Goal: Transaction & Acquisition: Purchase product/service

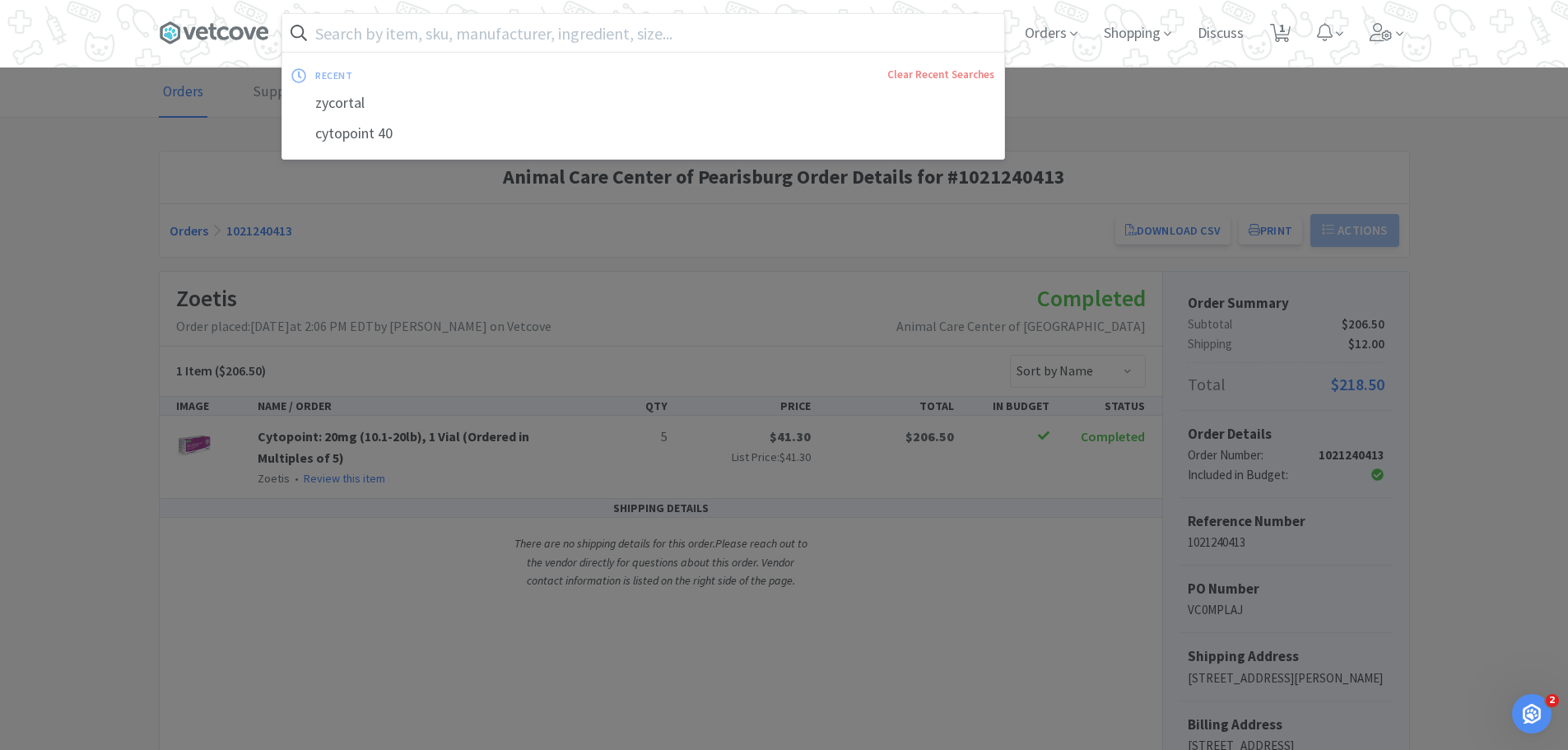
click at [26, 157] on div at bounding box center [784, 375] width 1568 height 750
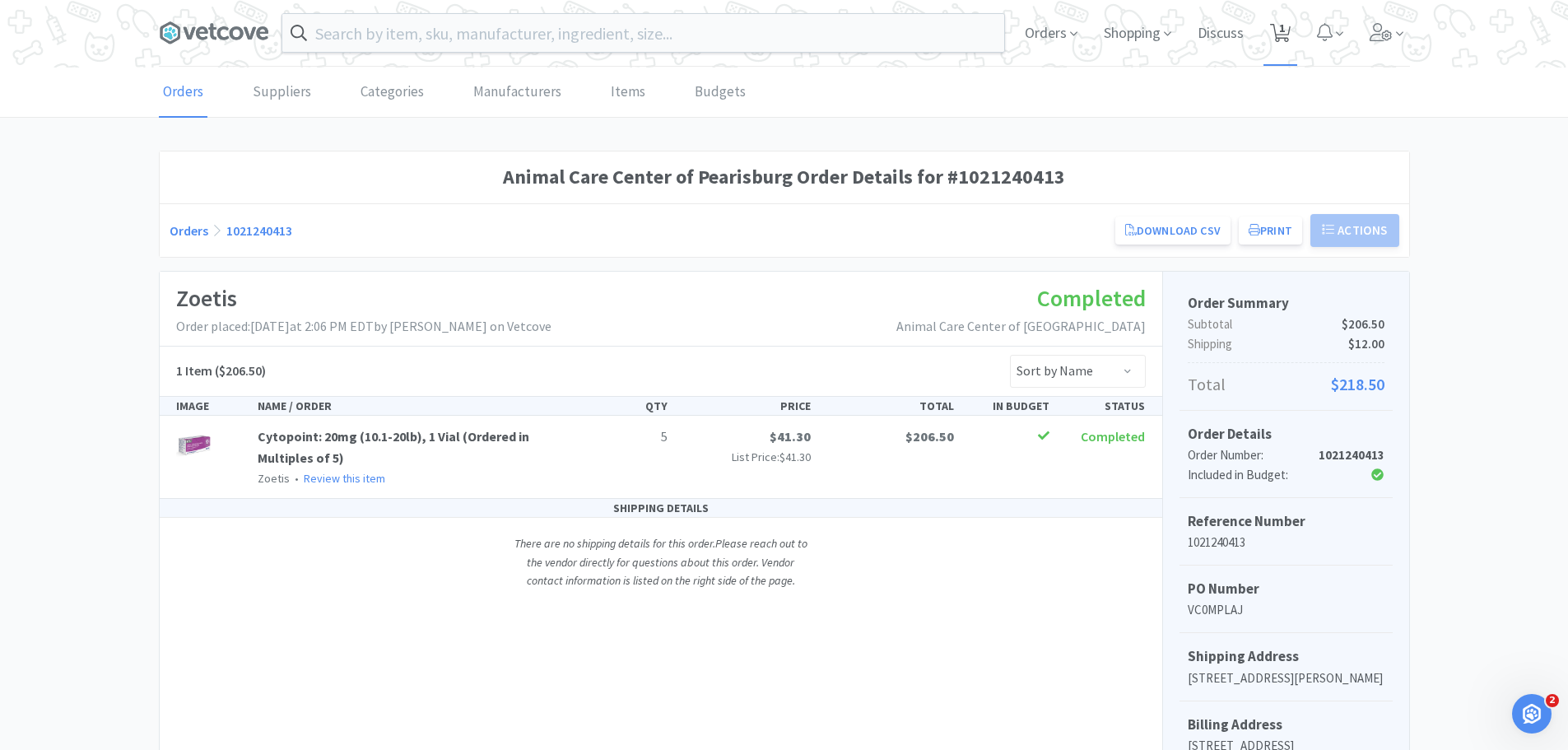
click at [1277, 24] on icon at bounding box center [1280, 33] width 21 height 18
select select "1"
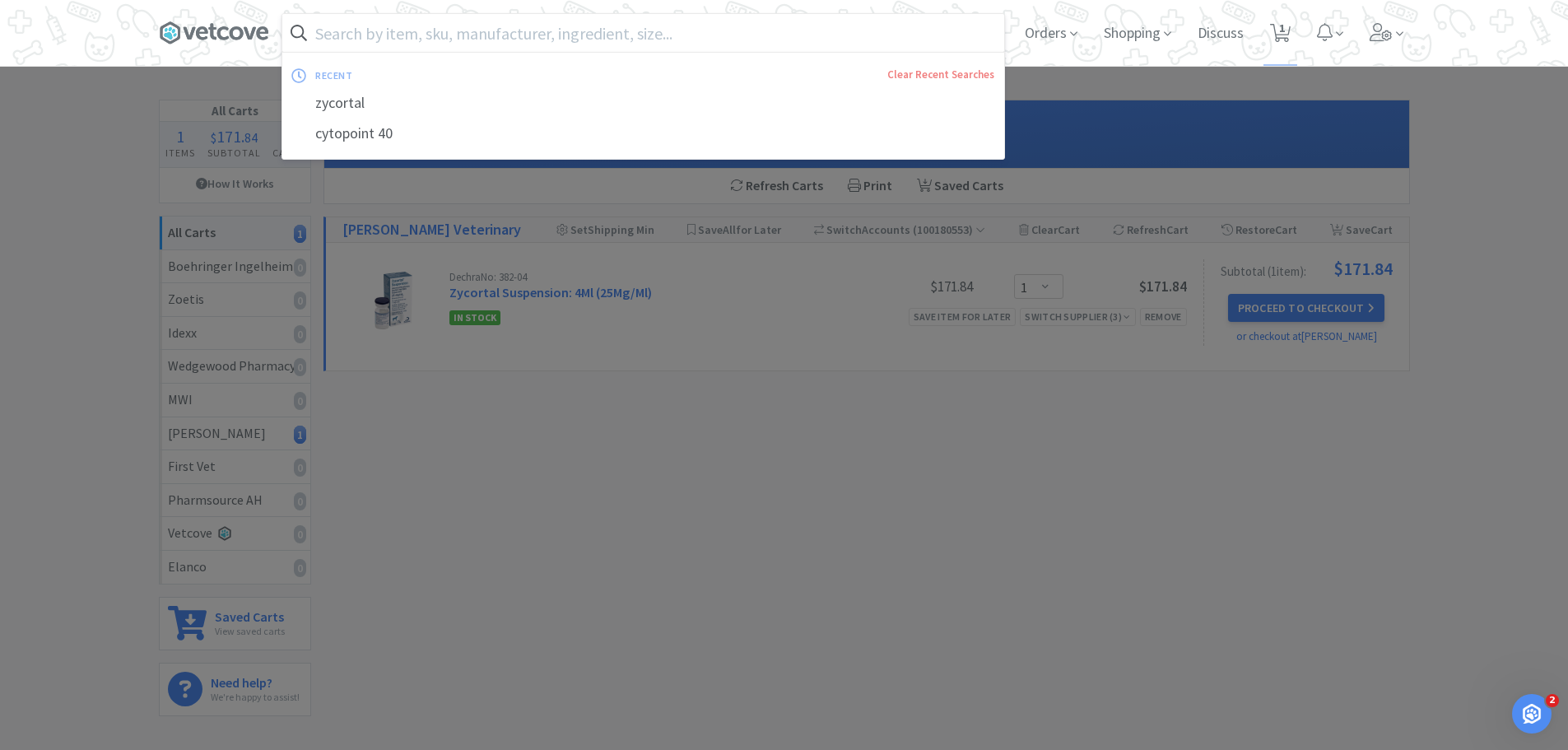
click at [519, 34] on input "text" at bounding box center [642, 33] width 722 height 38
click at [932, 78] on link "Clear Recent Searches" at bounding box center [941, 75] width 107 height 14
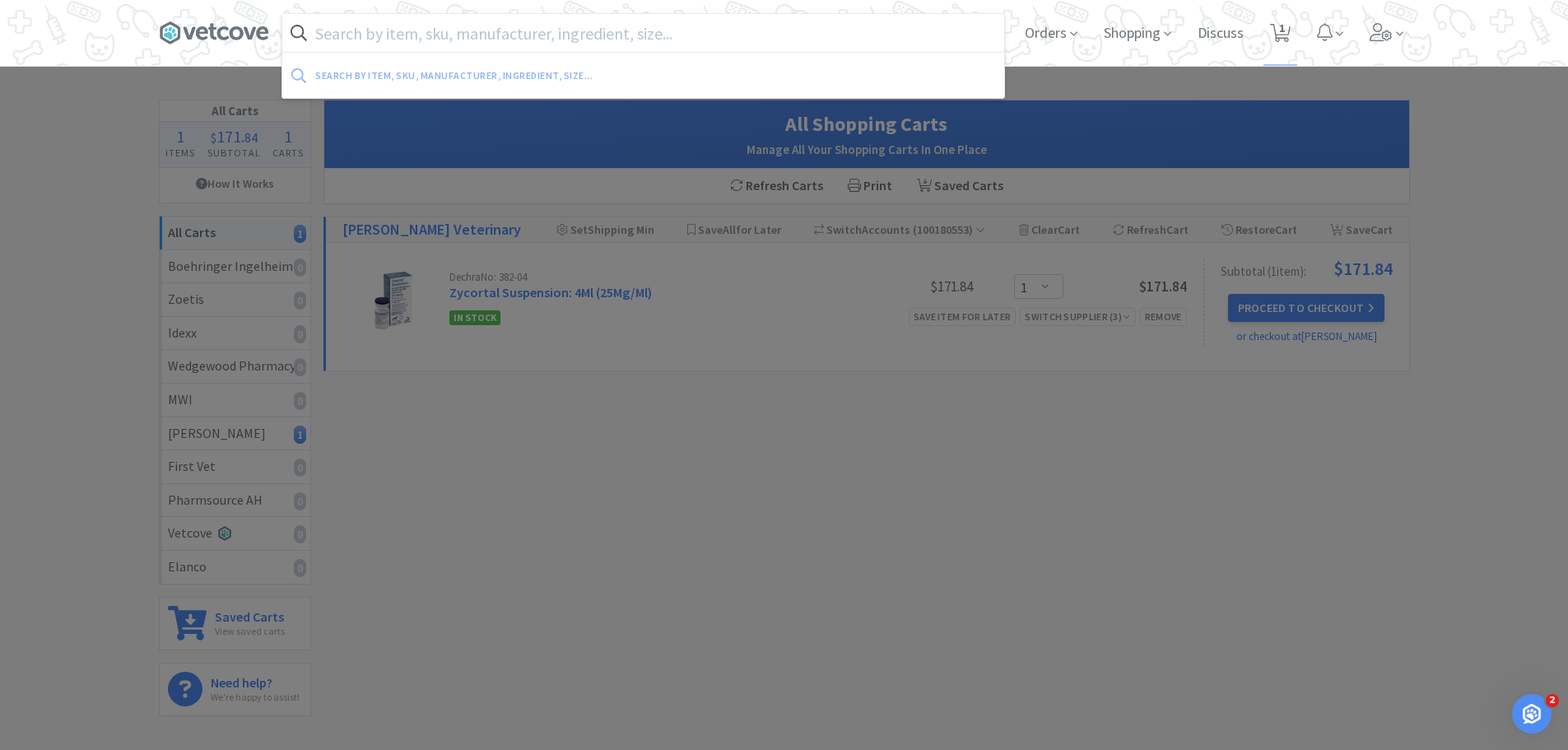
click at [402, 44] on input "text" at bounding box center [642, 33] width 722 height 38
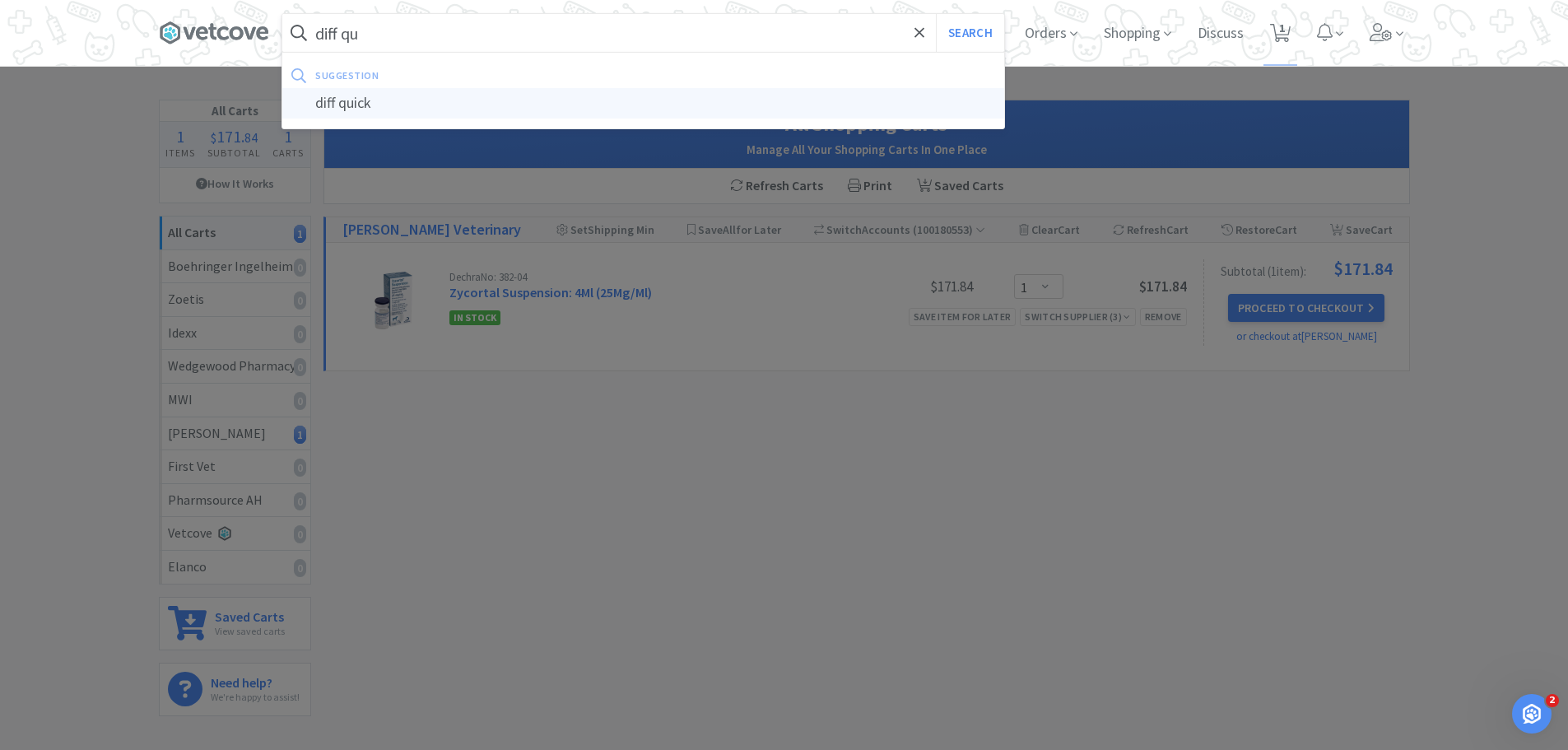
click at [352, 112] on div "diff quick" at bounding box center [642, 103] width 722 height 31
type input "diff quick"
select select "1"
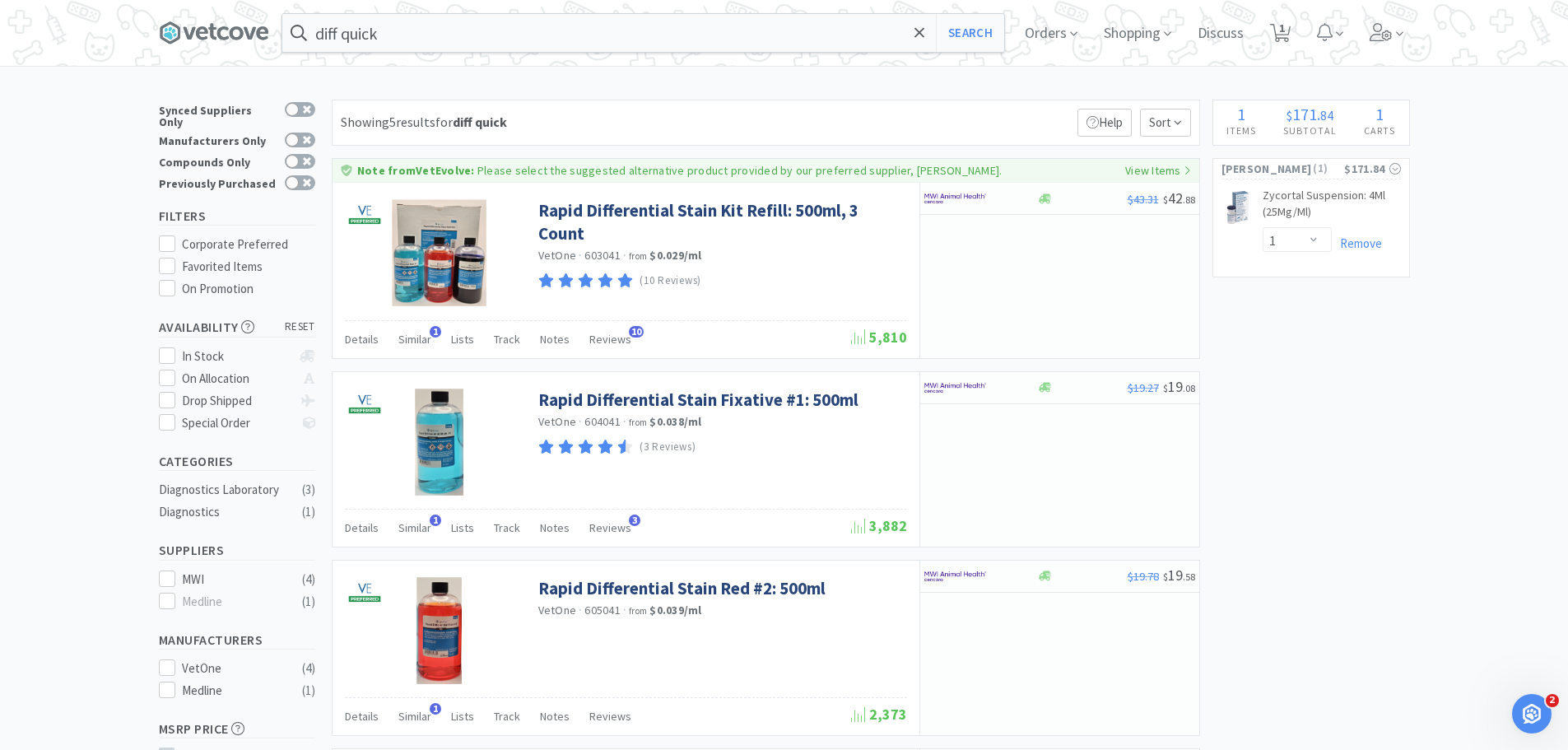
click at [296, 163] on div "Compounds Only" at bounding box center [237, 162] width 157 height 21
click at [293, 176] on div at bounding box center [293, 183] width 13 height 13
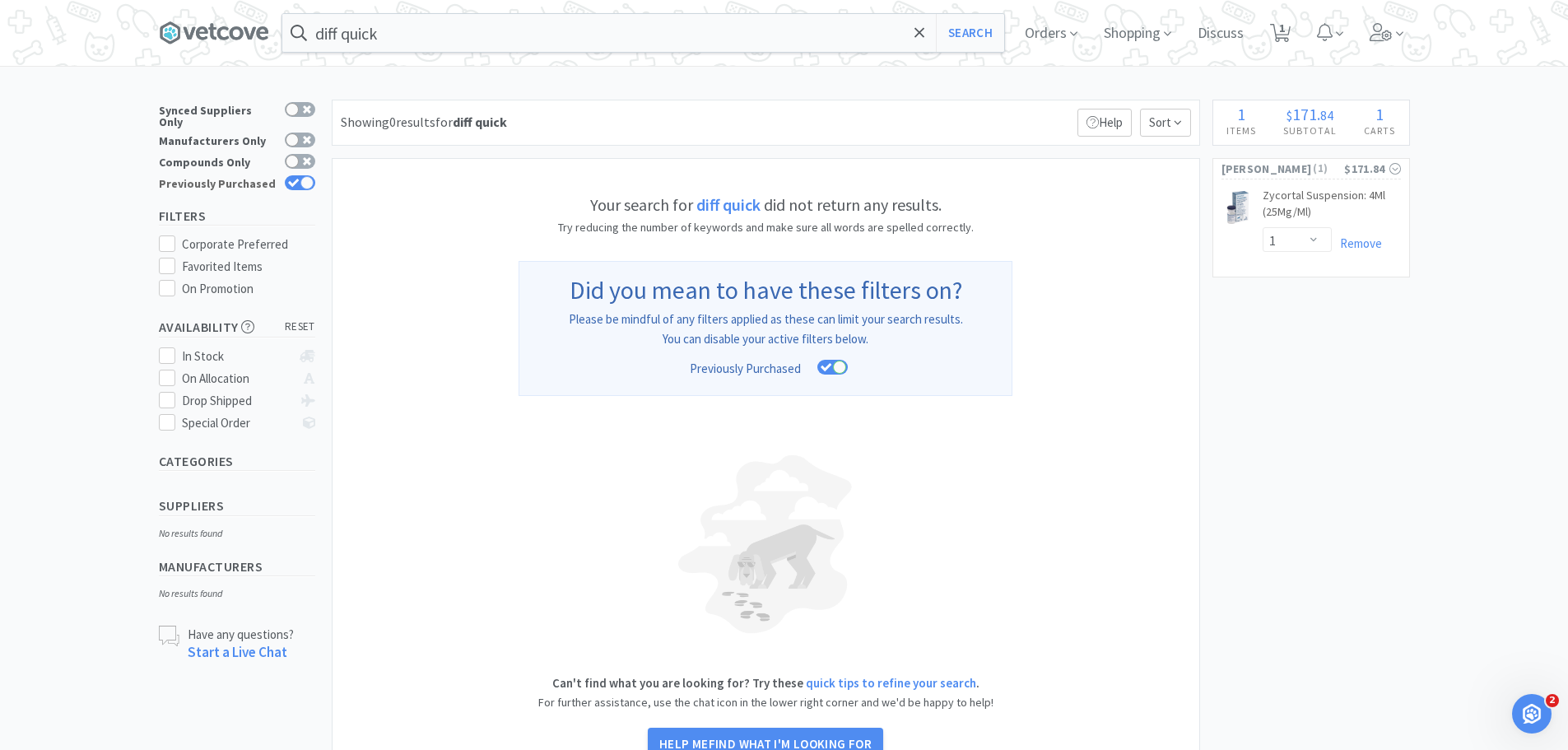
click at [293, 179] on icon at bounding box center [294, 183] width 11 height 9
checkbox input "false"
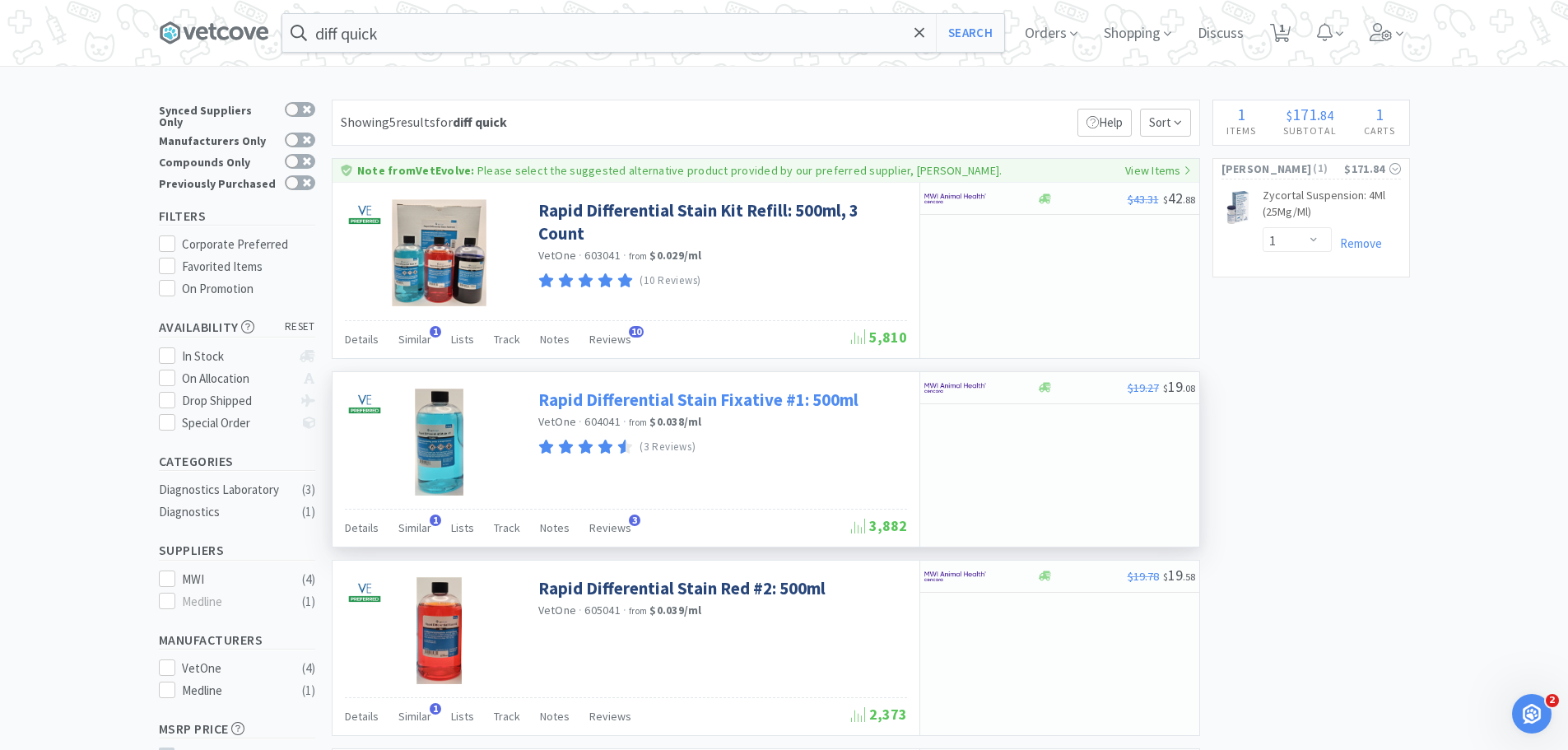
click at [784, 406] on link "Rapid Differential Stain Fixative #1: 500ml" at bounding box center [698, 399] width 320 height 22
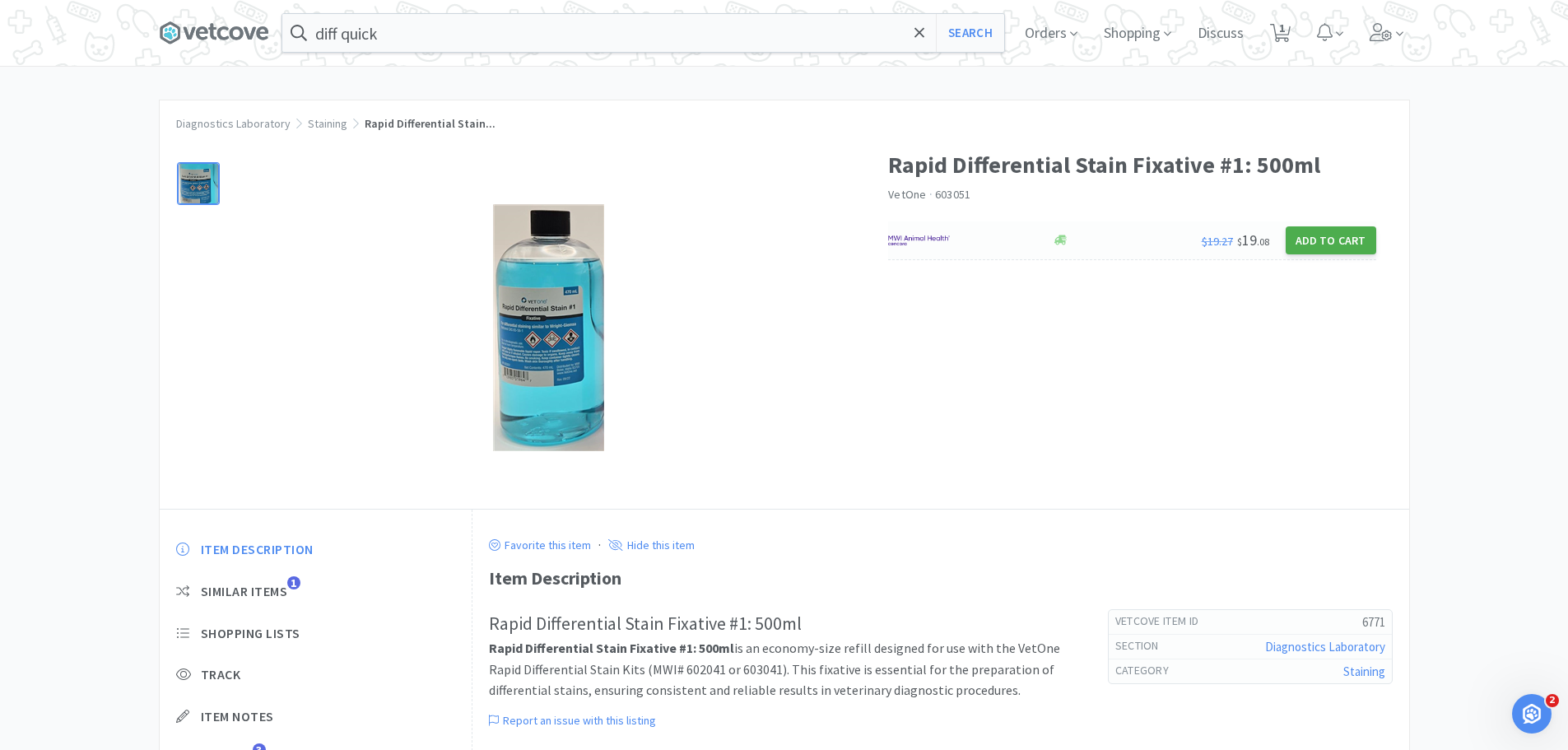
click at [1294, 233] on button "Add to Cart" at bounding box center [1331, 240] width 91 height 28
select select "1"
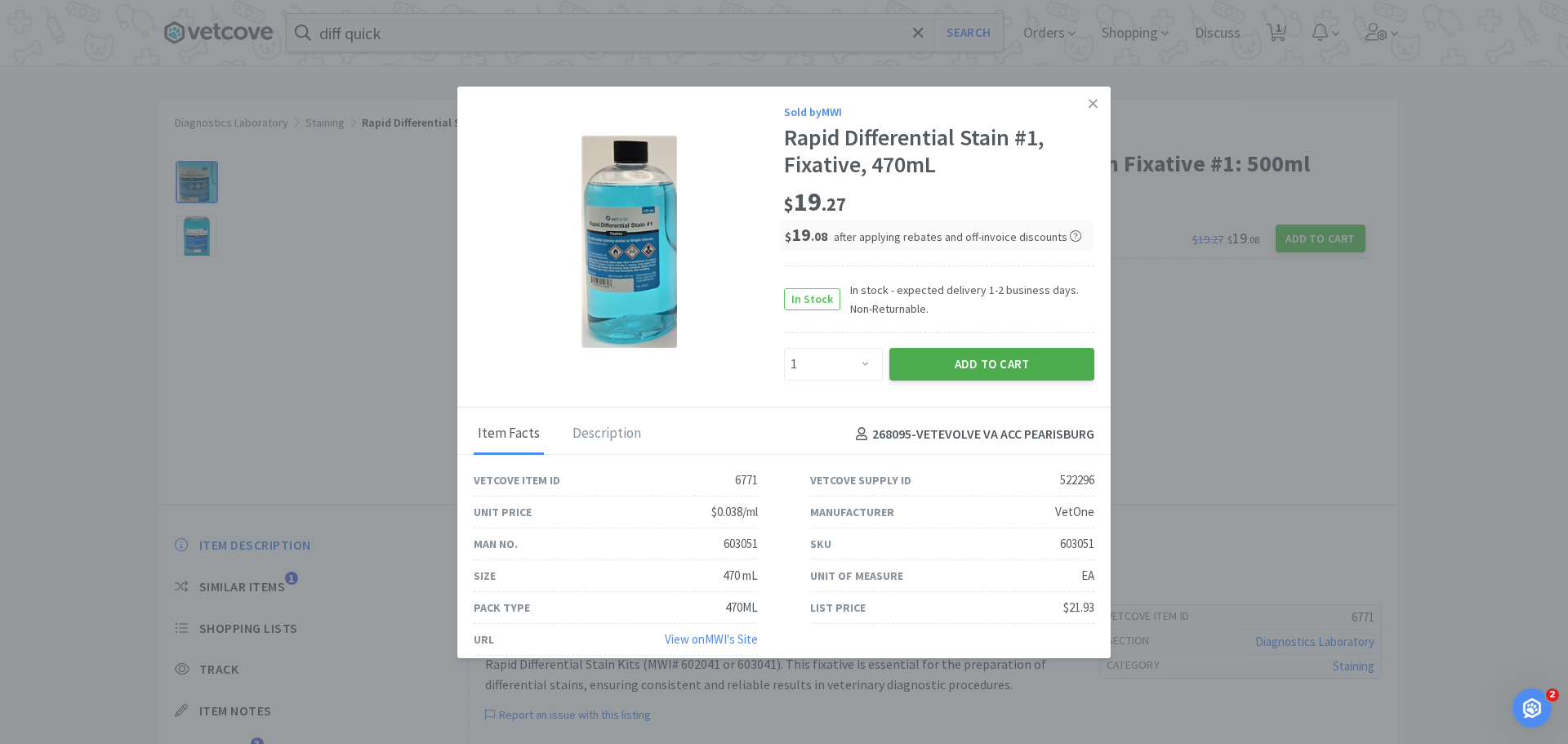
click at [982, 363] on button "Add to Cart" at bounding box center [992, 364] width 205 height 32
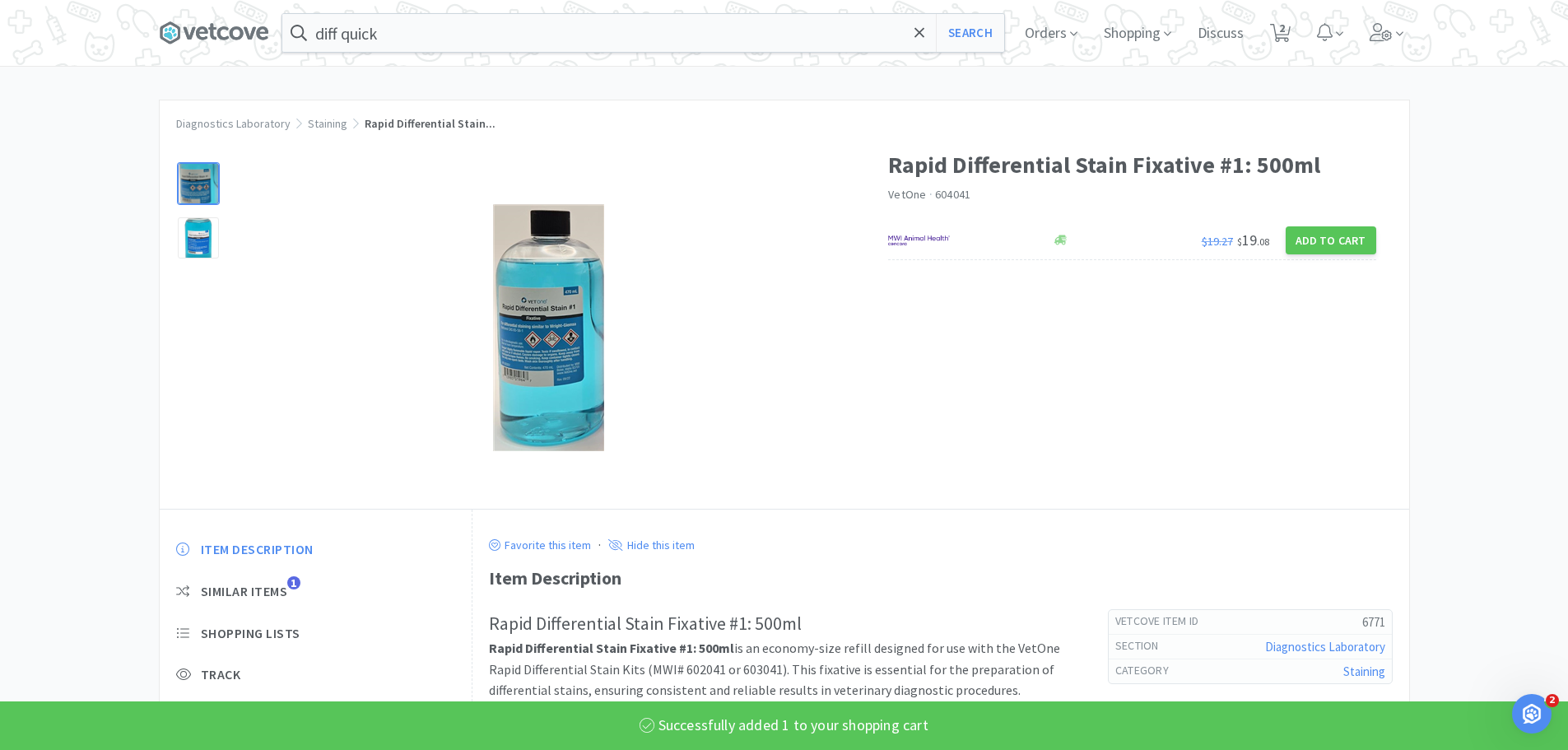
select select "1"
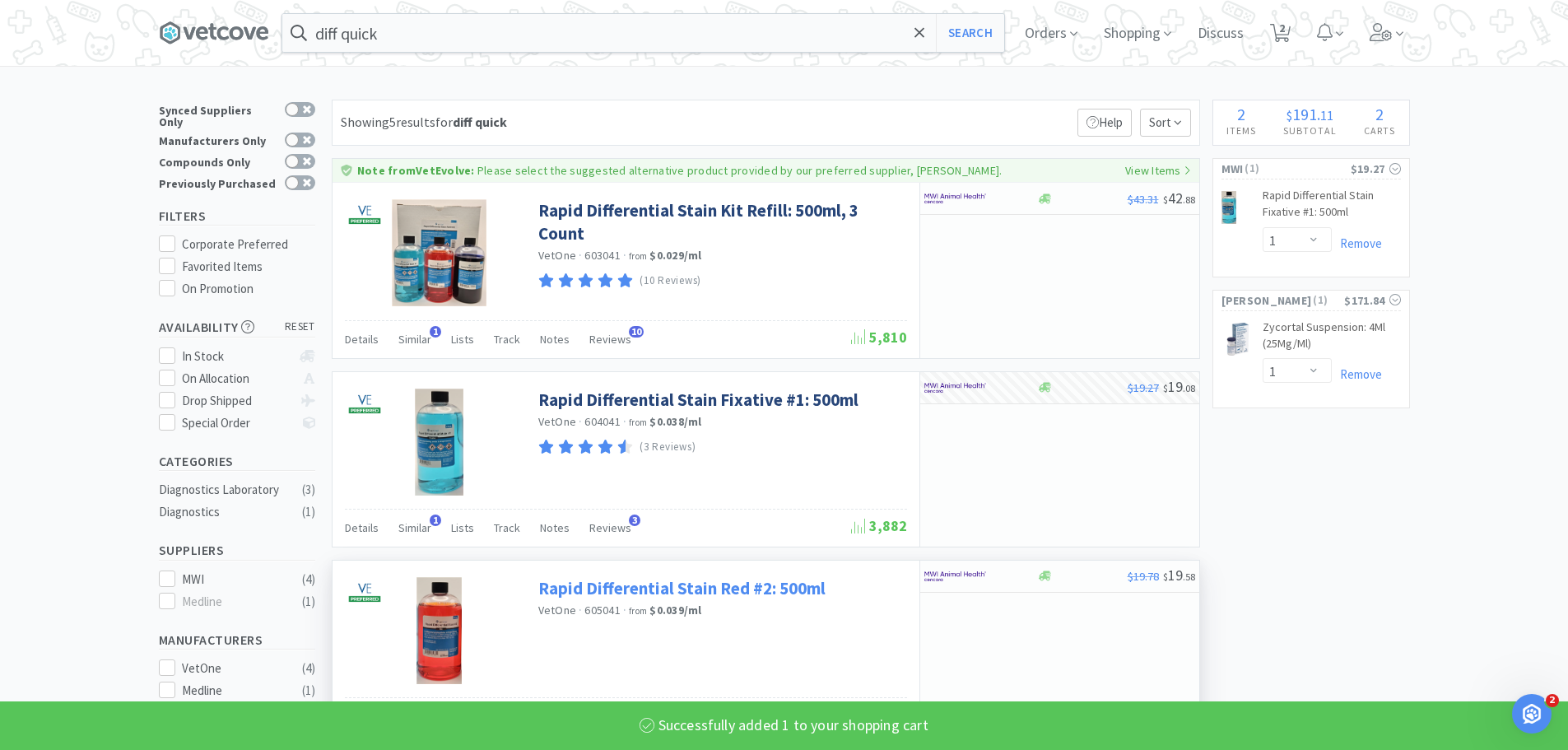
click at [660, 586] on link "Rapid Differential Stain Red #2: 500ml" at bounding box center [682, 588] width 287 height 22
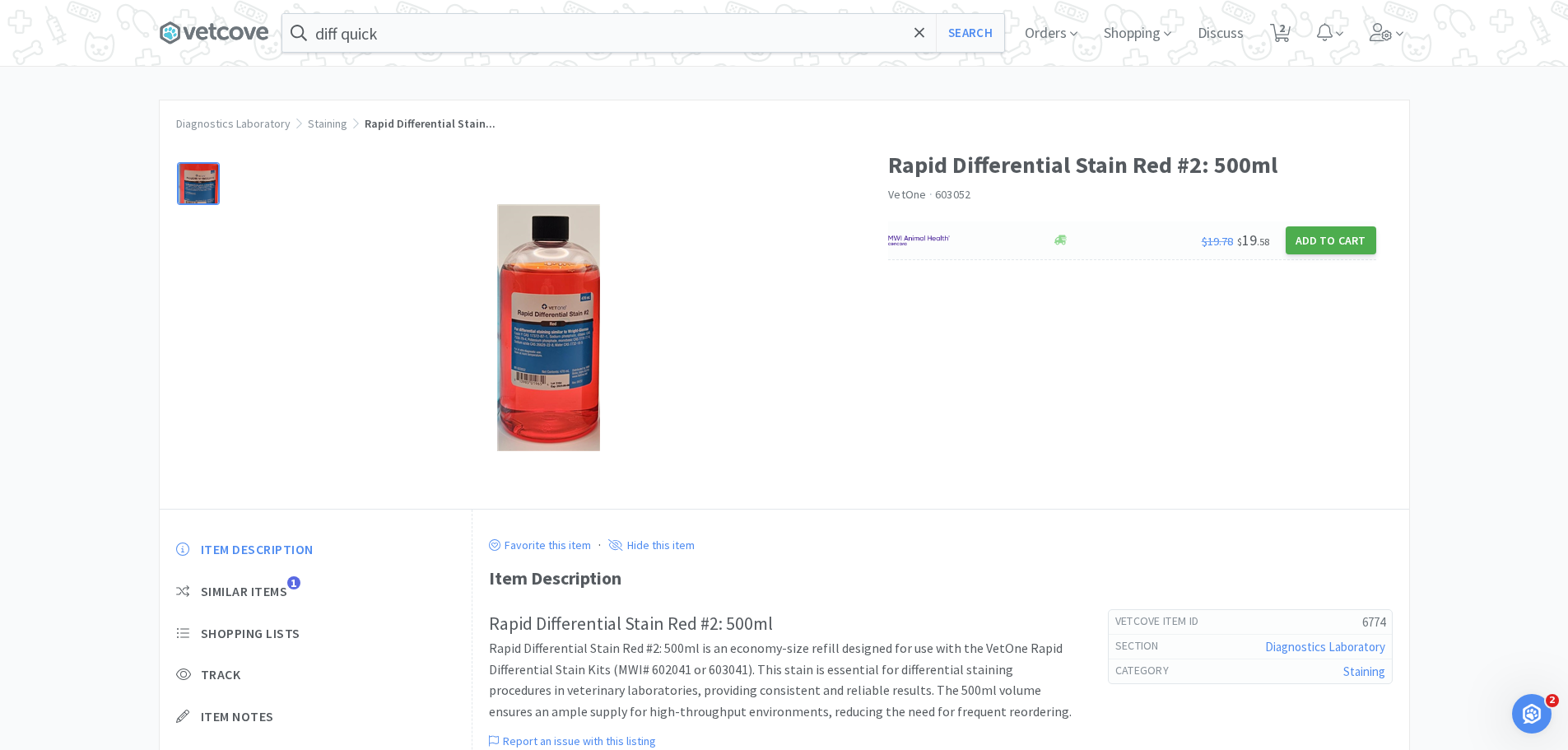
click at [1326, 239] on button "Add to Cart" at bounding box center [1331, 240] width 91 height 28
select select "1"
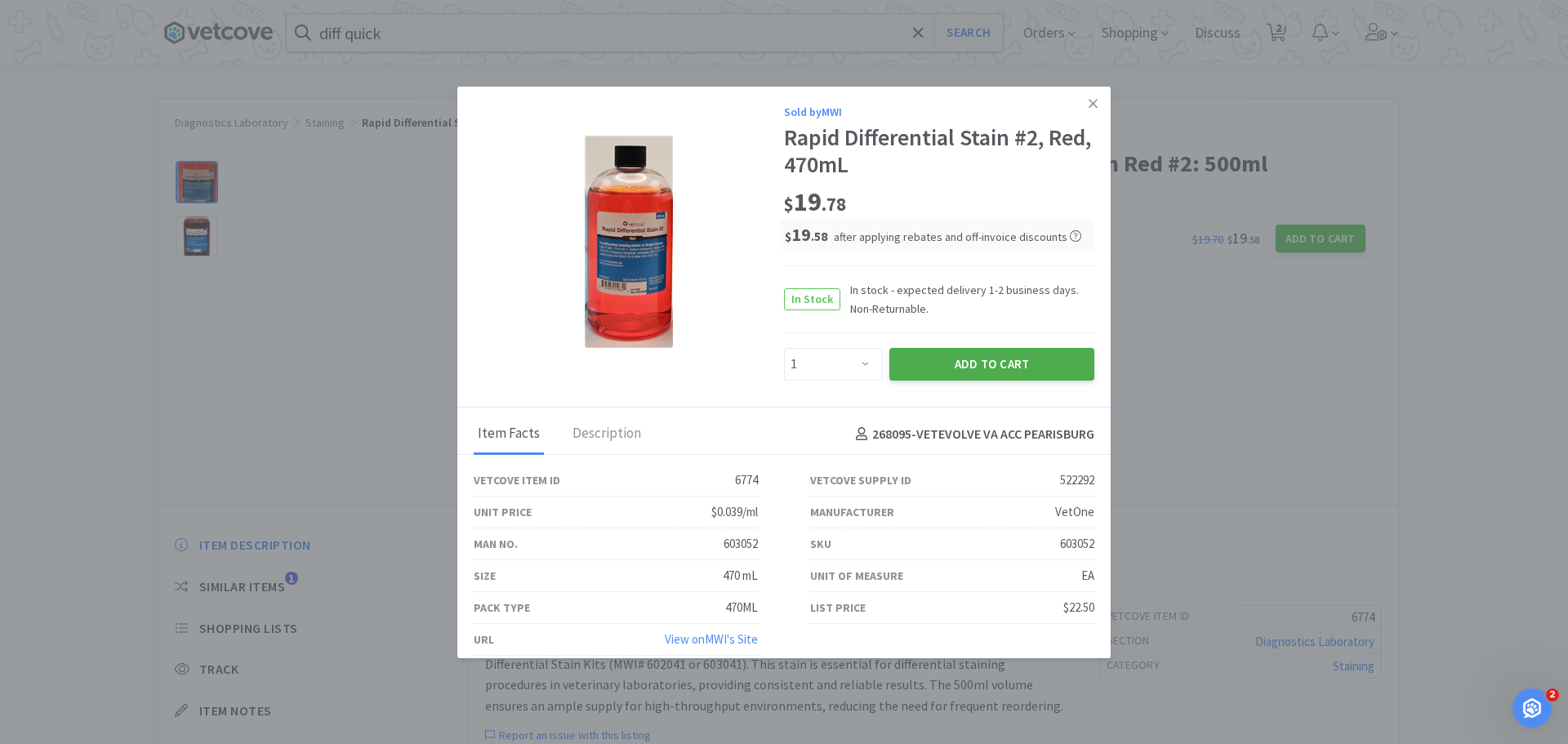
click at [903, 365] on button "Add to Cart" at bounding box center [992, 364] width 205 height 32
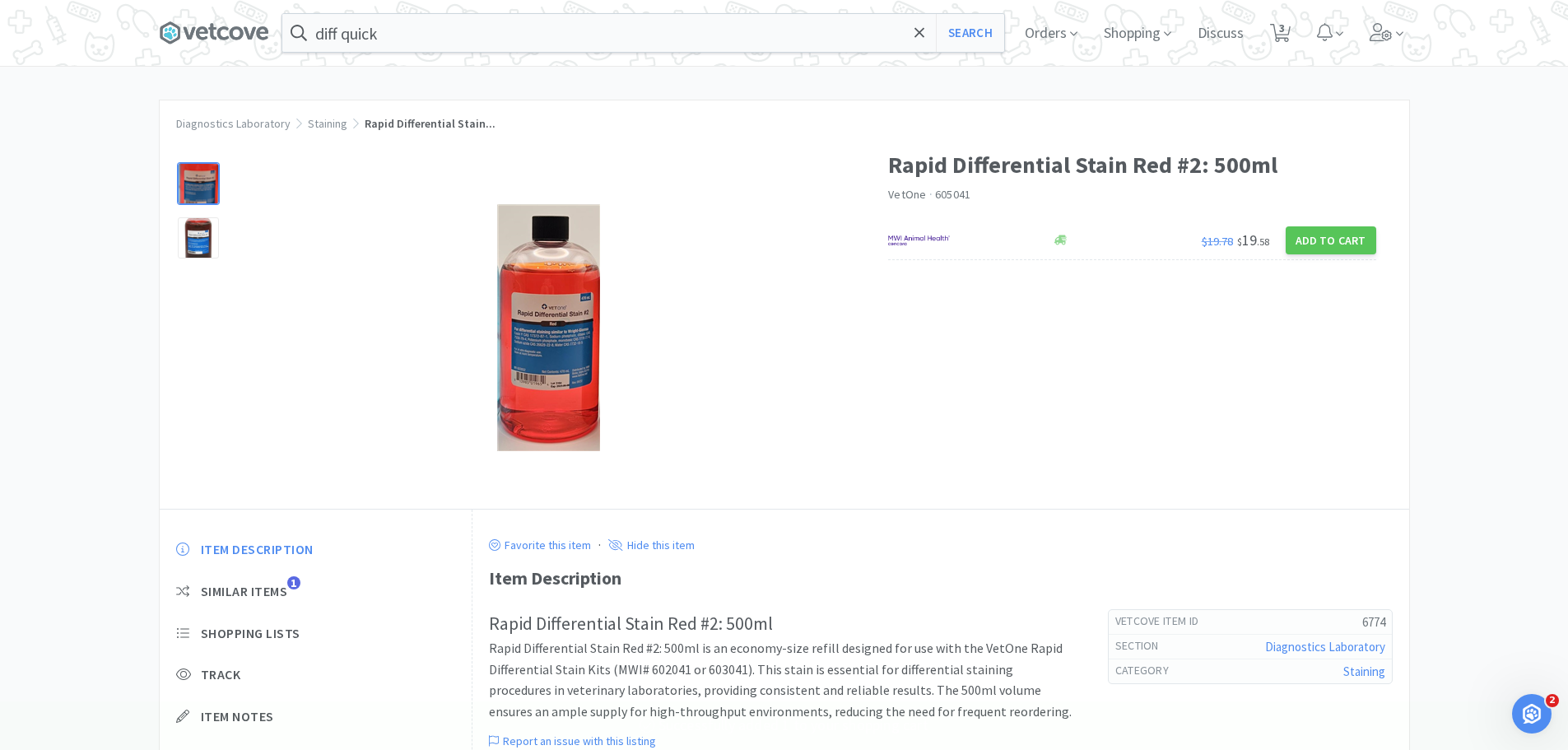
select select "1"
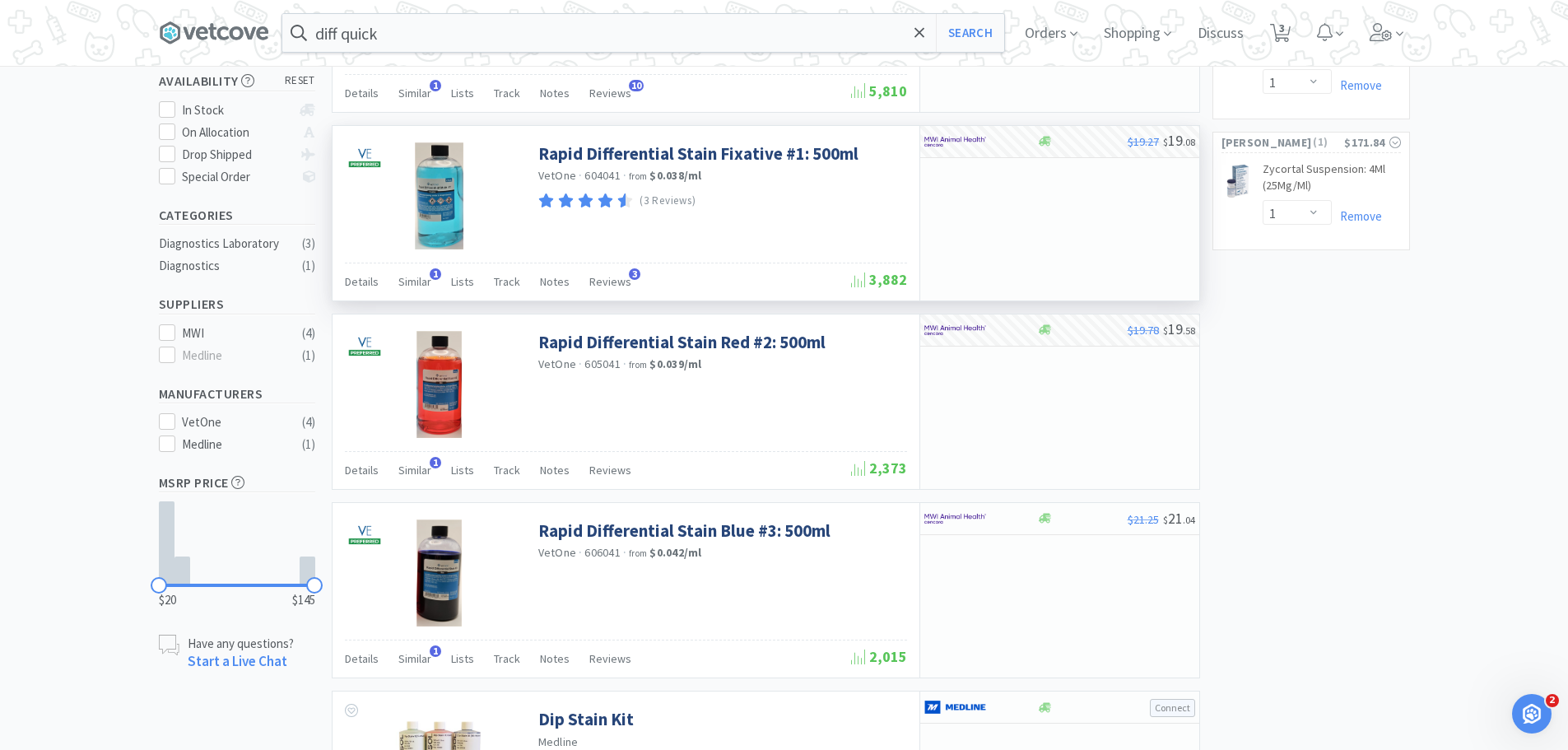
scroll to position [247, 0]
click at [407, 280] on span "Similar" at bounding box center [415, 280] width 33 height 14
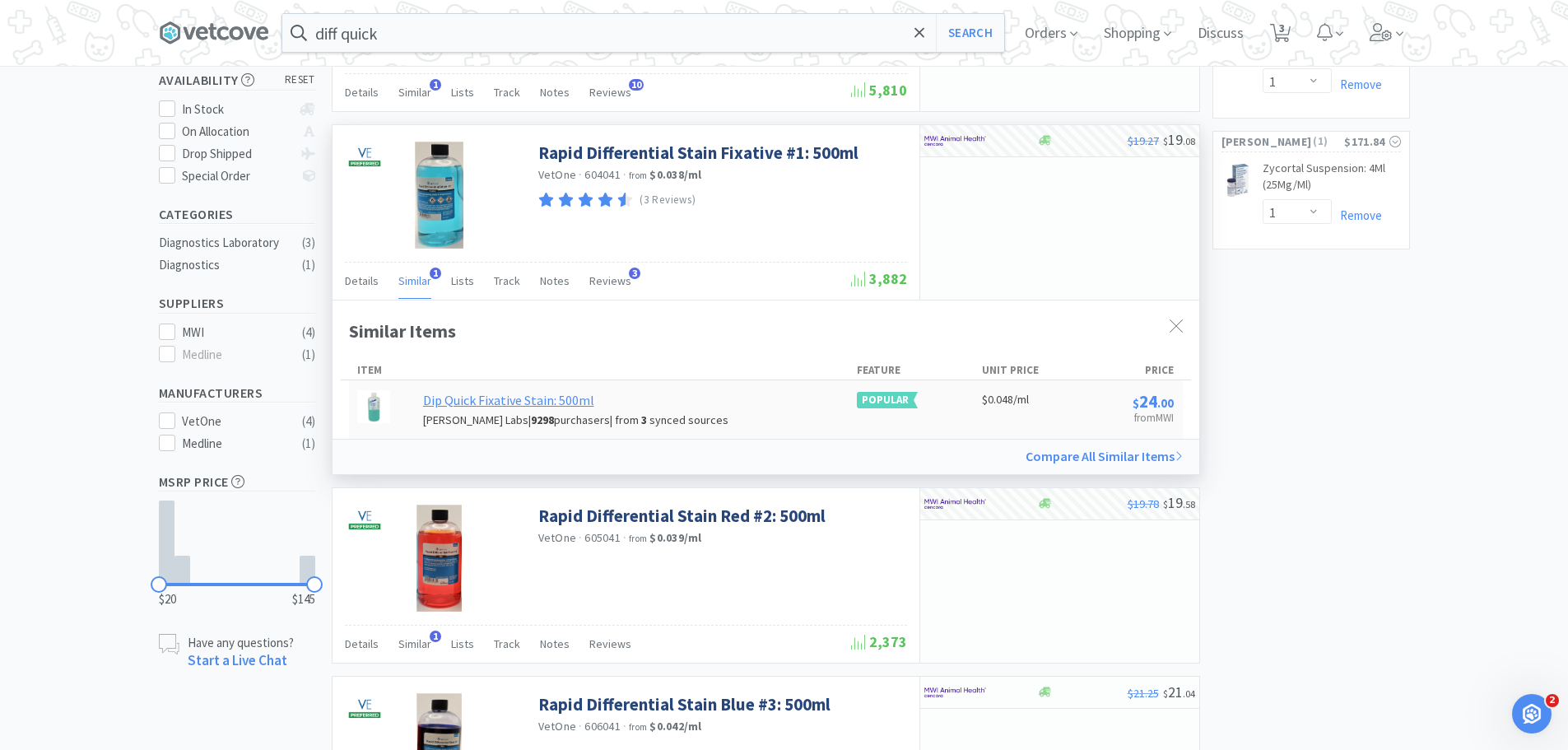
click at [468, 400] on div "Dip Quick Fixative Stain: 500ml" at bounding box center [509, 401] width 171 height 21
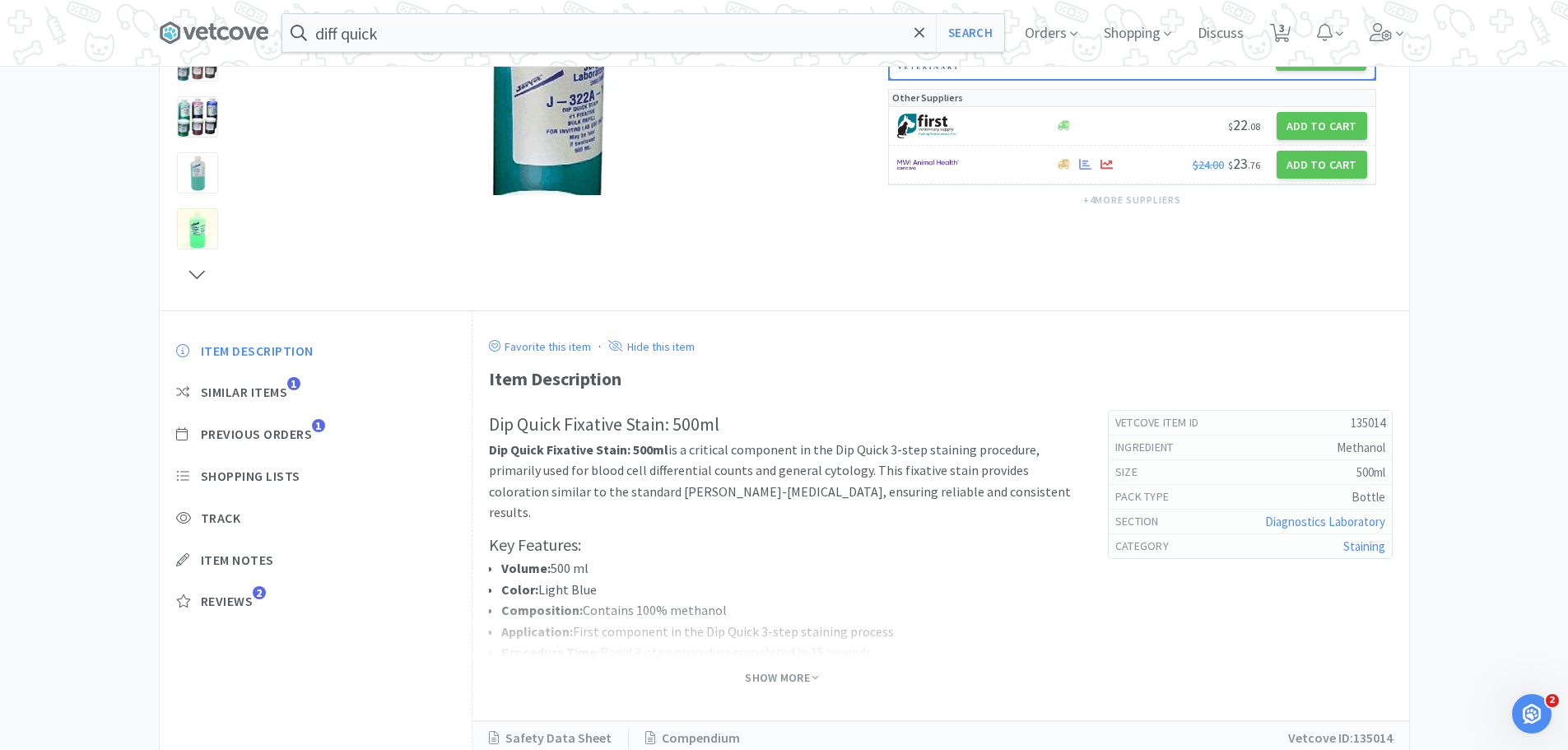
scroll to position [329, 0]
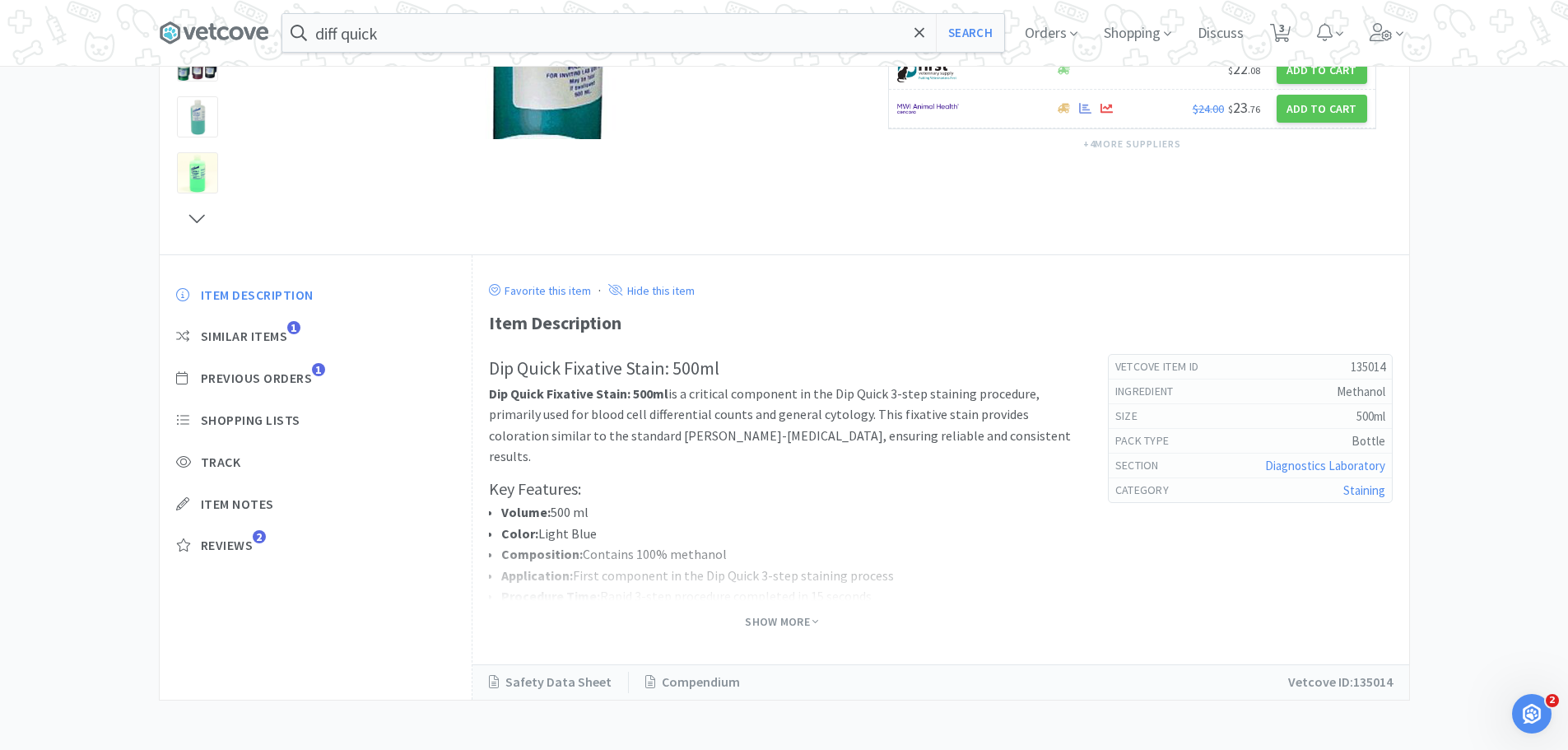
select select "1"
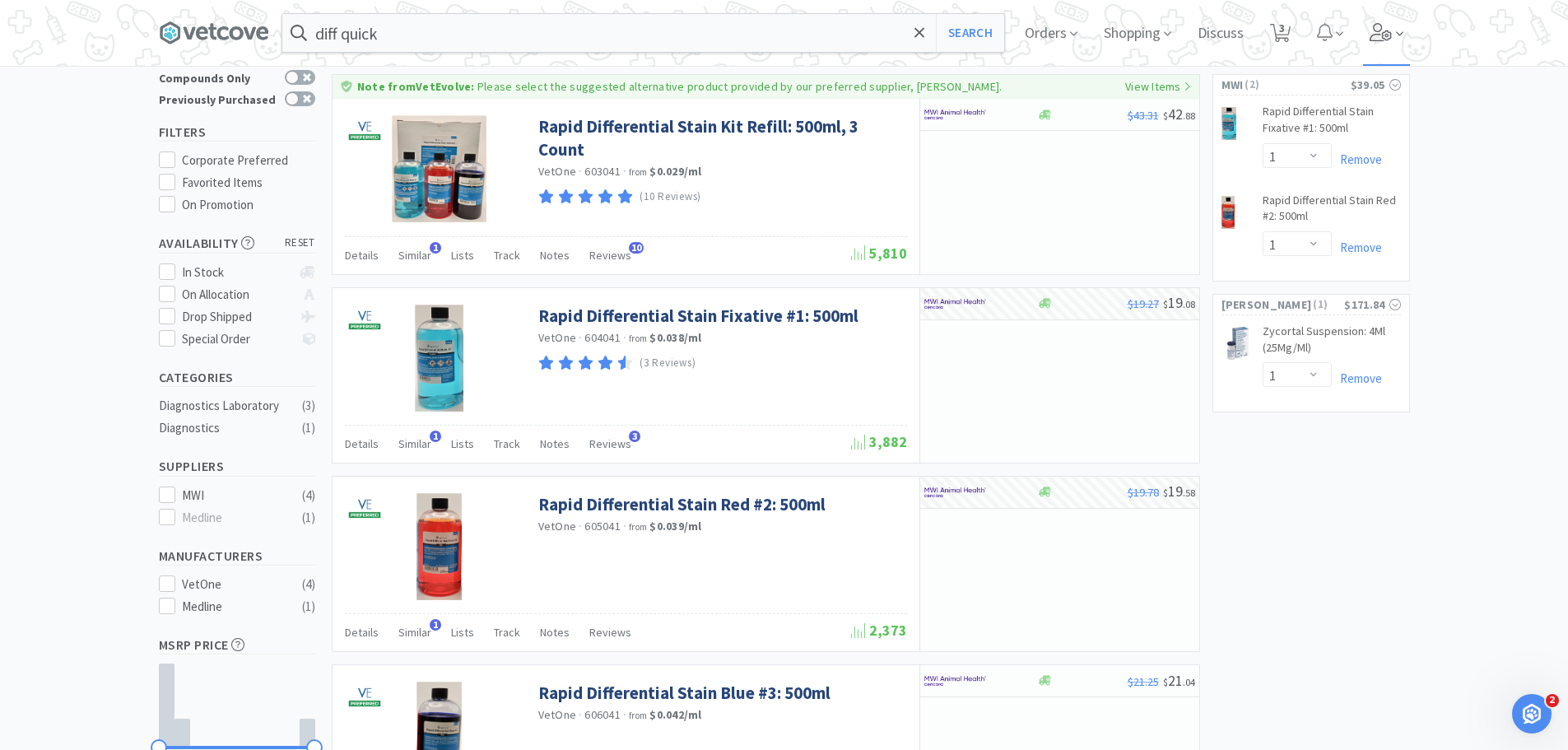
scroll to position [82, 0]
click at [1280, 22] on span "3" at bounding box center [1280, 33] width 21 height 23
select select "1"
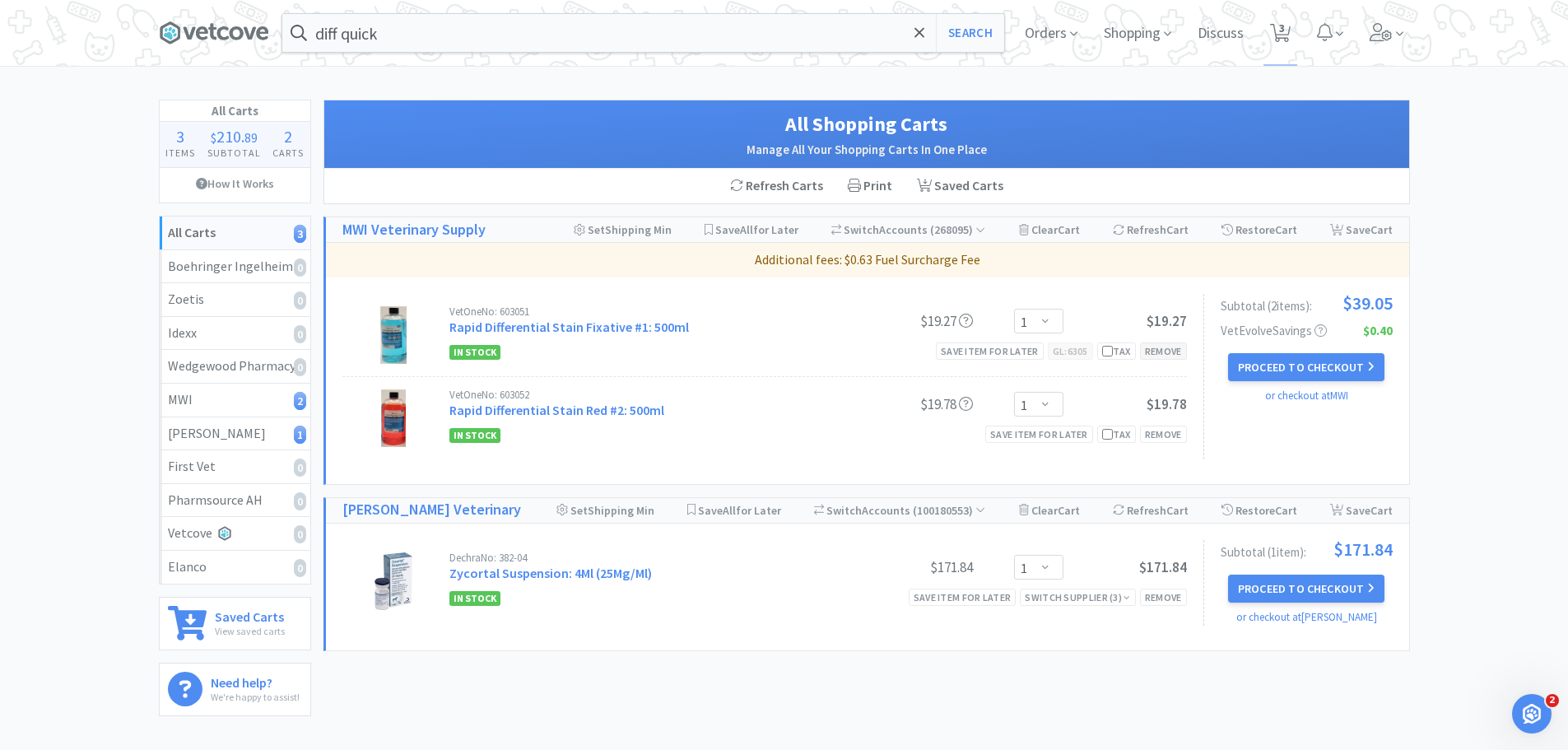
click at [1175, 348] on div "Remove" at bounding box center [1163, 351] width 47 height 17
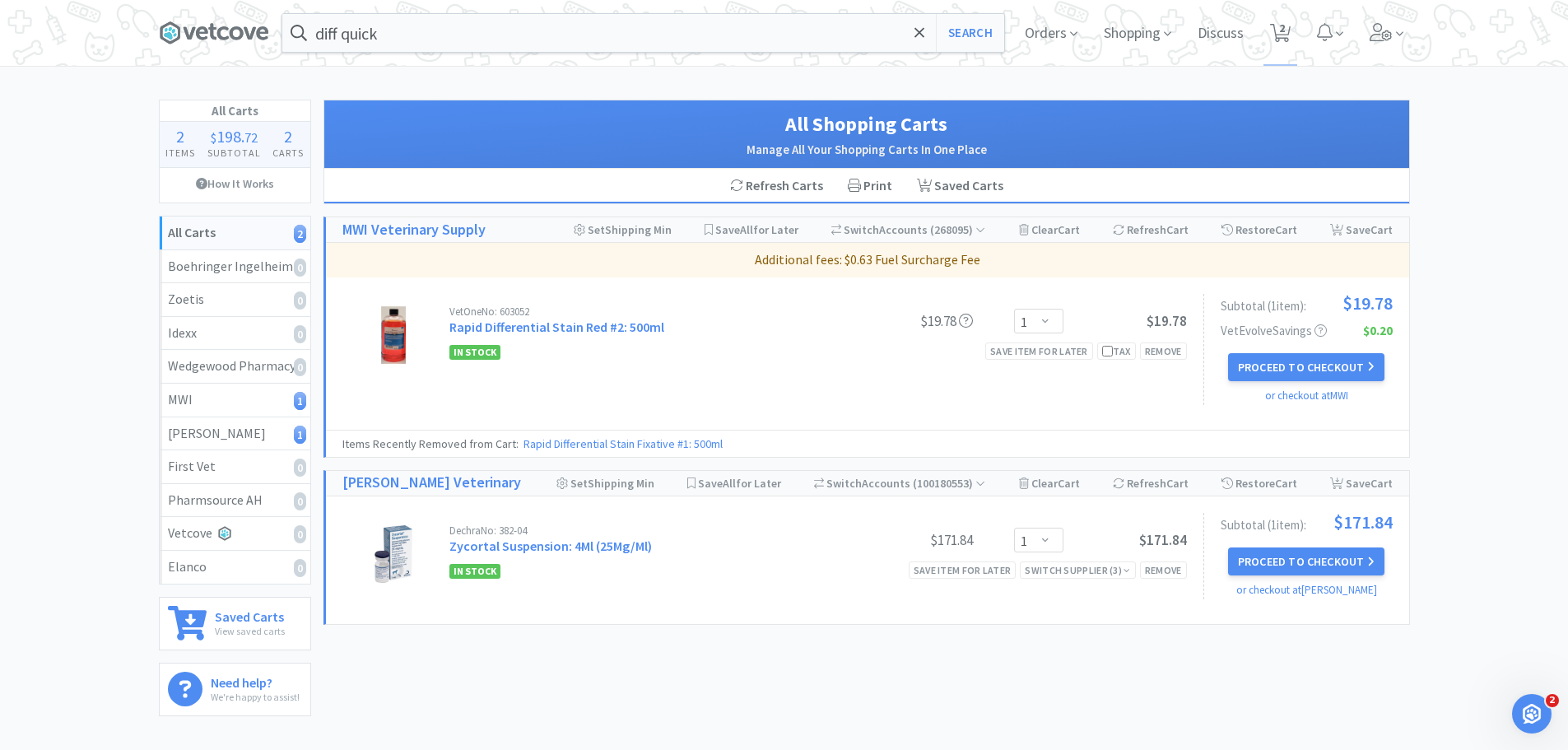
click at [1175, 346] on div "Remove" at bounding box center [1163, 351] width 47 height 17
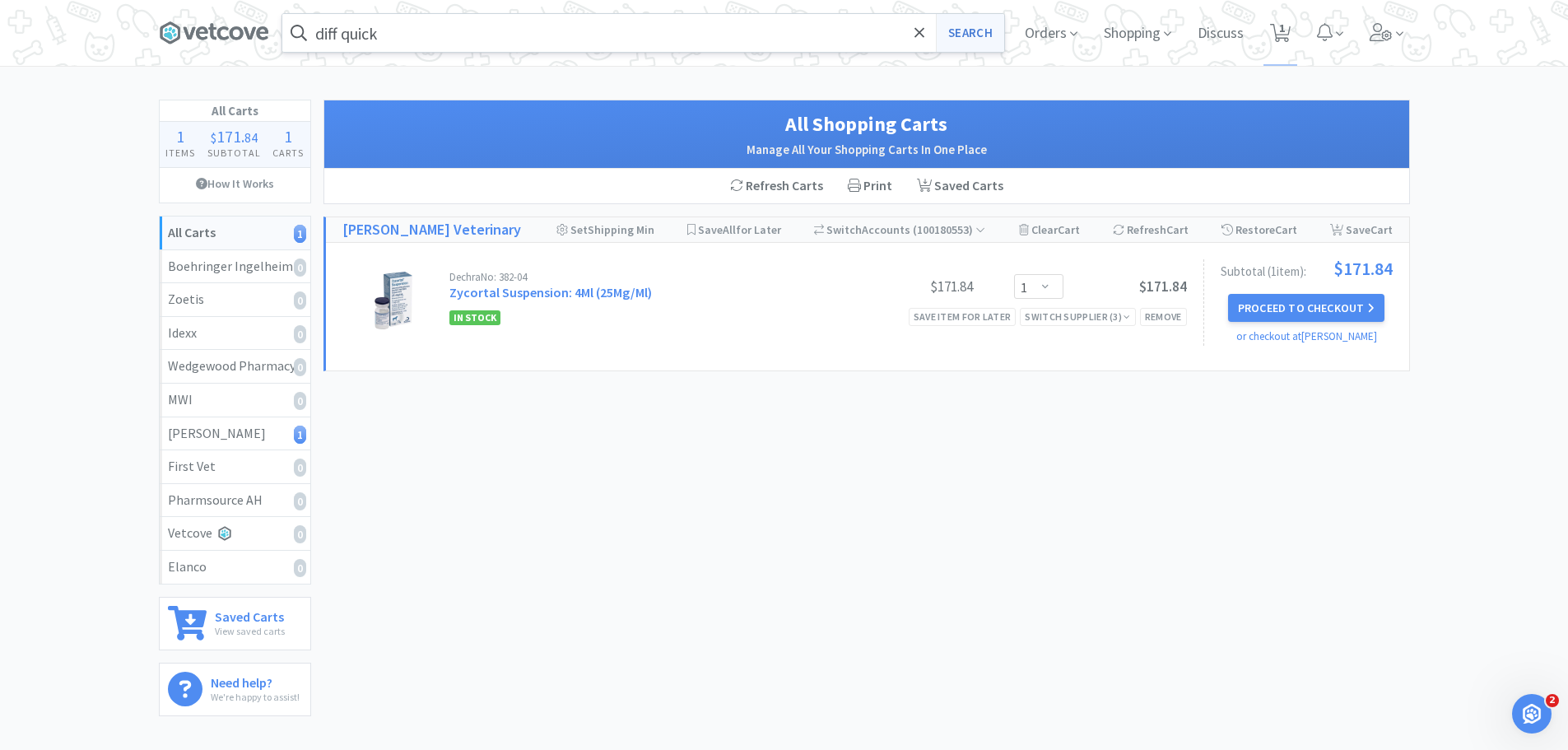
click at [979, 33] on button "Search" at bounding box center [969, 33] width 68 height 38
select select "1"
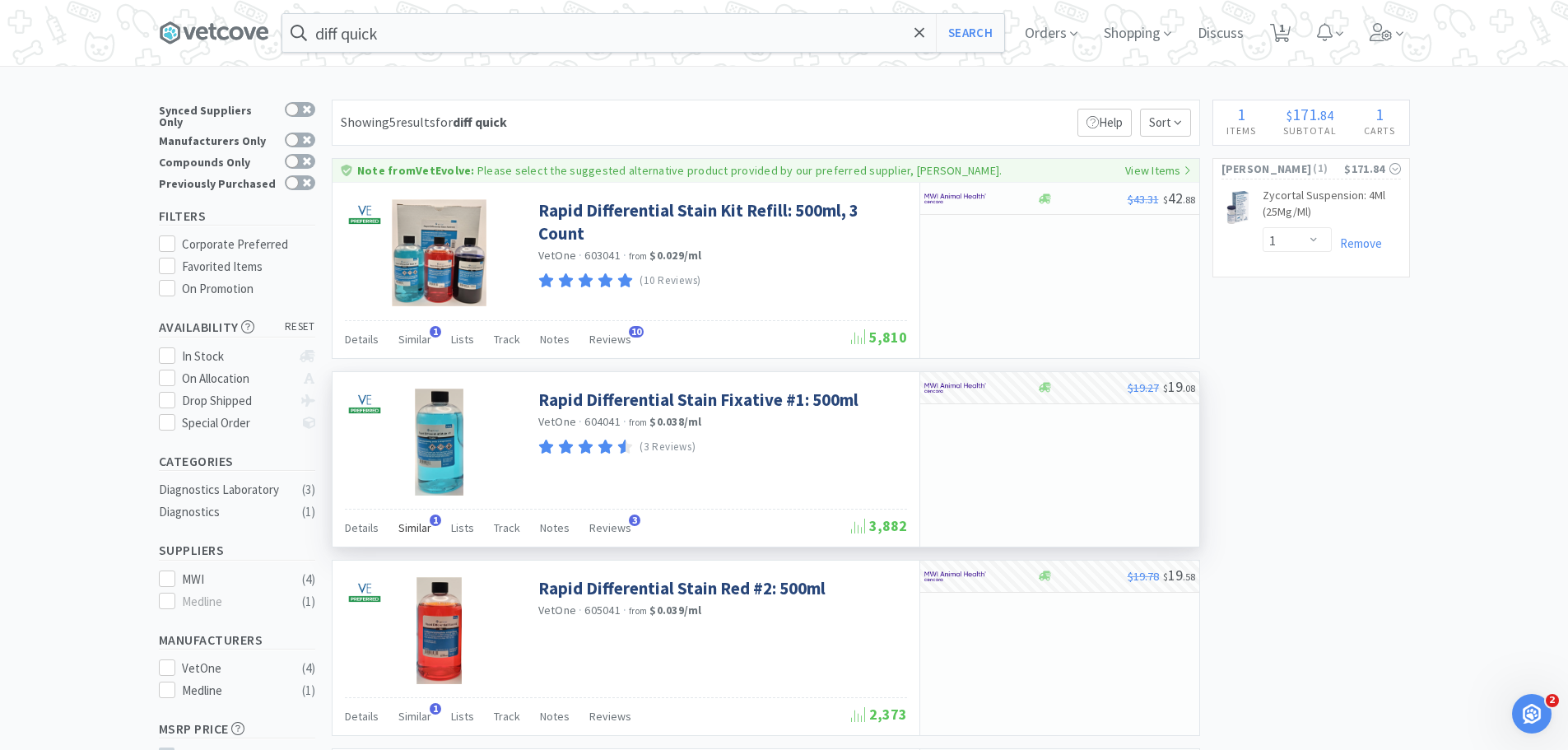
click at [413, 524] on span "Similar" at bounding box center [415, 527] width 33 height 14
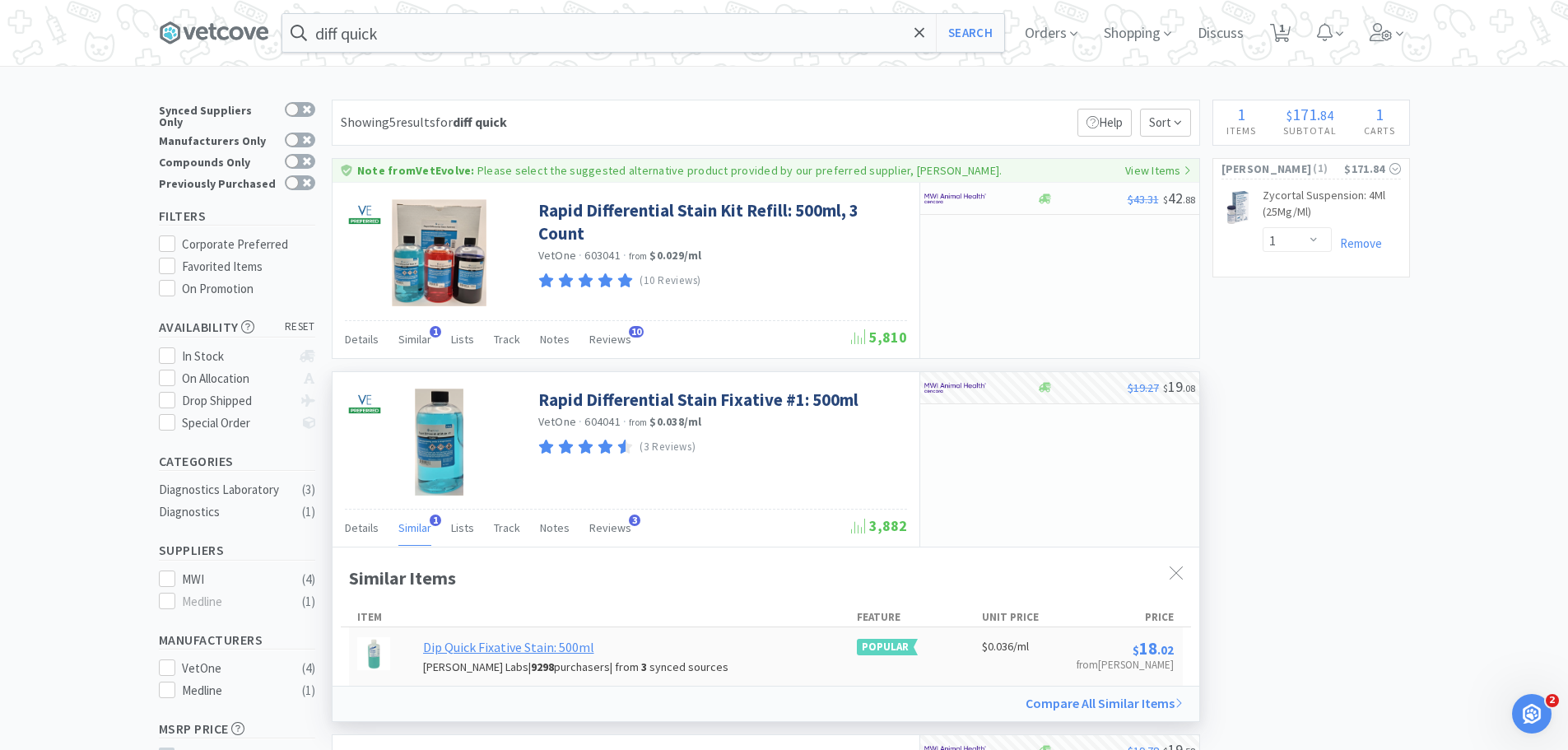
click at [441, 657] on div "Dip Quick Fixative Stain: 500ml" at bounding box center [509, 648] width 171 height 21
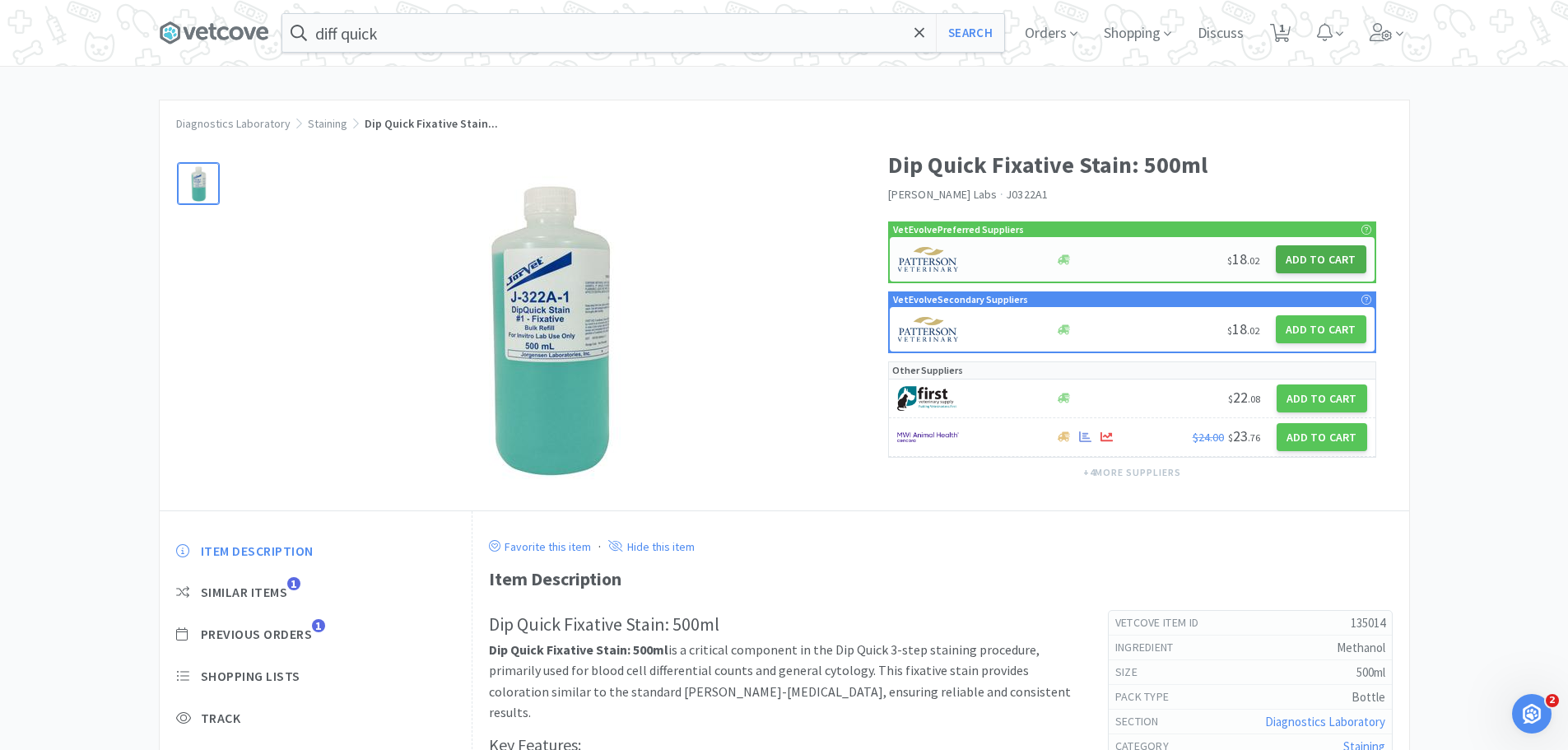
click at [1301, 253] on button "Add to Cart" at bounding box center [1320, 259] width 91 height 28
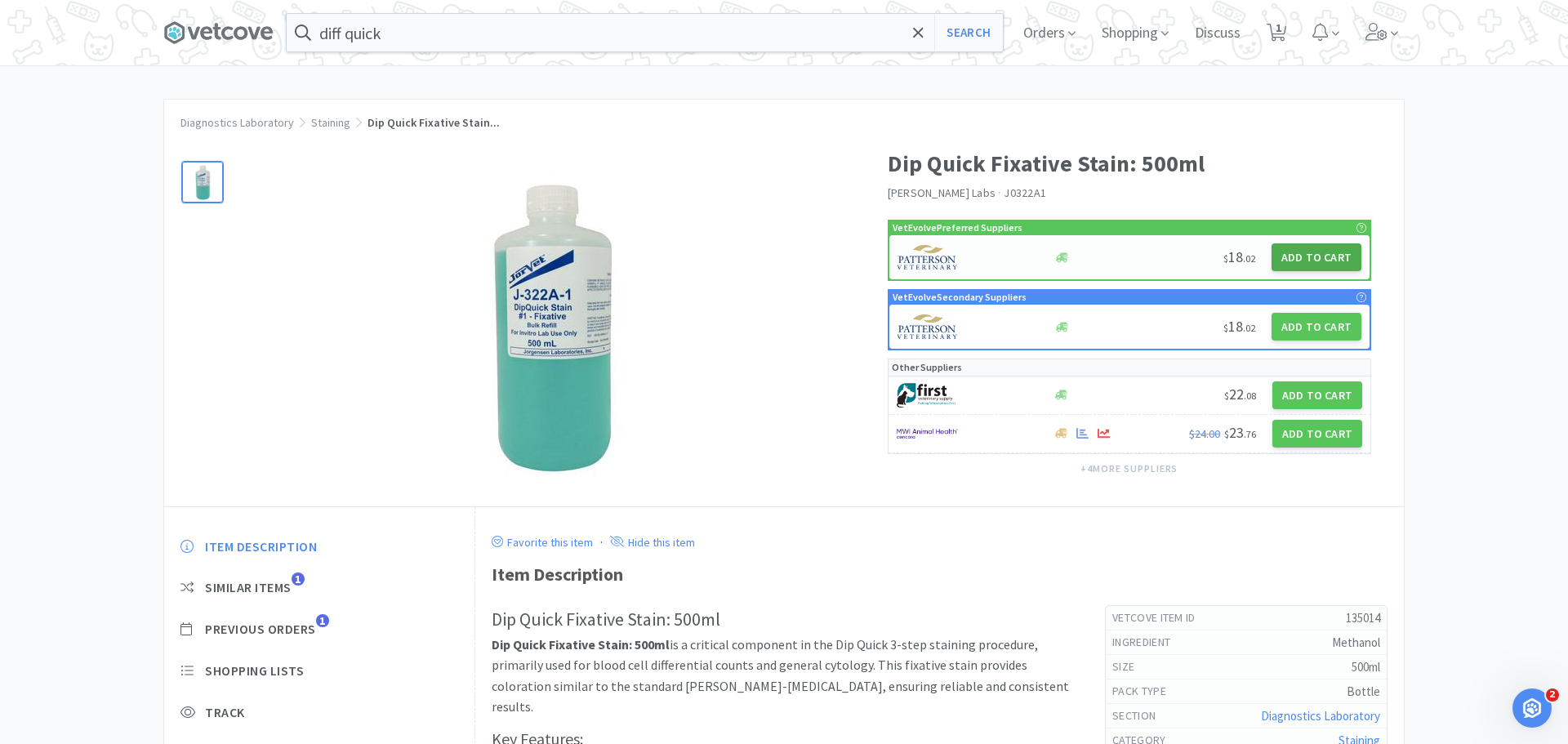
select select "1"
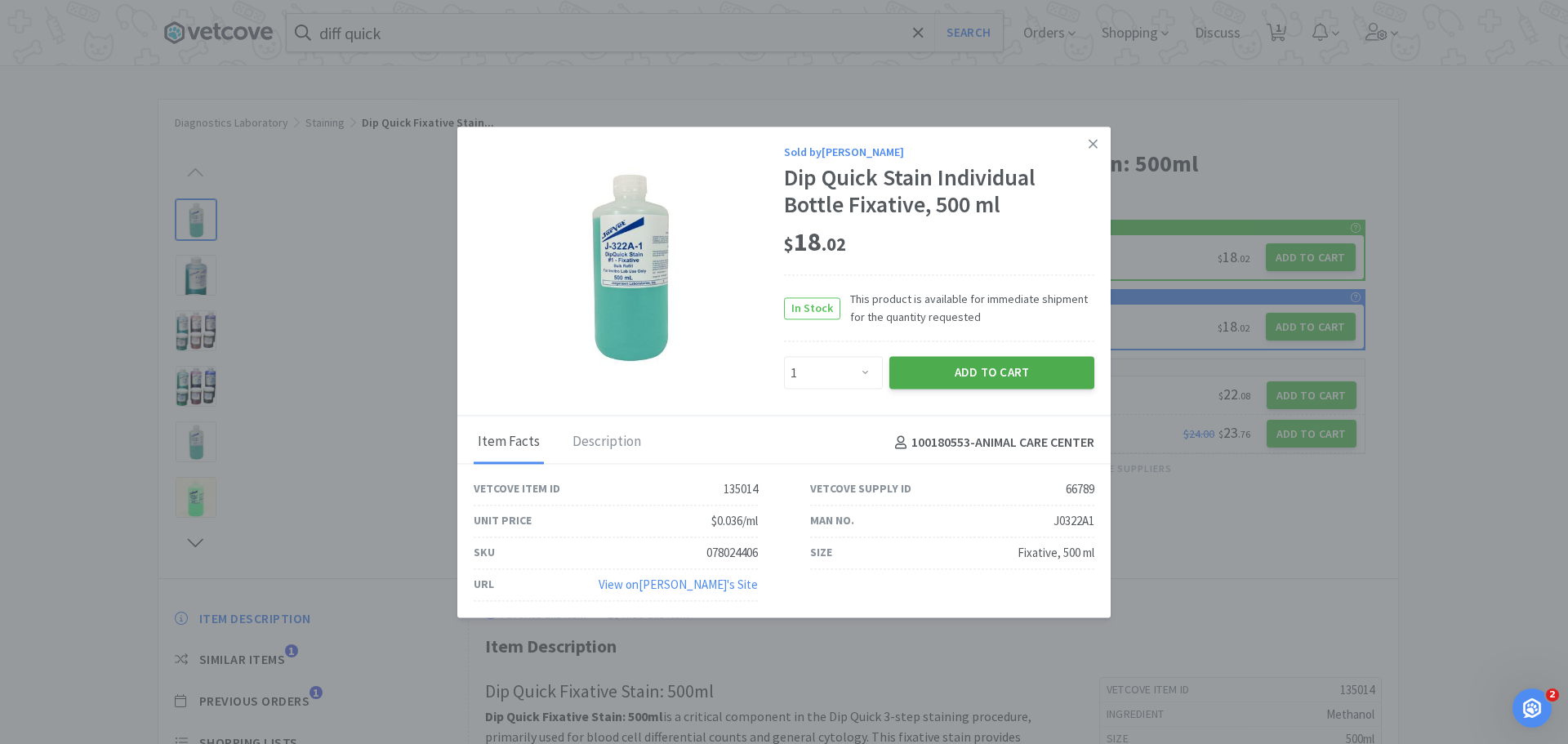
click at [951, 367] on button "Add to Cart" at bounding box center [992, 373] width 205 height 32
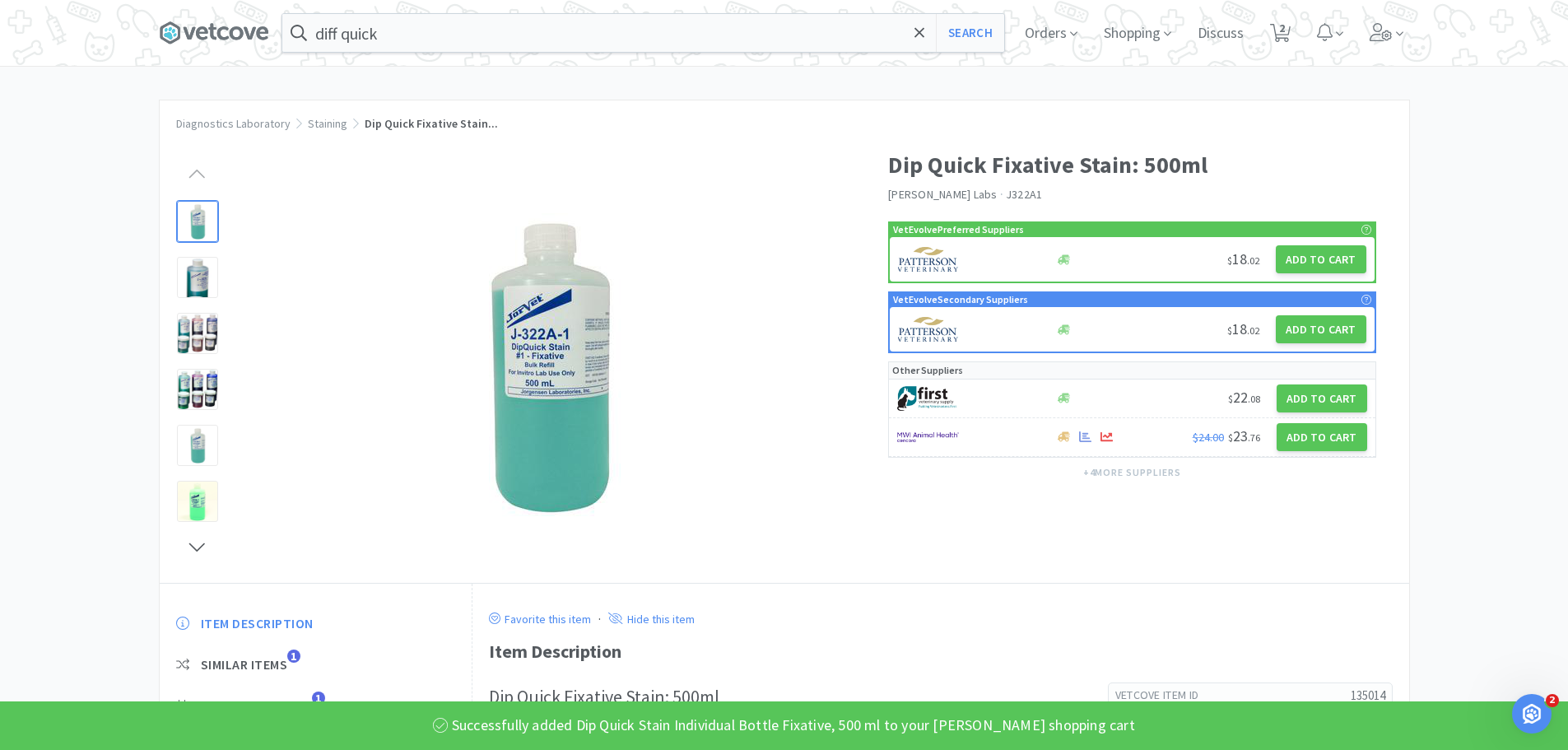
scroll to position [82, 0]
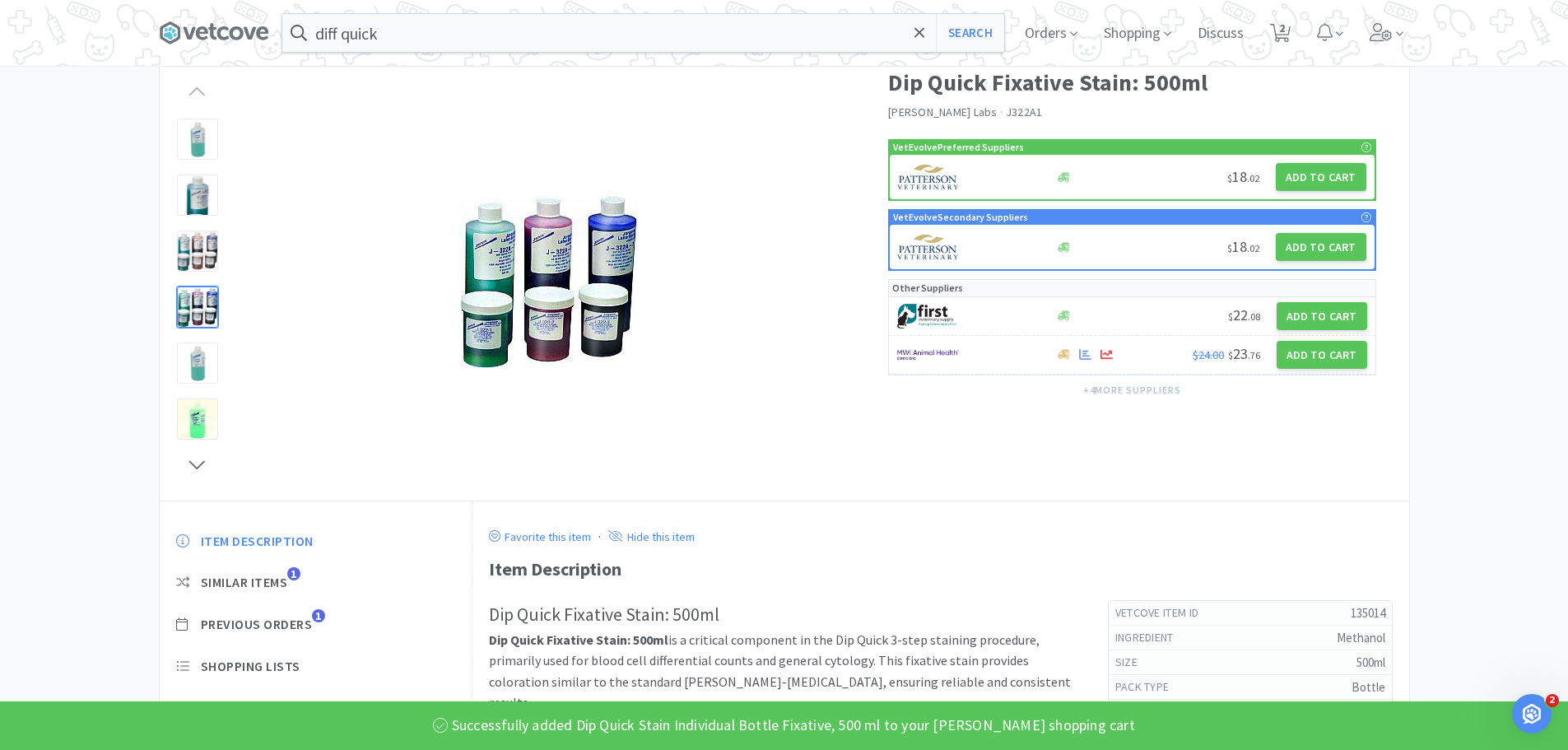
select select "1"
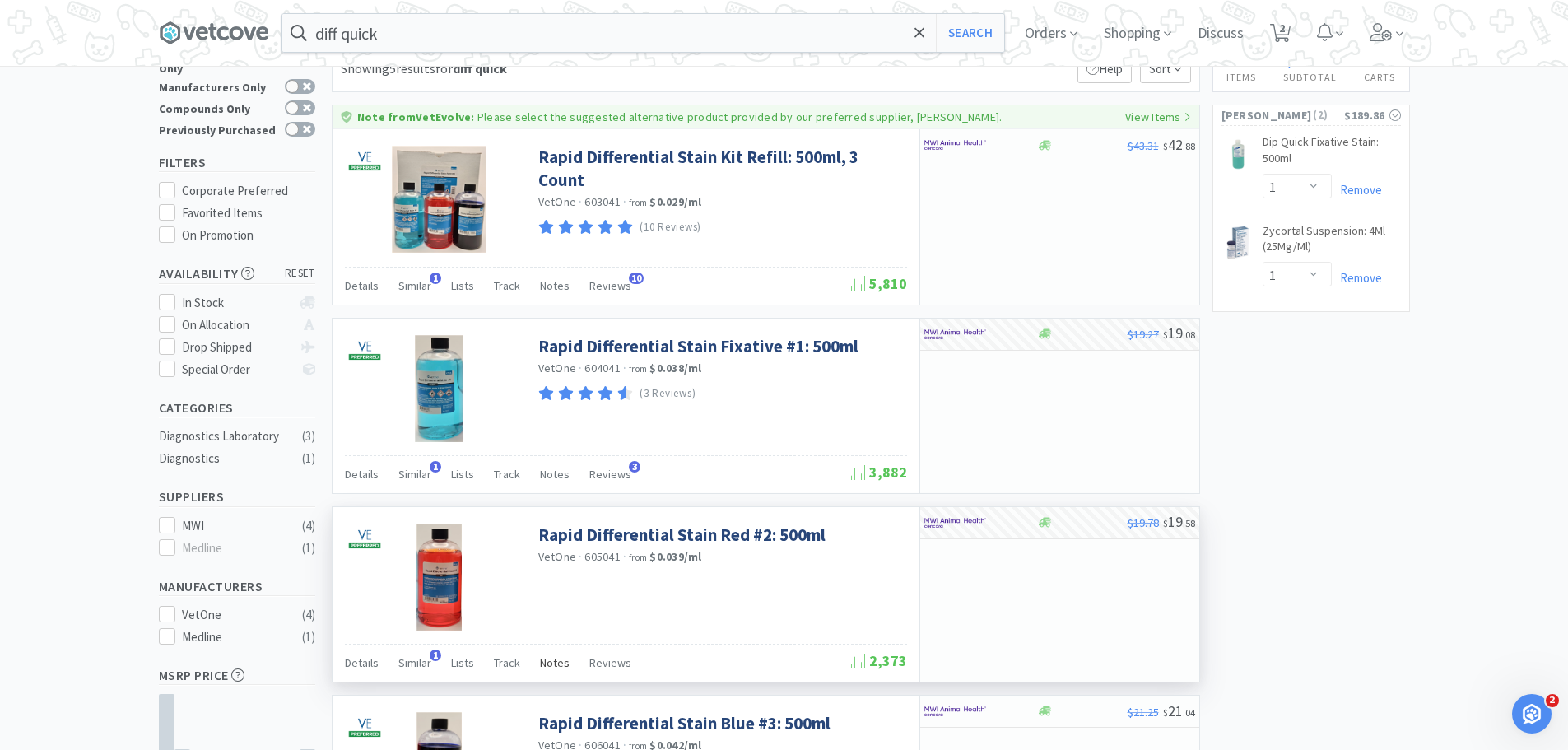
scroll to position [82, 0]
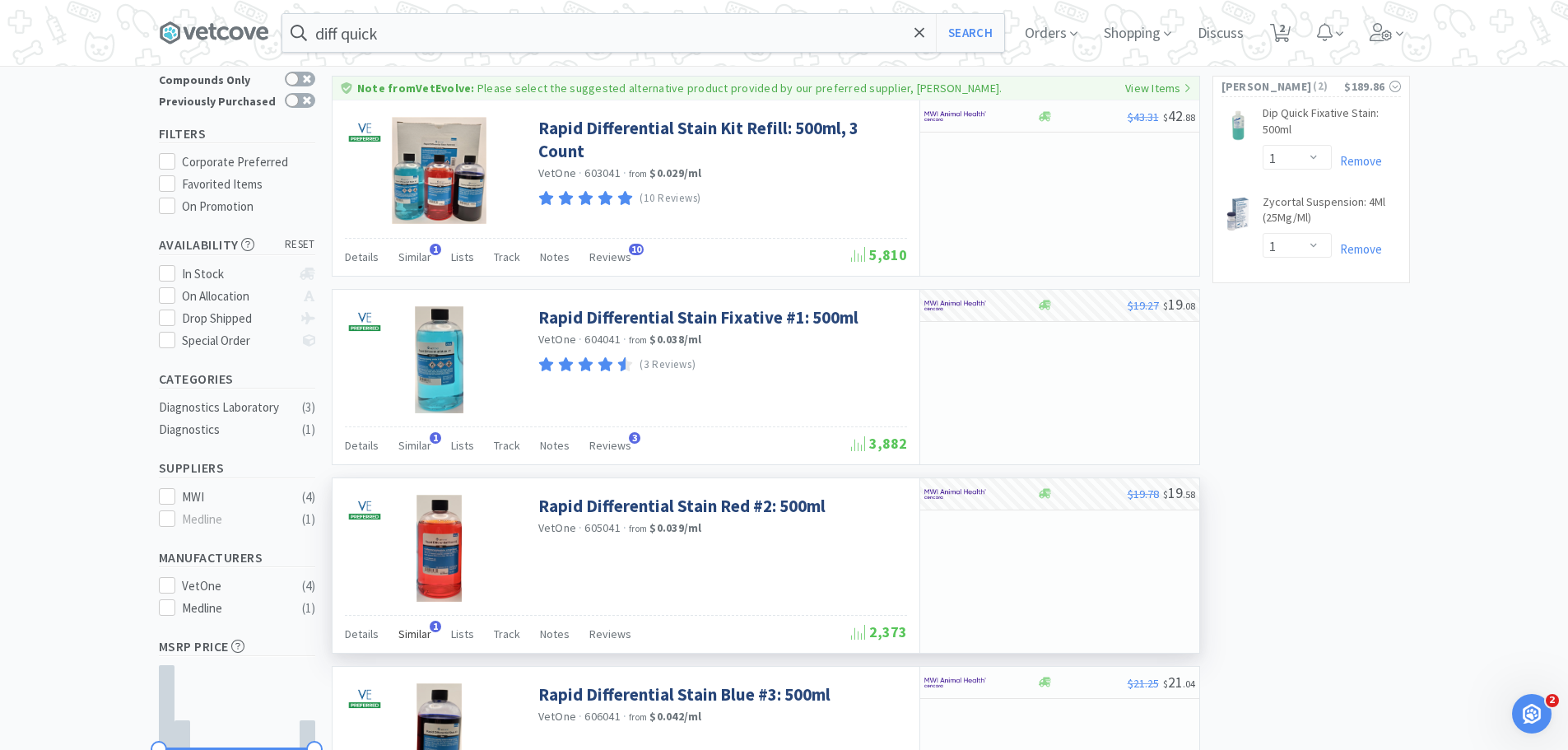
click at [416, 630] on span "Similar" at bounding box center [415, 633] width 33 height 14
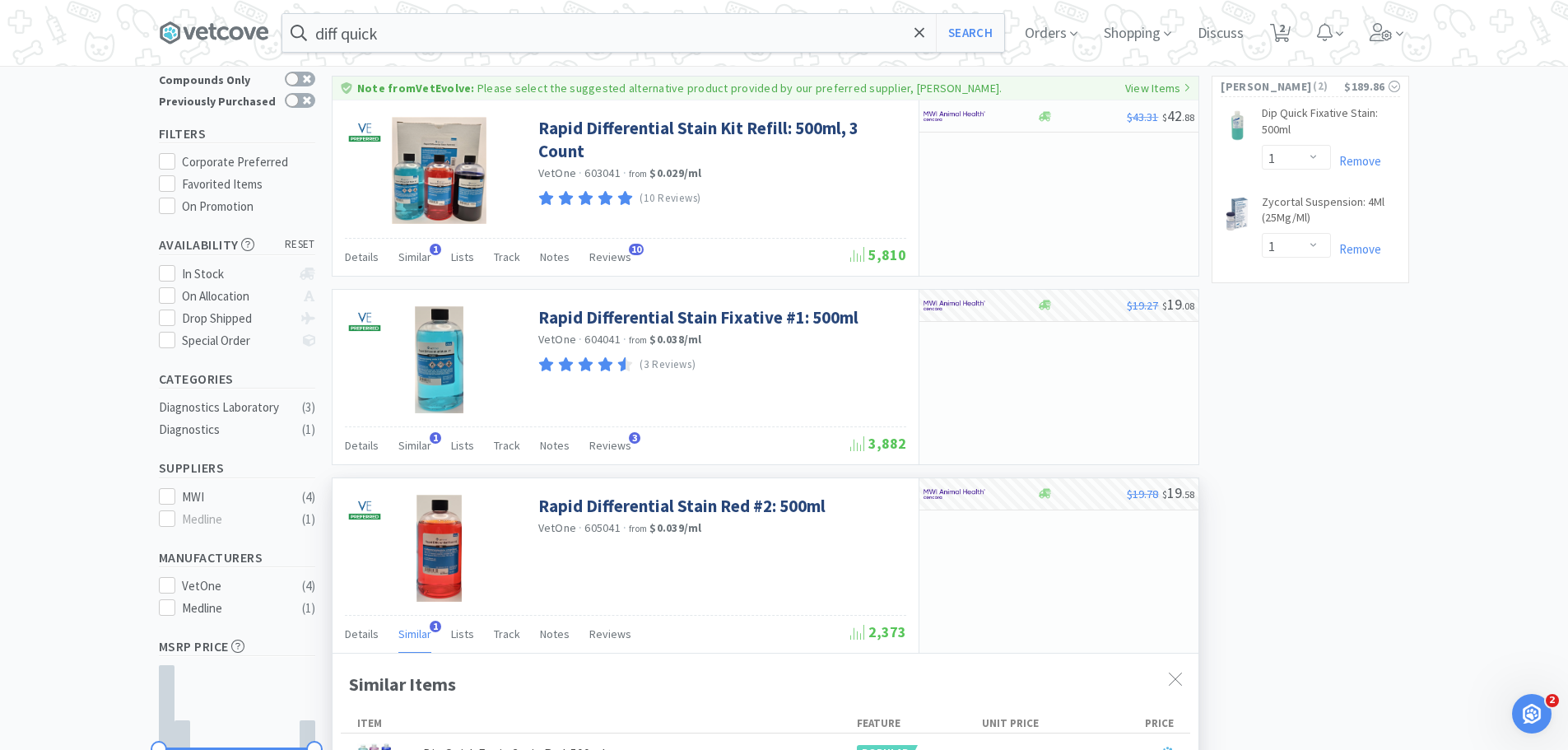
scroll to position [165, 0]
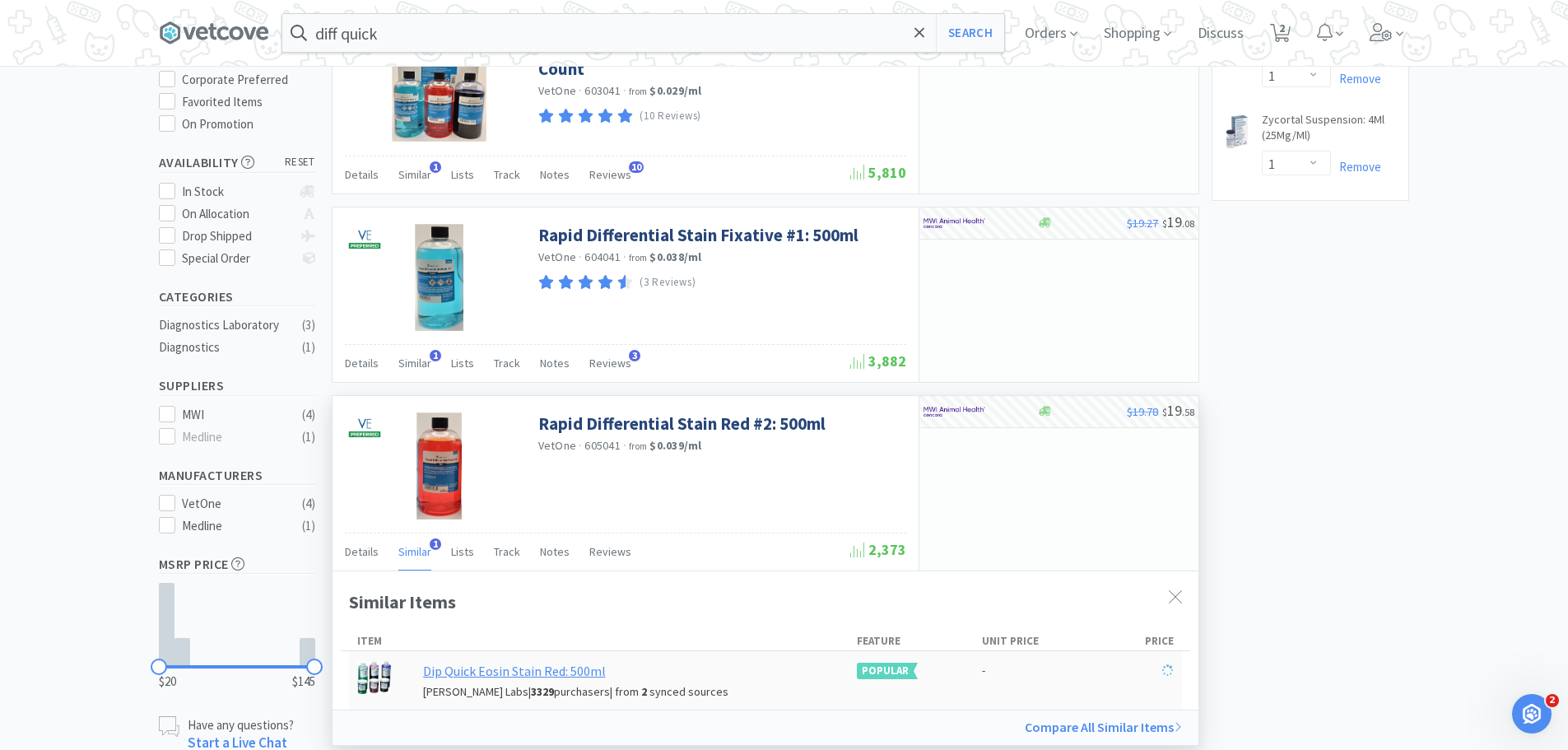
click at [524, 673] on div "Dip Quick Eosin Stain Red: 500ml" at bounding box center [514, 672] width 183 height 21
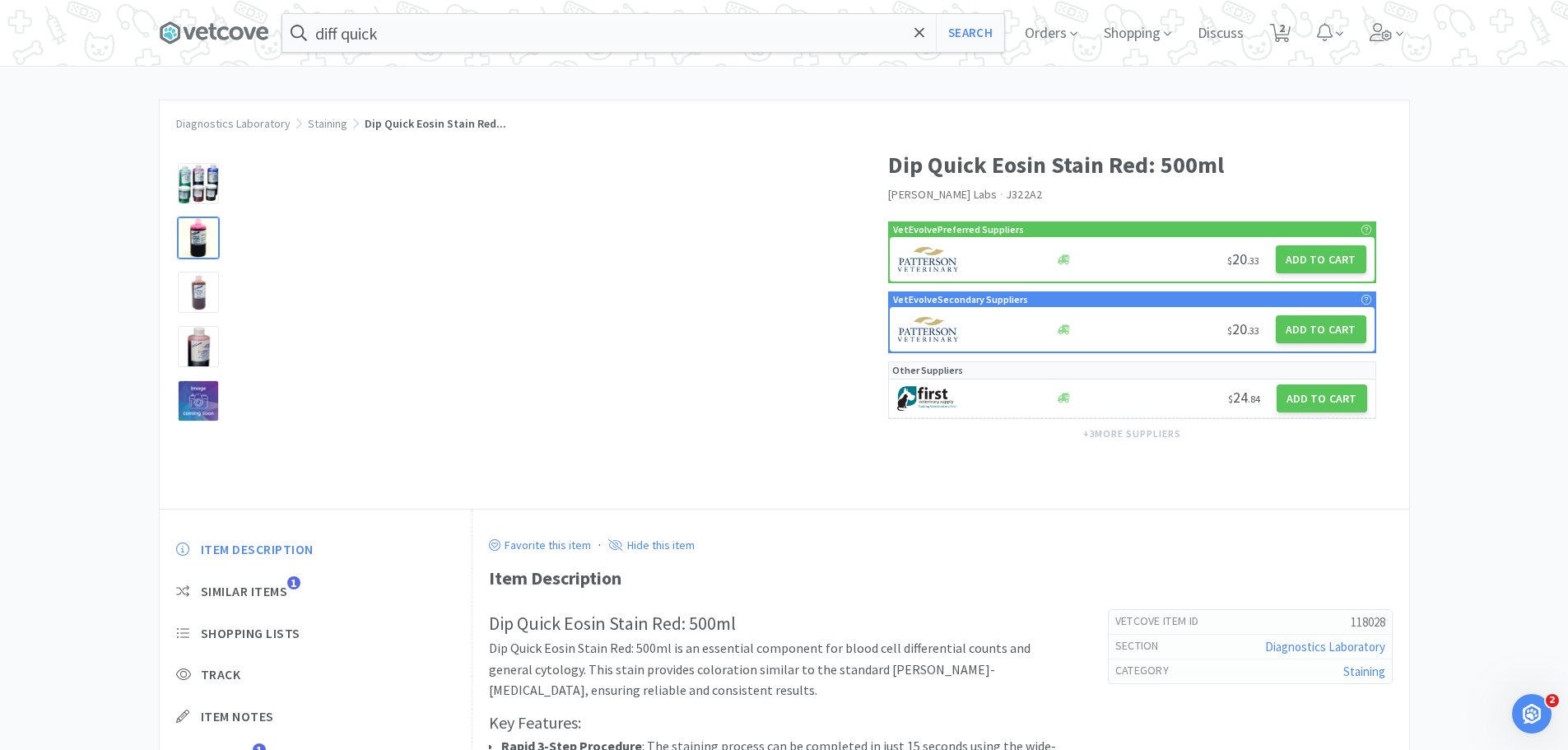
click at [200, 248] on div at bounding box center [198, 237] width 41 height 41
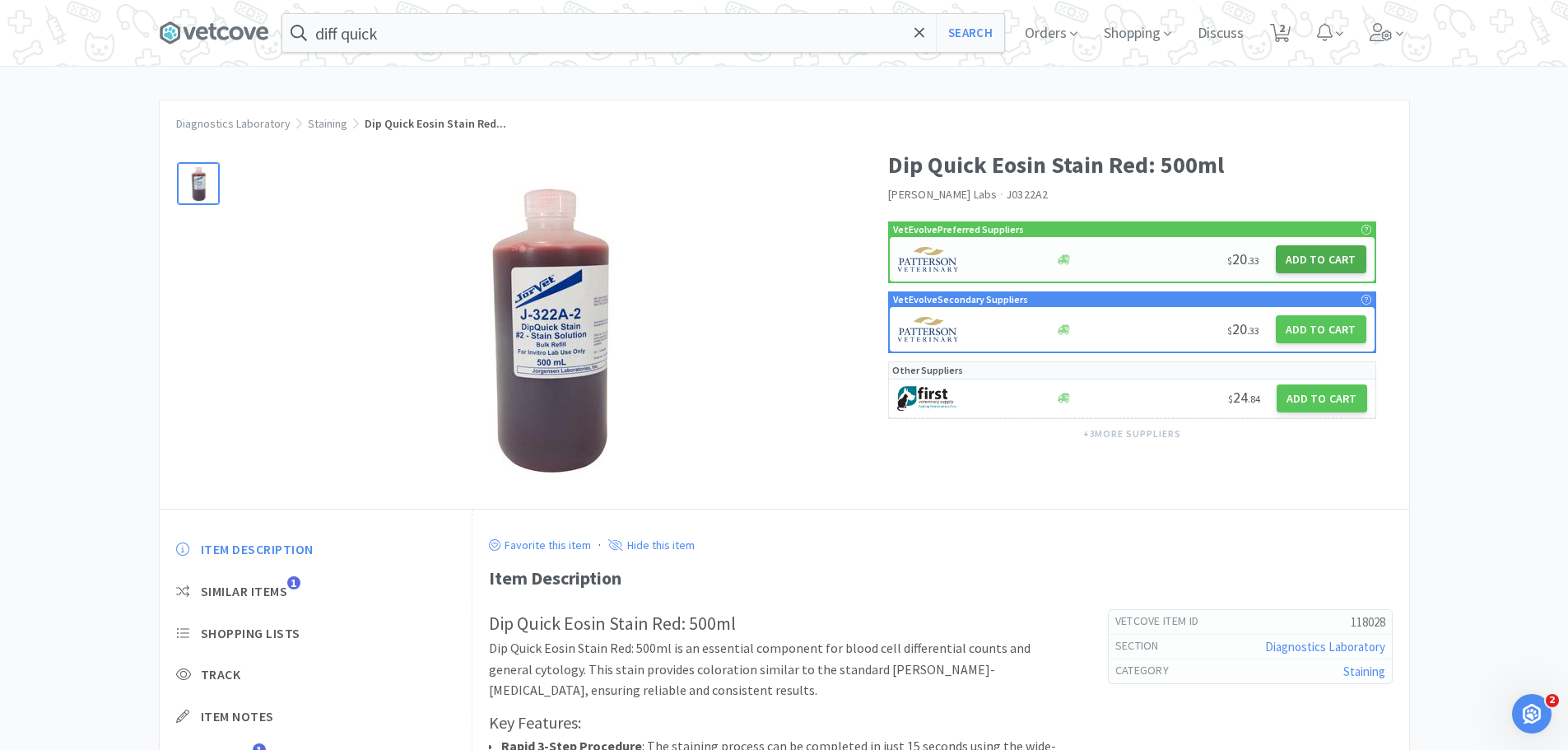
click at [1346, 252] on button "Add to Cart" at bounding box center [1320, 259] width 91 height 28
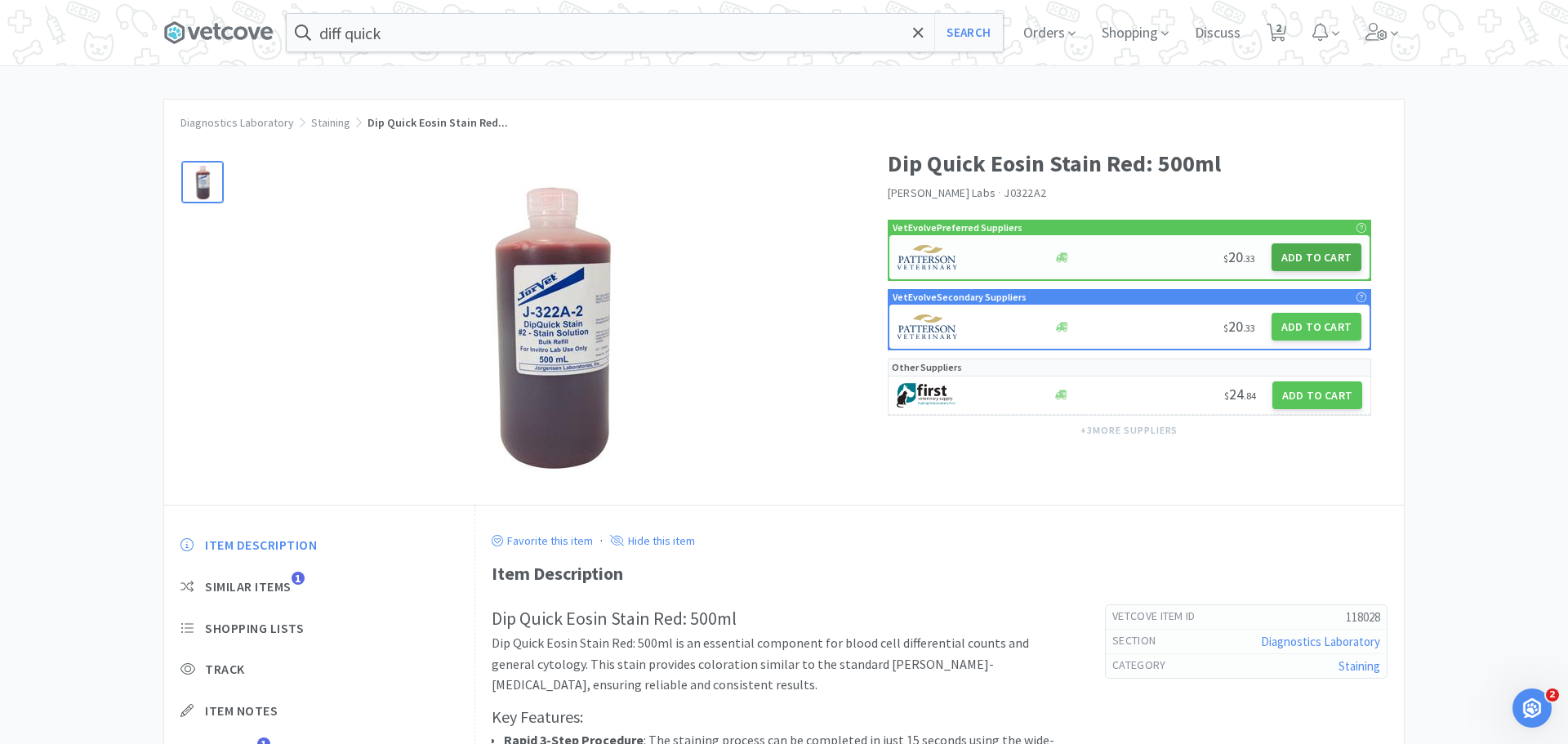
select select "1"
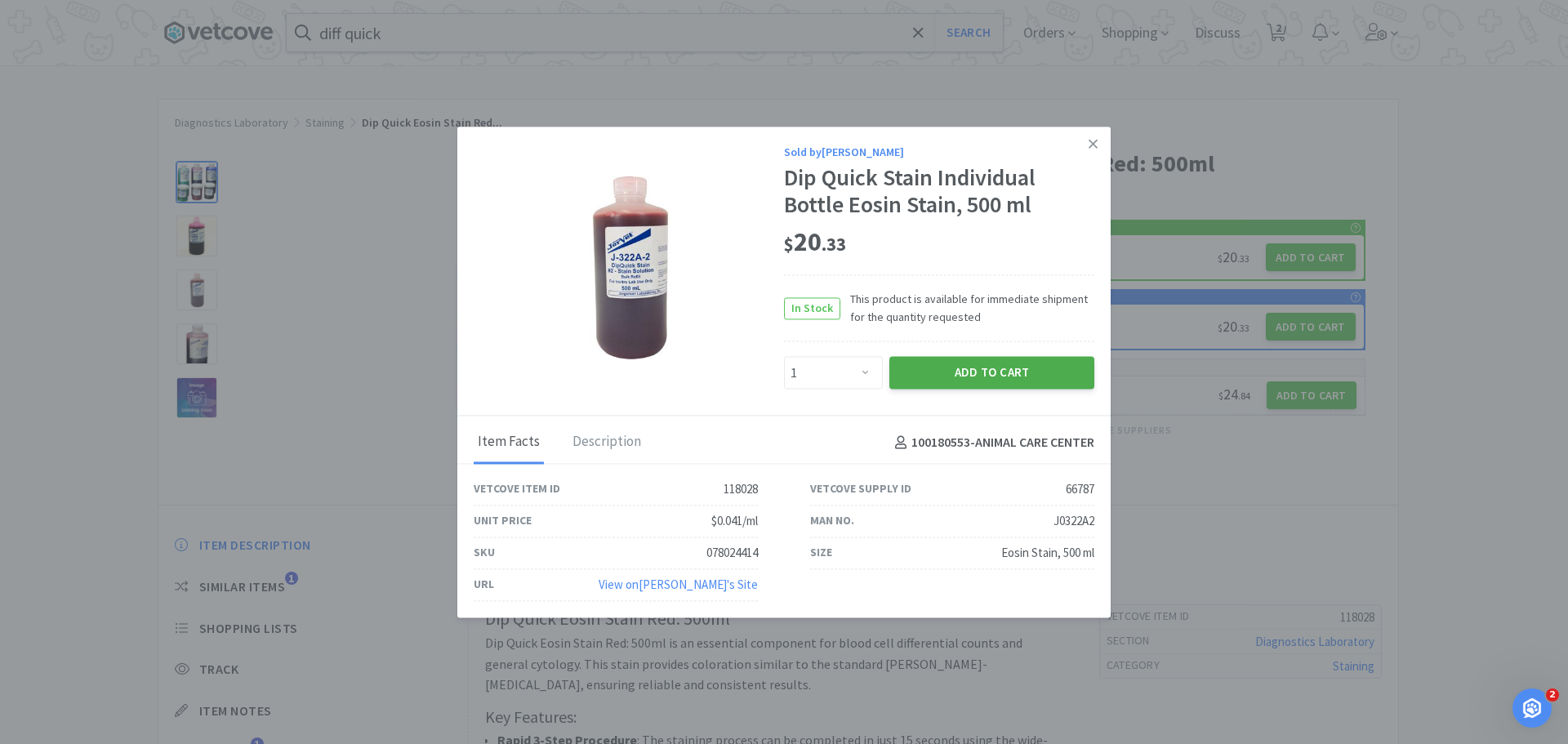
click at [984, 365] on button "Add to Cart" at bounding box center [992, 373] width 205 height 32
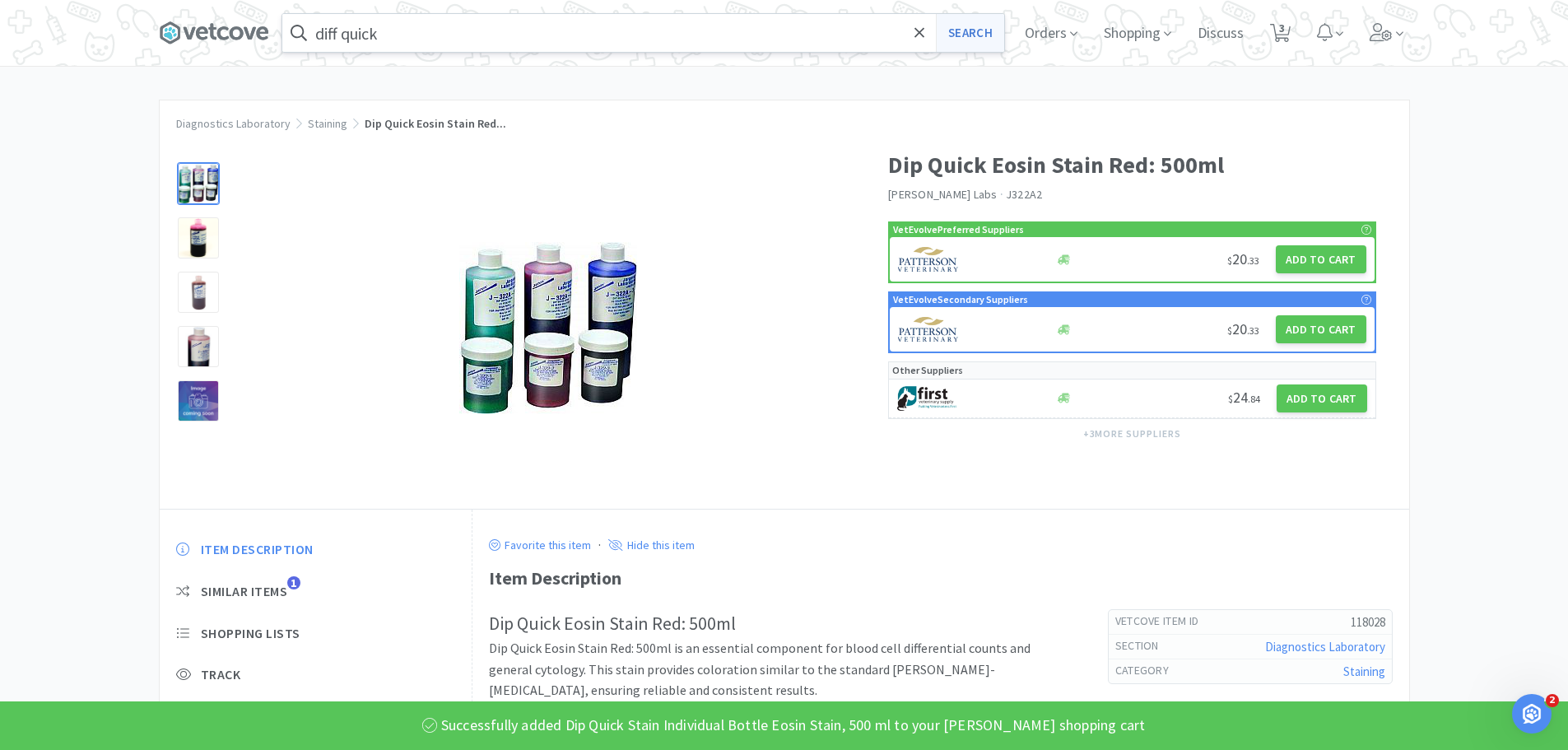
click at [1004, 27] on button "Search" at bounding box center [969, 33] width 68 height 38
select select "1"
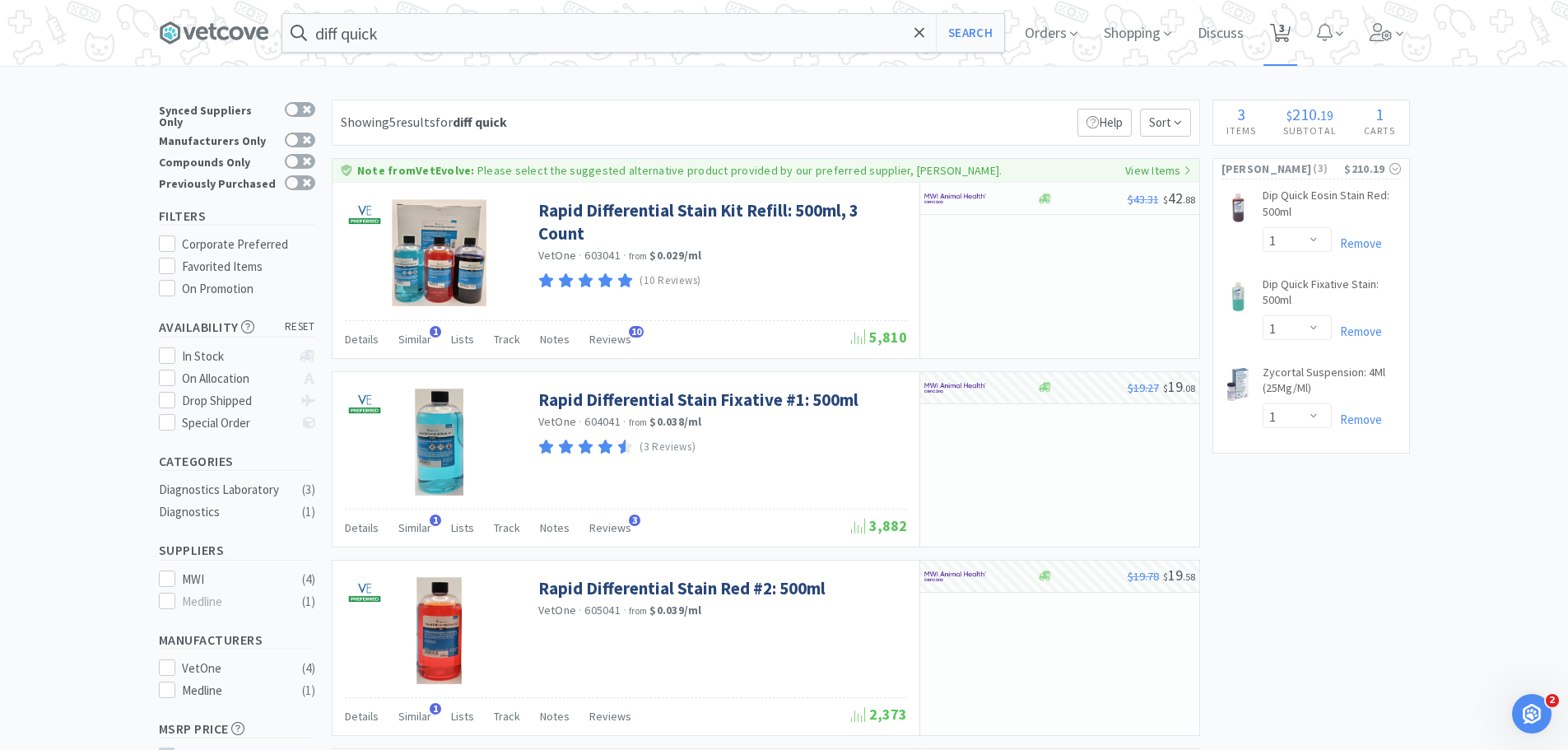
click at [1291, 26] on icon at bounding box center [1280, 33] width 21 height 18
select select "1"
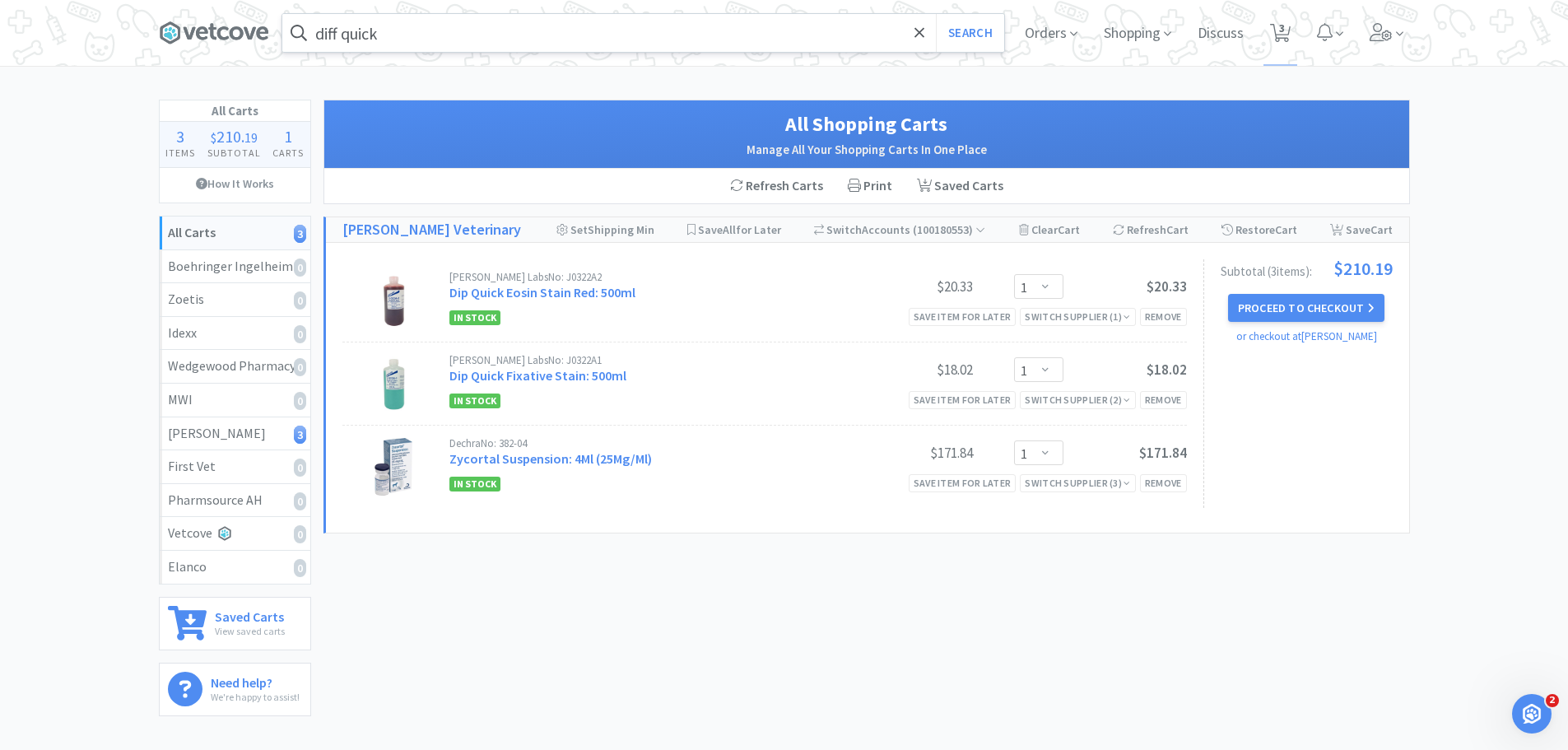
click at [399, 31] on input "diff quick" at bounding box center [642, 33] width 722 height 38
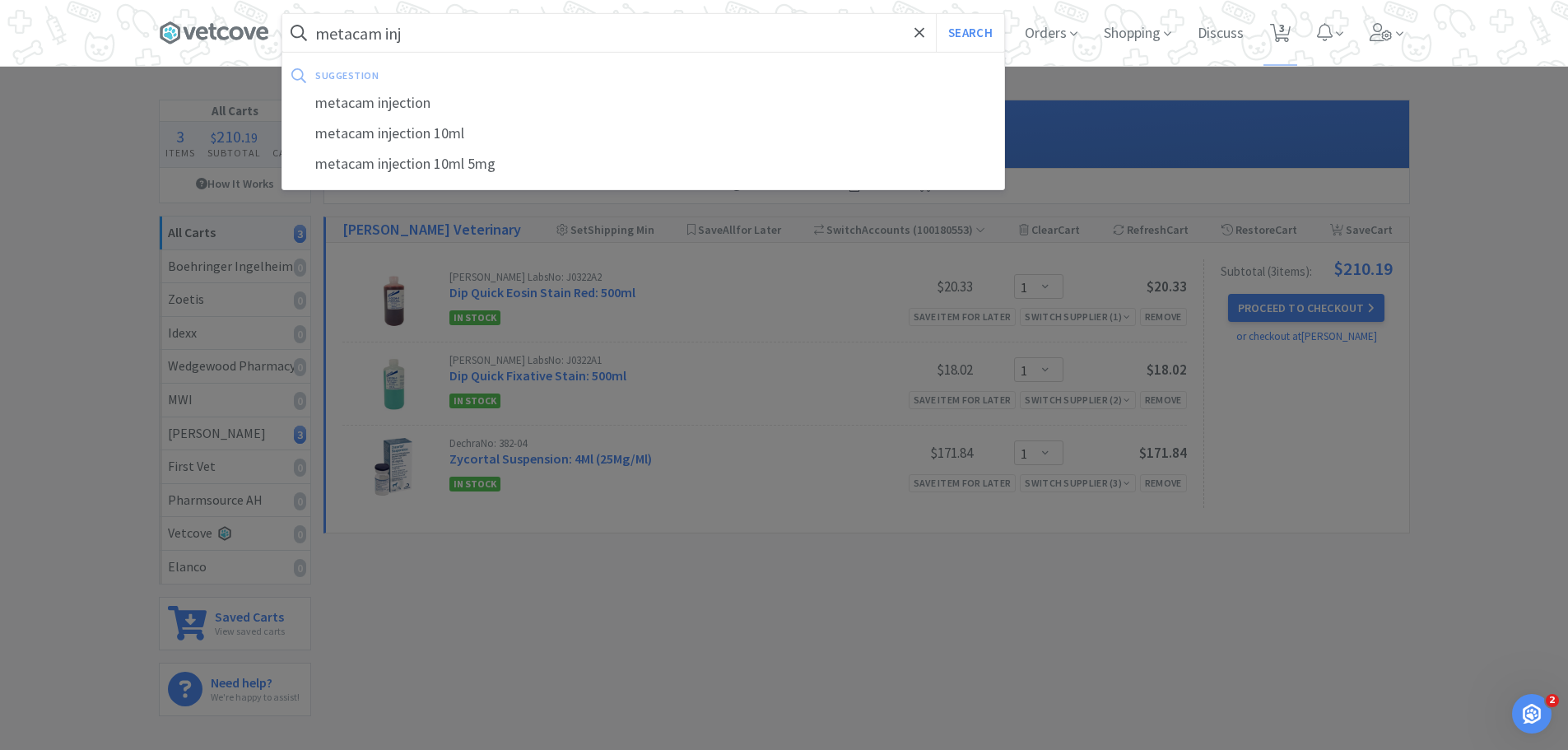
type input "metacam inj"
click at [936, 14] on button "Search" at bounding box center [969, 33] width 68 height 38
select select "1"
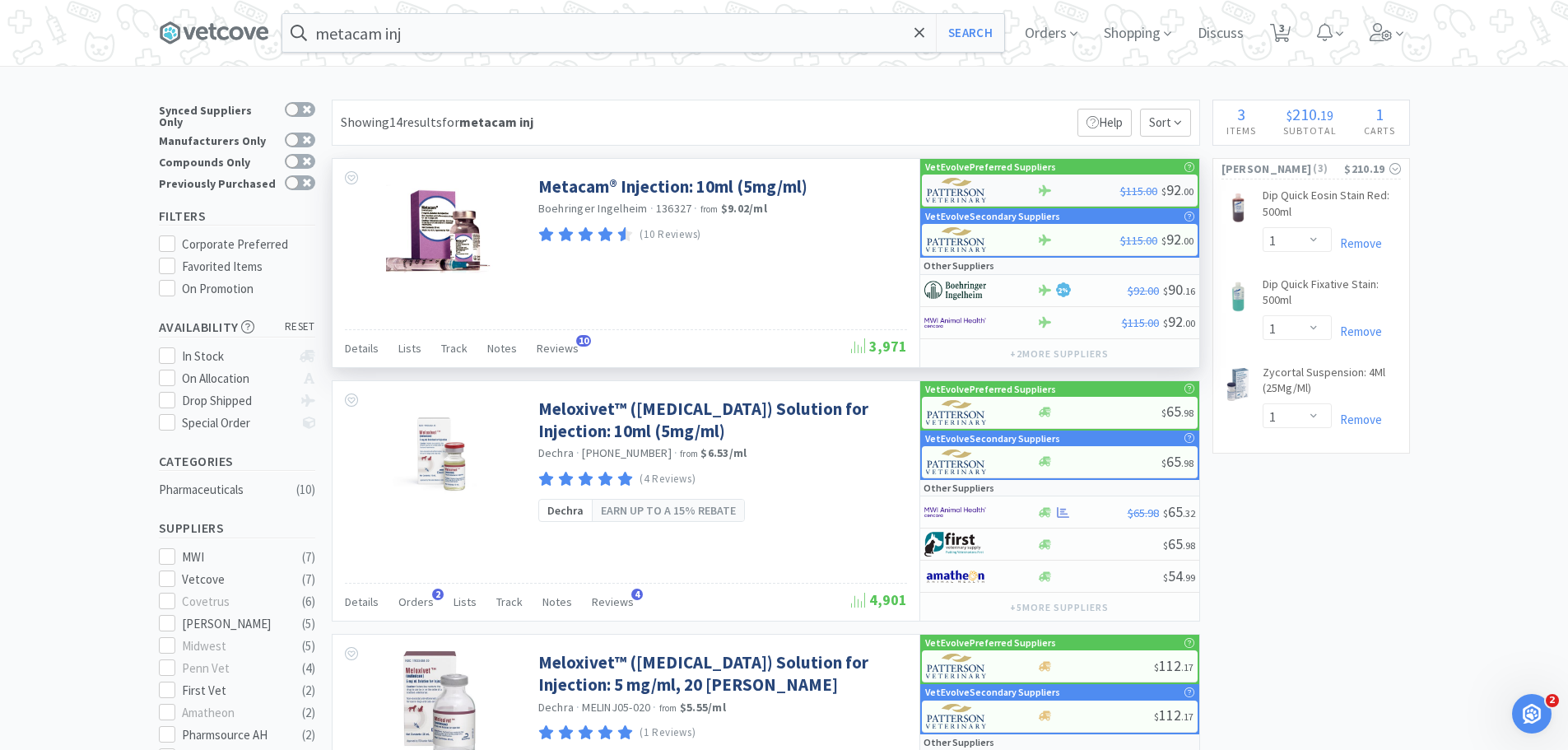
click at [1078, 187] on div at bounding box center [1078, 190] width 83 height 12
select select "1"
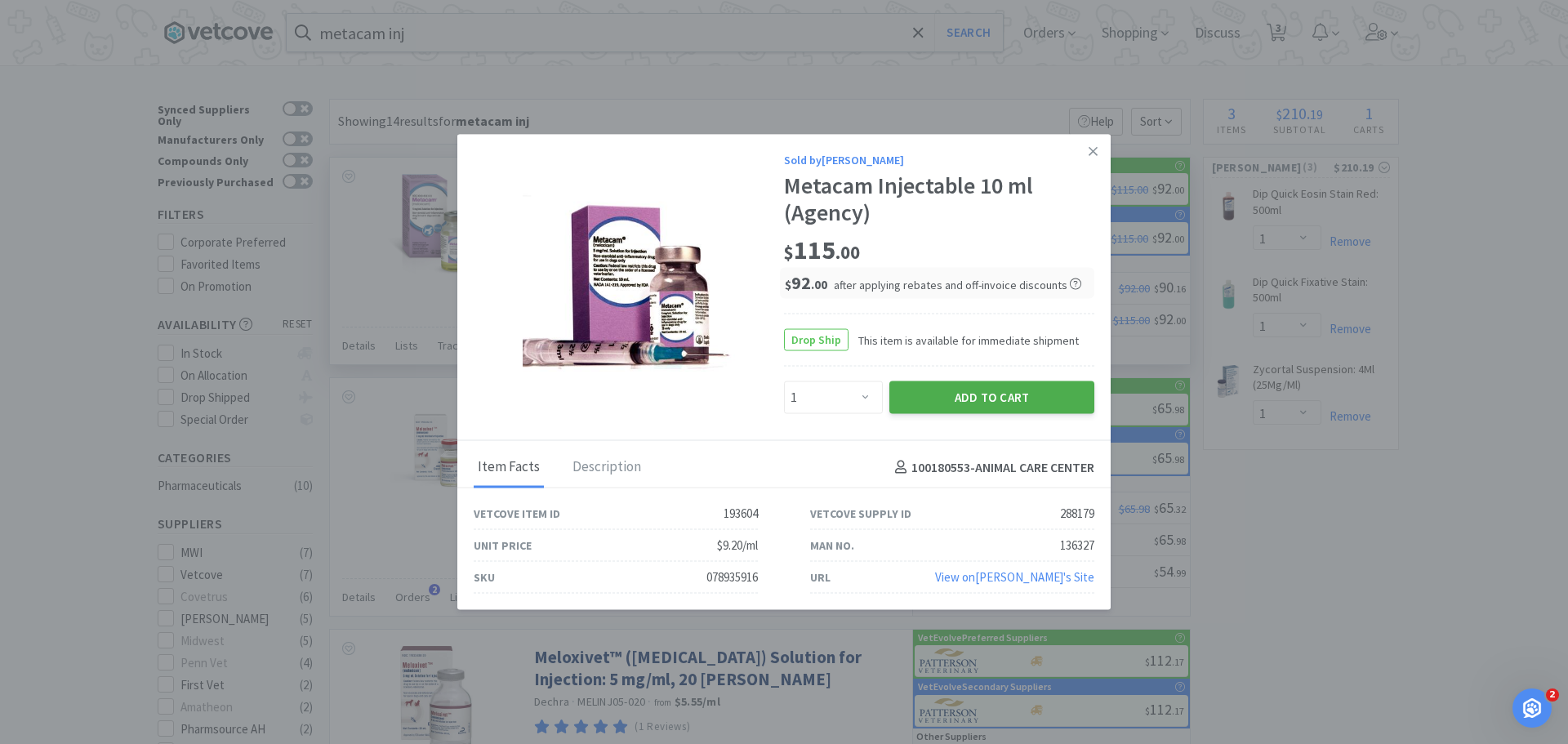
click at [967, 405] on button "Add to Cart" at bounding box center [992, 398] width 205 height 32
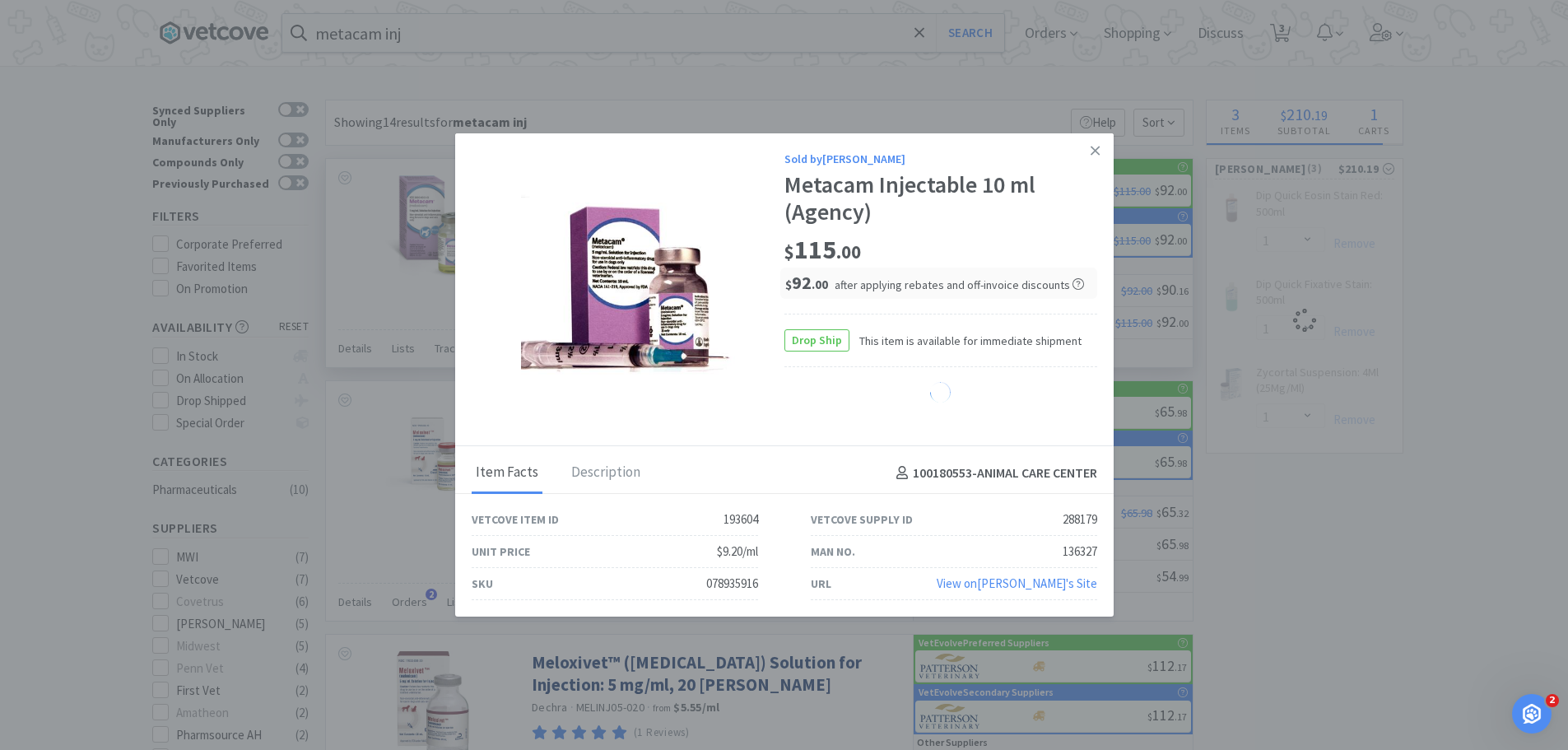
select select "1"
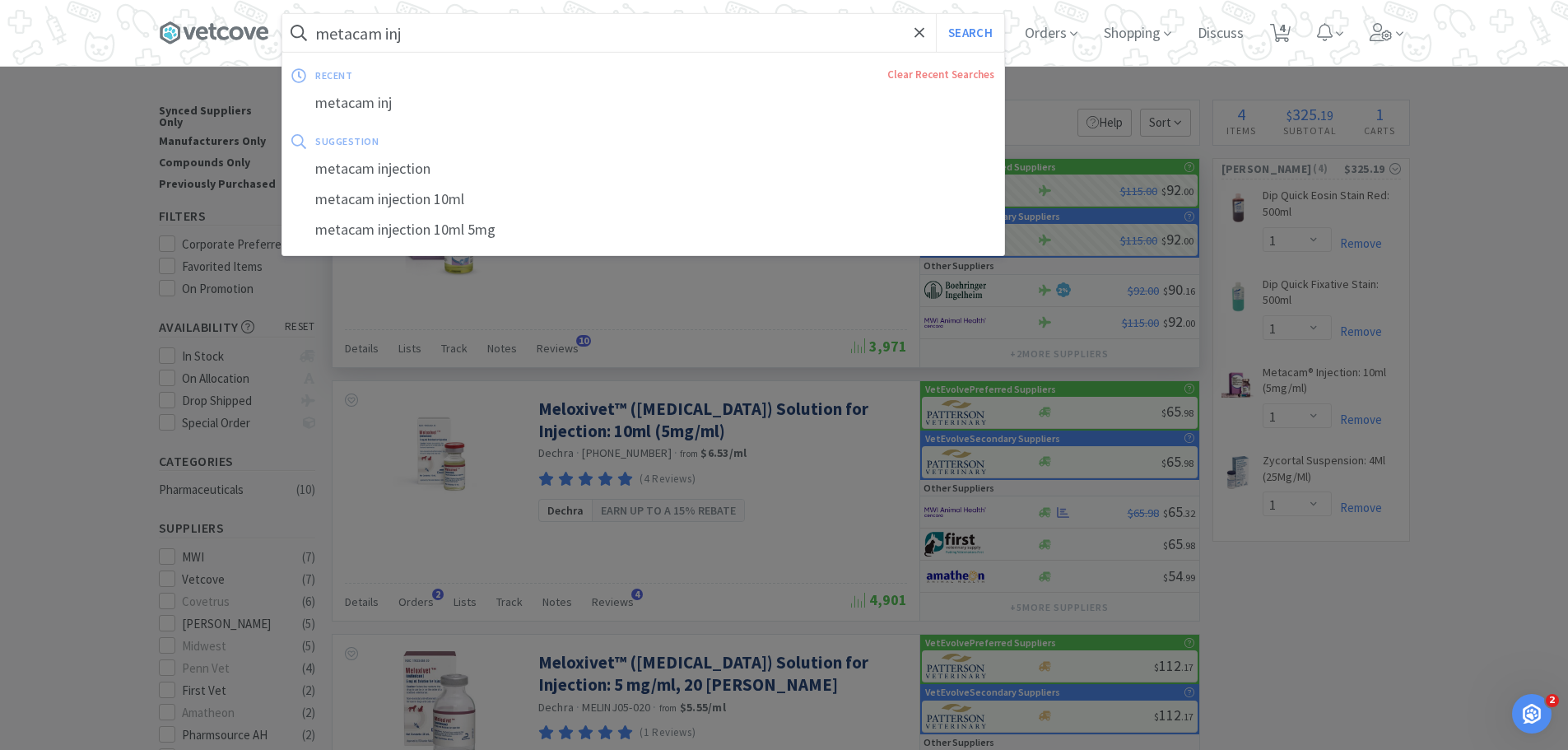
click at [411, 35] on input "metacam inj" at bounding box center [642, 33] width 722 height 38
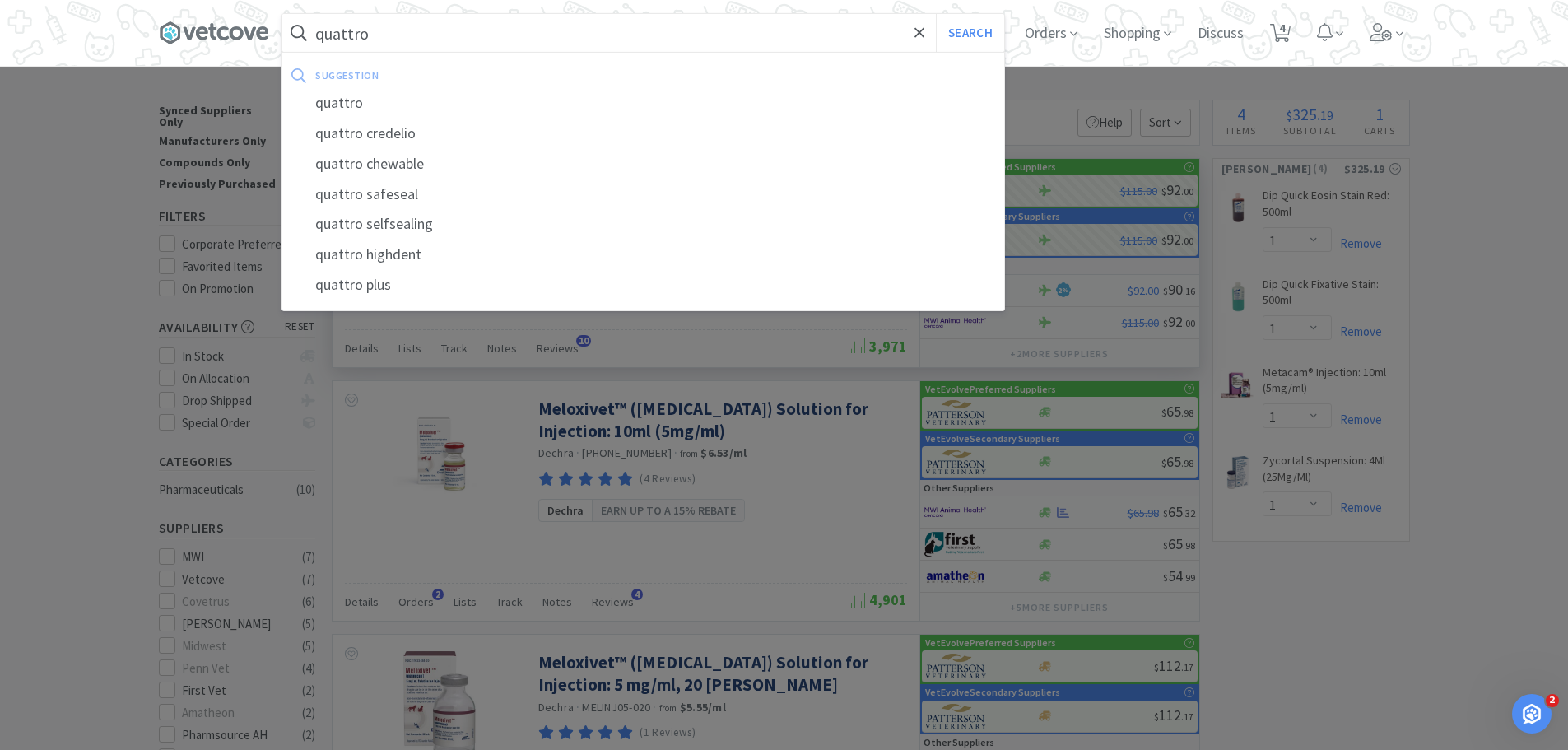
type input "quattro"
click at [936, 14] on button "Search" at bounding box center [969, 33] width 68 height 38
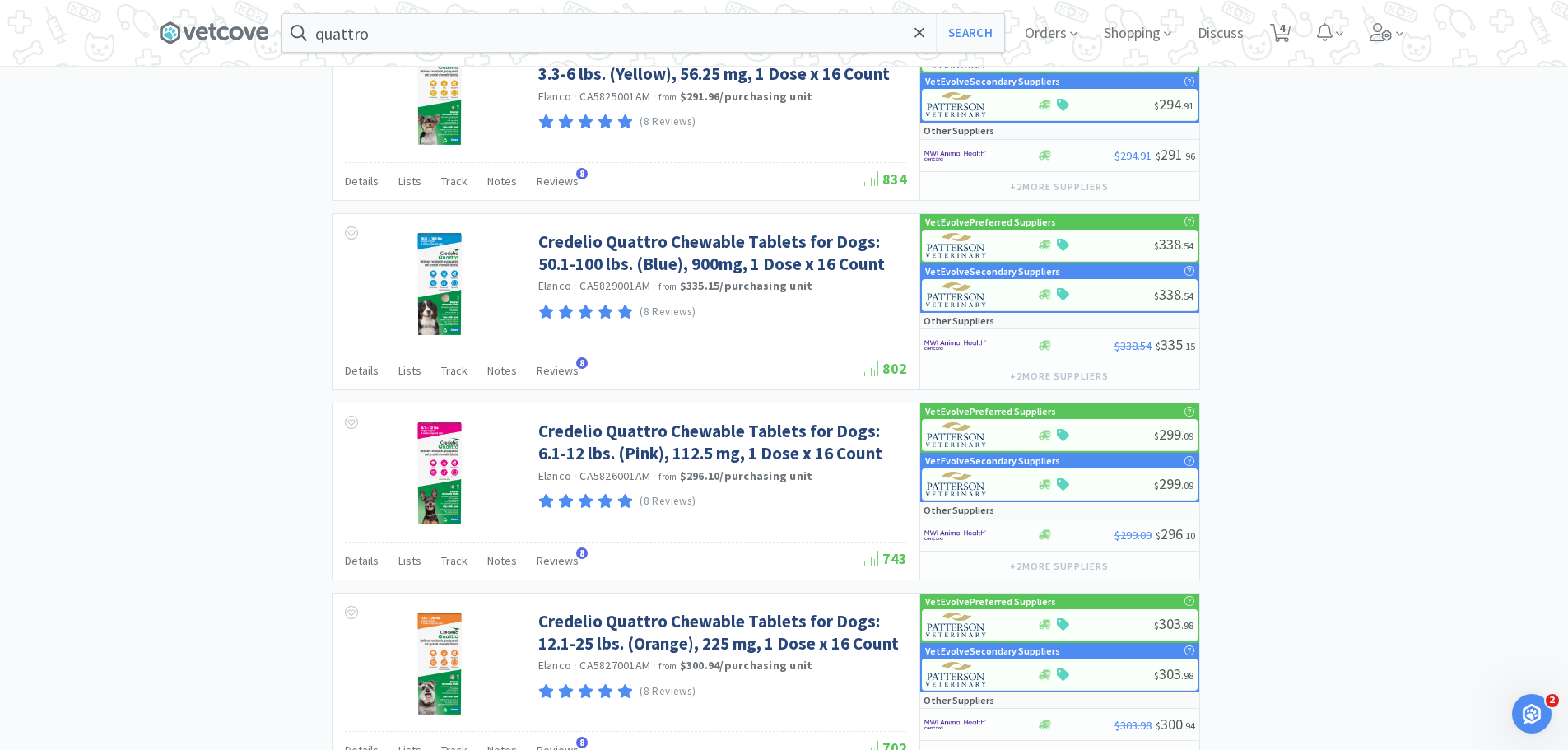
scroll to position [1564, 0]
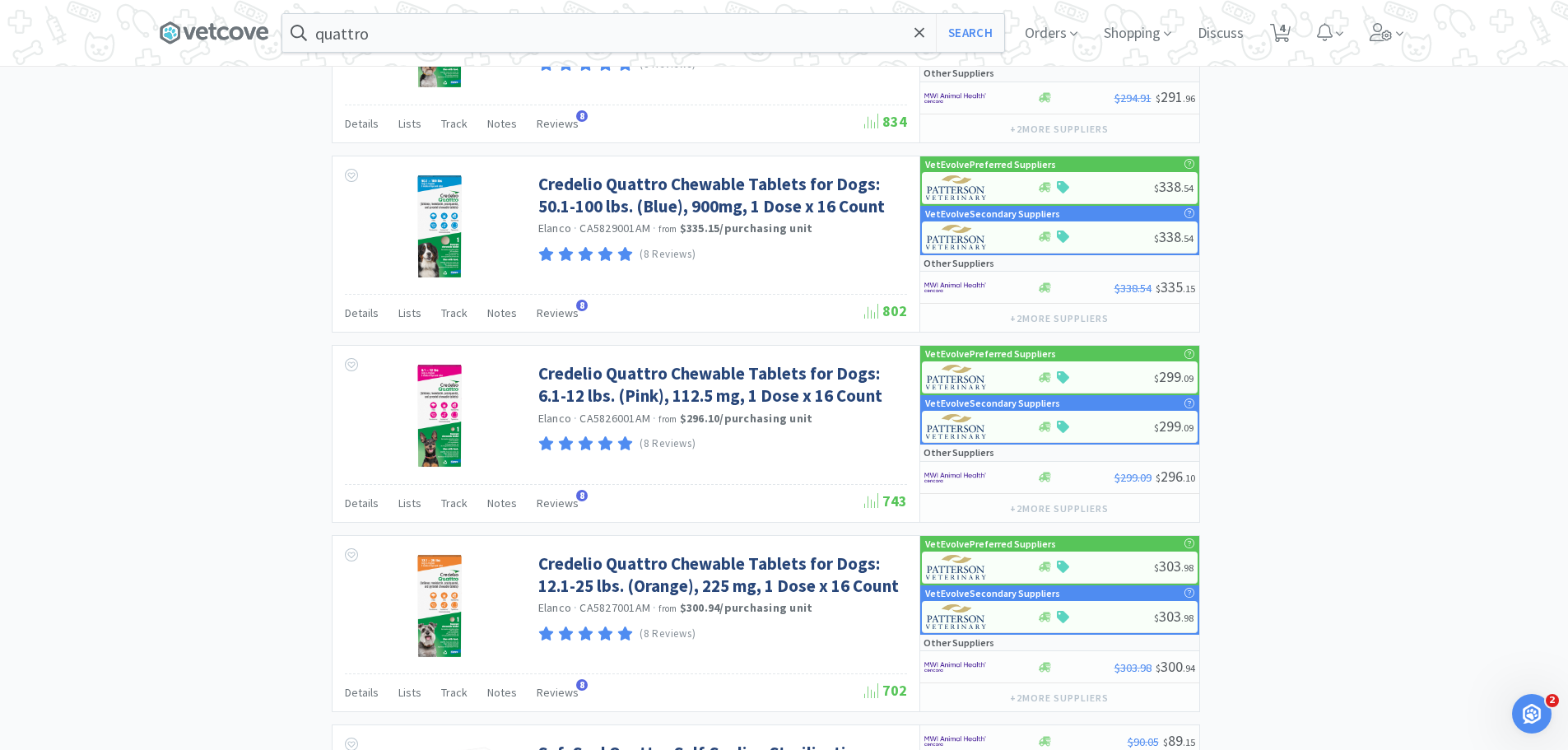
click at [1405, 198] on div "× Filter Results Synced Suppliers Only Manufacturers Only Compounds Only Previo…" at bounding box center [784, 145] width 1252 height 3221
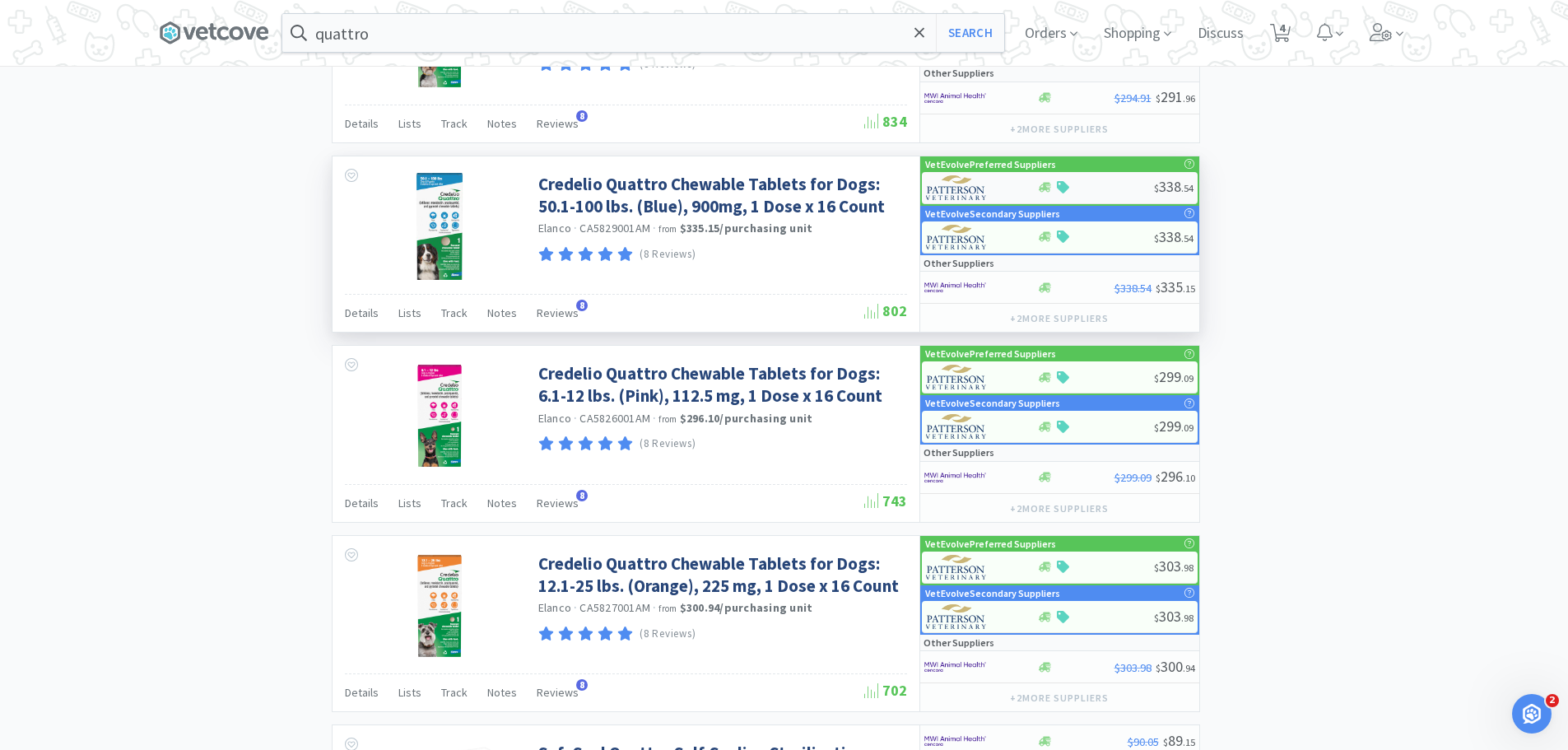
click at [1104, 181] on div "$ 338 . 54" at bounding box center [1059, 188] width 275 height 33
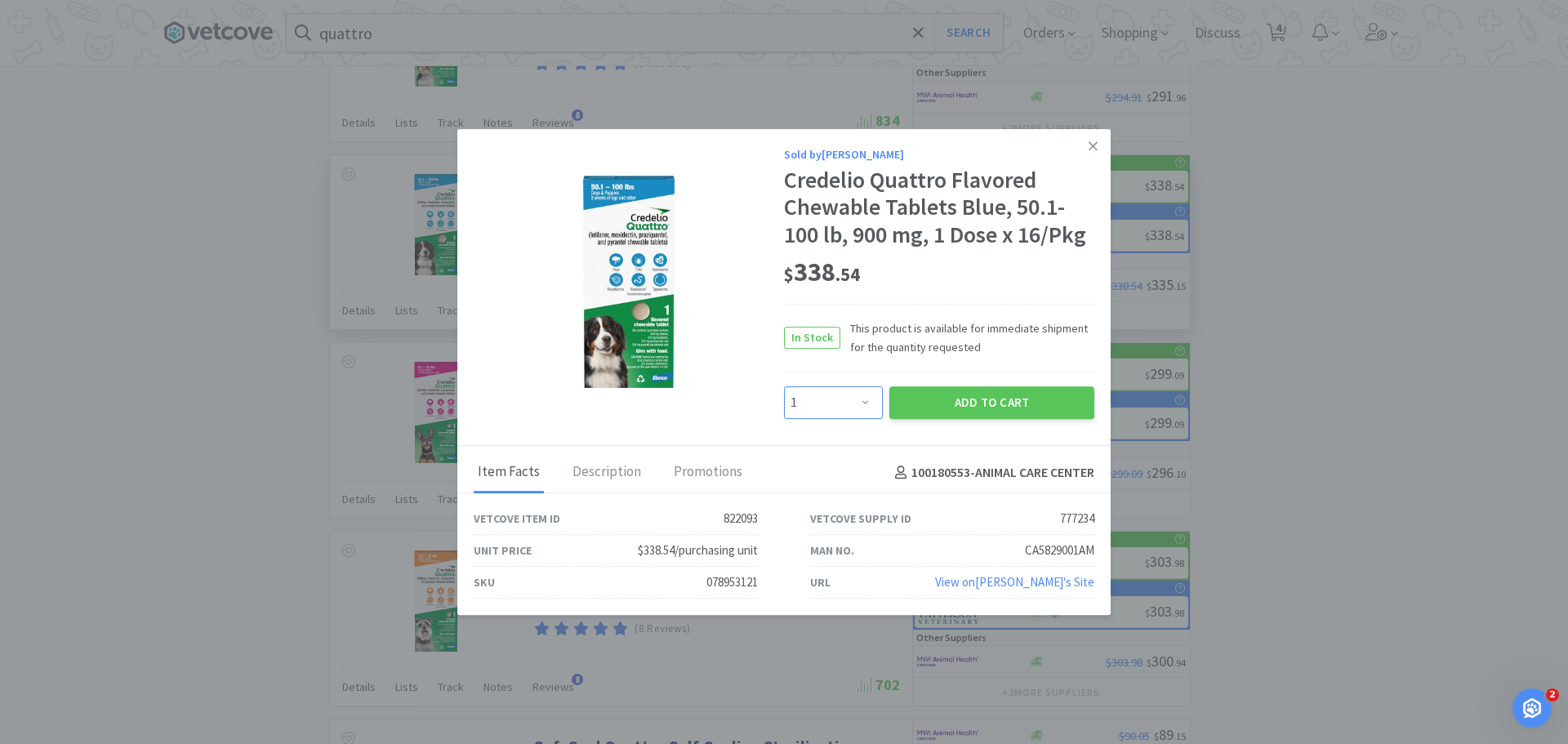
click at [821, 399] on select "Enter Quantity 1 2 3 4 5 6 7 8 9 10 11 12 13 14 15 16 17 18 19 20 Enter Quantity" at bounding box center [834, 402] width 99 height 32
select select "2"
click at [784, 386] on select "Enter Quantity 1 2 3 4 5 6 7 8 9 10 11 12 13 14 15 16 17 18 19 20 Enter Quantity" at bounding box center [834, 402] width 99 height 32
click at [977, 392] on button "Add to Cart" at bounding box center [992, 402] width 205 height 32
select select "2"
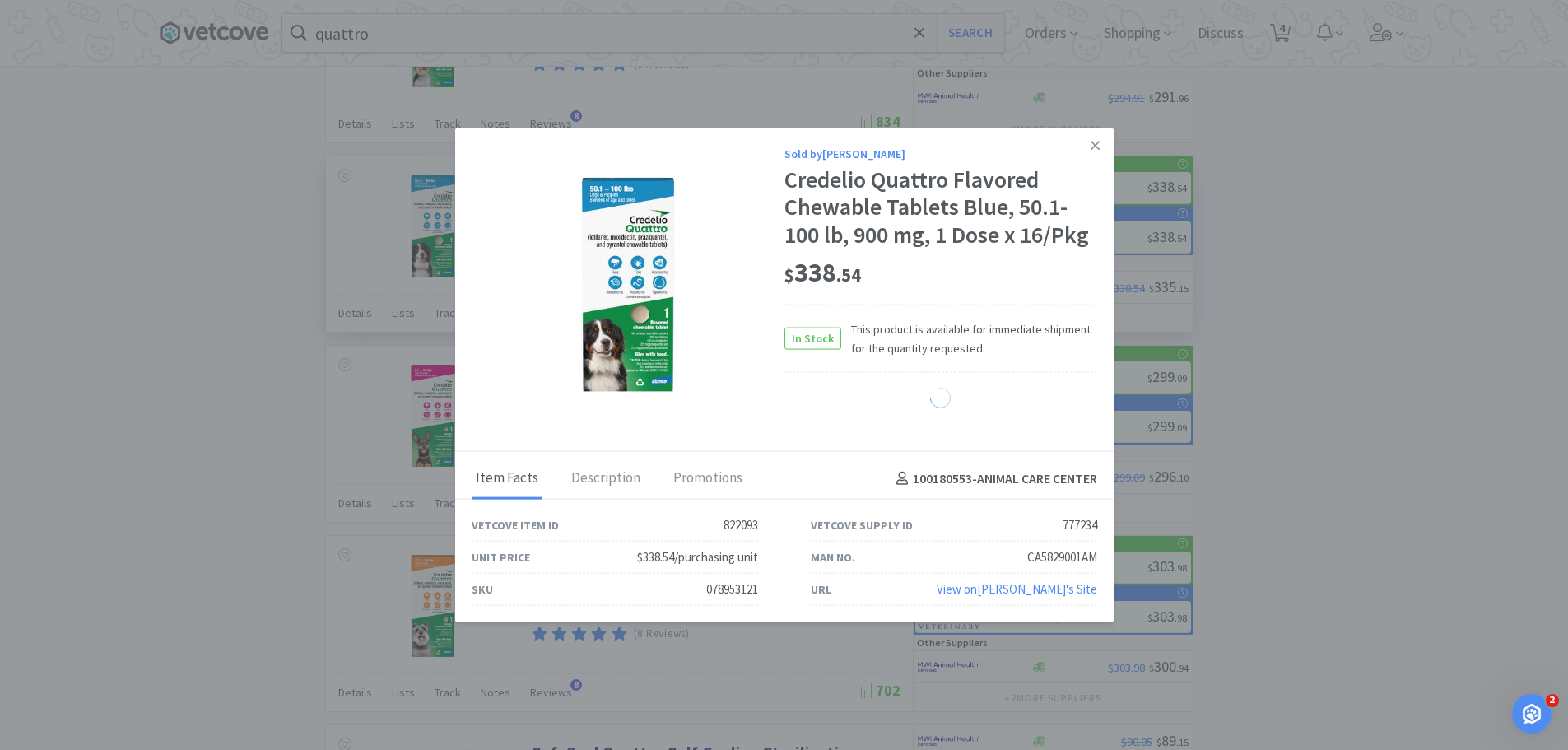
select select "1"
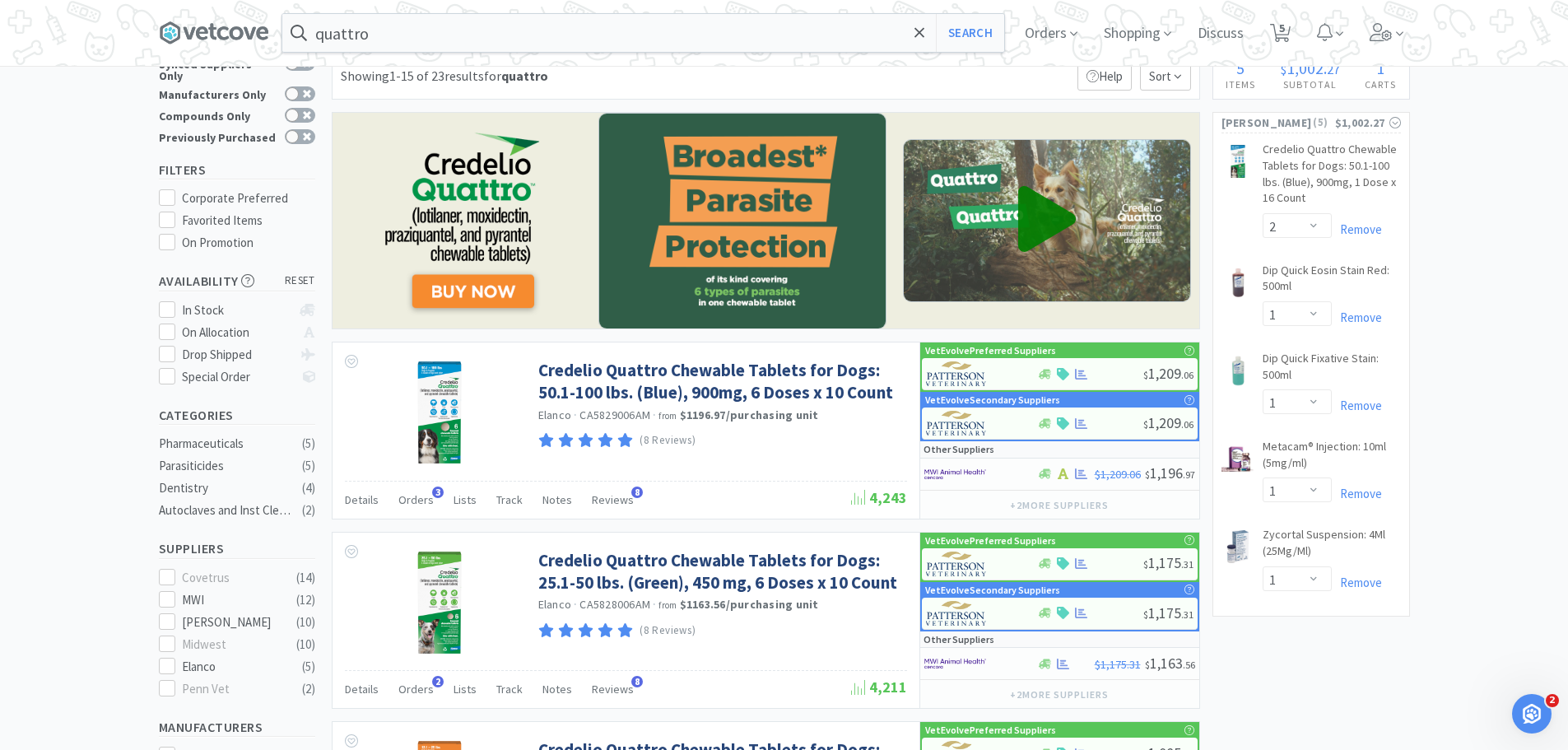
scroll to position [0, 0]
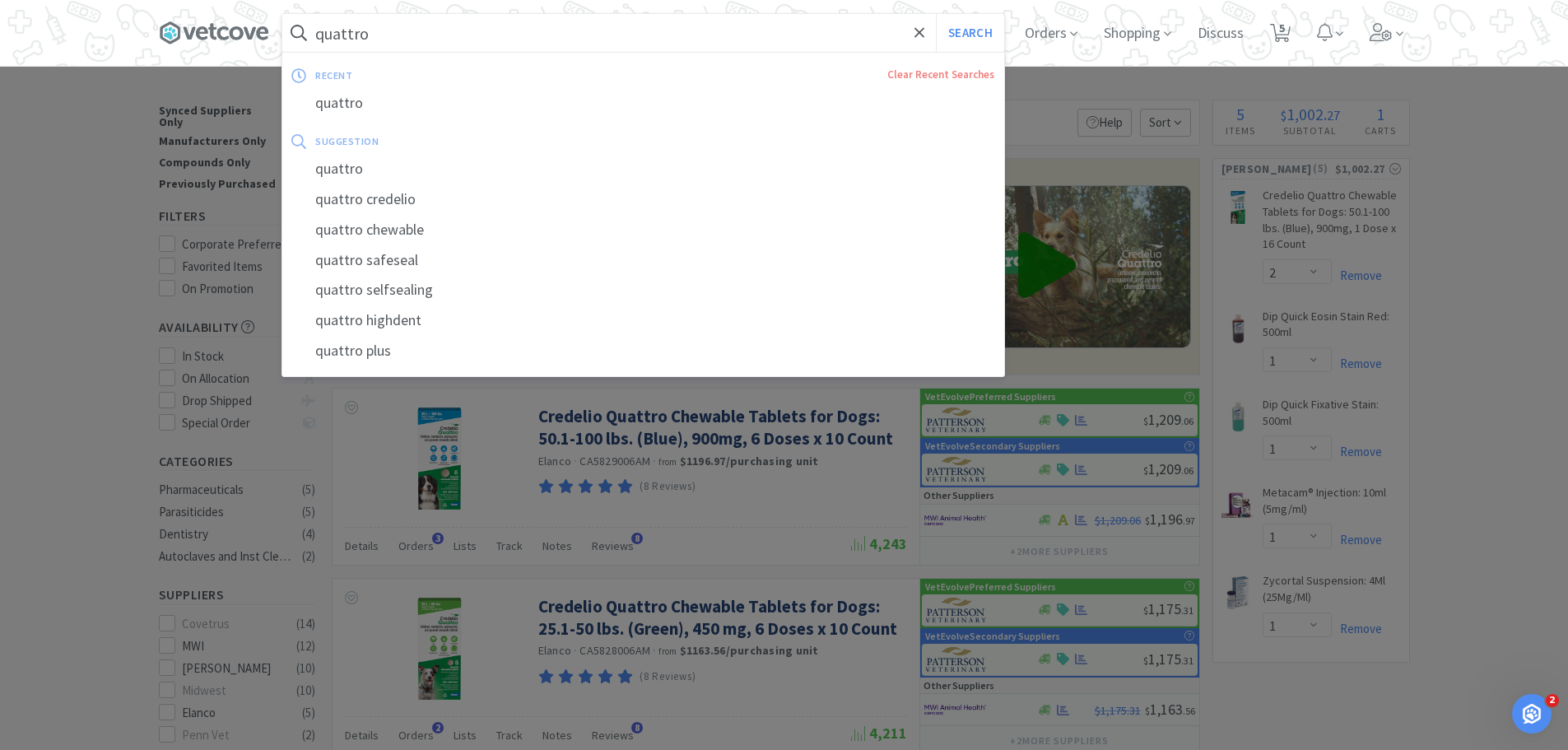
click at [512, 25] on input "quattro" at bounding box center [642, 33] width 722 height 38
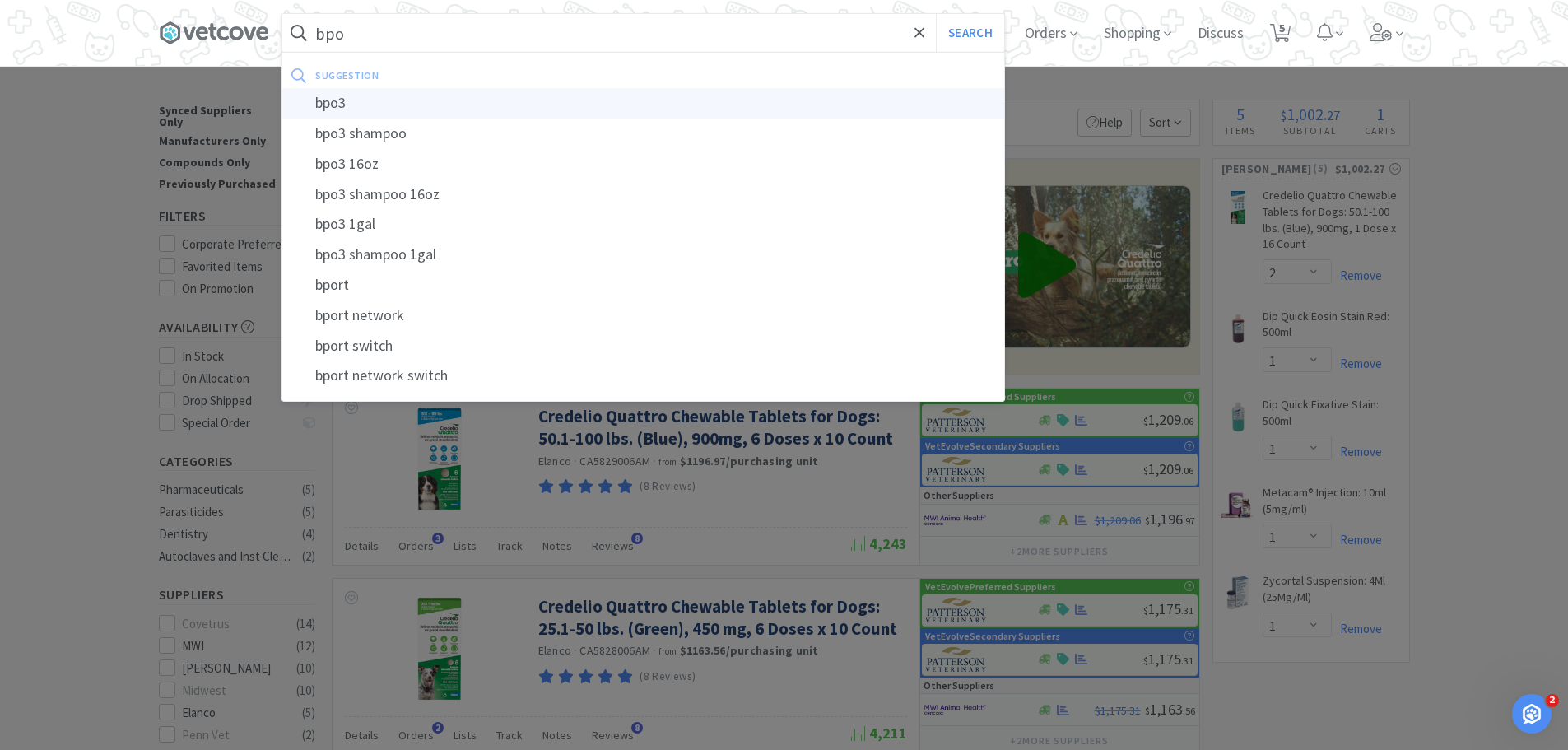
click at [352, 97] on div "bpo3" at bounding box center [642, 103] width 722 height 31
type input "bpo3"
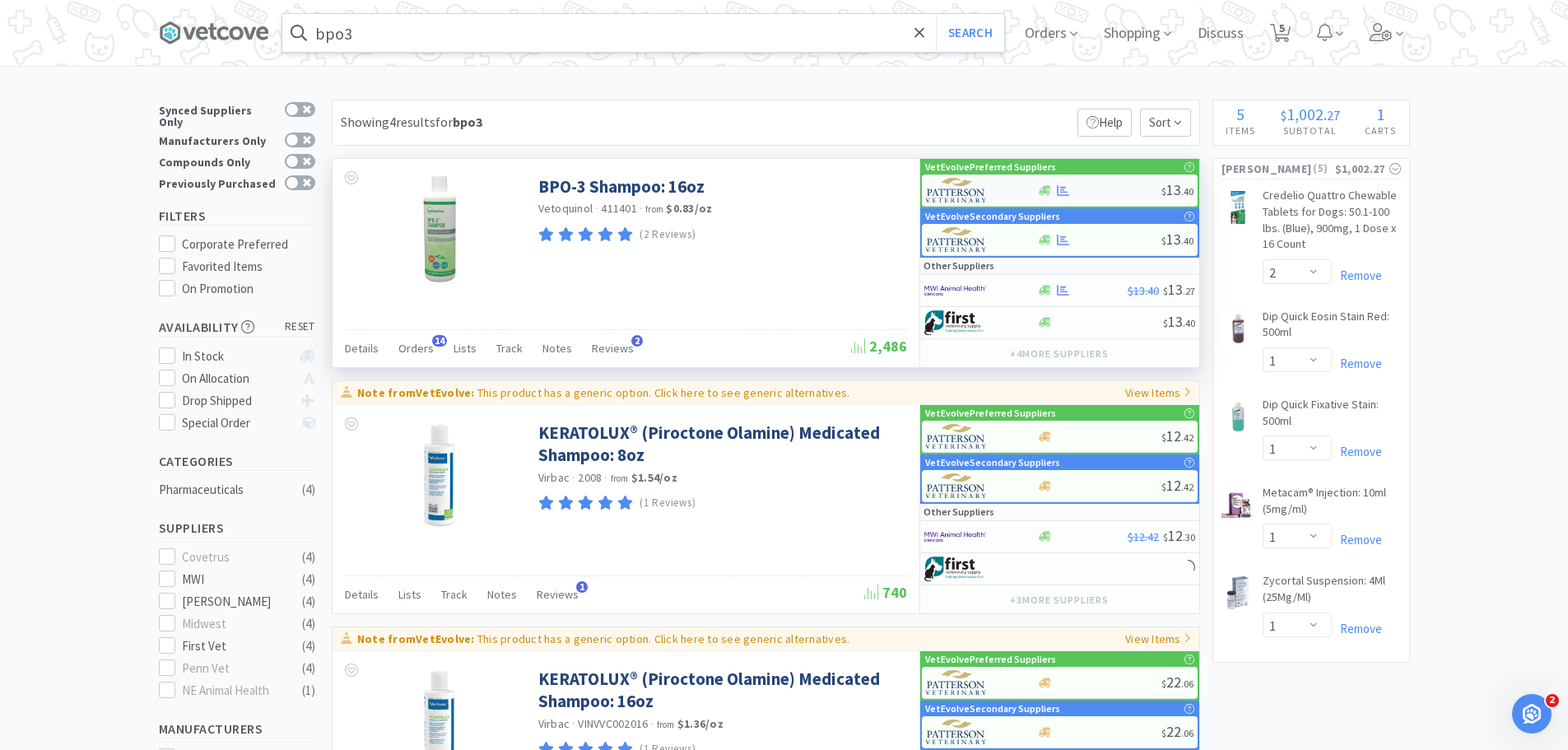
click at [1086, 186] on div at bounding box center [1100, 190] width 124 height 12
select select "1"
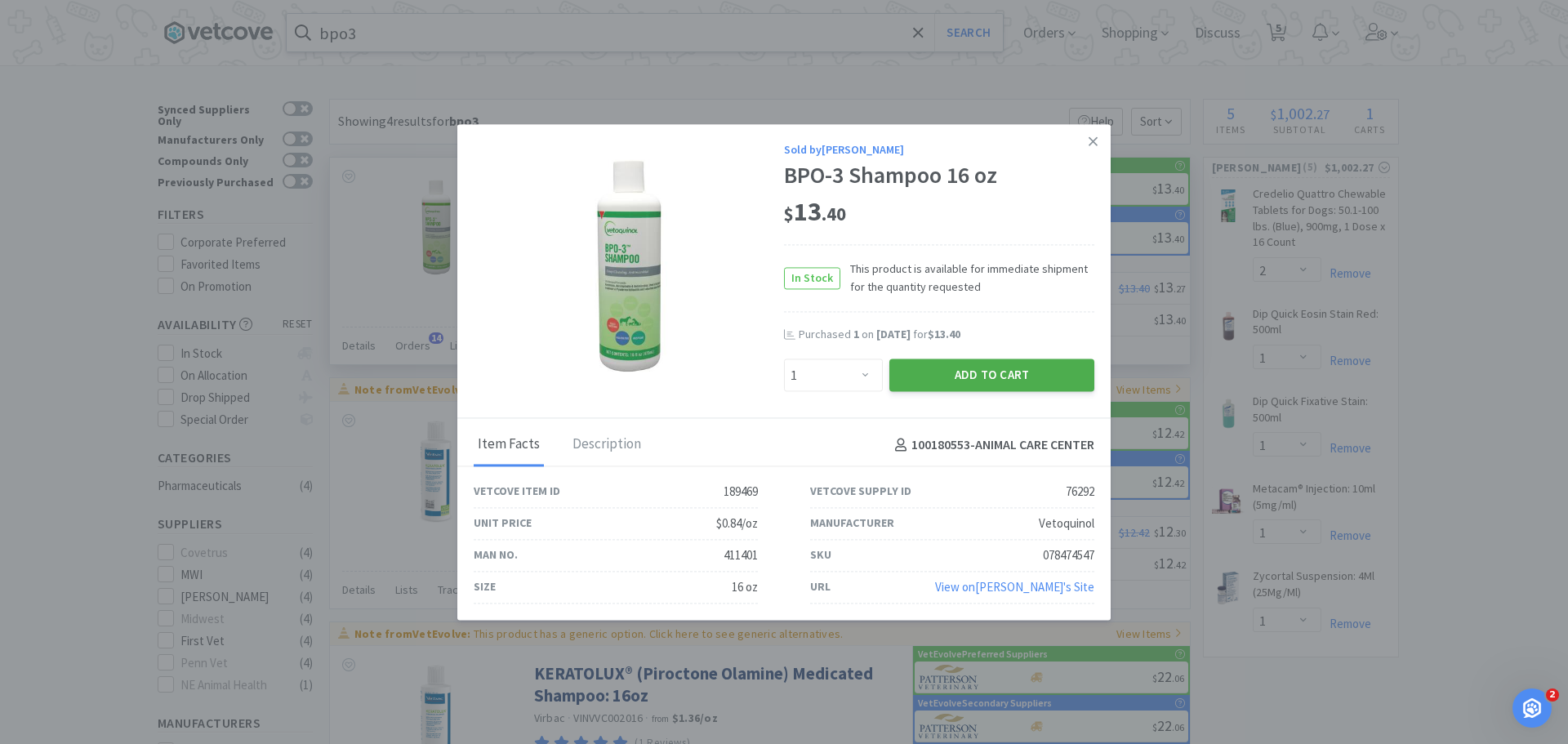
click at [950, 366] on button "Add to Cart" at bounding box center [992, 376] width 205 height 32
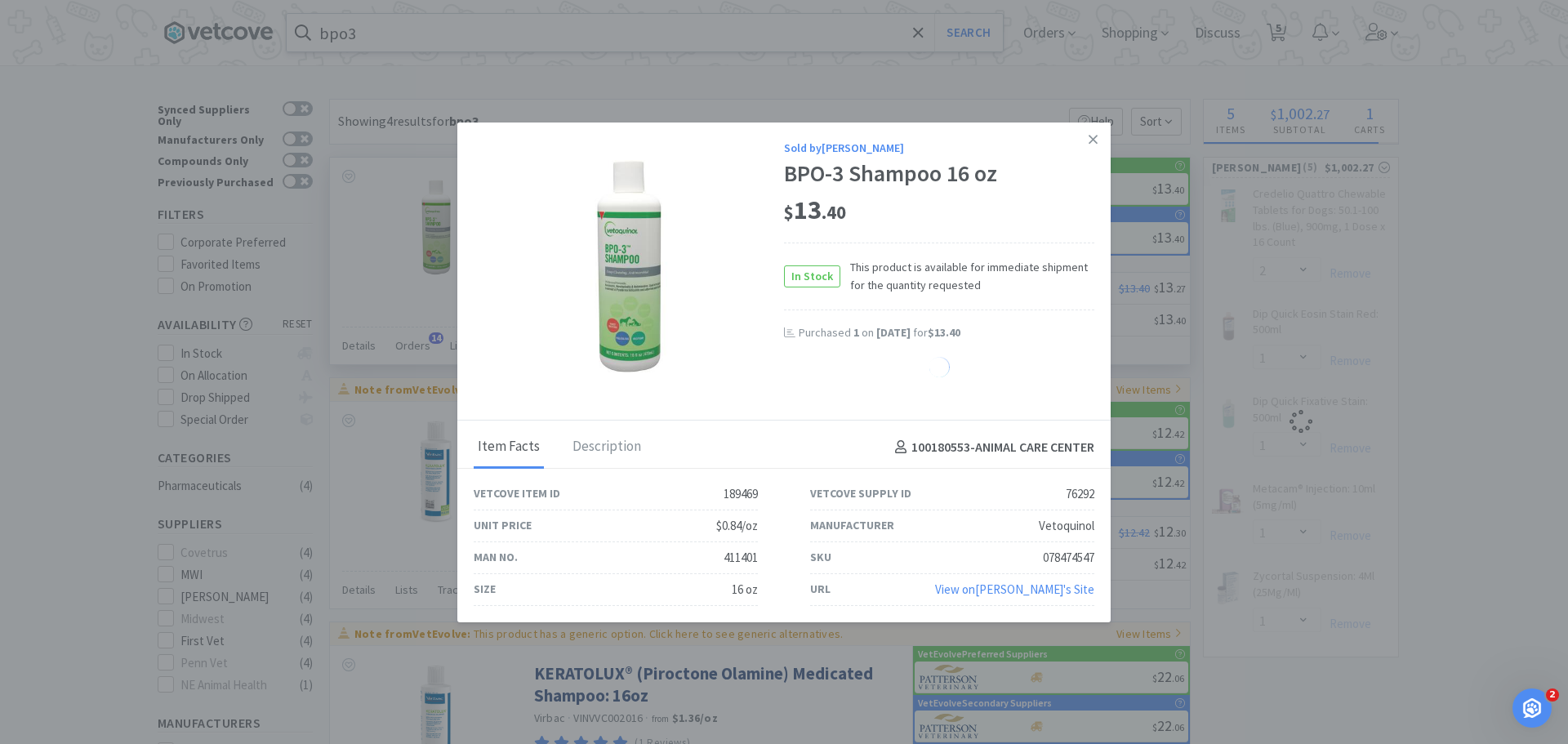
select select "1"
select select "2"
select select "1"
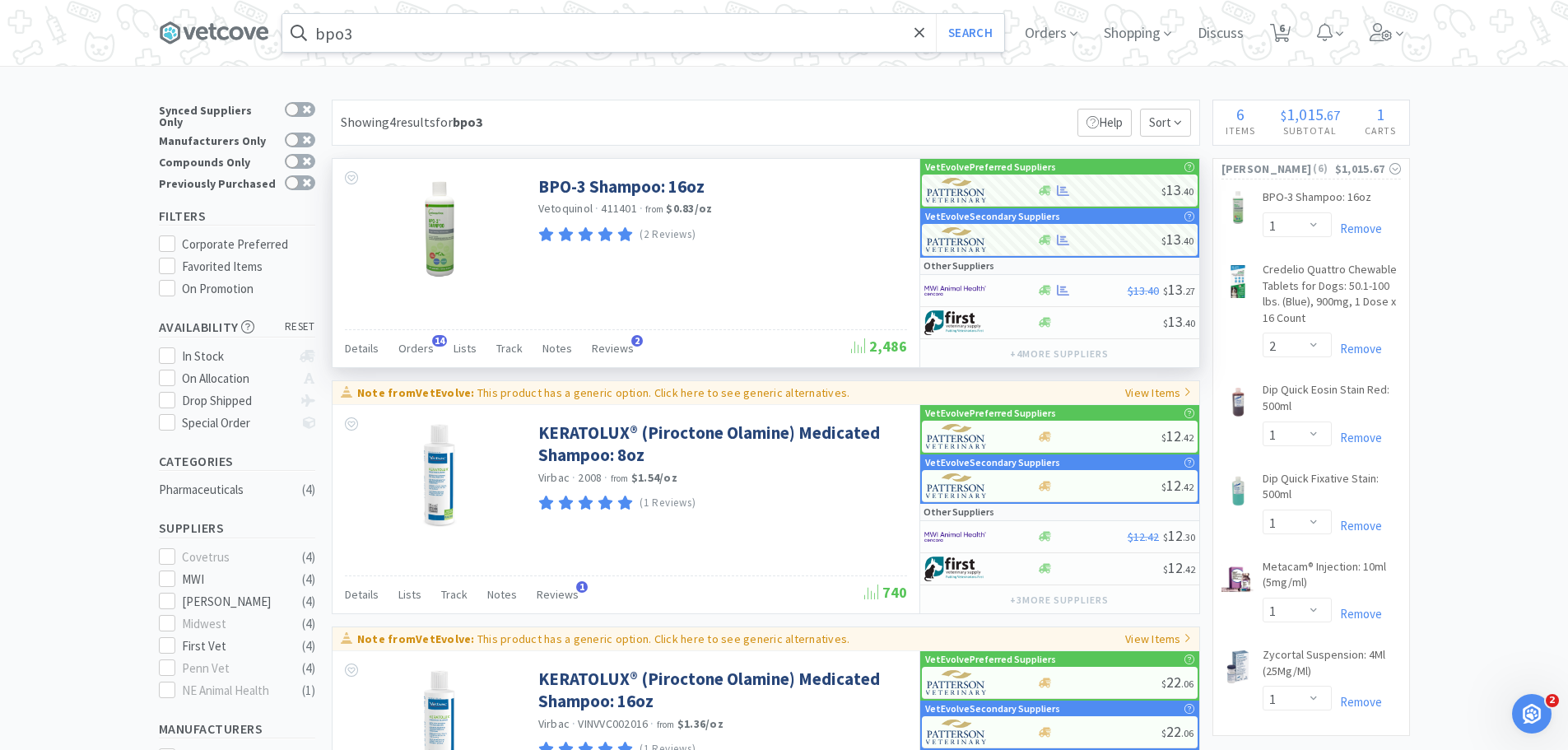
click at [405, 33] on input "bpo3" at bounding box center [642, 33] width 722 height 38
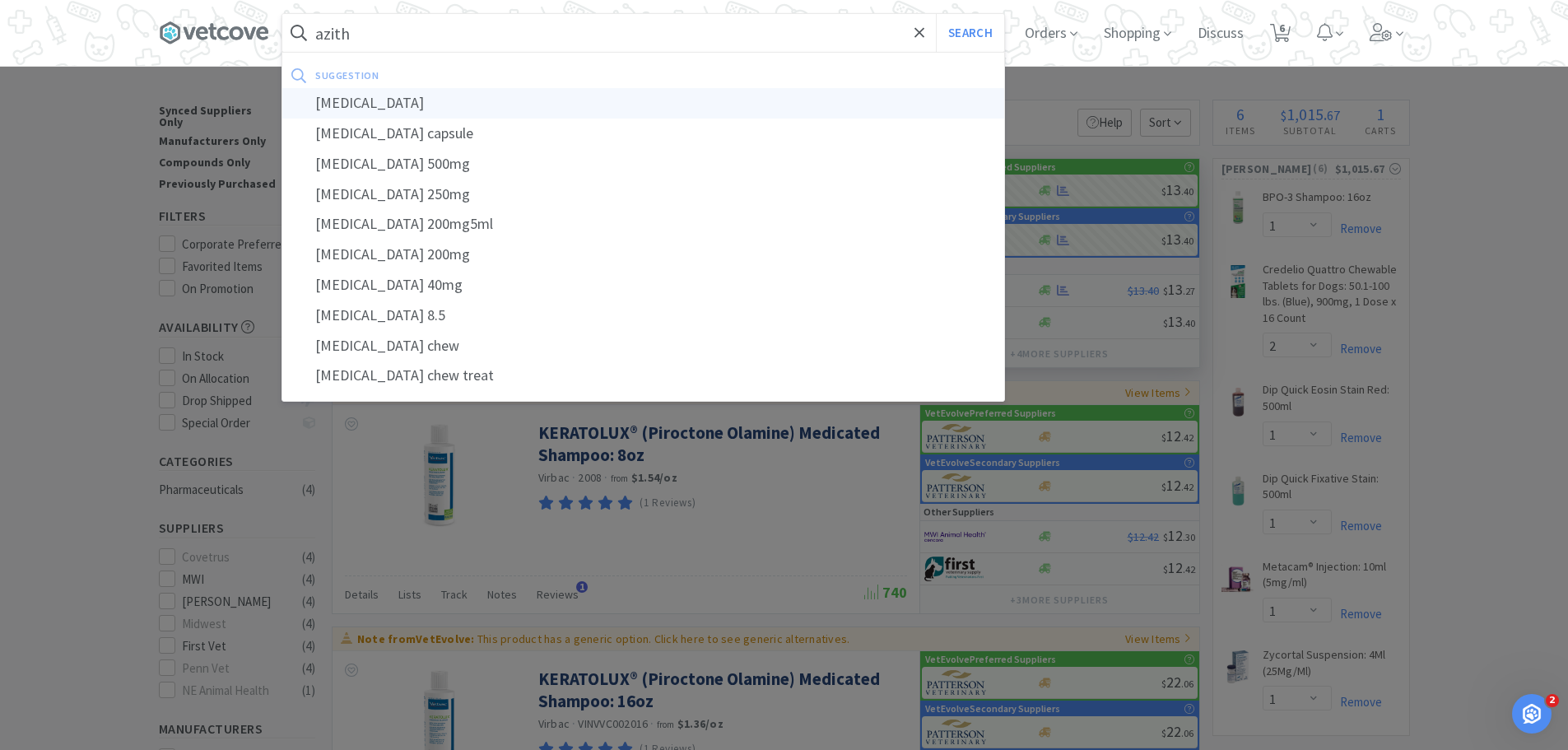
click at [388, 96] on div "[MEDICAL_DATA]" at bounding box center [642, 103] width 722 height 31
type input "[MEDICAL_DATA]"
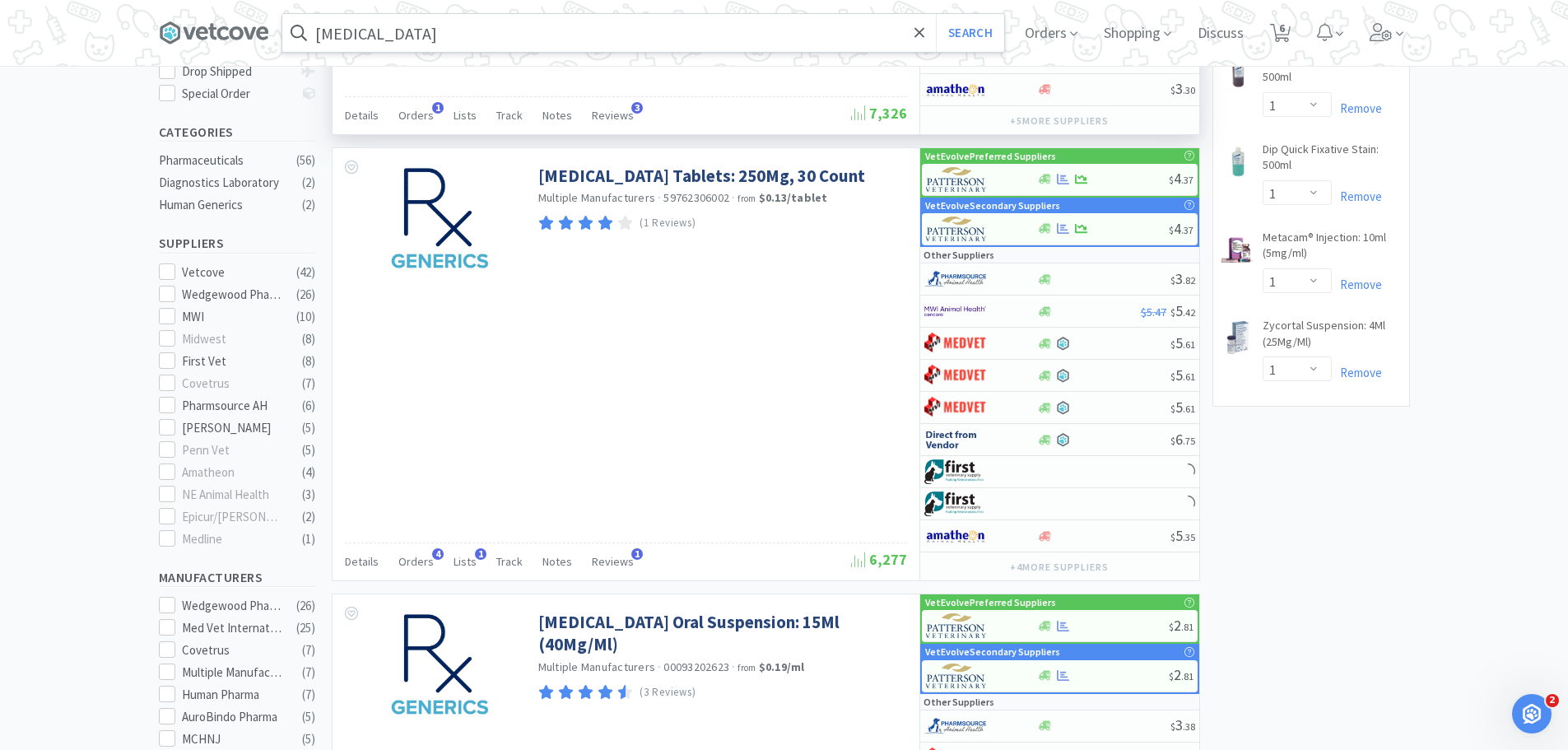
scroll to position [411, 0]
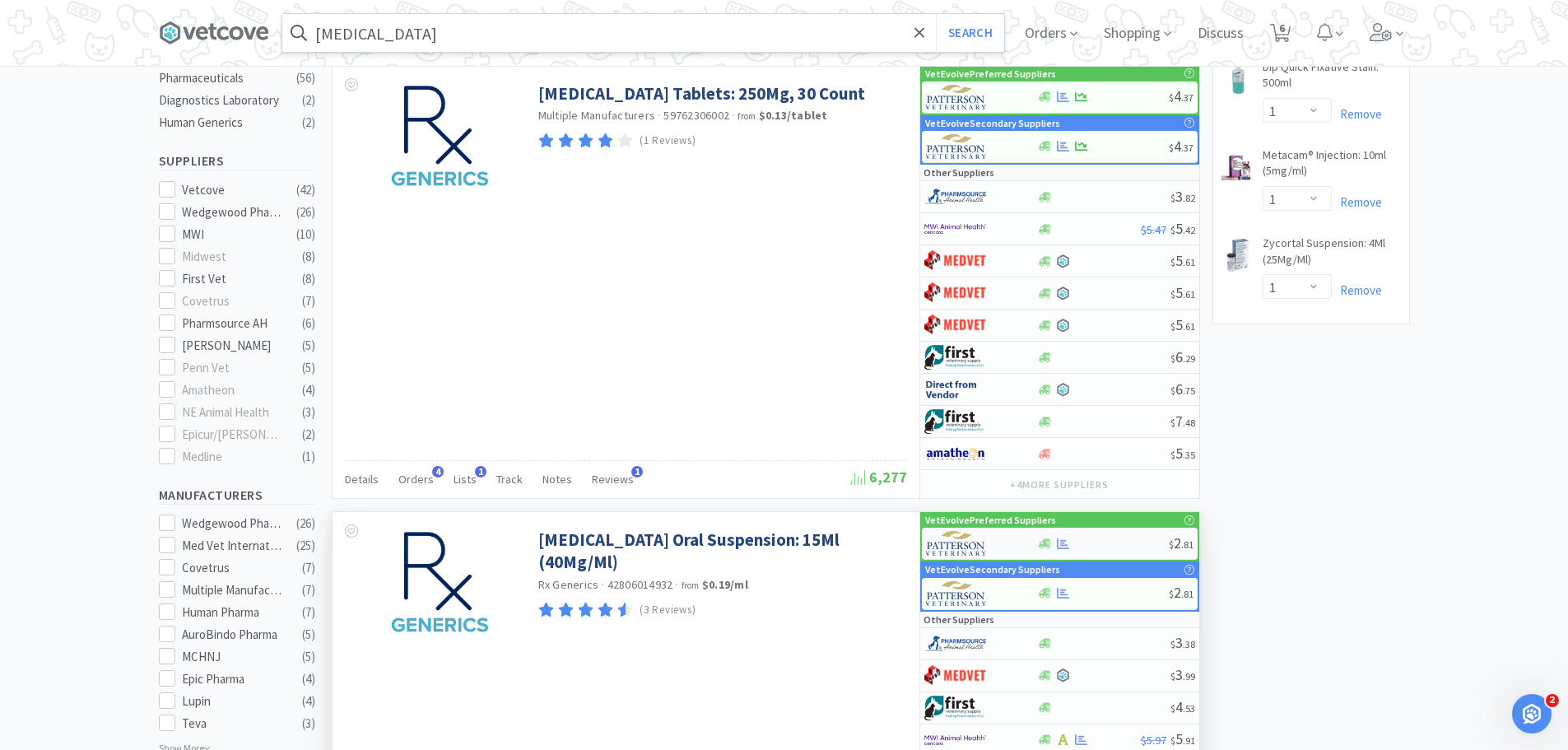
click at [1098, 546] on div at bounding box center [1103, 543] width 132 height 12
select select "1"
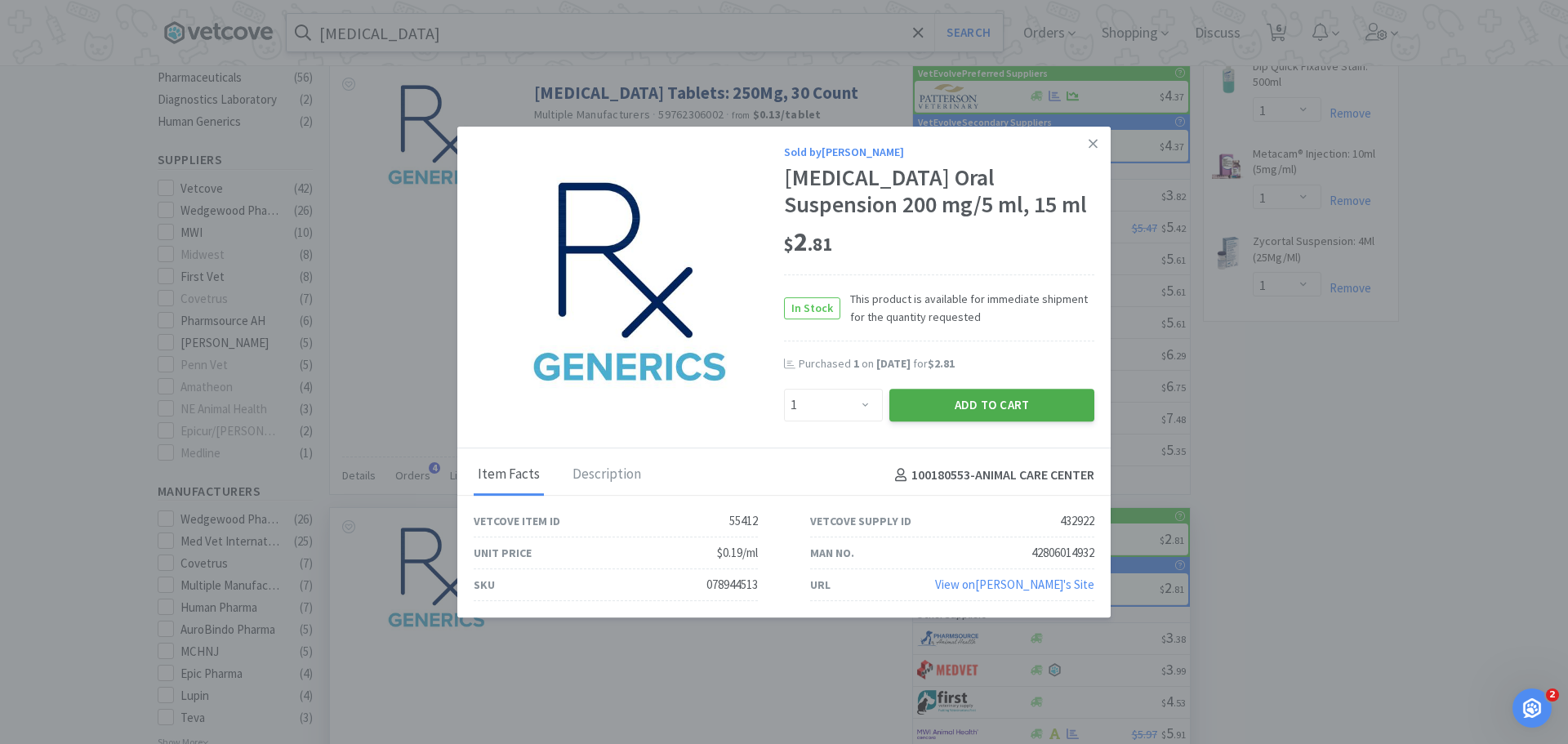
click at [925, 402] on button "Add to Cart" at bounding box center [992, 405] width 205 height 32
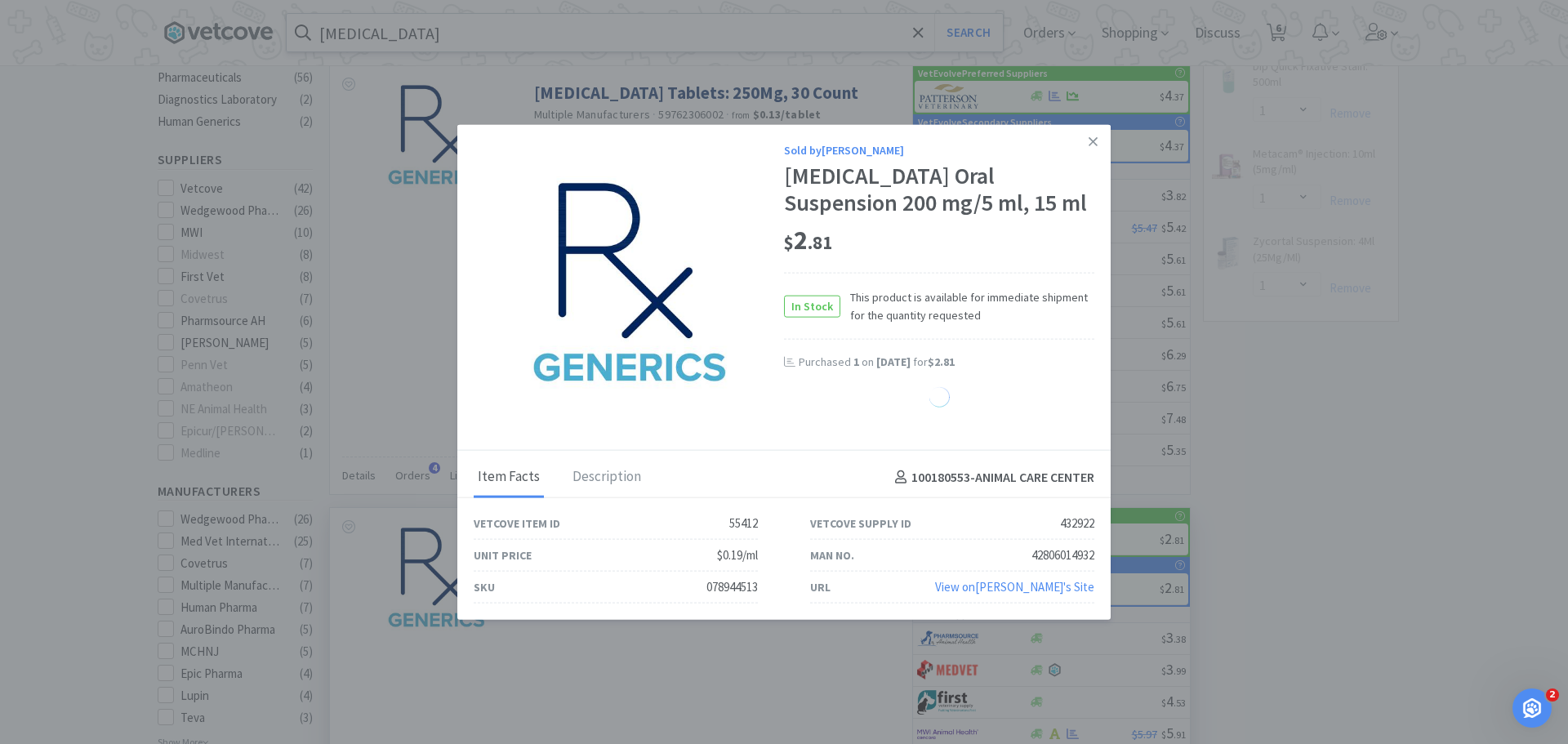
select select "1"
select select "2"
select select "1"
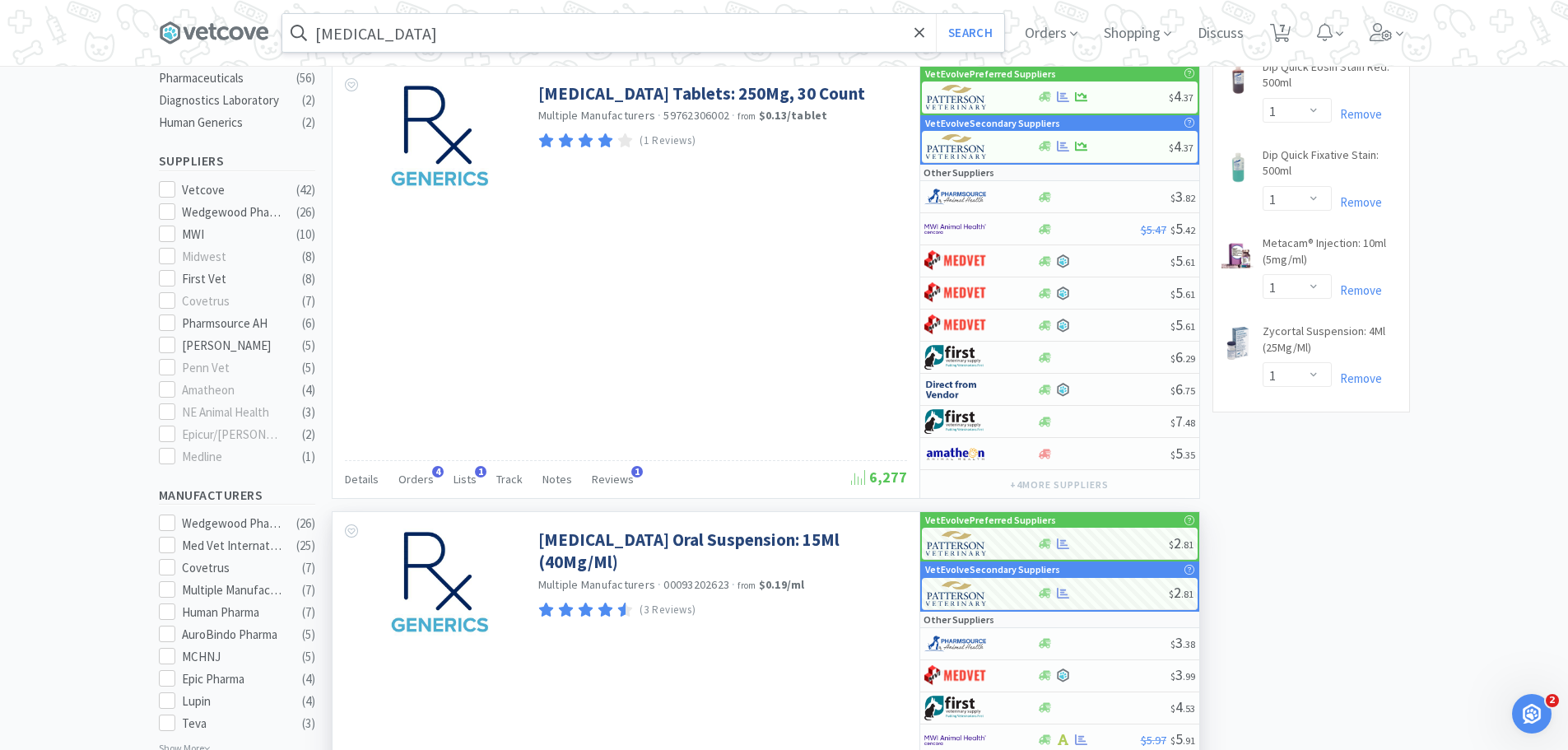
click at [463, 20] on input "[MEDICAL_DATA]" at bounding box center [642, 33] width 722 height 38
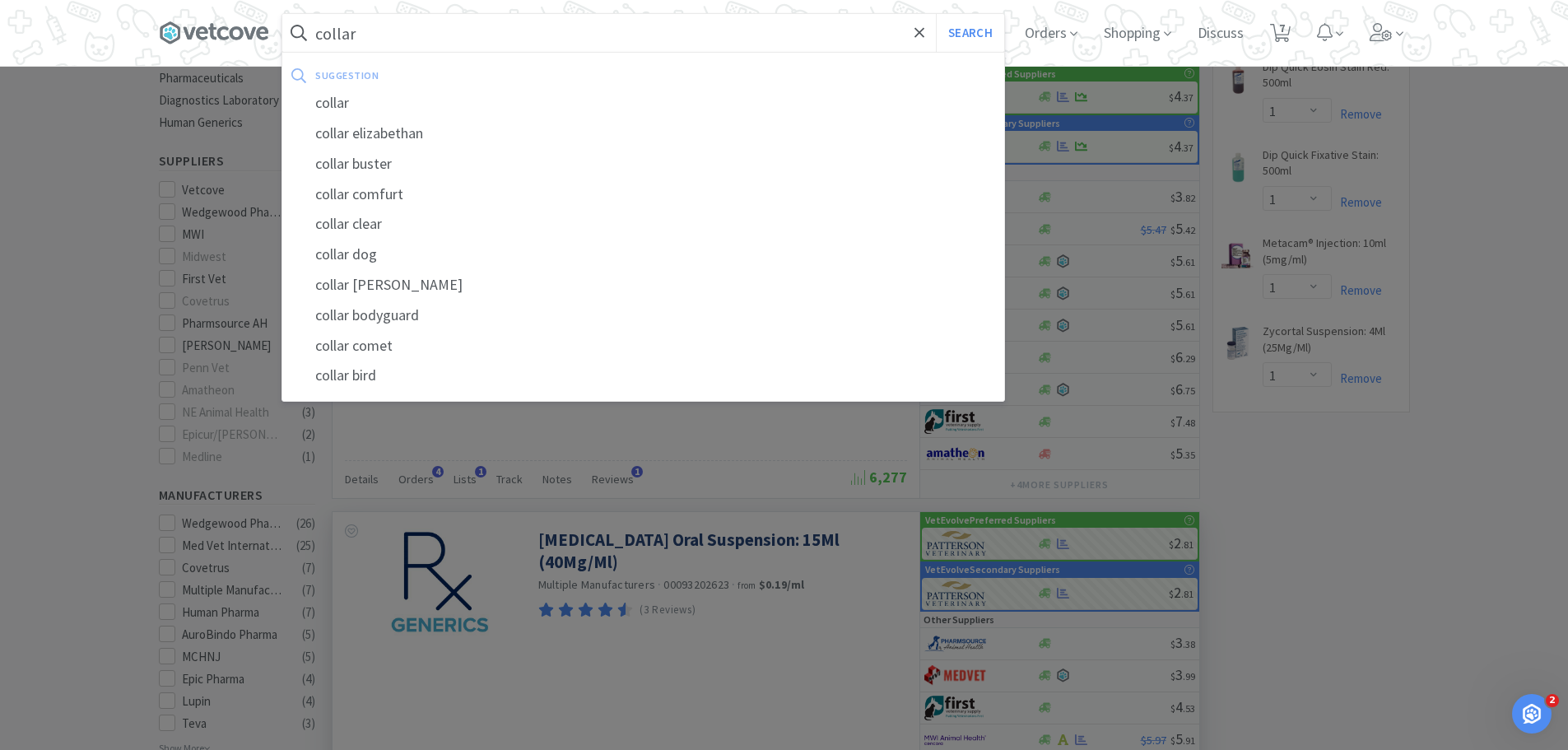
type input "collar"
click at [936, 14] on button "Search" at bounding box center [969, 33] width 68 height 38
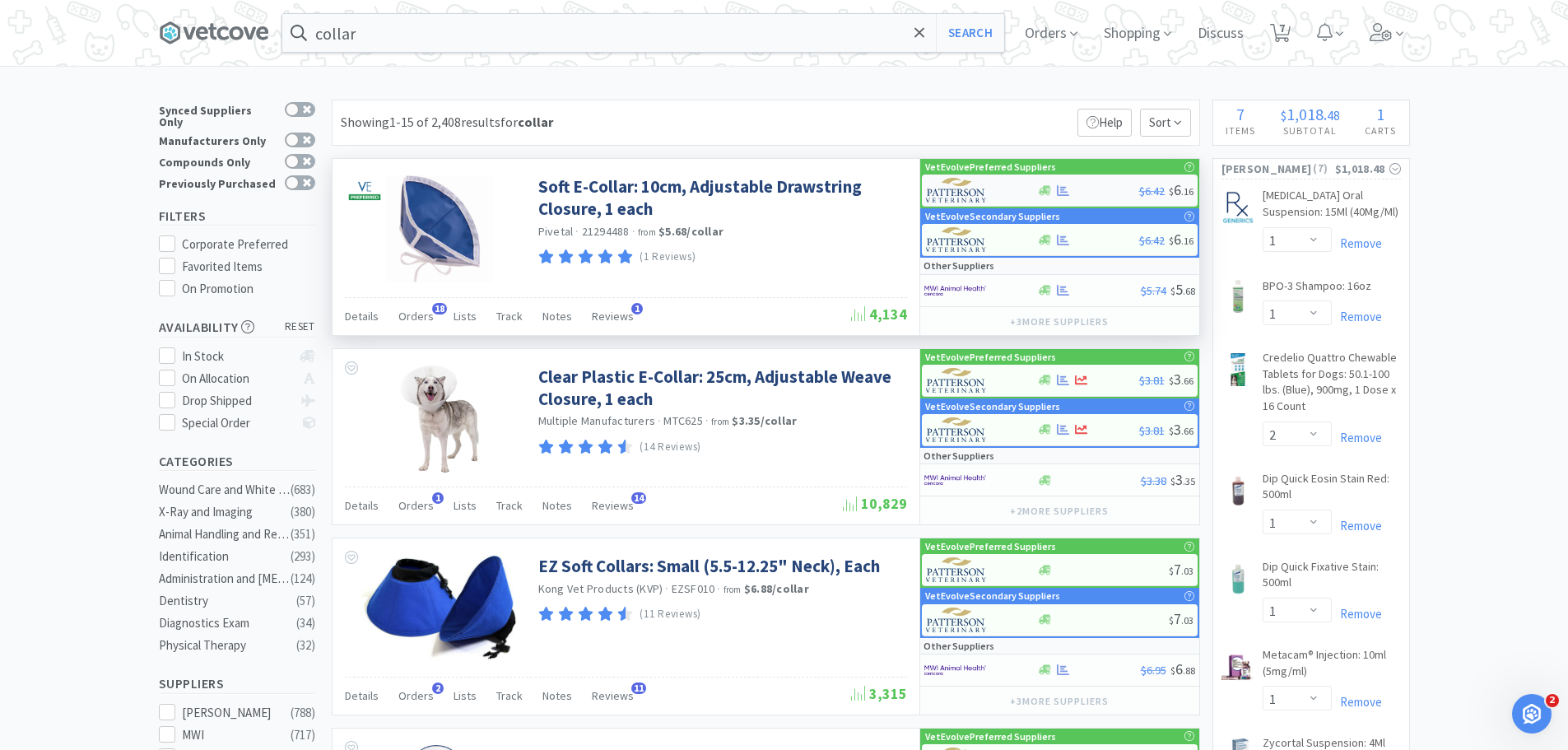
click at [1100, 192] on div at bounding box center [1088, 190] width 102 height 12
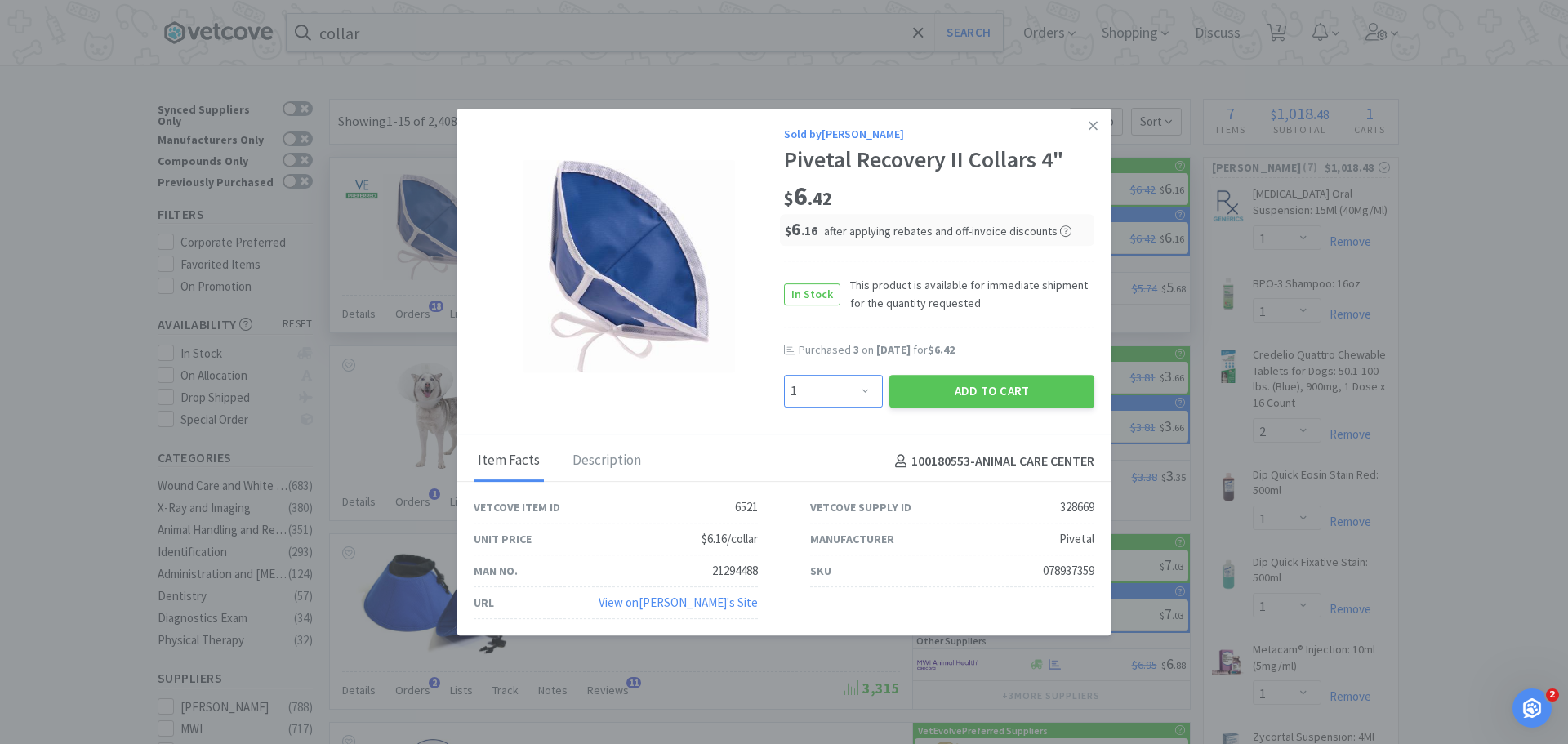
drag, startPoint x: 835, startPoint y: 400, endPoint x: 836, endPoint y: 391, distance: 9.1
click at [835, 400] on select "Enter Quantity 1 2 3 4 5 6 7 8 9 10 11 12 13 14 15 16 17 18 19 20 Enter Quantity" at bounding box center [834, 391] width 99 height 32
select select "3"
click at [784, 375] on select "Enter Quantity 1 2 3 4 5 6 7 8 9 10 11 12 13 14 15 16 17 18 19 20 Enter Quantity" at bounding box center [834, 391] width 99 height 32
click at [936, 388] on button "Add to Cart" at bounding box center [992, 391] width 205 height 32
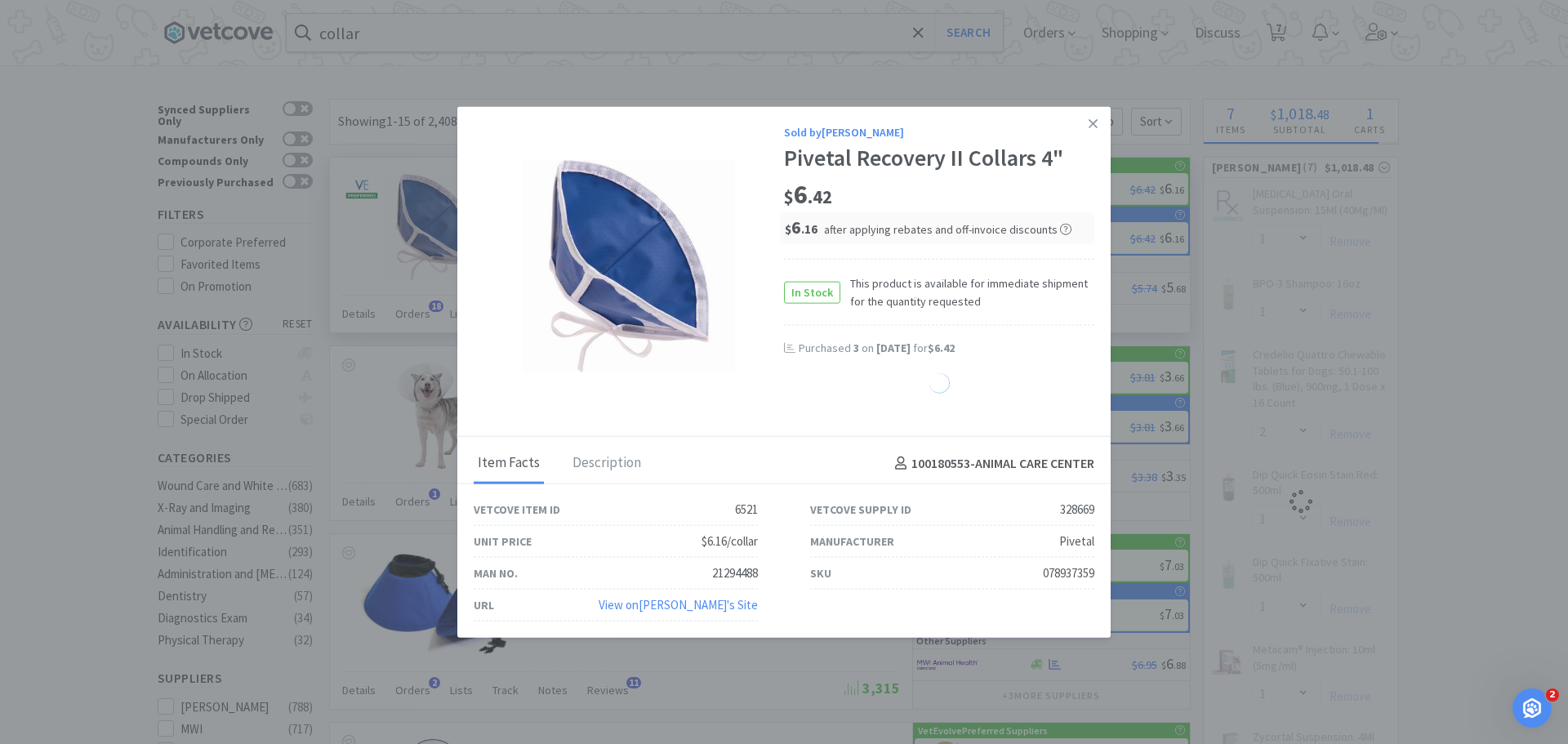
select select "3"
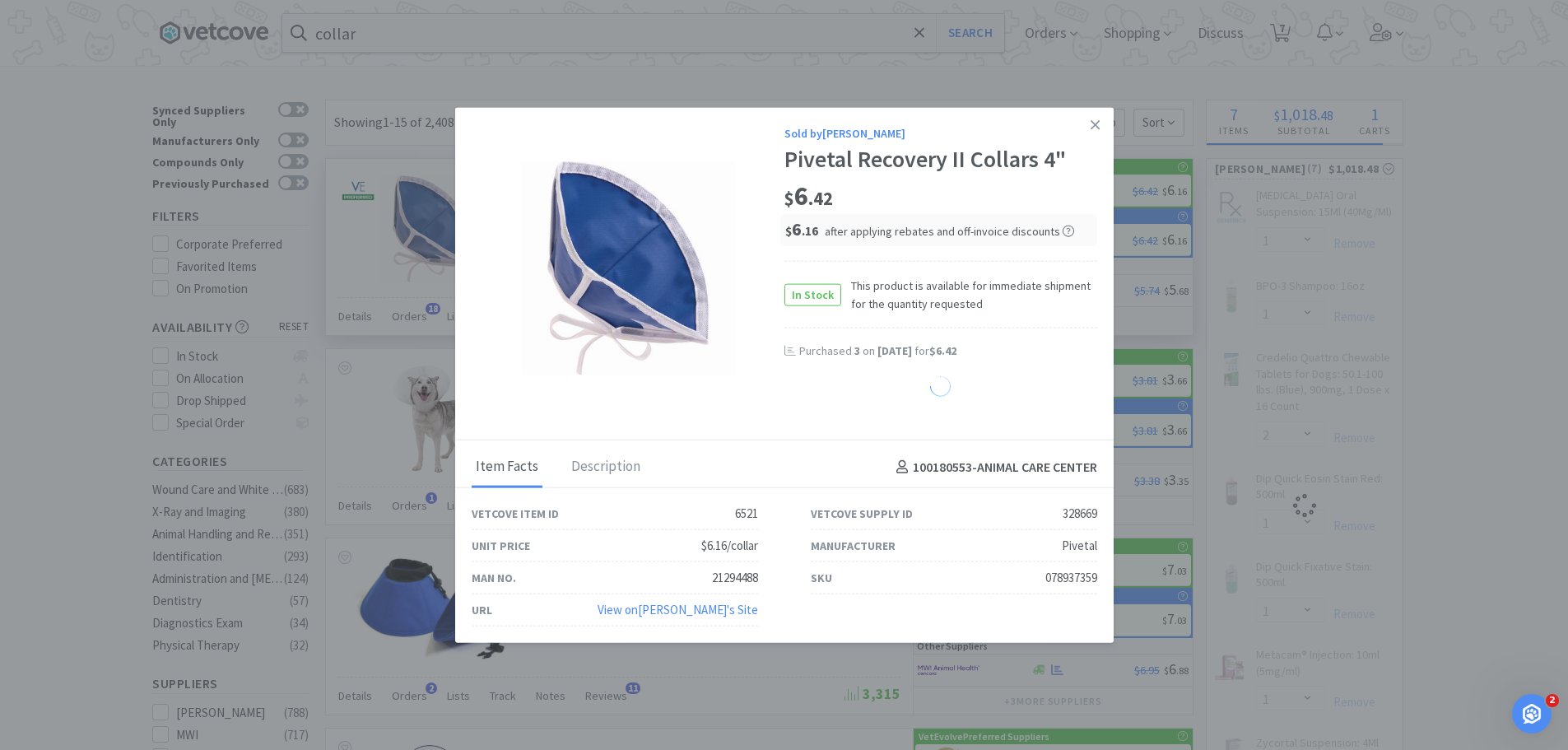
select select "1"
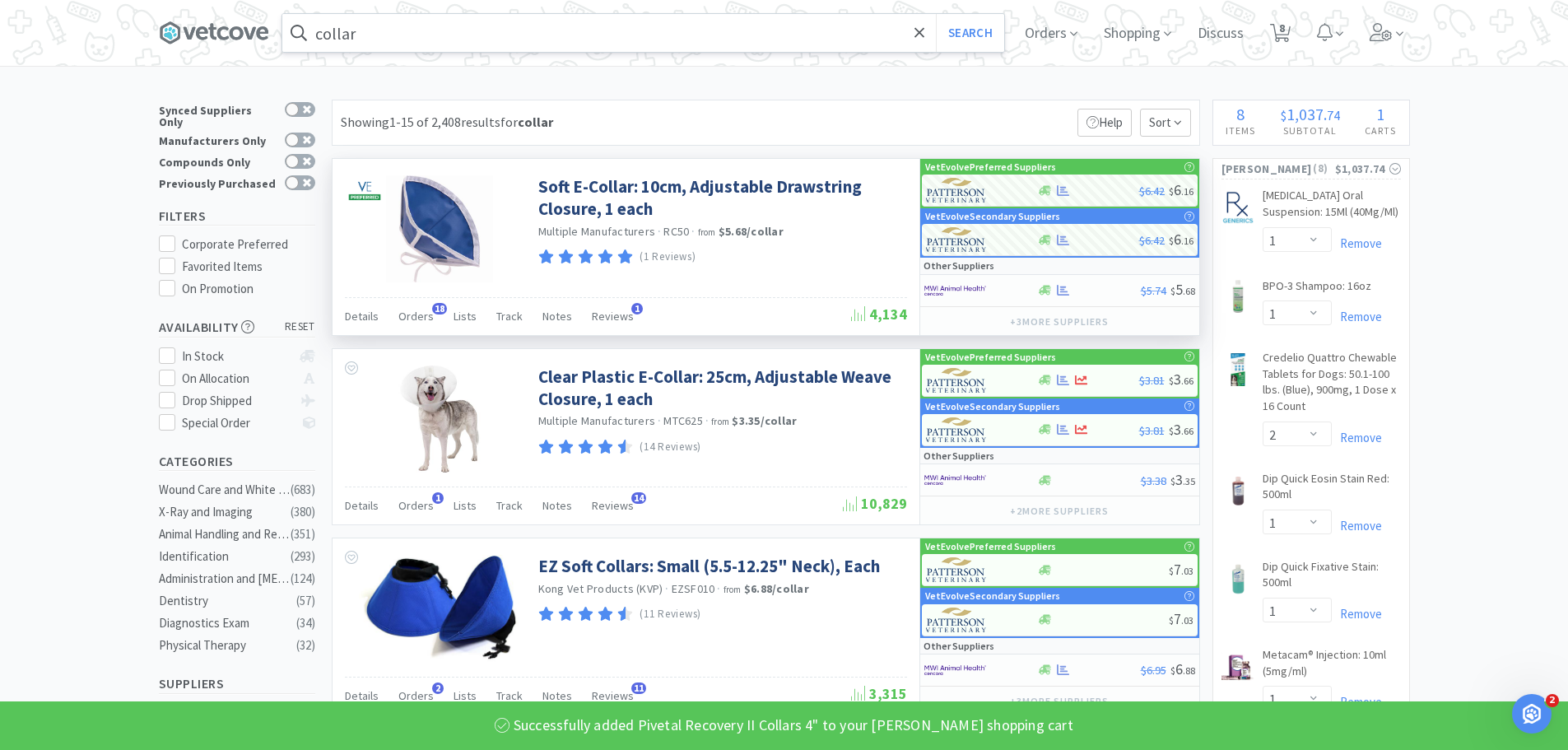
click at [400, 38] on input "collar" at bounding box center [642, 33] width 722 height 38
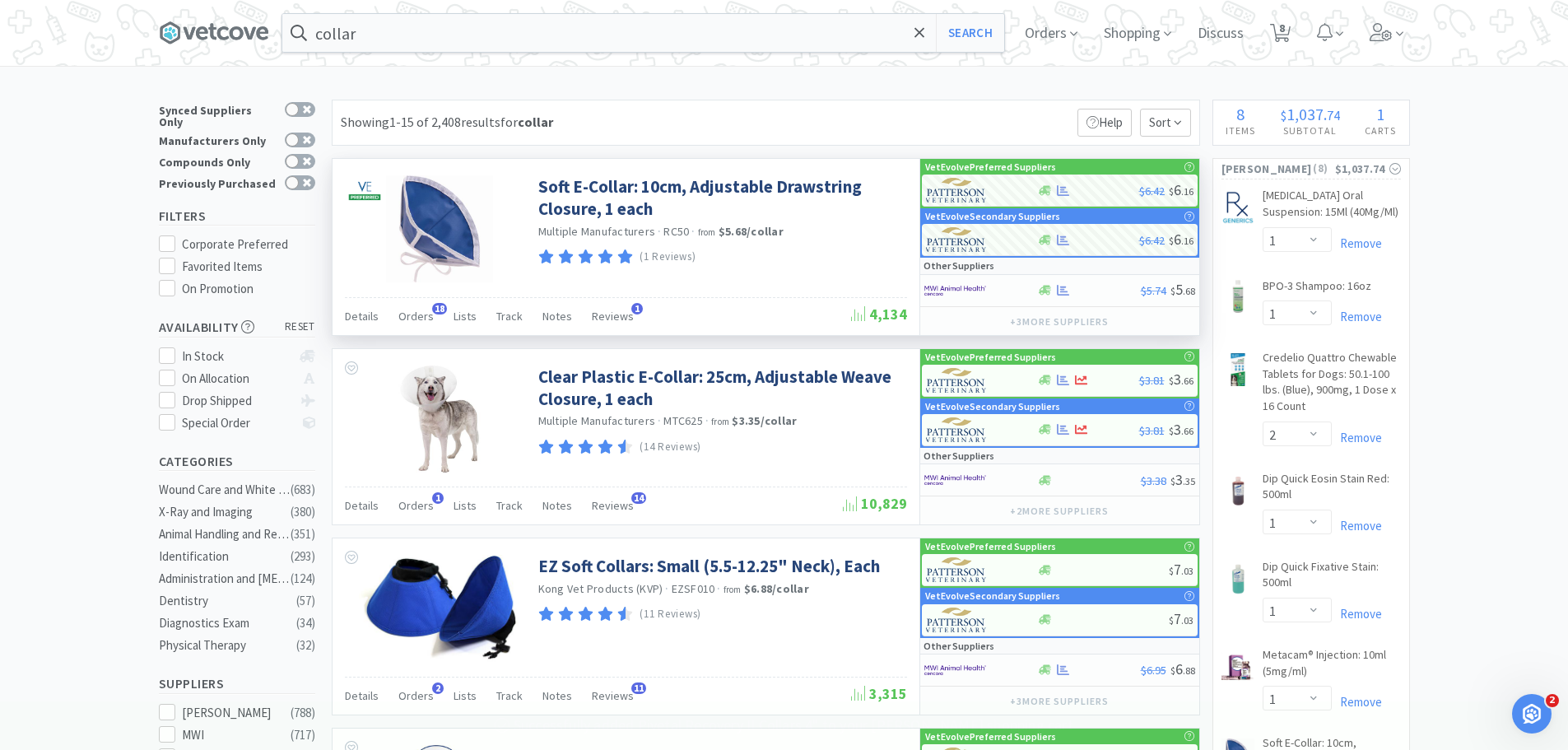
click at [66, 218] on div at bounding box center [784, 375] width 1568 height 750
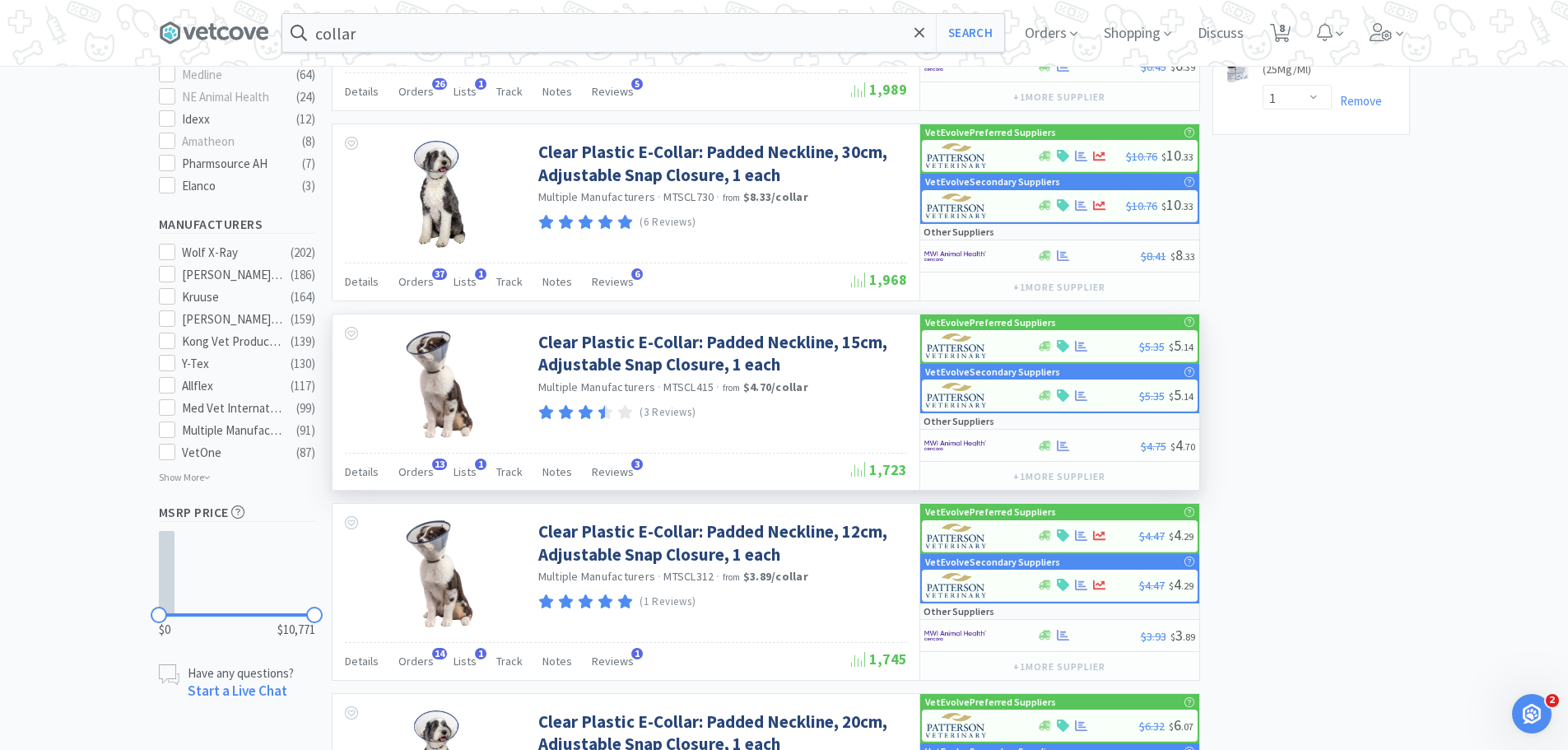
scroll to position [824, 0]
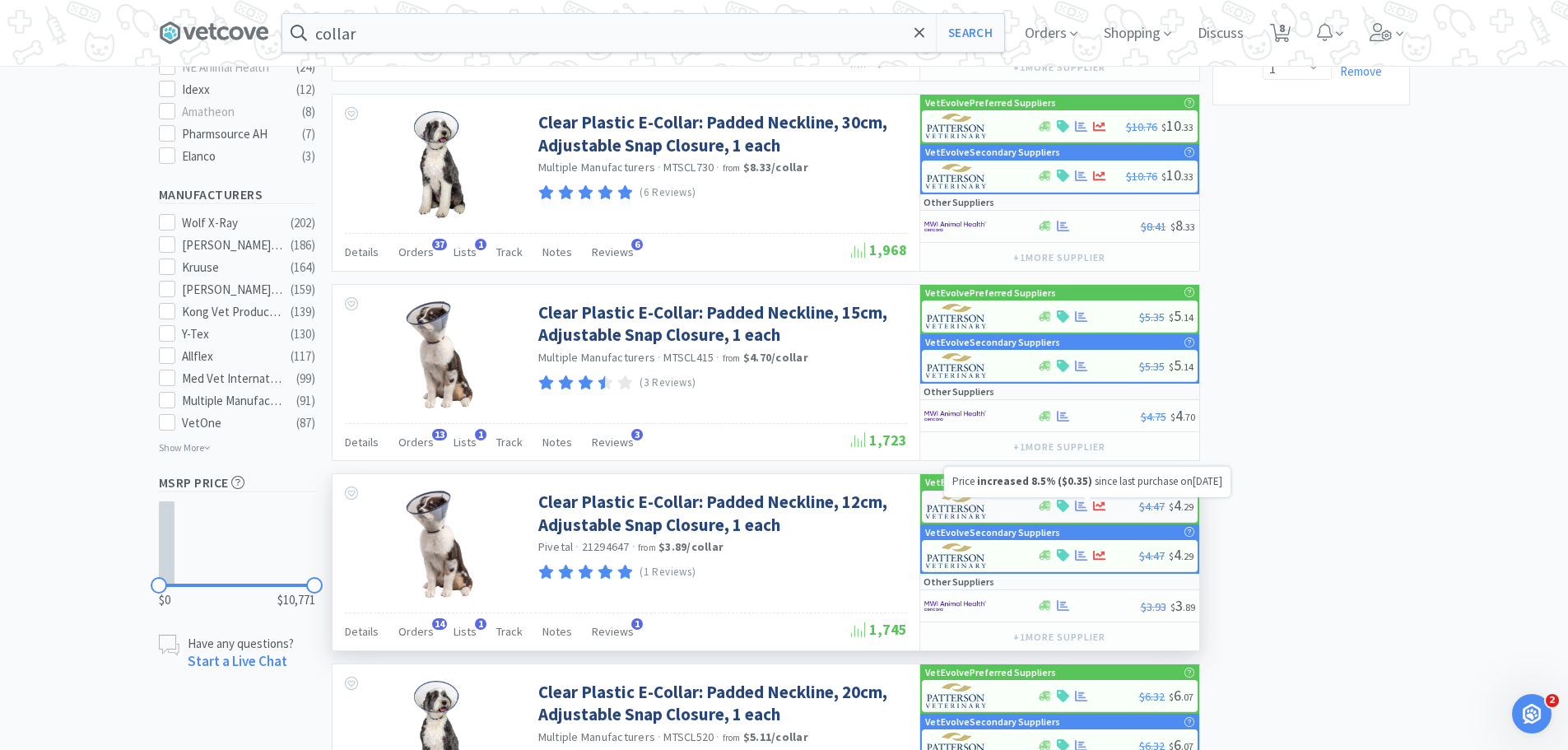
click at [1116, 509] on div at bounding box center [1088, 506] width 102 height 12
select select "1"
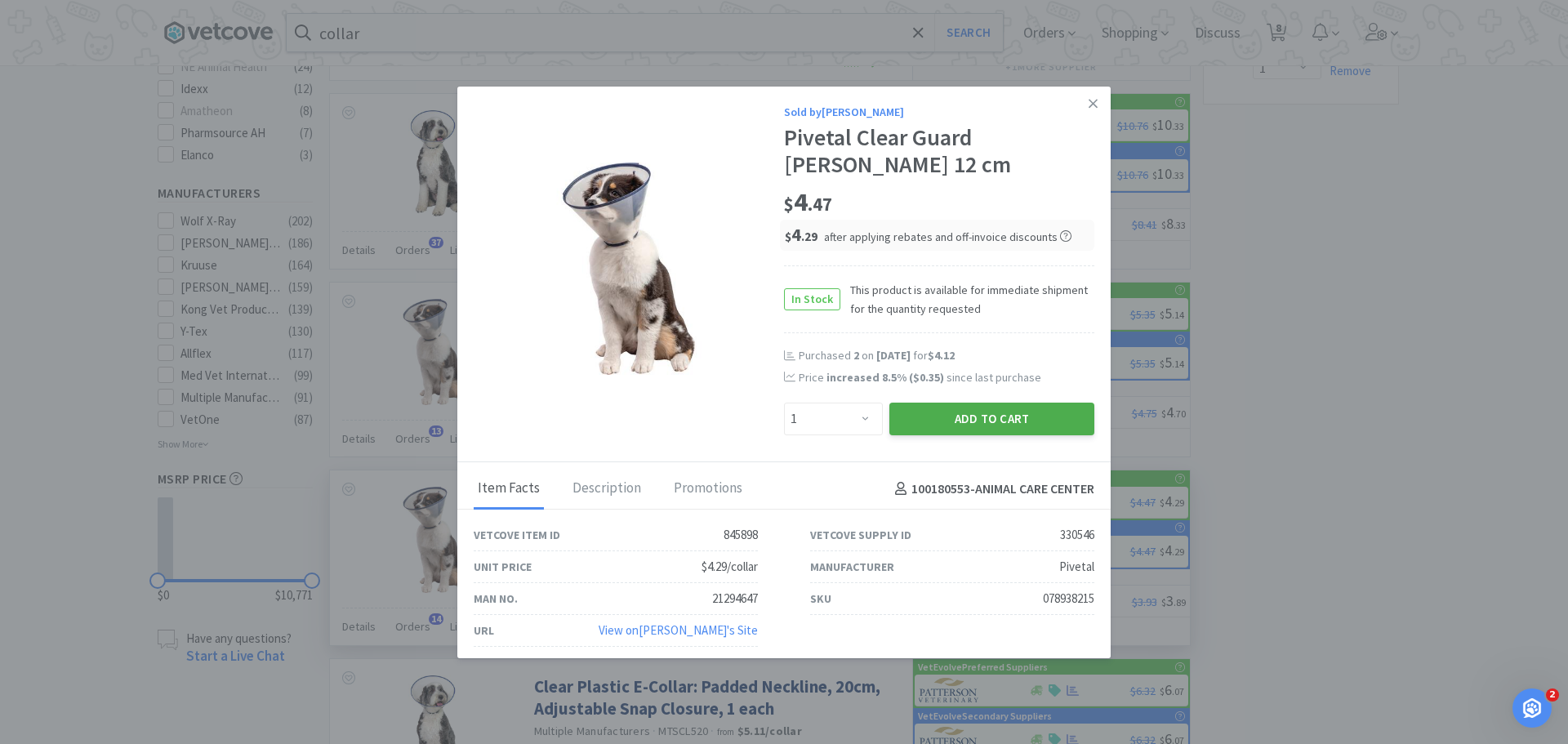
click at [972, 422] on button "Add to Cart" at bounding box center [992, 418] width 205 height 32
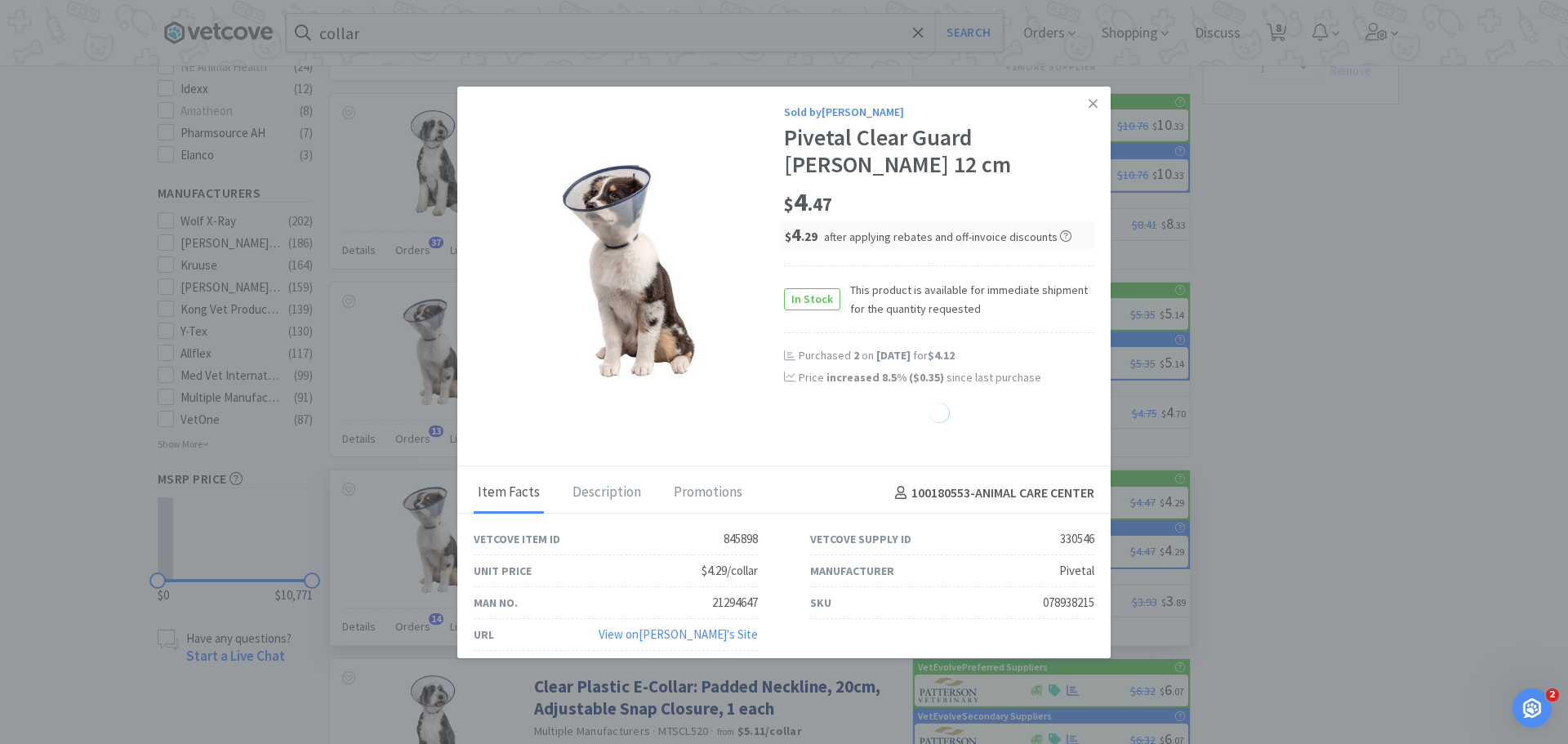
select select "1"
select select "2"
select select "1"
select select "3"
select select "1"
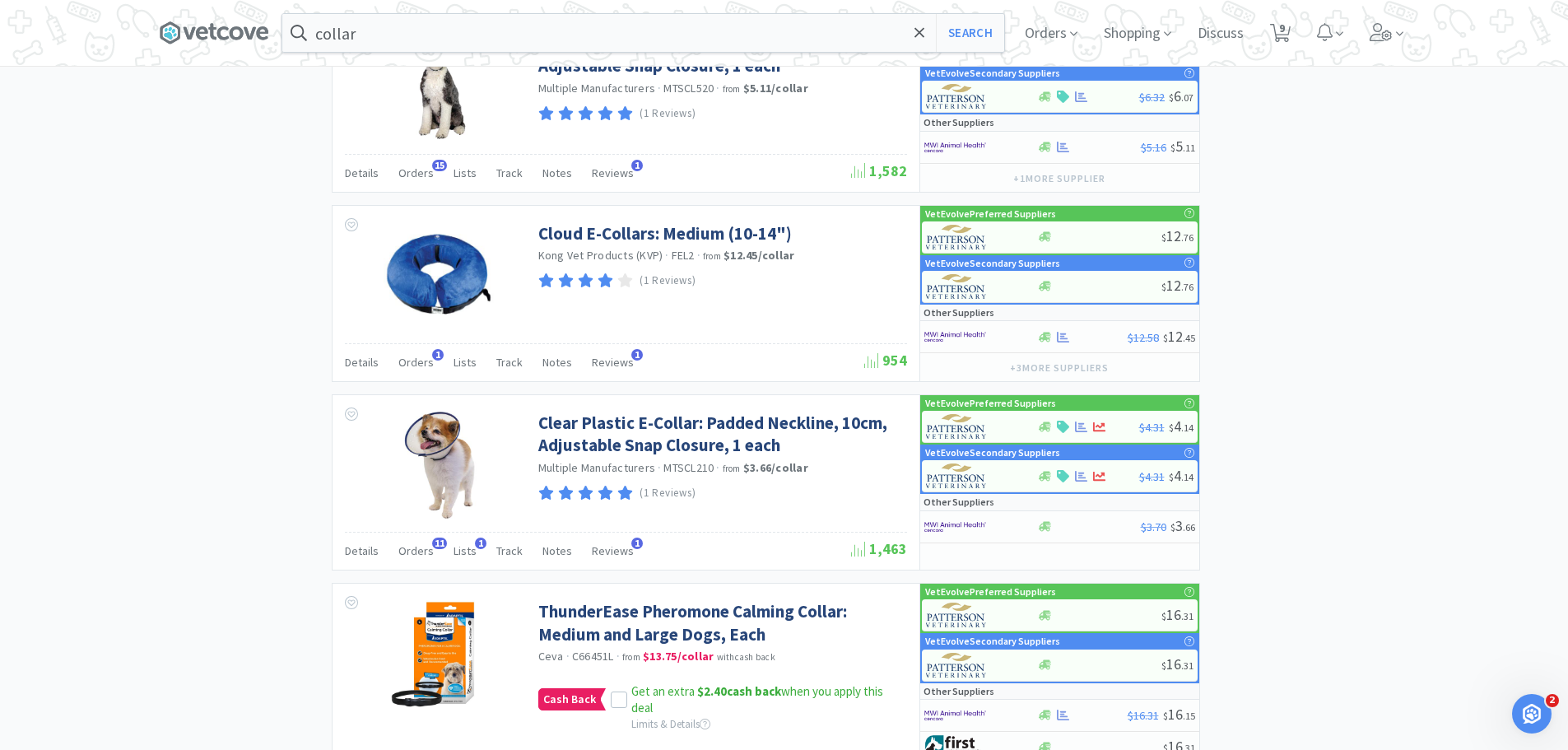
scroll to position [1483, 0]
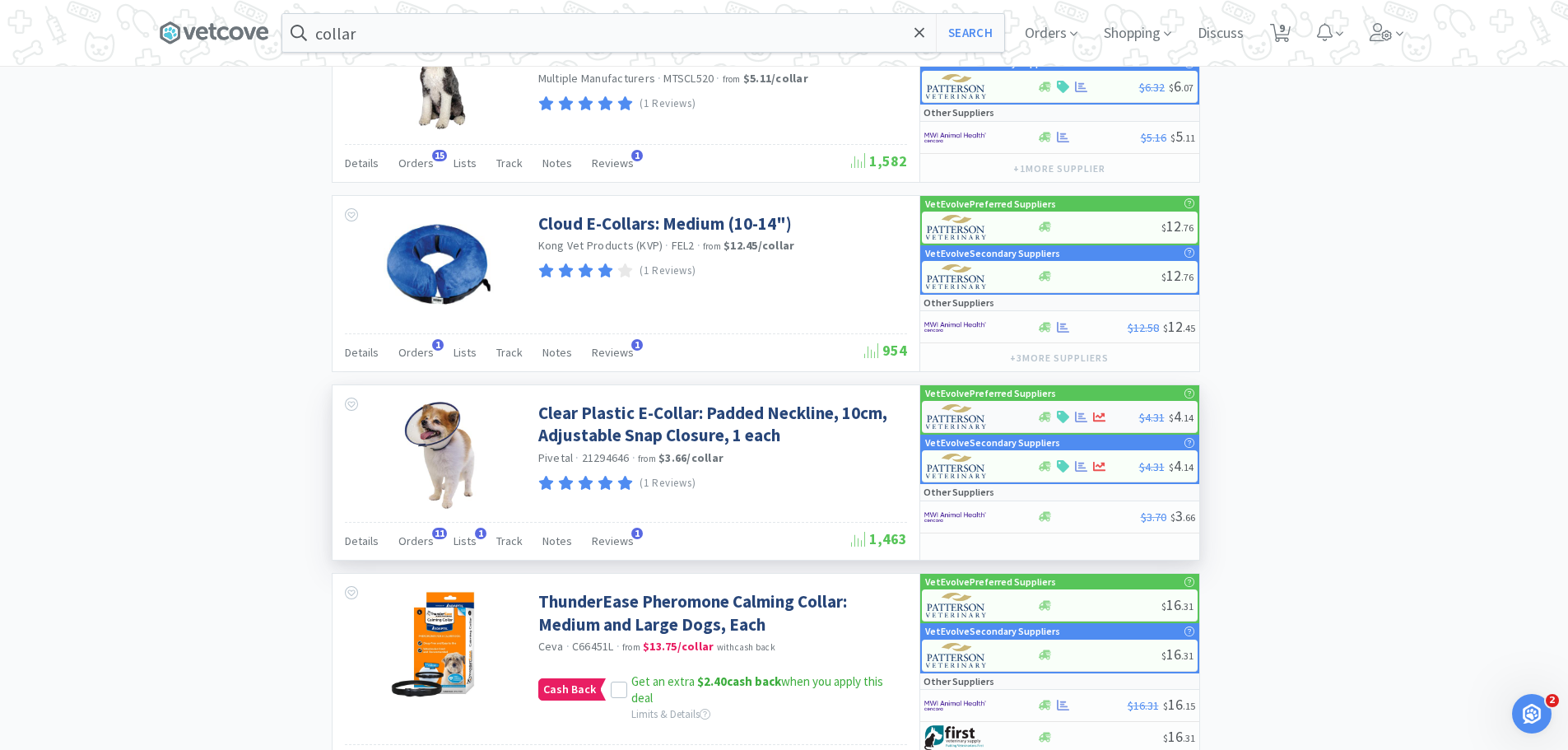
click at [1002, 411] on div at bounding box center [971, 416] width 91 height 28
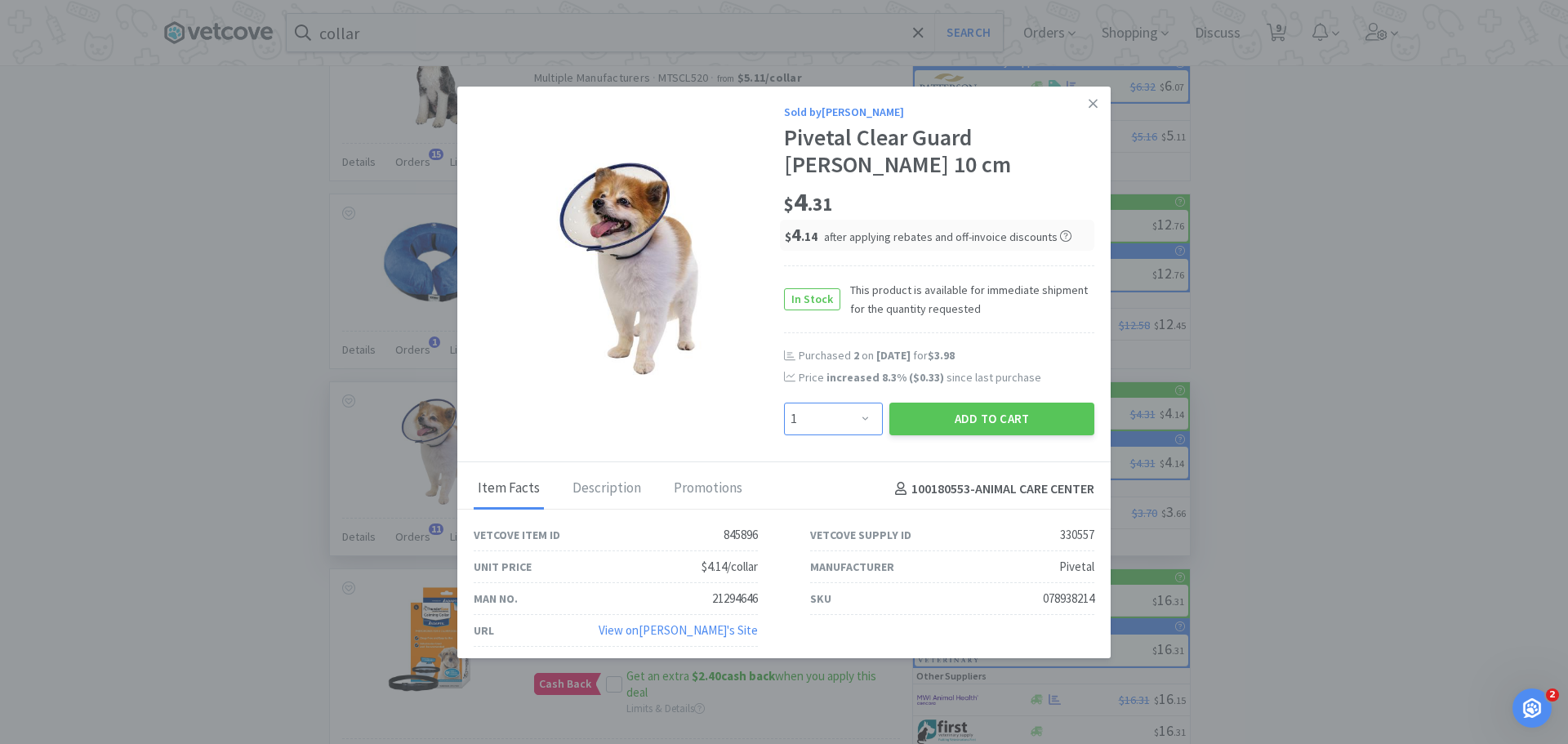
click at [865, 419] on select "Enter Quantity 1 2 3 4 5 6 7 8 9 10 11 12 13 14 15 16 17 18 19 20 Enter Quantity" at bounding box center [834, 418] width 99 height 32
select select "2"
click at [784, 402] on select "Enter Quantity 1 2 3 4 5 6 7 8 9 10 11 12 13 14 15 16 17 18 19 20 Enter Quantity" at bounding box center [834, 418] width 99 height 32
click at [957, 413] on button "Add to Cart" at bounding box center [992, 418] width 205 height 32
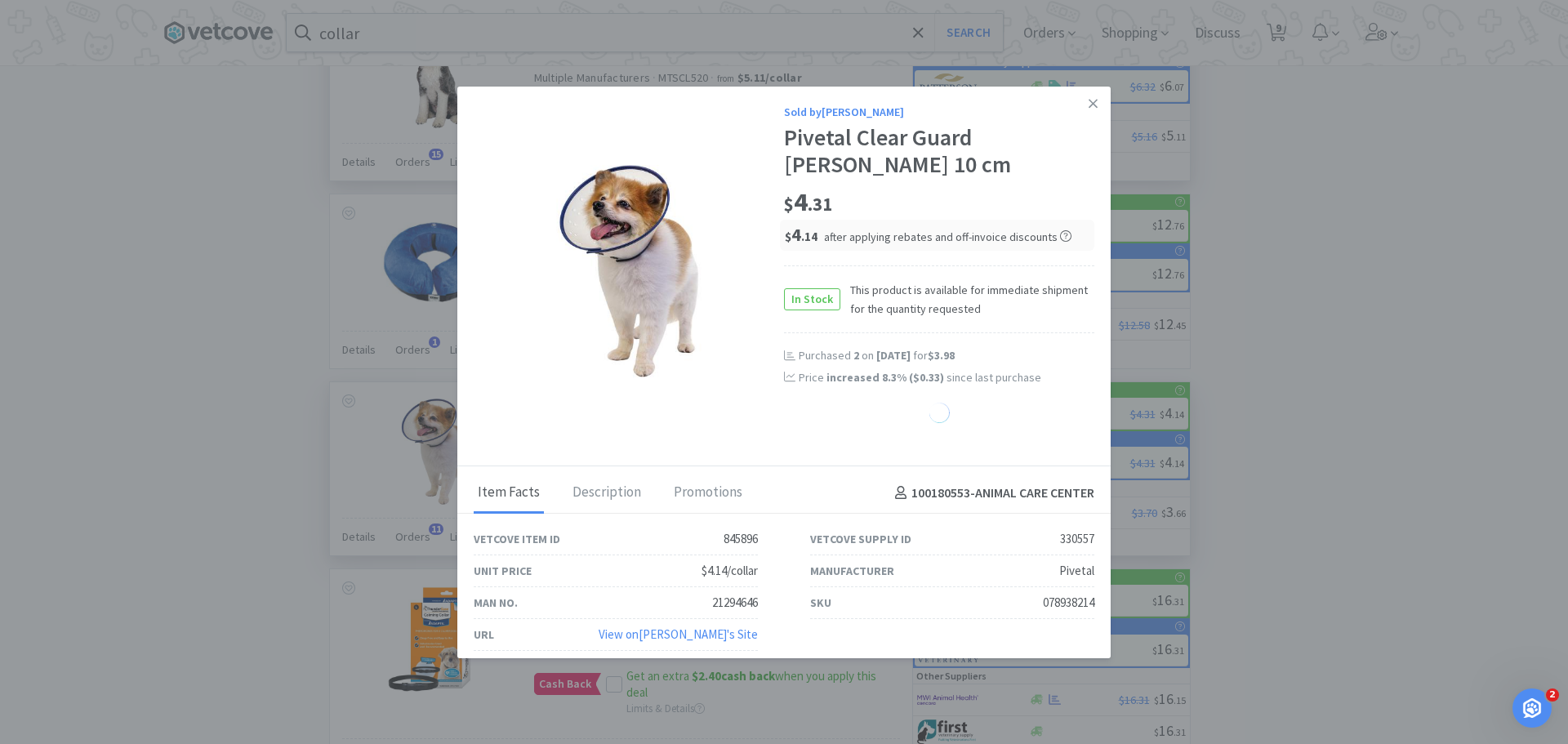
select select "2"
select select "1"
select select "2"
select select "1"
select select "3"
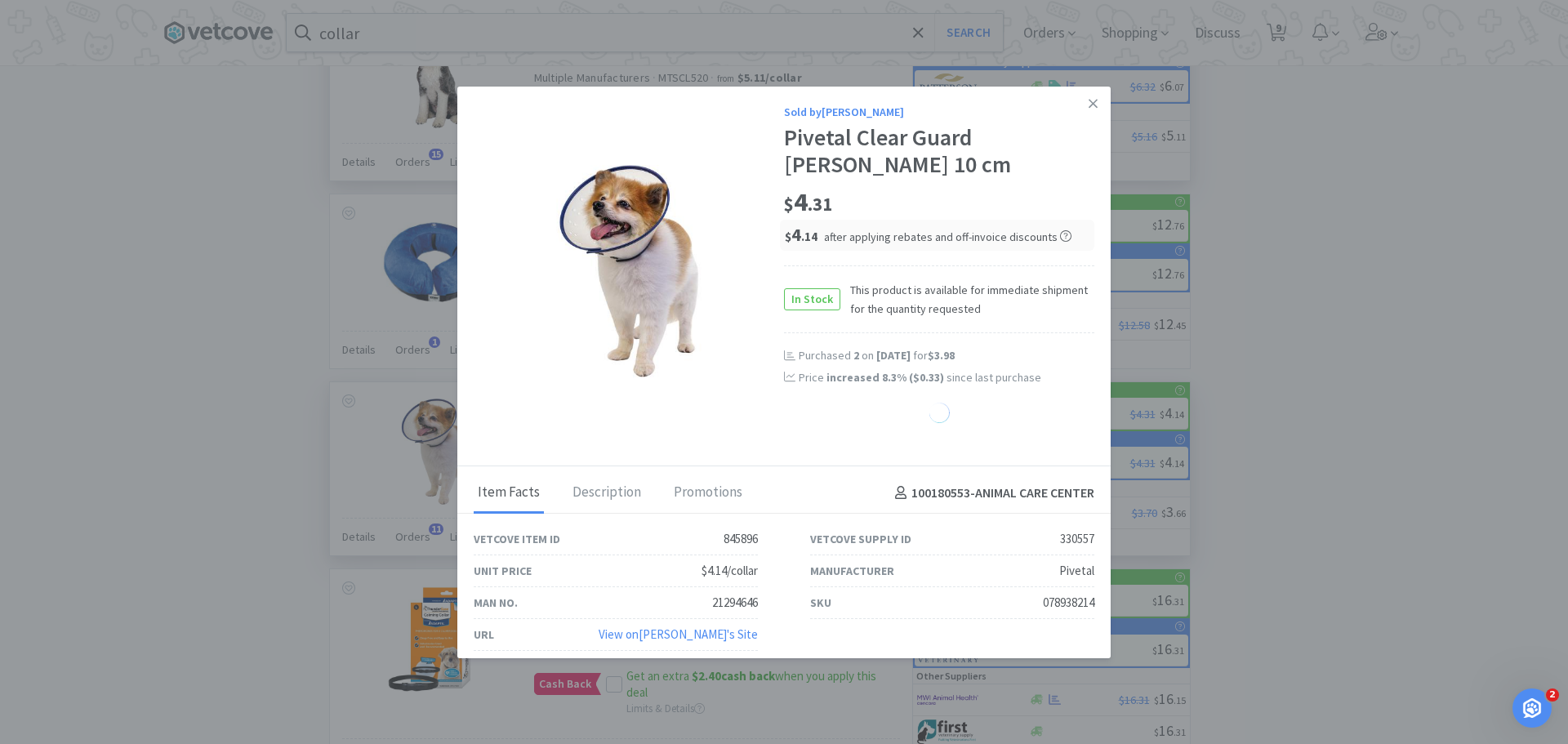
select select "1"
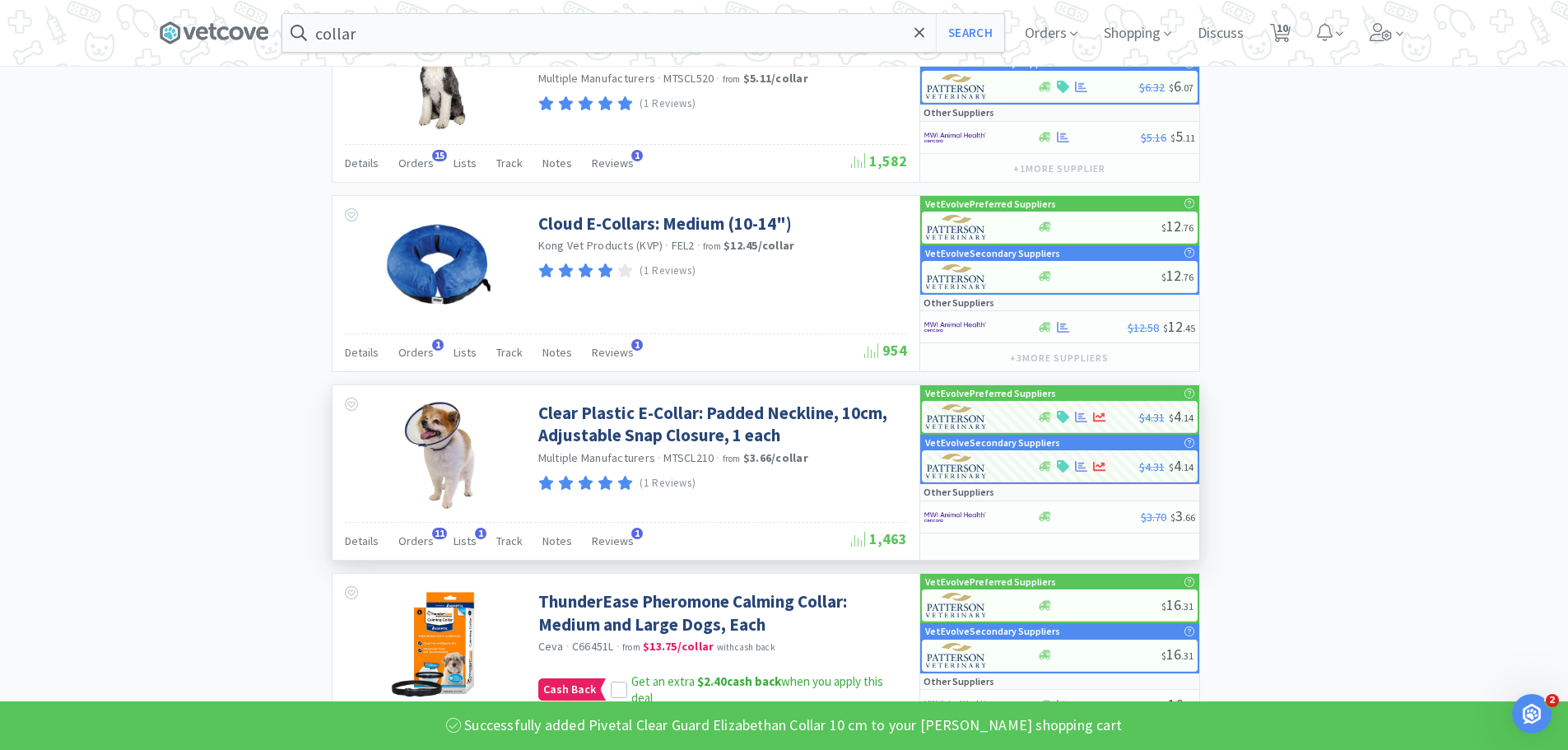
scroll to position [0, 0]
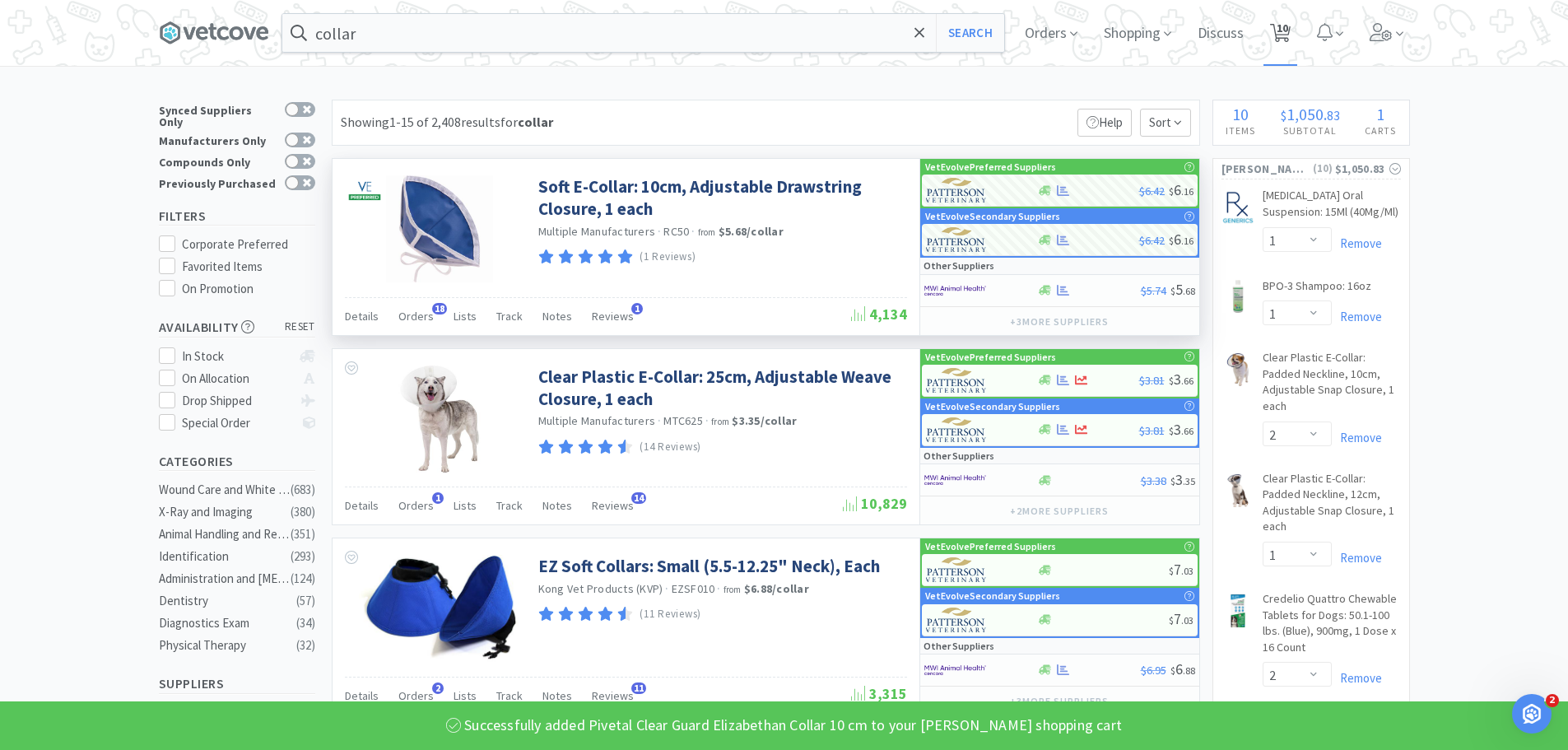
click at [1288, 40] on span "10" at bounding box center [1282, 28] width 11 height 66
select select "1"
select select "2"
select select "1"
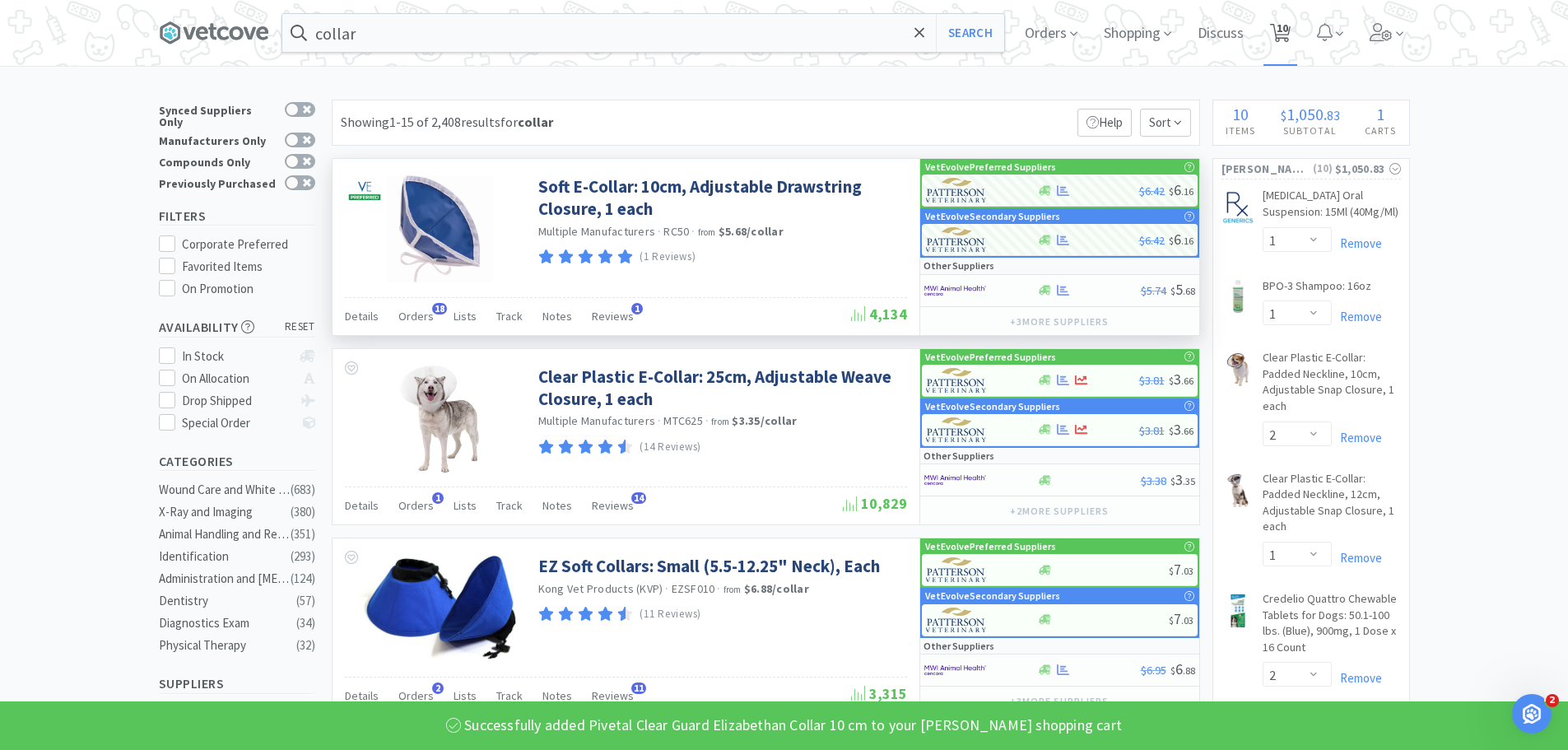
select select "2"
select select "1"
select select "3"
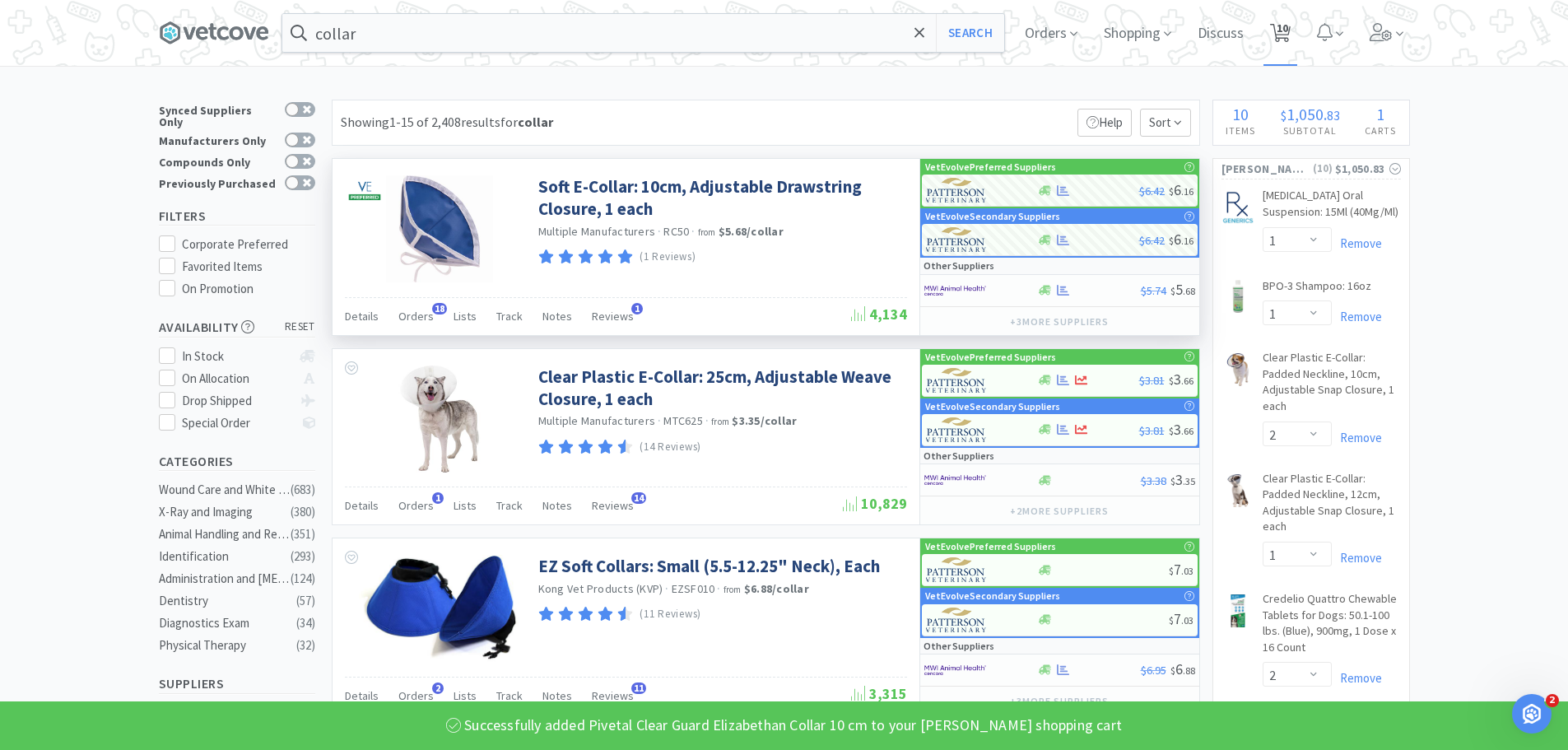
select select "1"
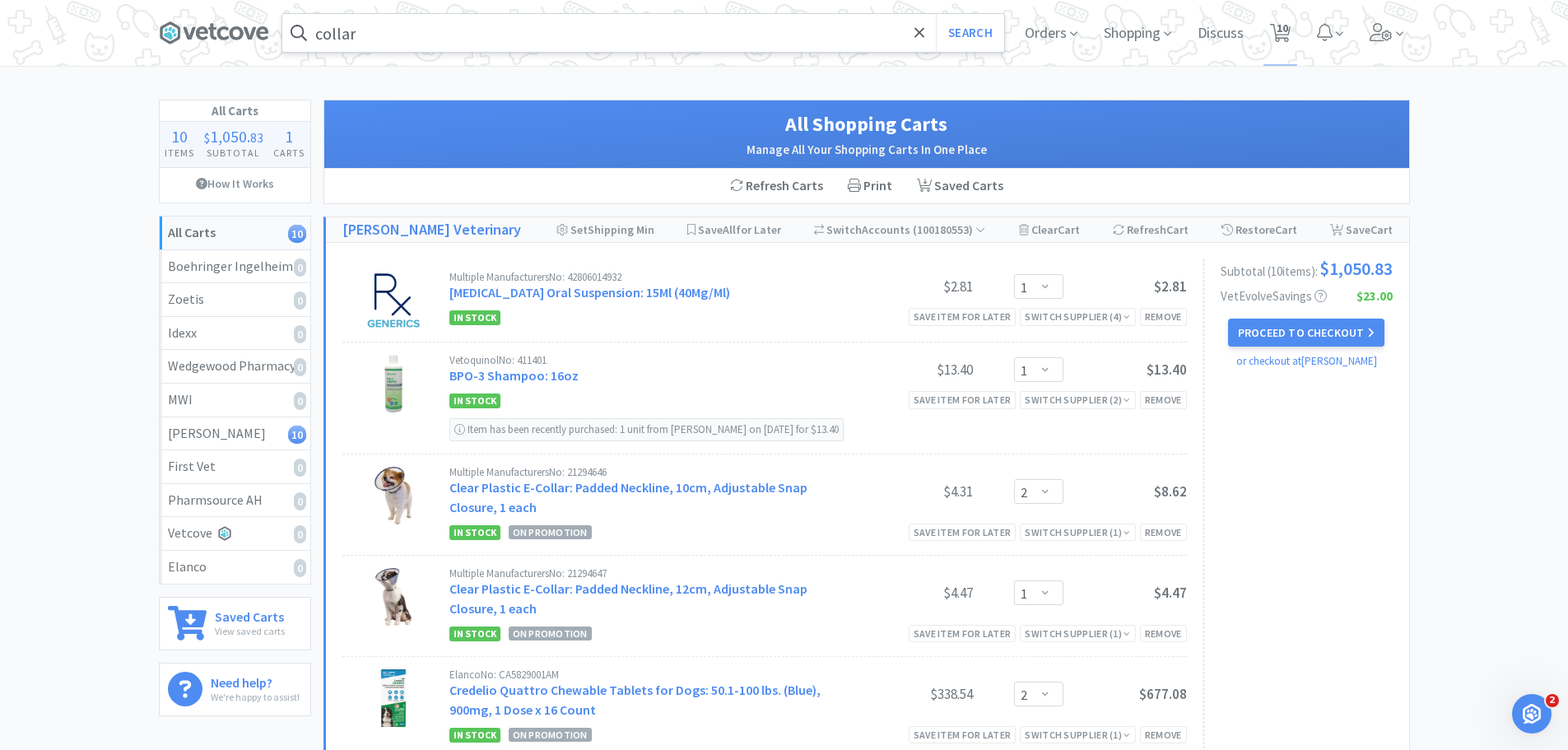
click at [403, 38] on input "collar" at bounding box center [642, 33] width 722 height 38
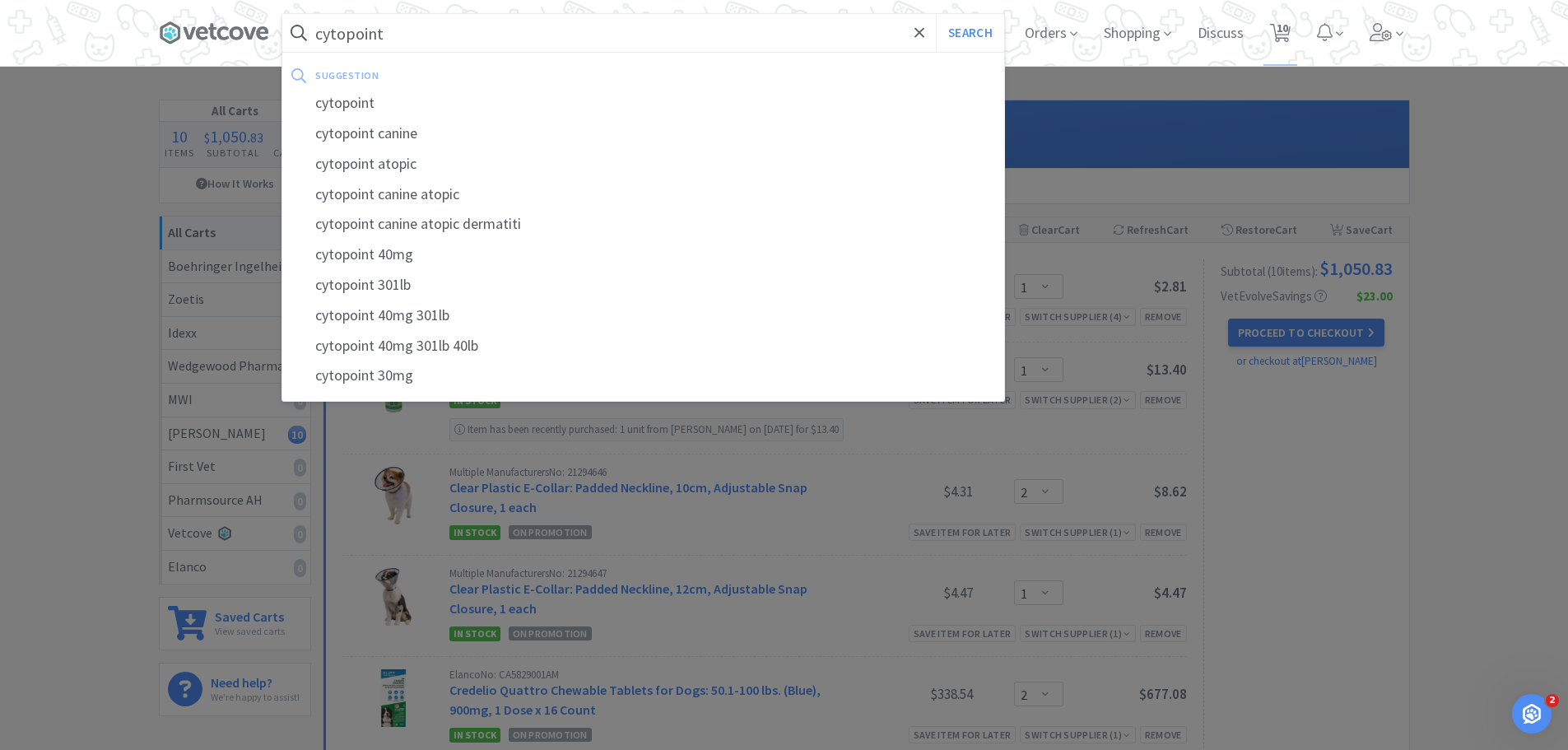
type input "cytopoint"
click at [936, 14] on button "Search" at bounding box center [969, 33] width 68 height 38
select select "1"
select select "2"
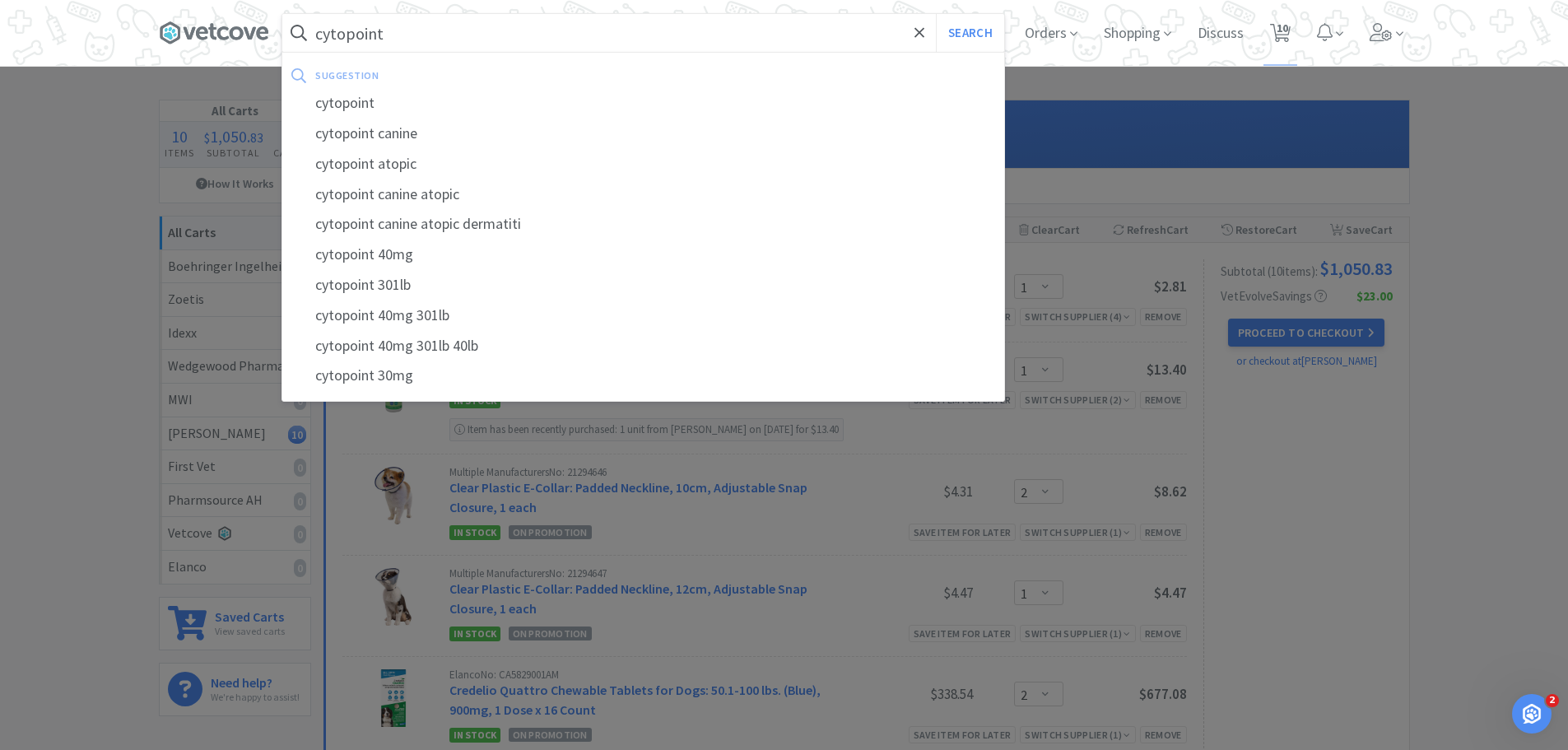
select select "1"
select select "2"
select select "1"
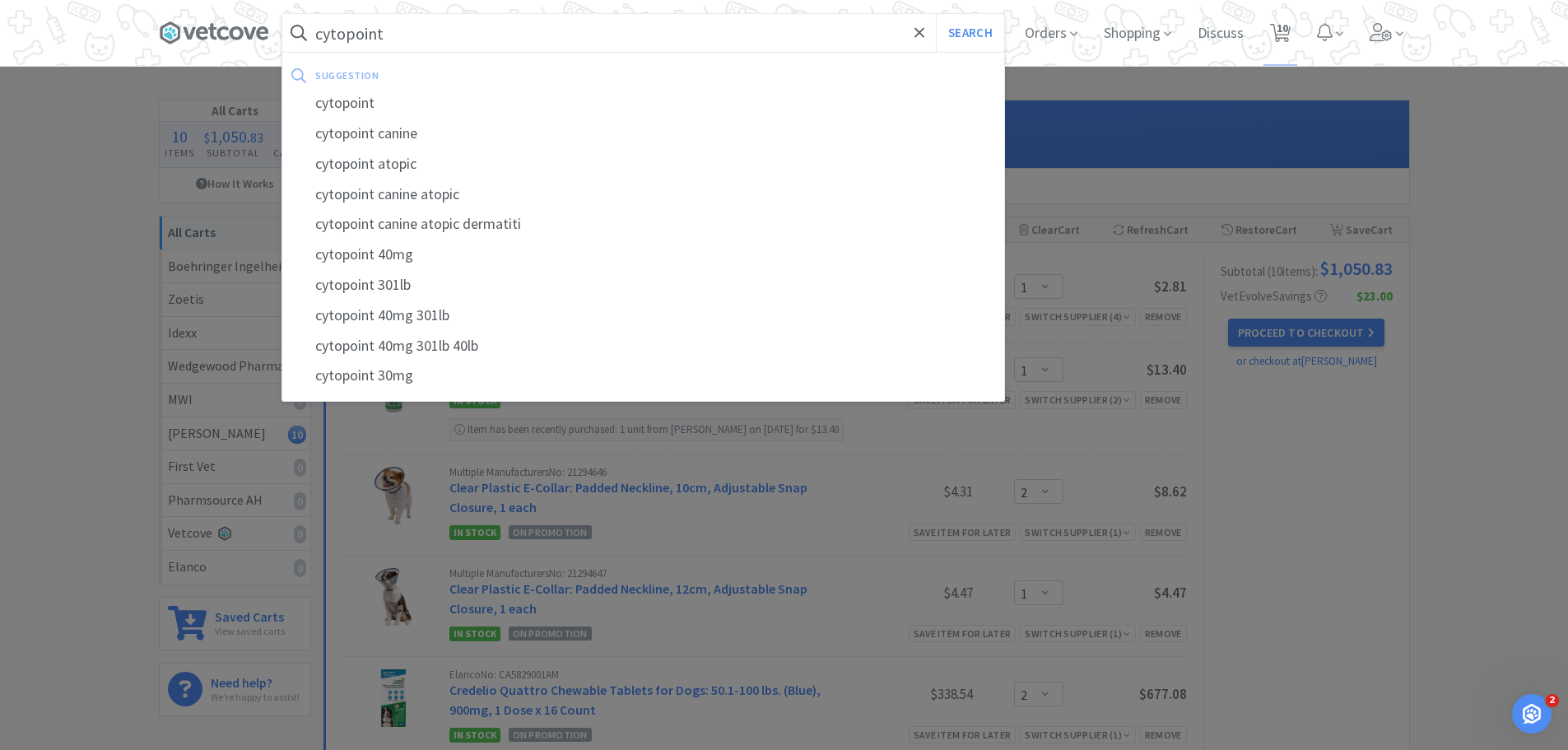
select select "3"
select select "1"
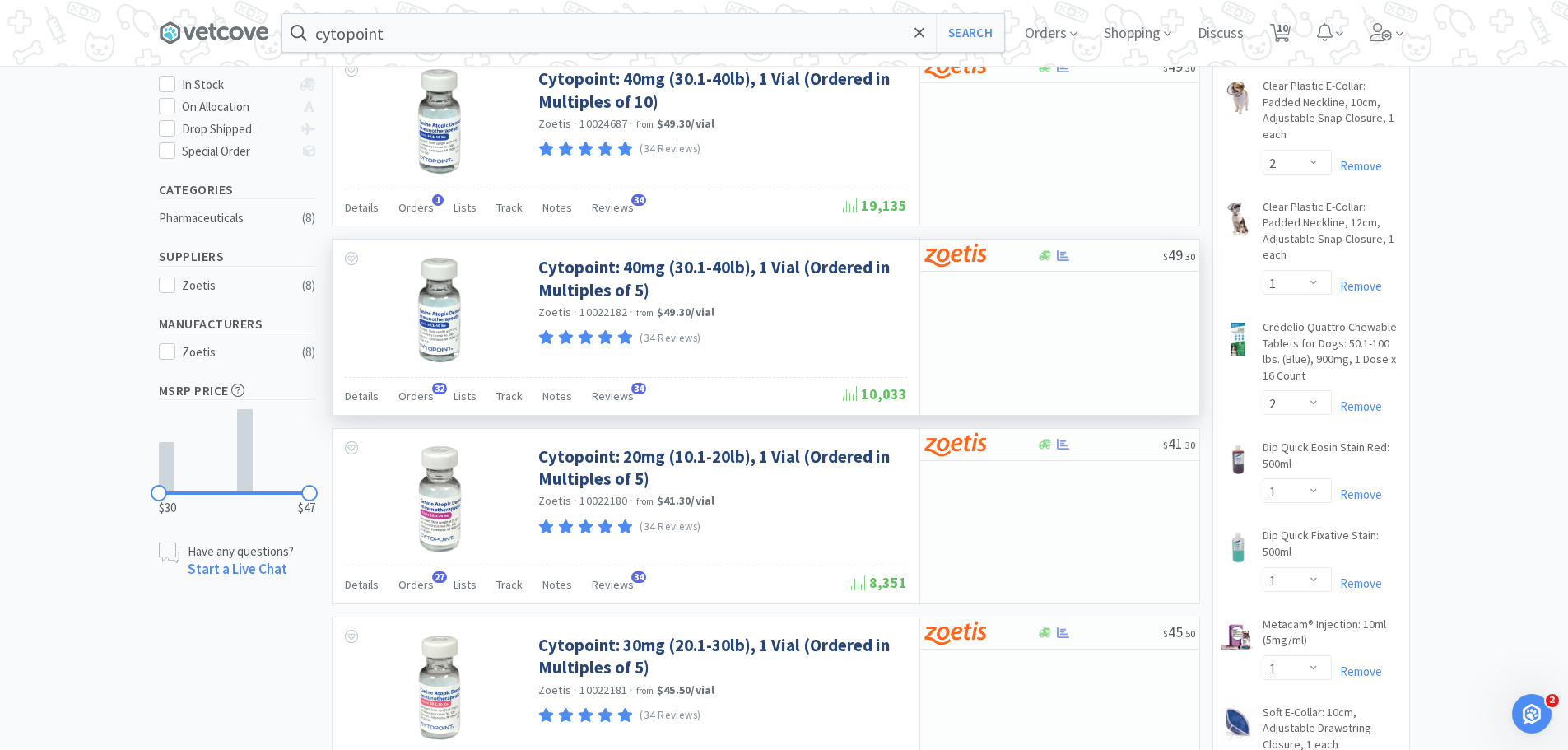
scroll to position [329, 0]
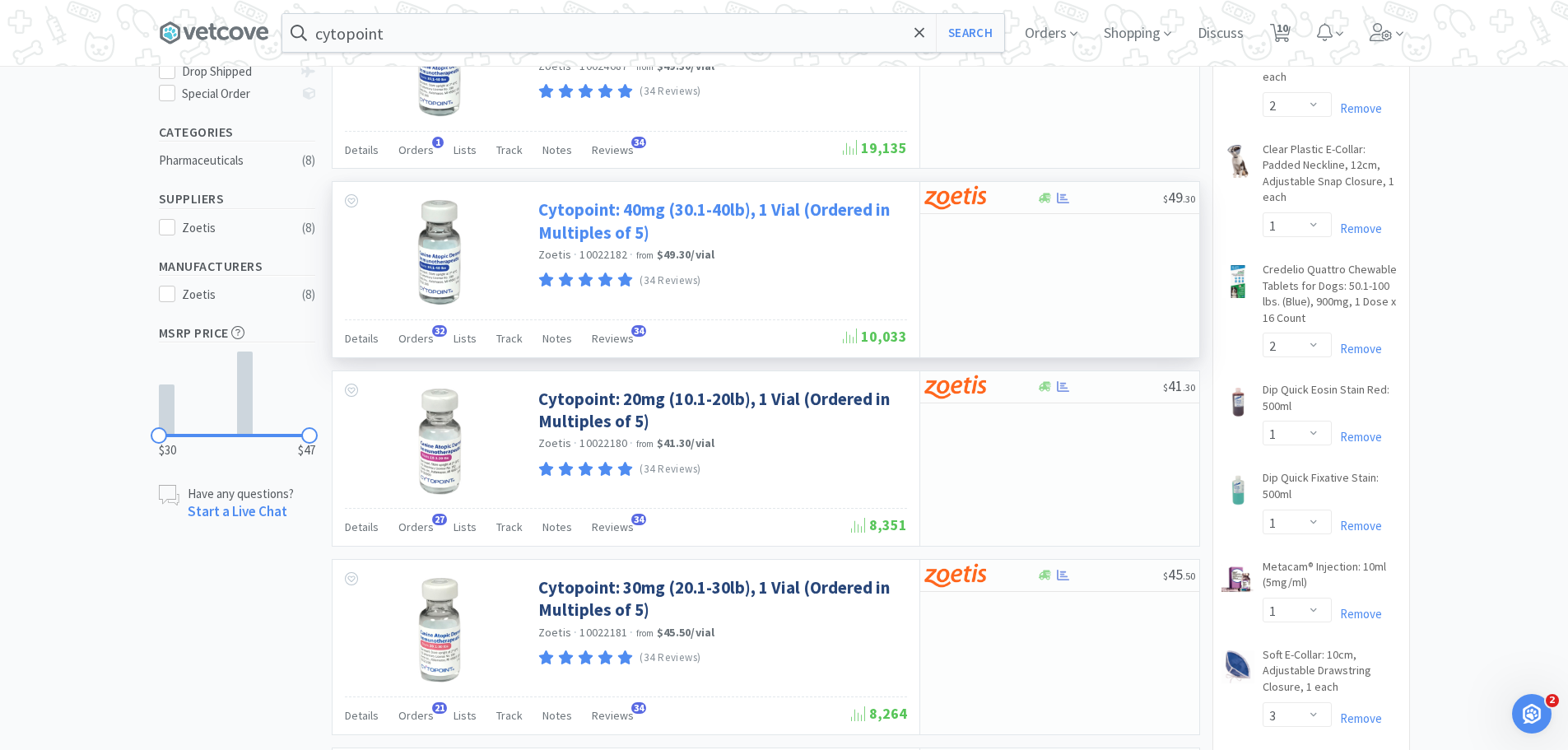
click at [654, 214] on link "Cytopoint: 40mg (30.1-40lb), 1 Vial (Ordered in Multiples of 5)" at bounding box center [720, 220] width 364 height 45
select select "298499"
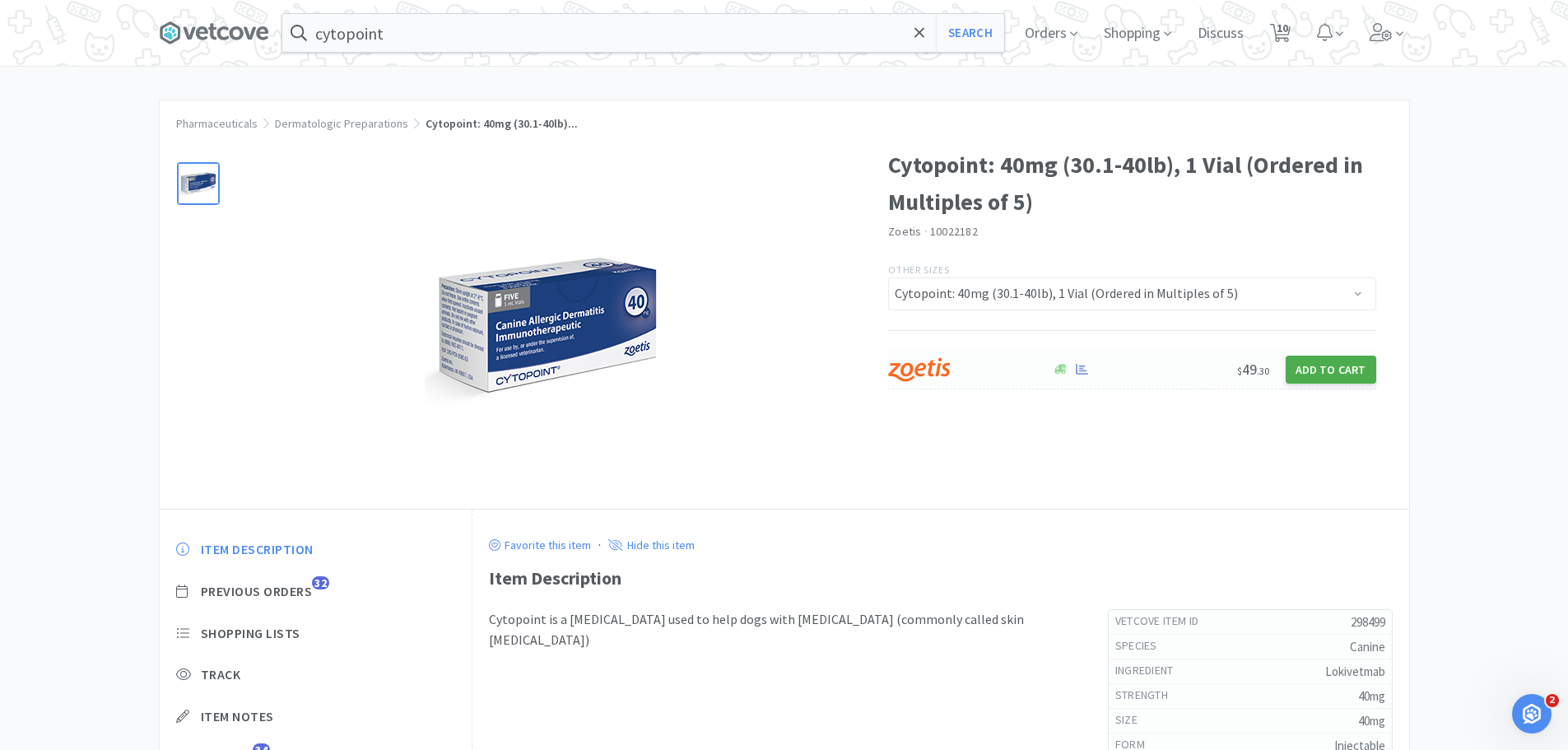
click at [1363, 371] on button "Add to Cart" at bounding box center [1331, 369] width 91 height 28
select select "5"
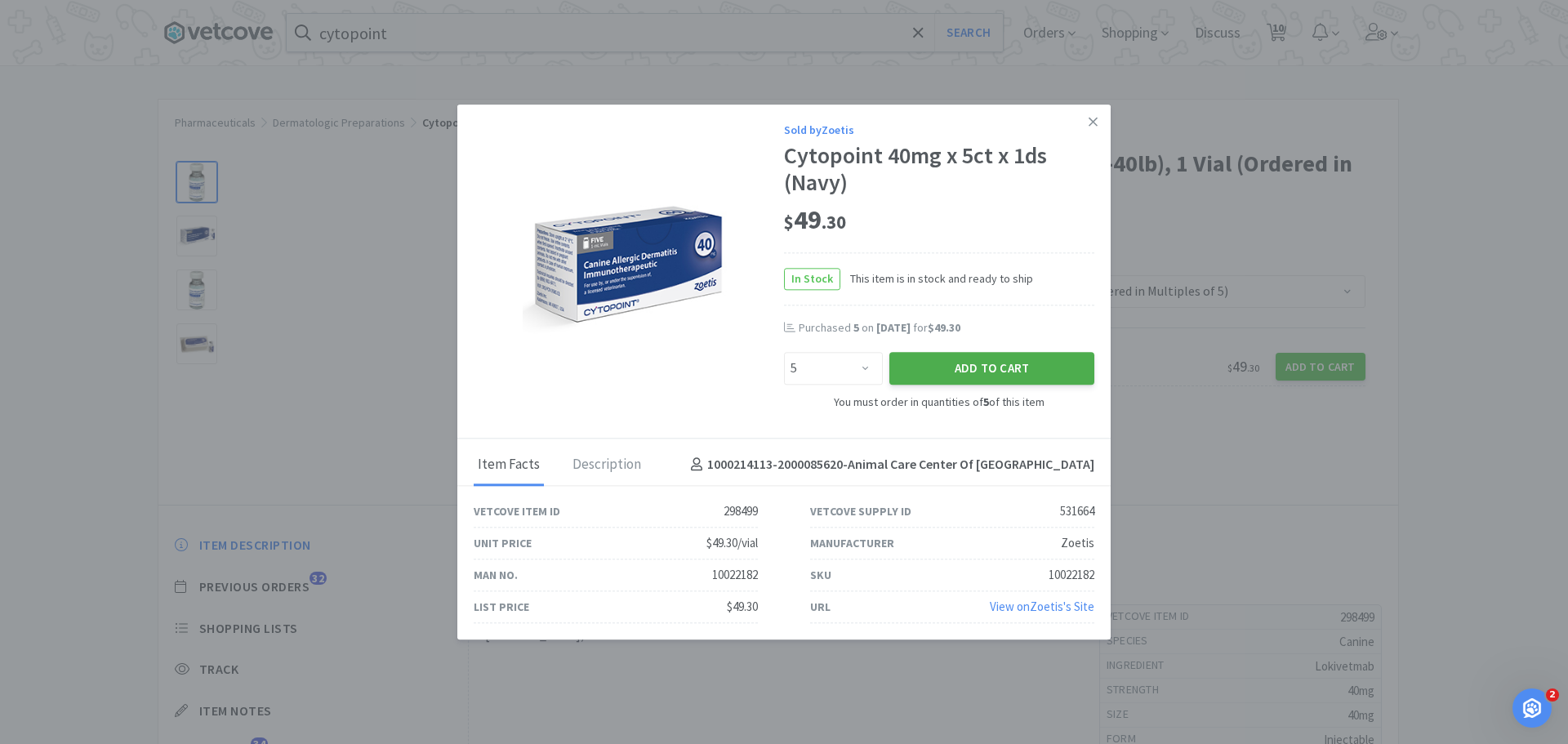
click at [1002, 370] on button "Add to Cart" at bounding box center [992, 369] width 205 height 32
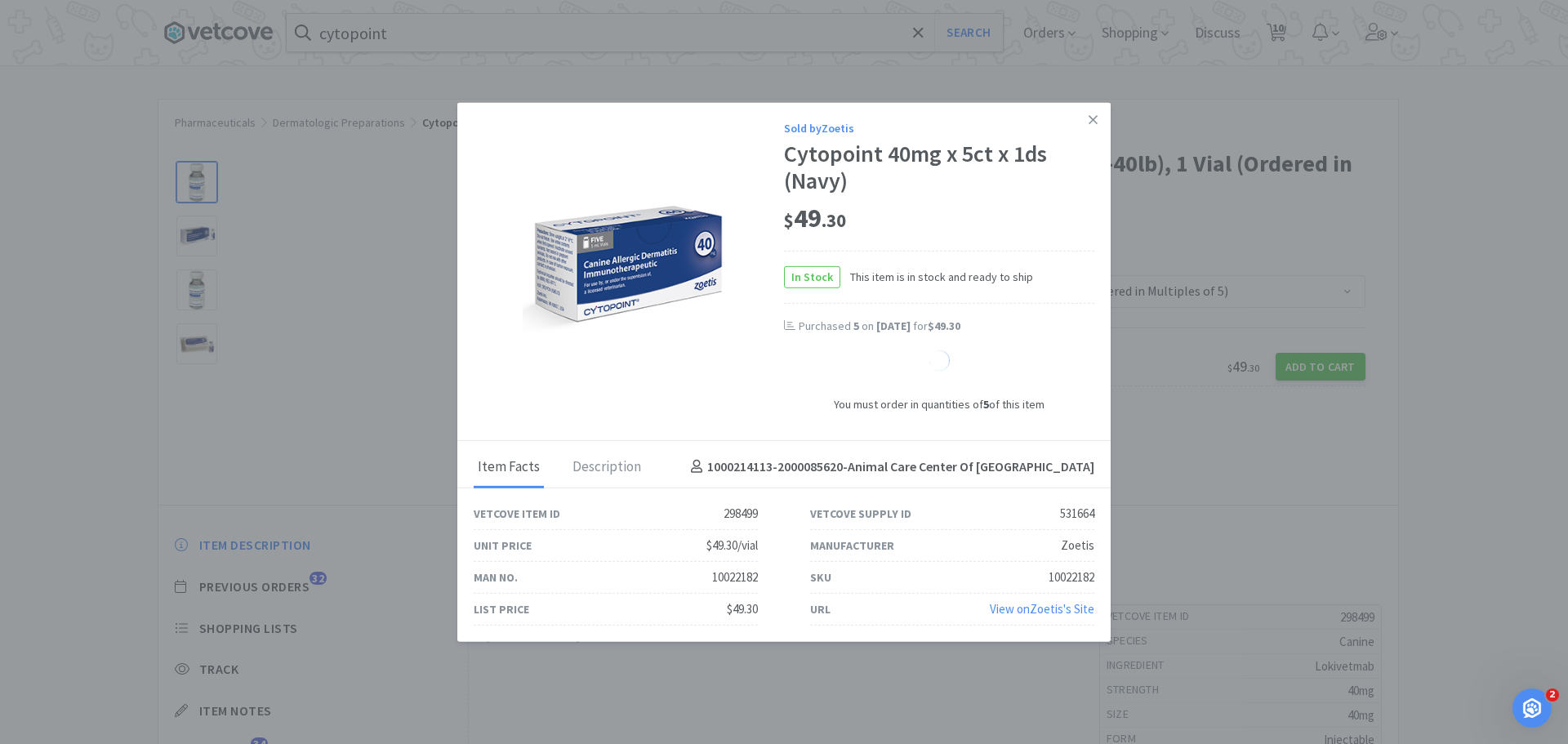
select select "1"
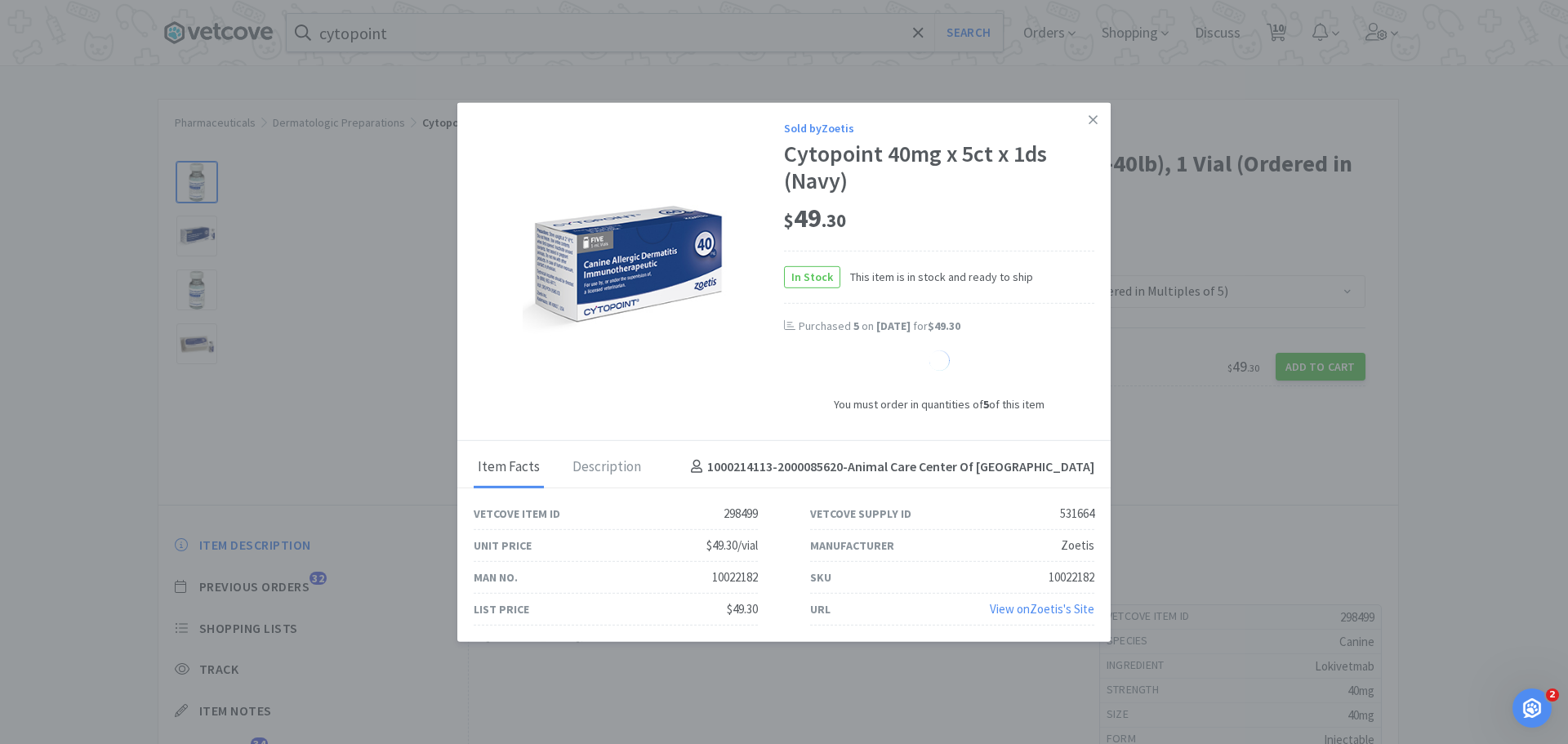
select select "1"
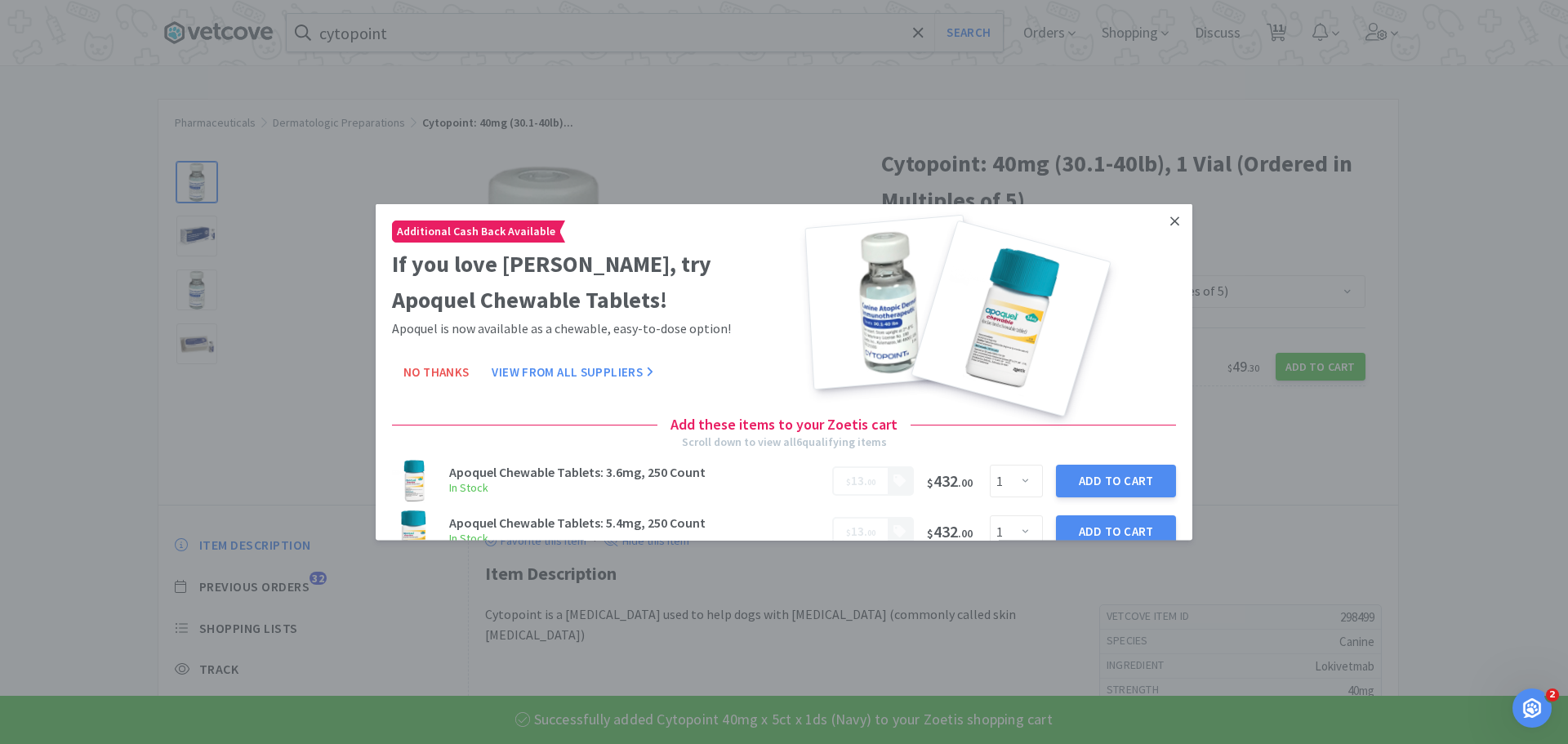
click at [1167, 222] on link at bounding box center [1174, 220] width 28 height 35
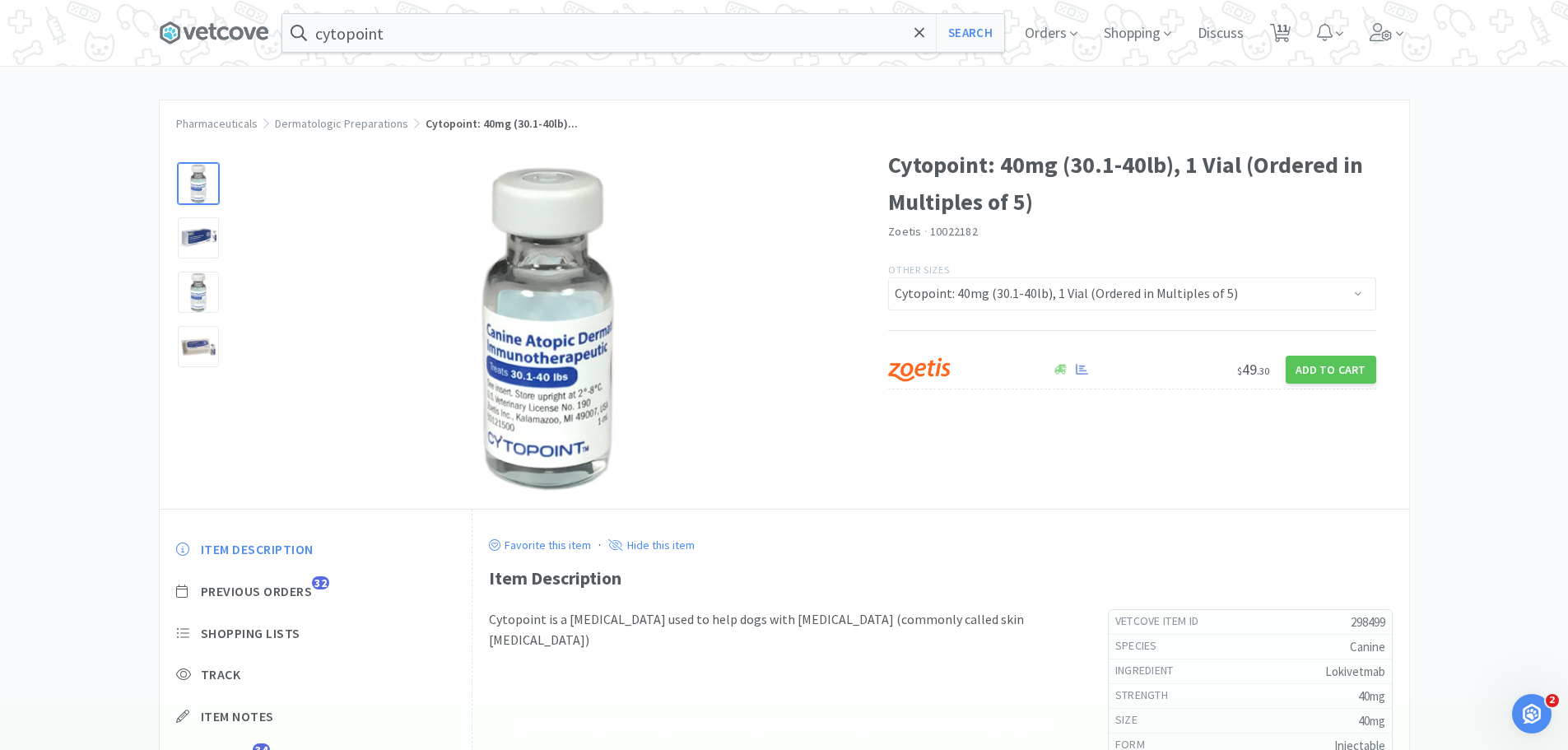
select select "1"
select select "2"
select select "1"
select select "2"
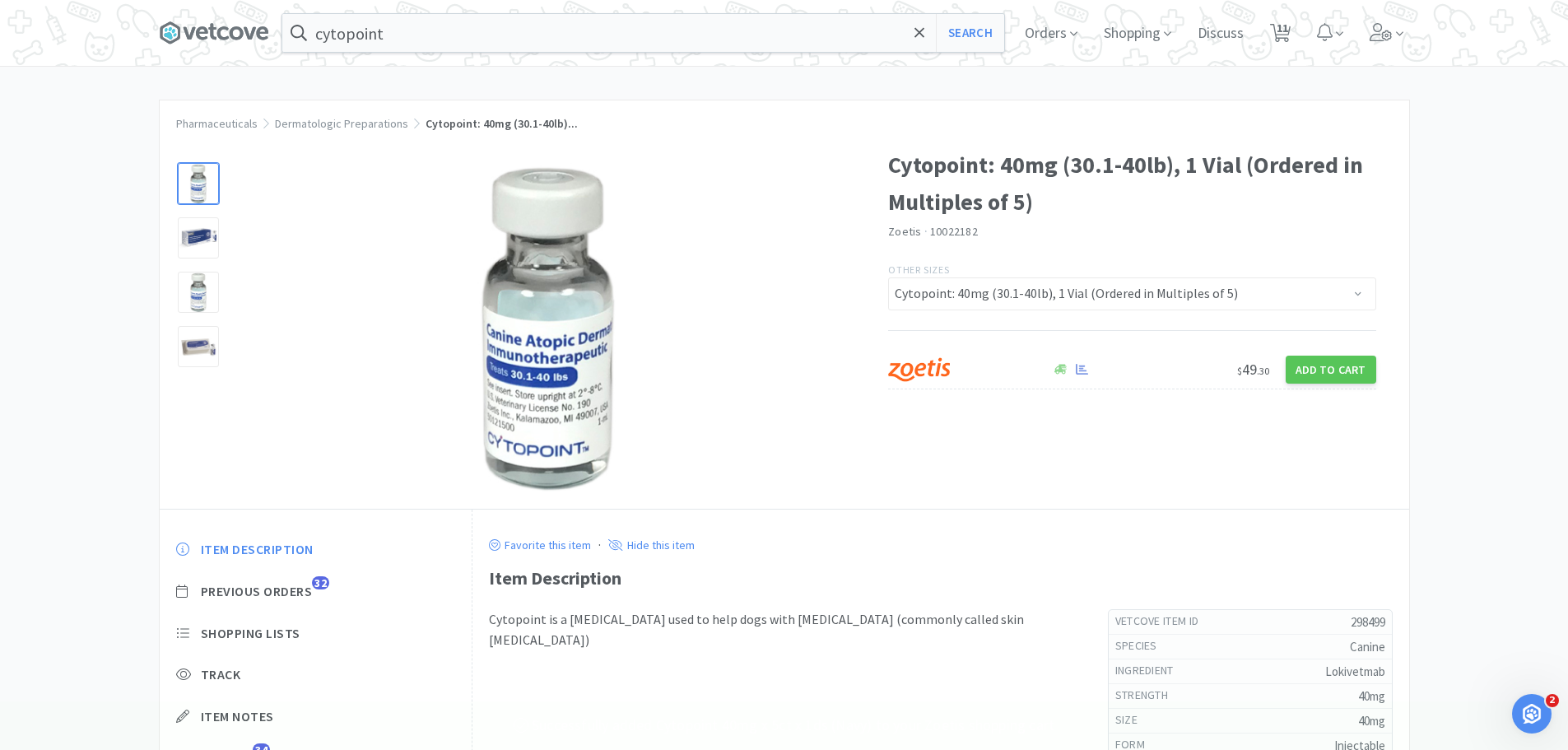
select select "1"
select select "3"
select select "1"
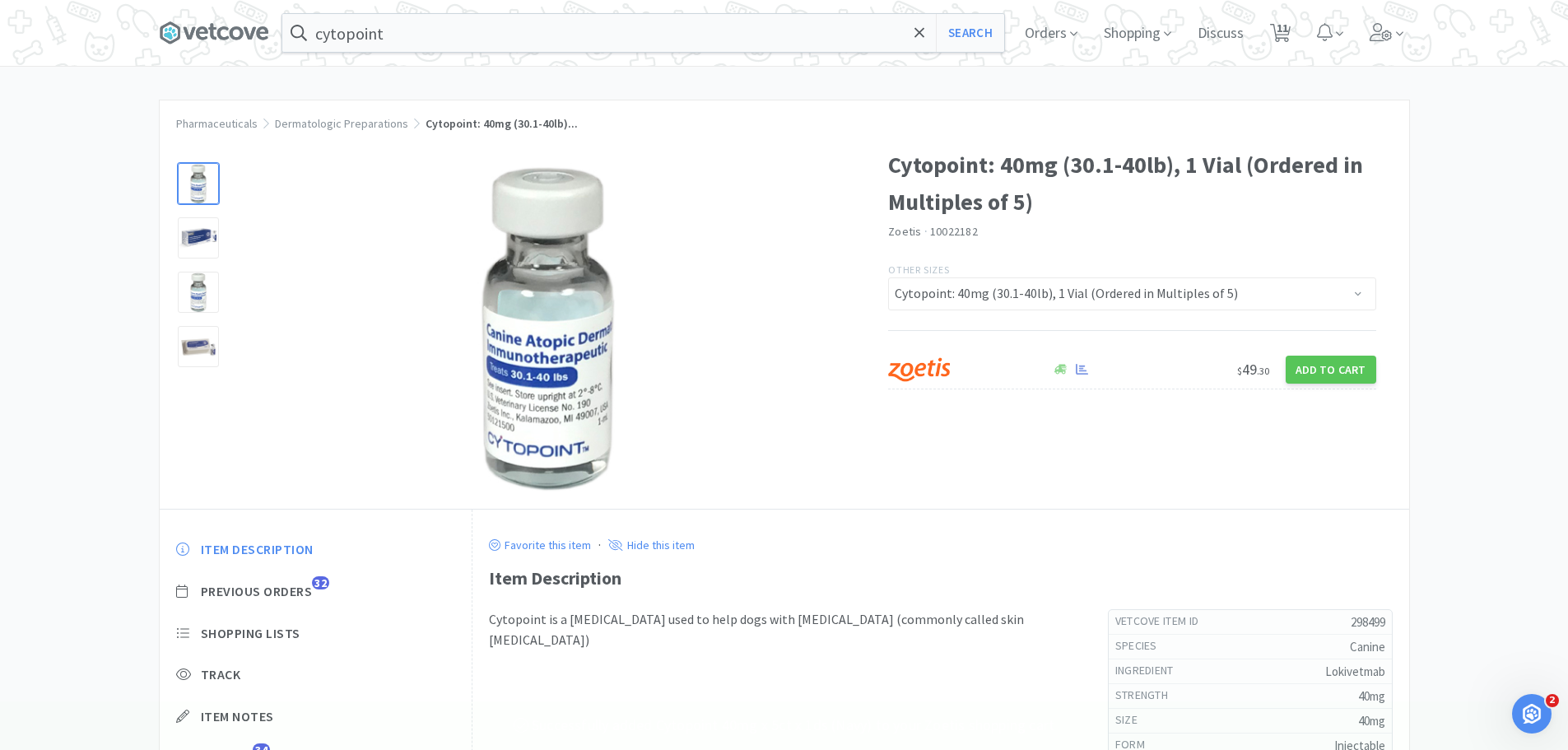
select select "5"
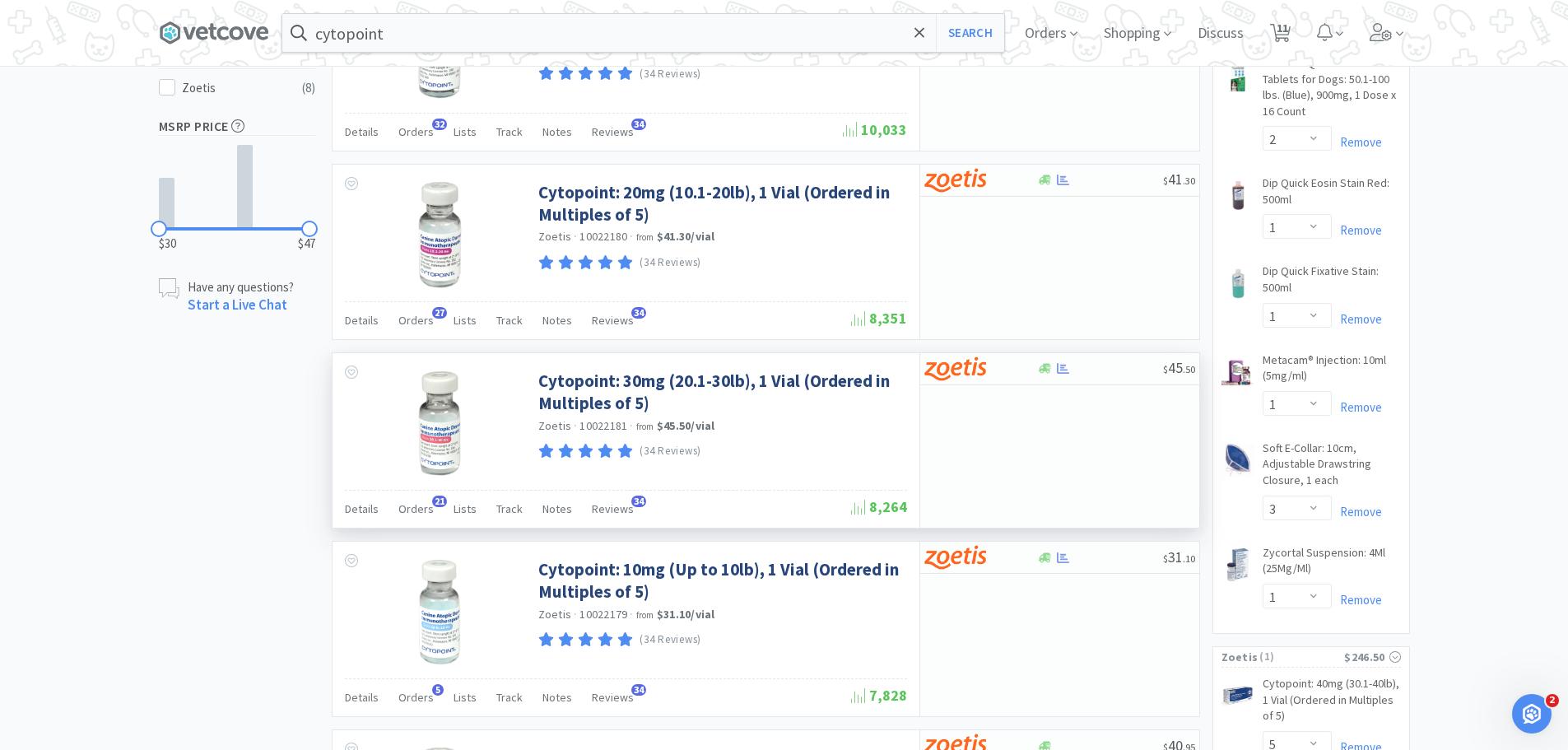
scroll to position [577, 0]
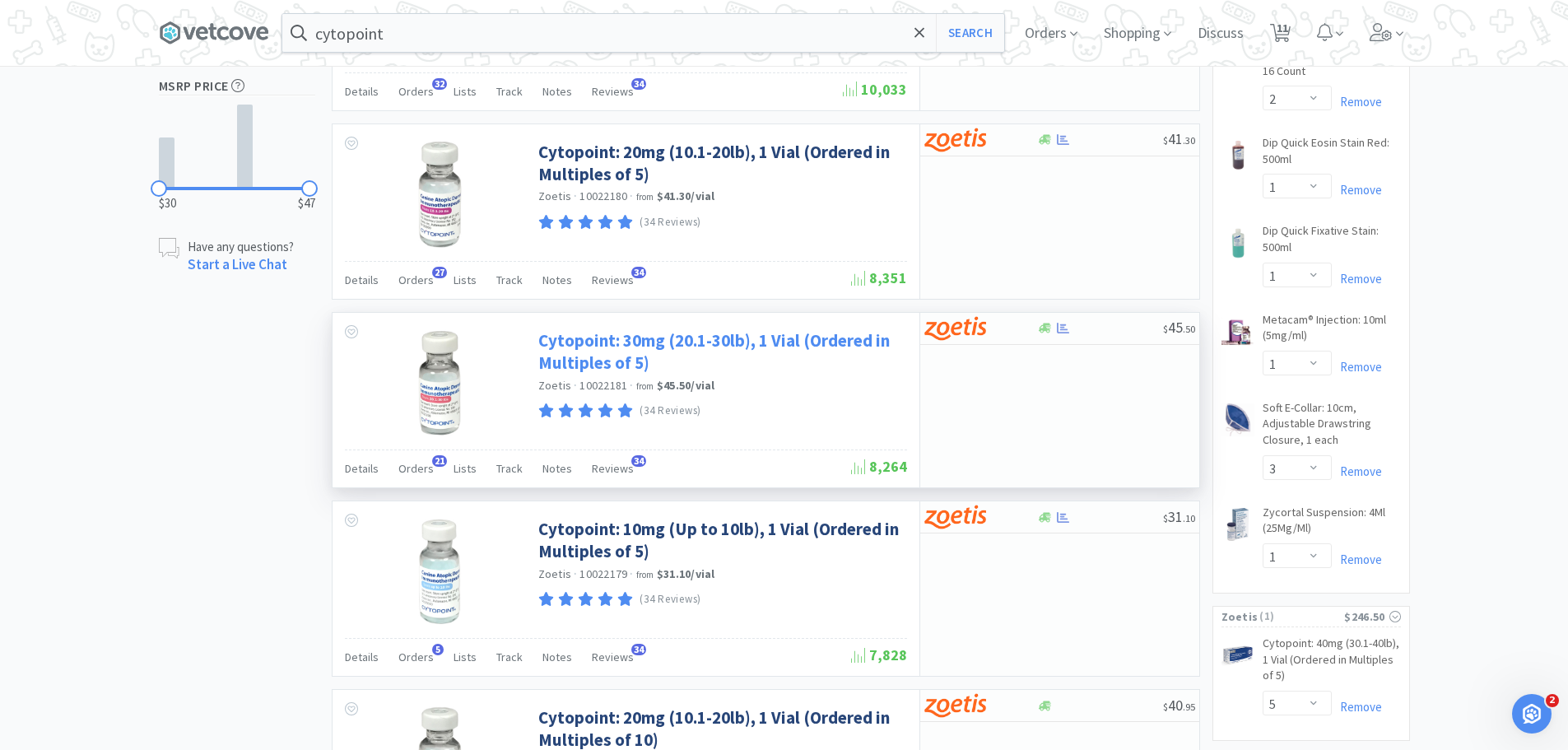
click at [629, 353] on link "Cytopoint: 30mg (20.1-30lb), 1 Vial (Ordered in Multiples of 5)" at bounding box center [720, 351] width 364 height 45
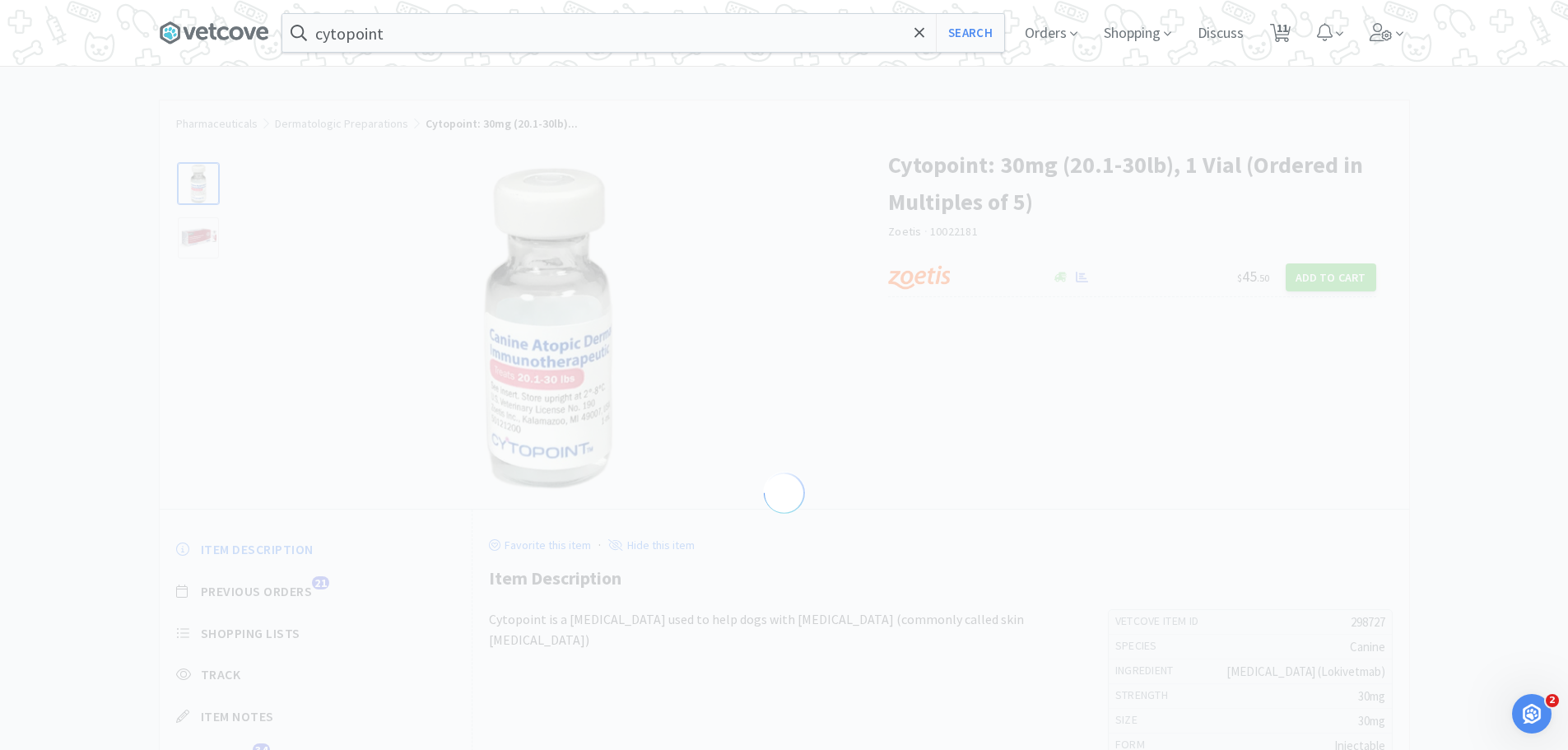
select select "298727"
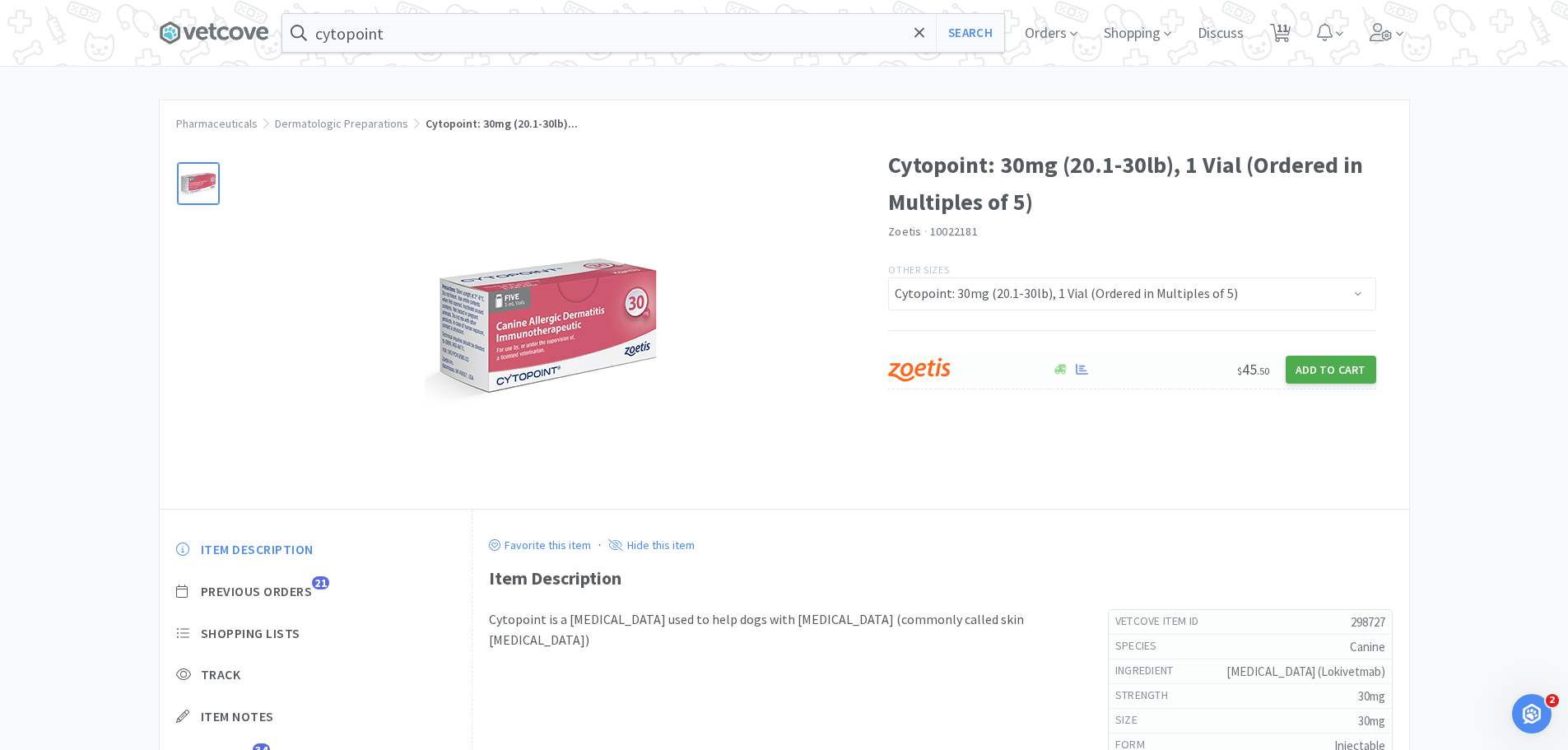
click at [1305, 359] on button "Add to Cart" at bounding box center [1331, 369] width 91 height 28
select select "5"
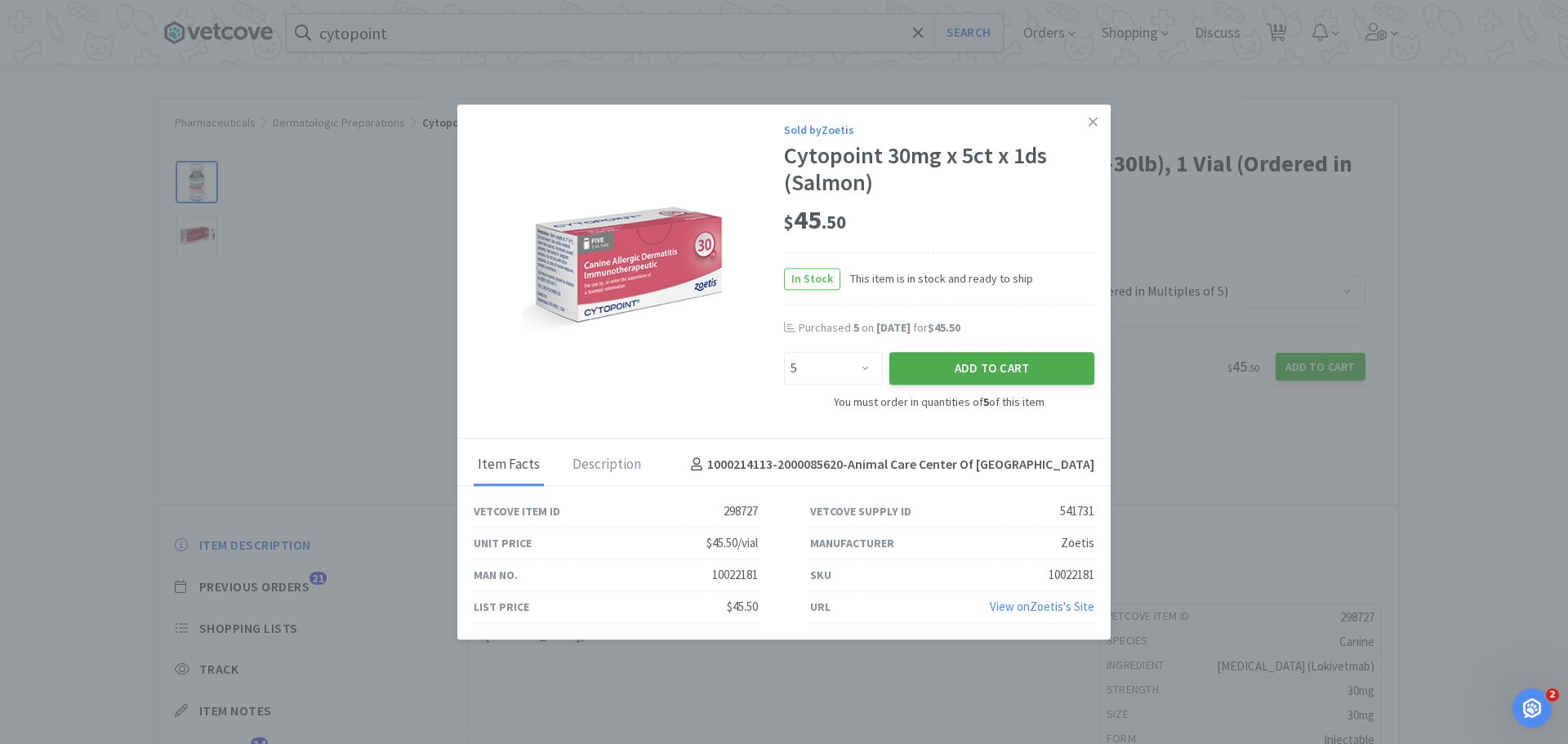
click at [967, 371] on button "Add to Cart" at bounding box center [992, 369] width 205 height 32
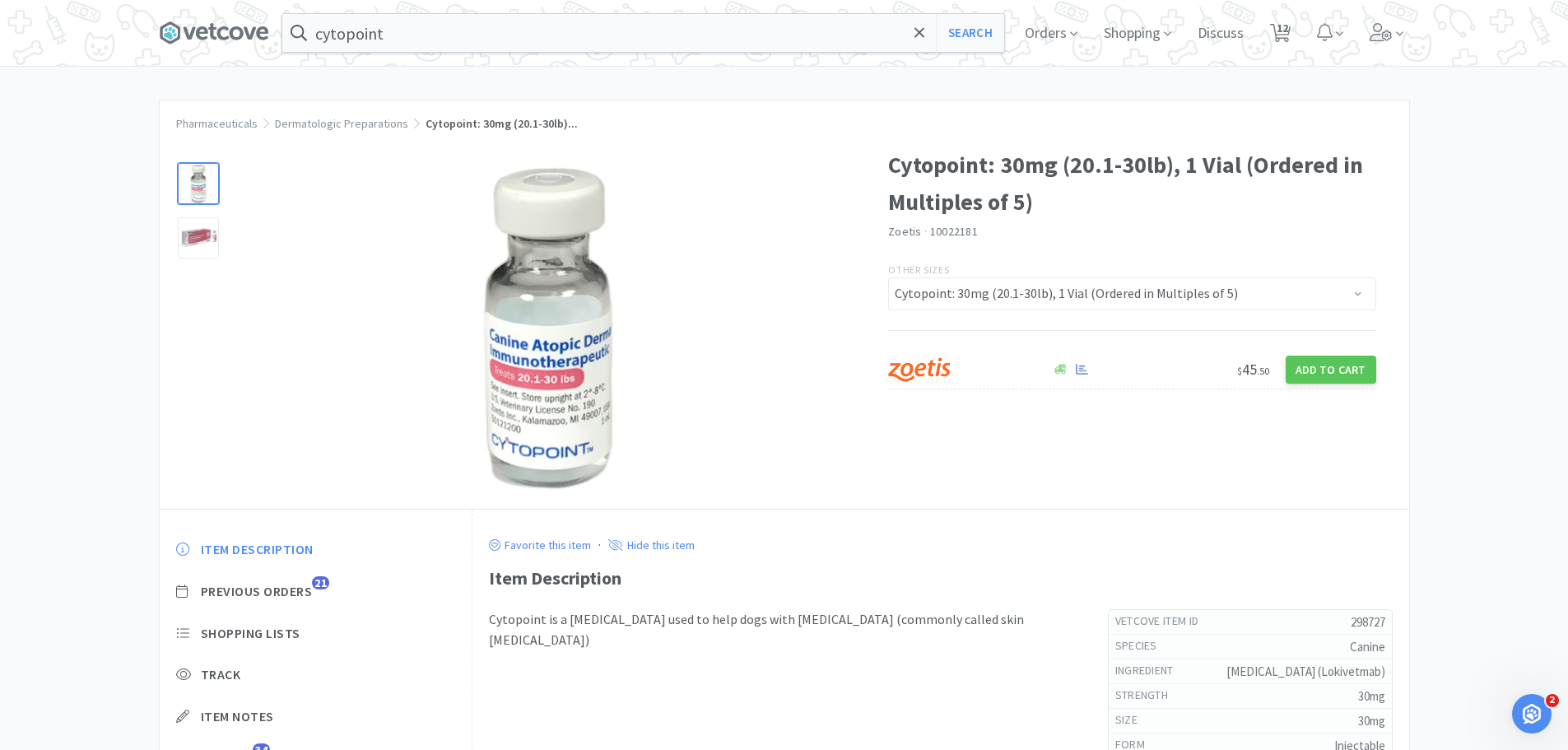
select select "1"
select select "2"
select select "1"
select select "2"
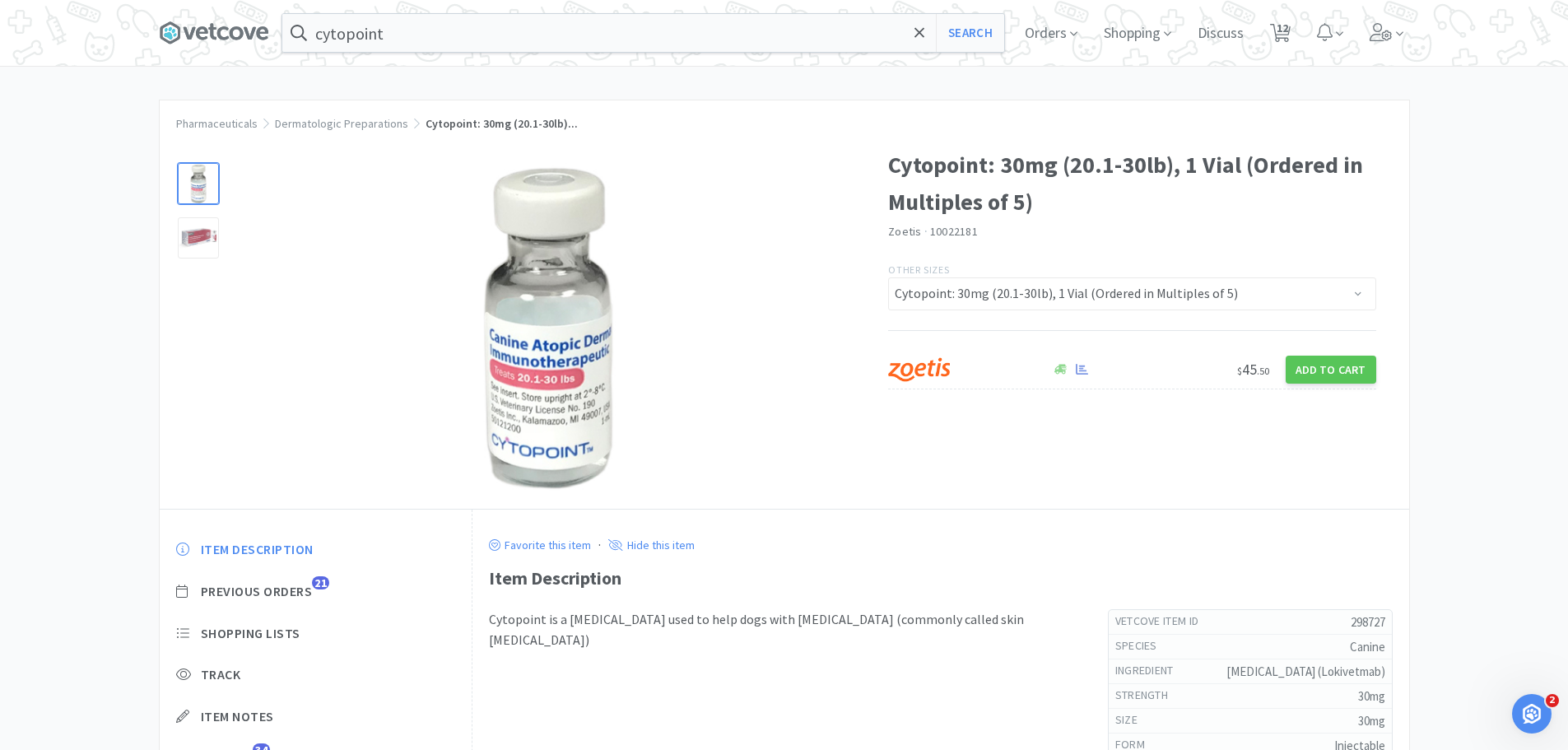
select select "1"
select select "3"
select select "1"
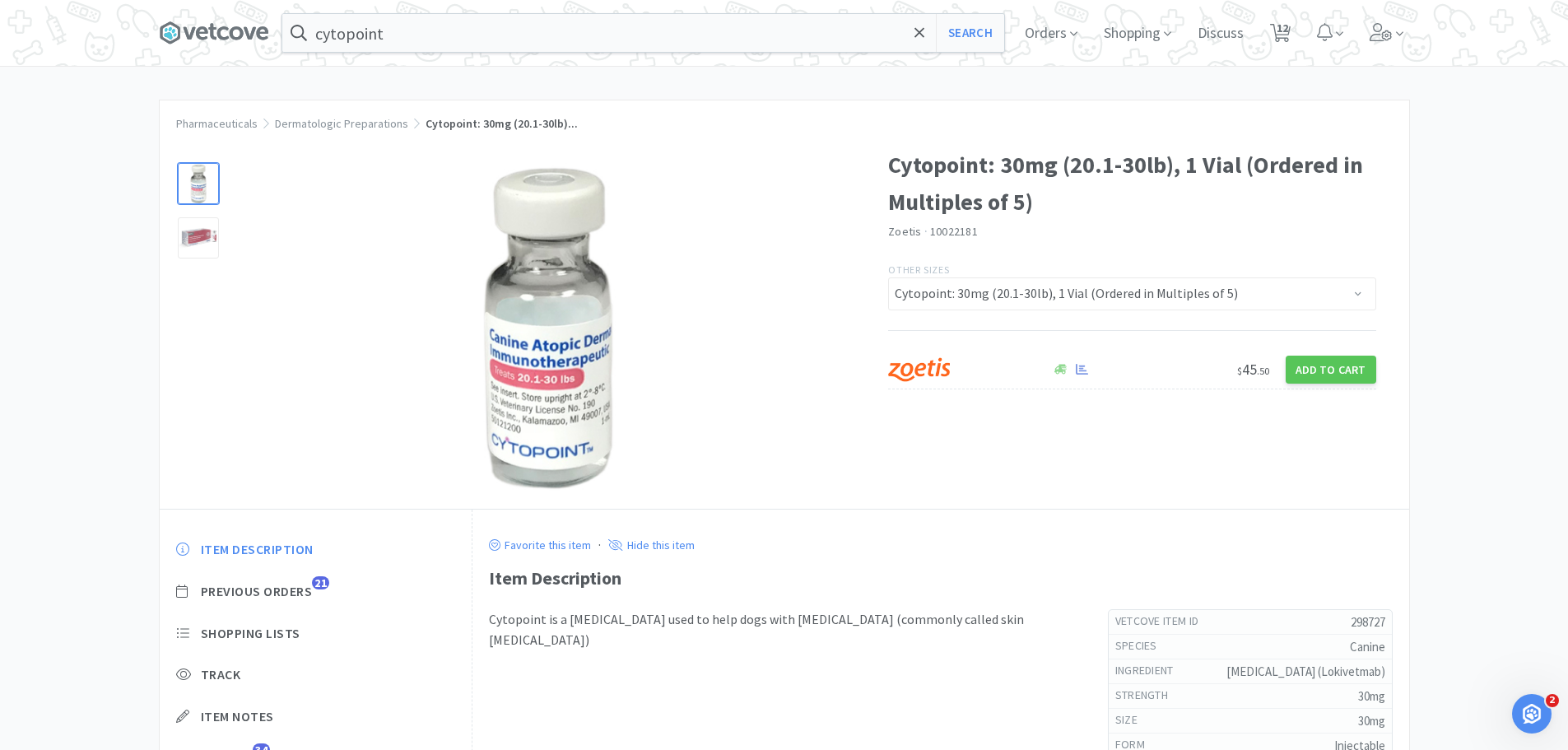
select select "5"
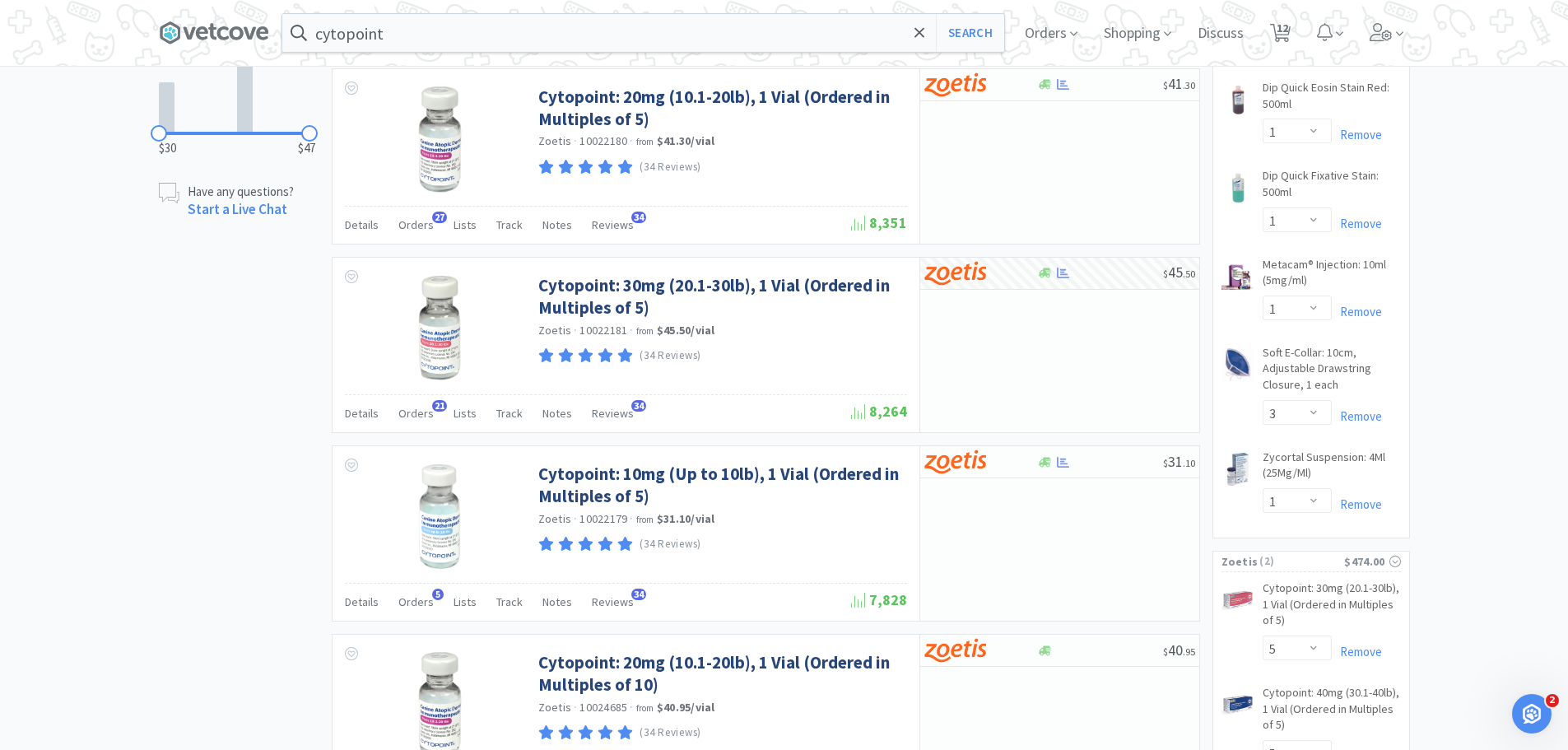
scroll to position [659, 0]
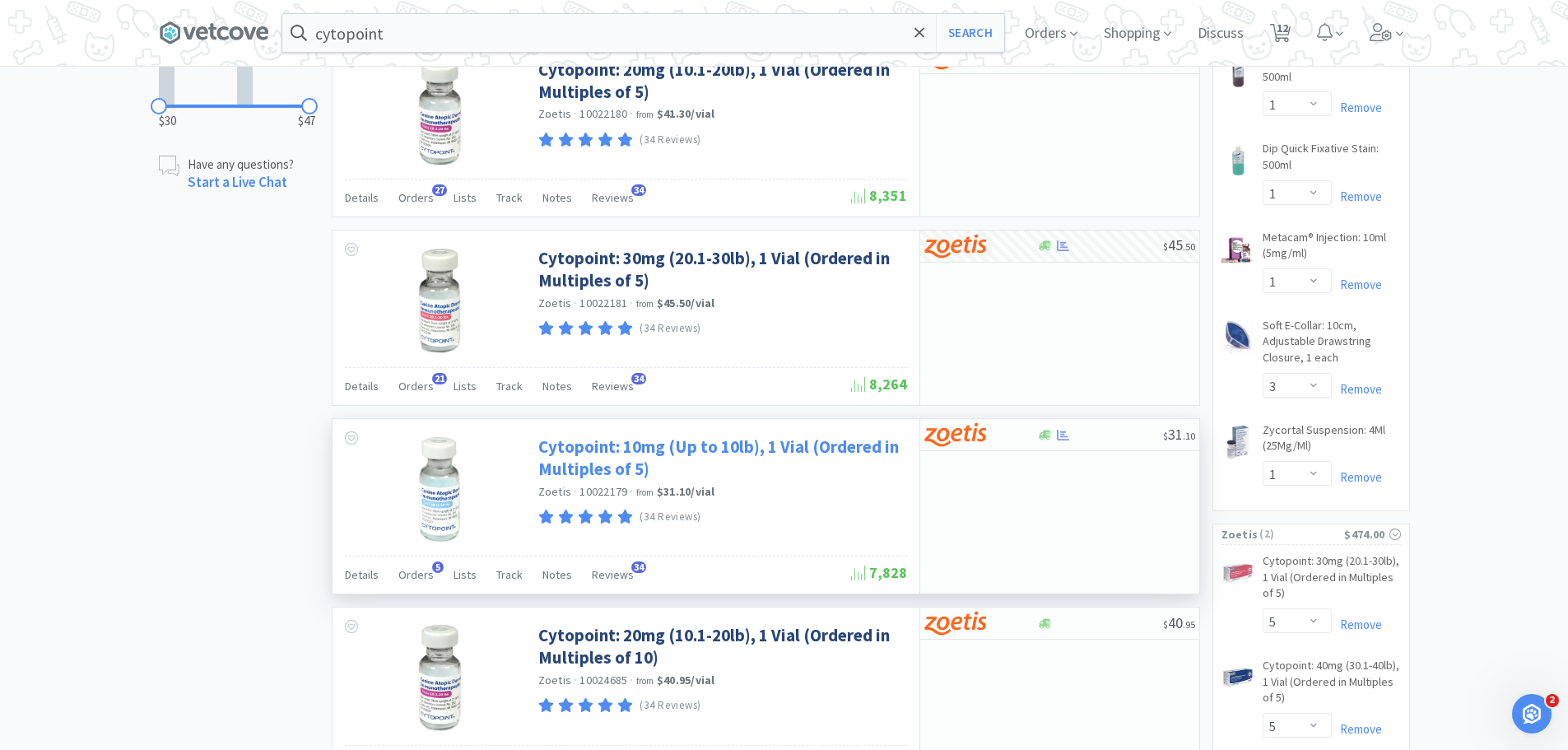
click at [637, 468] on link "Cytopoint: 10mg (Up to 10lb), 1 Vial (Ordered in Multiples of 5)" at bounding box center [720, 457] width 364 height 45
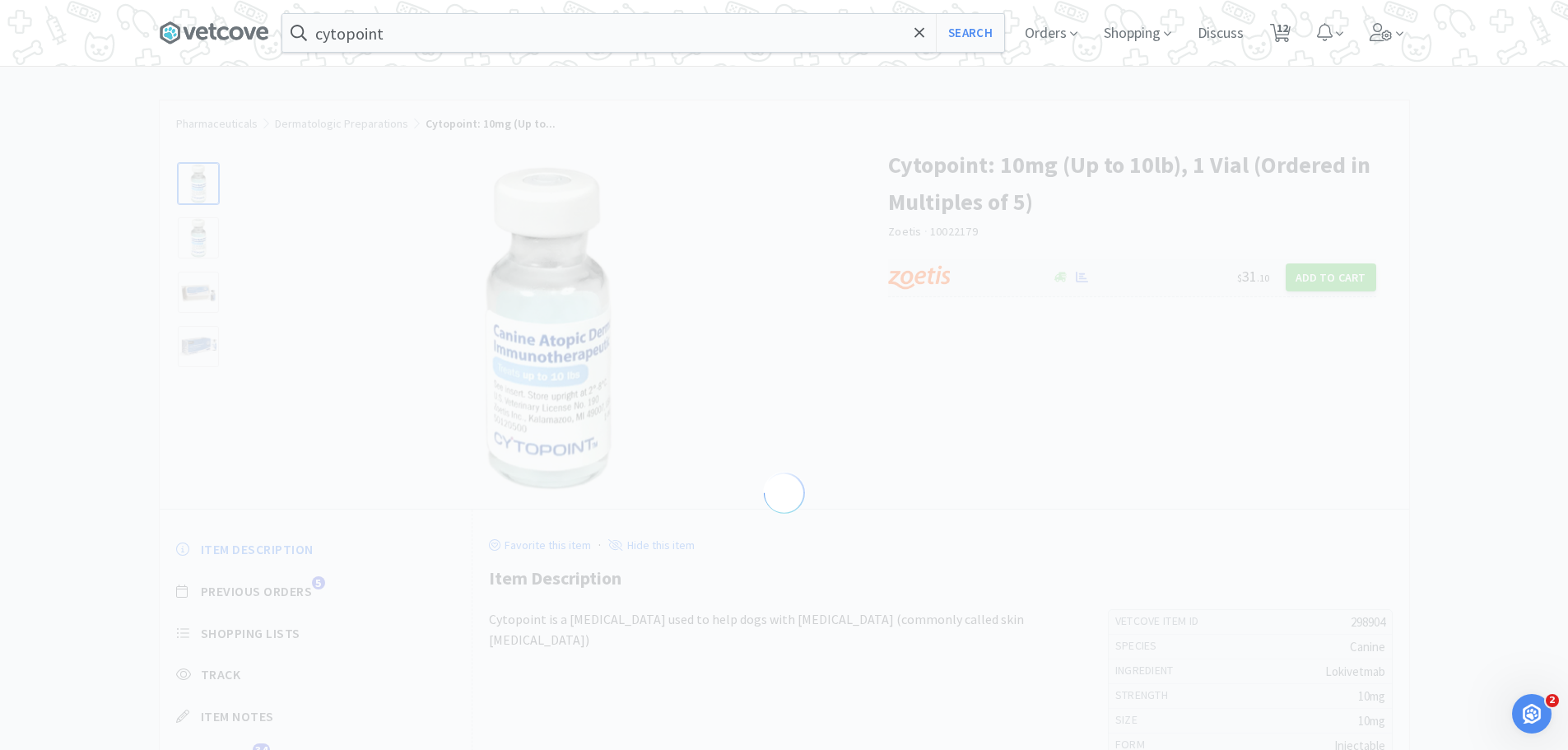
select select "298904"
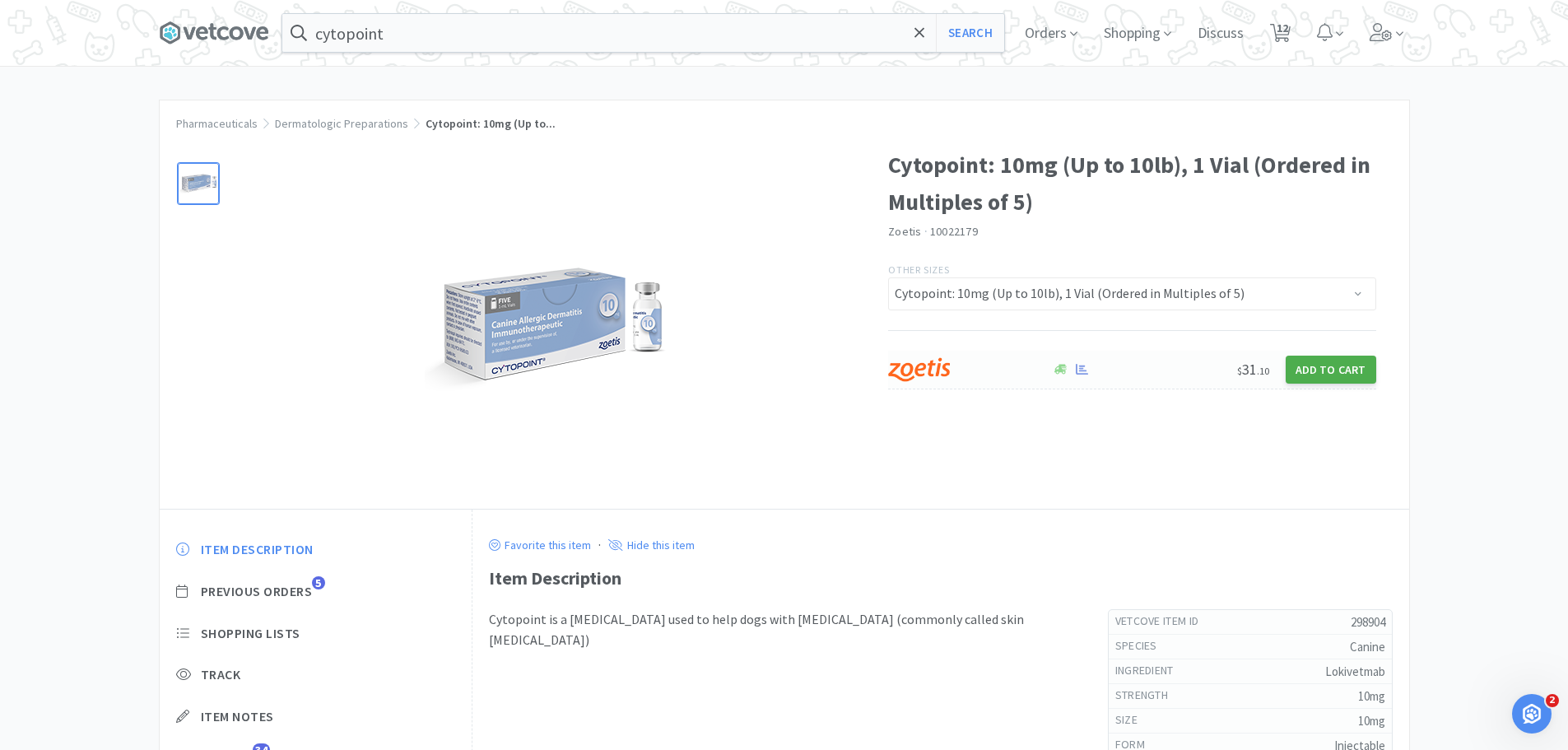
click at [1346, 366] on button "Add to Cart" at bounding box center [1331, 369] width 91 height 28
select select "5"
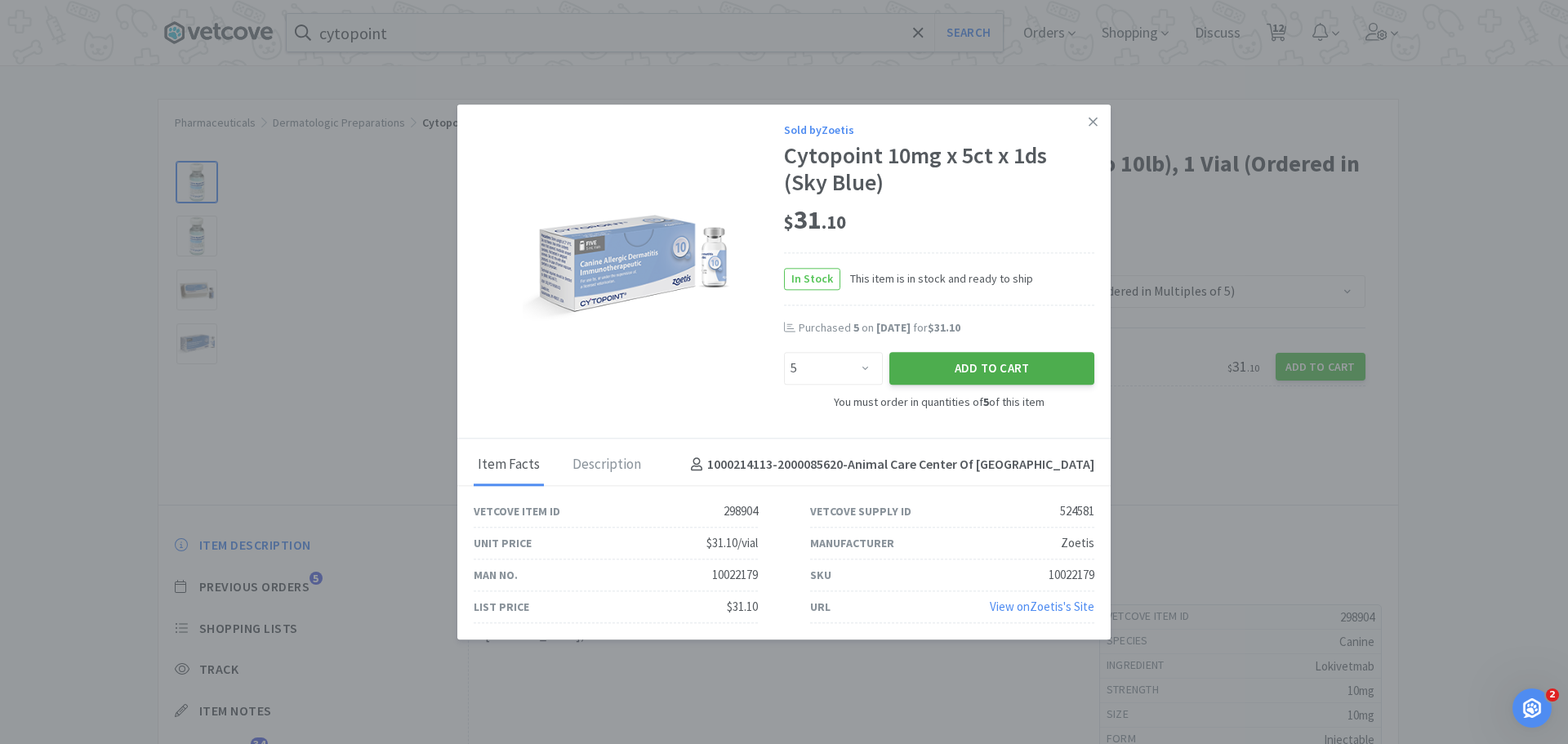
click at [954, 368] on button "Add to Cart" at bounding box center [992, 369] width 205 height 32
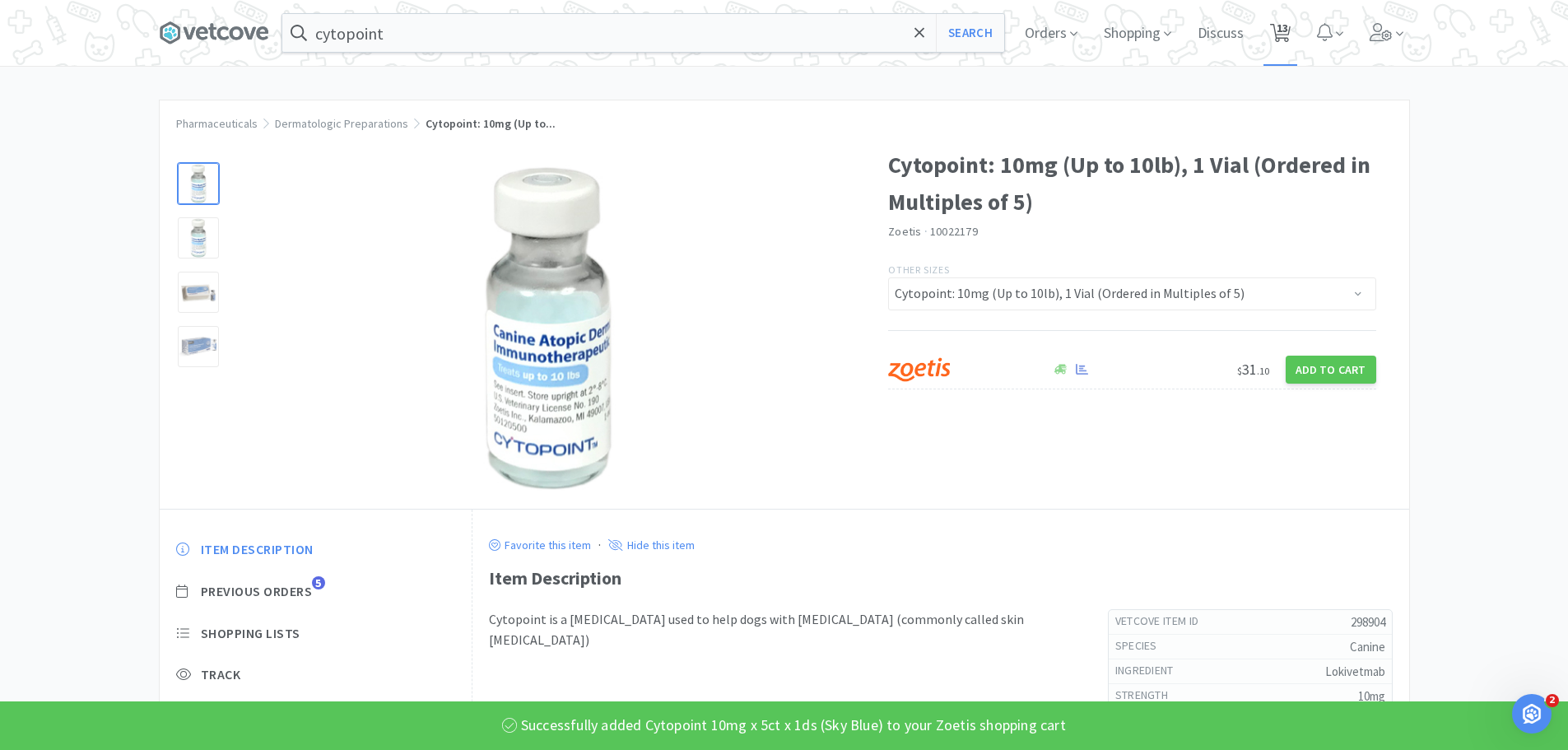
click at [1288, 22] on span "13" at bounding box center [1282, 28] width 11 height 66
select select "5"
select select "1"
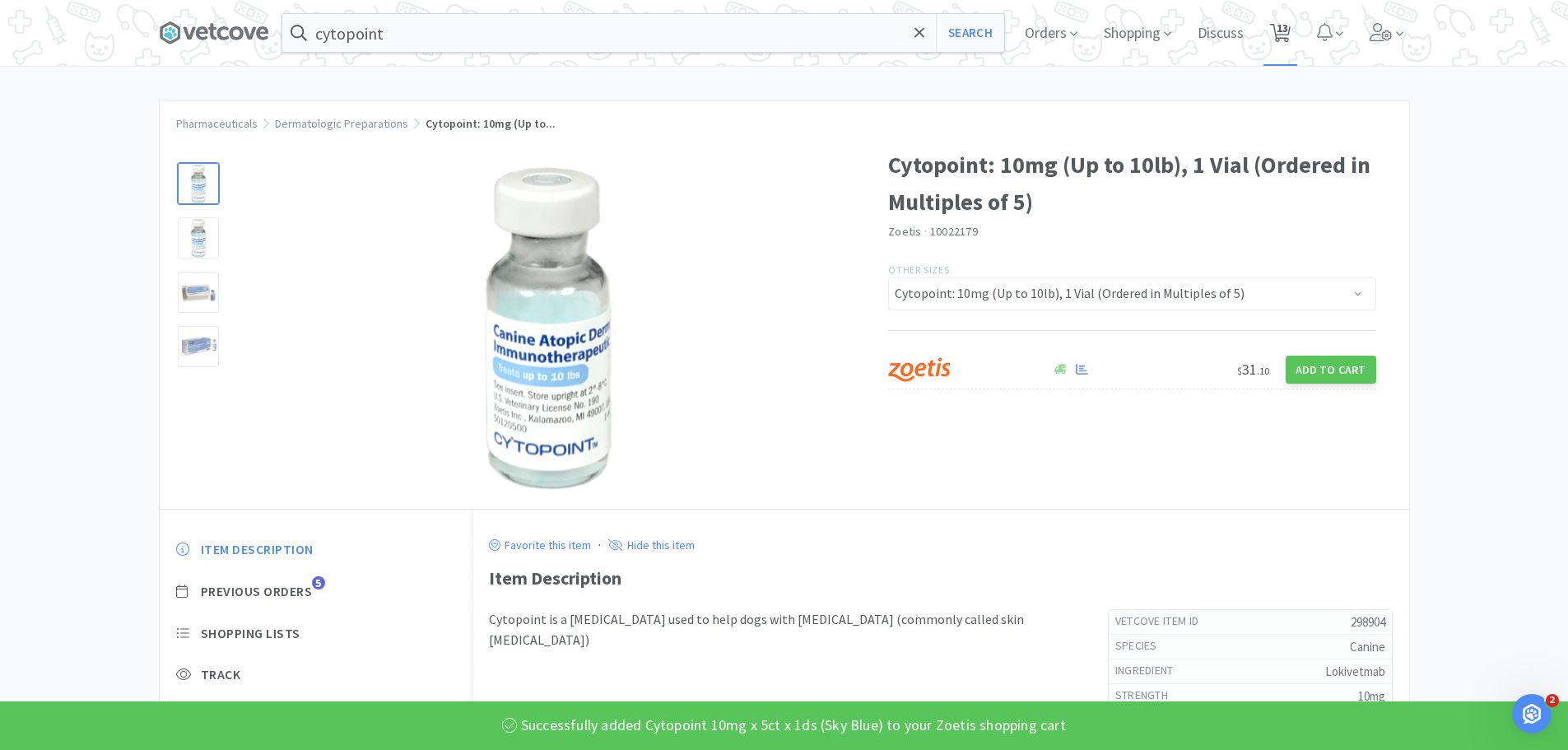
select select "1"
select select "2"
select select "1"
select select "2"
select select "1"
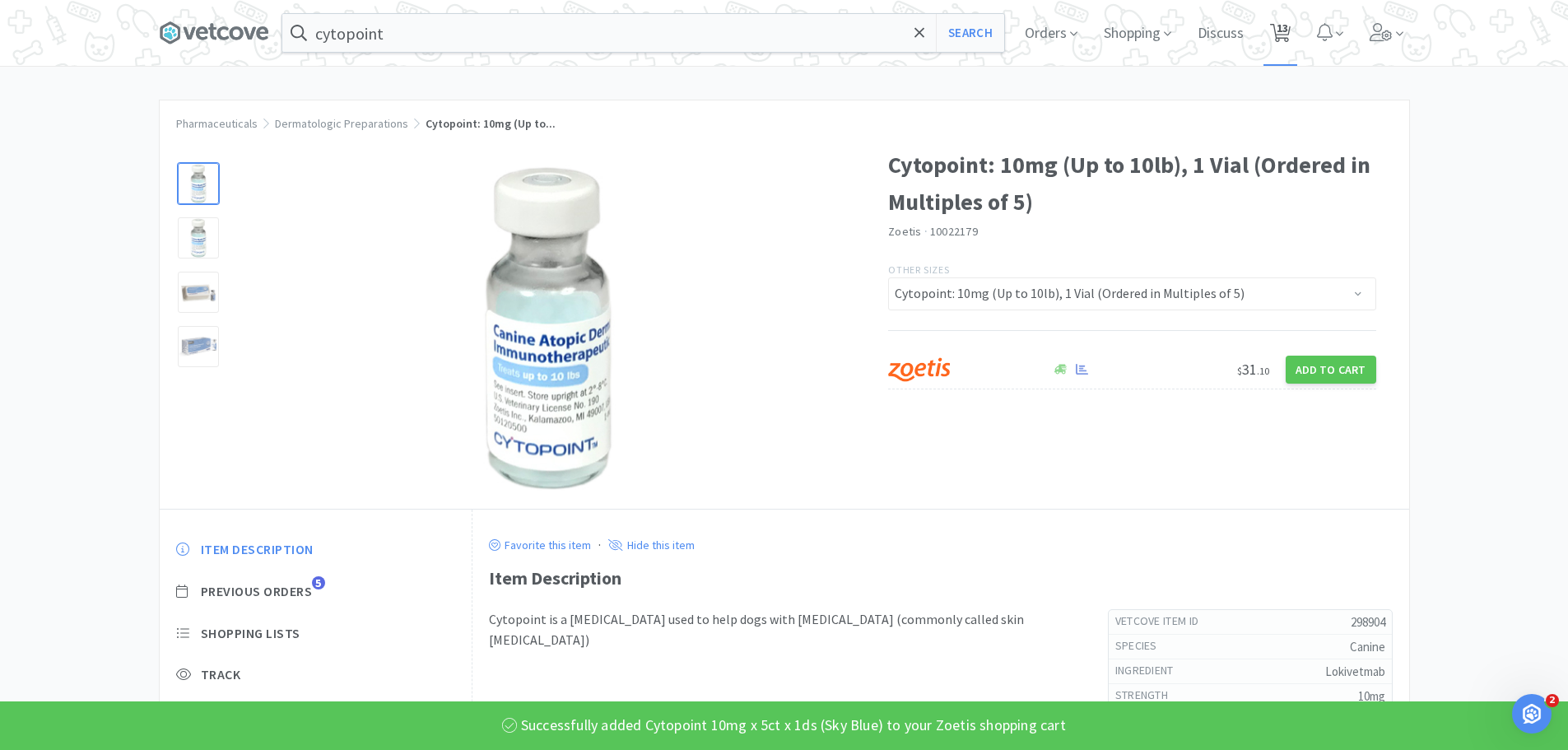
select select "1"
select select "3"
select select "1"
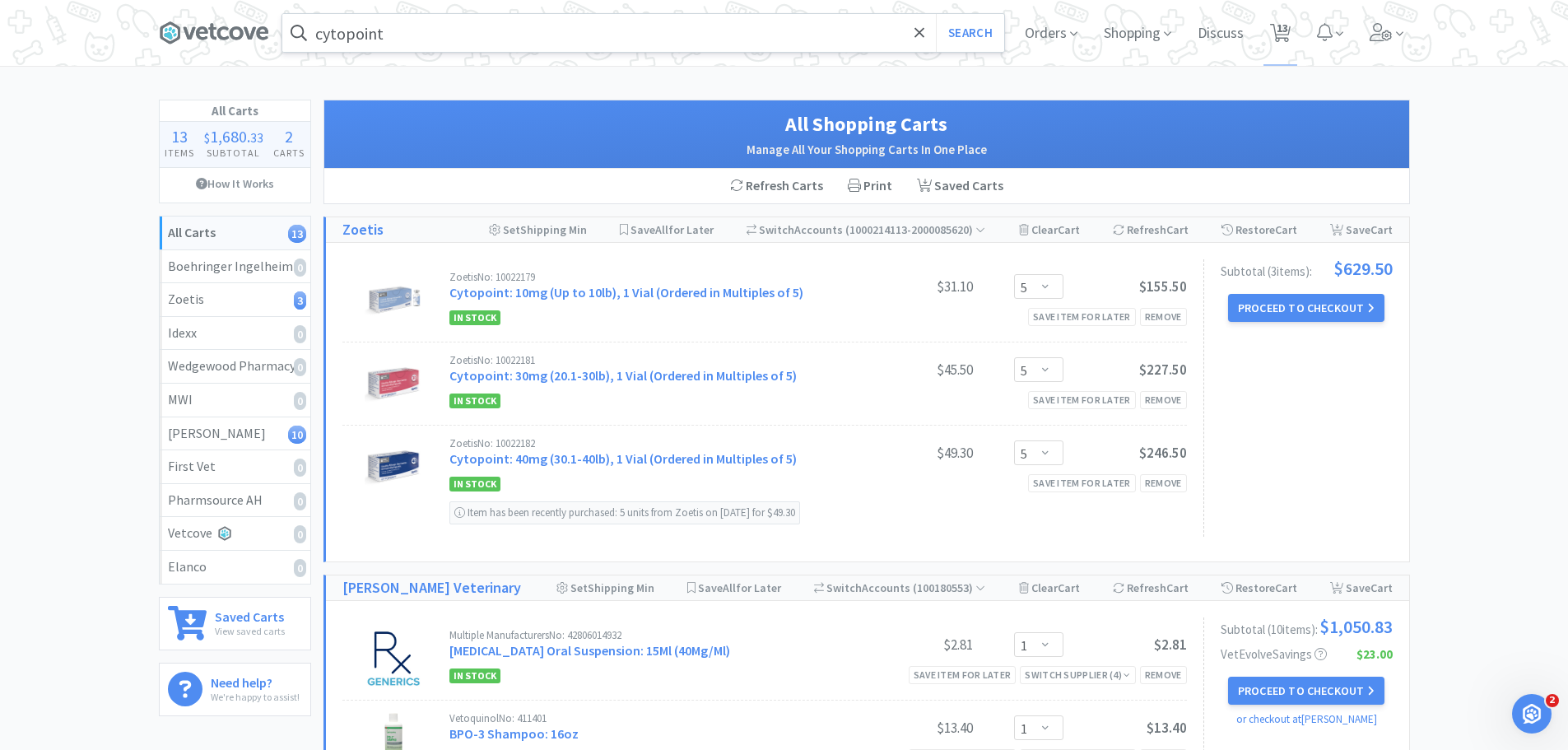
click at [465, 21] on input "cytopoint" at bounding box center [642, 33] width 722 height 38
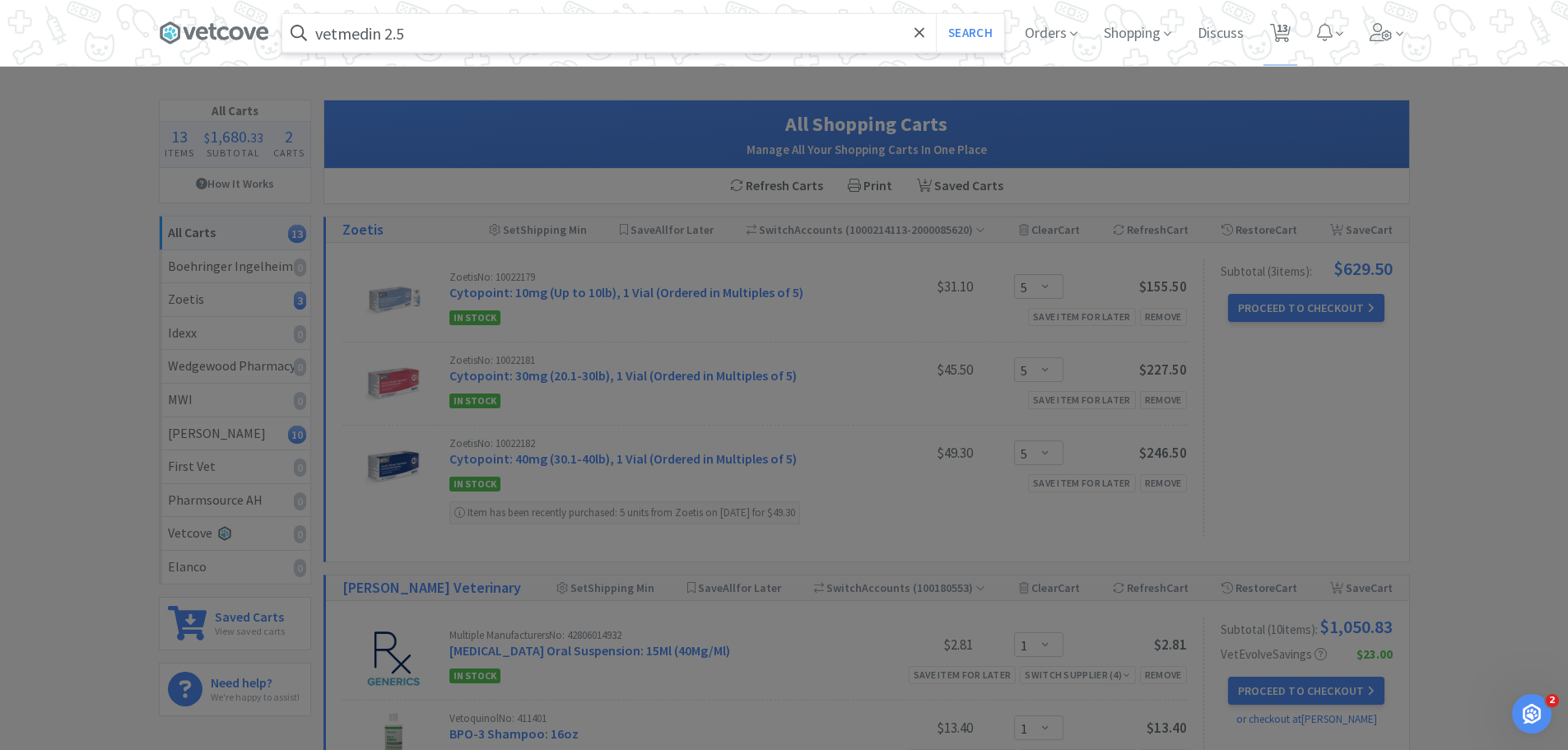
type input "vetmedin 2.5"
click at [936, 14] on button "Search" at bounding box center [969, 33] width 68 height 38
select select "1"
select select "2"
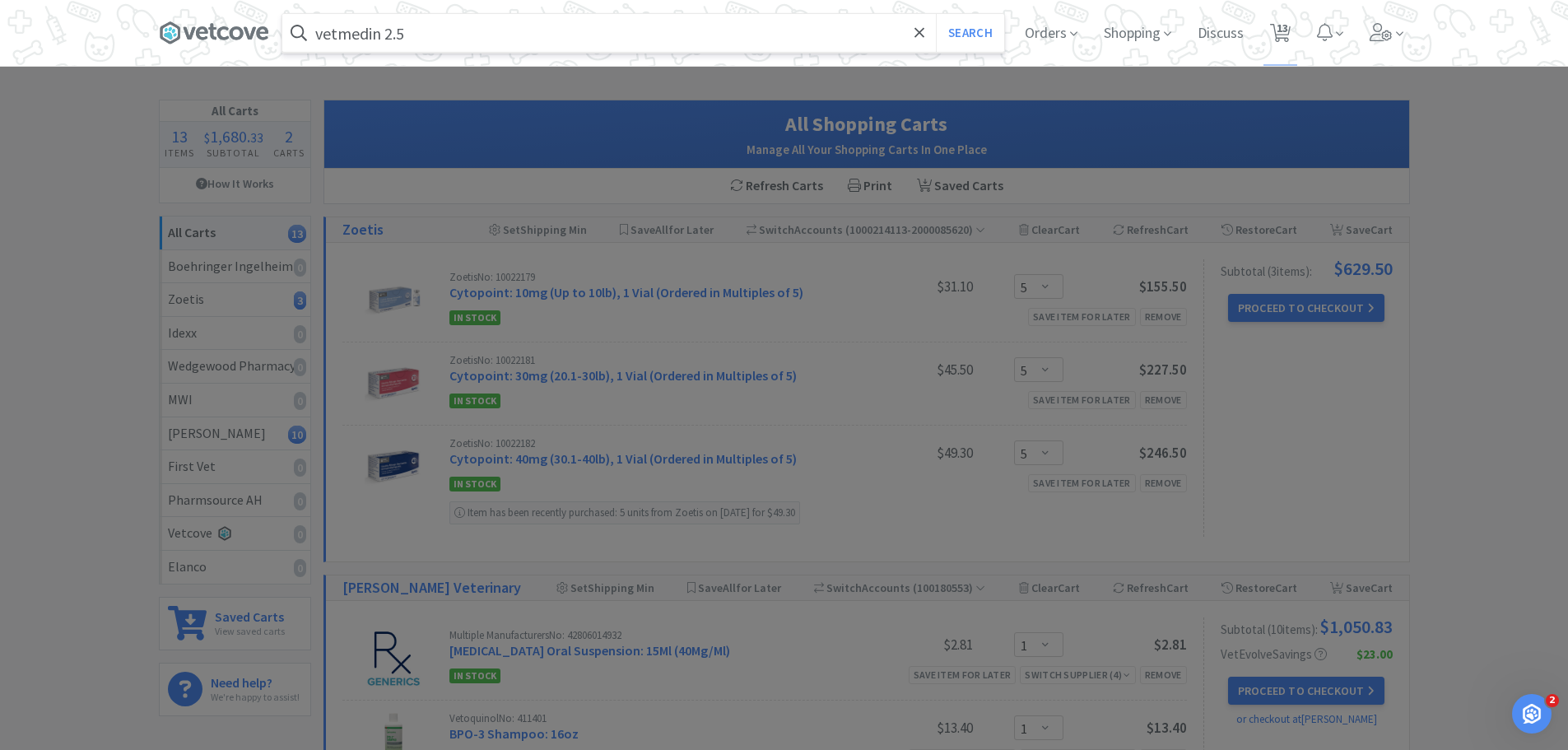
select select "1"
select select "2"
select select "1"
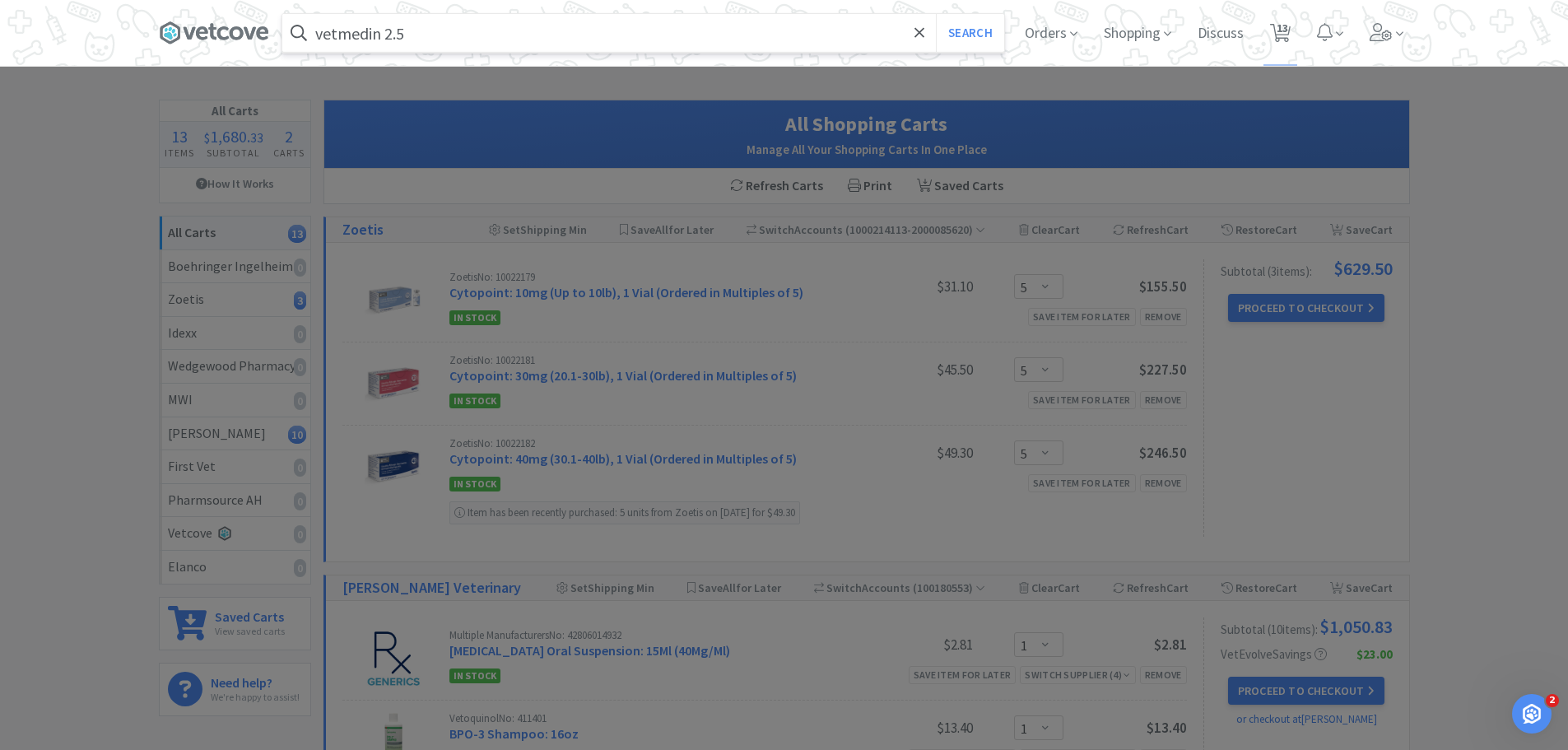
select select "3"
select select "1"
select select "5"
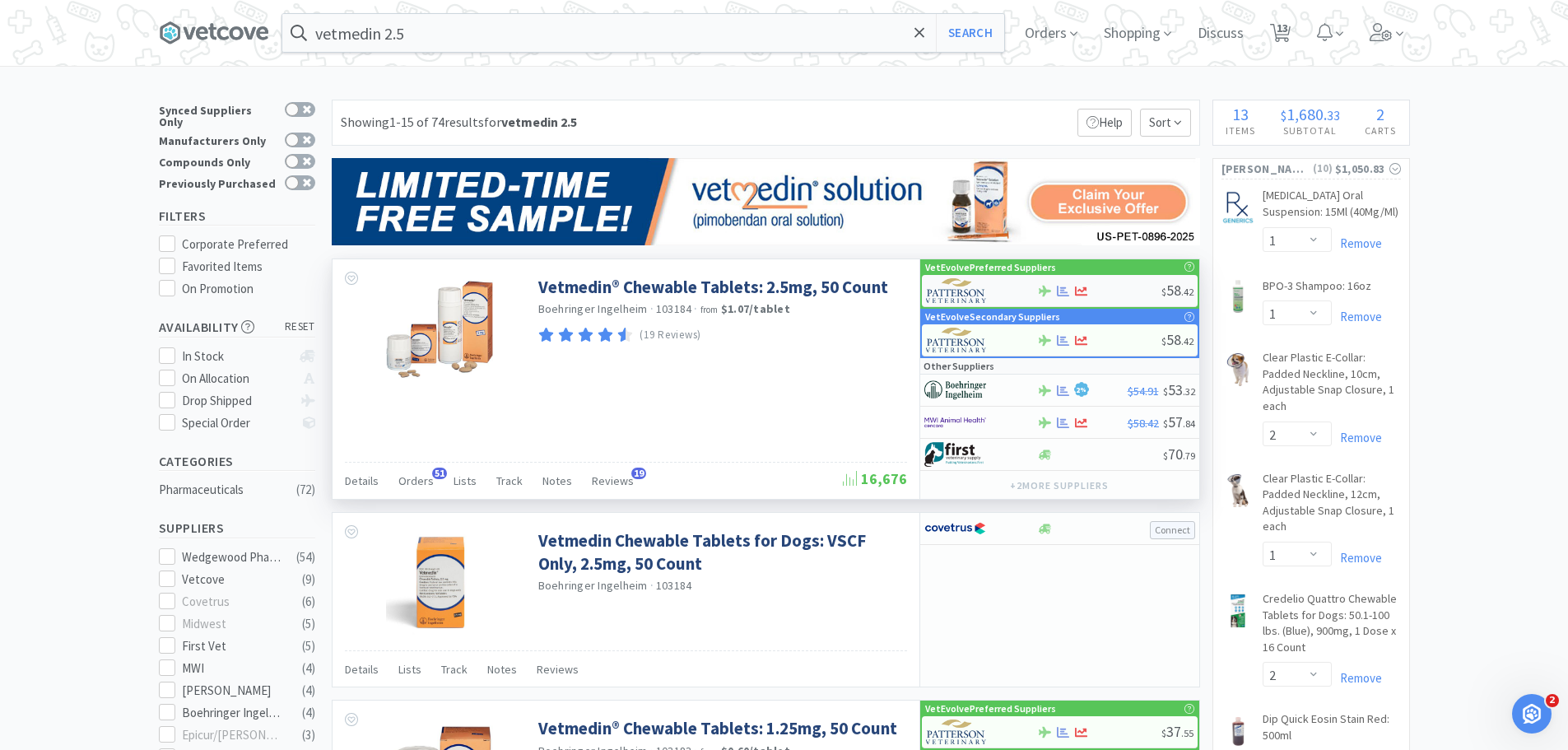
click at [1105, 281] on div "$ 58 . 42" at bounding box center [1059, 292] width 275 height 33
select select "1"
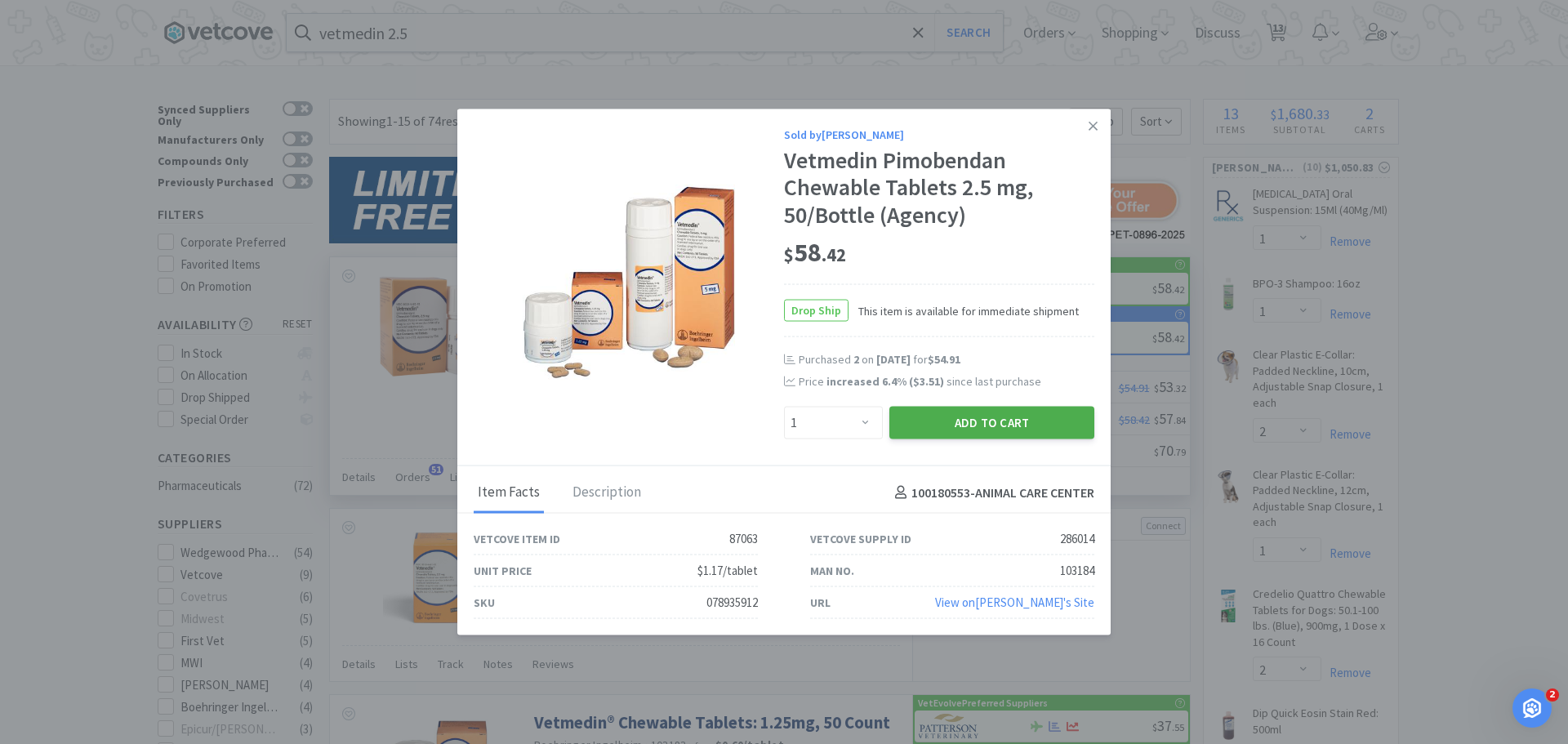
click at [924, 425] on button "Add to Cart" at bounding box center [992, 423] width 205 height 32
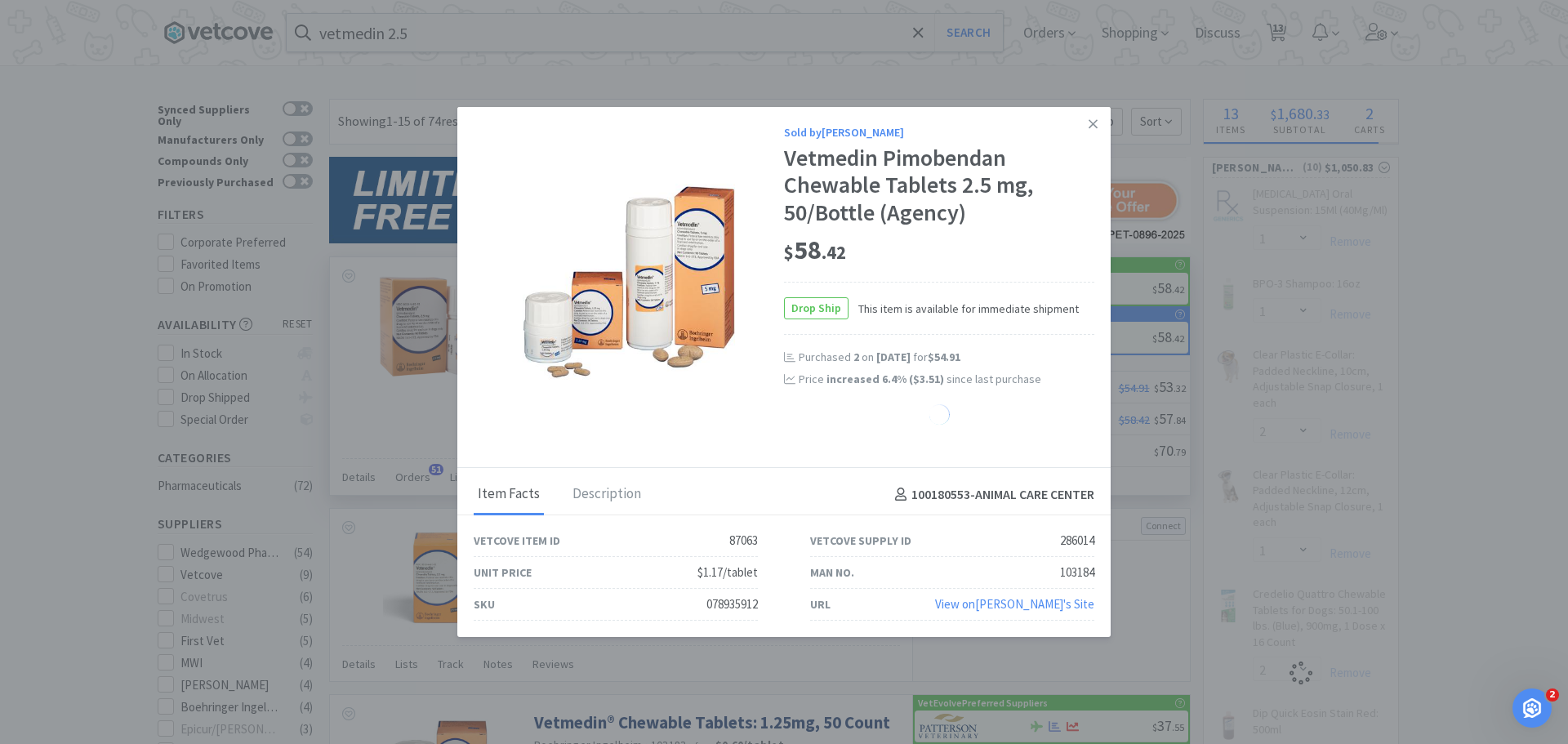
select select "1"
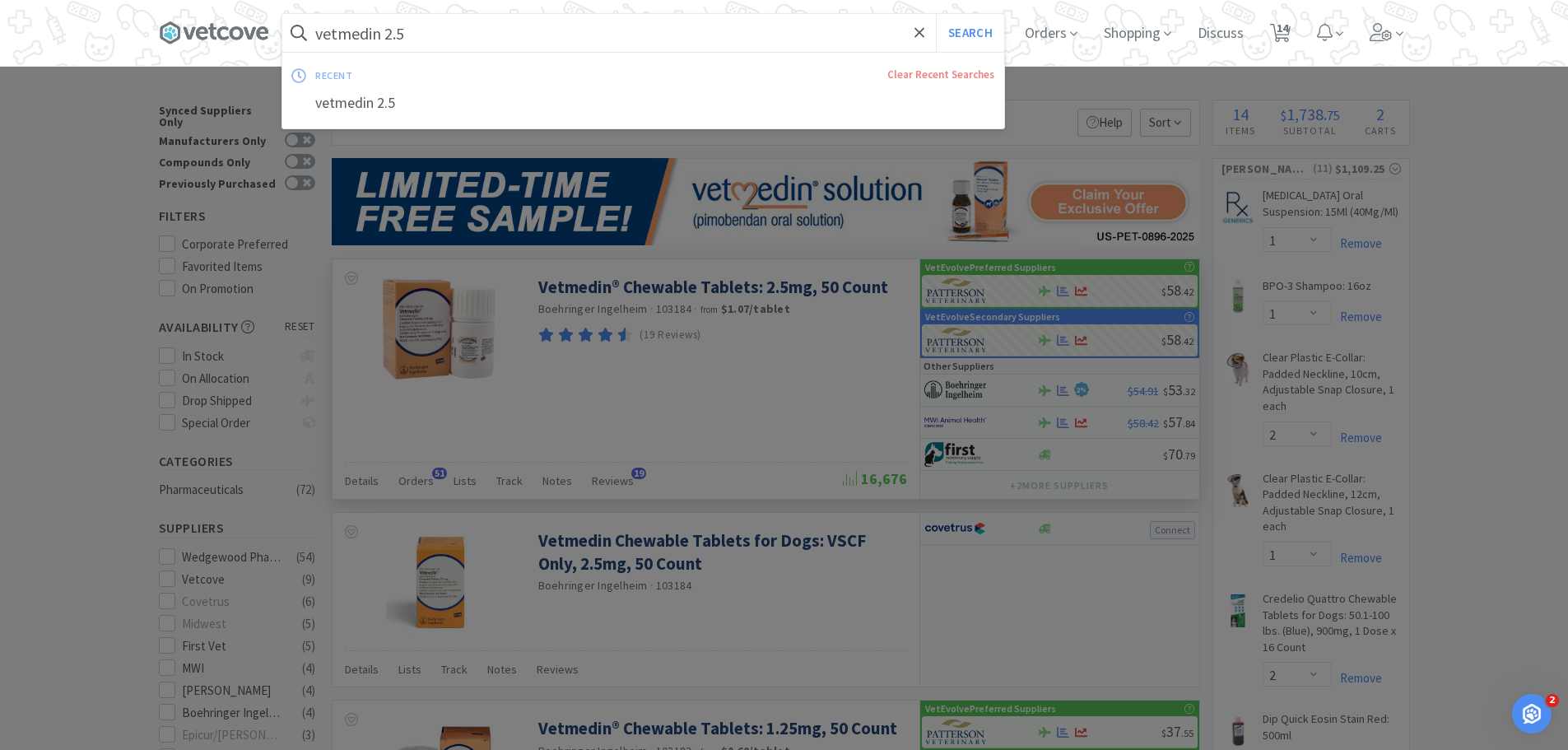
click at [448, 33] on input "vetmedin 2.5" at bounding box center [642, 33] width 722 height 38
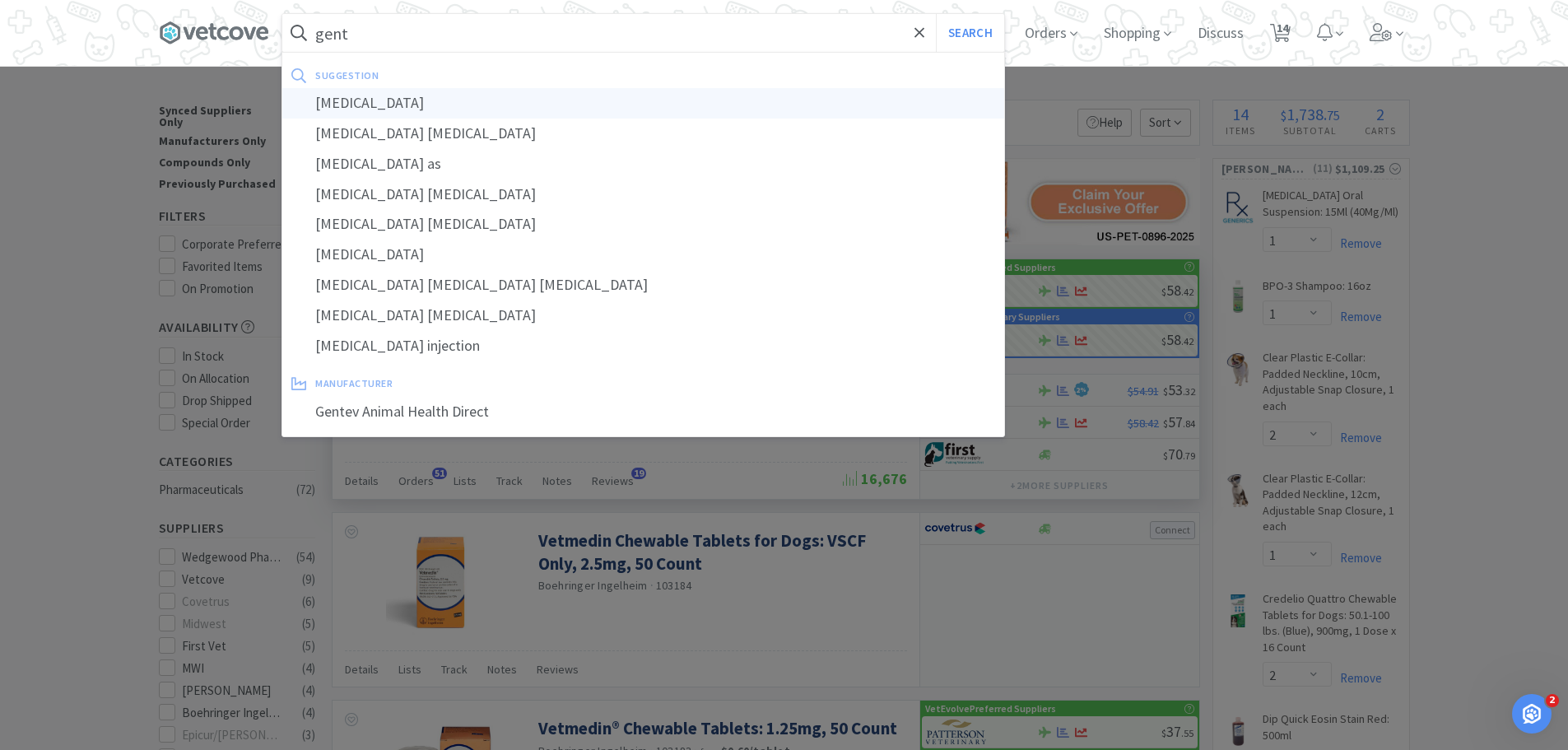
click at [384, 99] on div "[MEDICAL_DATA]" at bounding box center [642, 103] width 722 height 31
type input "[MEDICAL_DATA]"
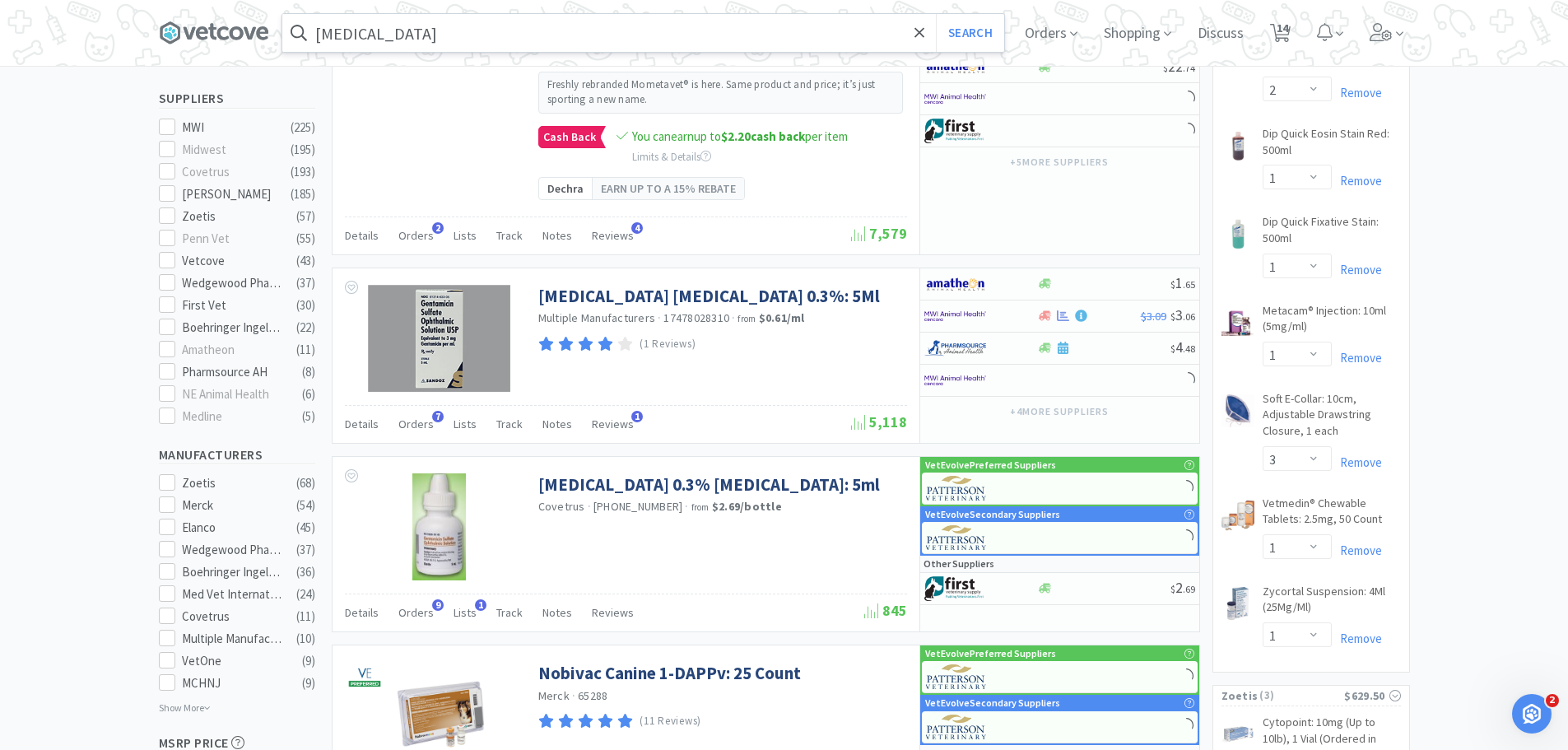
scroll to position [741, 0]
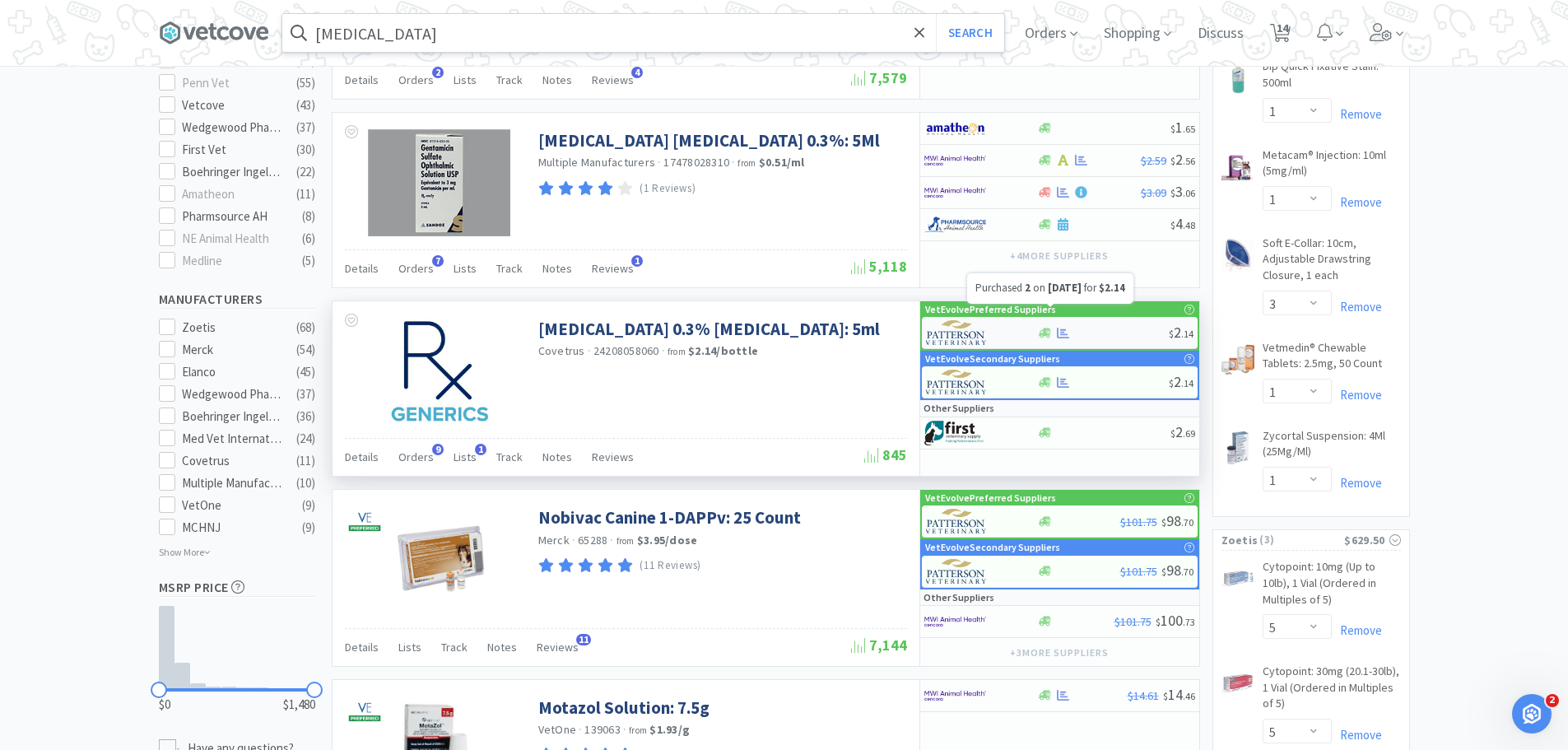
click at [1105, 322] on div "$ 2 . 14" at bounding box center [1059, 333] width 275 height 33
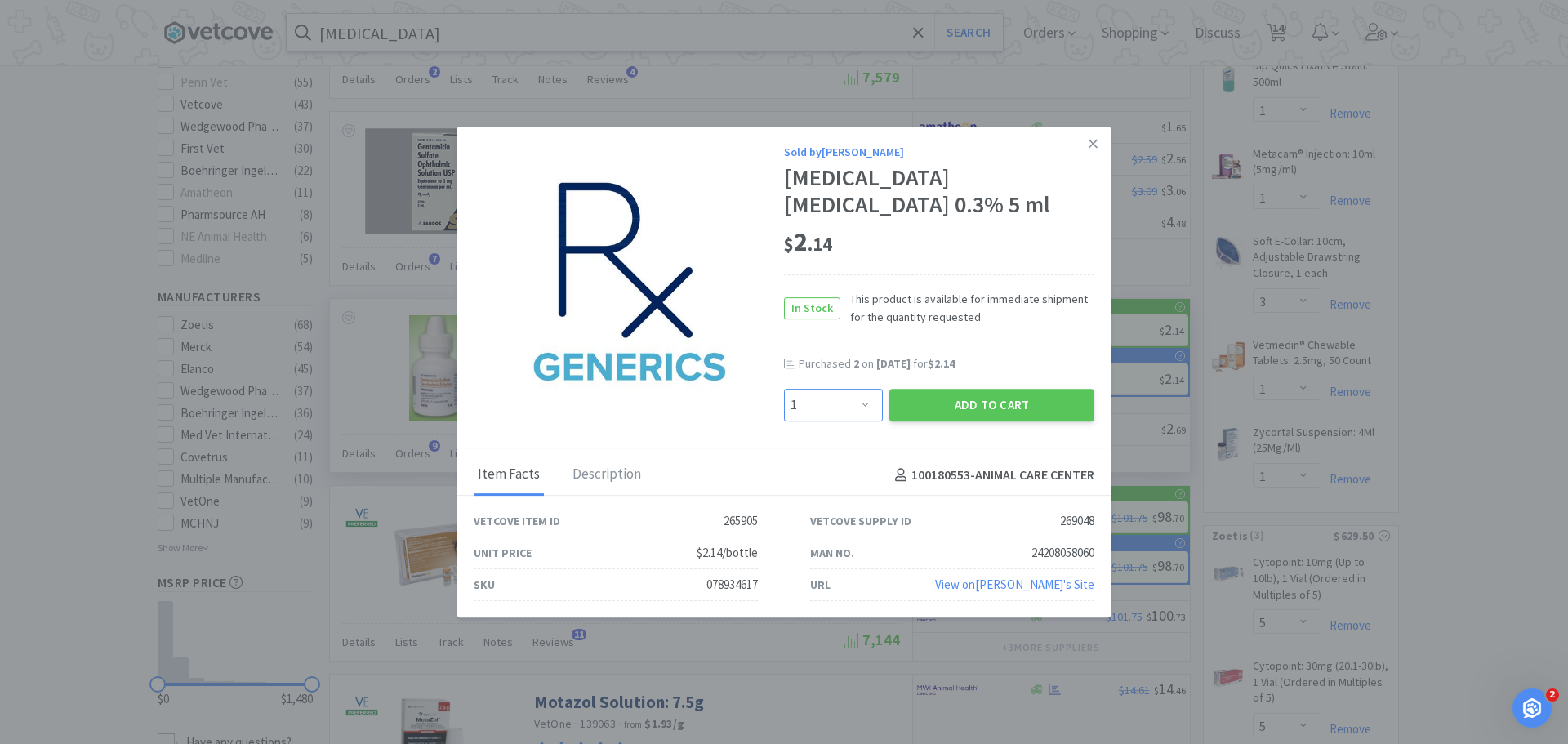
click at [815, 407] on select "Enter Quantity 1 2 3 4 5 6 7 8 9 10 11 12 13 14 15 16 17 18 19 20 Enter Quantity" at bounding box center [834, 405] width 99 height 32
select select "2"
click at [784, 389] on select "Enter Quantity 1 2 3 4 5 6 7 8 9 10 11 12 13 14 15 16 17 18 19 20 Enter Quantity" at bounding box center [834, 405] width 99 height 32
click at [922, 396] on button "Add to Cart" at bounding box center [992, 405] width 205 height 32
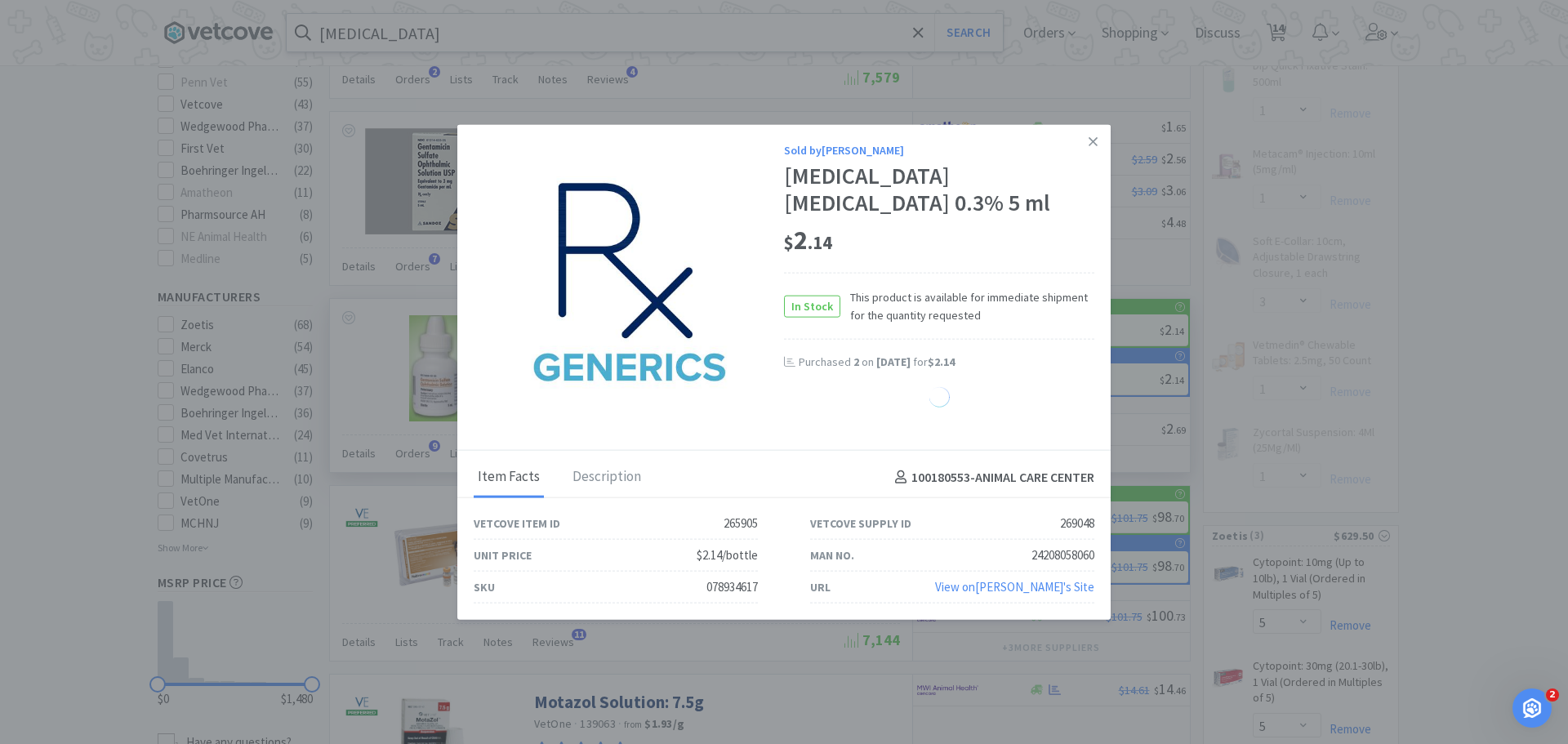
select select "2"
select select "1"
select select "3"
select select "1"
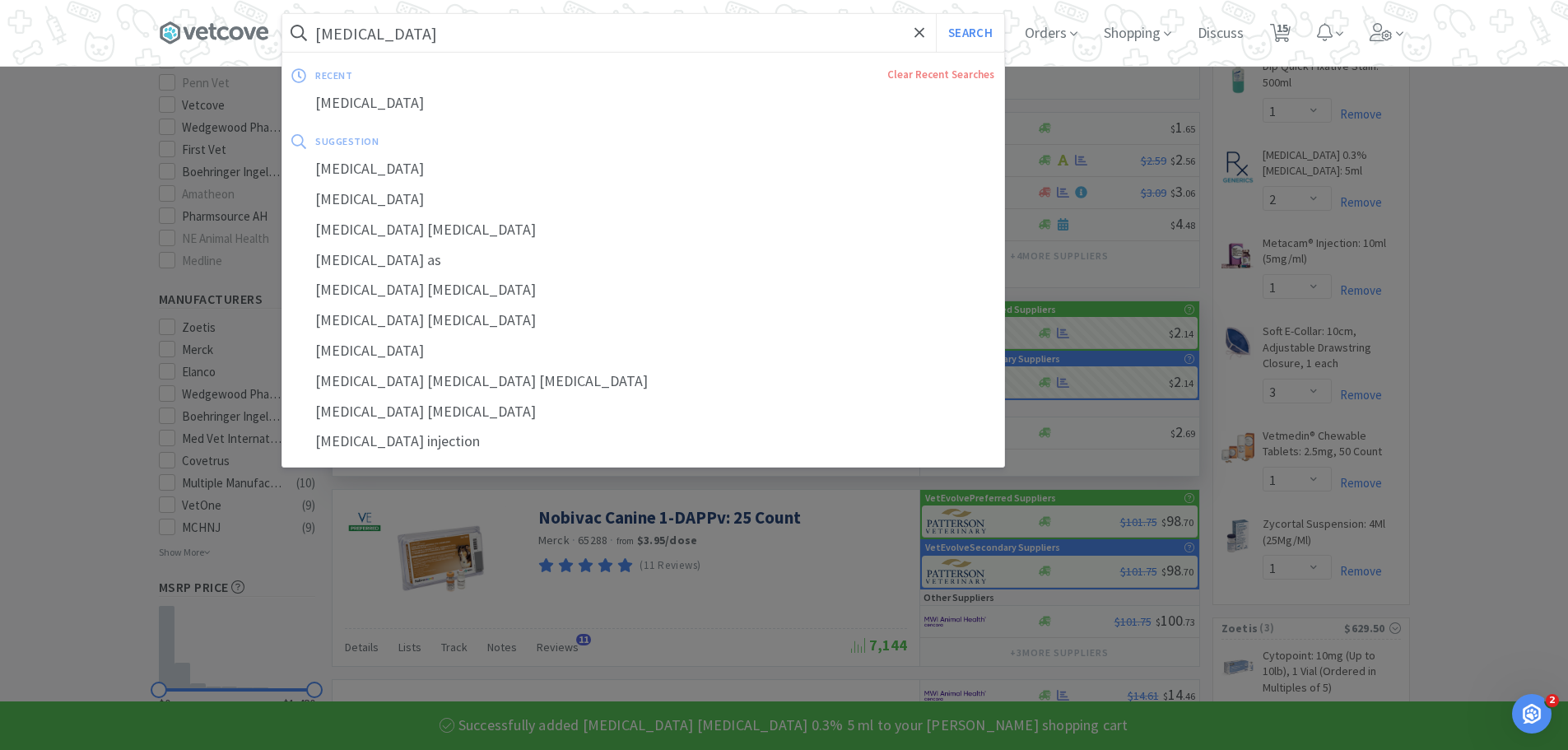
click at [515, 30] on input "[MEDICAL_DATA]" at bounding box center [642, 33] width 722 height 38
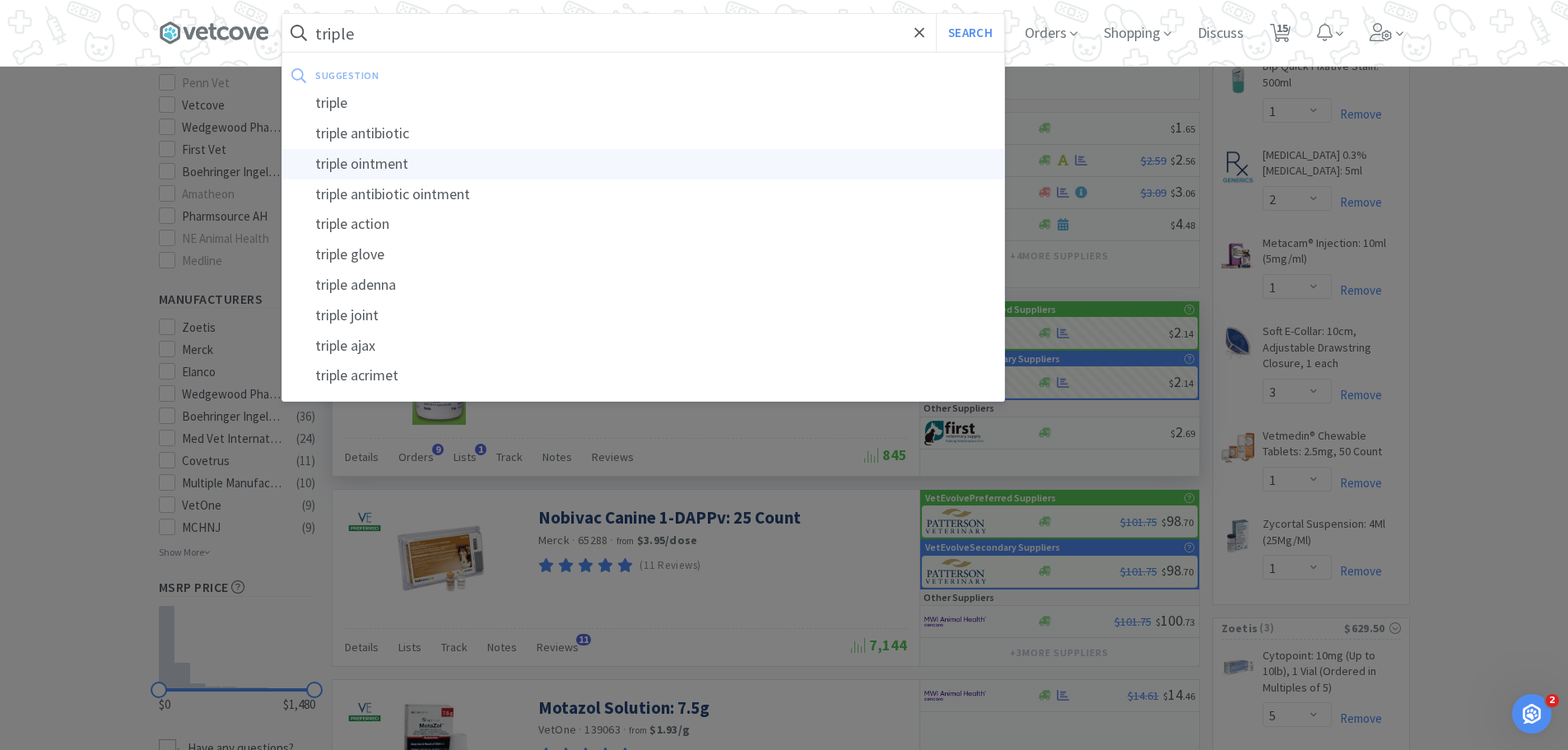
click at [351, 170] on div "triple ointment" at bounding box center [642, 165] width 722 height 31
type input "triple ointment"
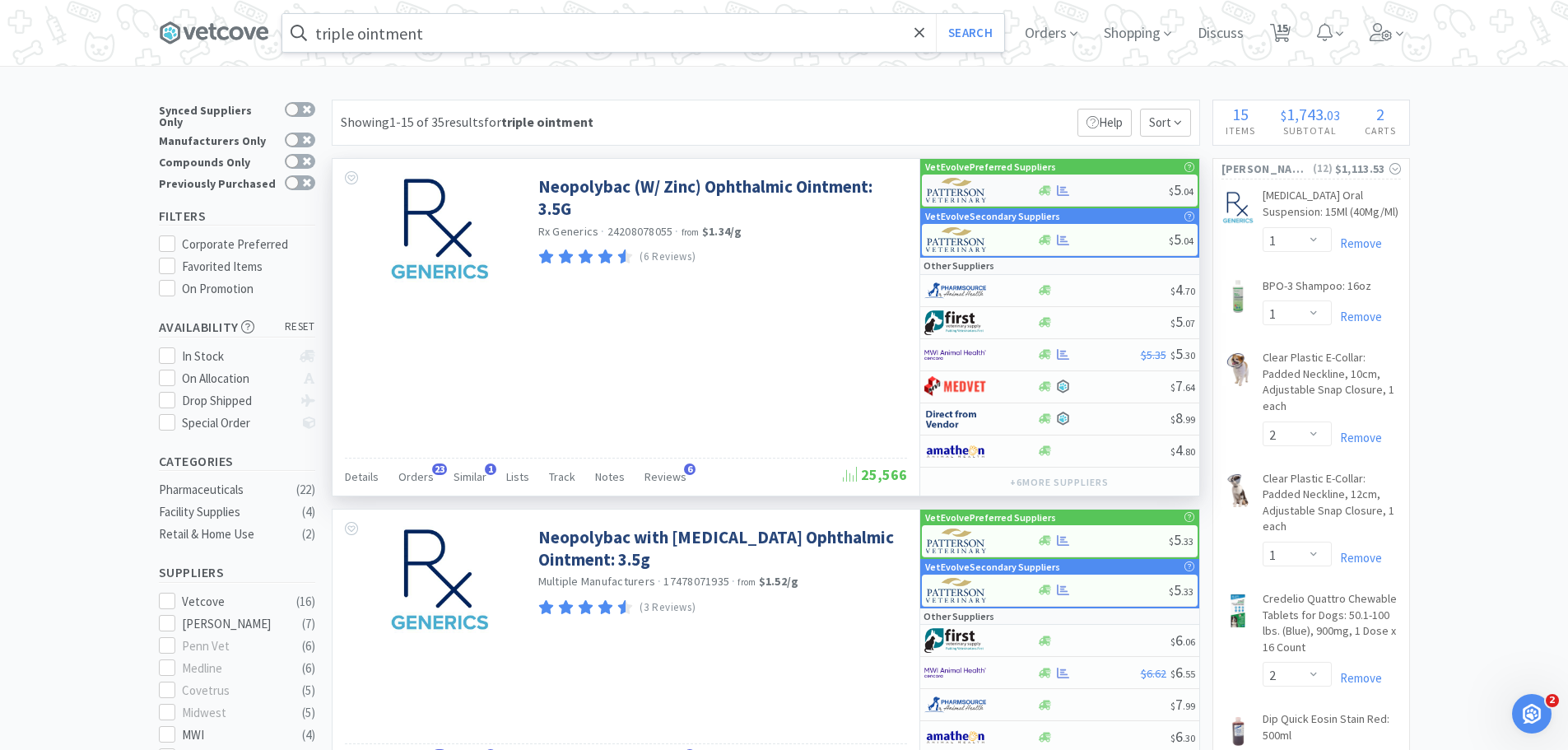
click at [1096, 197] on div "$ 5 . 04" at bounding box center [1059, 191] width 275 height 33
select select "1"
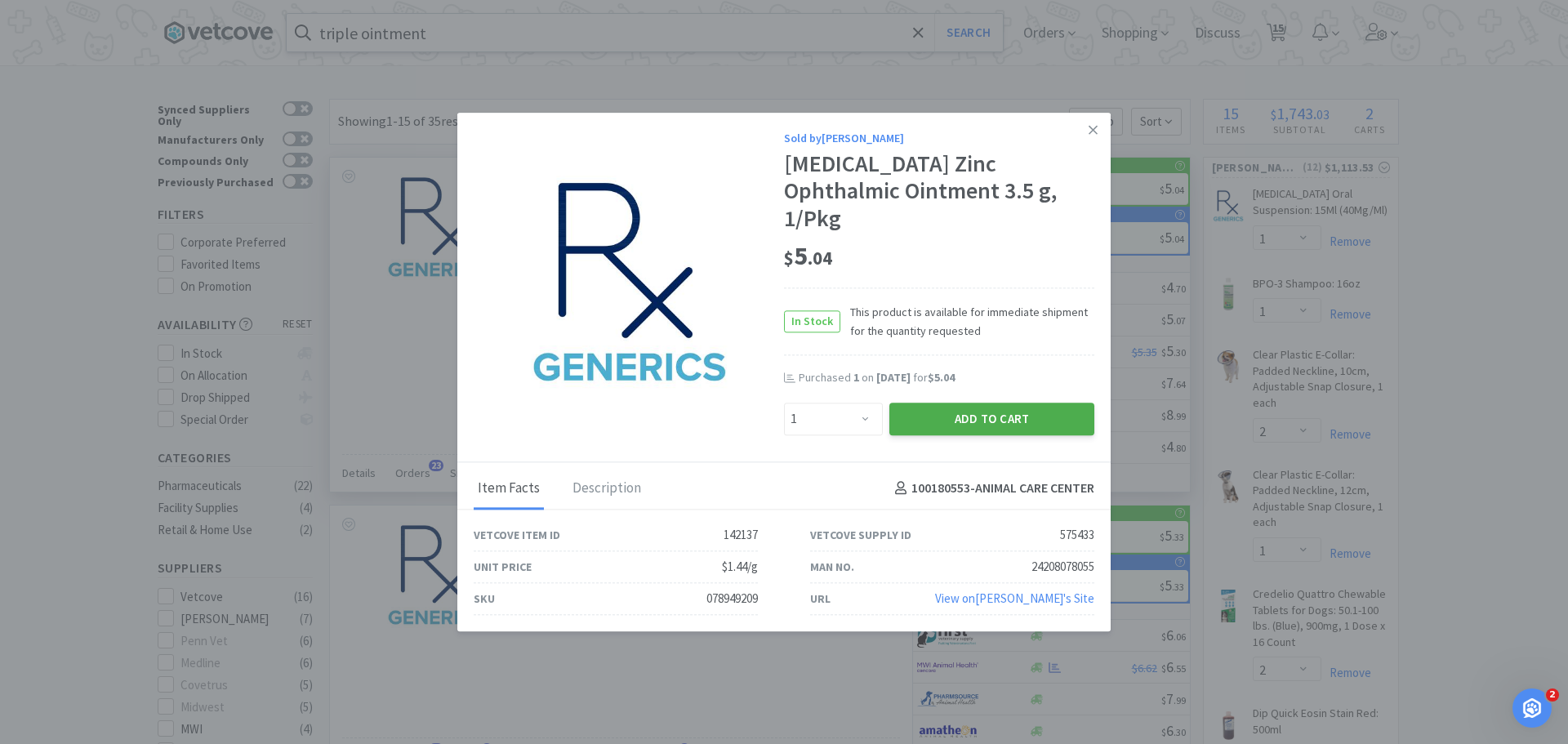
click at [963, 402] on button "Add to Cart" at bounding box center [992, 418] width 205 height 32
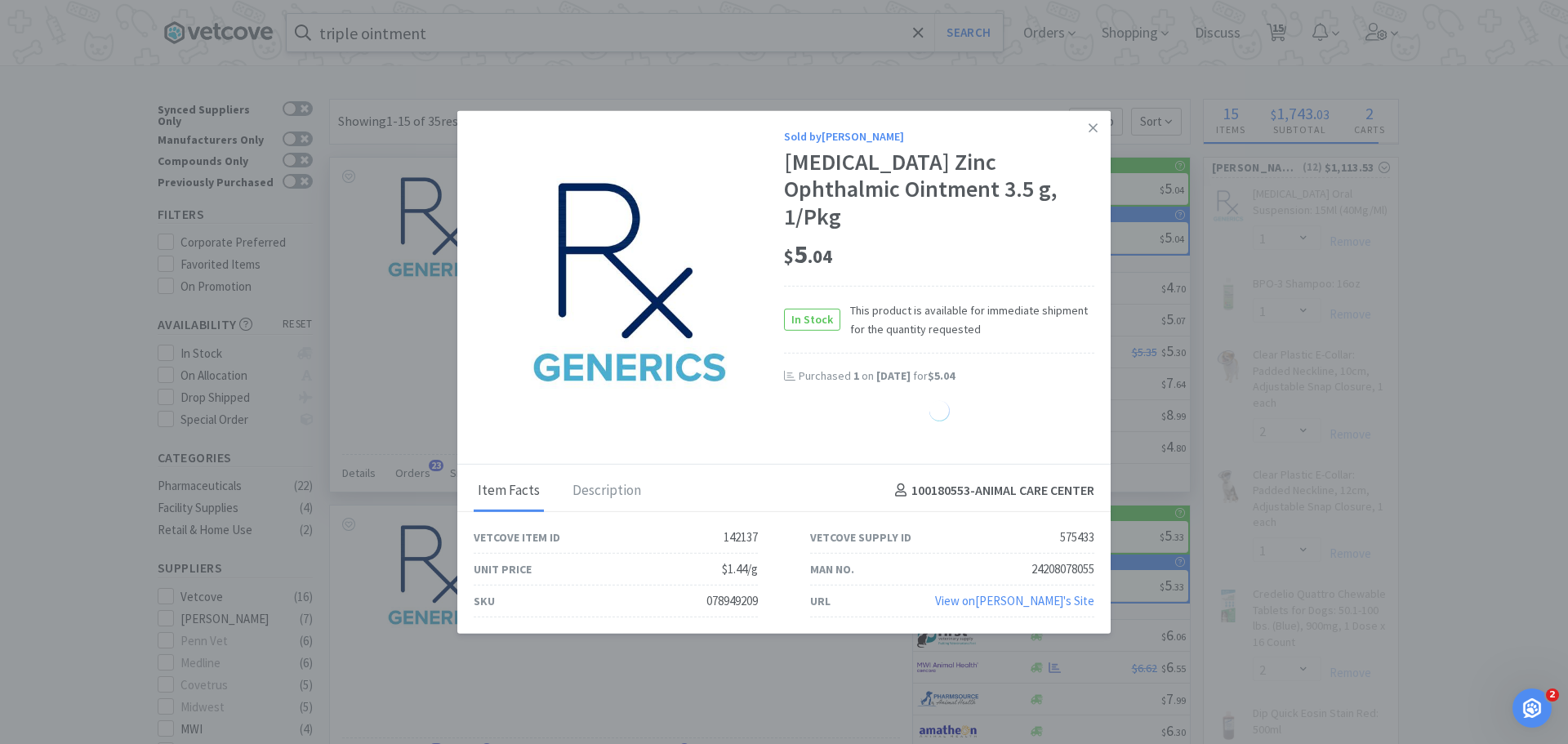
select select "1"
select select "3"
select select "1"
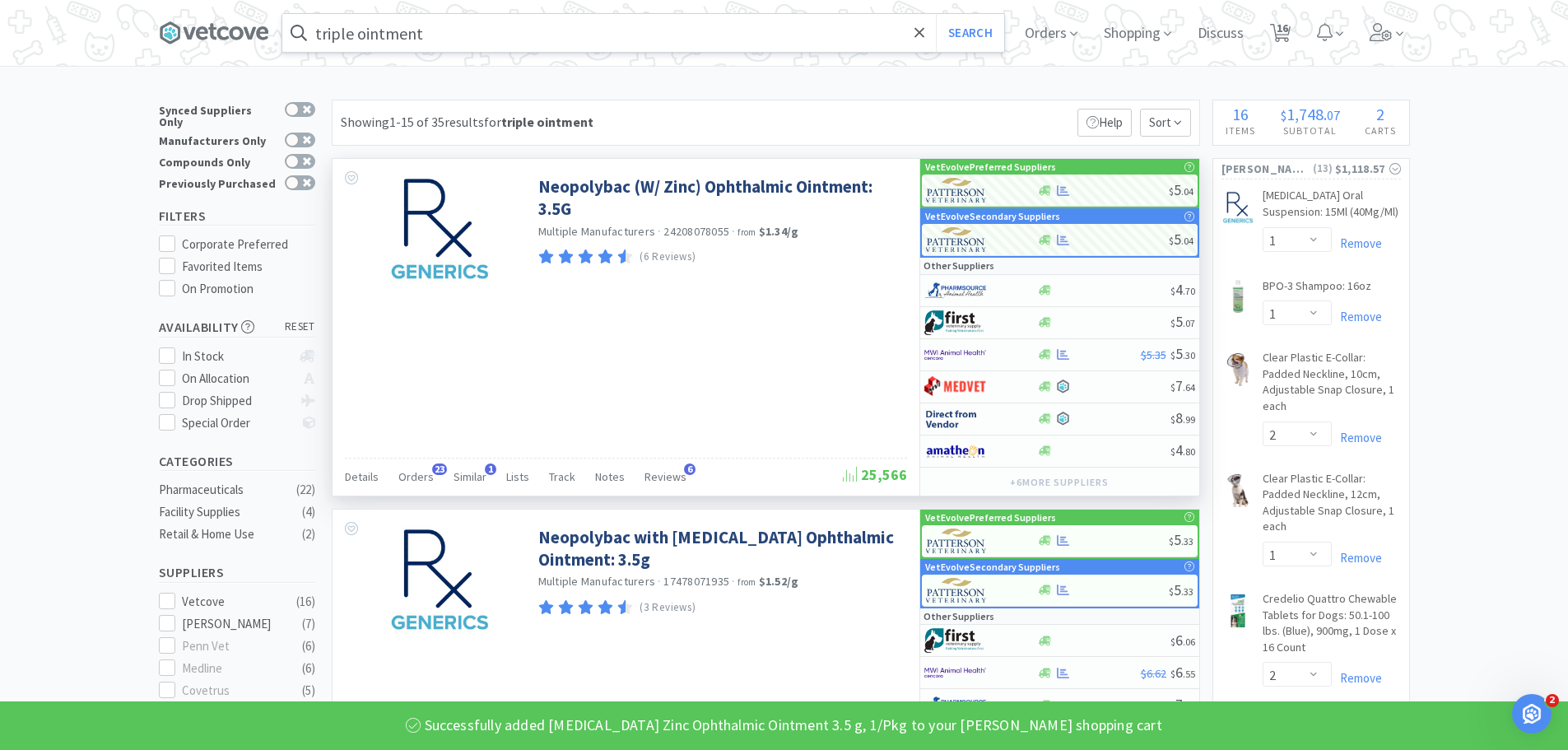
click at [568, 53] on div "triple ointment Search Orders Shopping Discuss Discuss 16 16" at bounding box center [784, 33] width 1252 height 66
click at [568, 38] on input "triple ointment" at bounding box center [642, 33] width 722 height 38
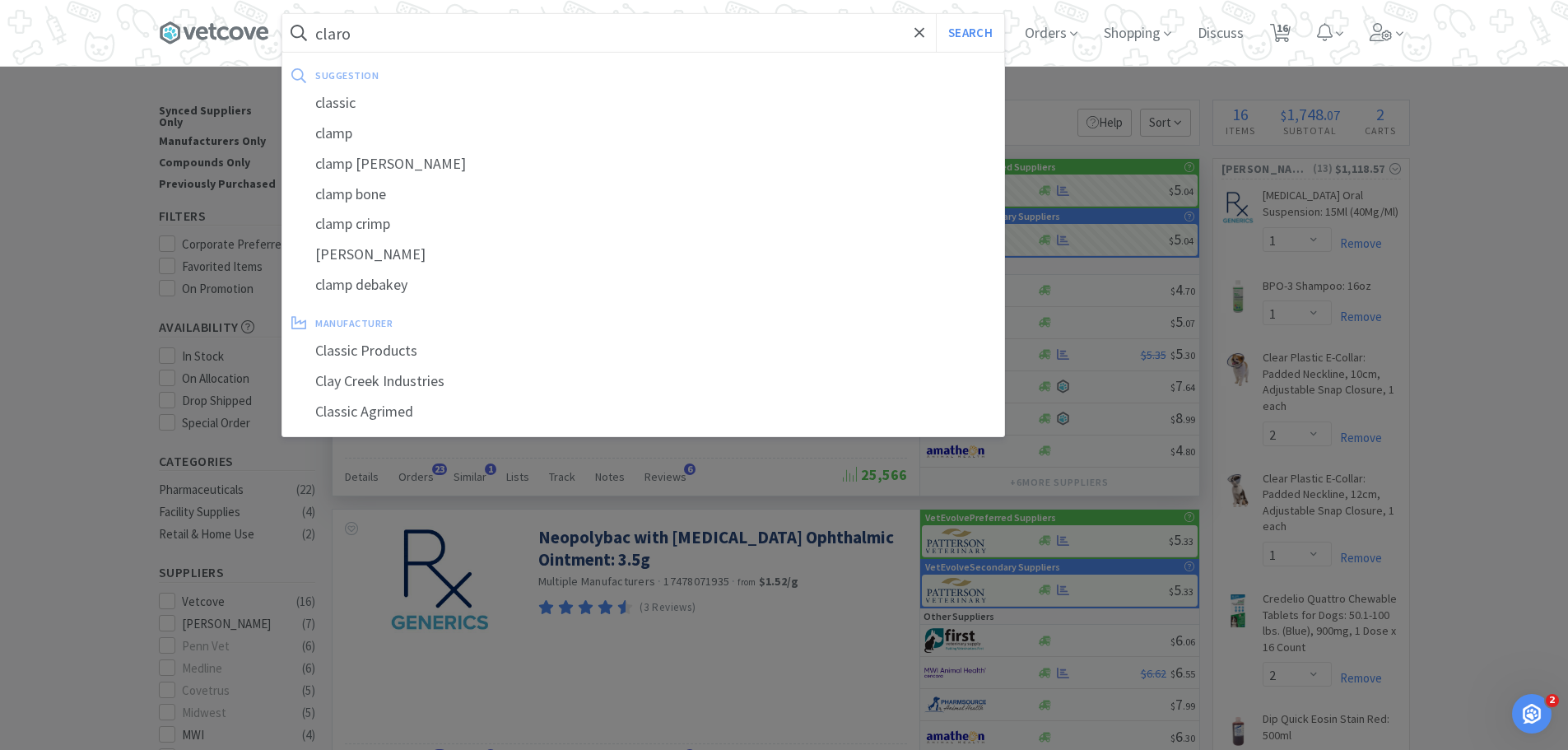
click at [936, 14] on button "Search" at bounding box center [969, 33] width 68 height 38
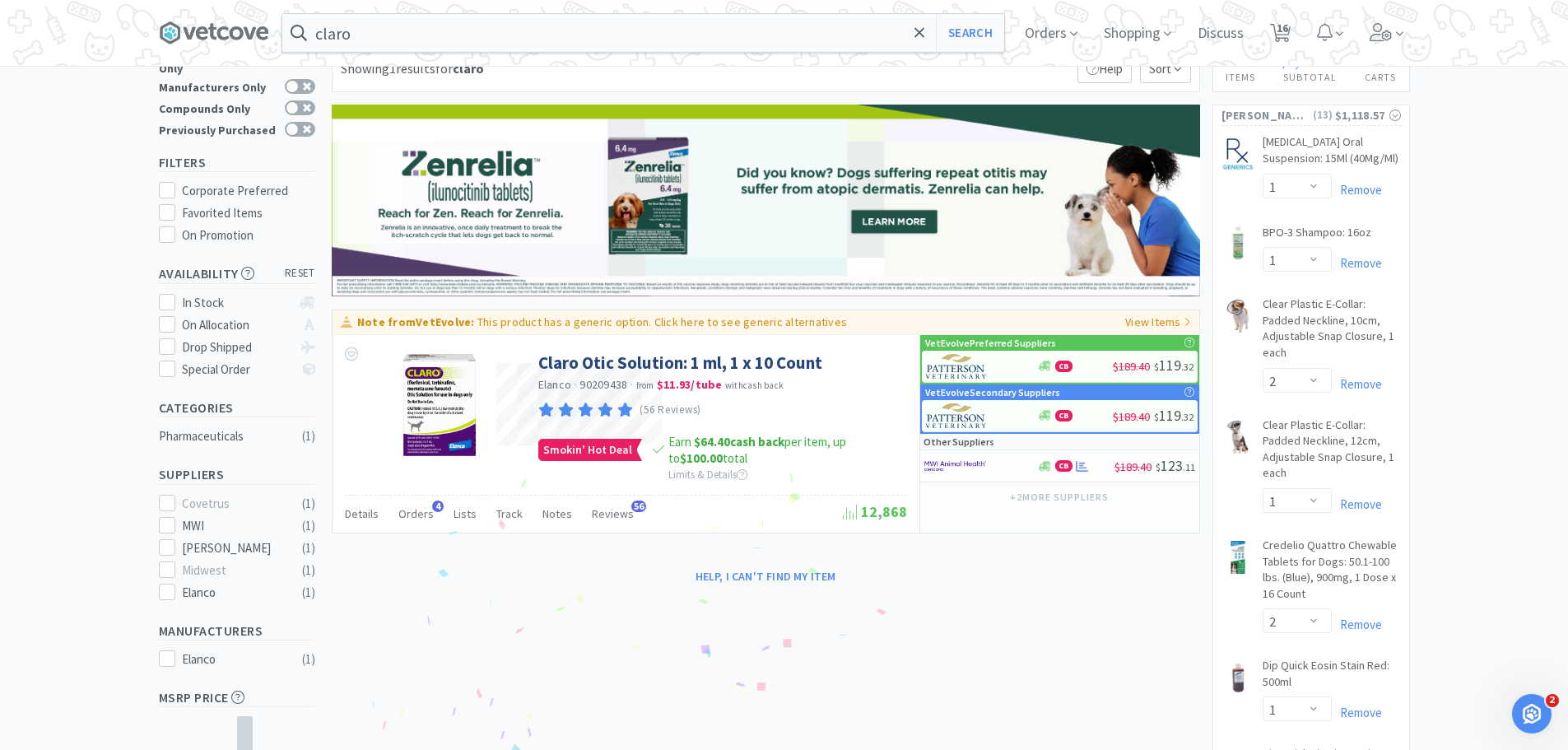
scroll to position [165, 0]
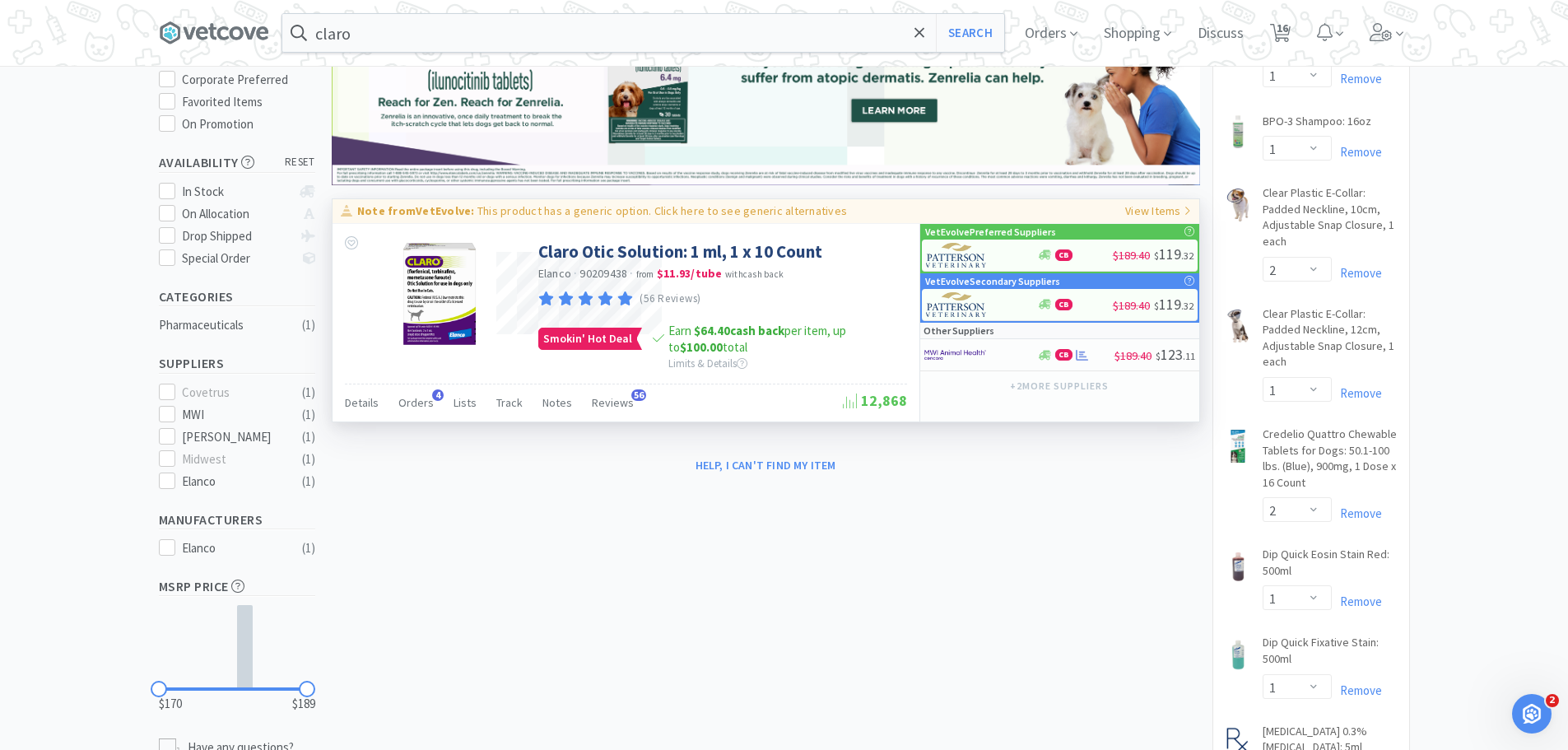
click at [548, 210] on p "This product has a generic option. Click here to see generic alternatives" at bounding box center [662, 210] width 370 height 14
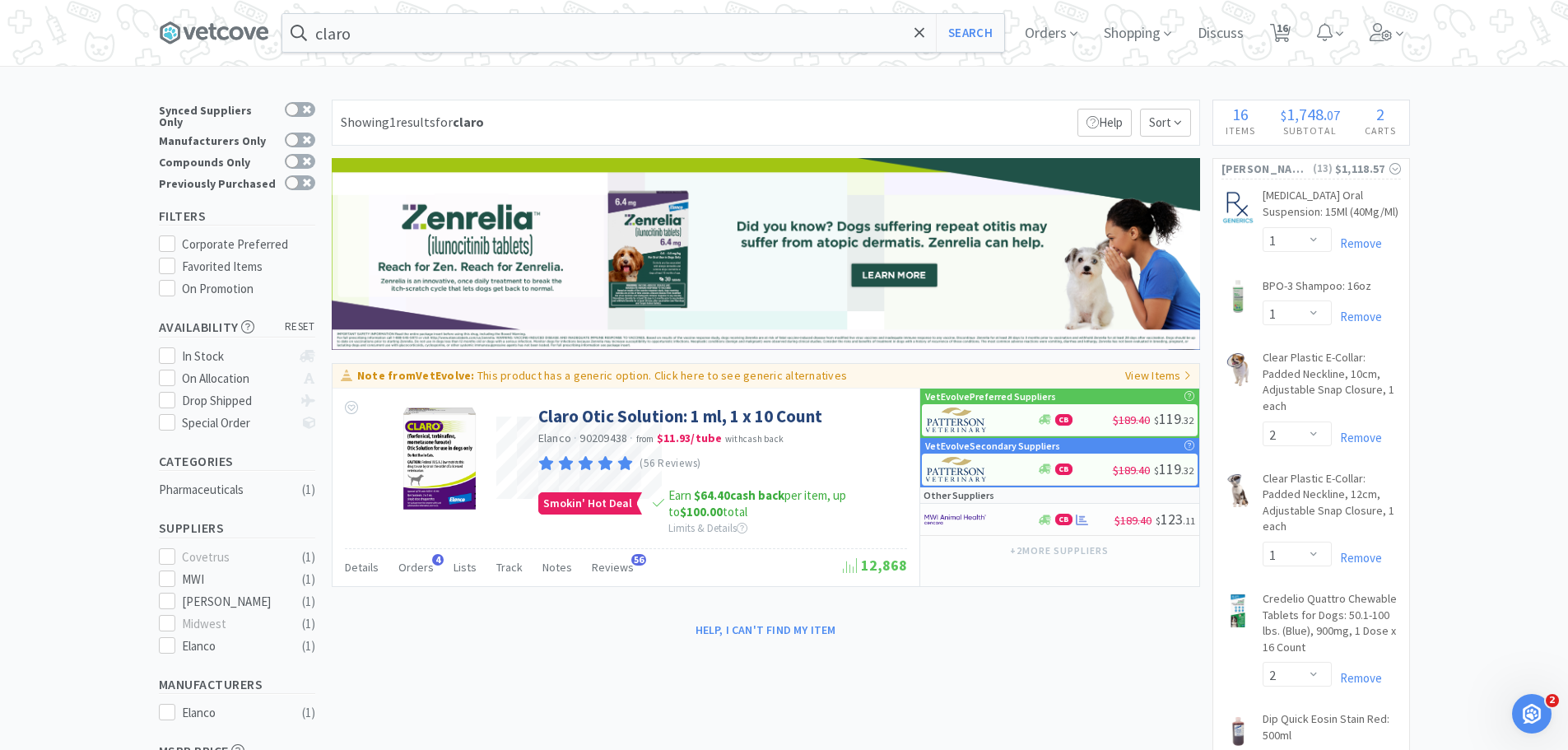
type input "Simplera"
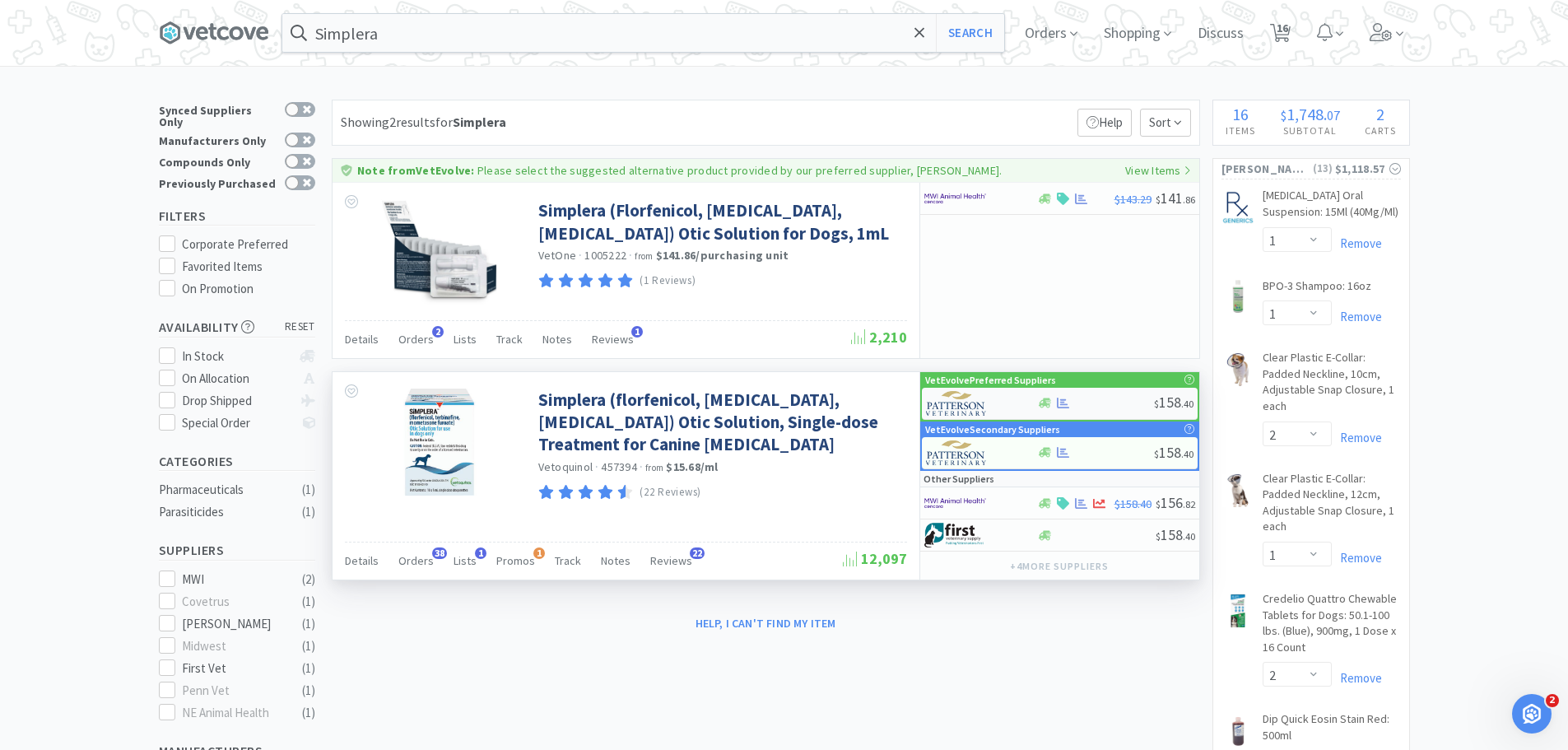
click at [1108, 407] on div at bounding box center [1096, 403] width 117 height 12
select select "1"
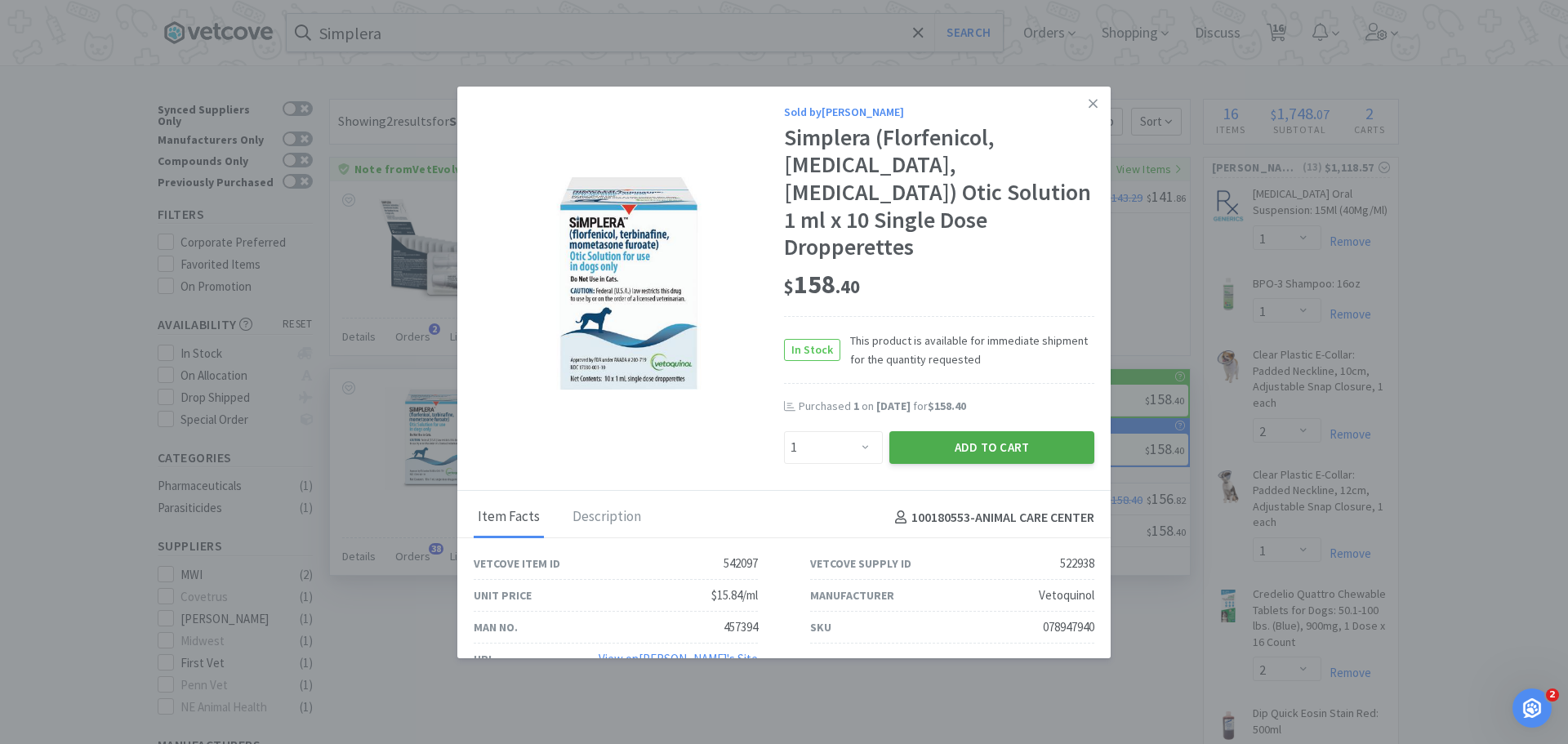
click at [954, 432] on button "Add to Cart" at bounding box center [992, 448] width 205 height 32
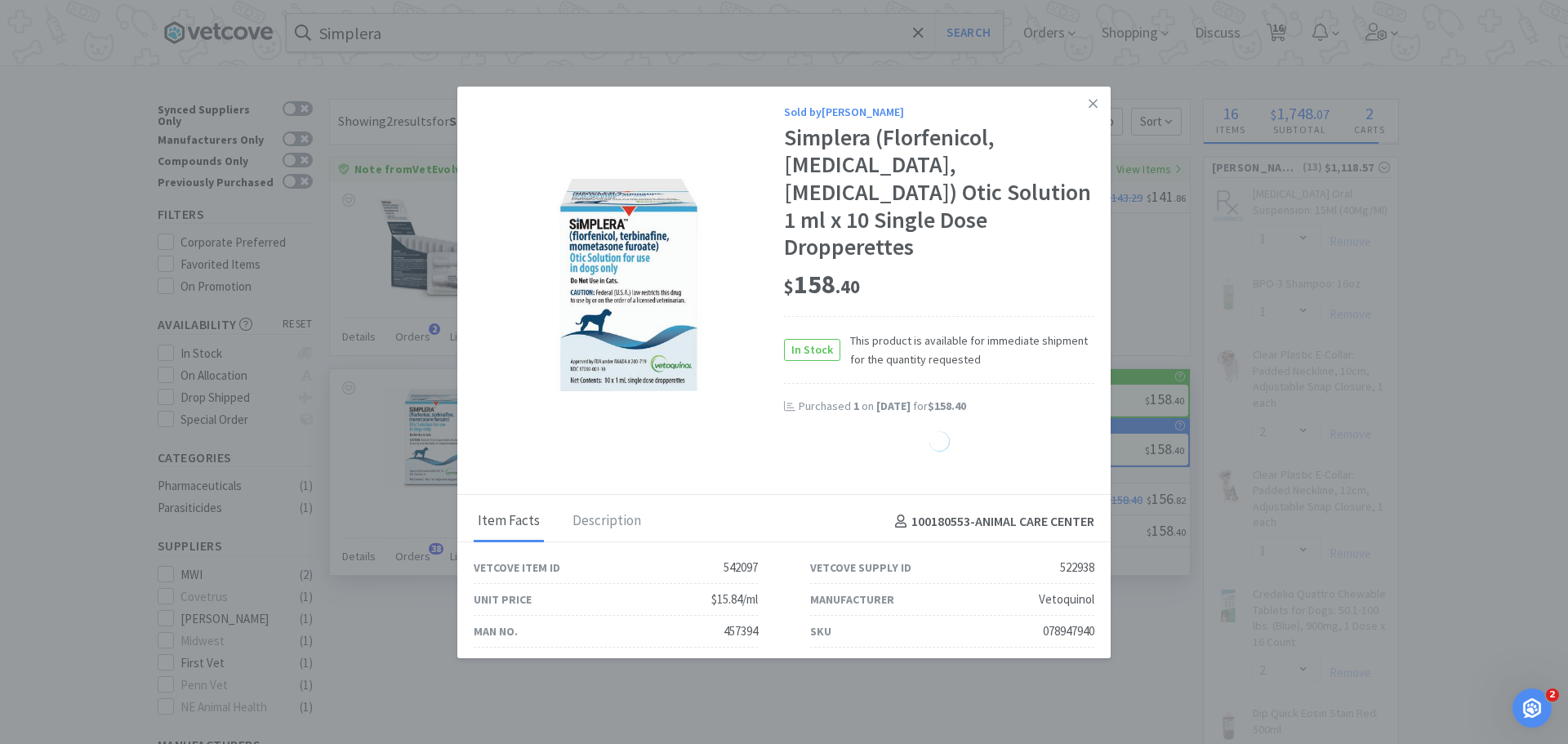
select select "1"
select select "3"
select select "1"
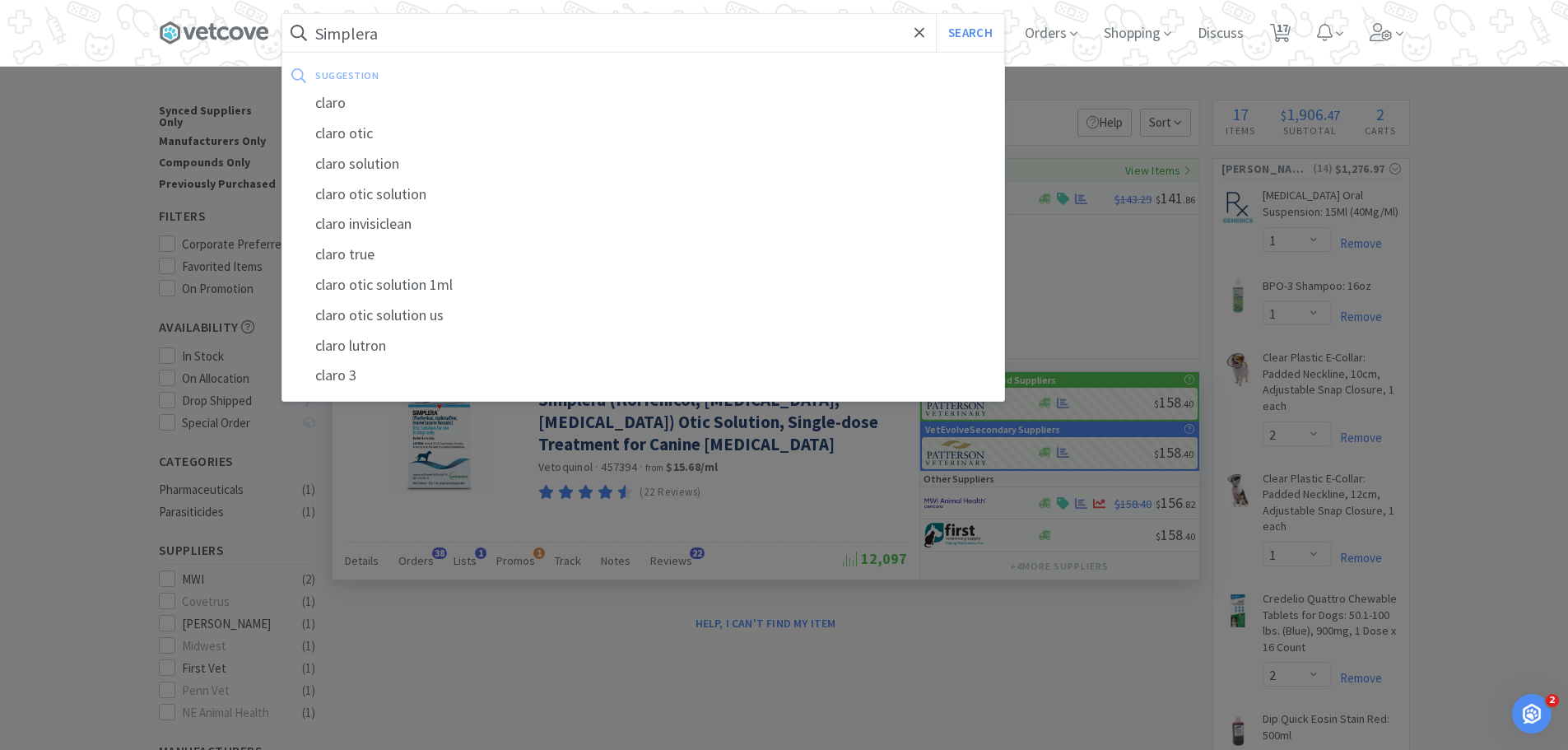
click at [489, 32] on input "Simplera" at bounding box center [642, 33] width 722 height 38
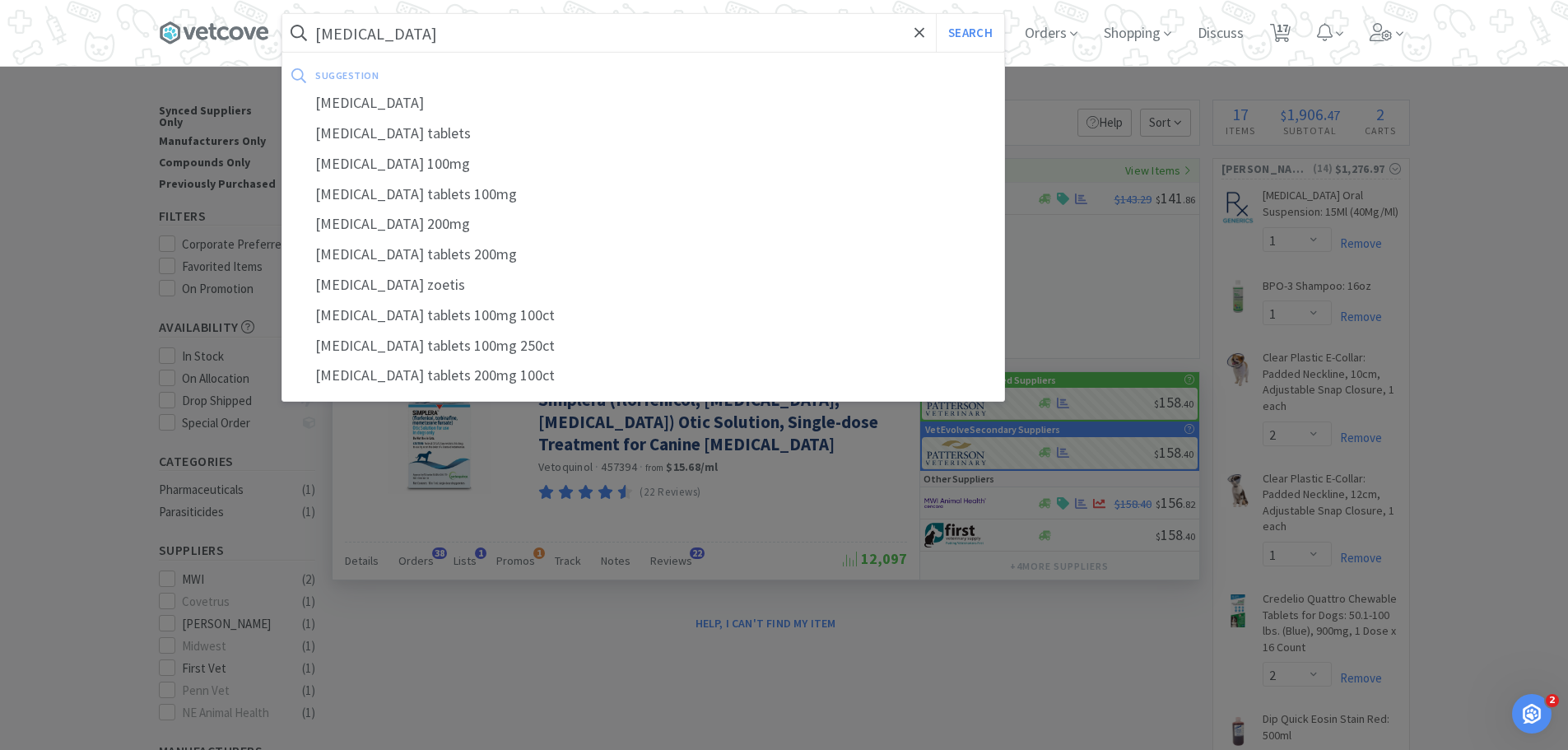
type input "[MEDICAL_DATA]"
click at [936, 14] on button "Search" at bounding box center [969, 33] width 68 height 38
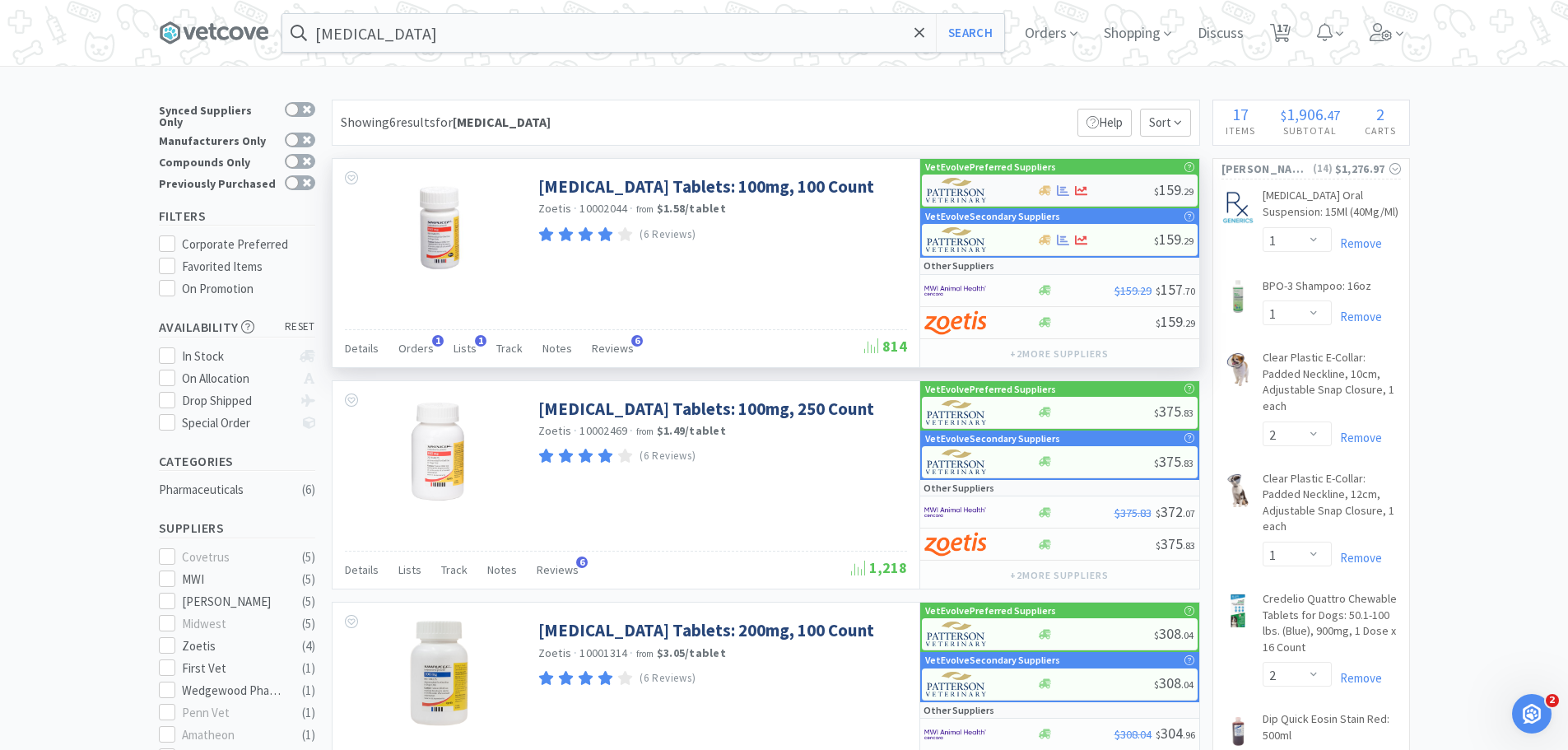
click at [1128, 190] on div at bounding box center [1096, 190] width 117 height 12
select select "1"
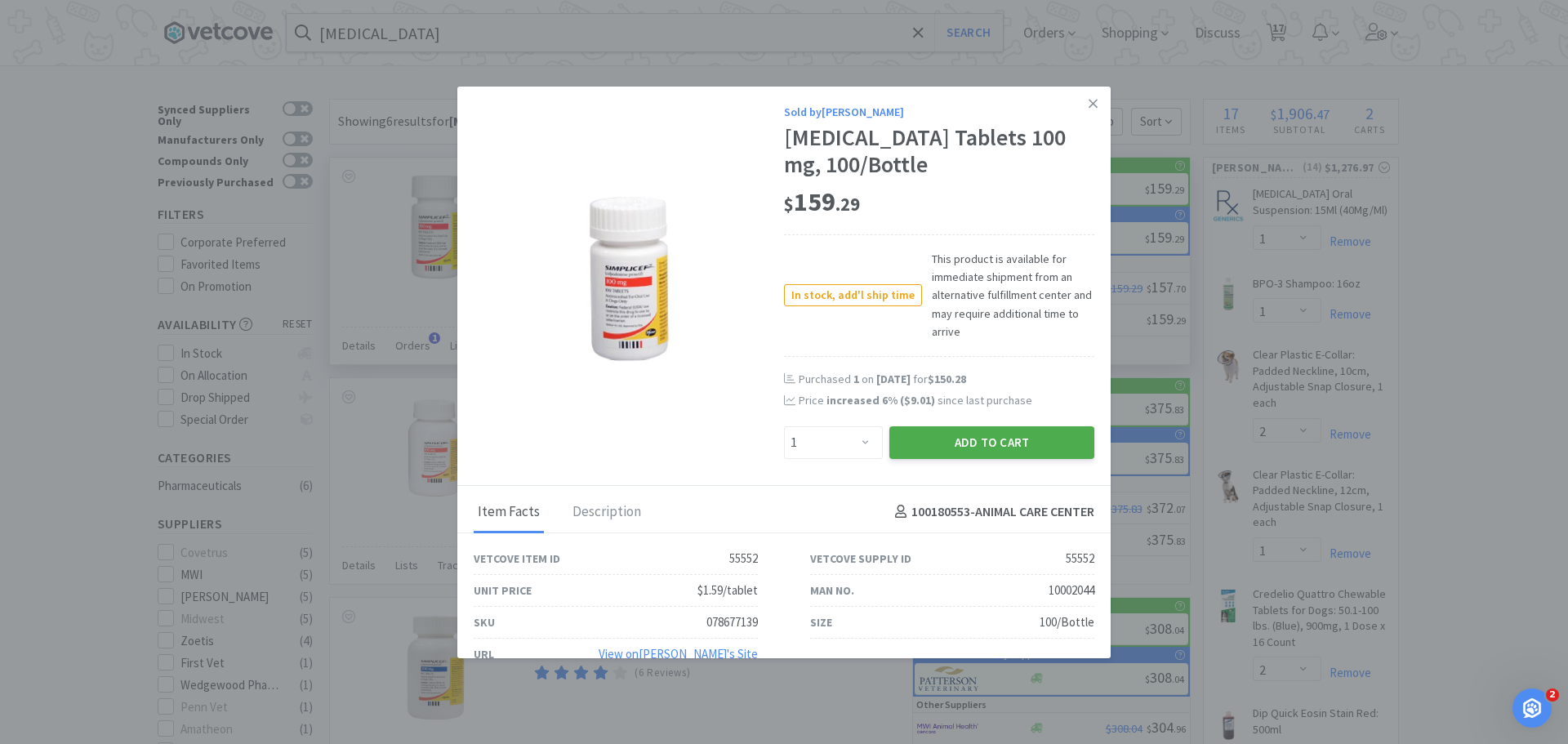
click at [996, 437] on button "Add to Cart" at bounding box center [992, 442] width 205 height 32
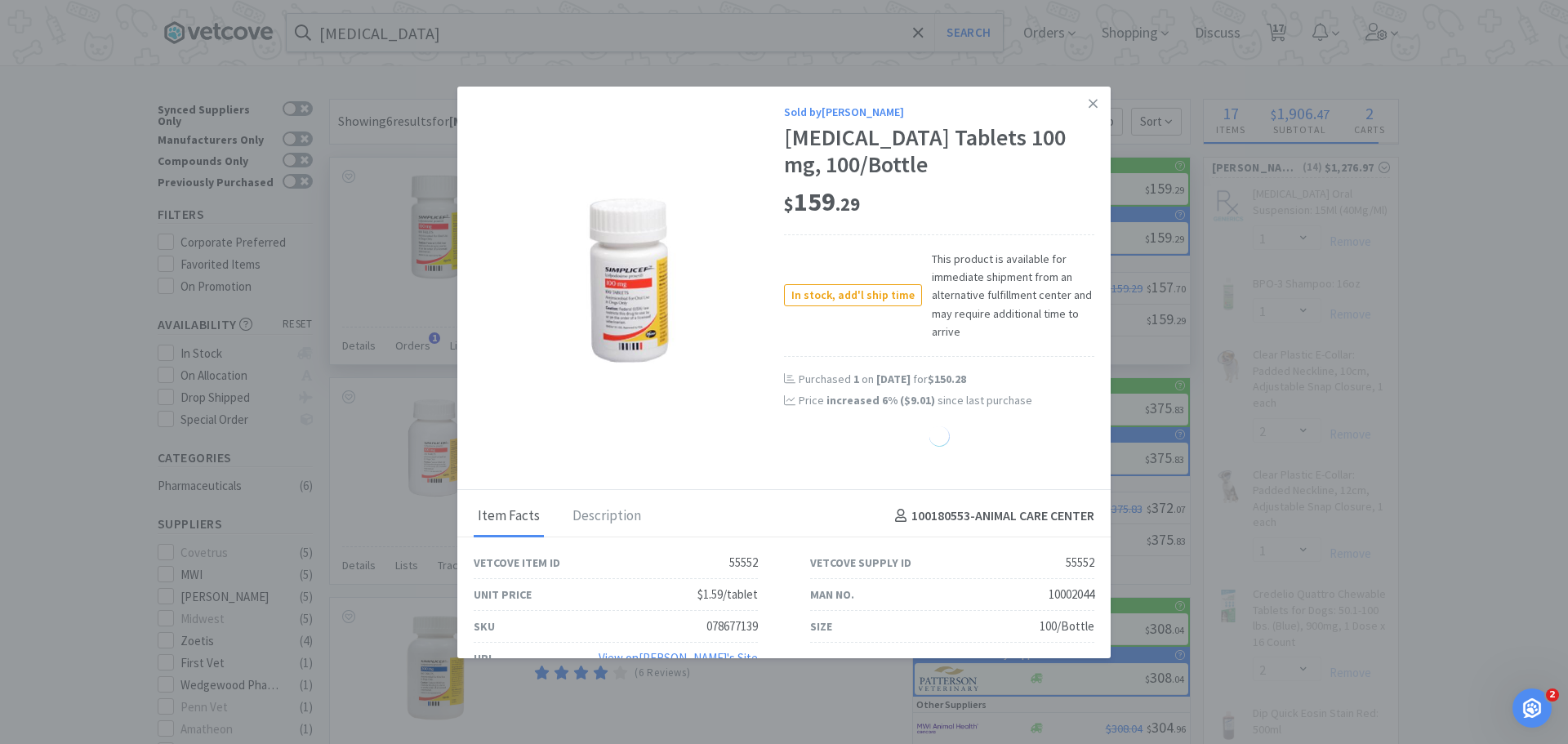
select select "1"
select select "3"
select select "1"
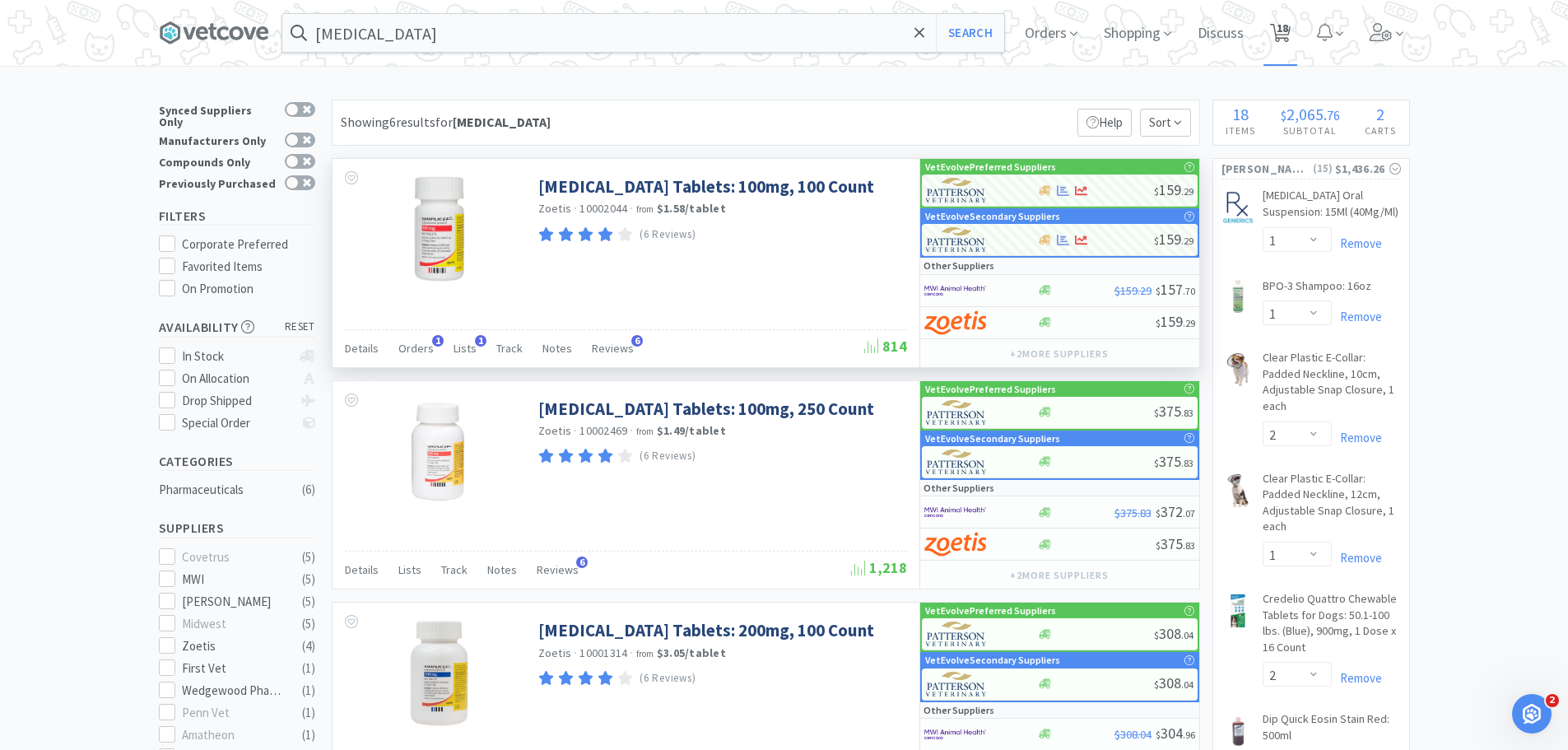
click at [1297, 31] on span "18" at bounding box center [1280, 33] width 33 height 66
select select "5"
select select "1"
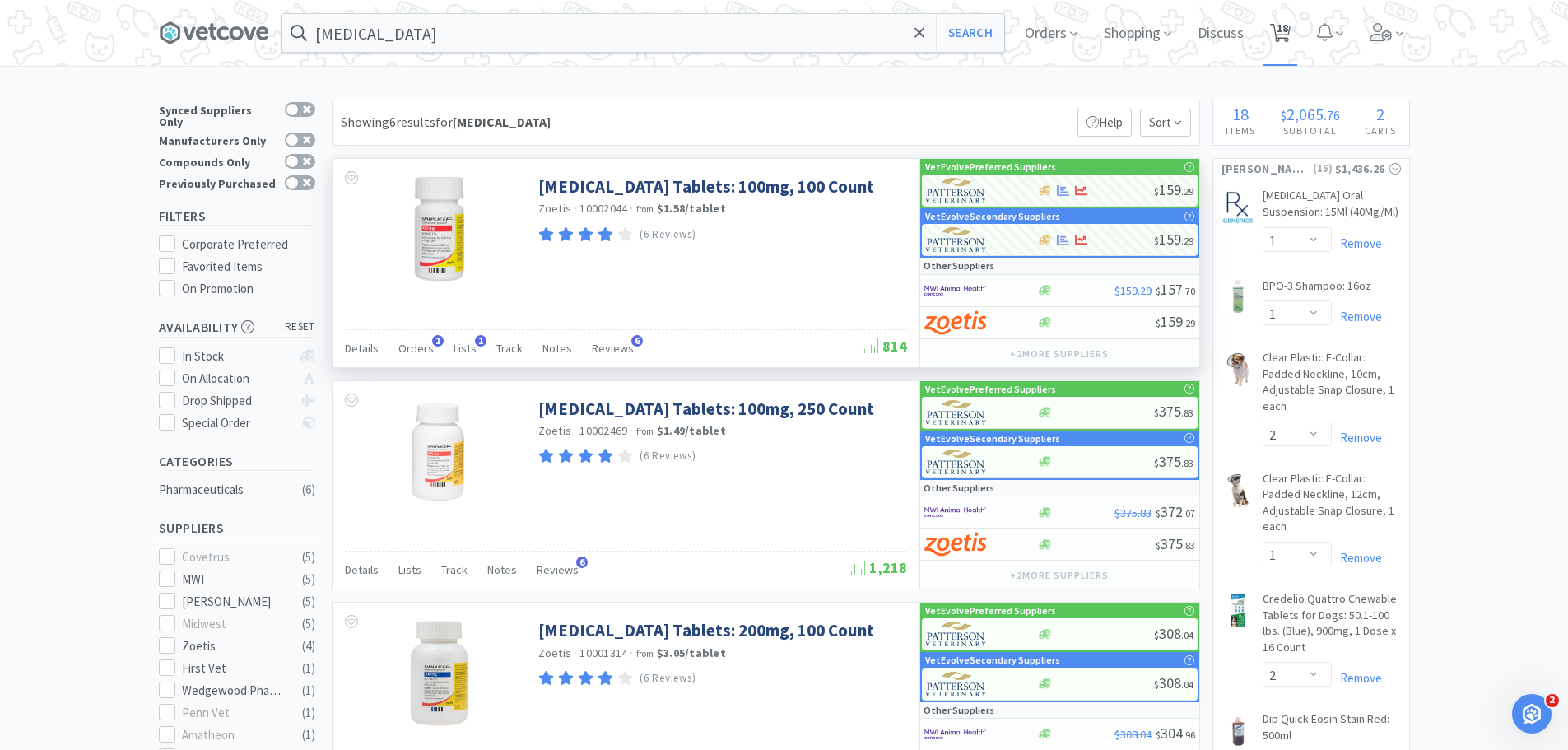
select select "1"
select select "2"
select select "1"
select select "2"
select select "1"
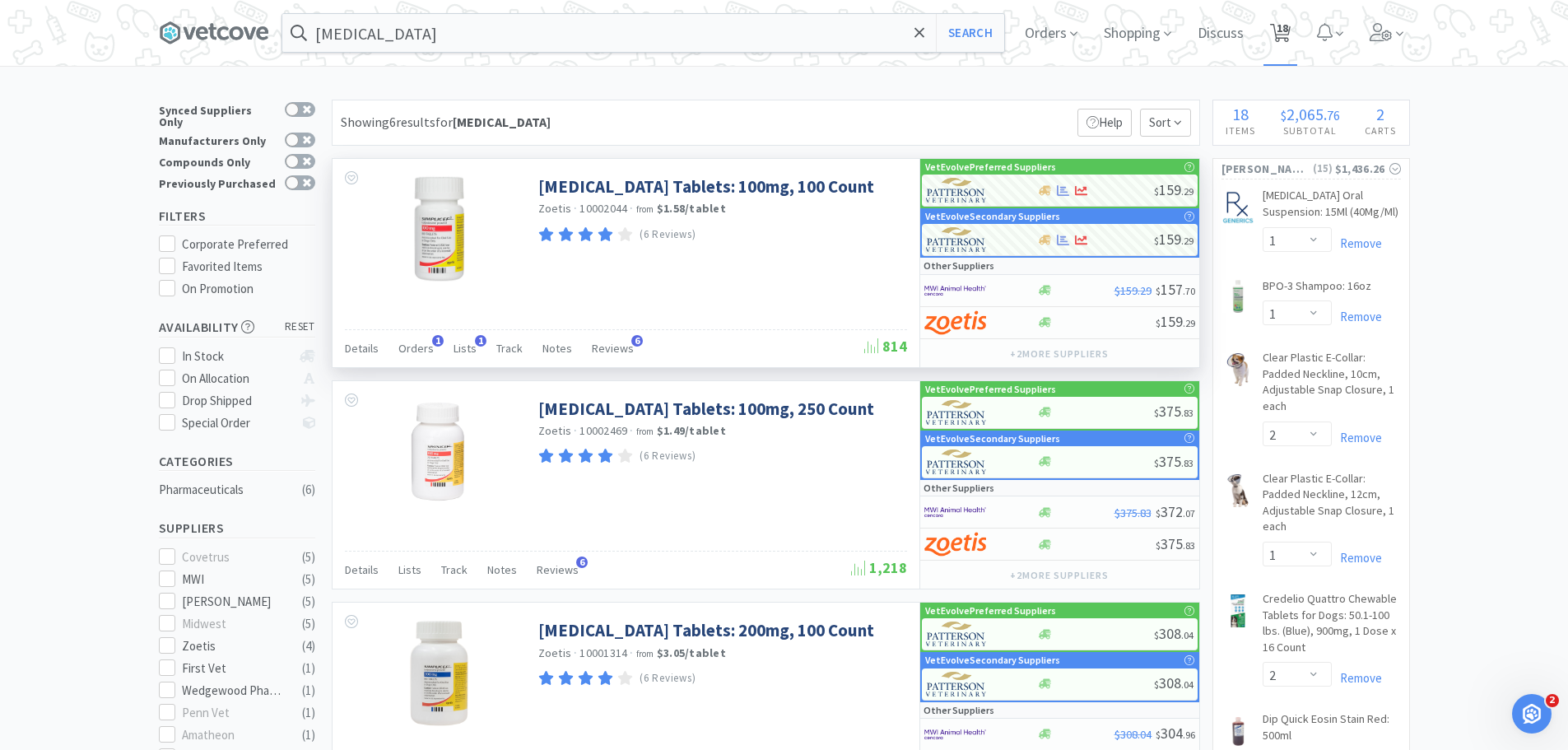
select select "1"
select select "2"
select select "1"
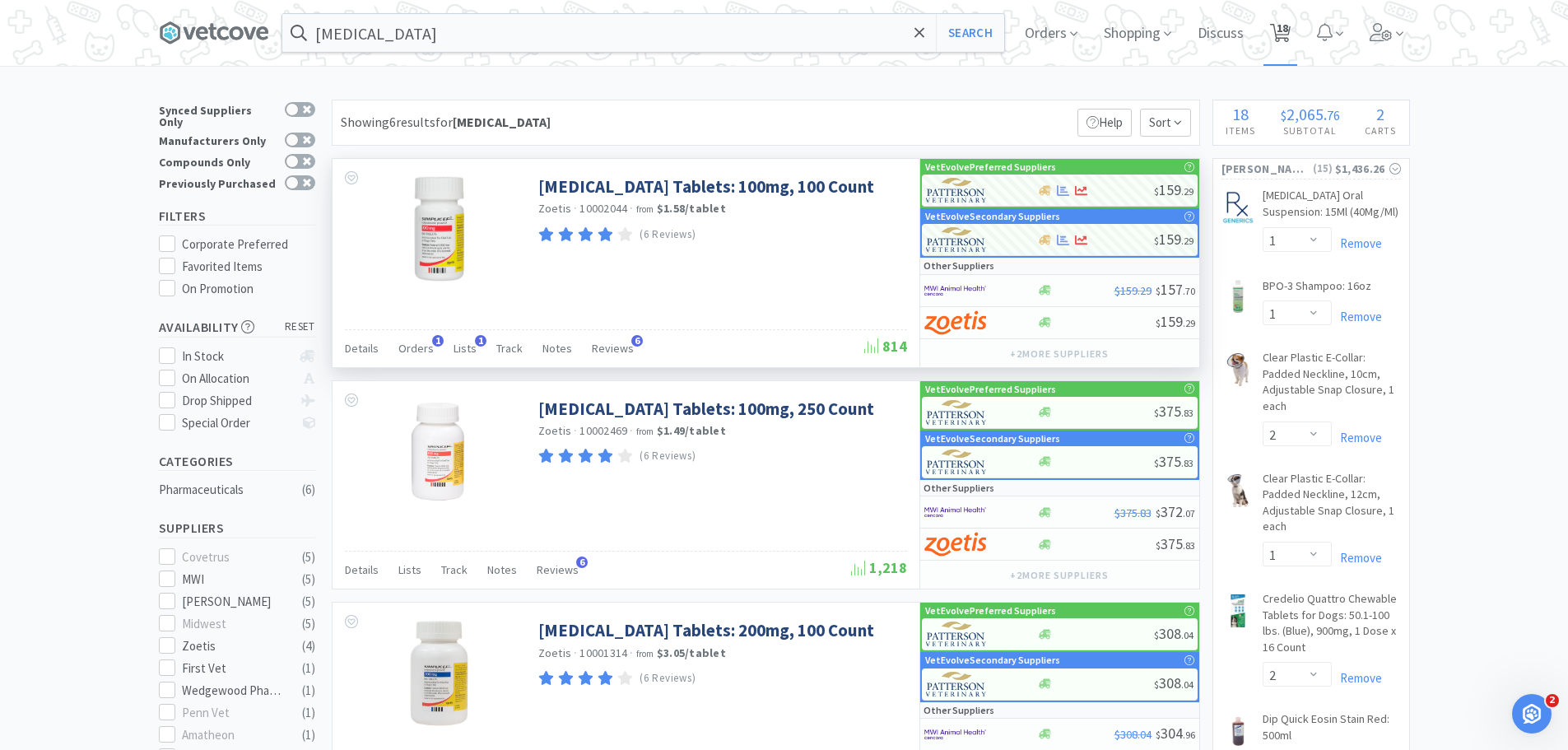
select select "1"
select select "3"
select select "1"
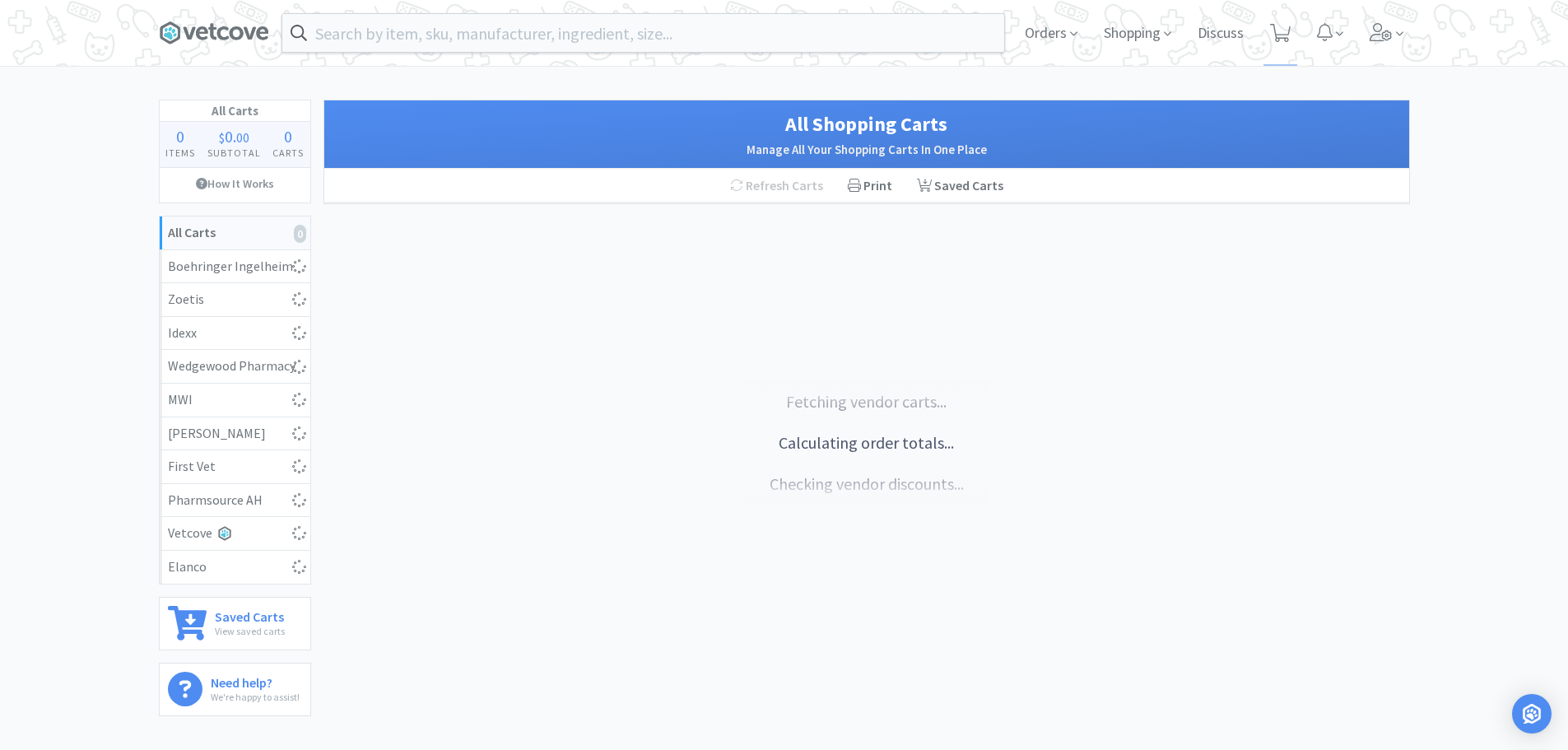
select select "5"
select select "1"
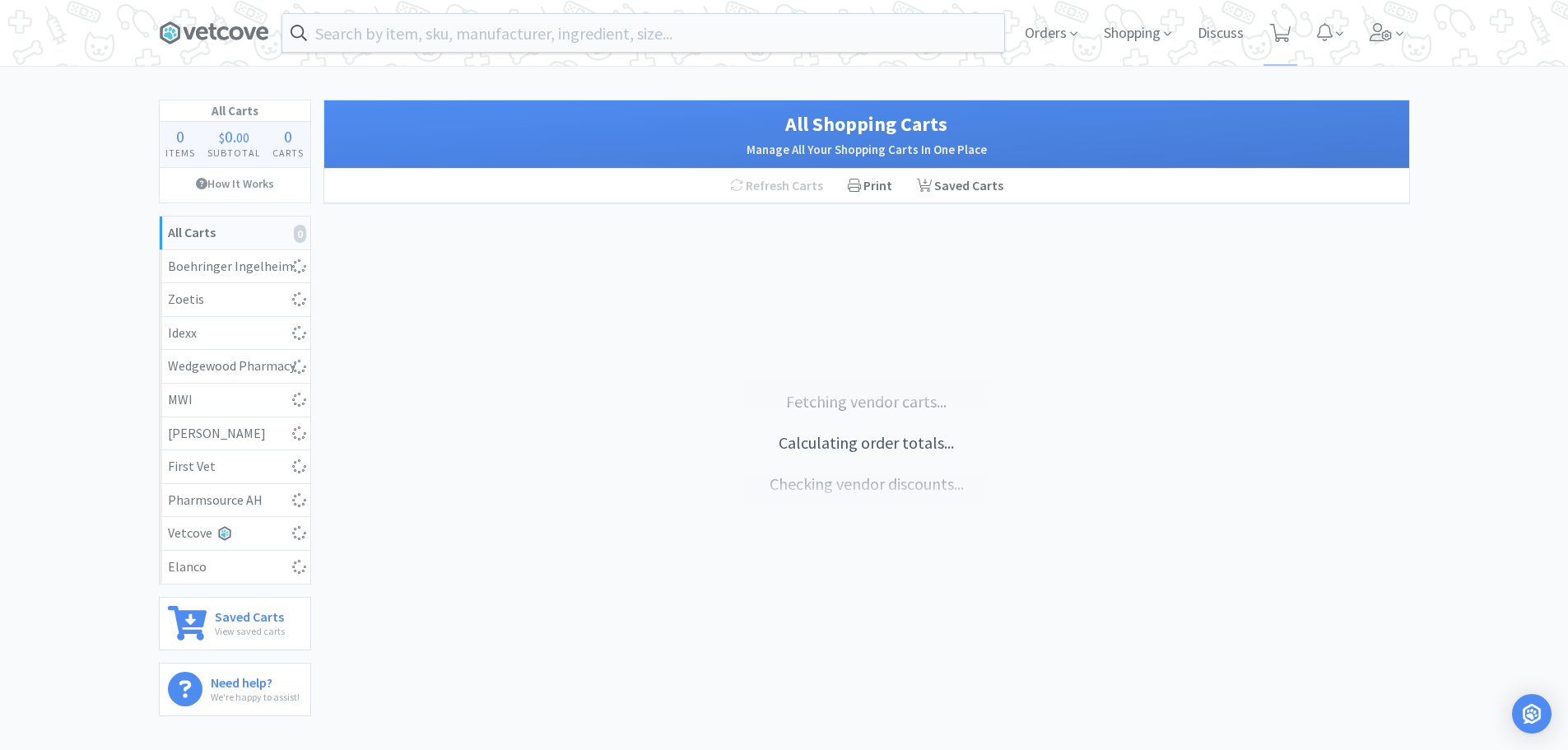
select select "2"
select select "1"
select select "2"
select select "1"
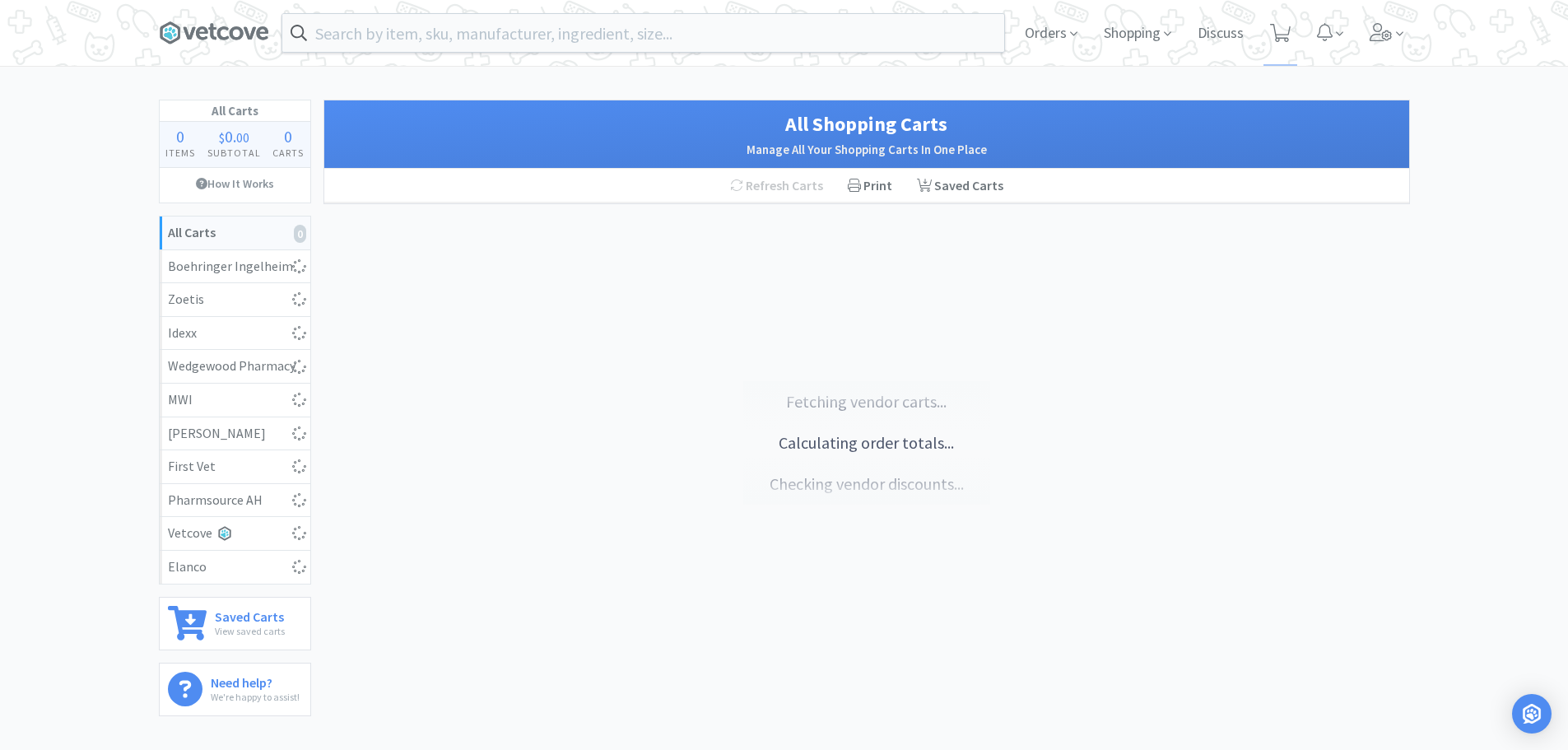
select select "2"
select select "1"
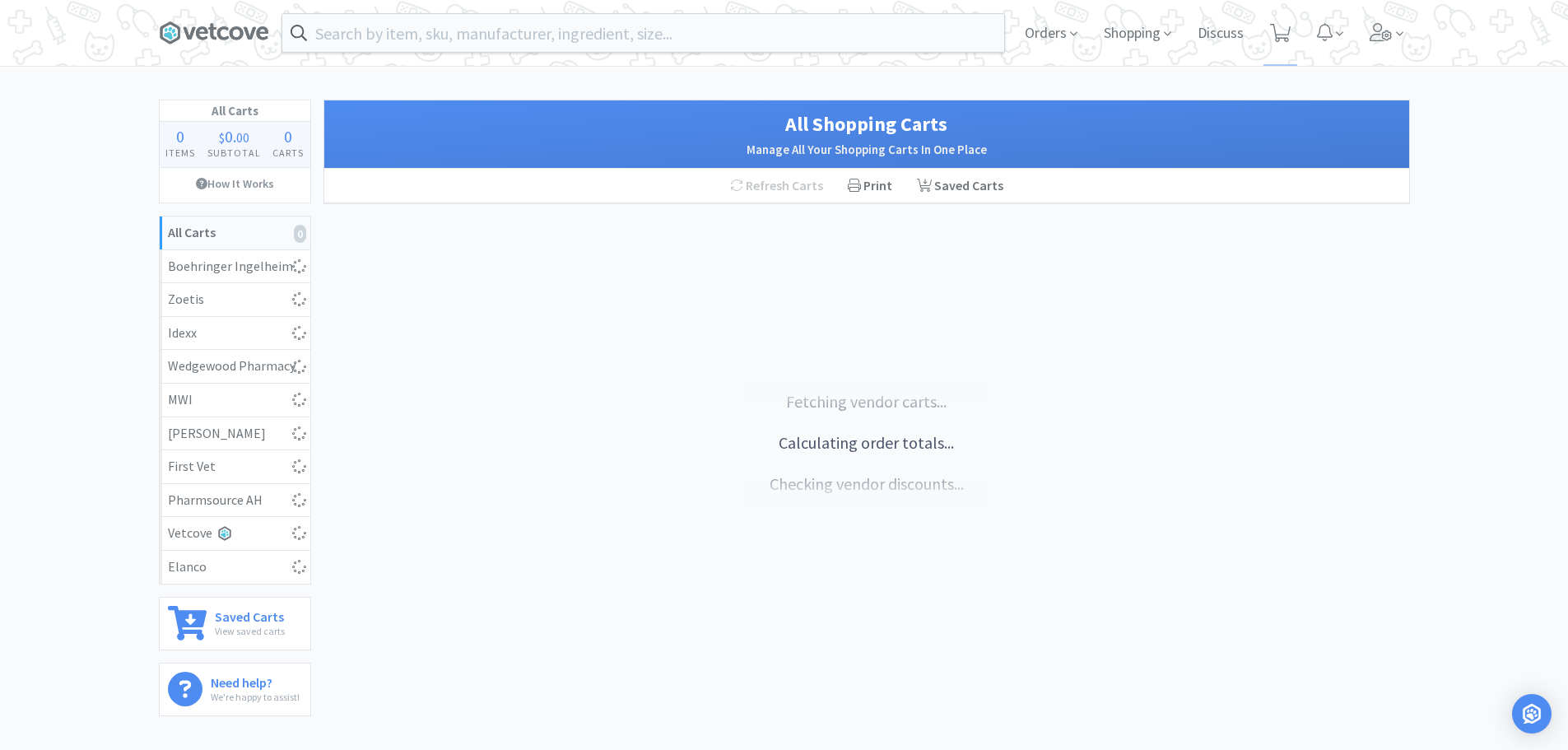
select select "3"
select select "1"
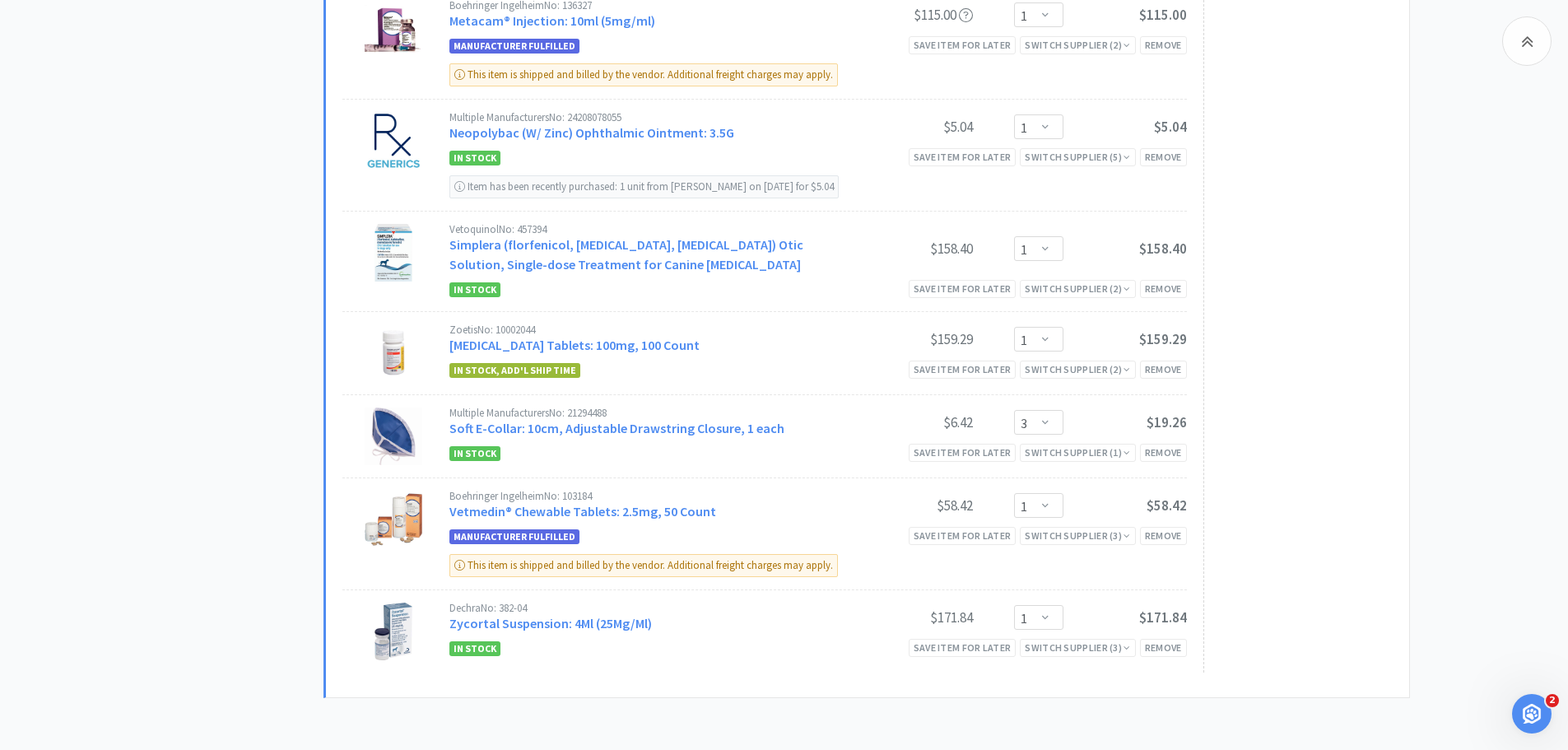
scroll to position [1415, 0]
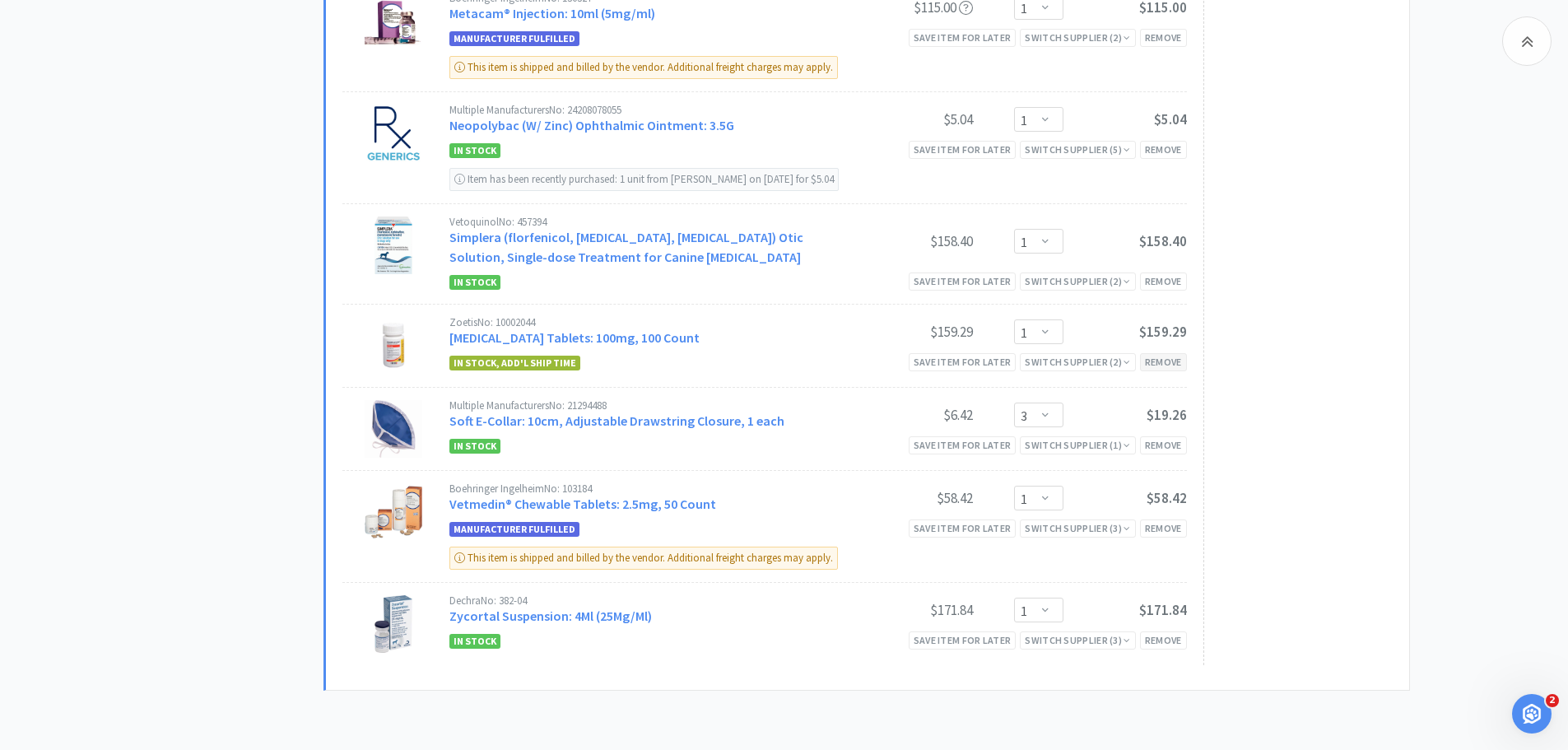
click at [1158, 364] on div "Remove" at bounding box center [1163, 362] width 47 height 17
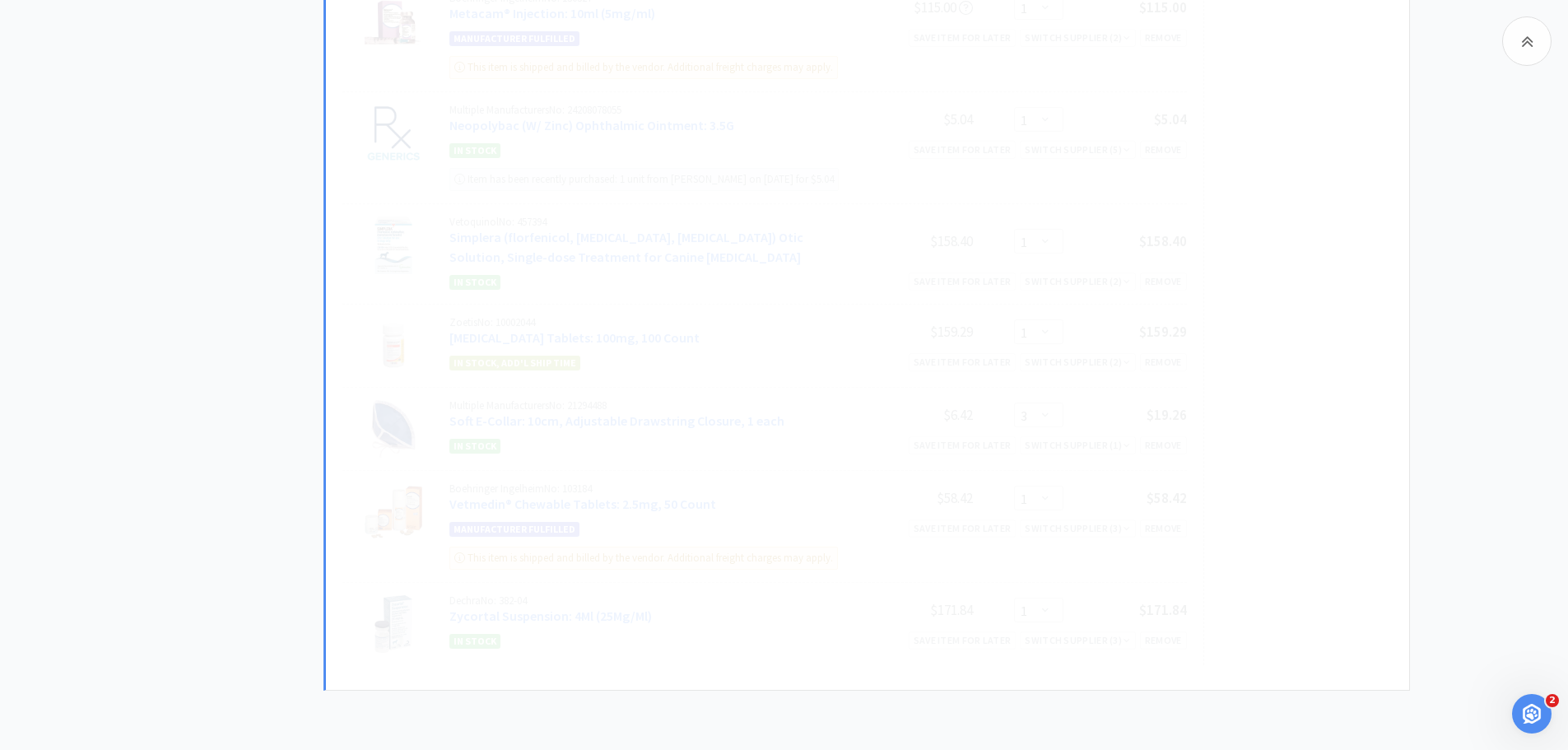
select select "3"
select select "1"
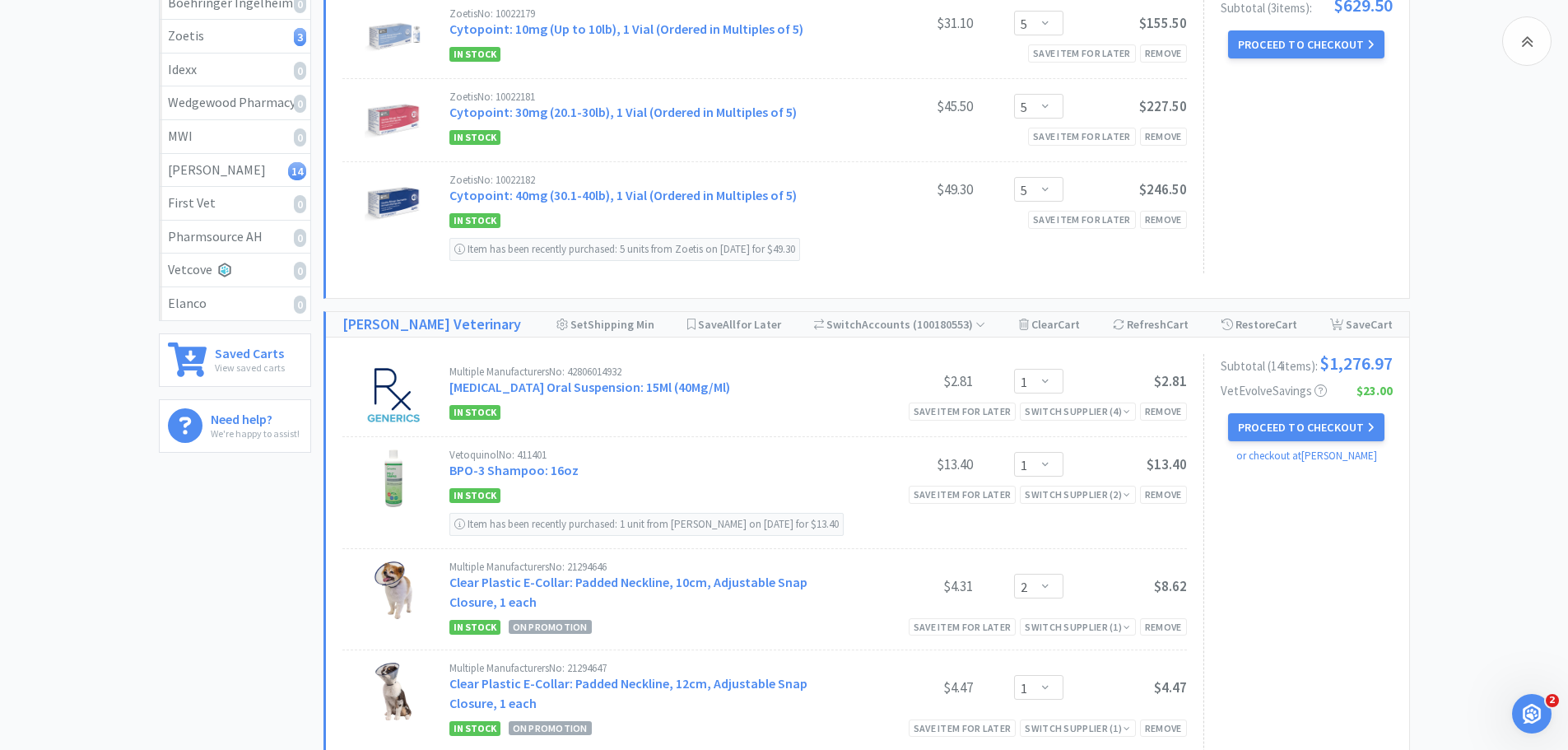
scroll to position [0, 0]
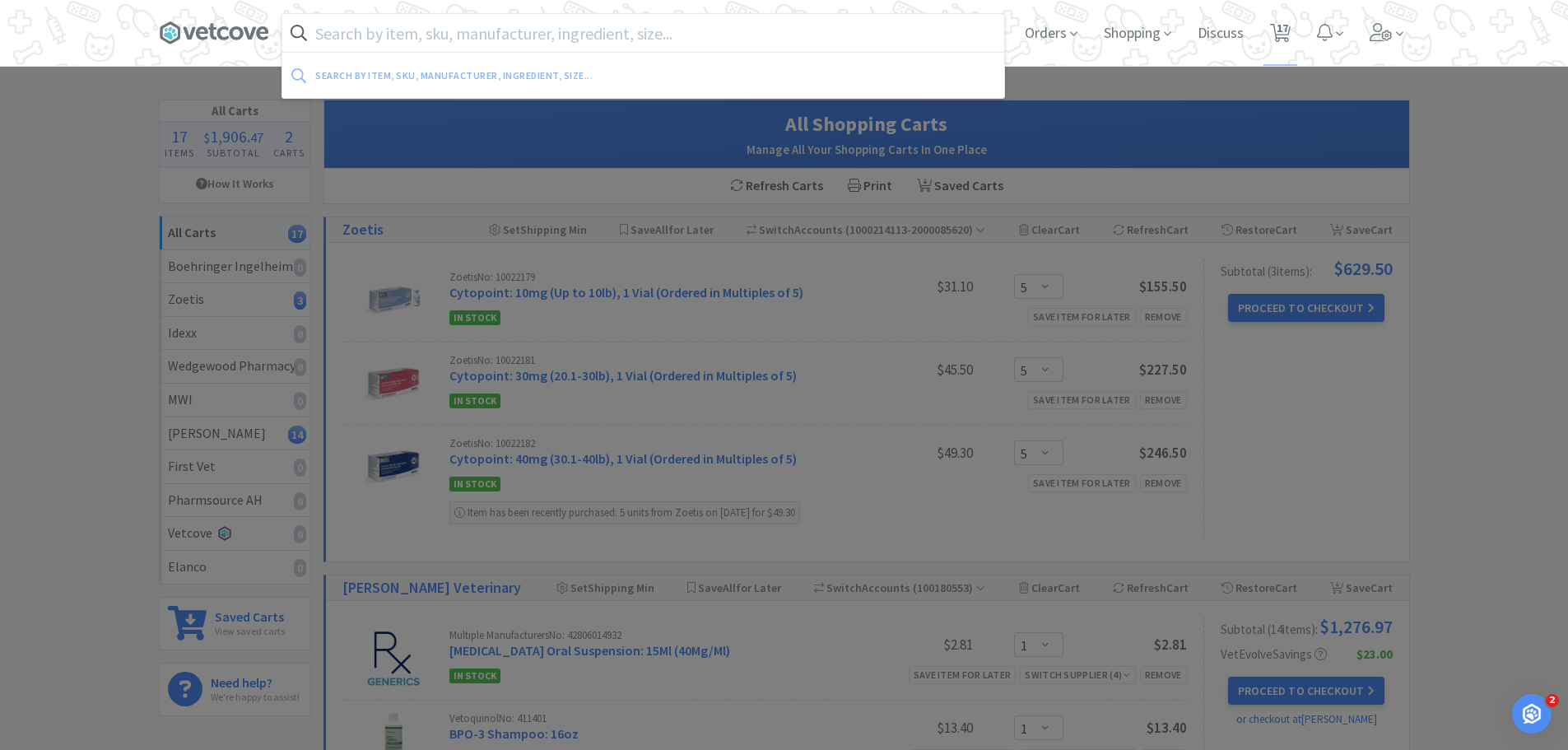
click at [580, 25] on input "text" at bounding box center [642, 33] width 722 height 38
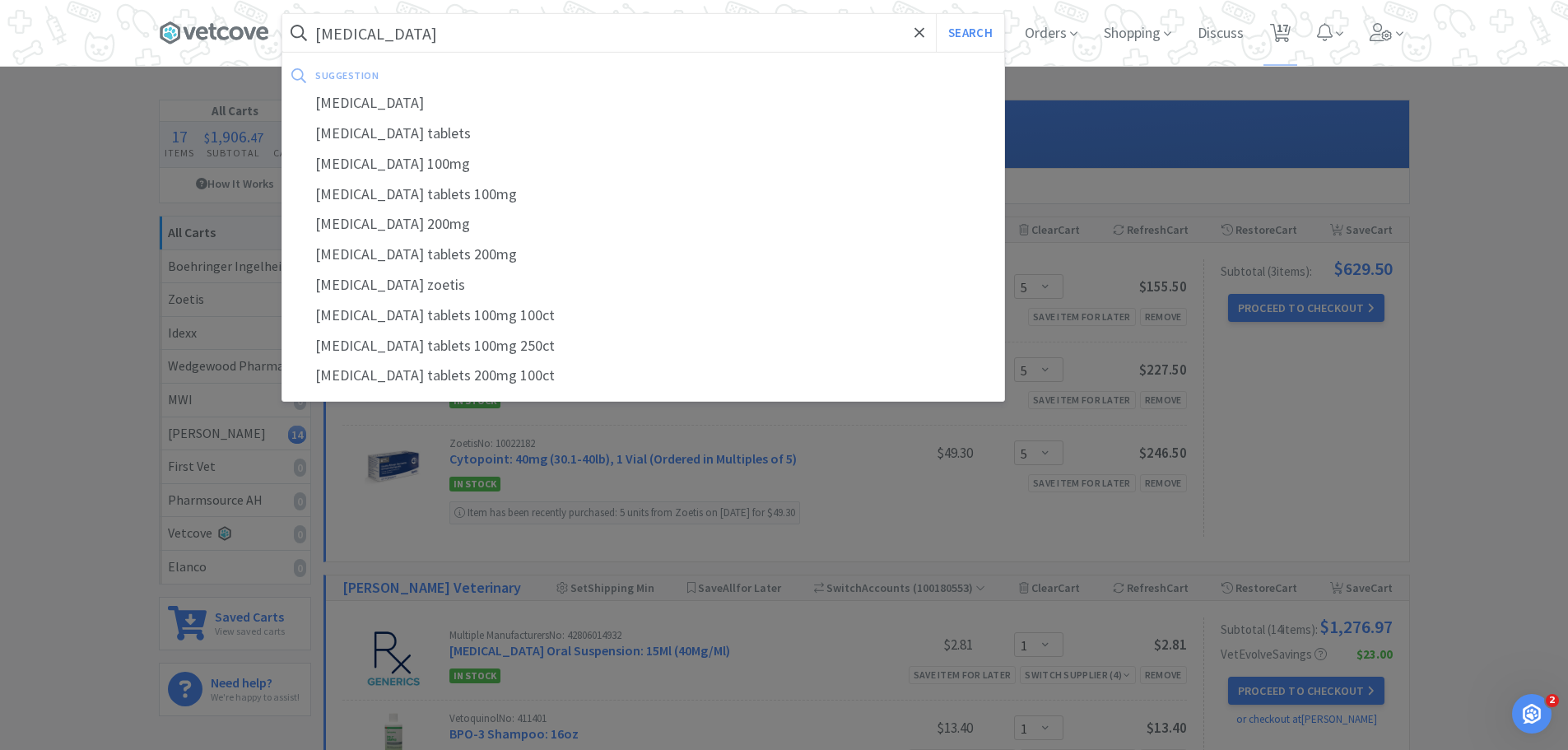
type input "[MEDICAL_DATA]"
click at [936, 14] on button "Search" at bounding box center [969, 33] width 68 height 38
select select "1"
select select "2"
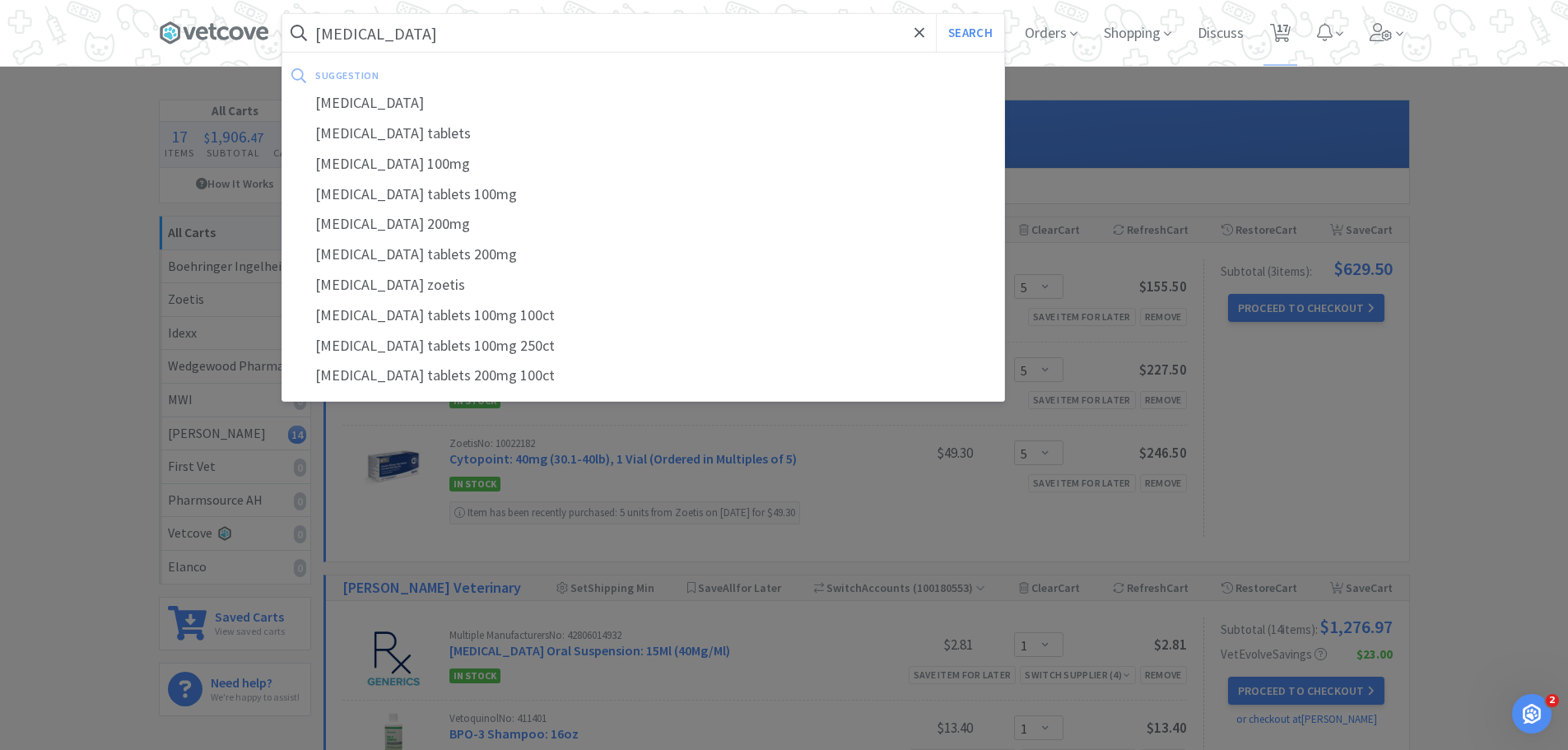
select select "1"
select select "2"
select select "1"
select select "2"
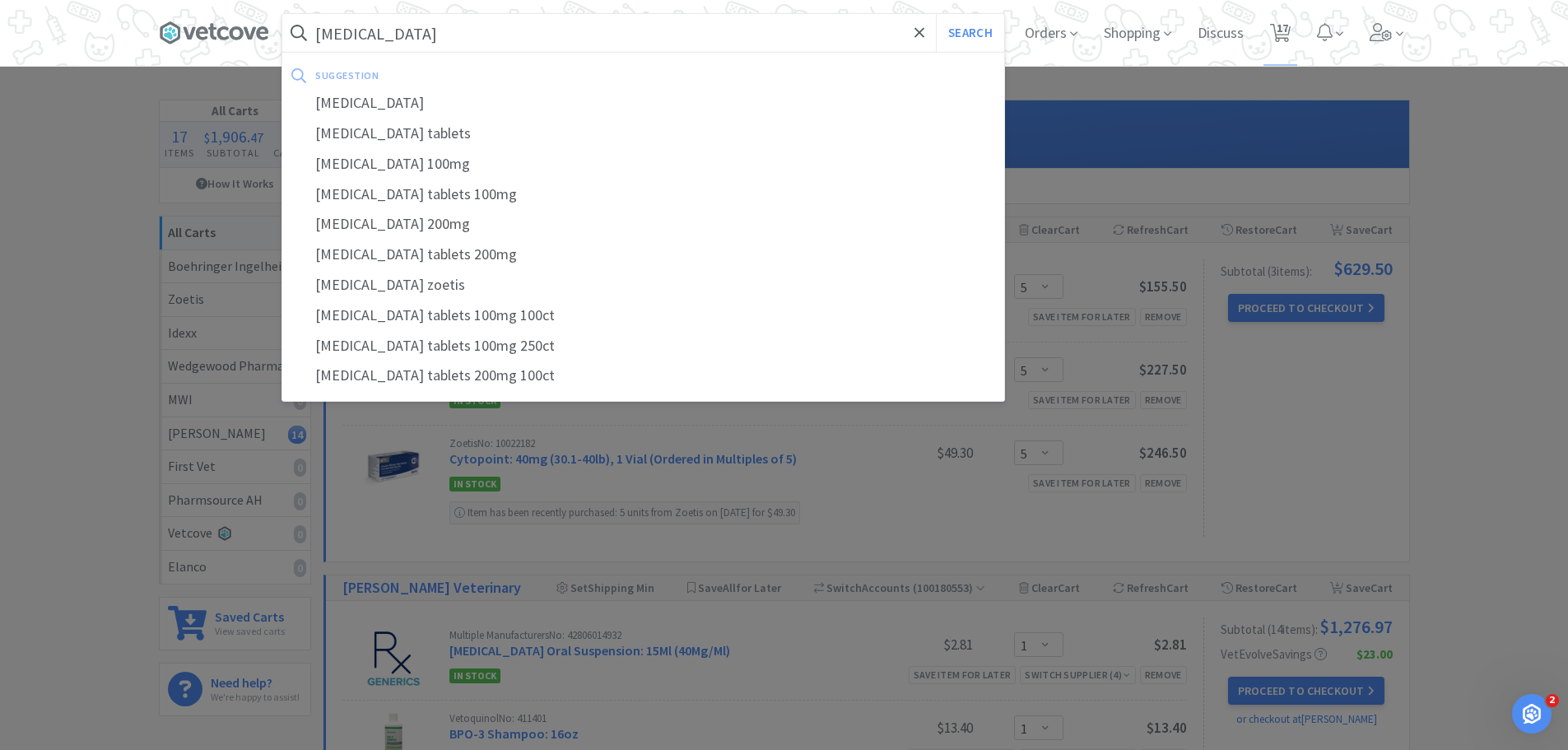
select select "1"
select select "3"
select select "1"
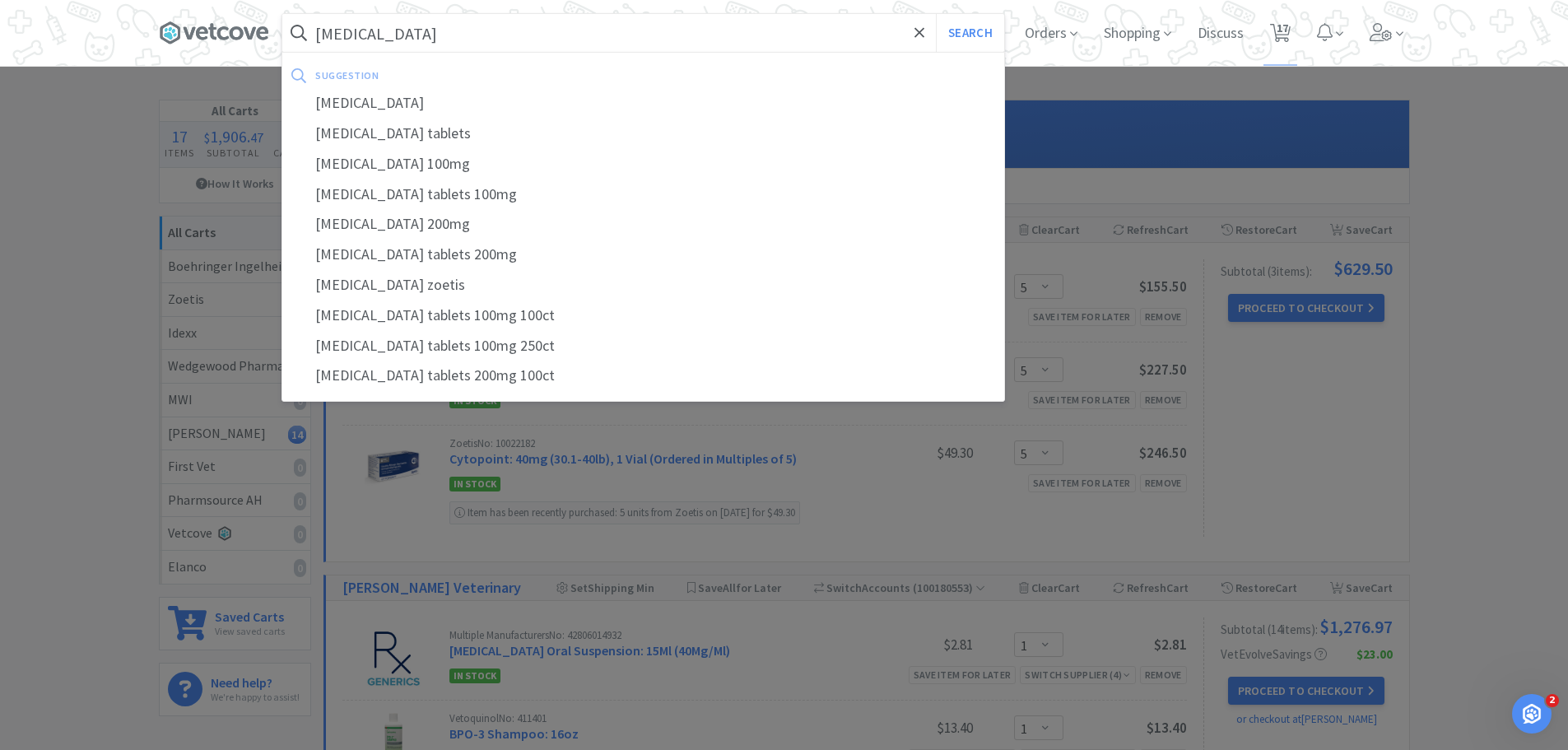
select select "1"
select select "5"
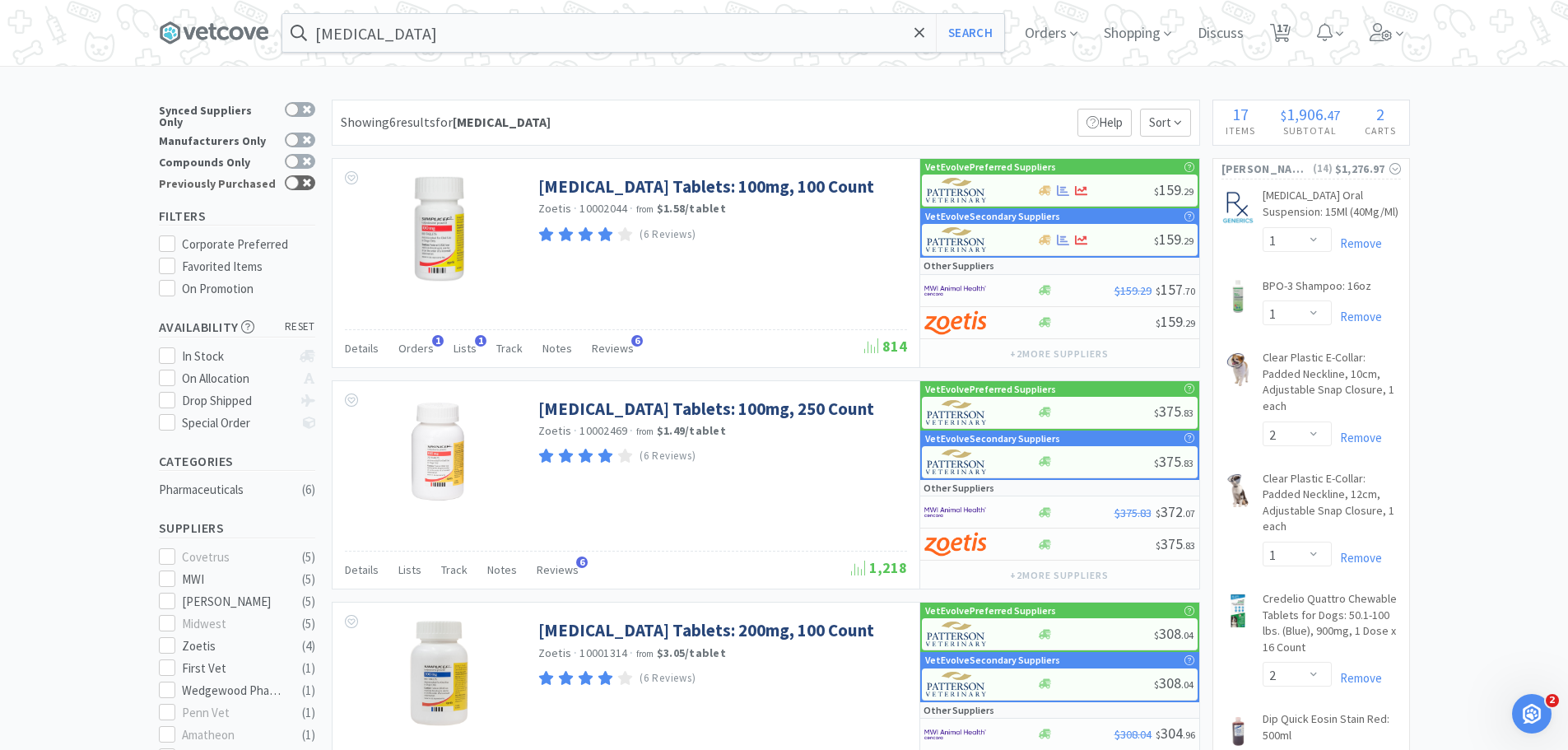
click at [293, 176] on div at bounding box center [293, 183] width 13 height 13
checkbox input "true"
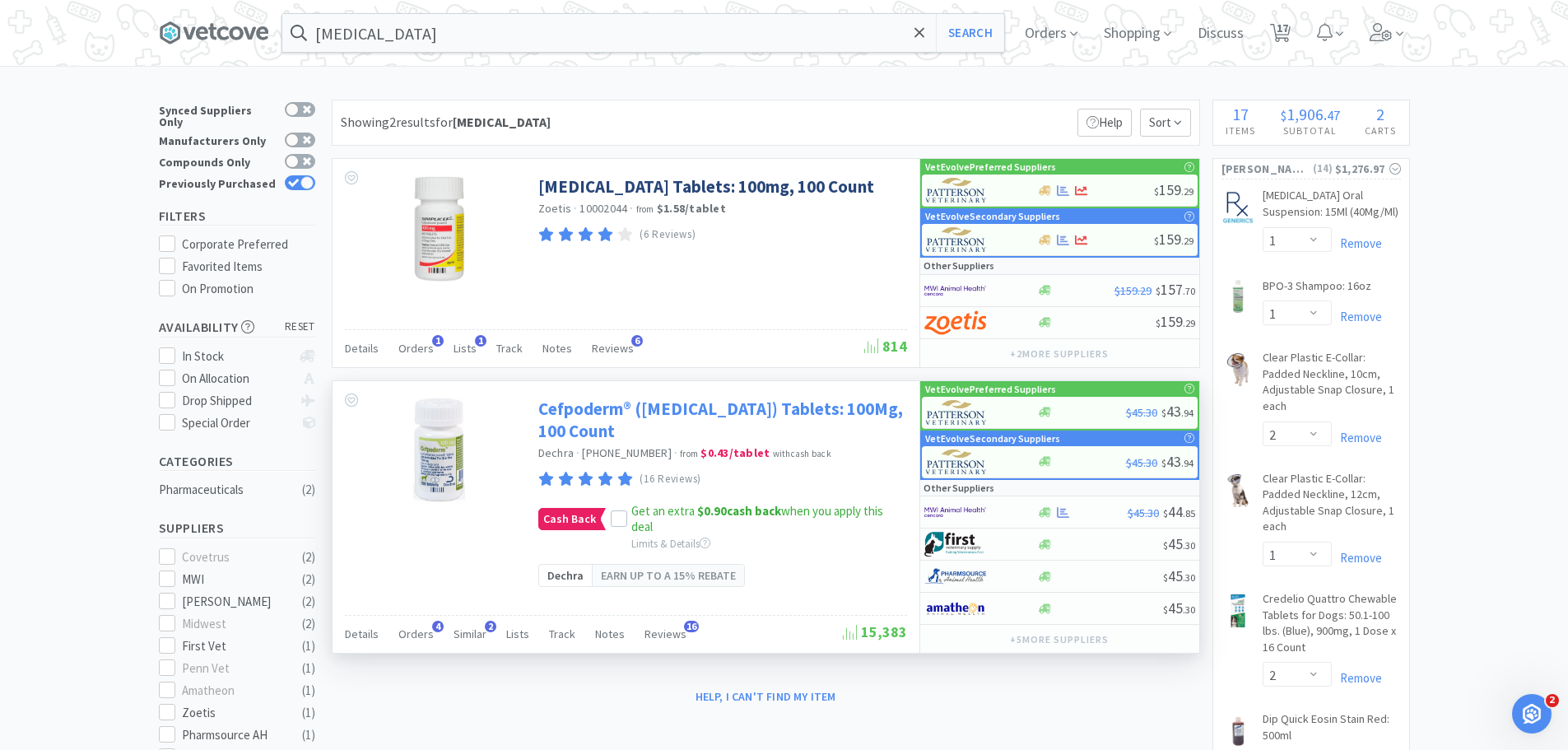
click at [700, 423] on link "Cefpoderm® ([MEDICAL_DATA]) Tablets: 100Mg, 100 Count" at bounding box center [720, 420] width 364 height 45
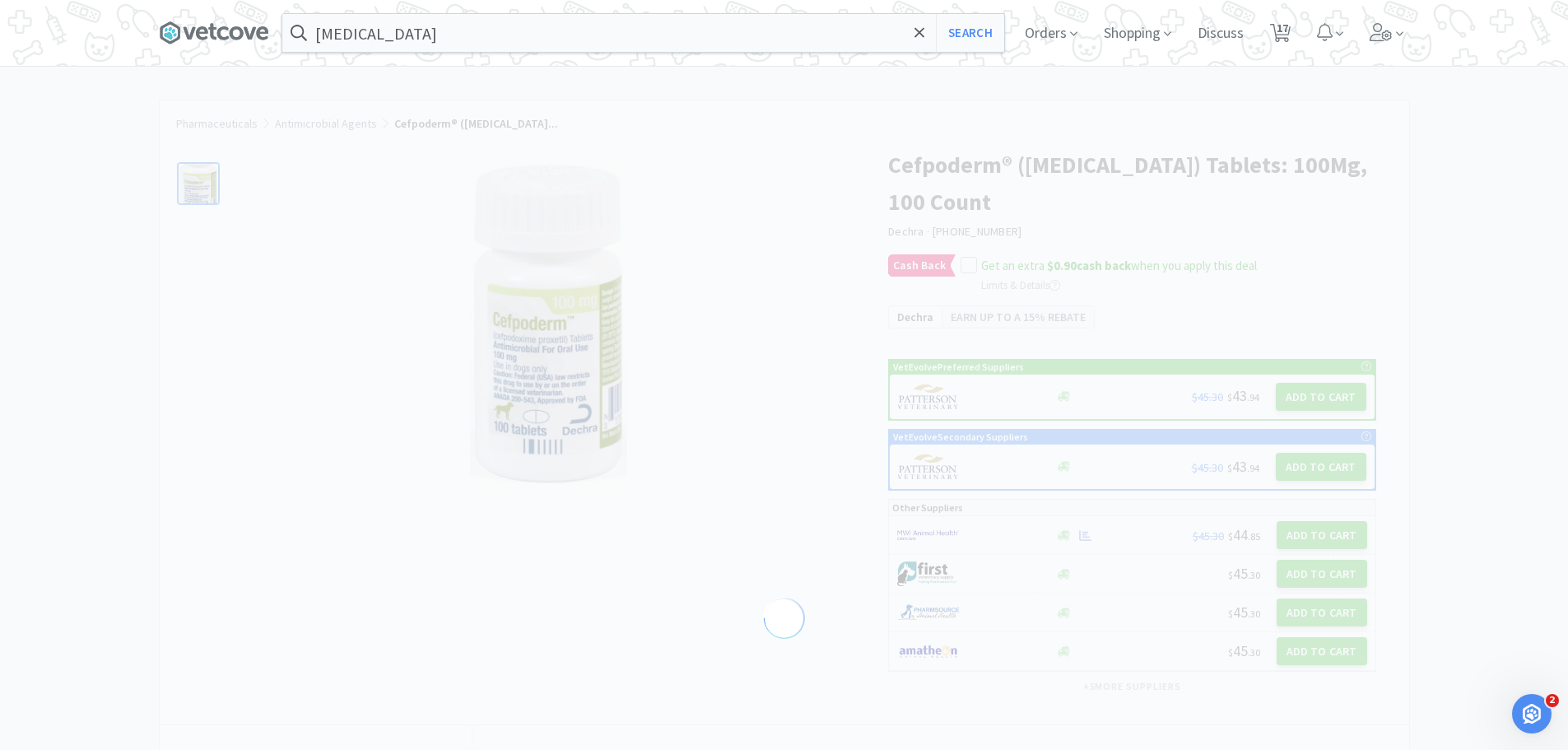
select select "291704"
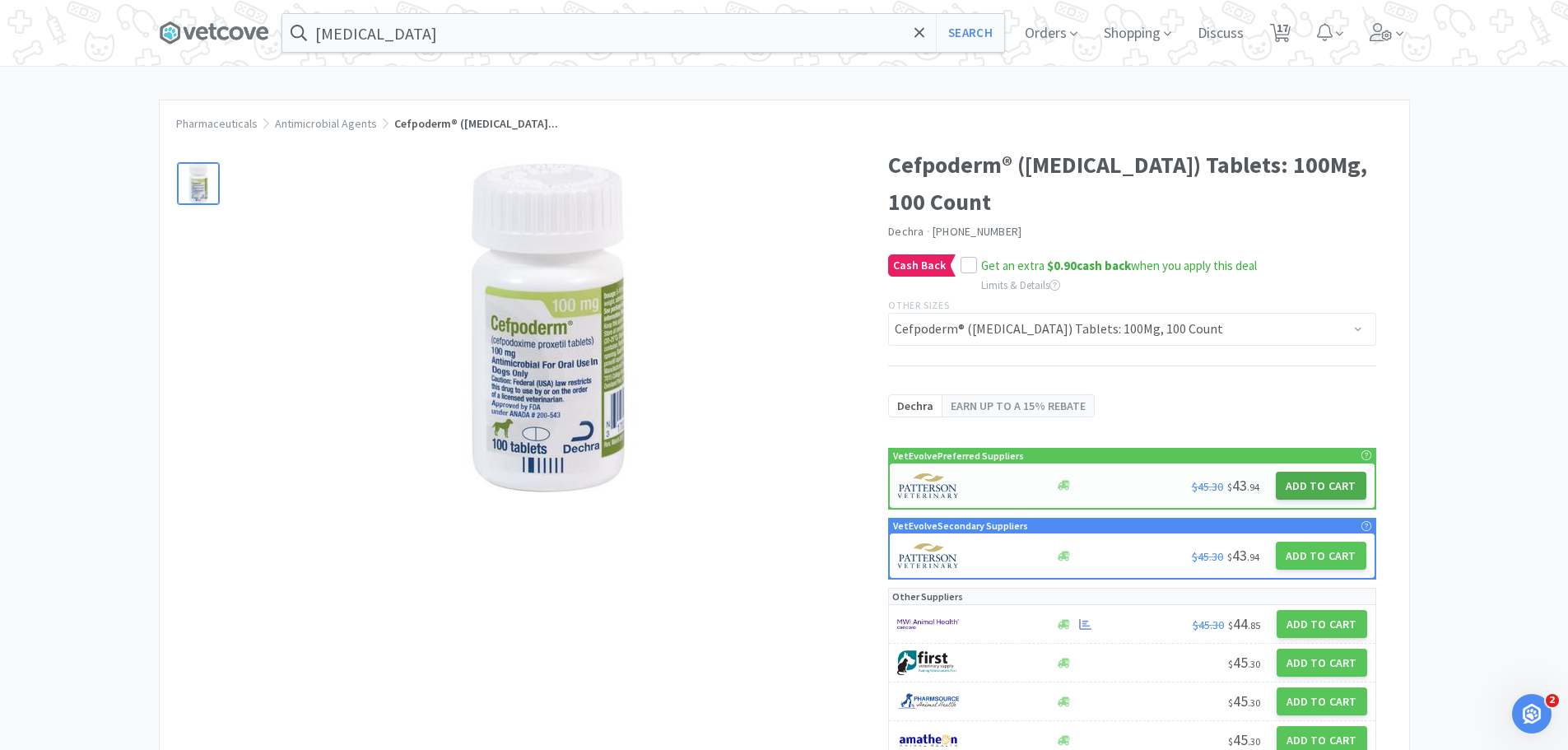
click at [1322, 489] on button "Add to Cart" at bounding box center [1320, 485] width 91 height 28
select select "1"
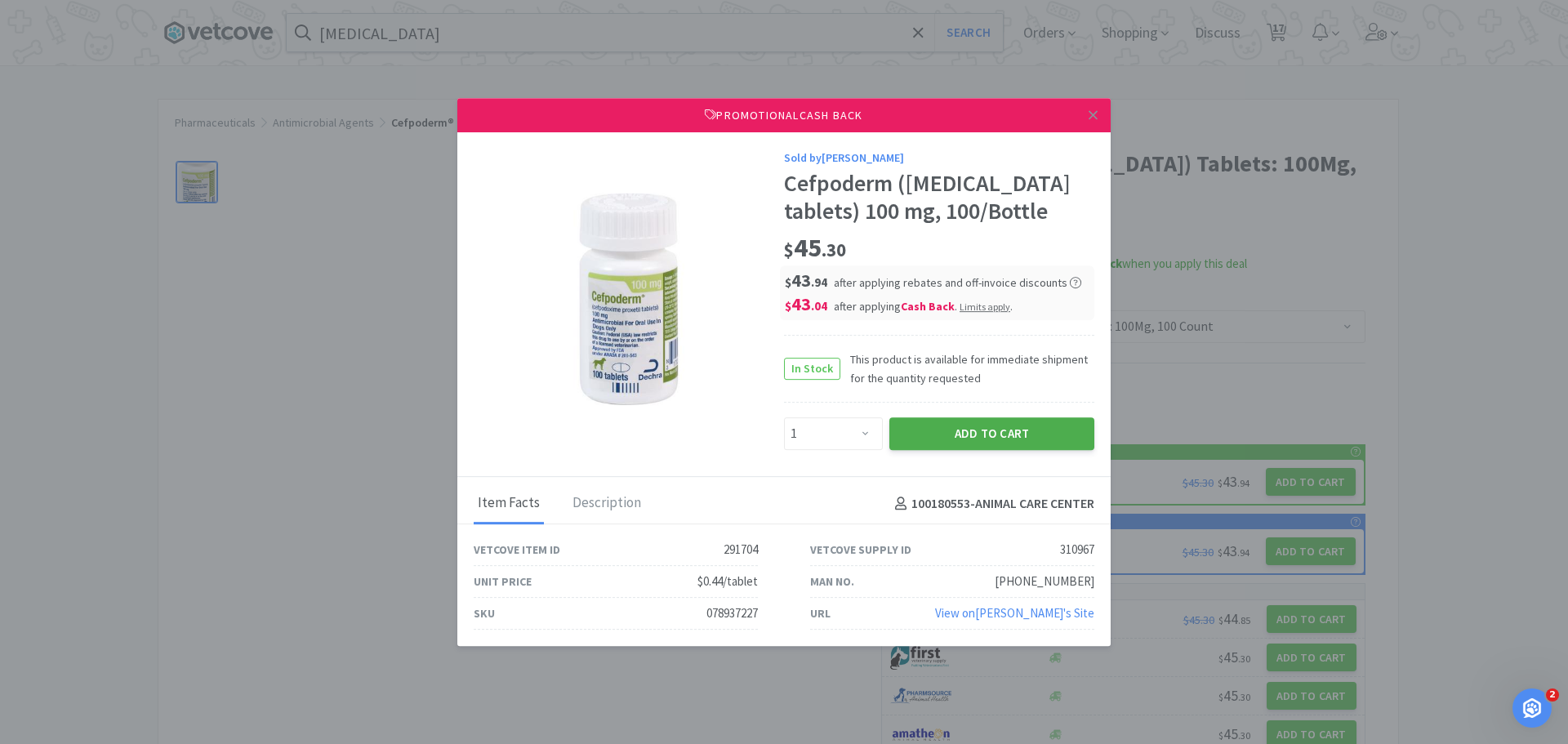
click at [985, 450] on button "Add to Cart" at bounding box center [992, 434] width 205 height 32
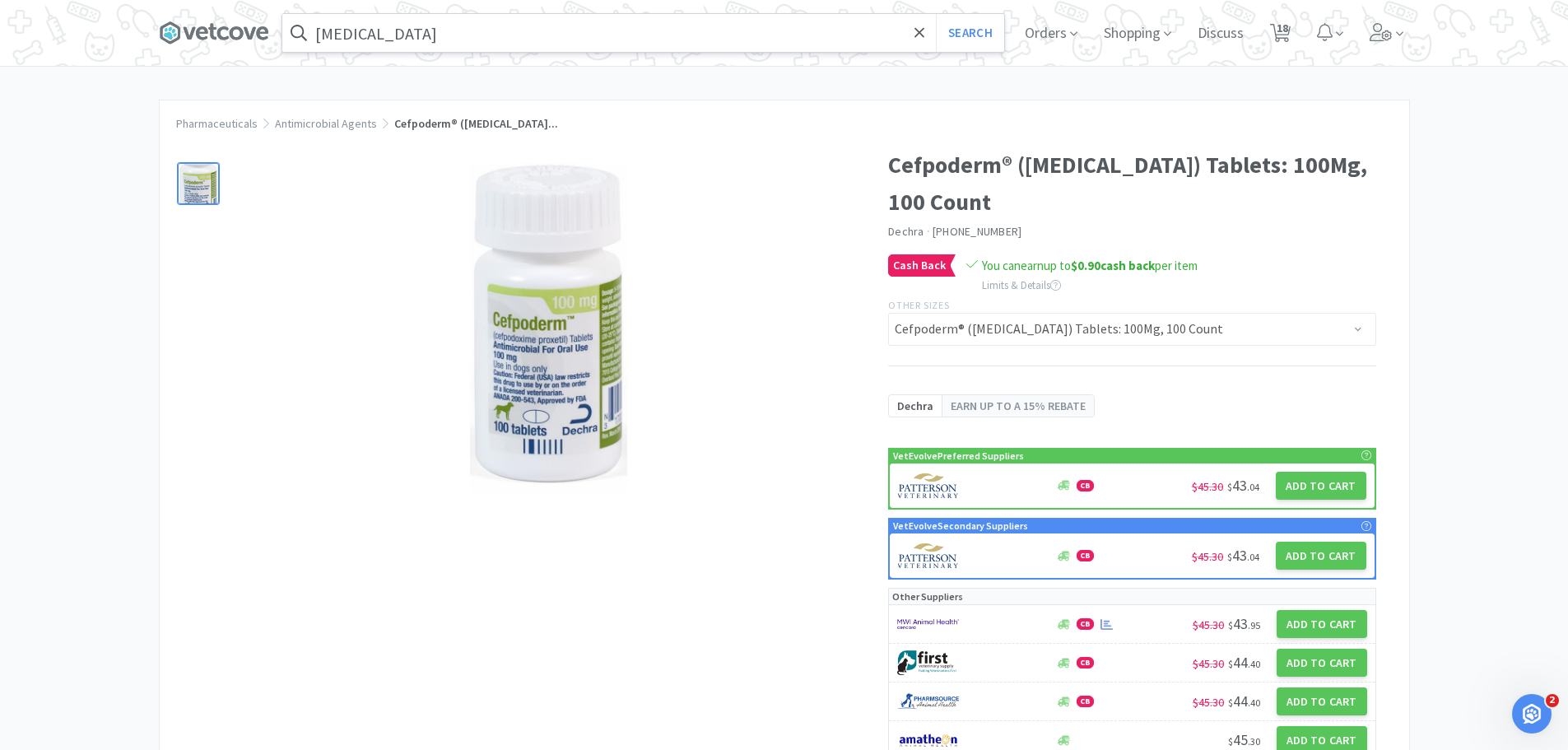
click at [418, 36] on input "[MEDICAL_DATA]" at bounding box center [642, 33] width 722 height 38
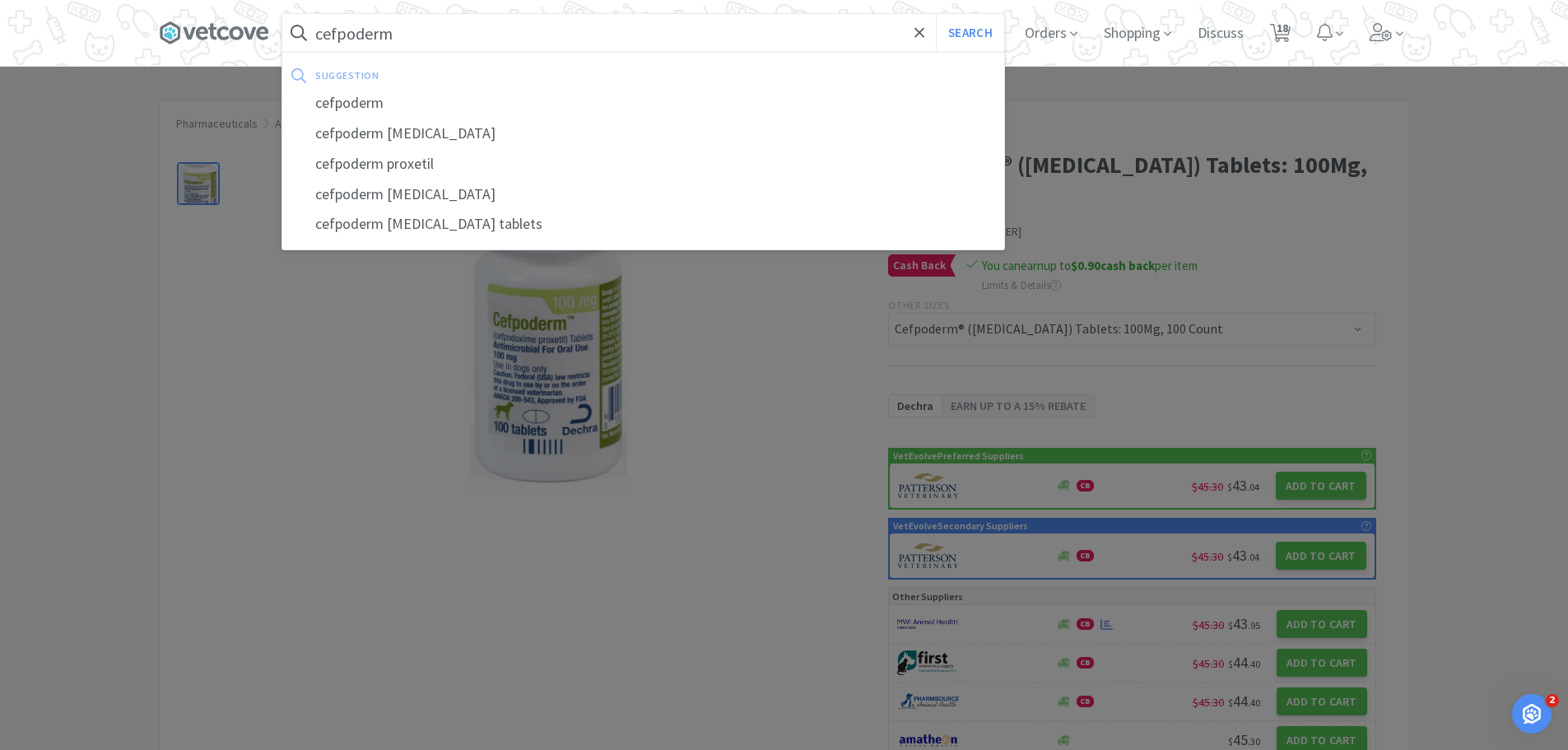
type input "cefpoderm"
click at [936, 14] on button "Search" at bounding box center [969, 33] width 68 height 38
select select "1"
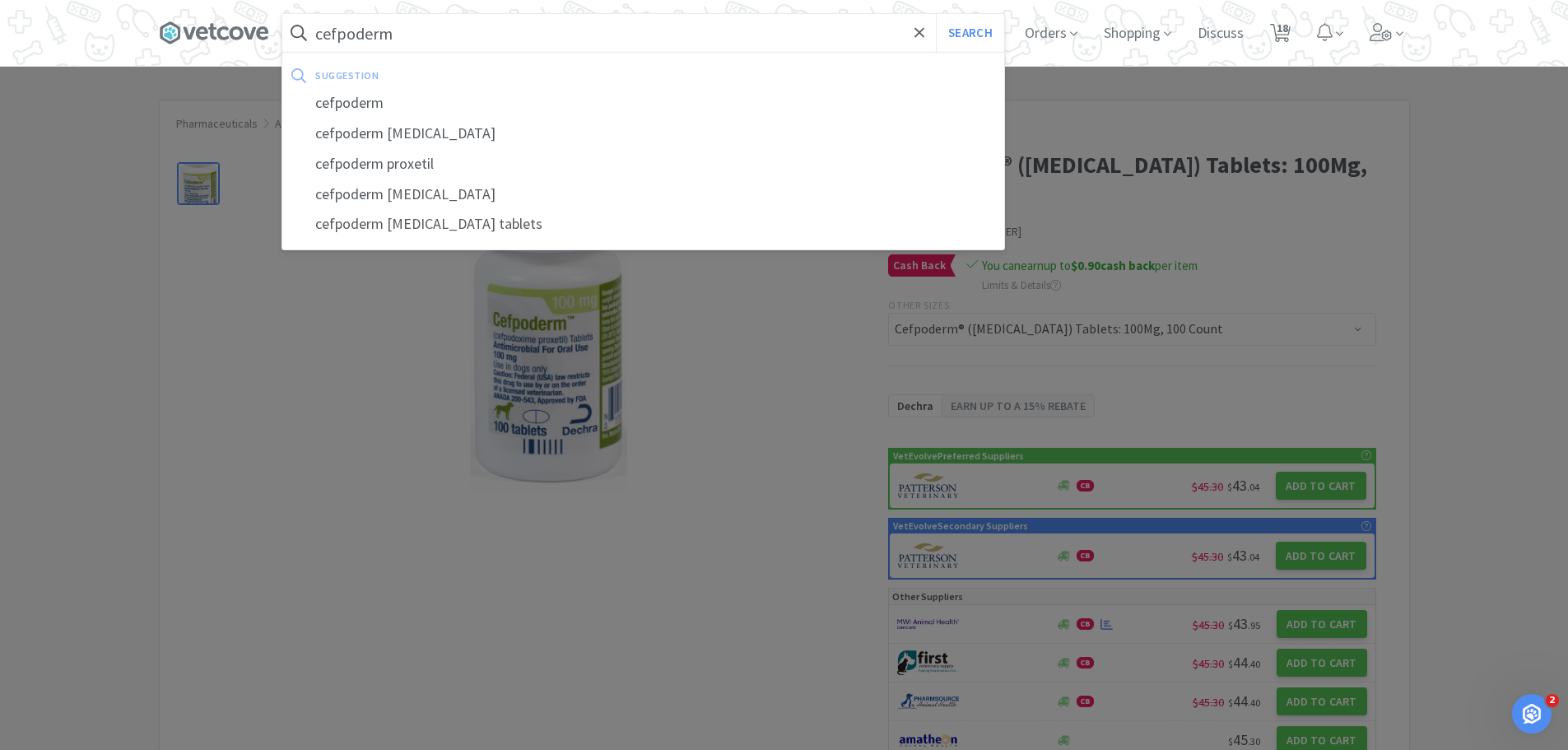
select select "2"
select select "1"
select select "2"
select select "1"
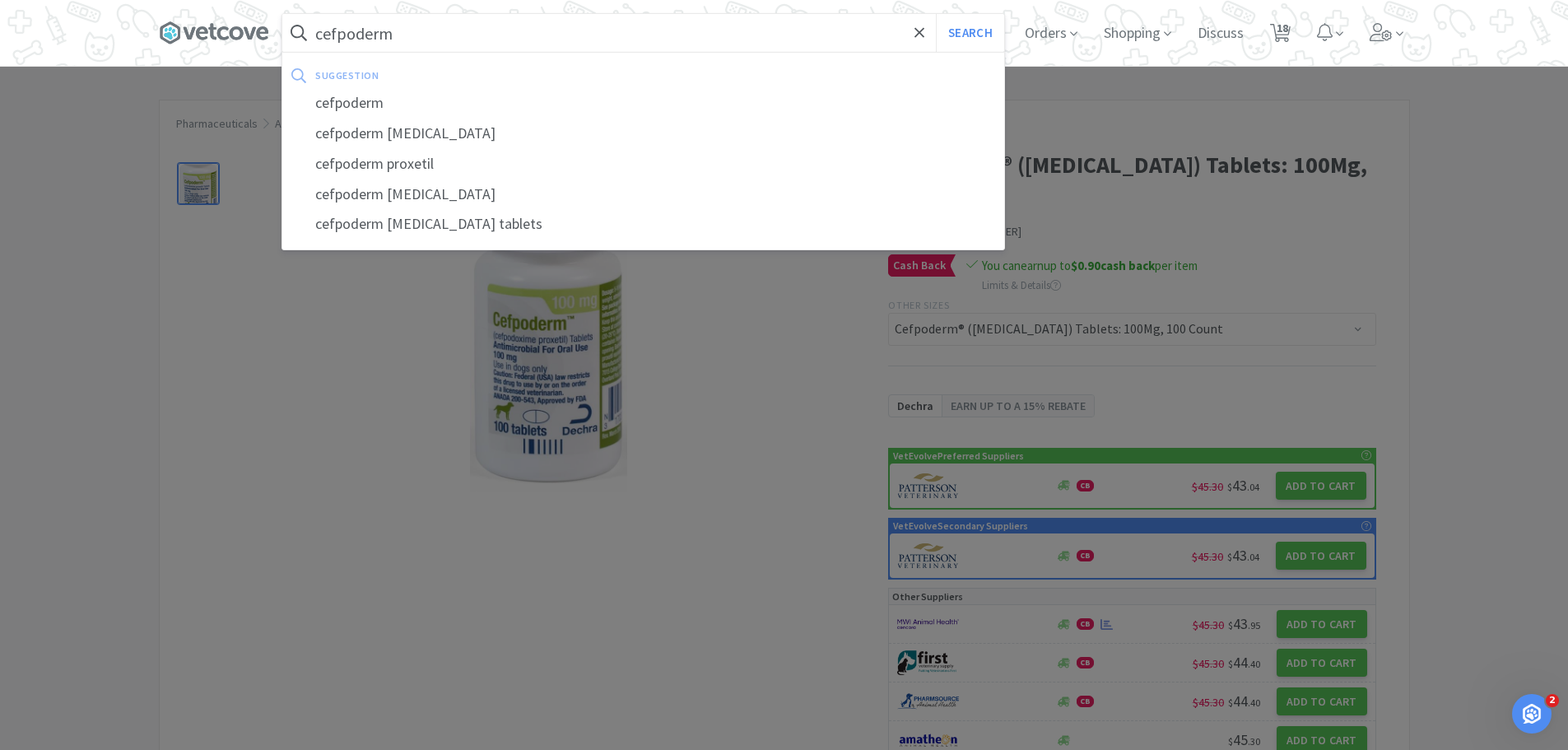
select select "2"
select select "1"
select select "3"
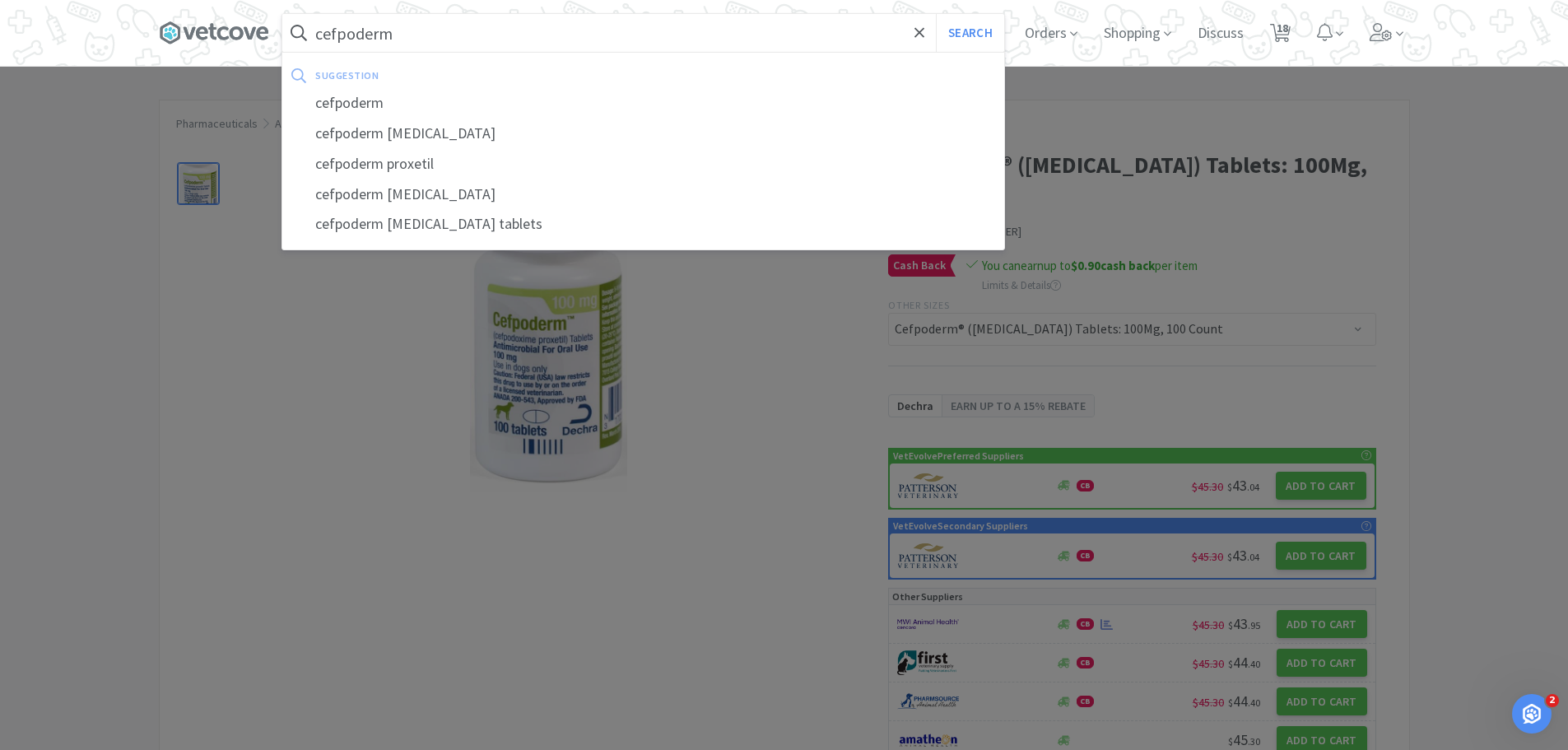
select select "1"
select select "5"
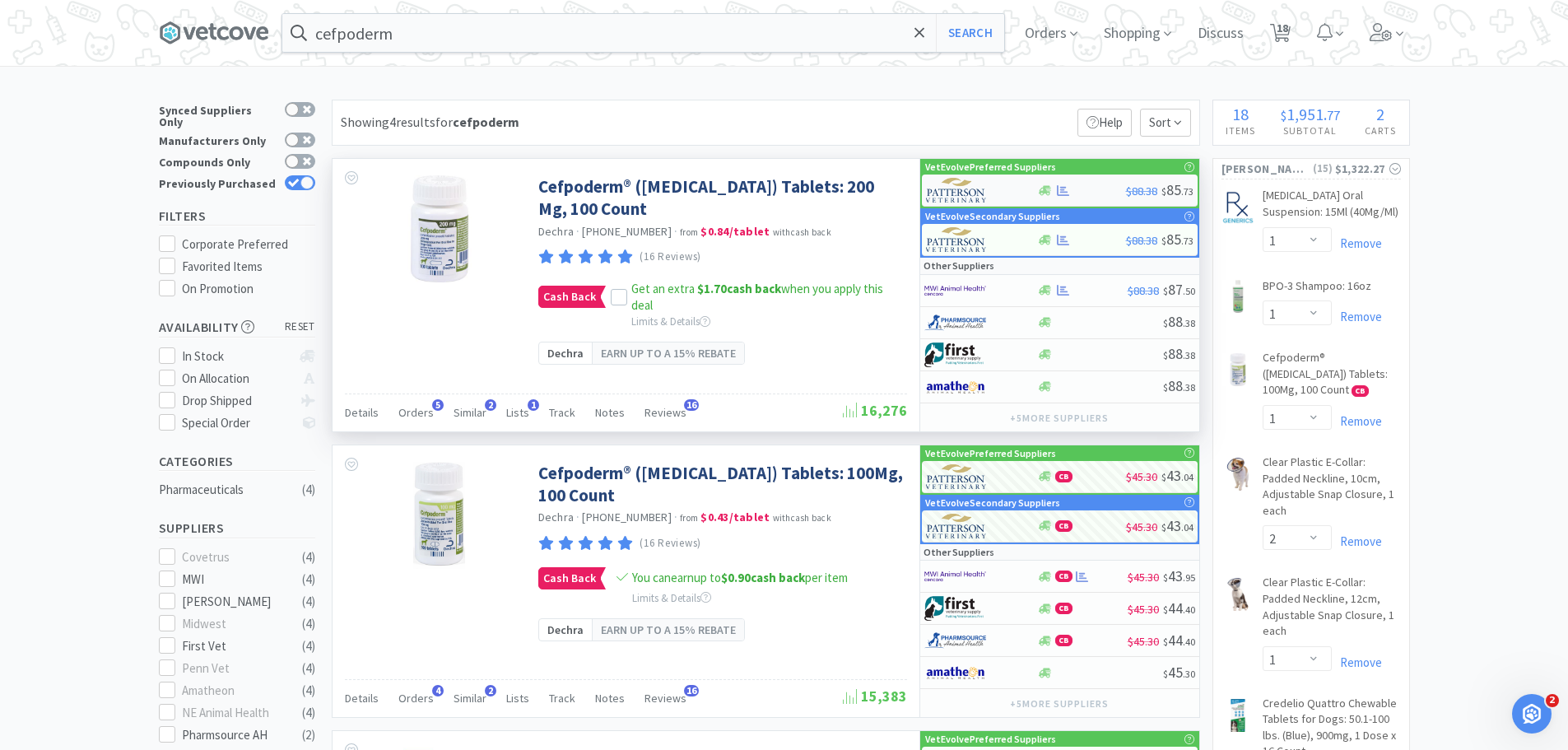
click at [1100, 182] on div "$88.38 $ 85 . 73" at bounding box center [1059, 191] width 275 height 33
select select "1"
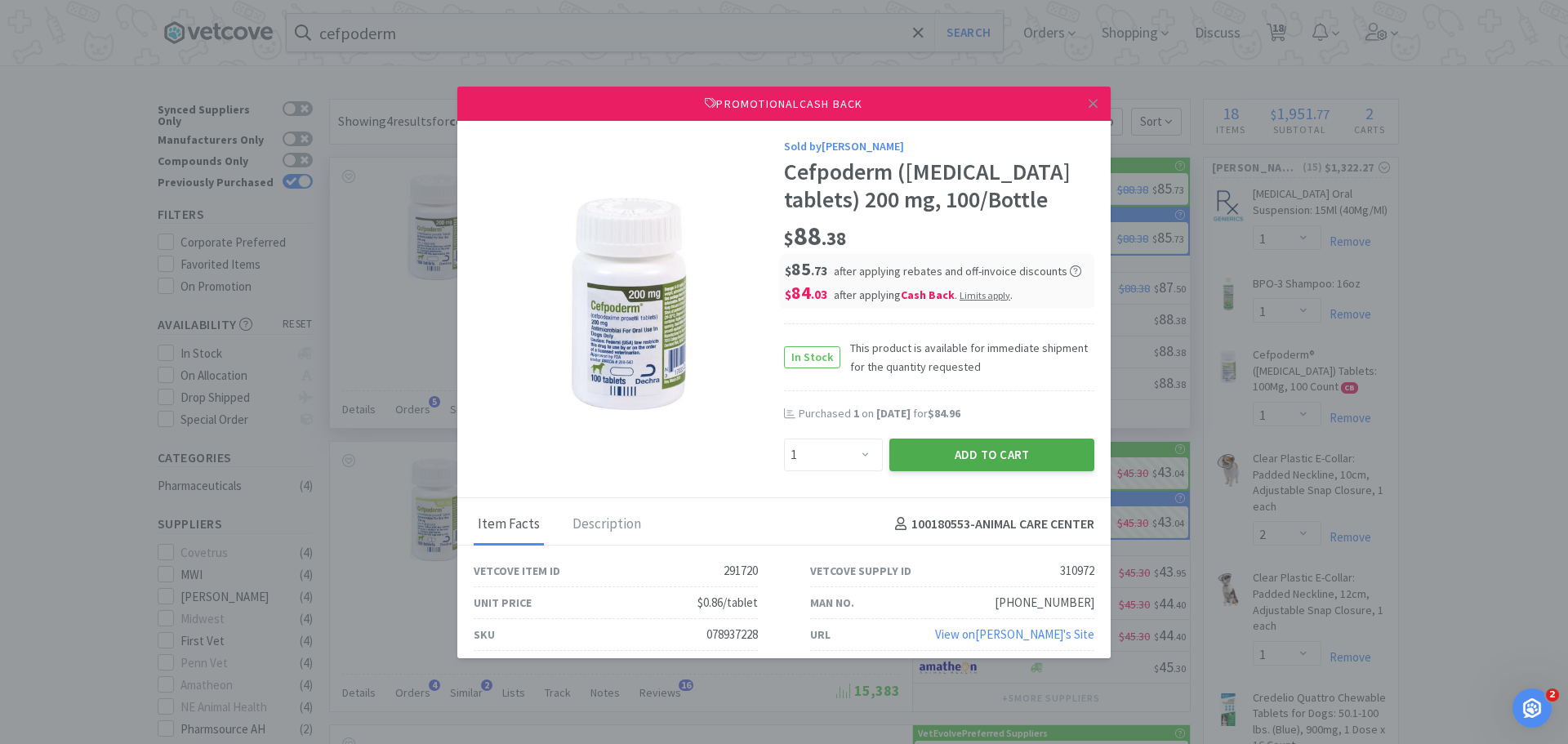
click at [968, 472] on button "Add to Cart" at bounding box center [992, 455] width 205 height 32
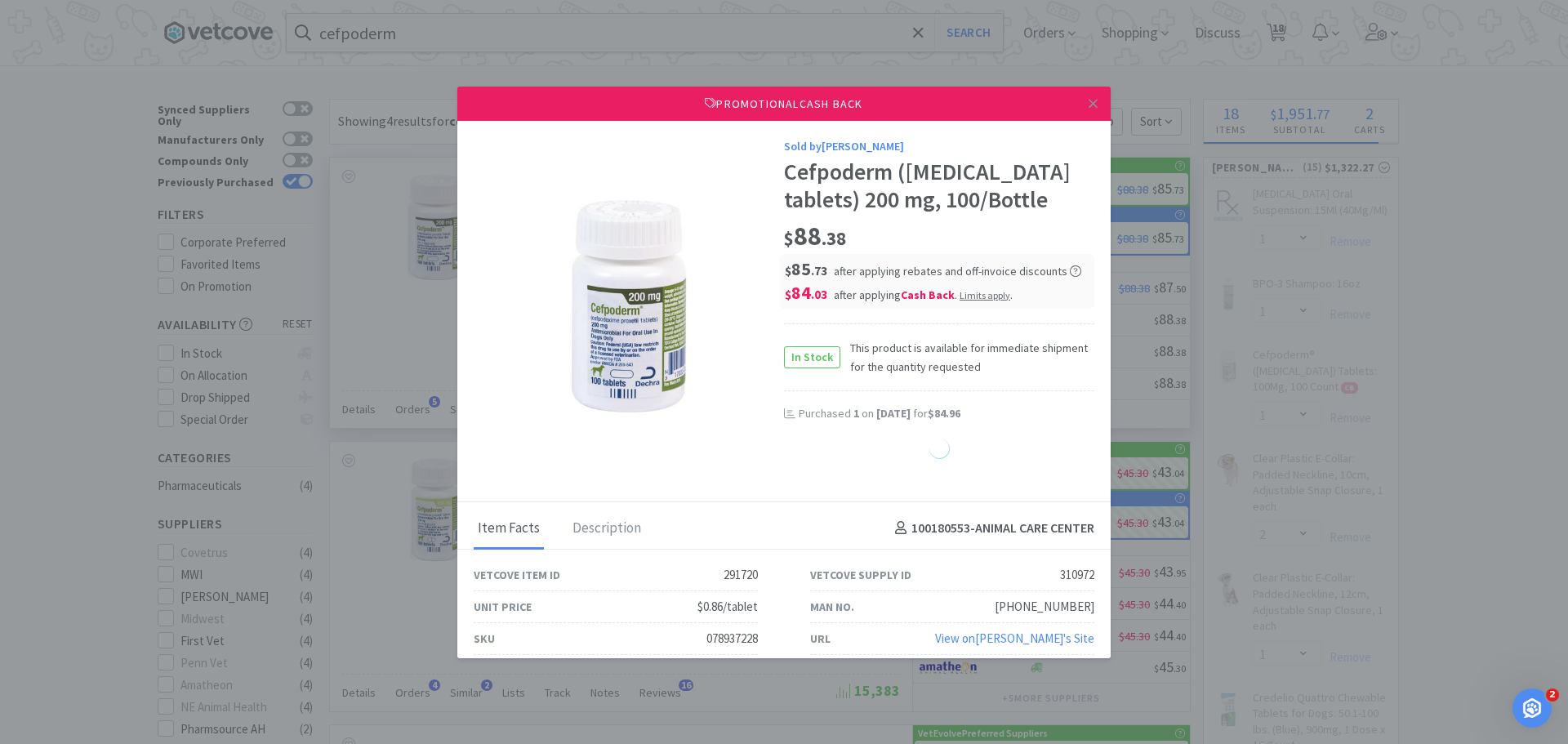
select select "1"
select select "2"
select select "1"
select select "2"
select select "1"
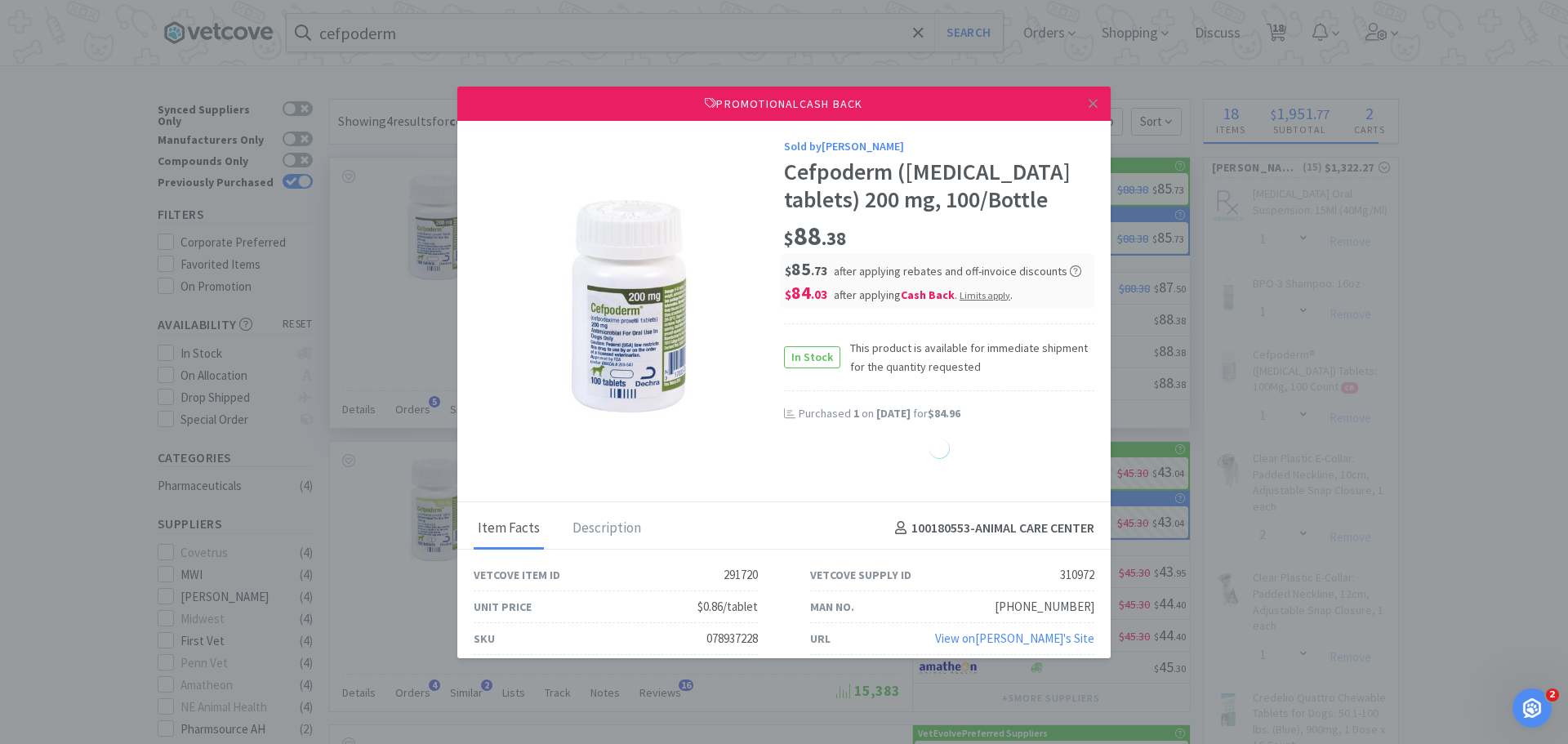
select select "2"
select select "1"
select select "3"
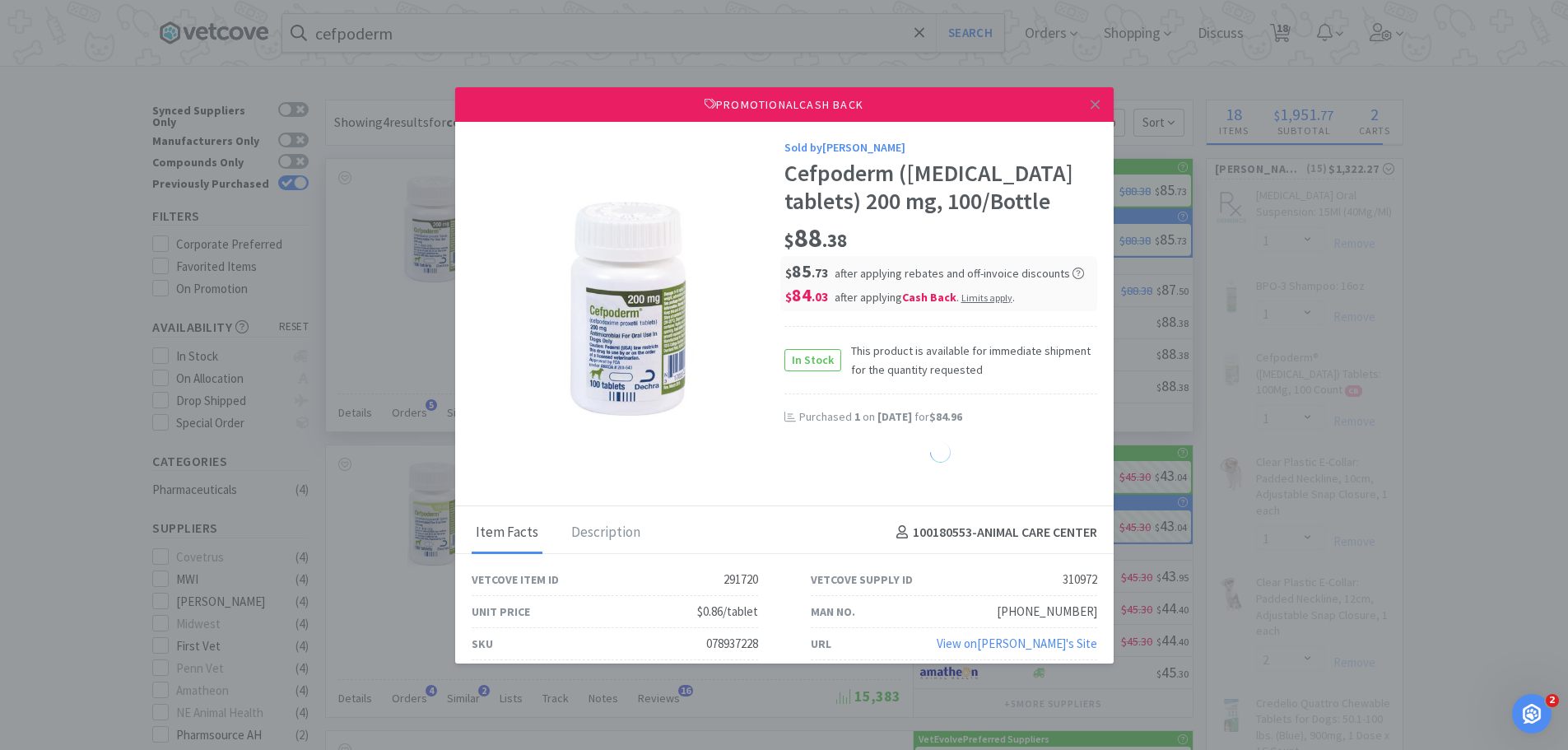
select select "1"
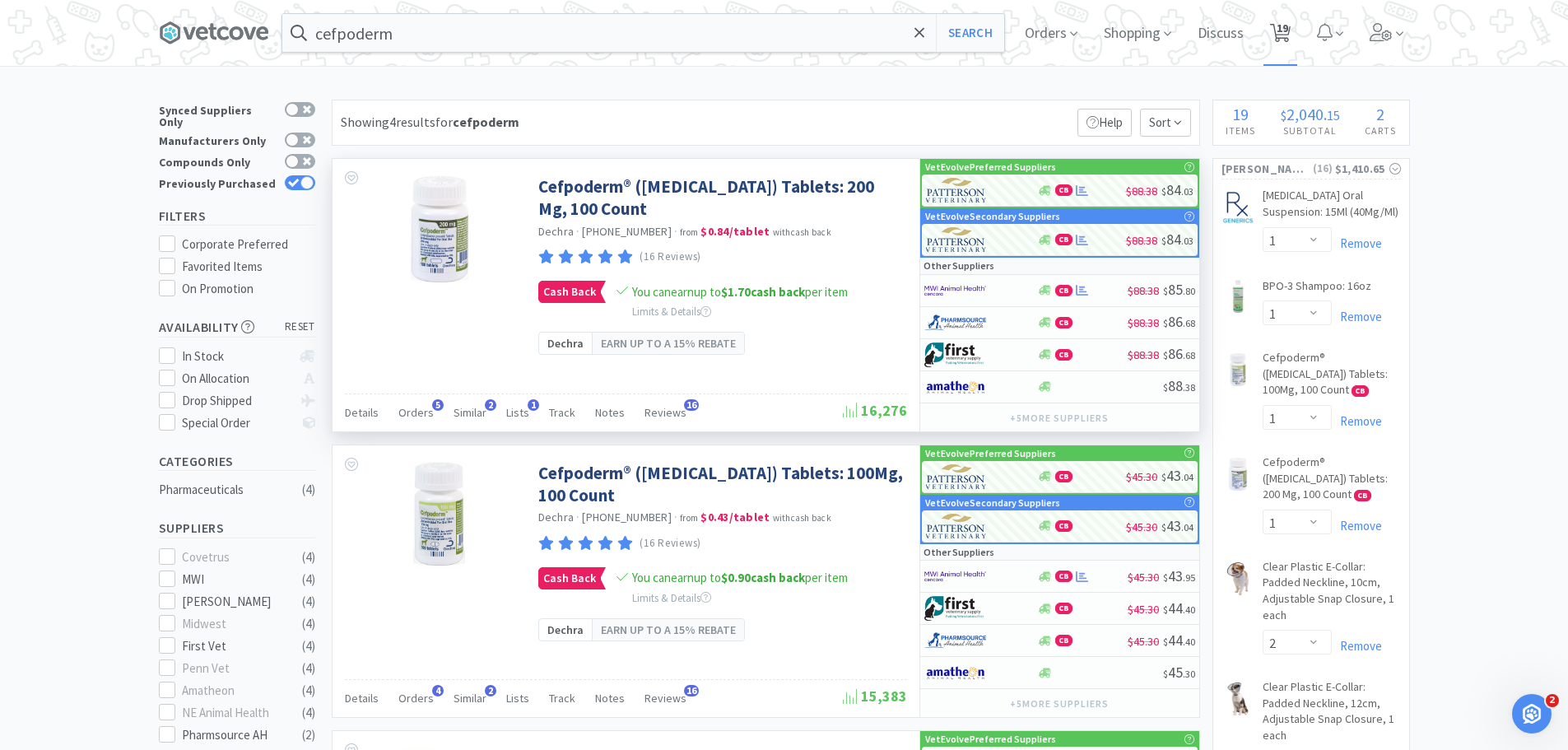
click at [1280, 26] on icon at bounding box center [1280, 33] width 21 height 18
select select "5"
select select "1"
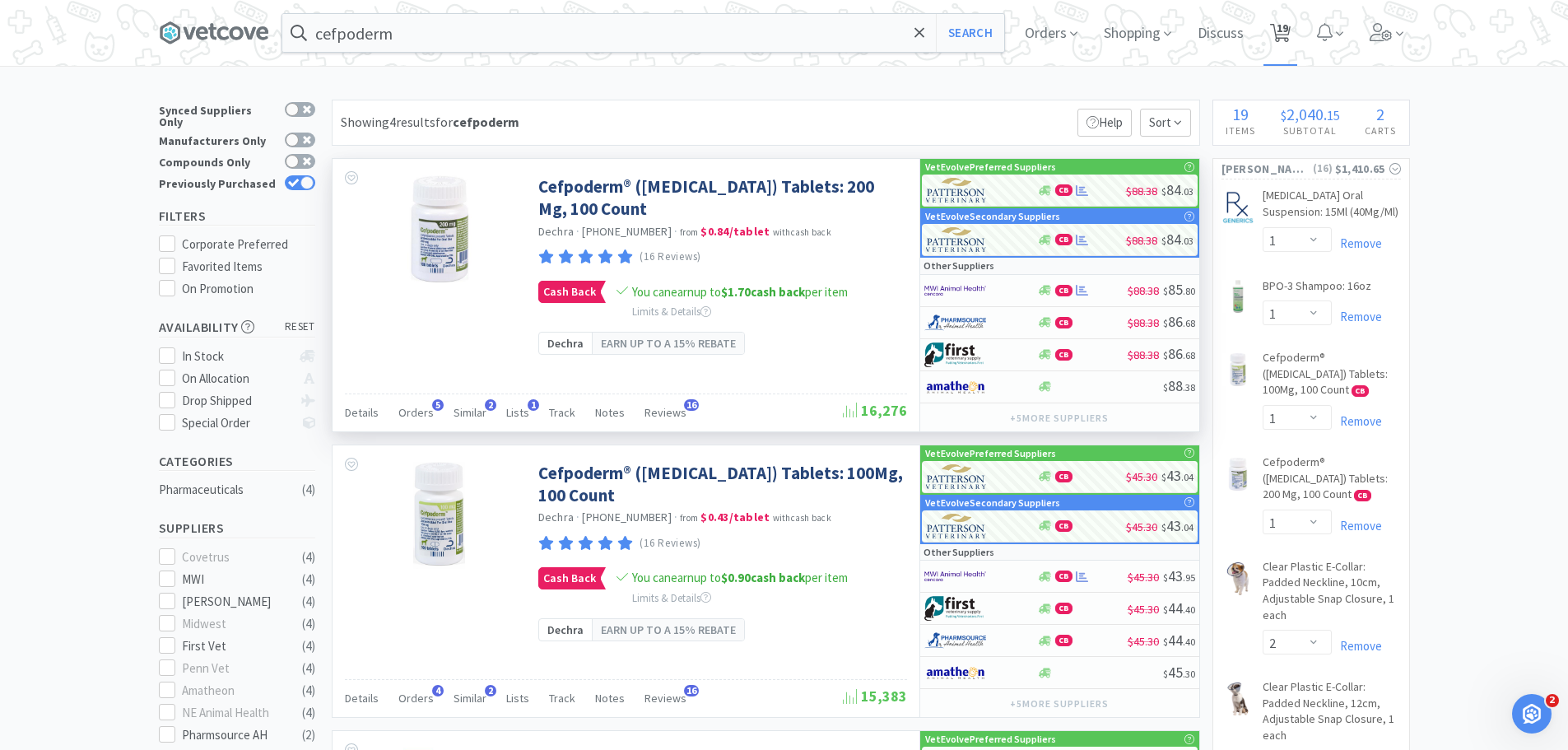
select select "1"
select select "2"
select select "1"
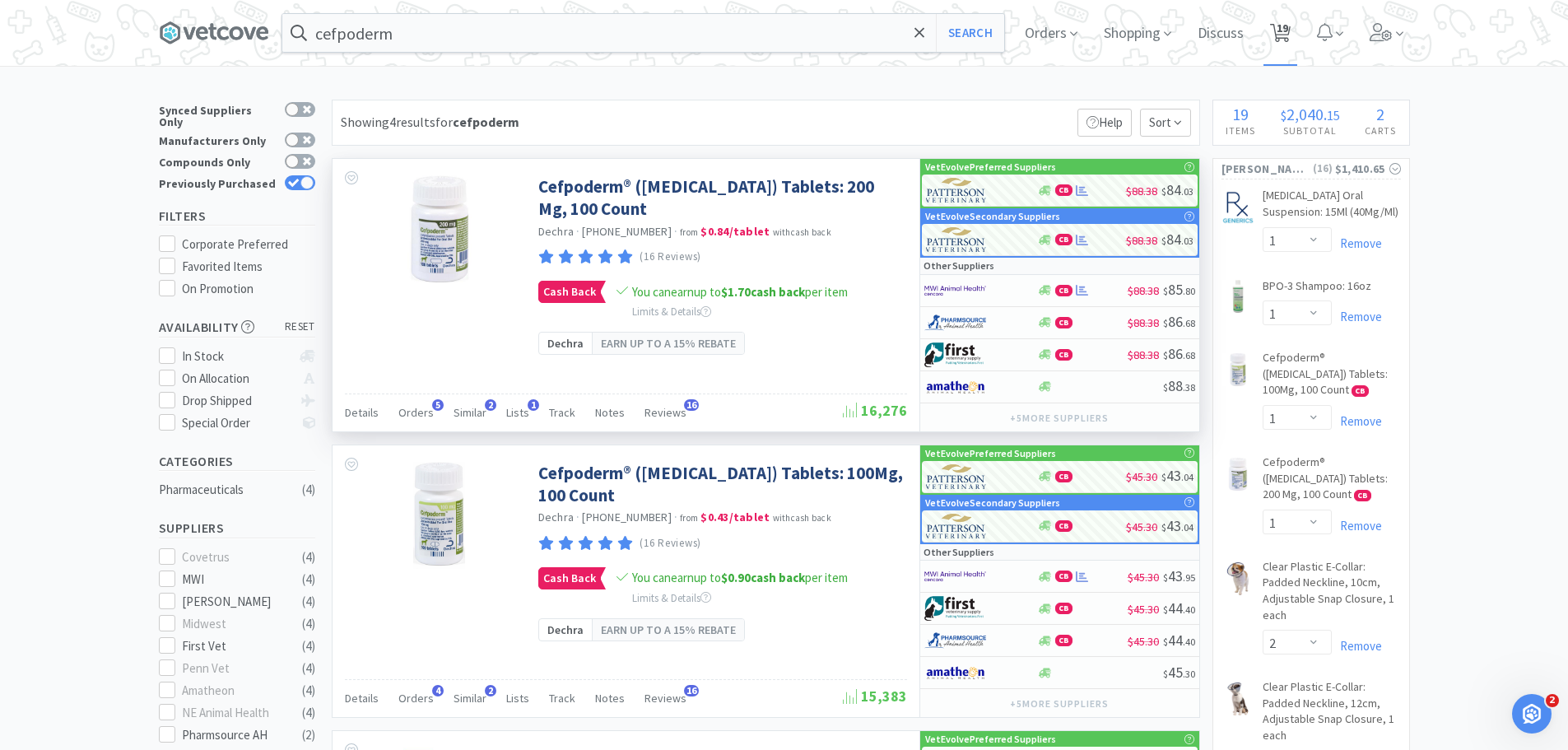
select select "2"
select select "1"
select select "2"
select select "1"
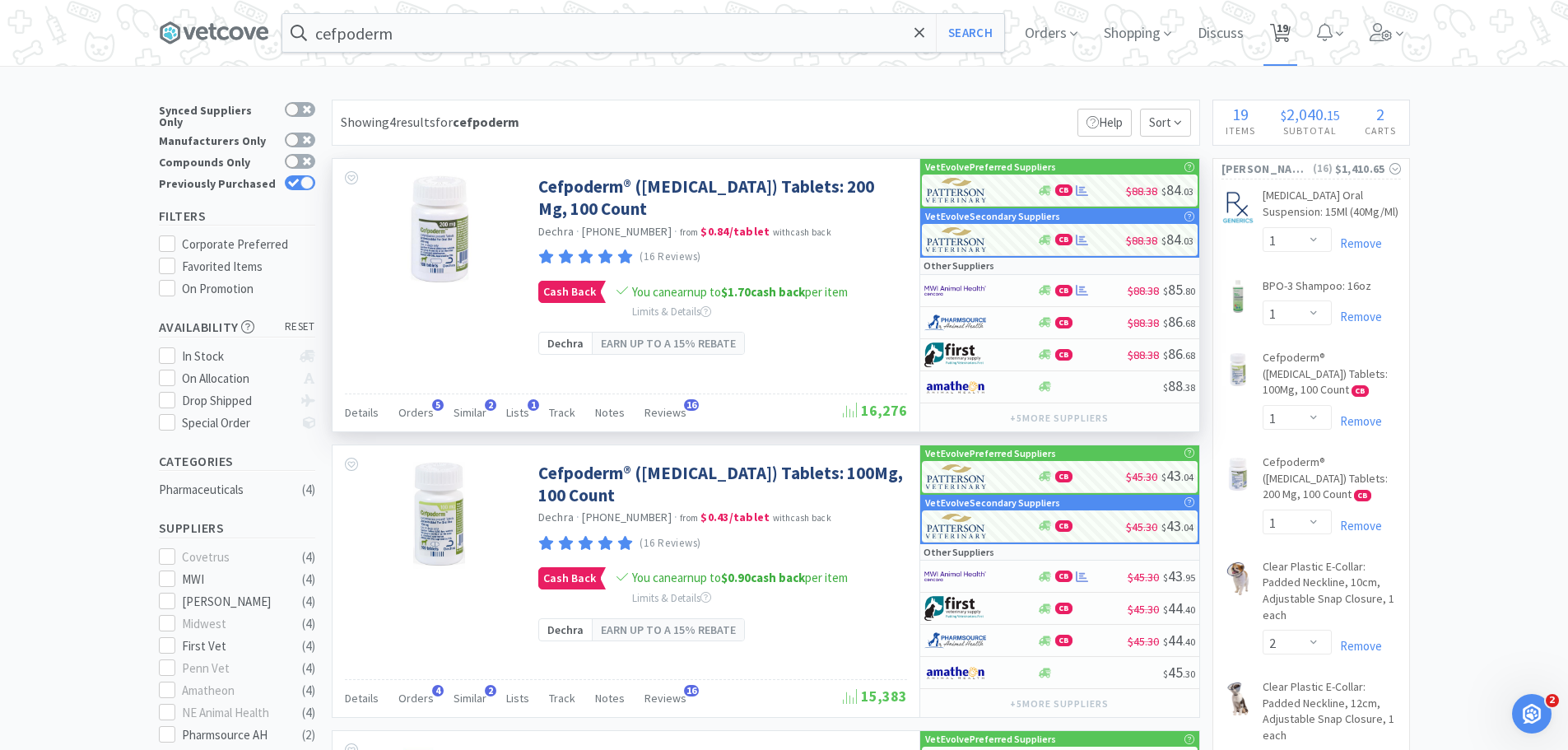
select select "1"
select select "3"
select select "1"
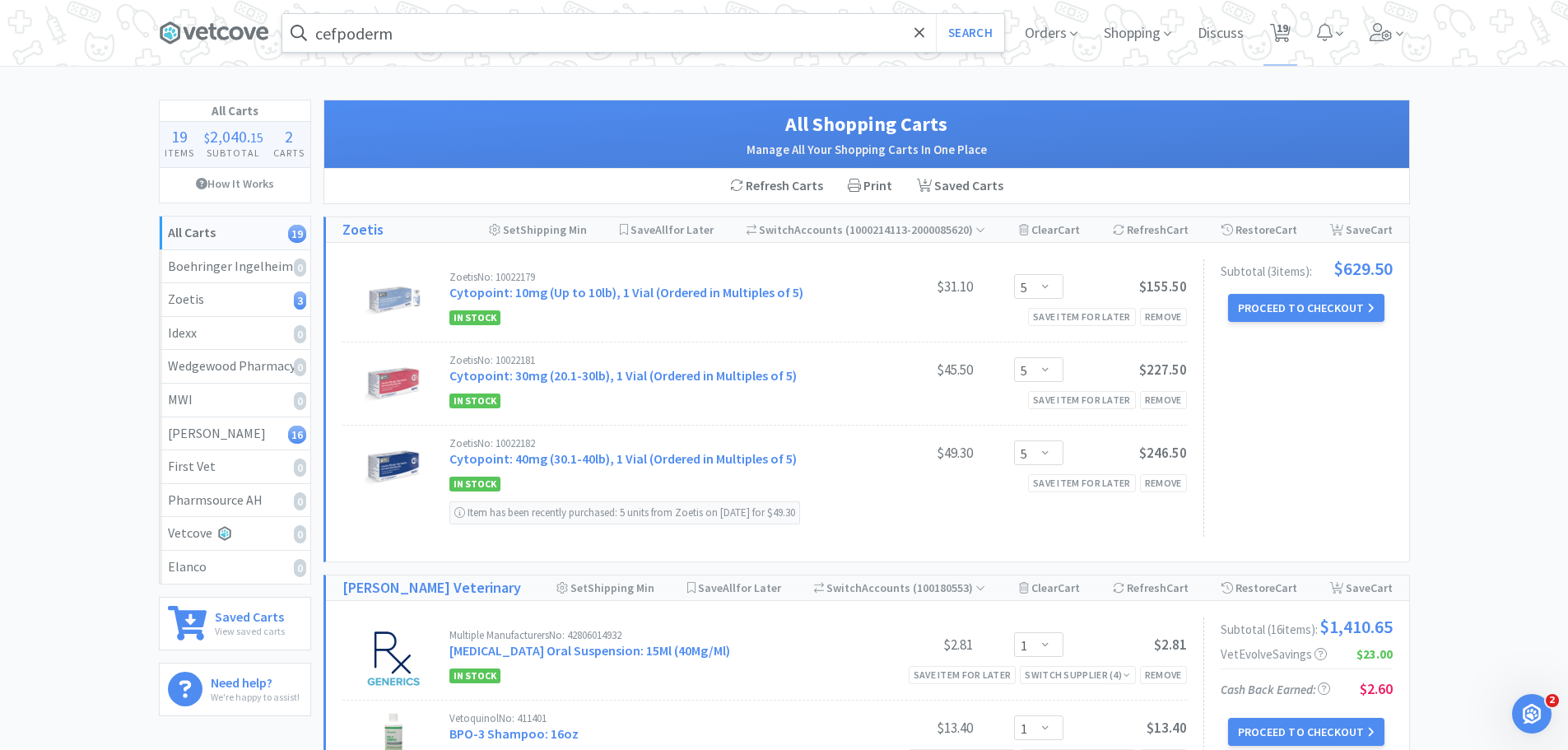
click at [435, 41] on input "cefpoderm" at bounding box center [642, 33] width 722 height 38
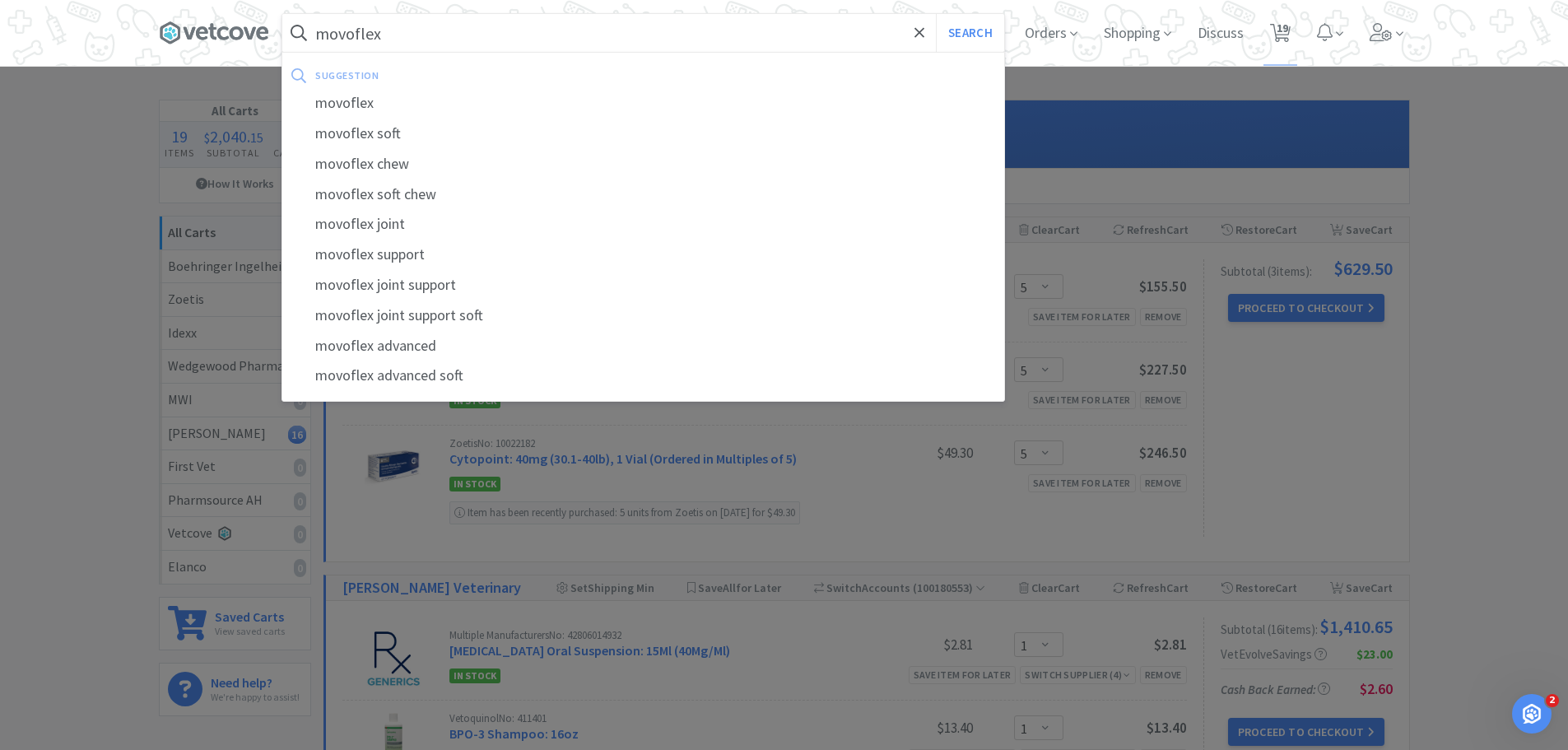
type input "movoflex"
click at [936, 14] on button "Search" at bounding box center [969, 33] width 68 height 38
select select "1"
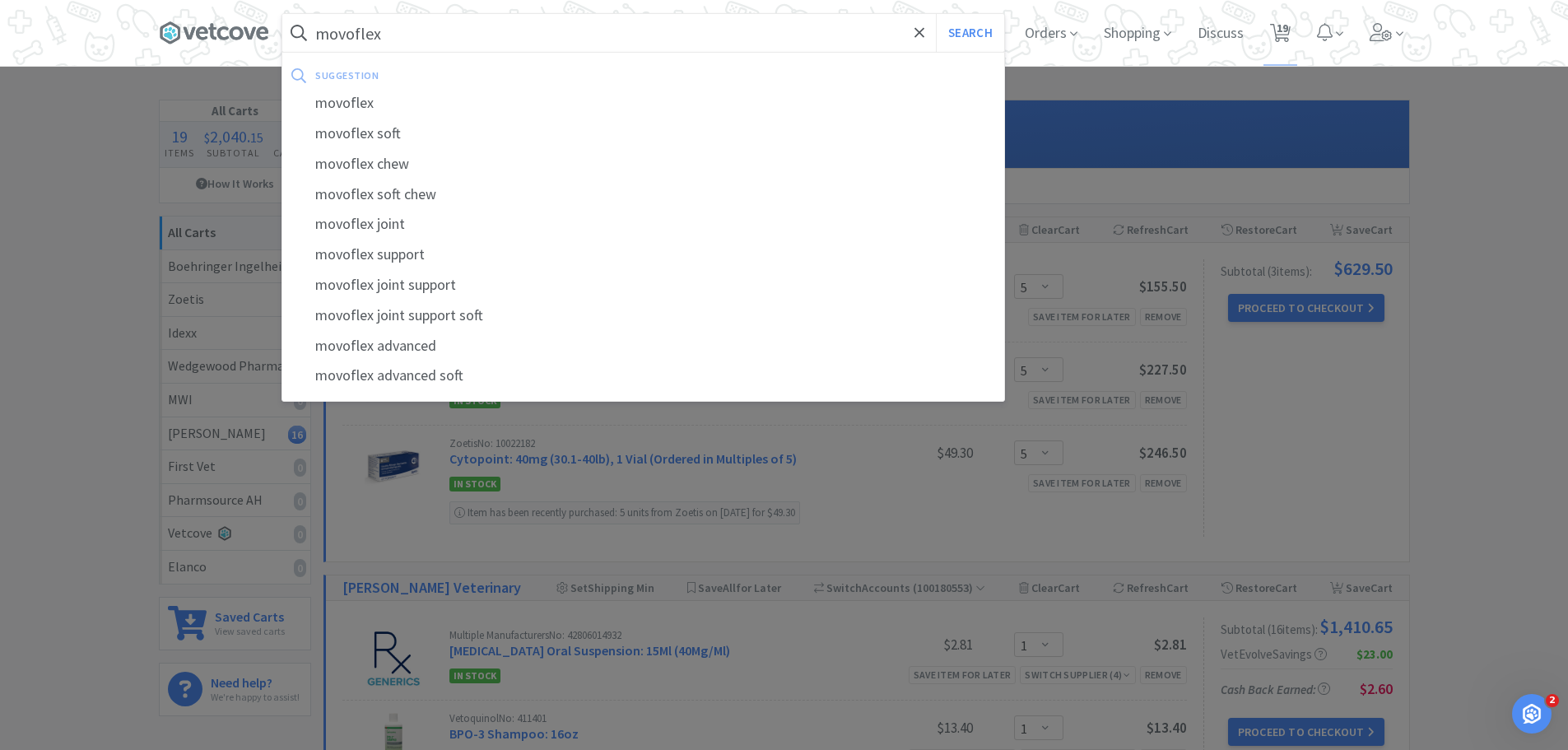
select select "1"
select select "2"
select select "1"
select select "2"
select select "1"
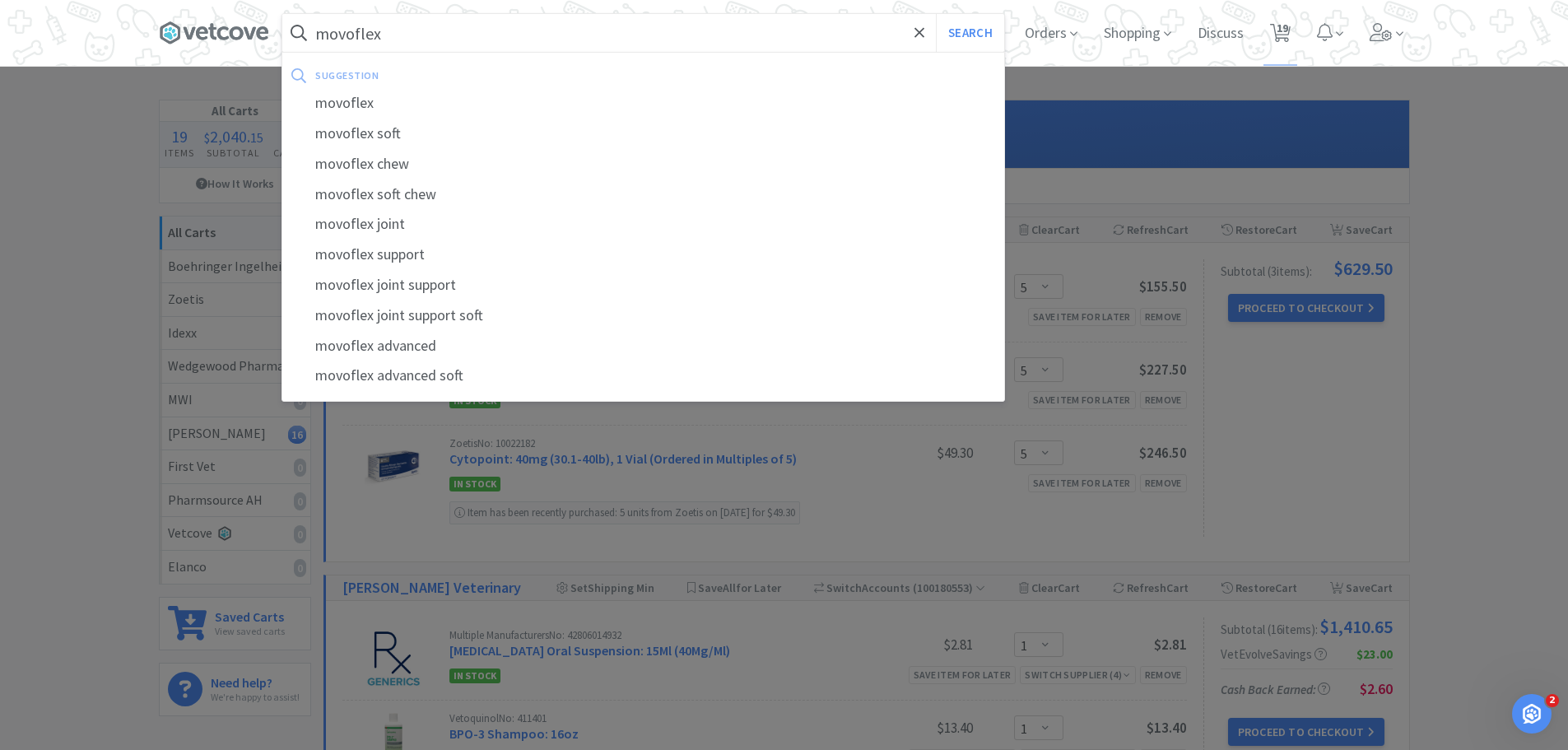
select select "1"
select select "2"
select select "1"
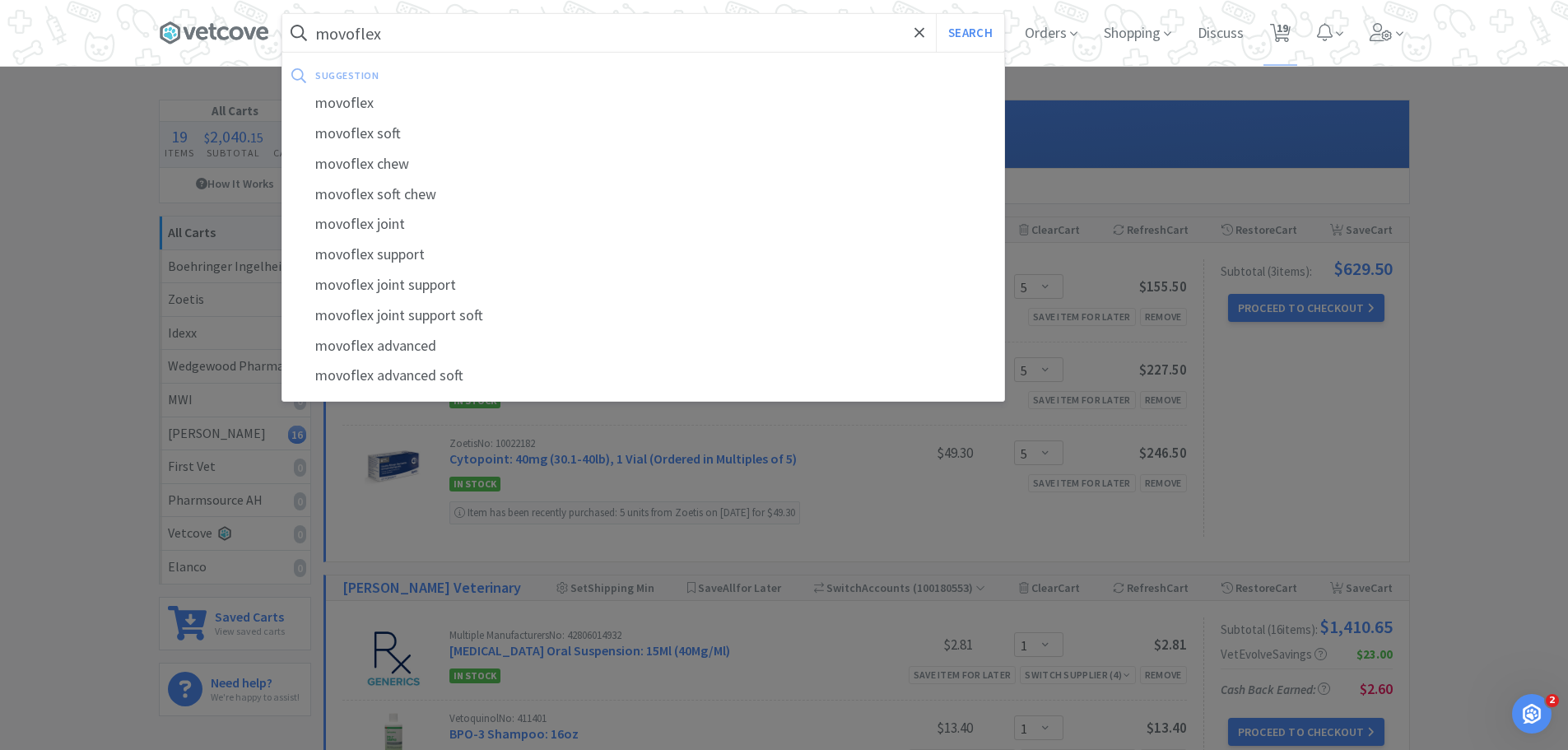
select select "3"
select select "1"
select select "5"
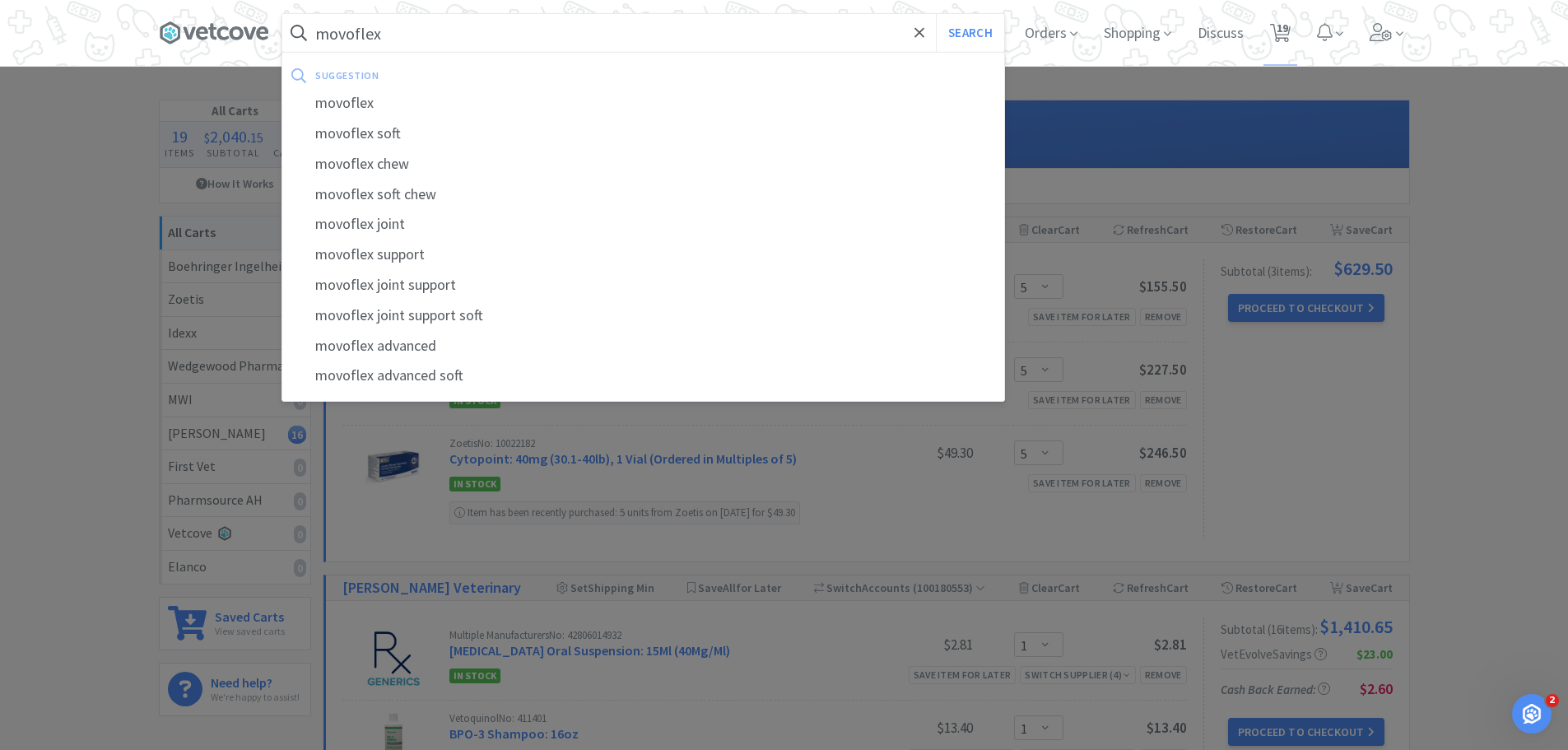
select select "5"
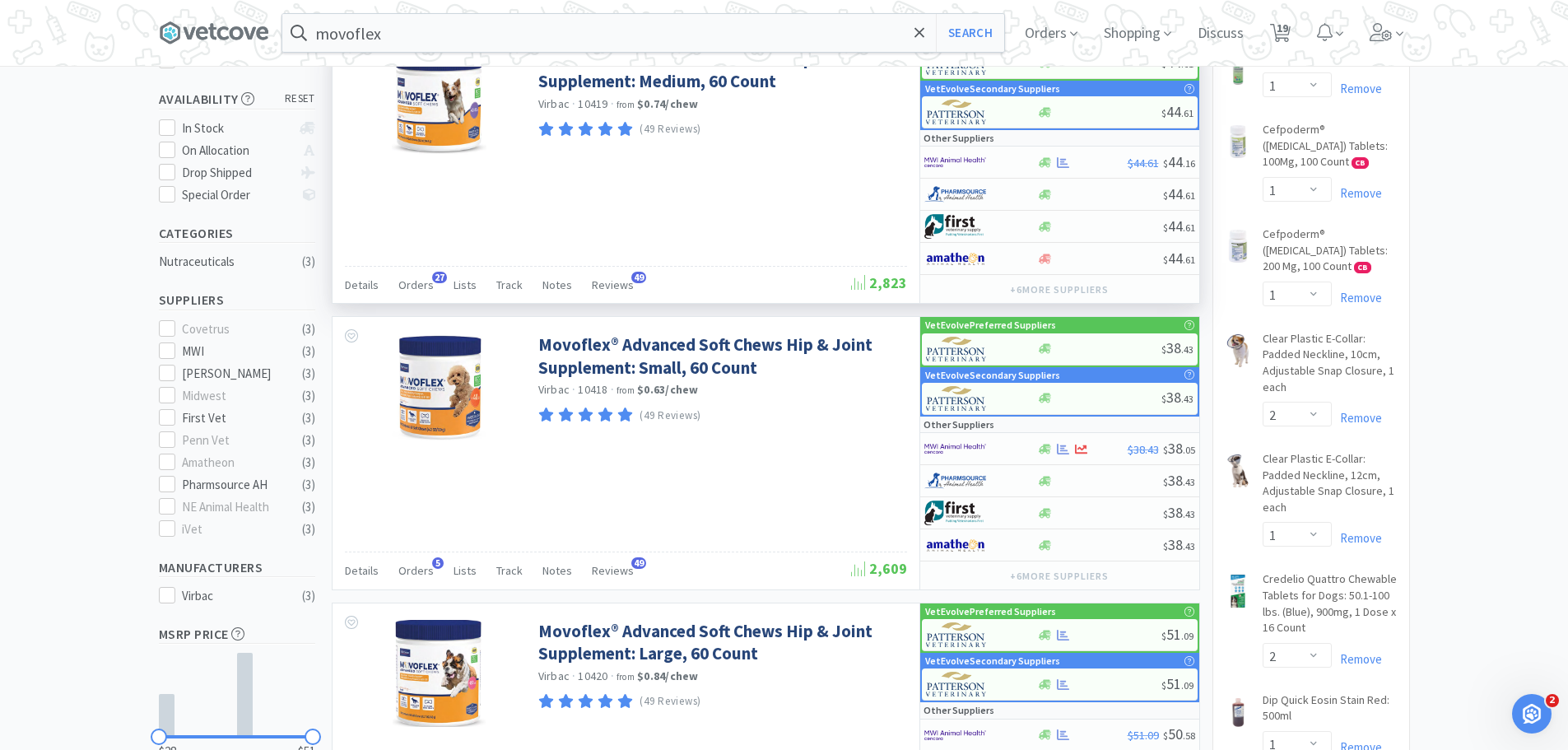
scroll to position [247, 0]
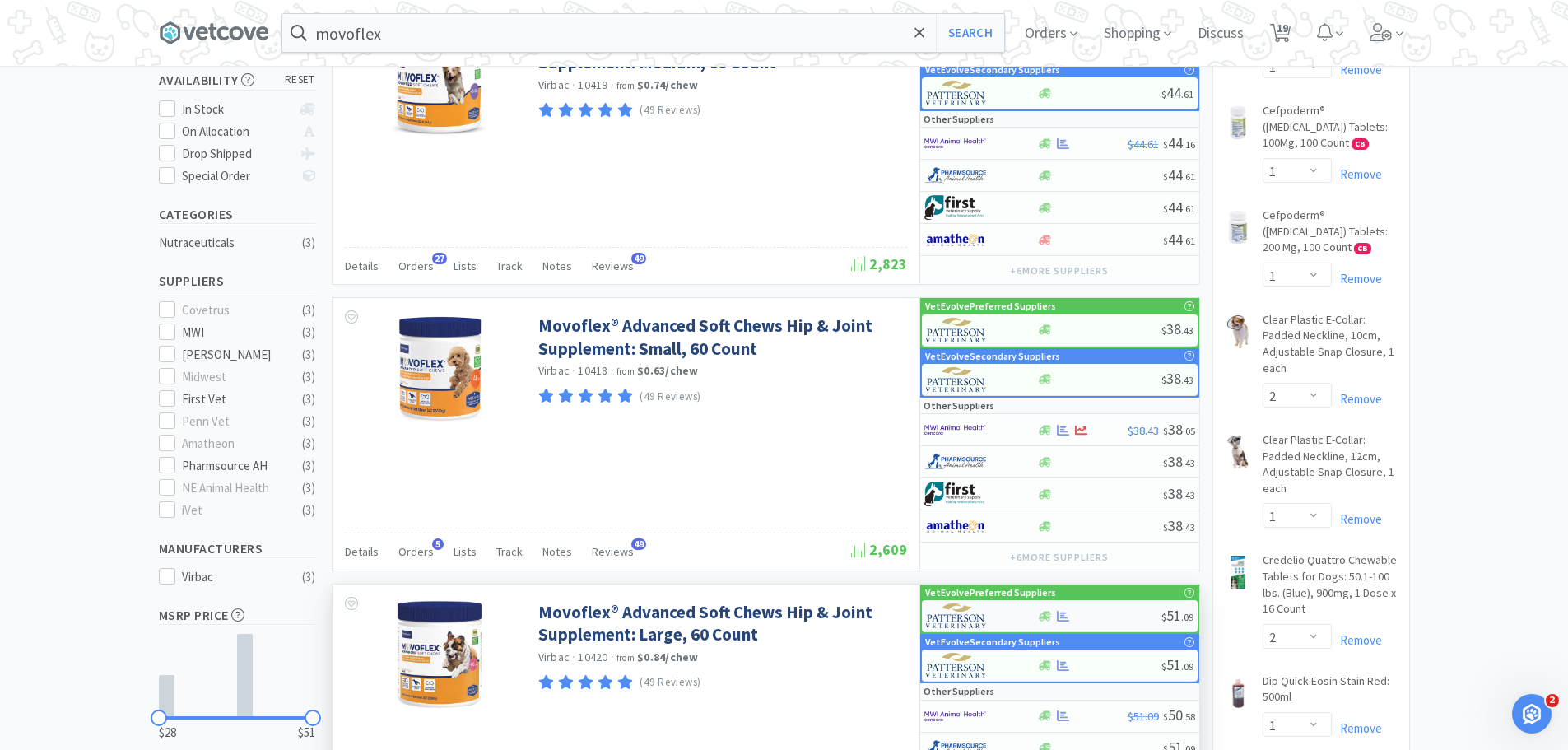
click at [1142, 616] on div at bounding box center [1100, 616] width 124 height 12
select select "1"
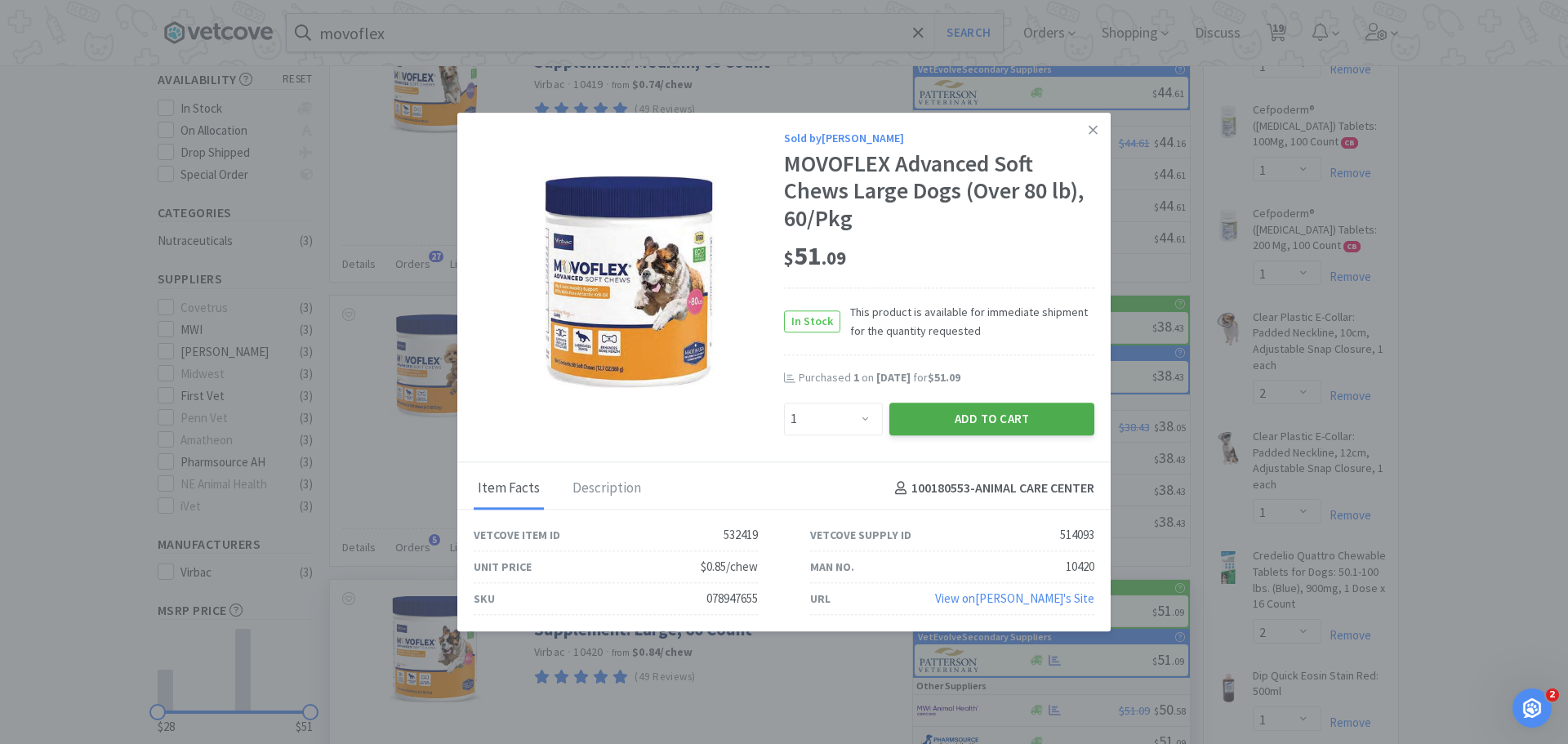
click at [958, 426] on button "Add to Cart" at bounding box center [992, 418] width 205 height 32
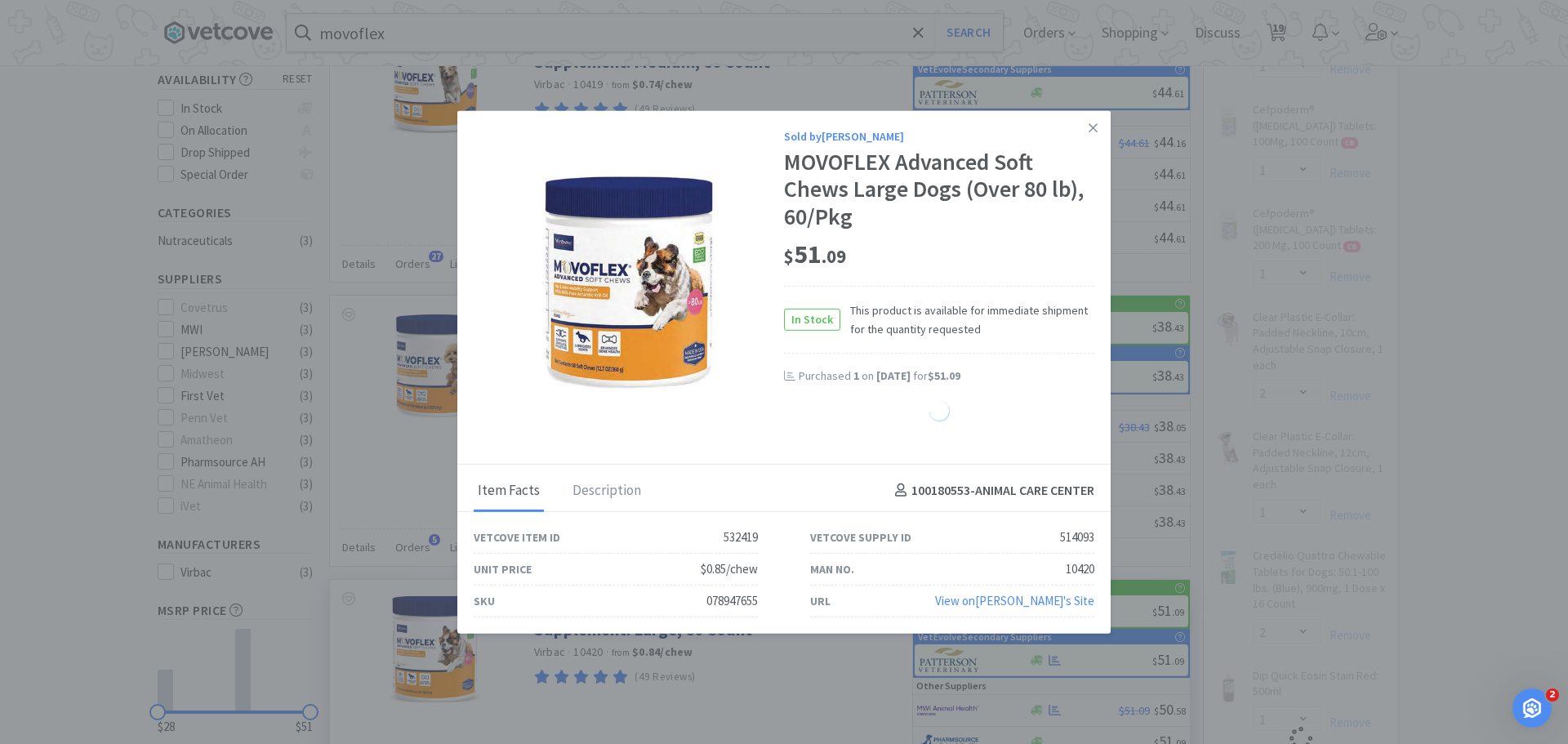
select select "1"
select select "3"
select select "1"
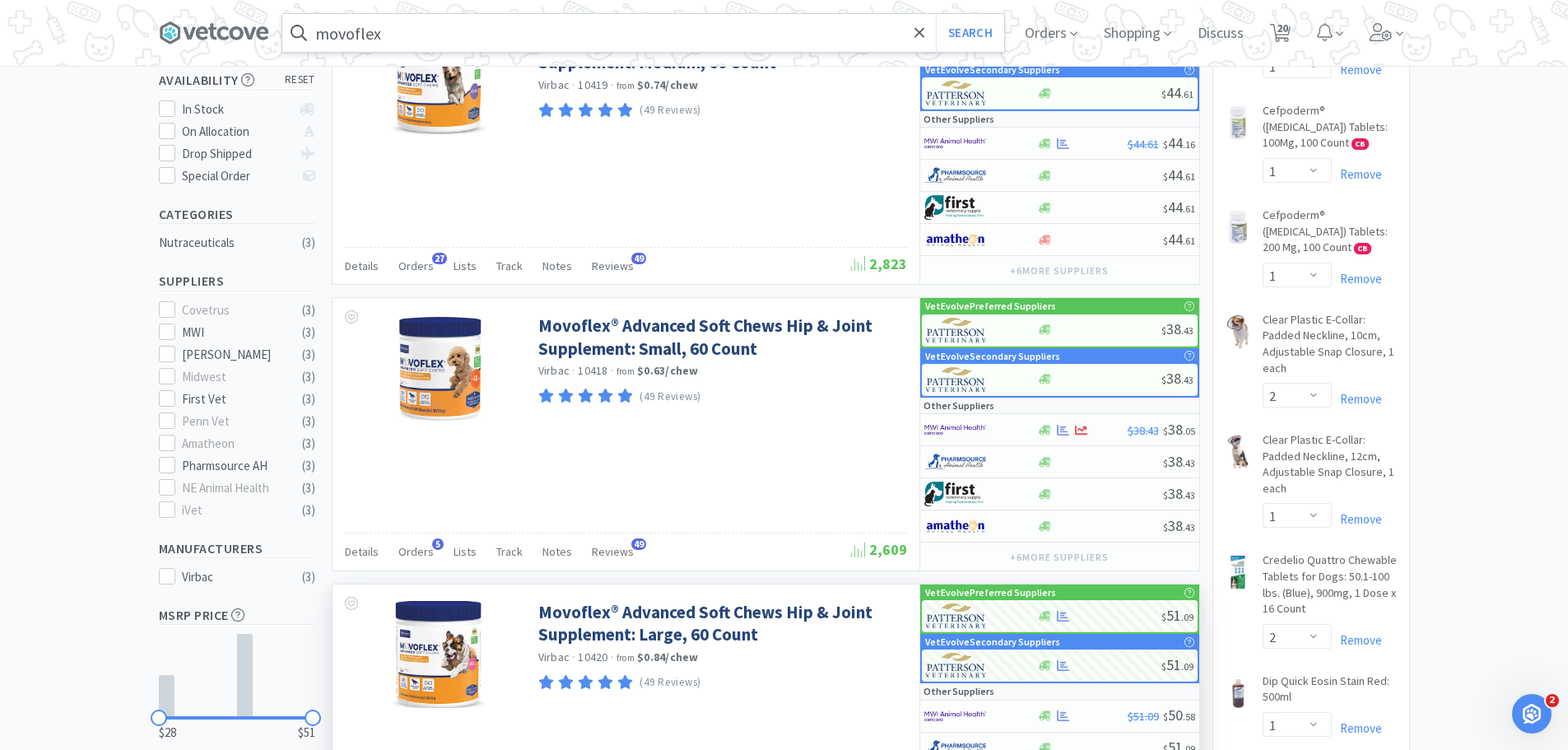
click at [453, 40] on input "movoflex" at bounding box center [642, 33] width 722 height 38
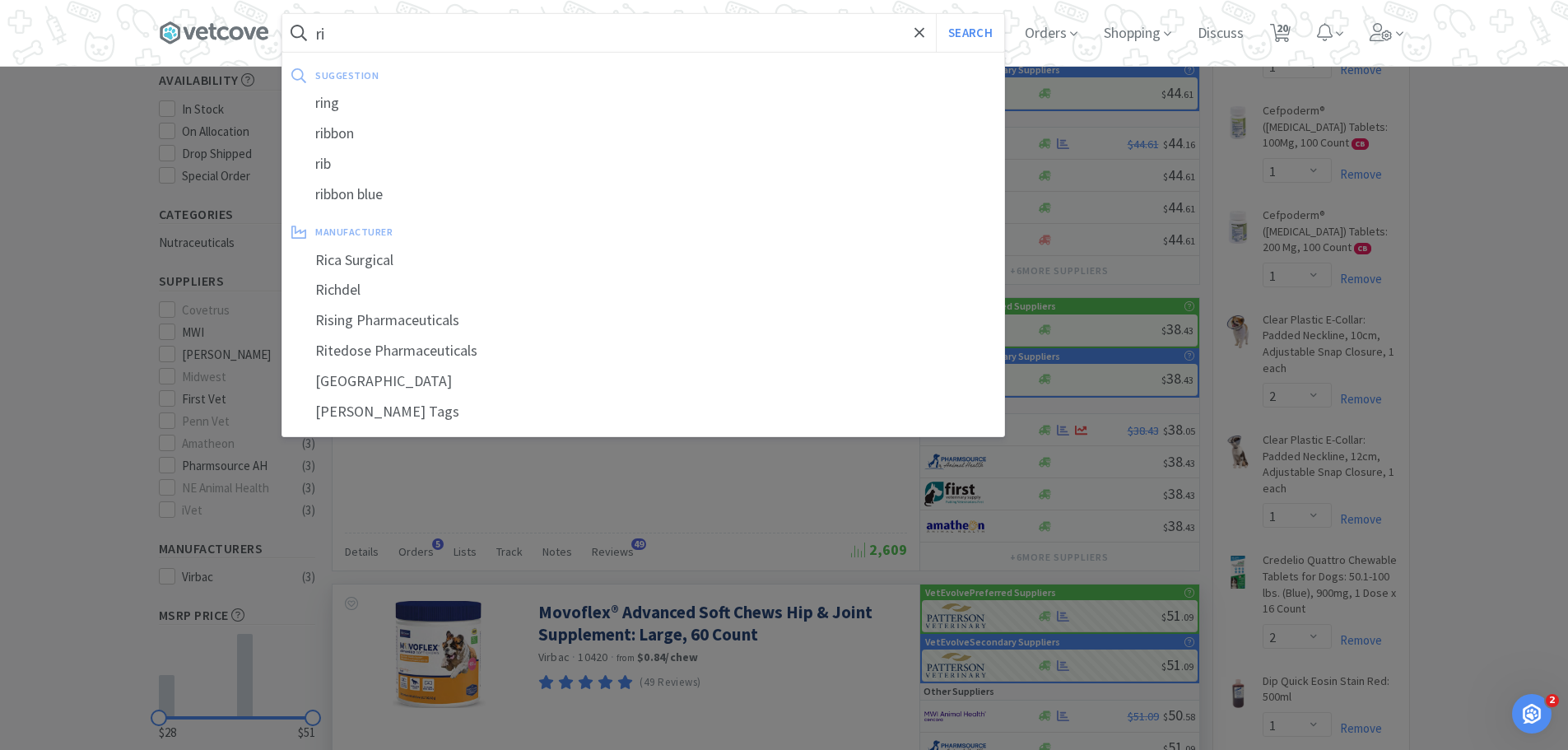
type input "r"
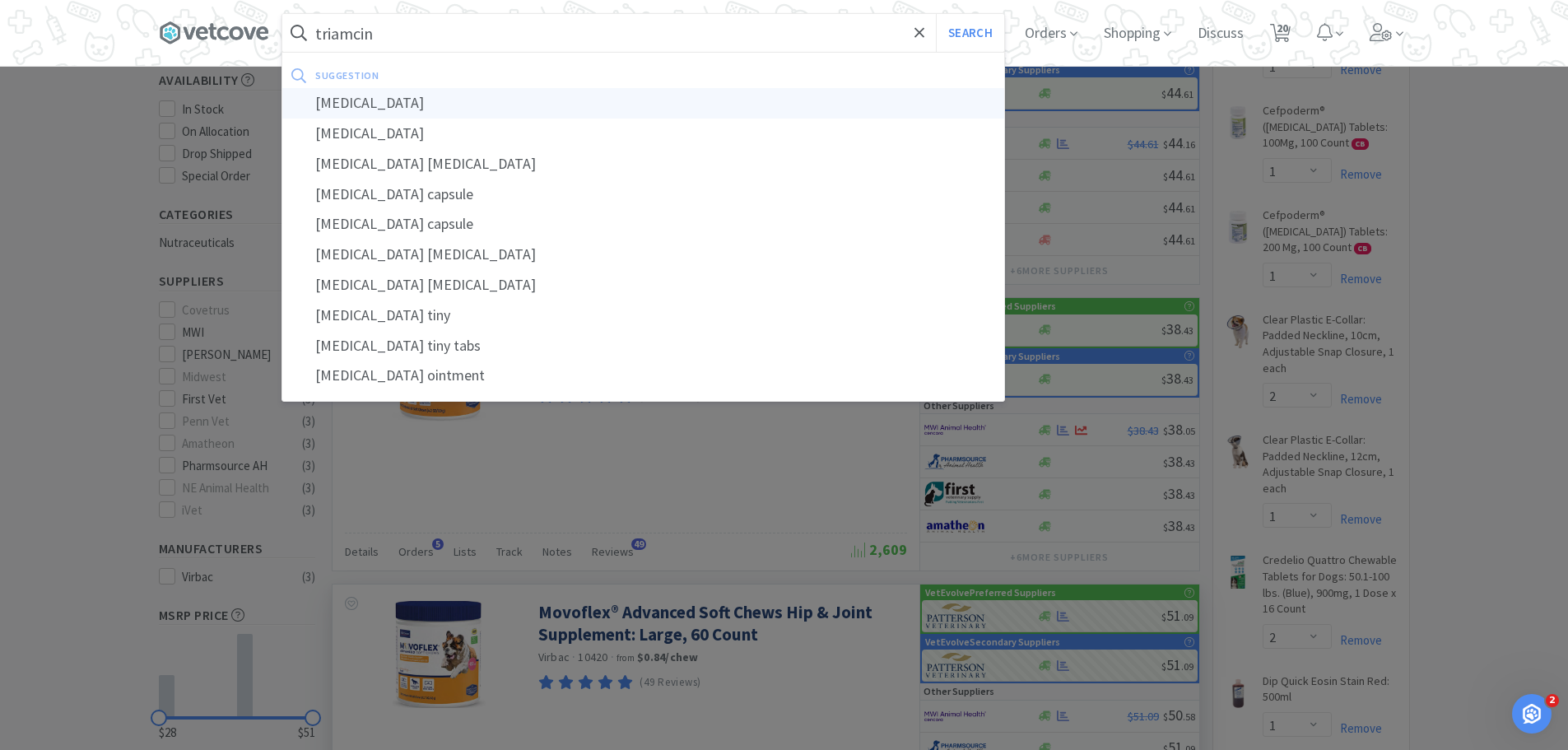
click at [359, 96] on div "[MEDICAL_DATA]" at bounding box center [642, 103] width 722 height 31
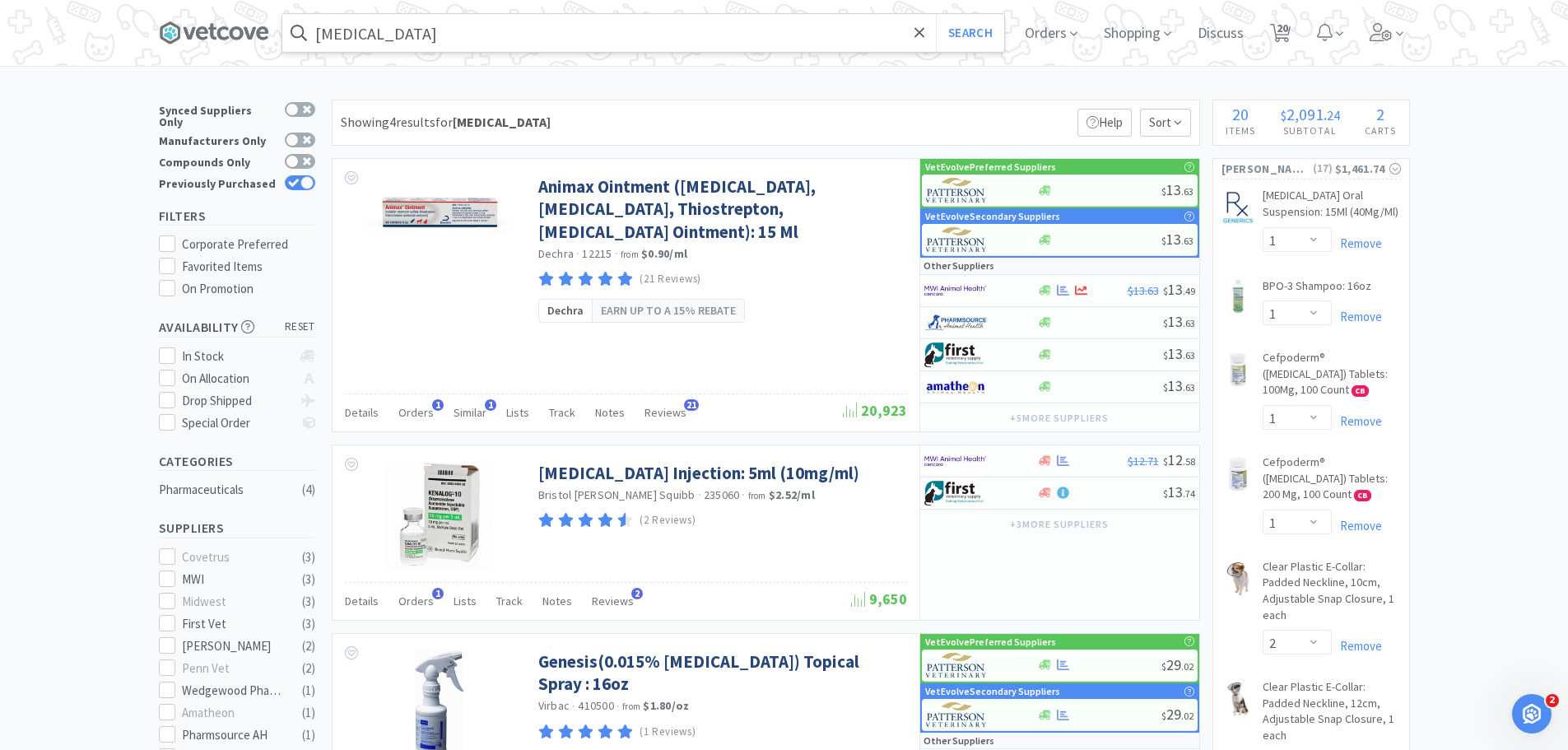
scroll to position [82, 0]
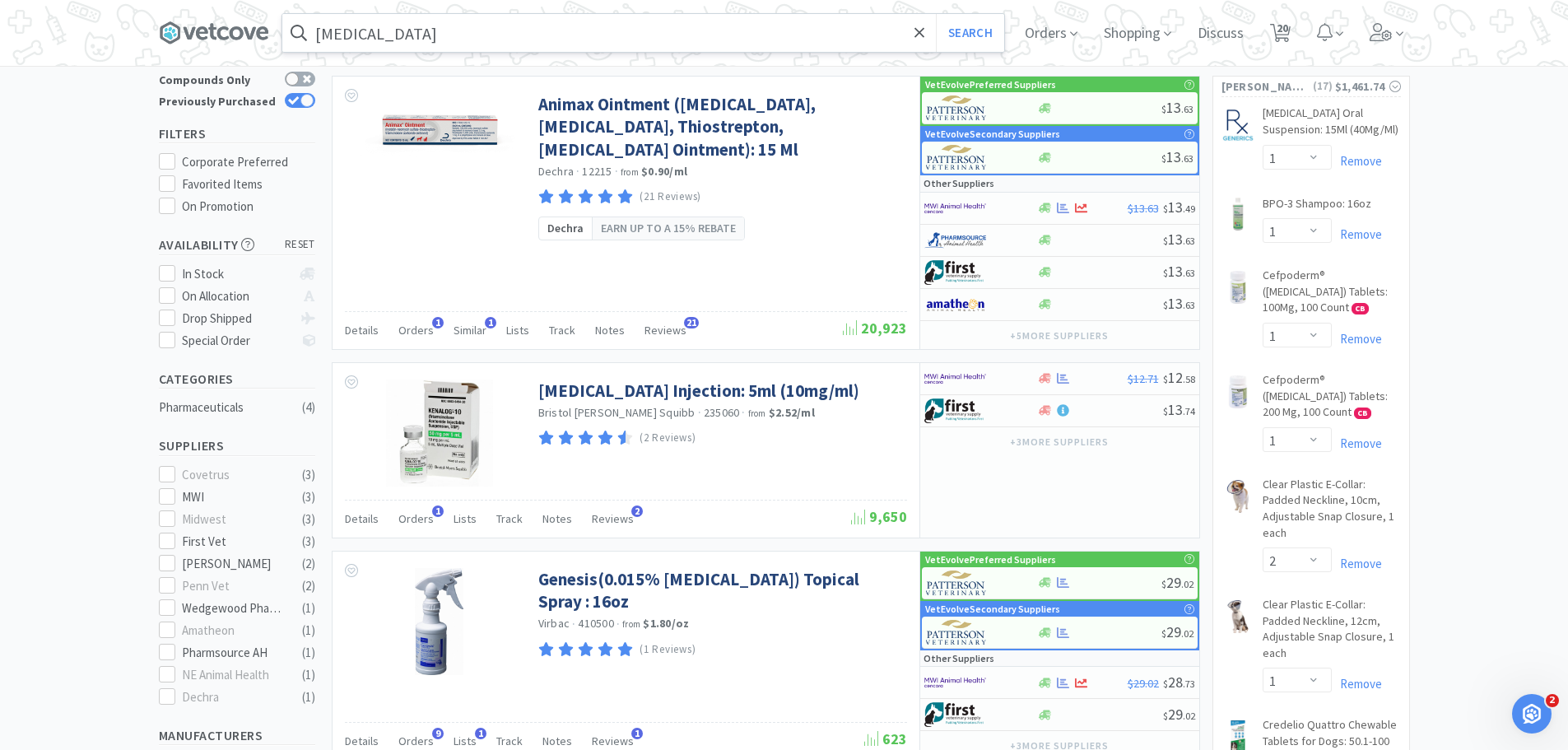
click at [447, 27] on input "[MEDICAL_DATA]" at bounding box center [642, 33] width 722 height 38
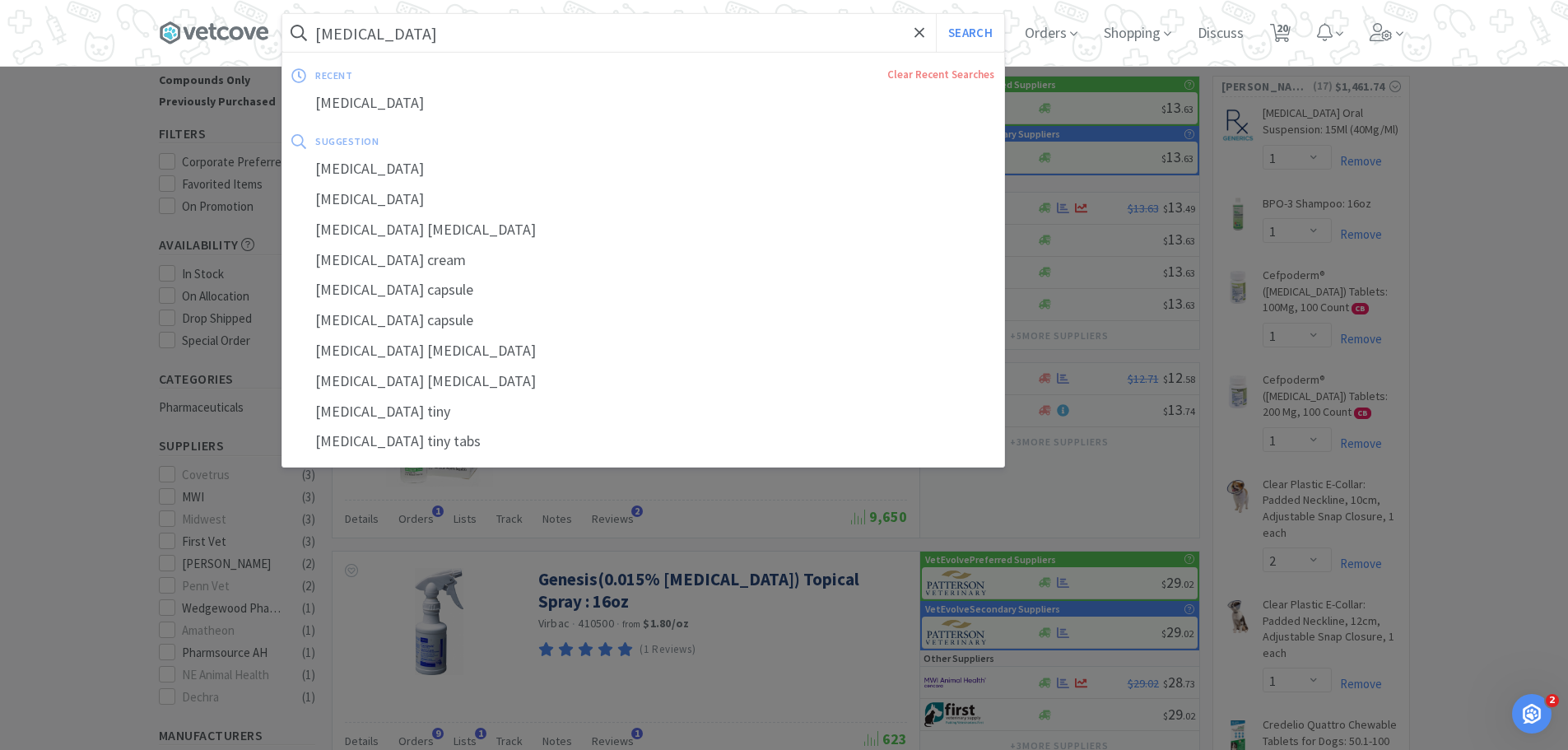
type input "p"
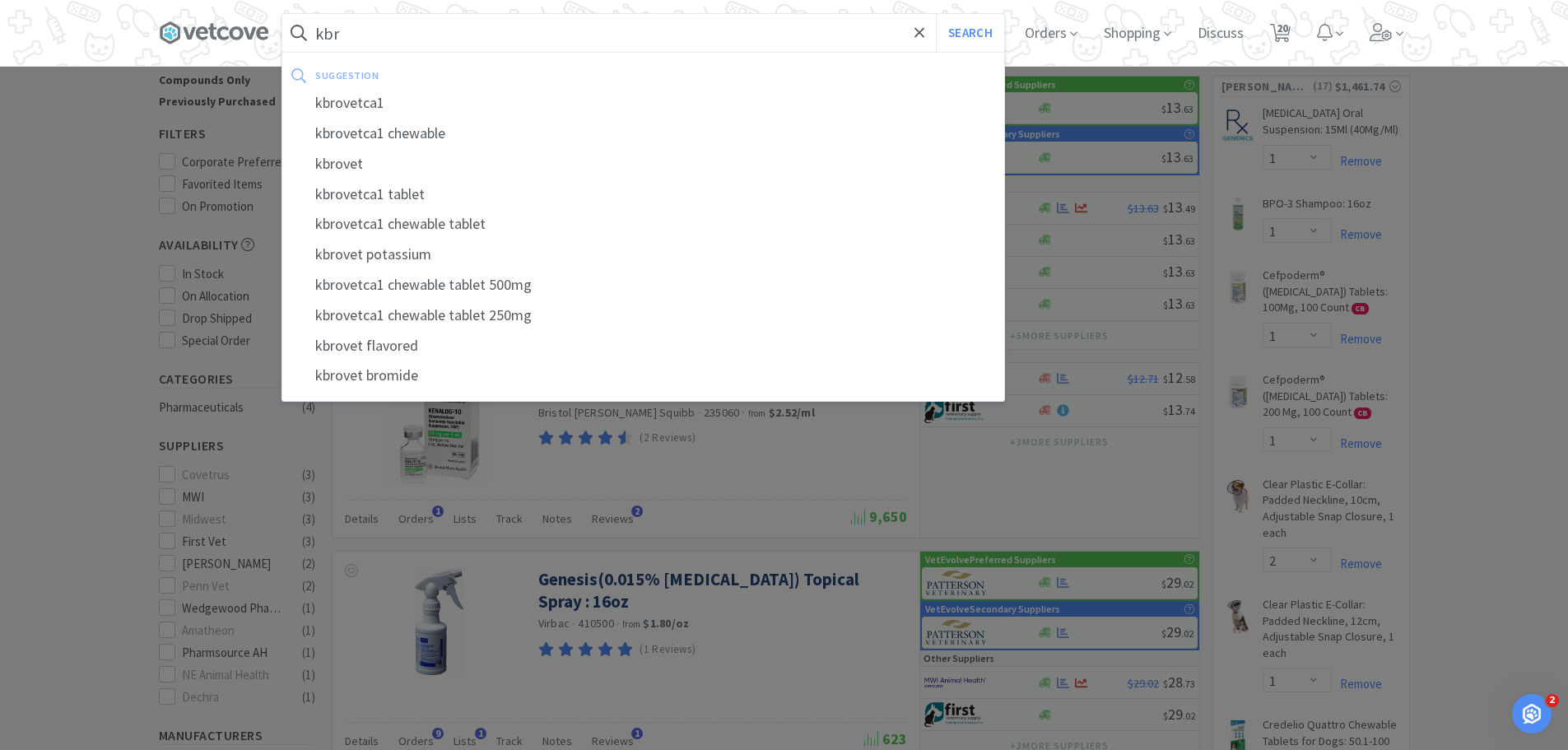
type input "kbr"
click at [936, 14] on button "Search" at bounding box center [969, 33] width 68 height 38
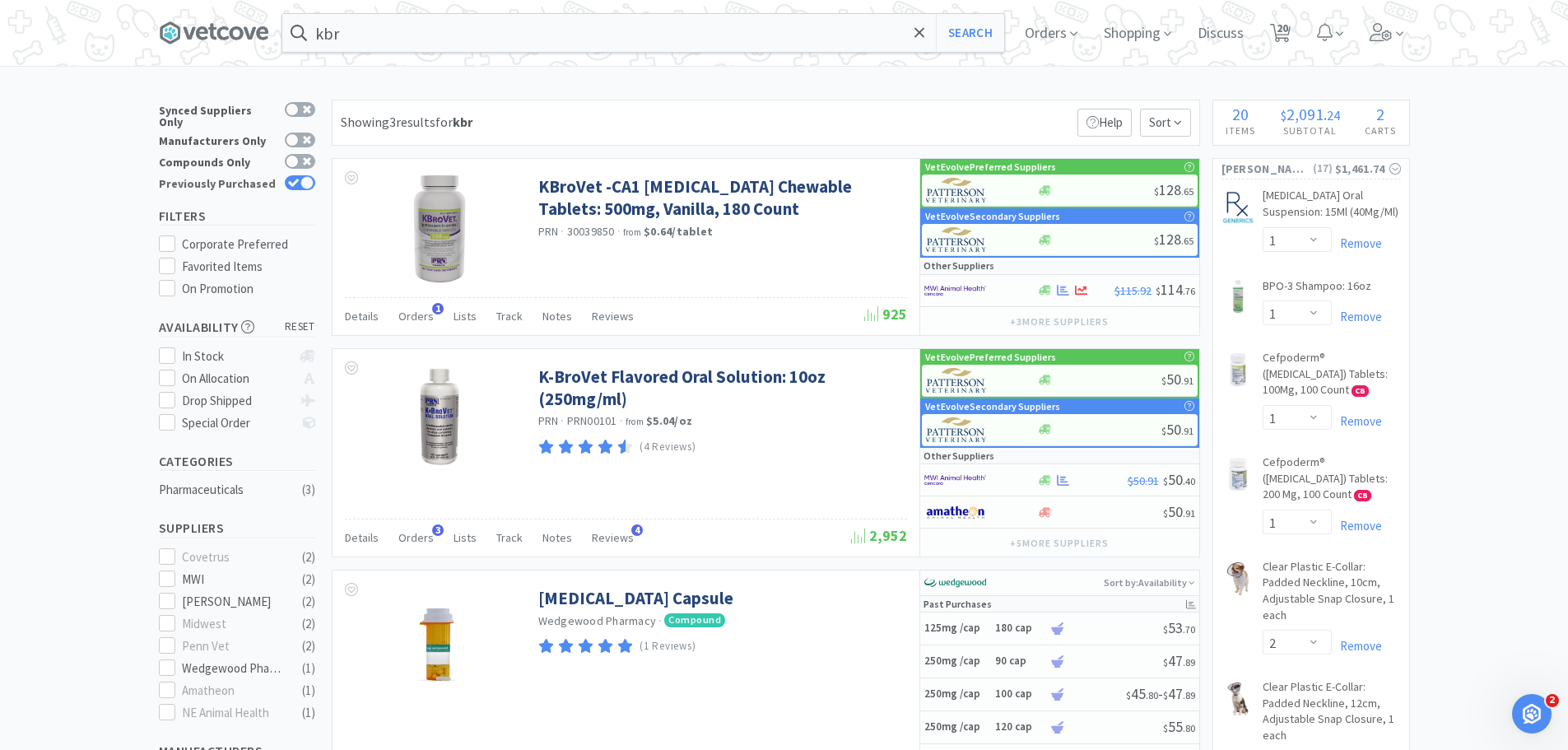
click at [308, 176] on div at bounding box center [307, 183] width 13 height 13
checkbox input "false"
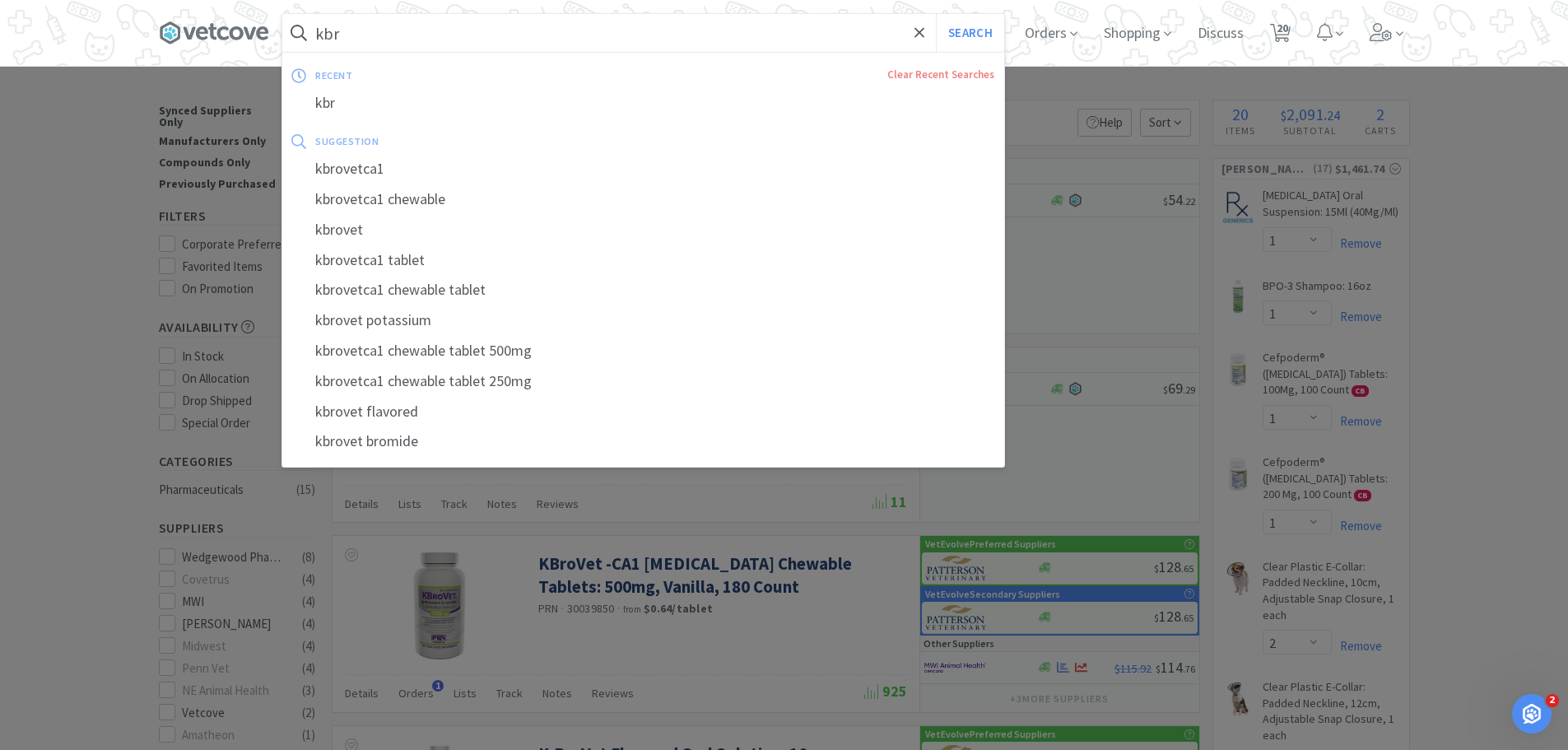
click at [367, 31] on input "kbr" at bounding box center [642, 33] width 722 height 38
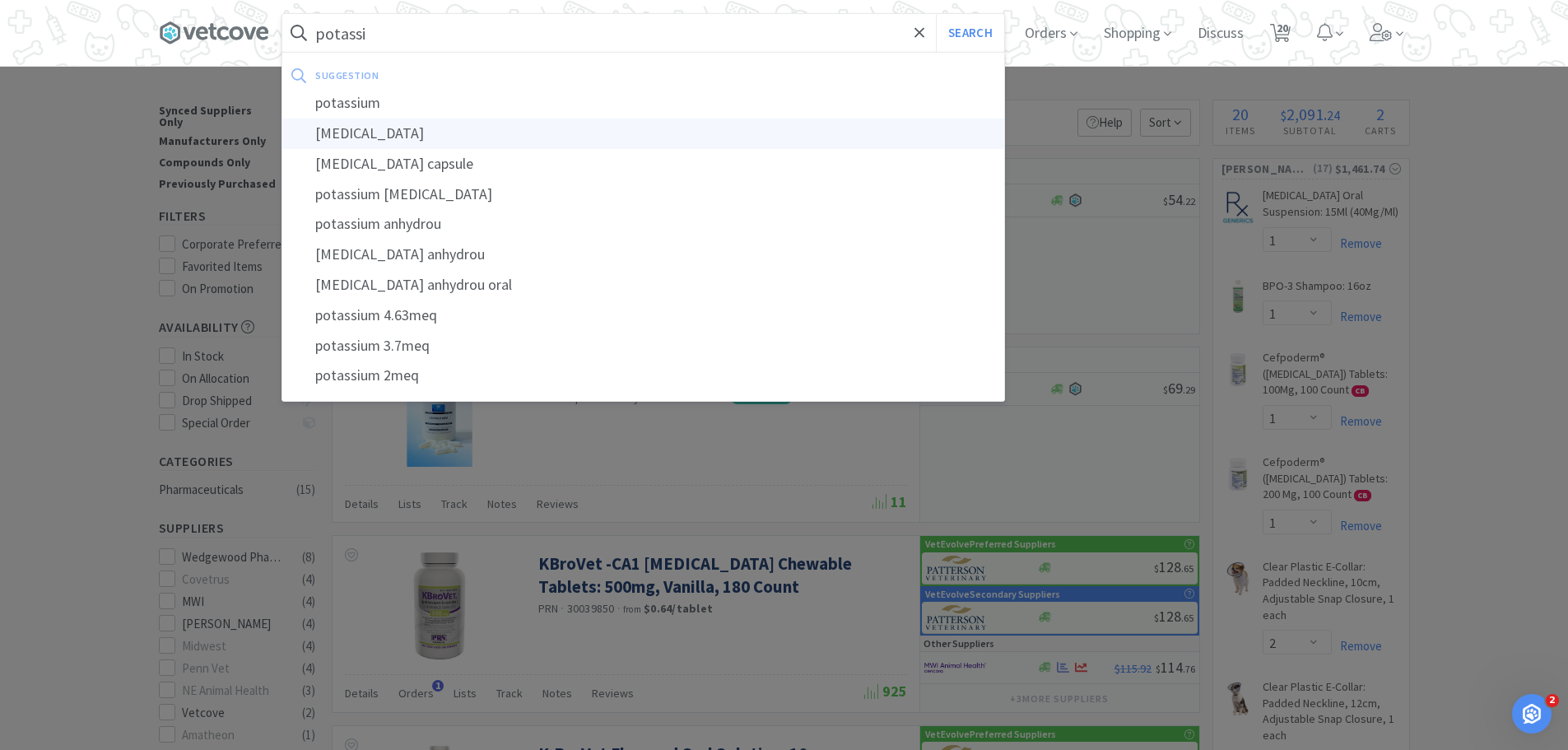
click at [488, 121] on div "potassium bromide" at bounding box center [642, 134] width 722 height 31
type input "potassium bromide"
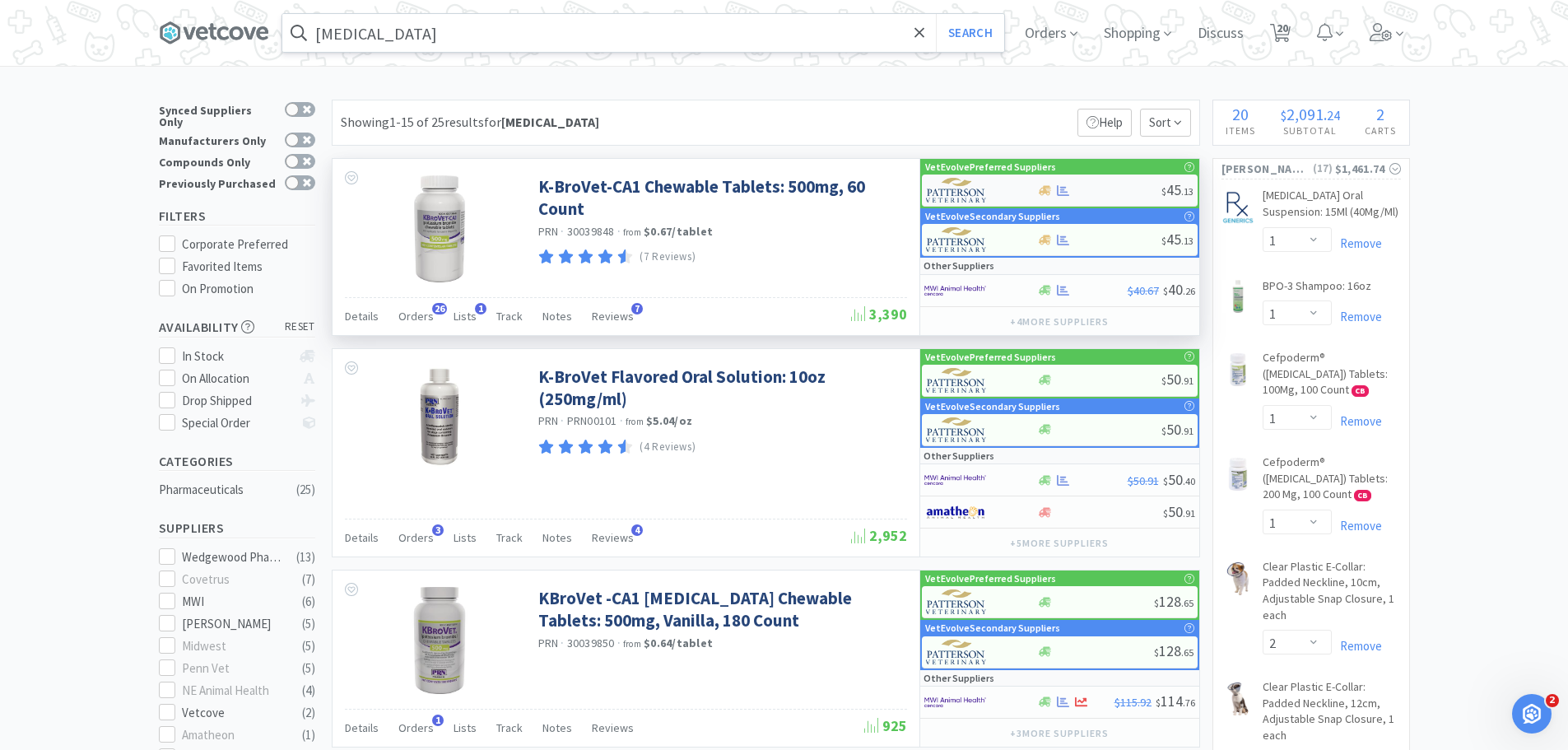
click at [1105, 194] on div at bounding box center [1100, 190] width 124 height 12
select select "1"
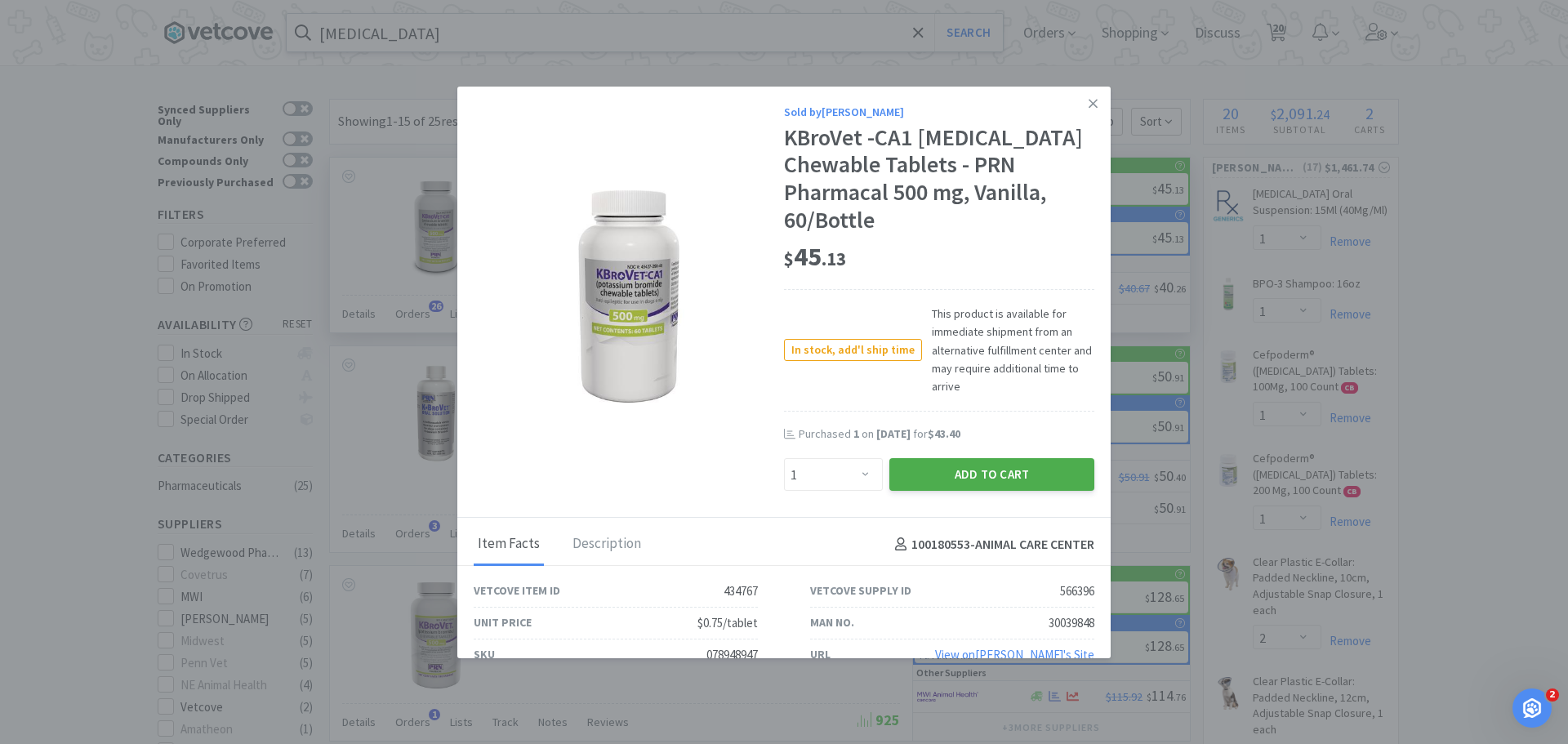
click at [910, 473] on button "Add to Cart" at bounding box center [992, 474] width 205 height 32
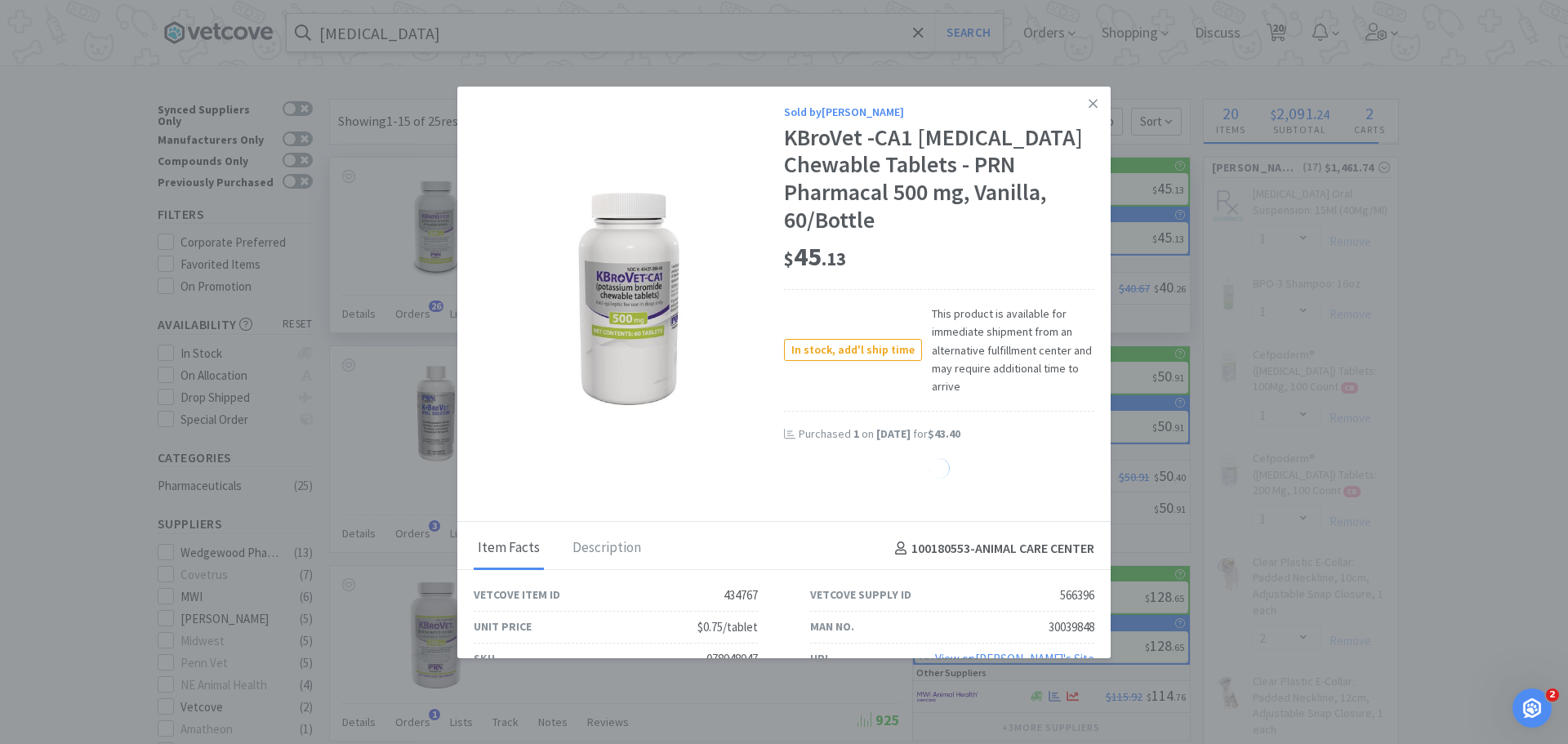
select select "1"
select select "3"
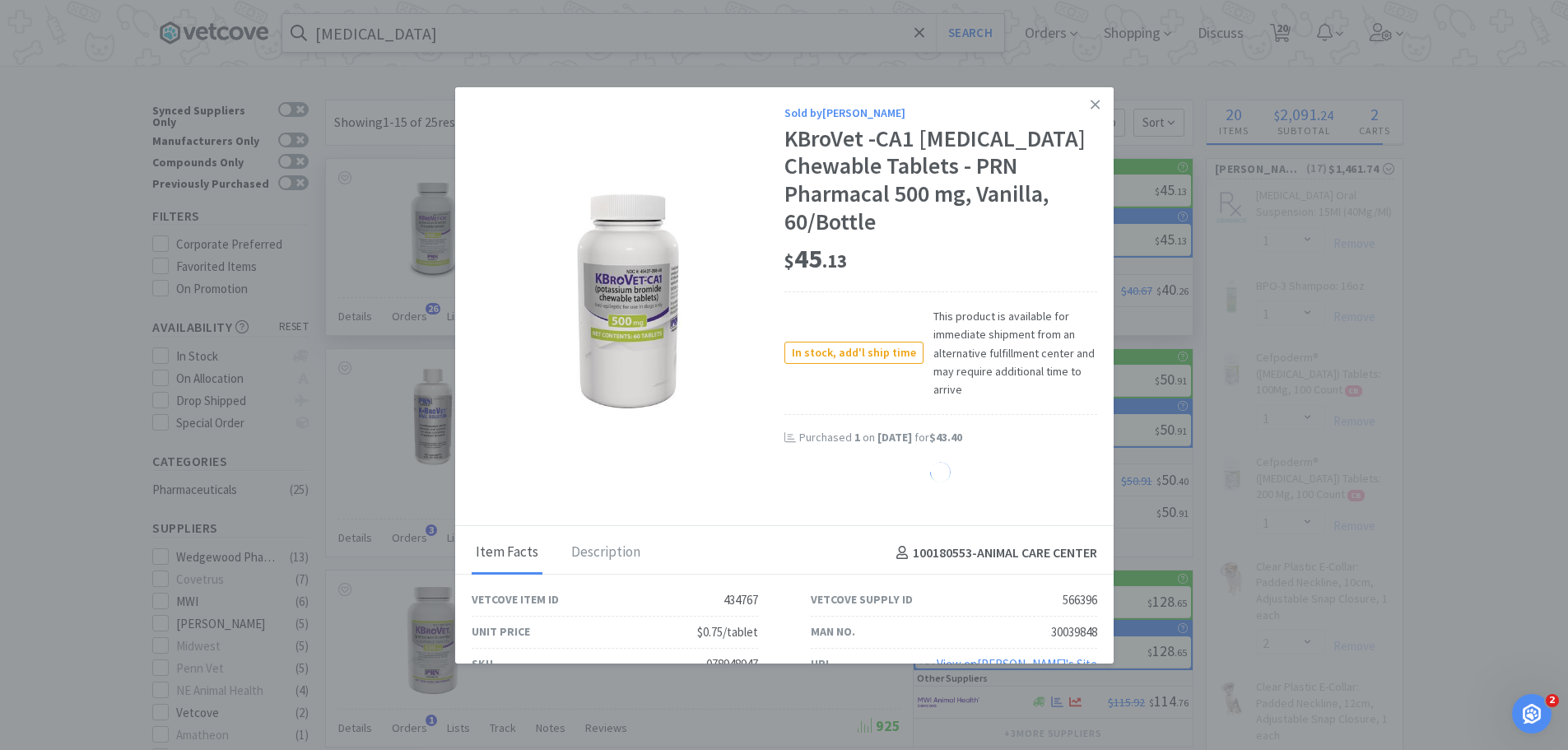
select select "1"
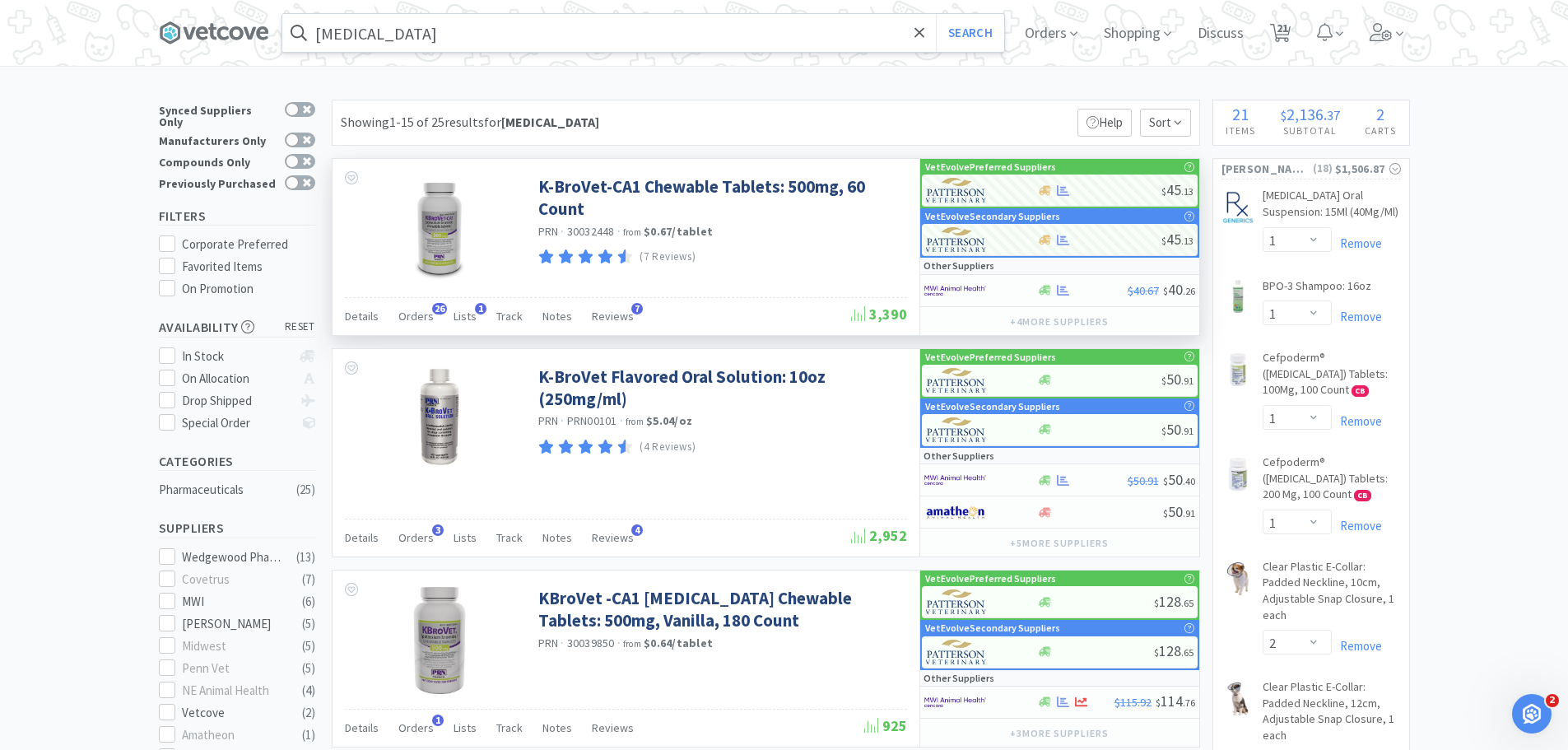
drag, startPoint x: 447, startPoint y: 41, endPoint x: 446, endPoint y: 32, distance: 9.1
click at [447, 40] on input "potassium bromide" at bounding box center [642, 33] width 722 height 38
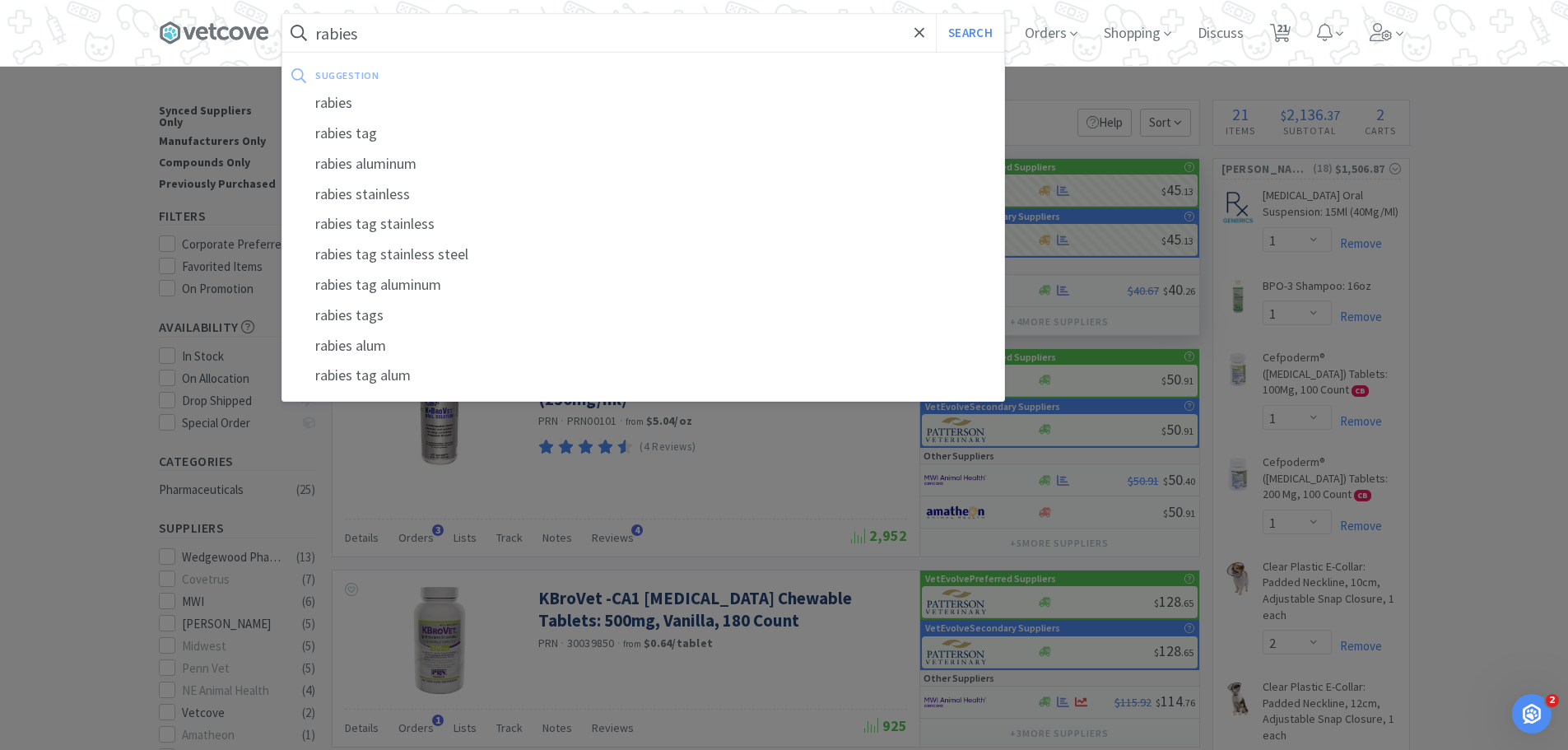
type input "rabies"
click at [936, 14] on button "Search" at bounding box center [969, 33] width 68 height 38
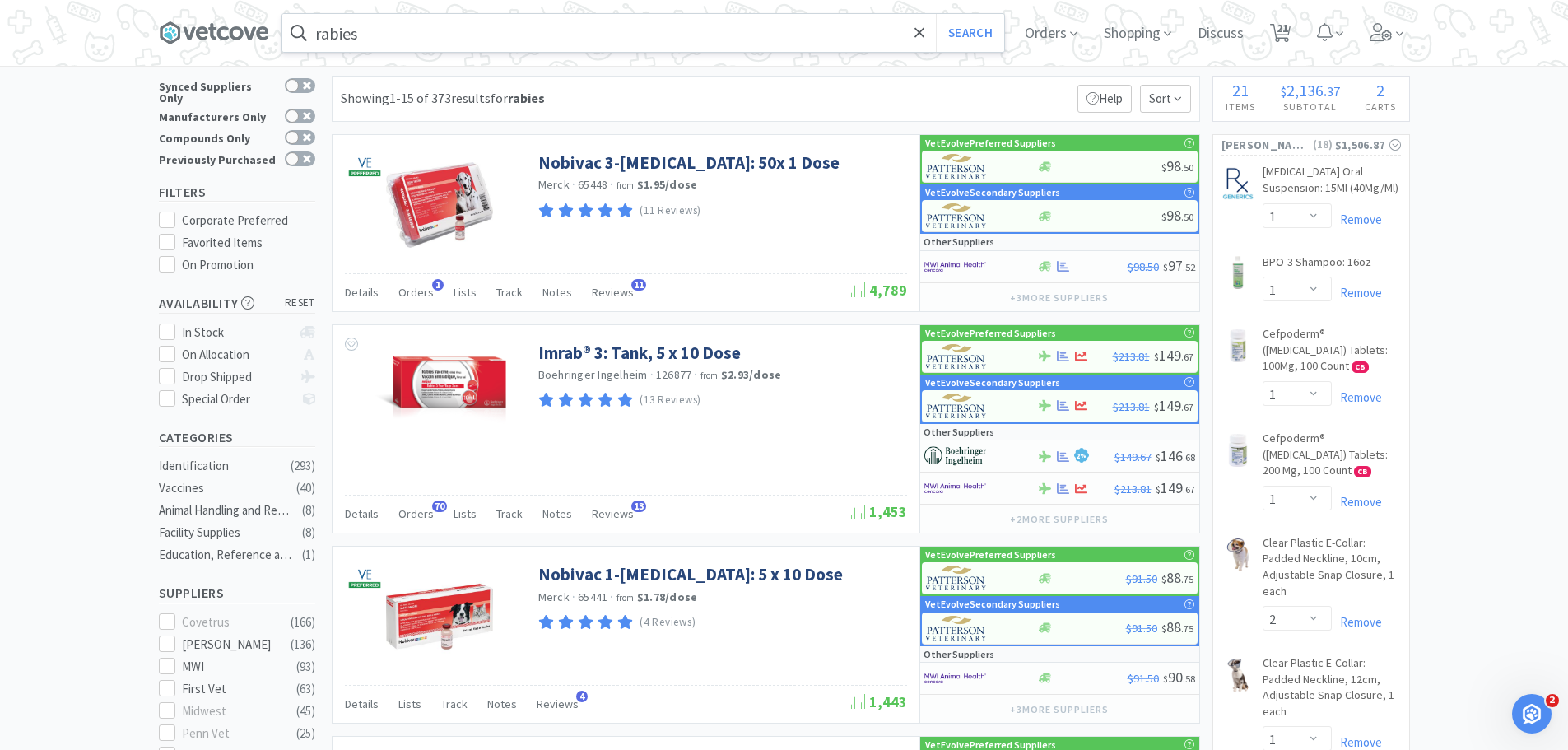
scroll to position [21, 0]
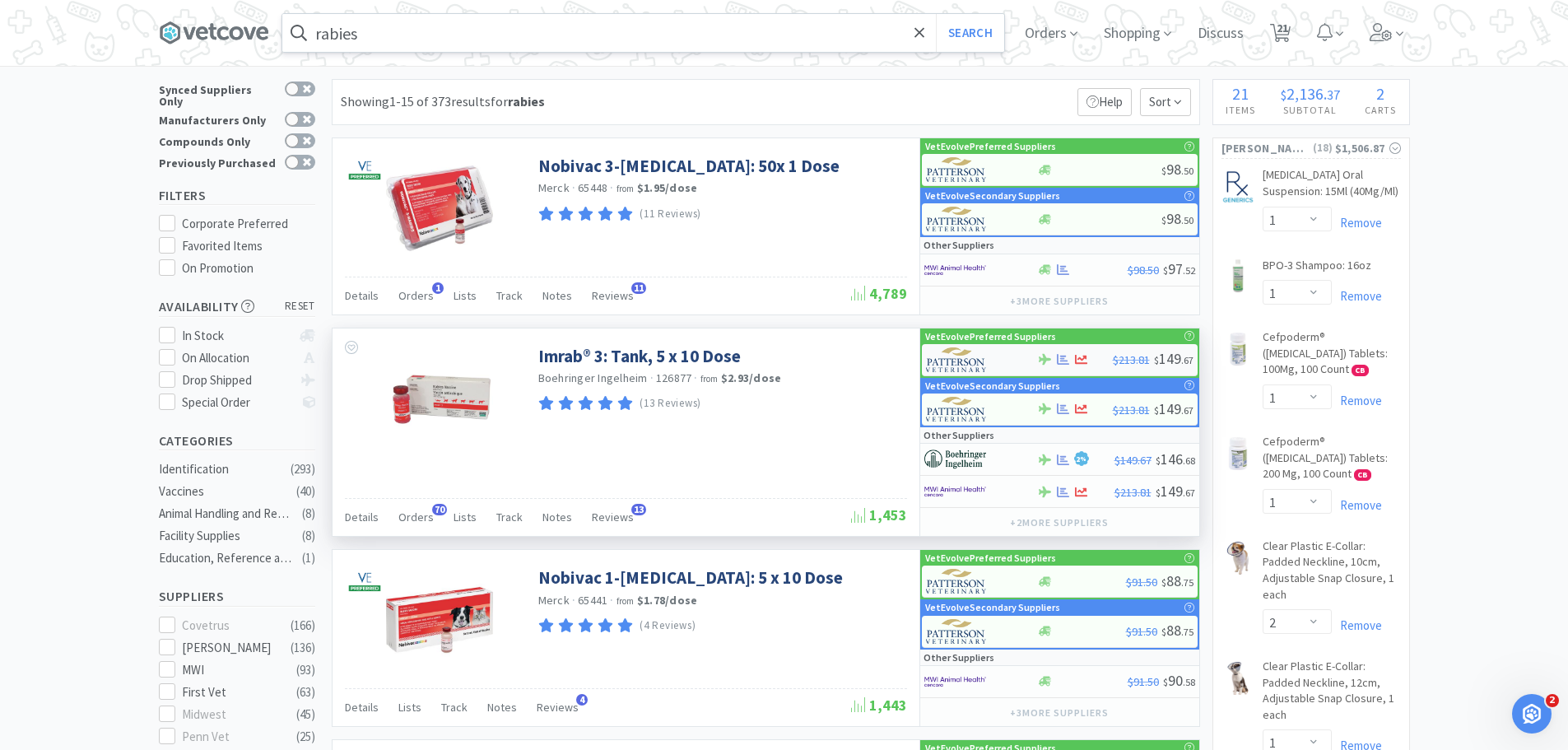
click at [1001, 357] on div at bounding box center [971, 360] width 91 height 28
select select "1"
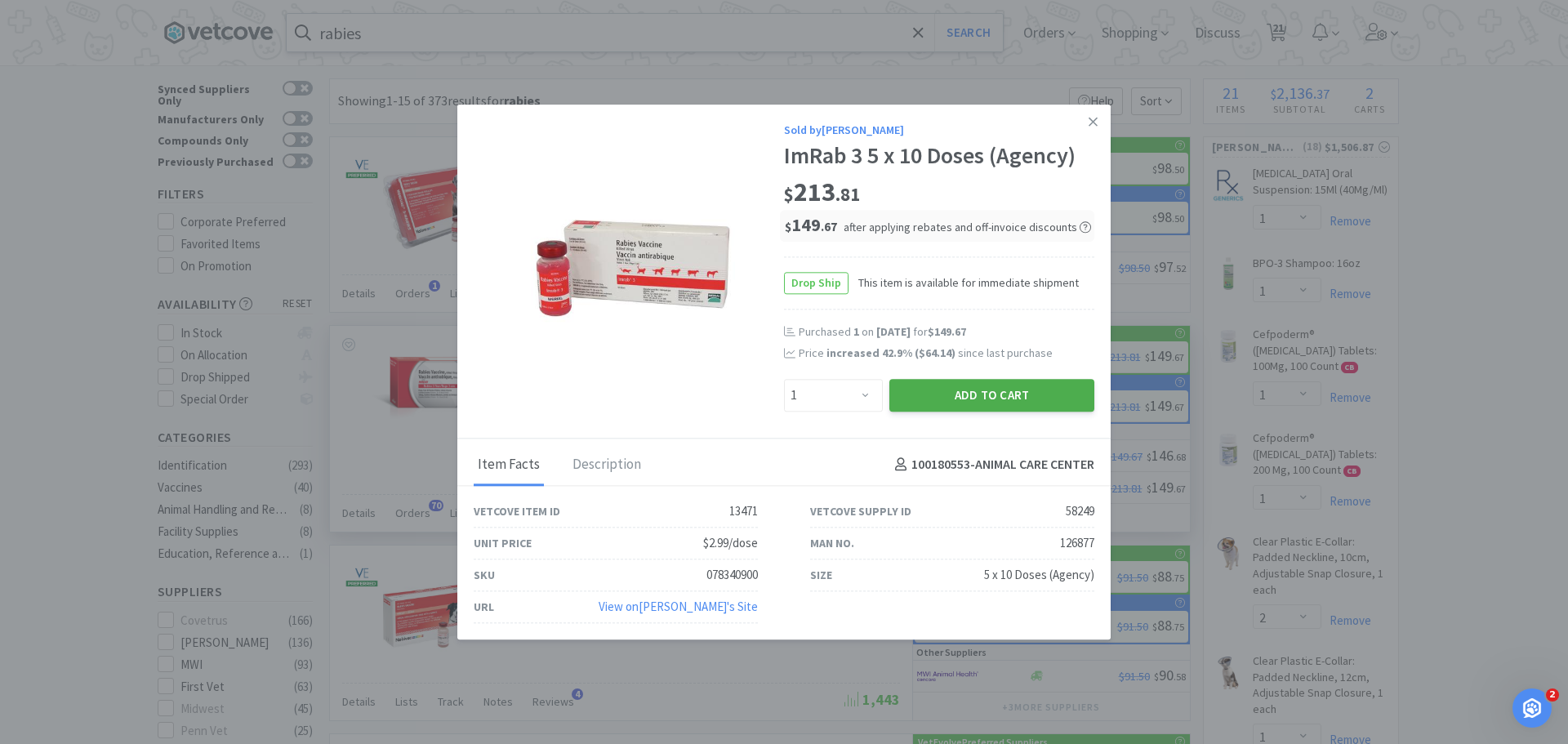
click at [977, 407] on button "Add to Cart" at bounding box center [992, 395] width 205 height 32
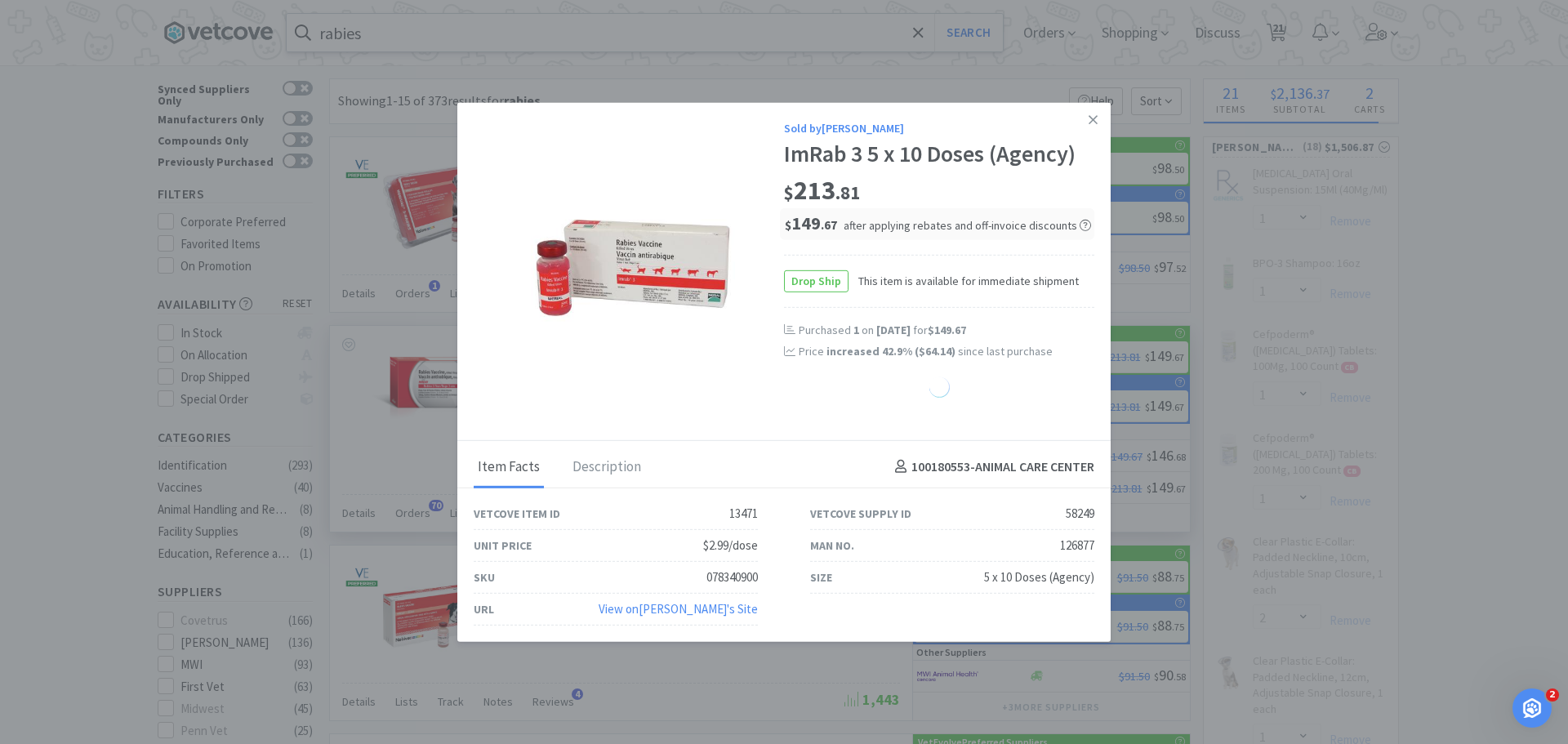
select select "1"
select select "3"
select select "1"
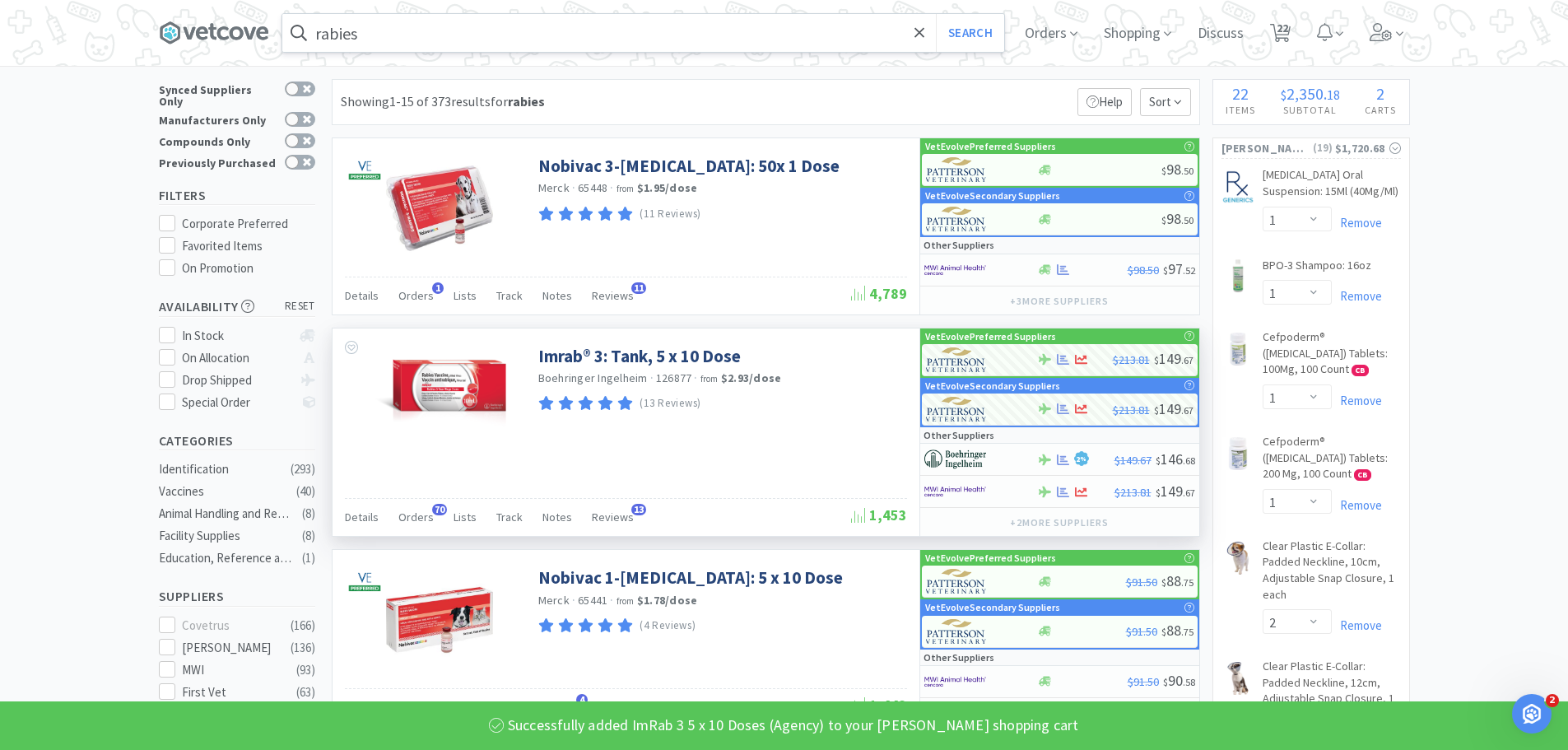
scroll to position [677, 0]
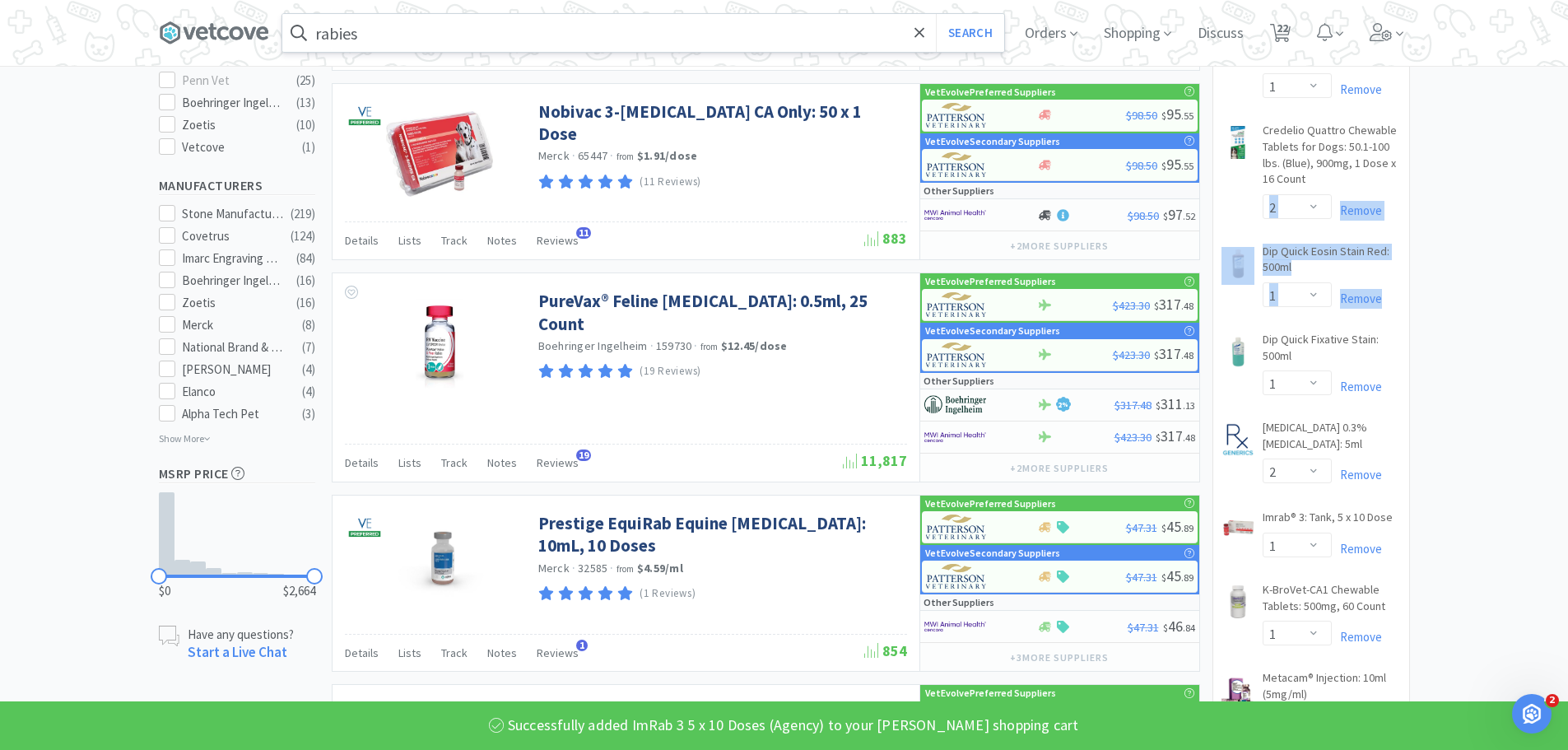
drag, startPoint x: 1572, startPoint y: 294, endPoint x: 1576, endPoint y: 183, distance: 111.1
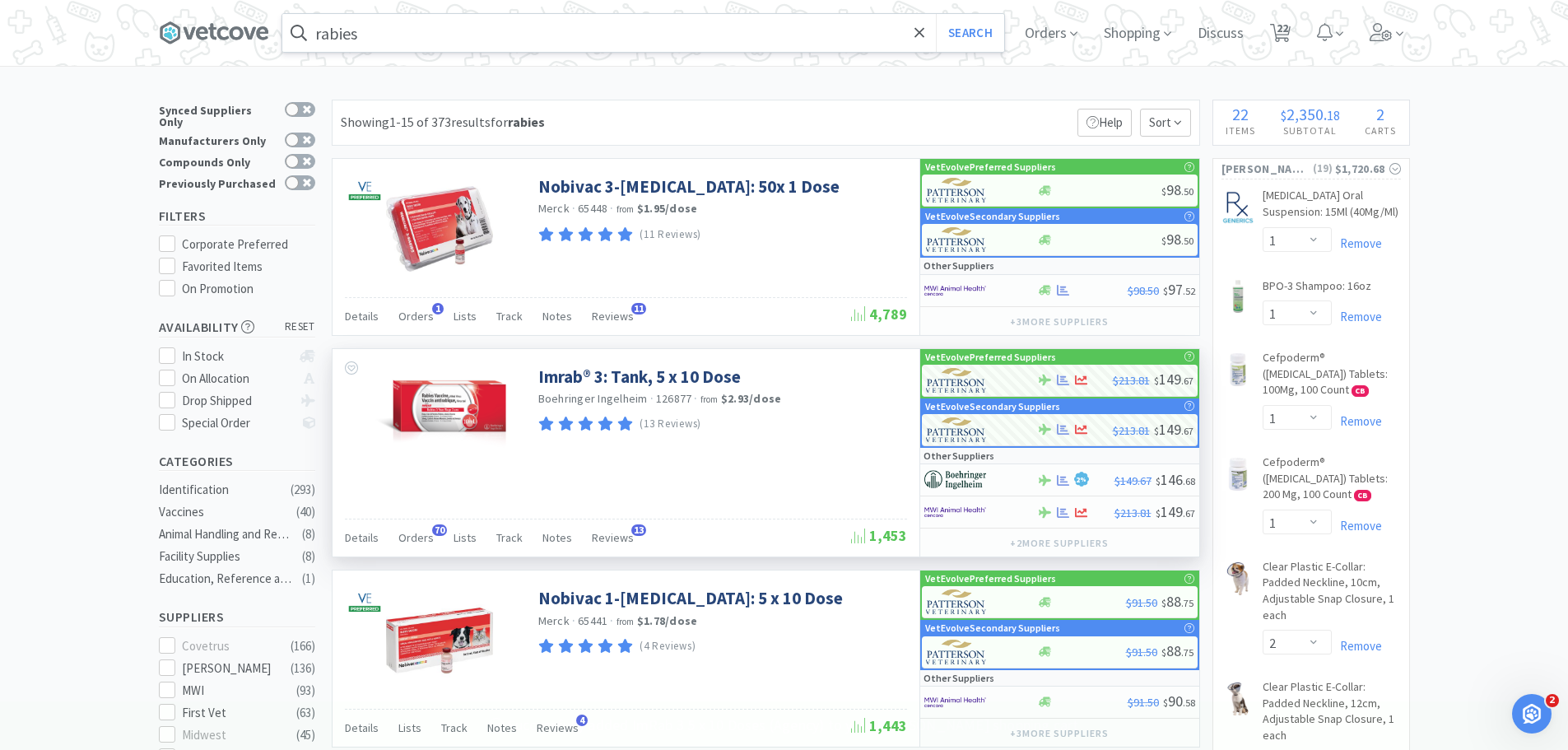
click at [1284, 27] on span "22" at bounding box center [1282, 28] width 11 height 66
select select "5"
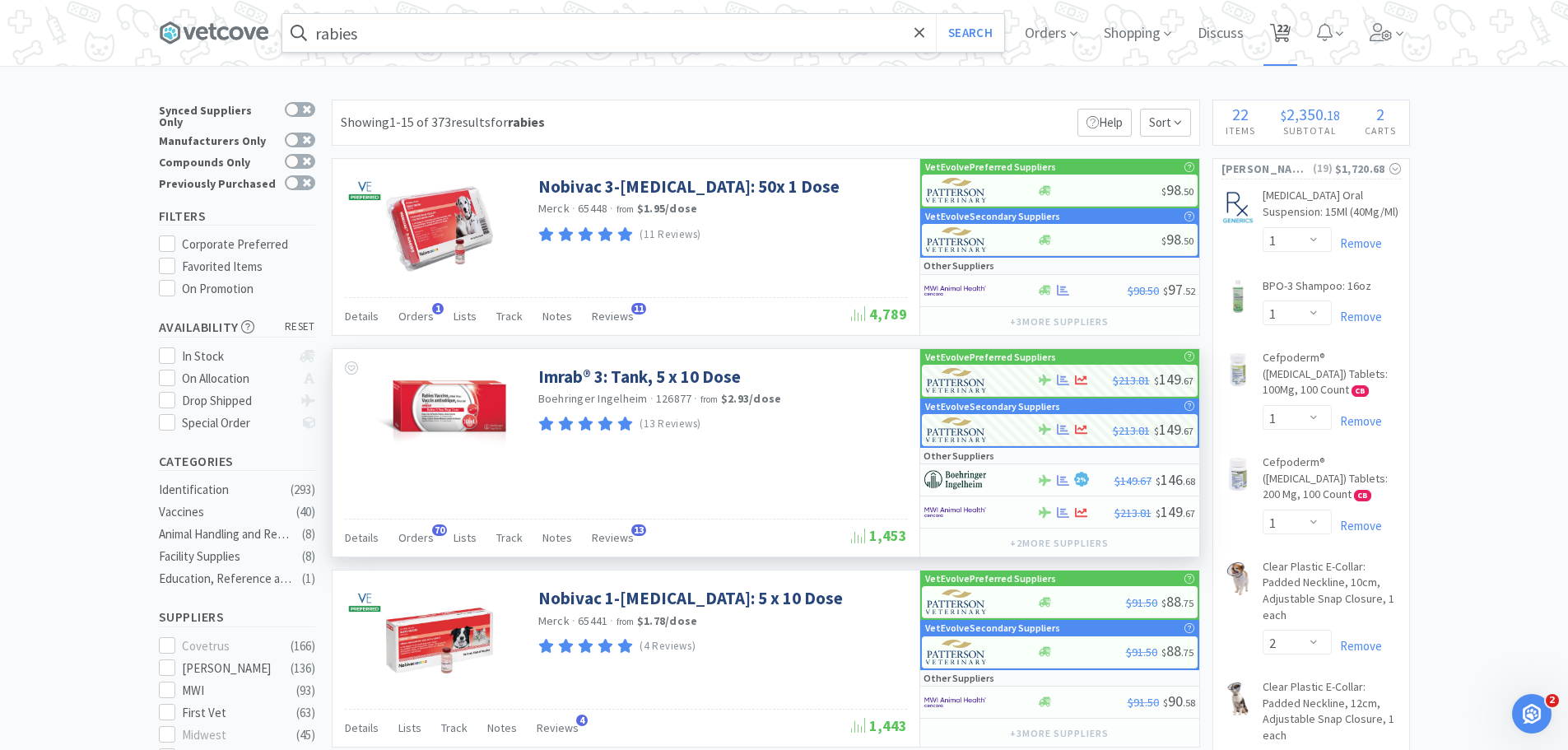
select select "1"
select select "2"
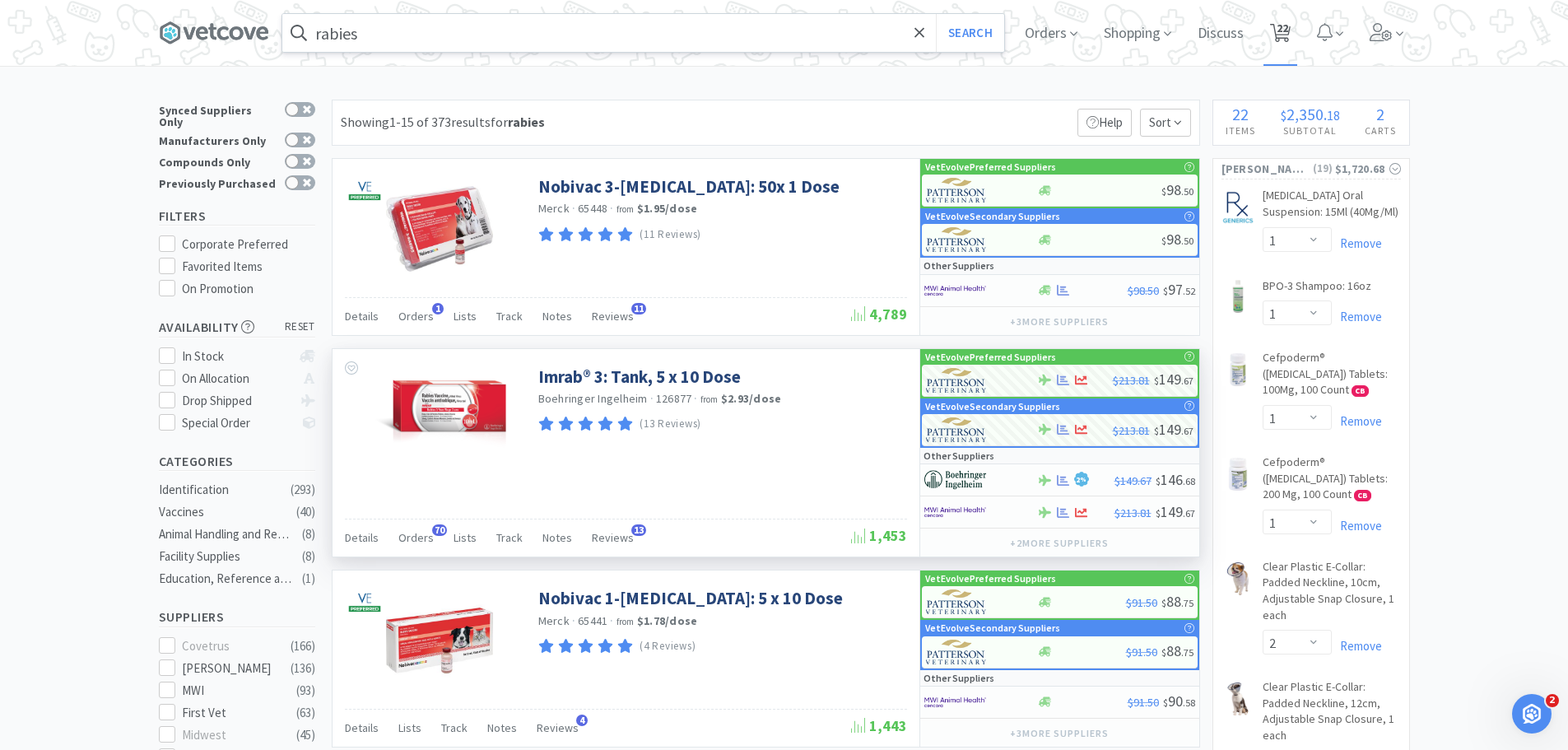
select select "1"
select select "2"
select select "1"
select select "2"
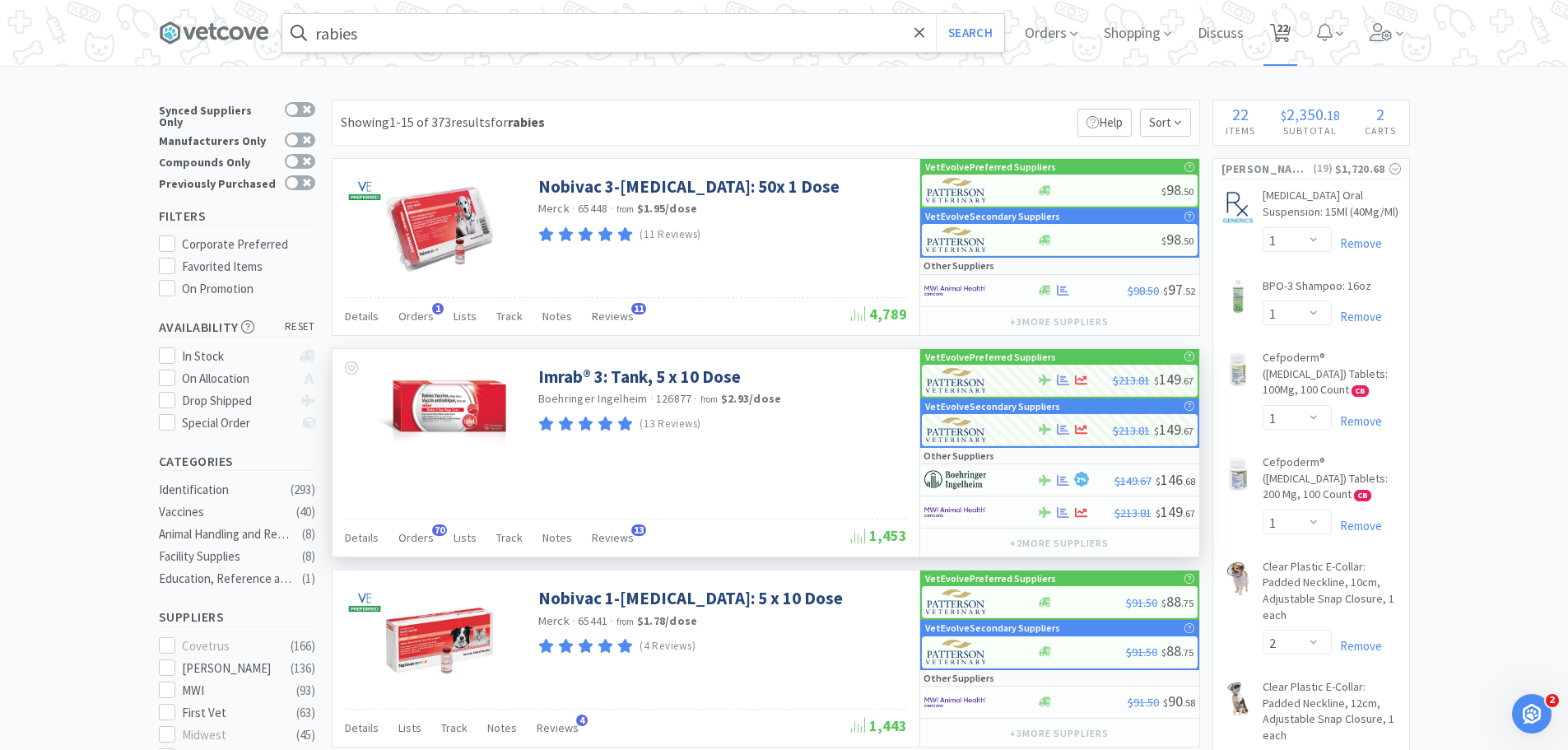
select select "1"
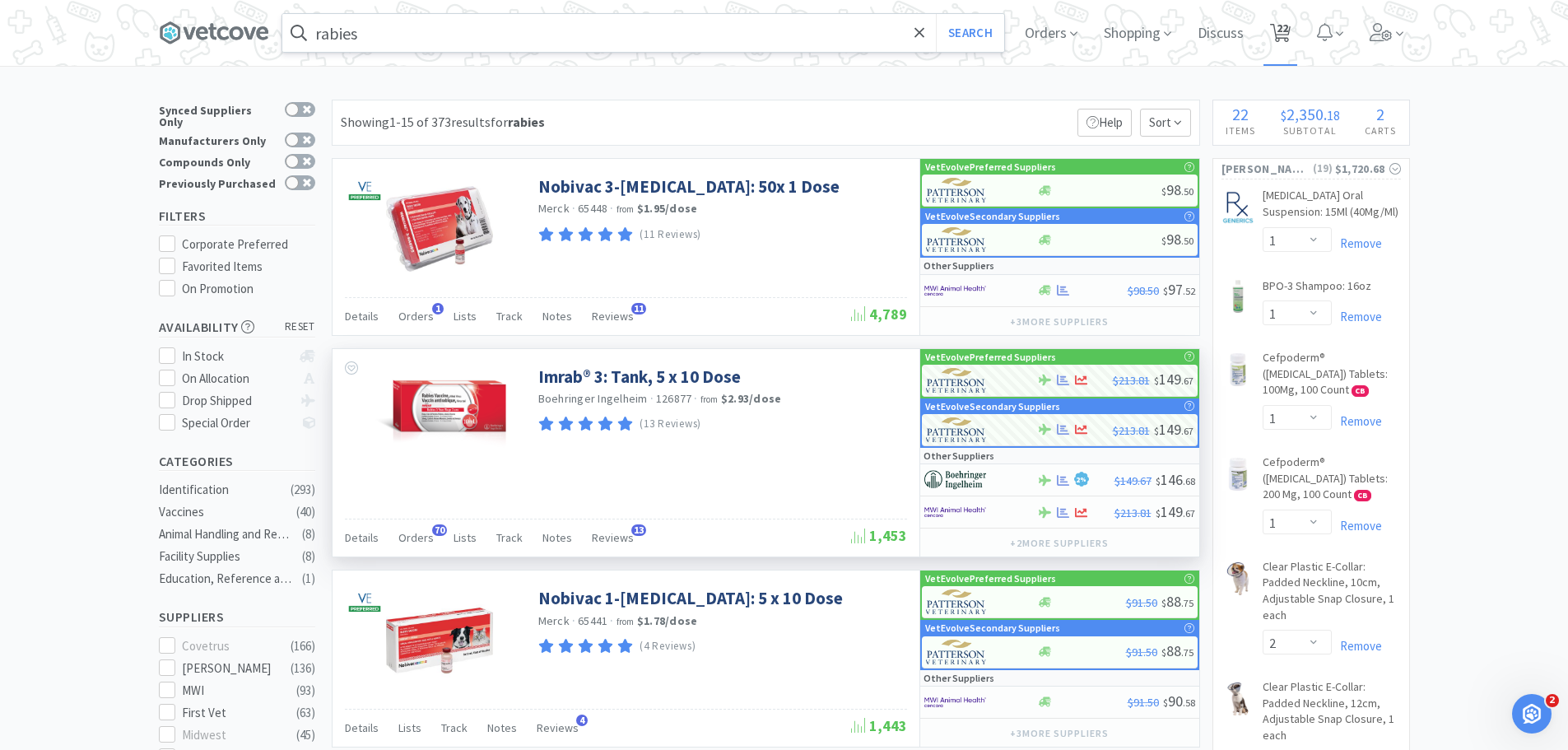
select select "1"
select select "3"
select select "1"
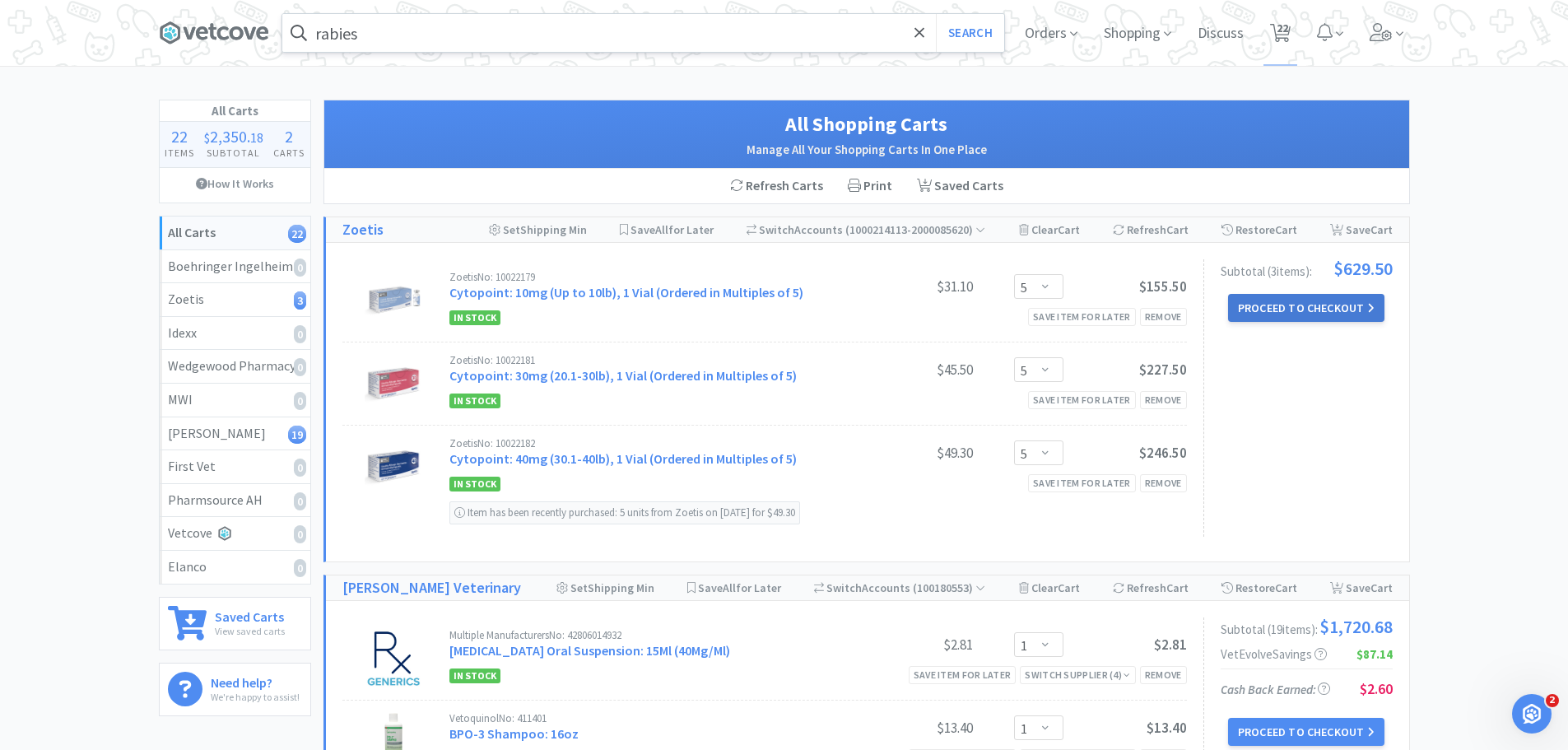
click at [1264, 307] on button "Proceed to Checkout" at bounding box center [1307, 307] width 157 height 28
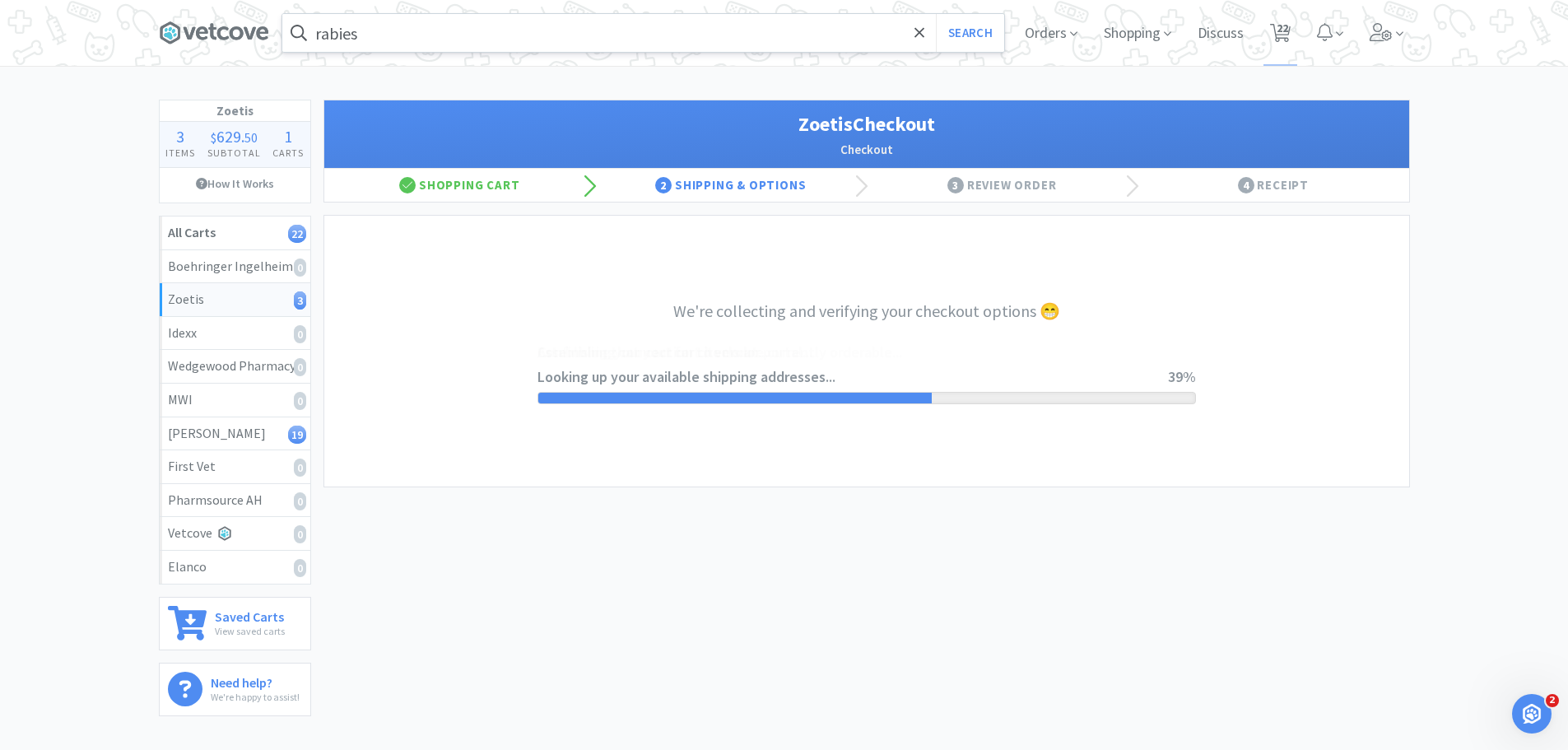
select select "invoice"
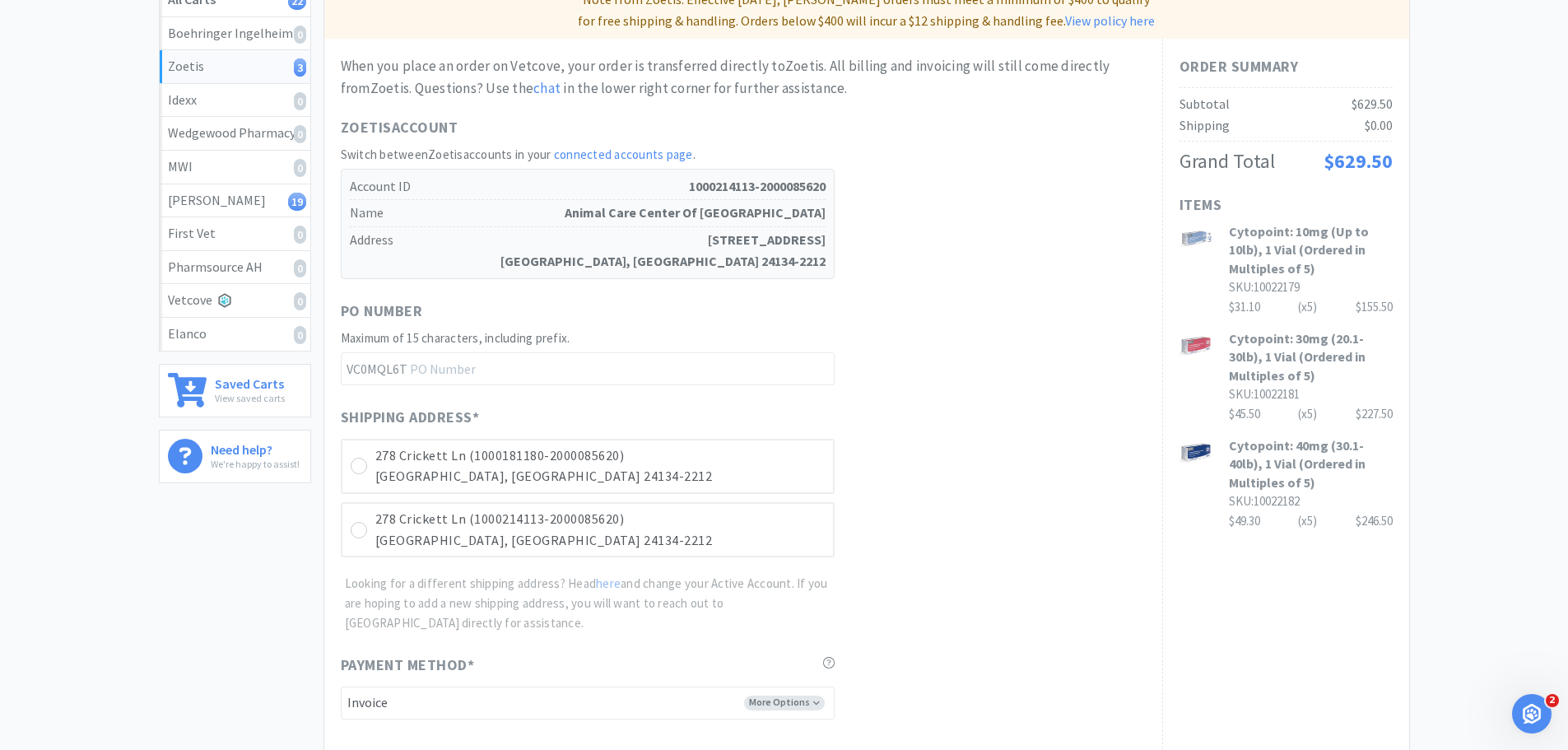
scroll to position [247, 0]
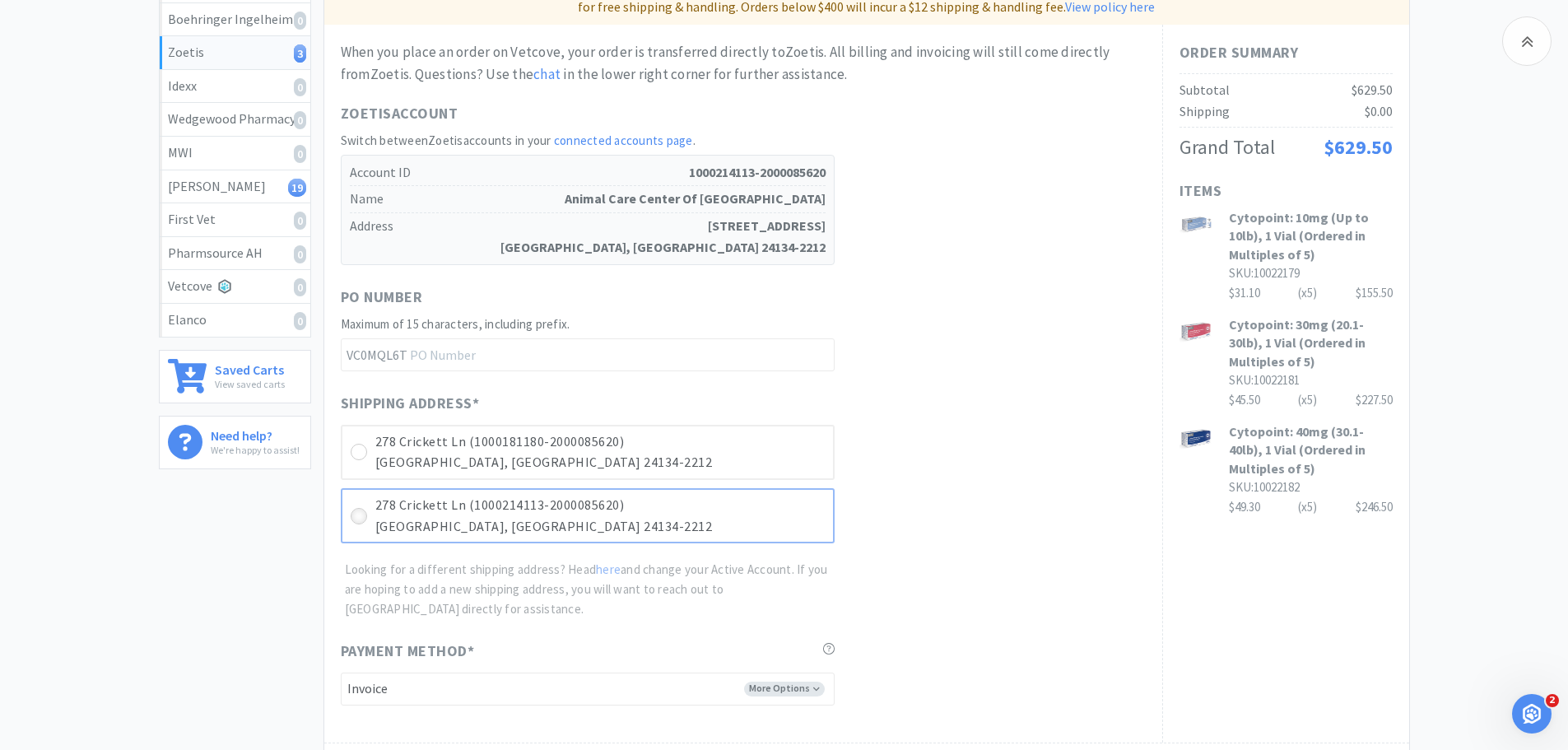
click at [359, 513] on icon at bounding box center [358, 517] width 12 height 12
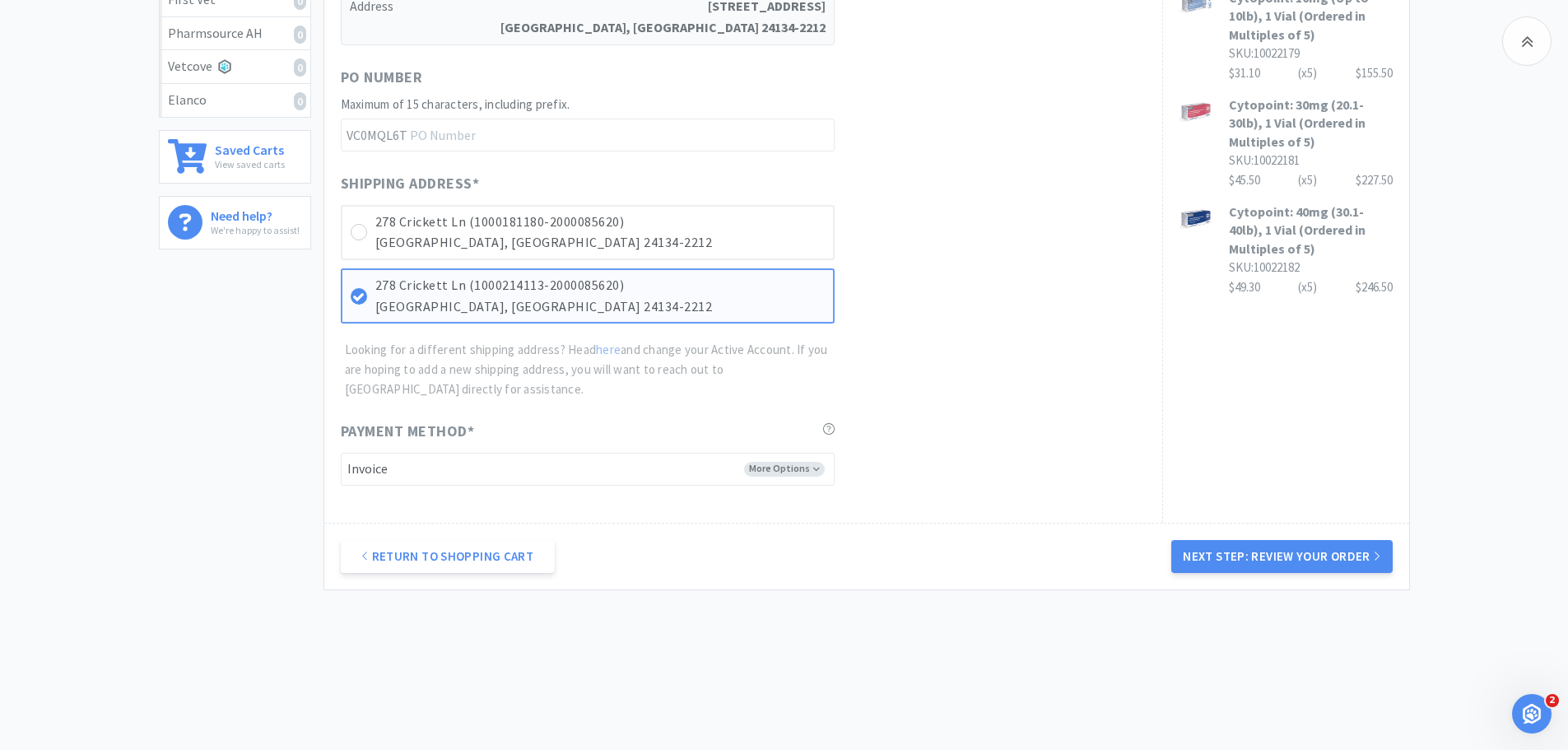
scroll to position [476, 0]
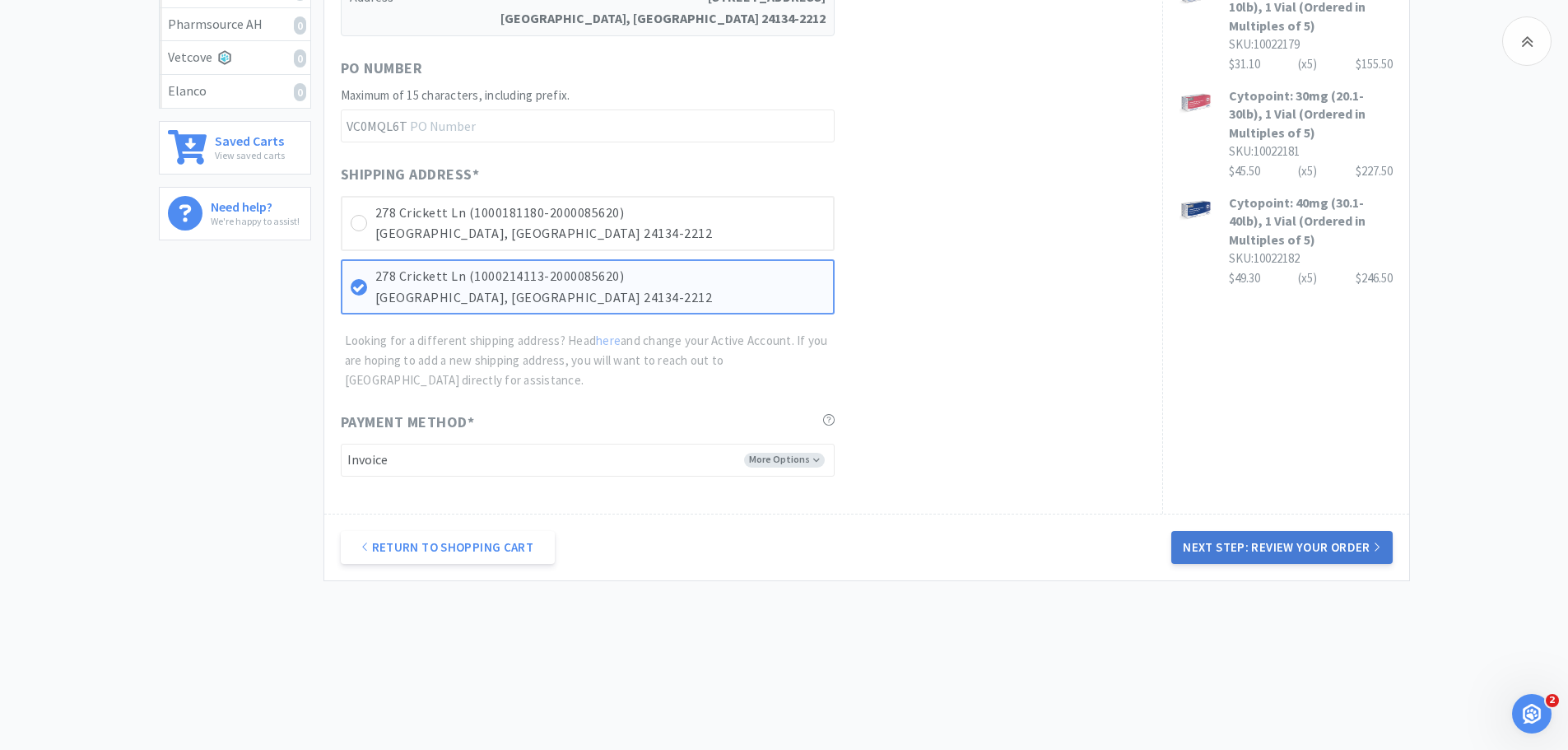
click at [1233, 551] on button "Next Step: Review Your Order" at bounding box center [1281, 547] width 221 height 33
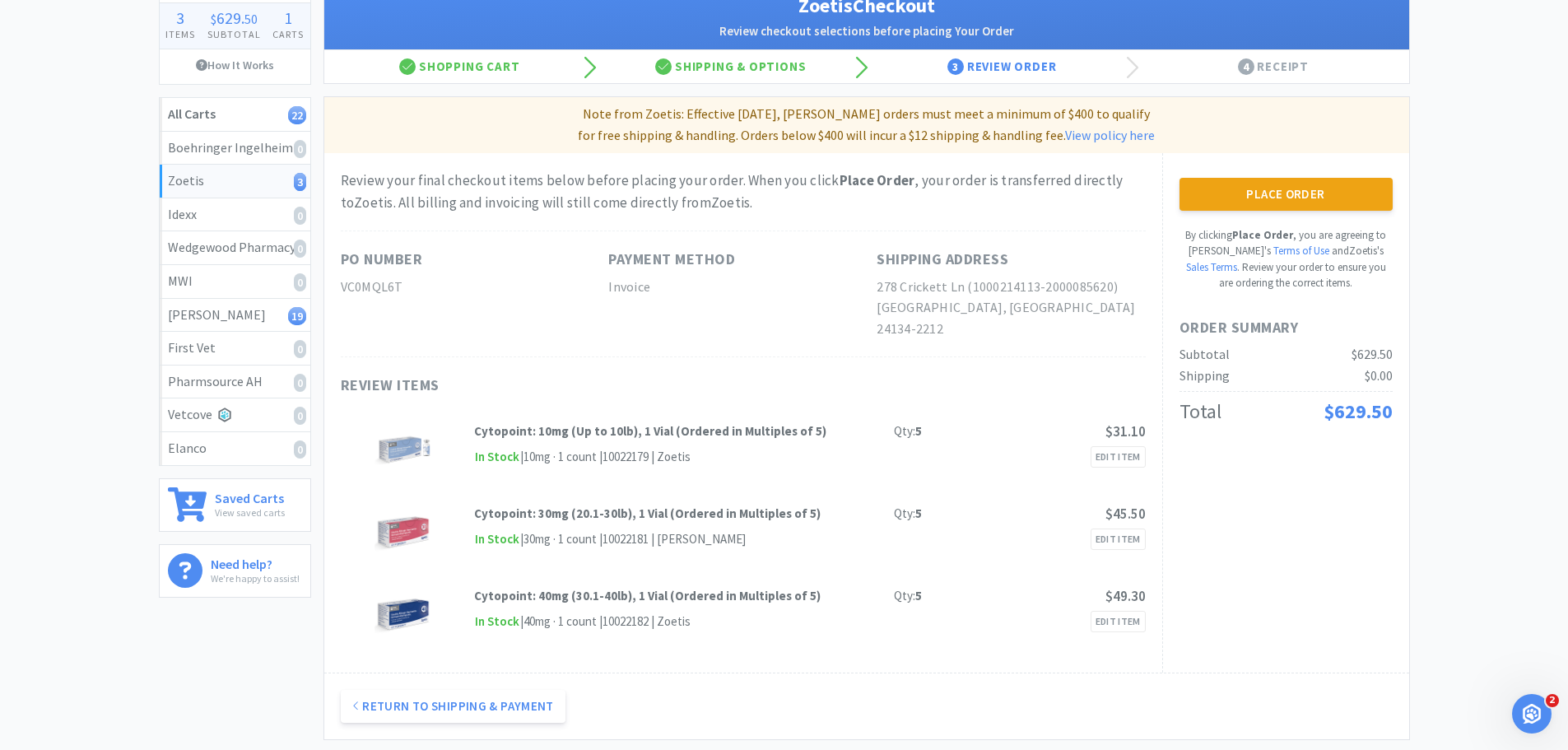
scroll to position [0, 0]
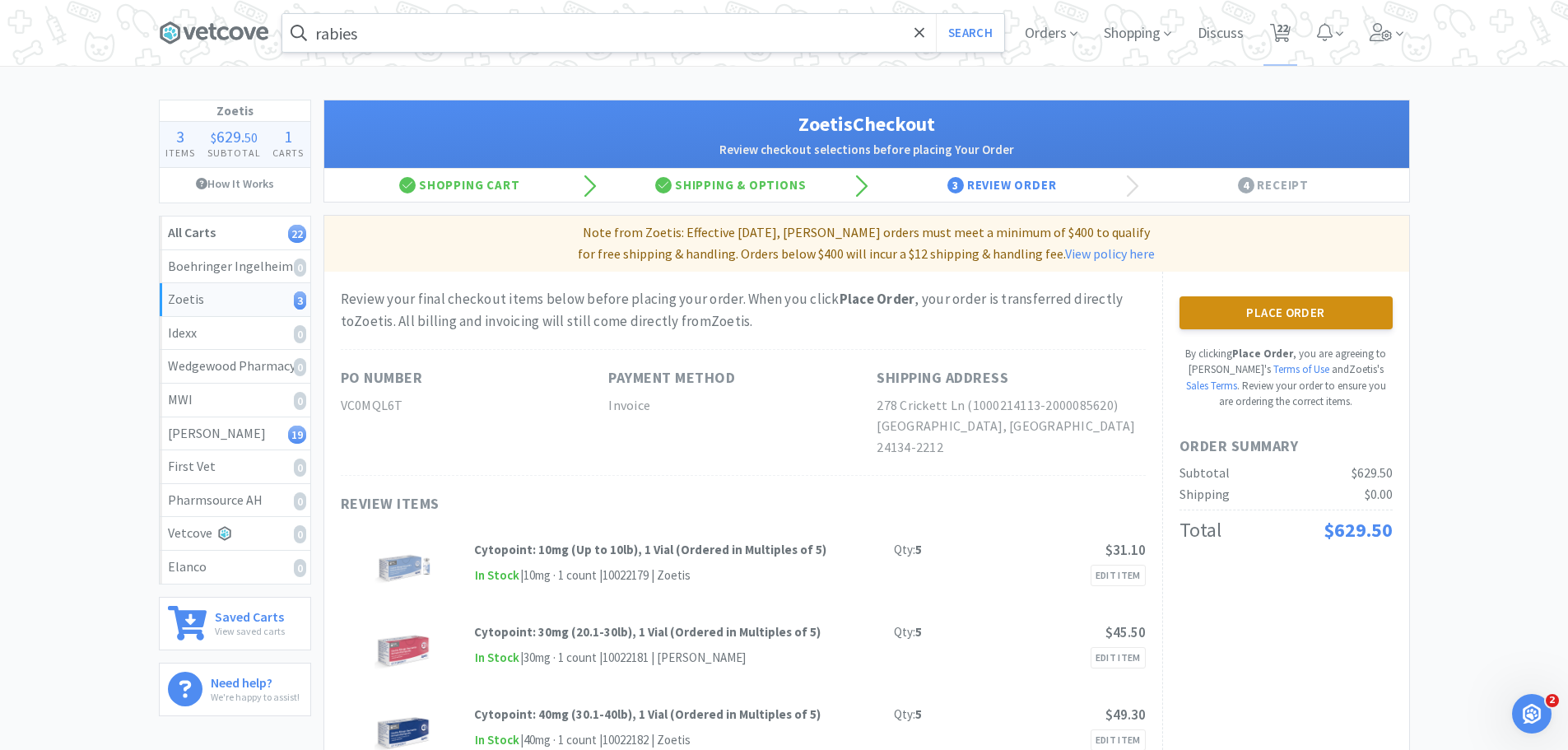
click at [1281, 315] on button "Place Order" at bounding box center [1286, 313] width 213 height 33
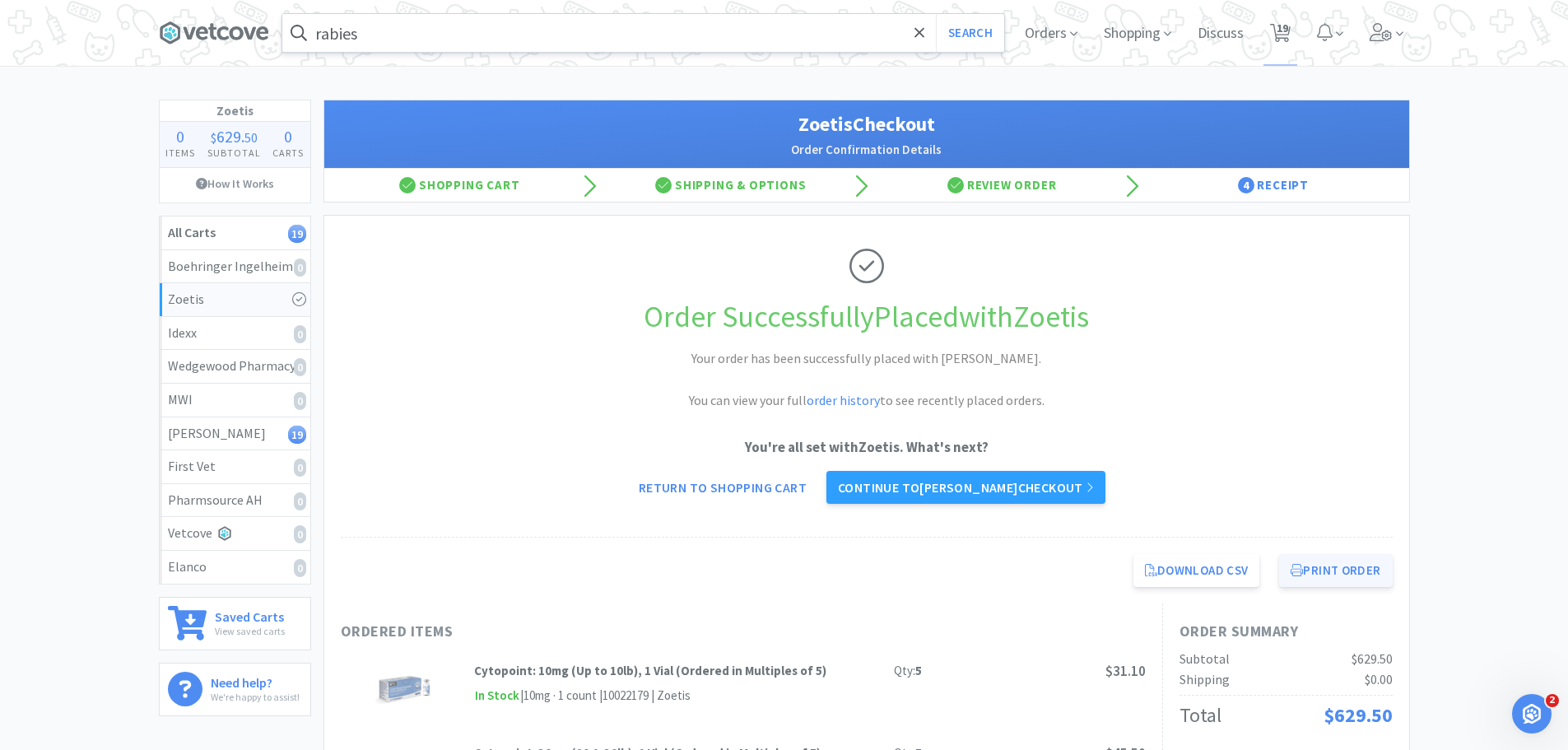
click at [1296, 572] on icon at bounding box center [1296, 570] width 12 height 12
click at [1275, 27] on span "19" at bounding box center [1280, 33] width 21 height 23
select select "1"
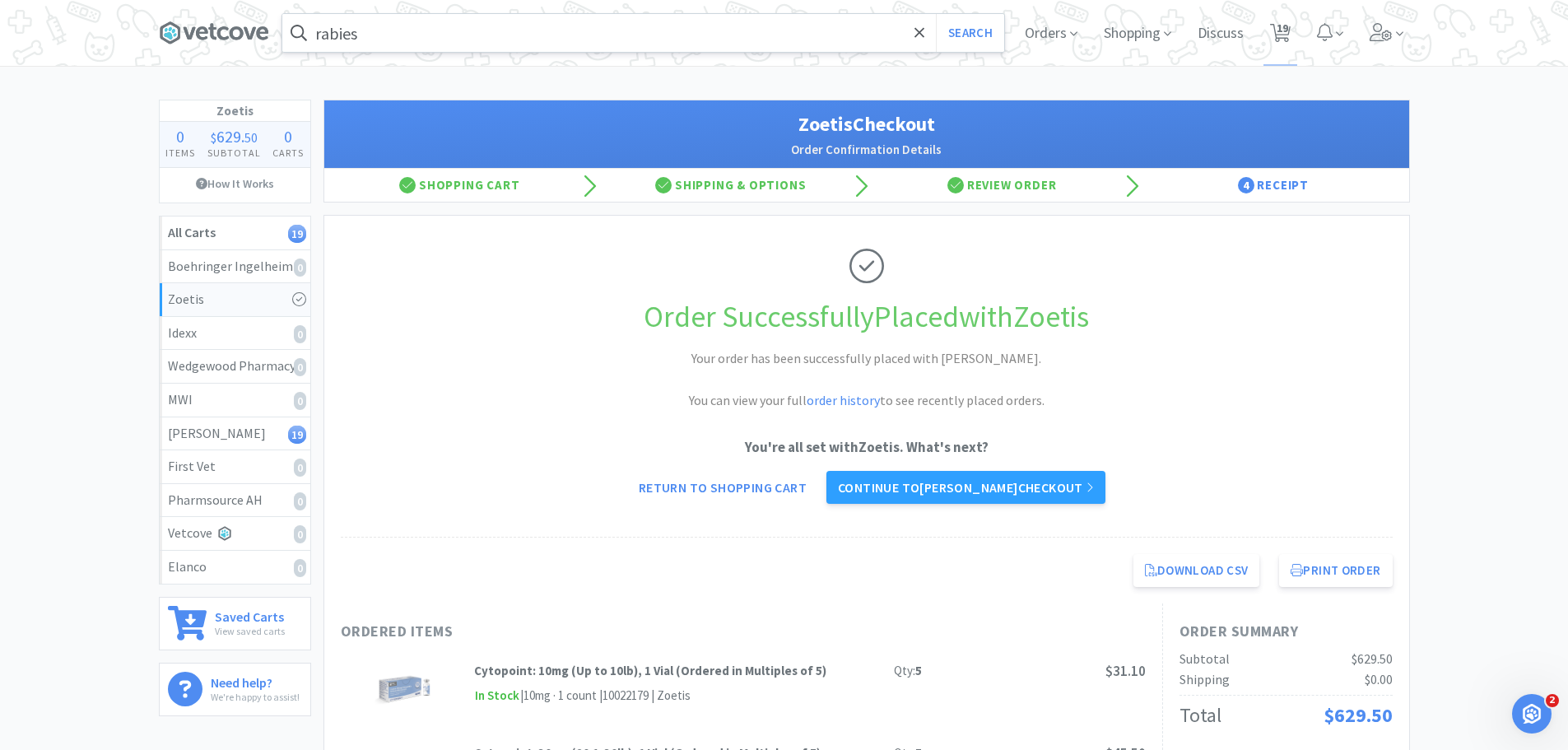
select select "1"
select select "2"
select select "1"
select select "2"
select select "1"
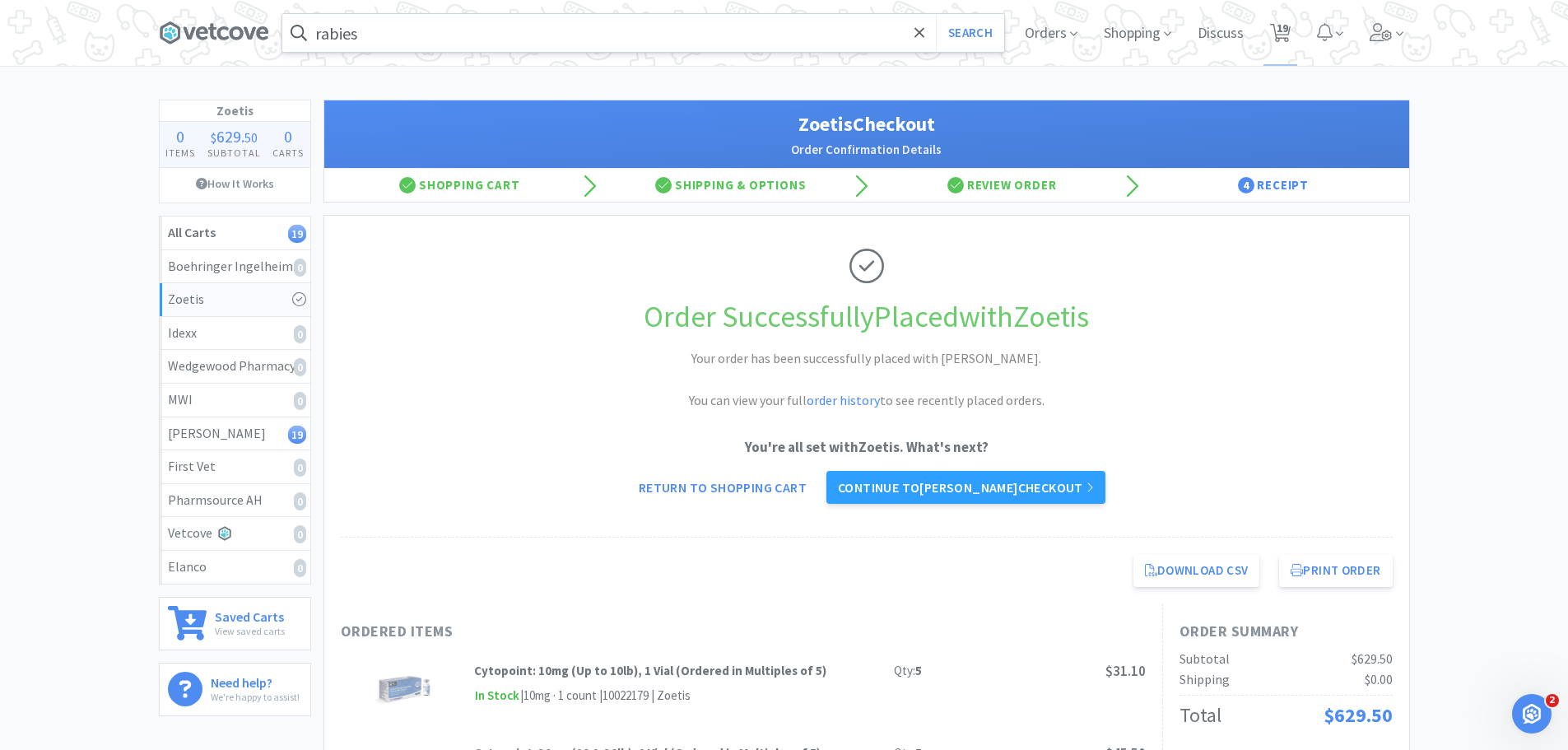
select select "1"
select select "2"
select select "1"
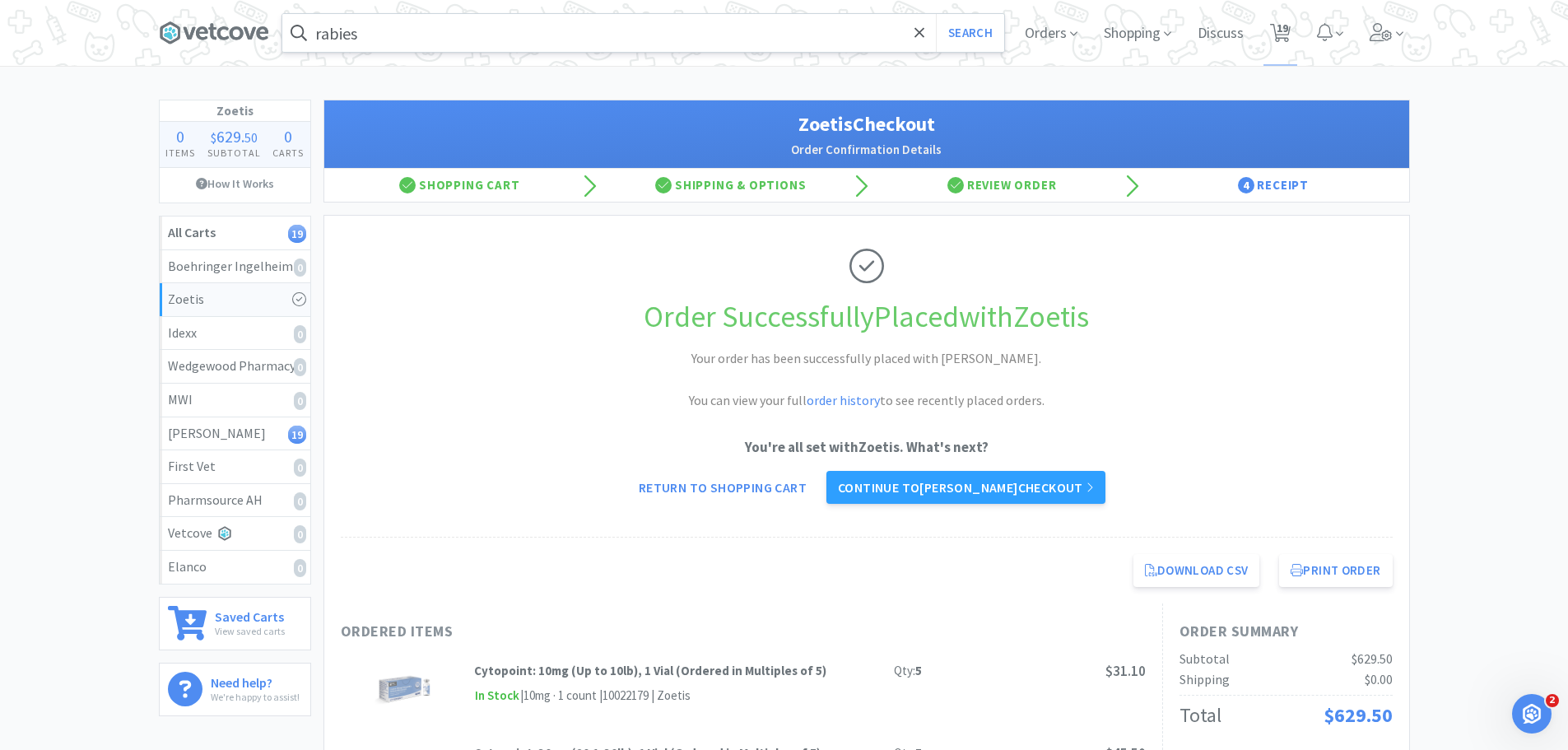
select select "1"
select select "3"
select select "1"
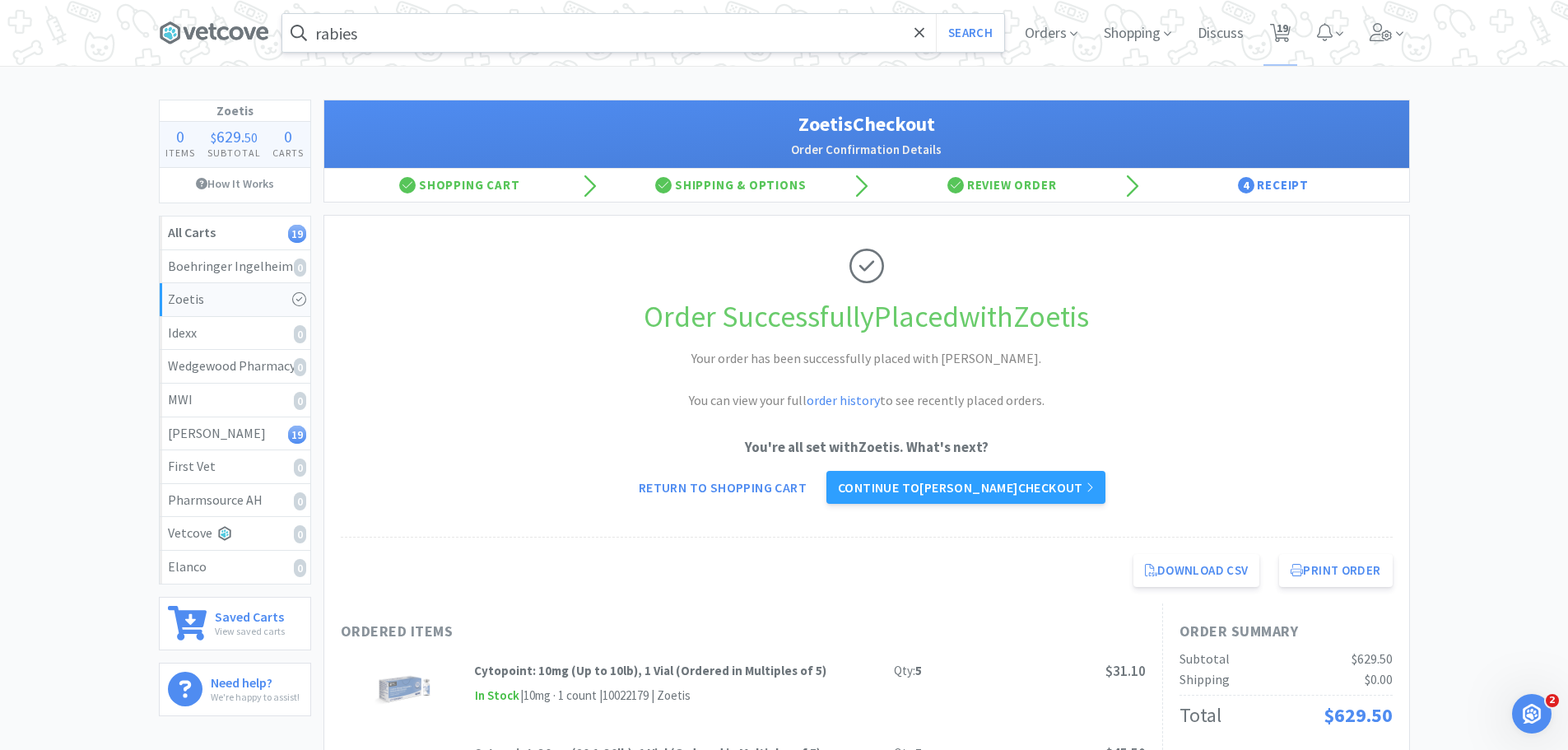
select select "1"
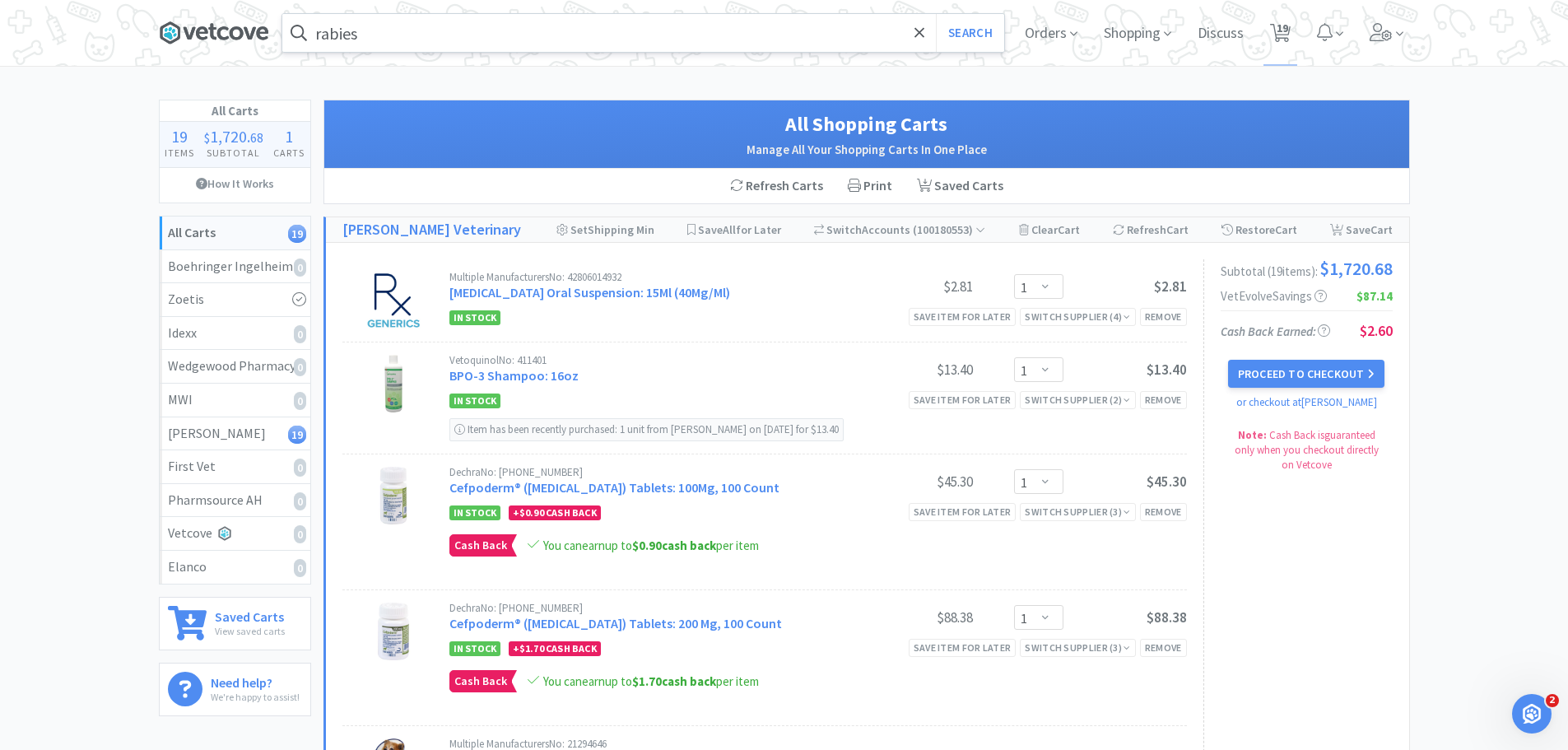
click at [209, 32] on icon at bounding box center [213, 33] width 110 height 25
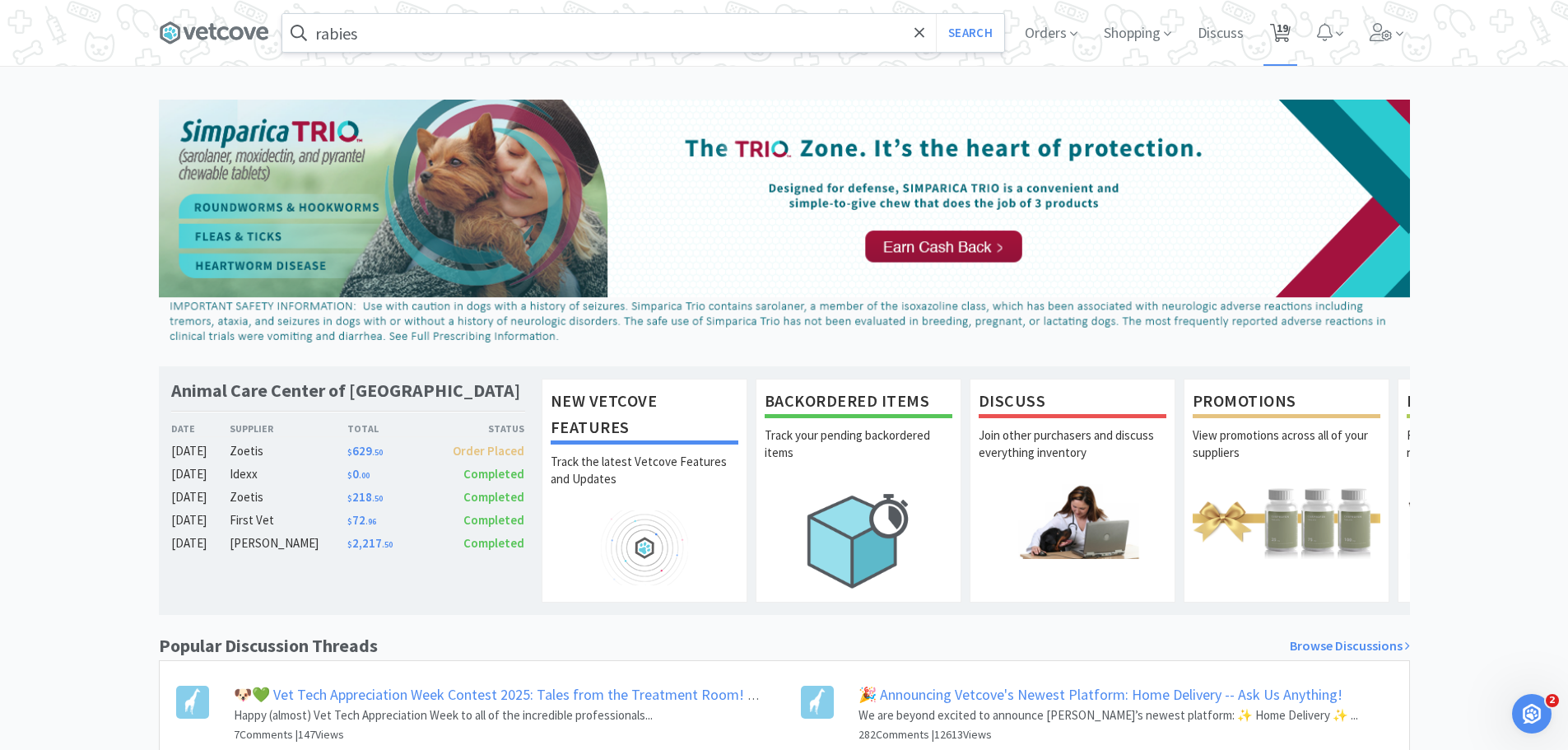
click at [1294, 29] on span "19" at bounding box center [1280, 33] width 33 height 66
select select "1"
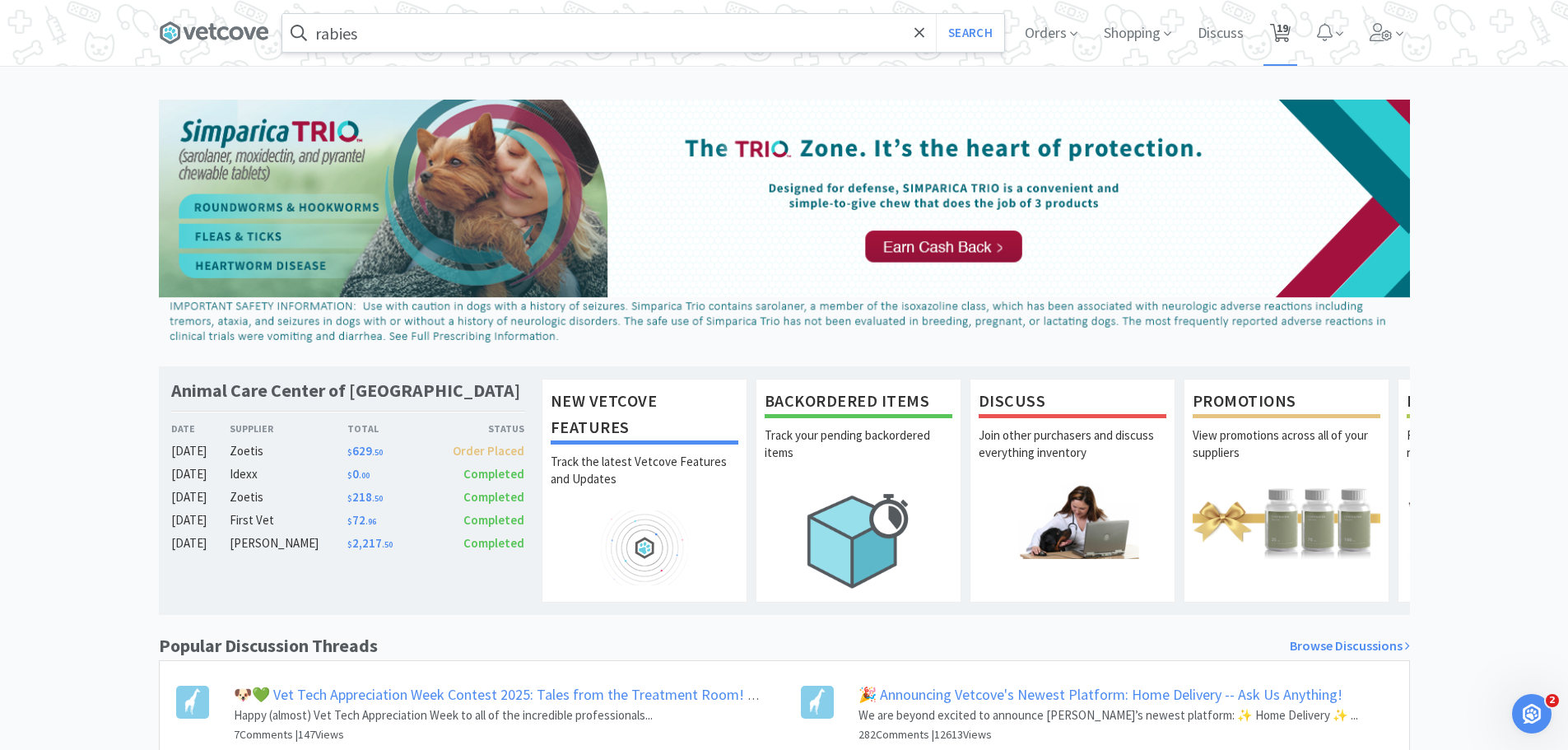
select select "2"
select select "1"
select select "2"
select select "1"
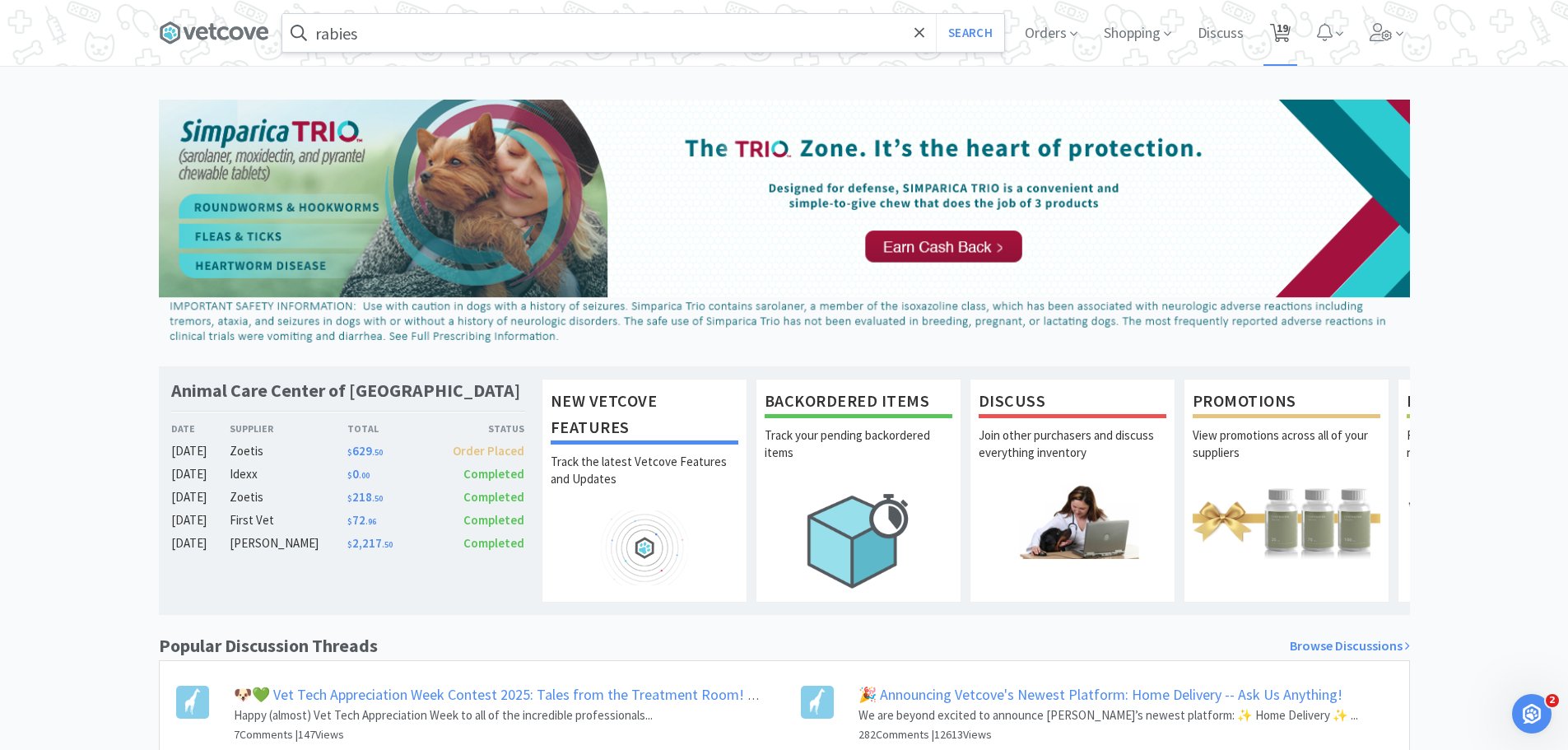
select select "2"
select select "1"
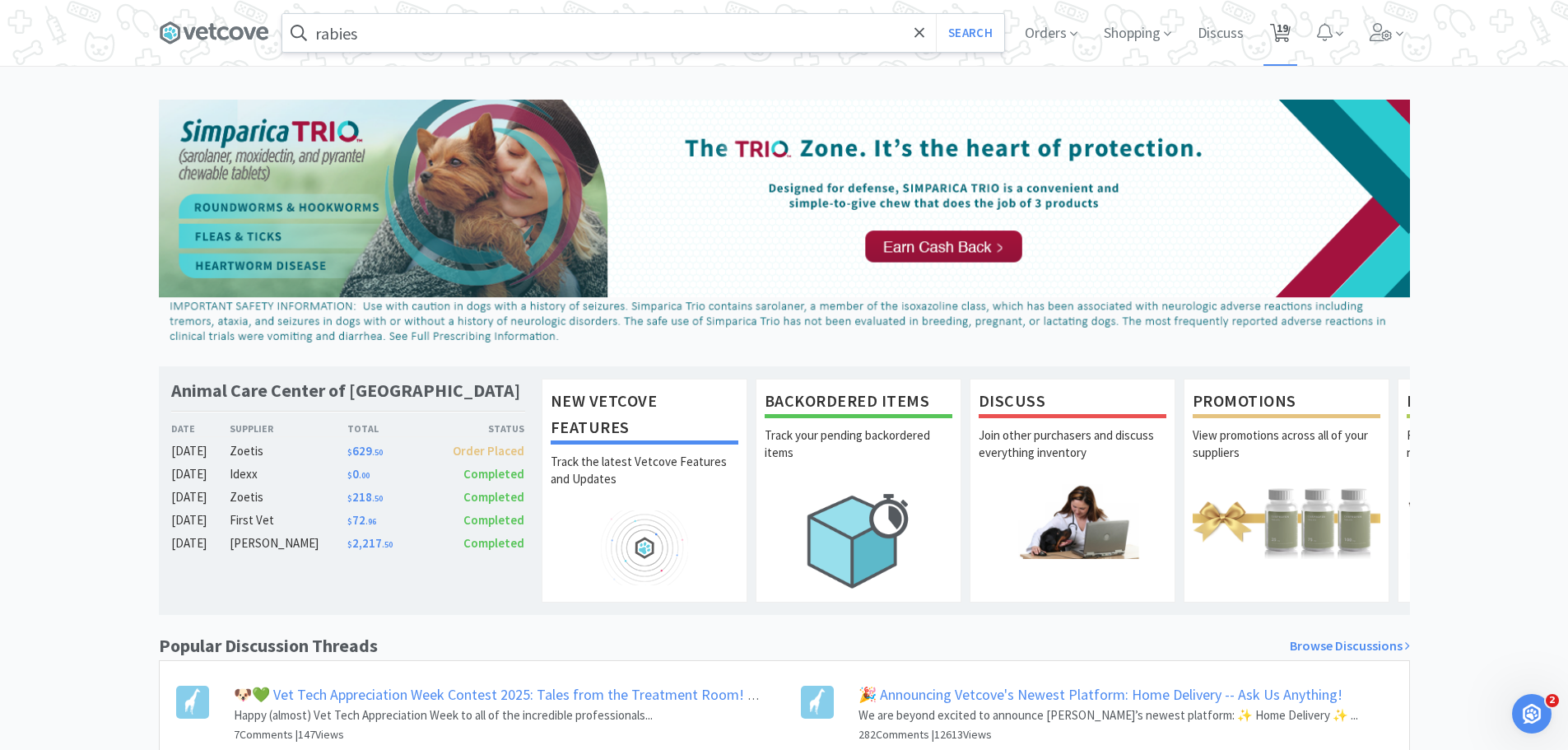
select select "1"
select select "3"
select select "1"
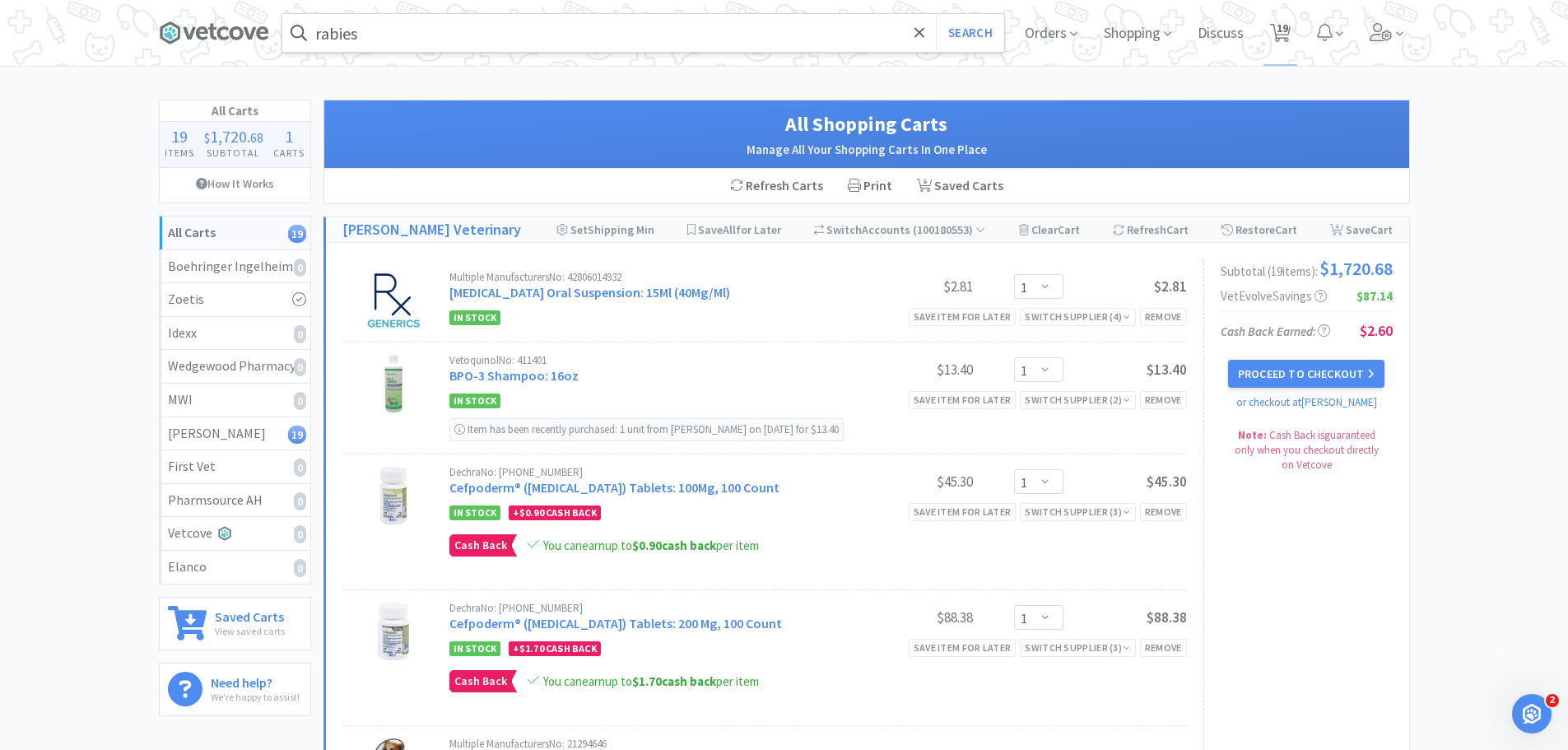
click at [182, 15] on span at bounding box center [220, 33] width 123 height 66
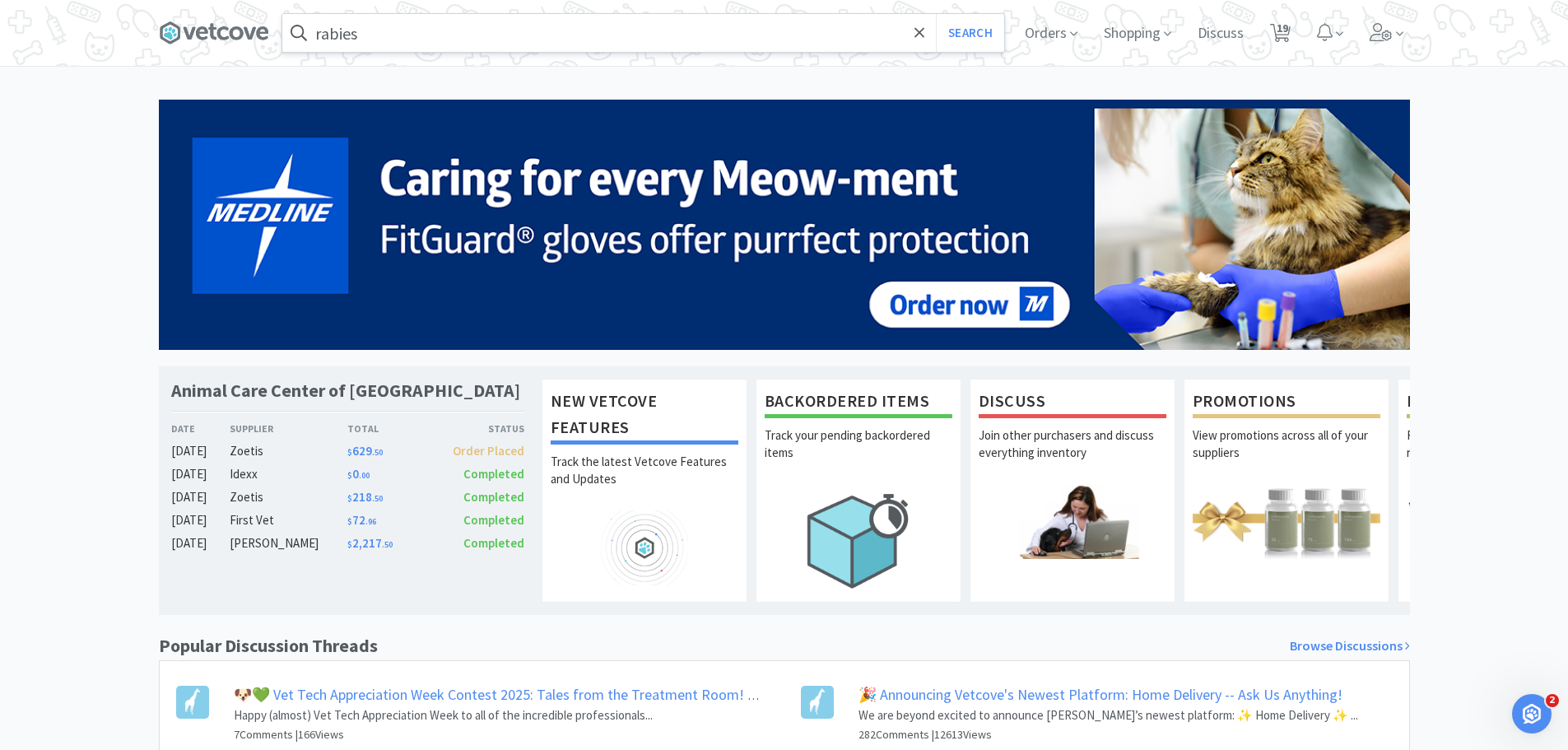
click at [80, 107] on div "Animal Care Center of Pearisburg Date Supplier Total Status Oct 13 Zoetis $ 629…" at bounding box center [784, 509] width 1568 height 820
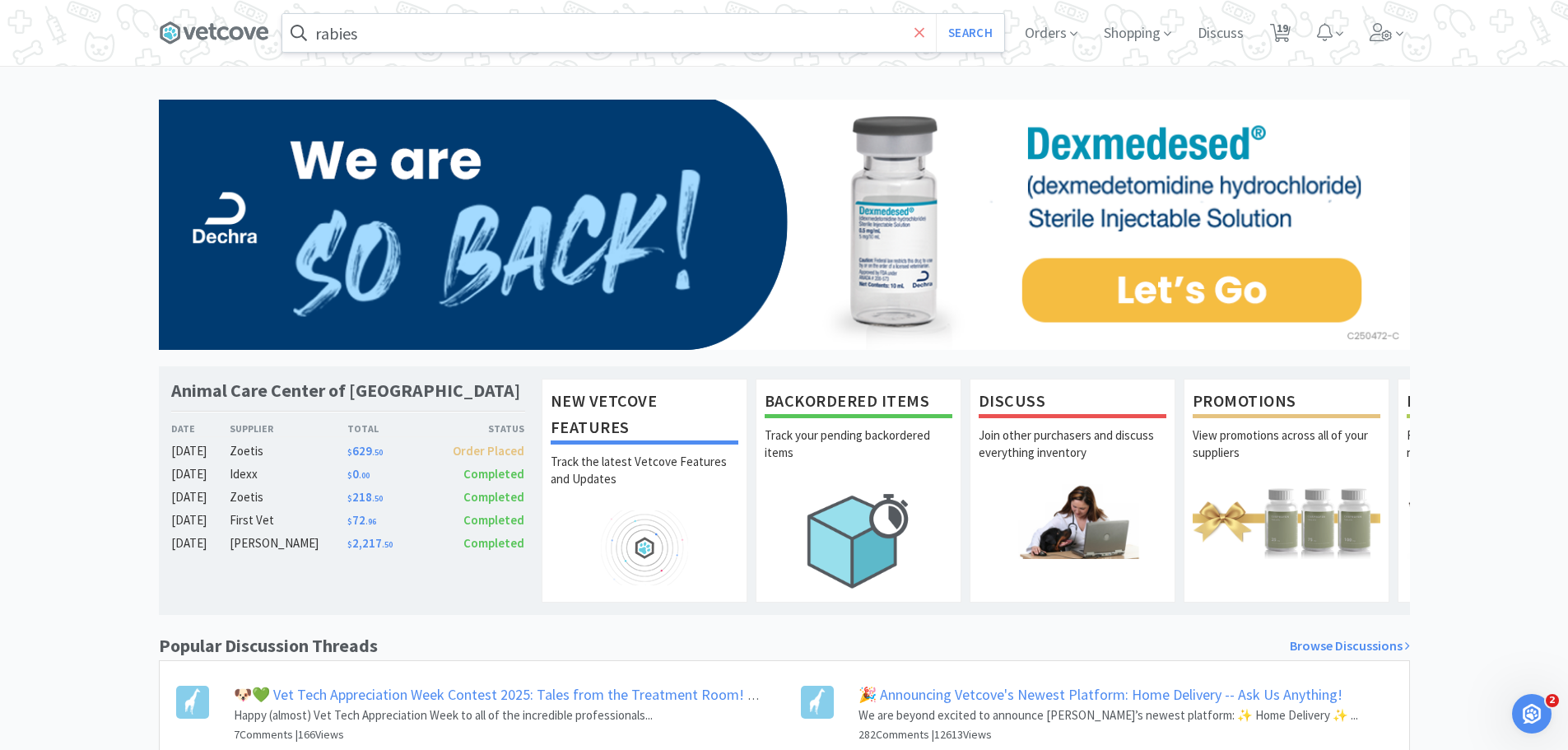
click at [918, 33] on icon at bounding box center [920, 32] width 10 height 10
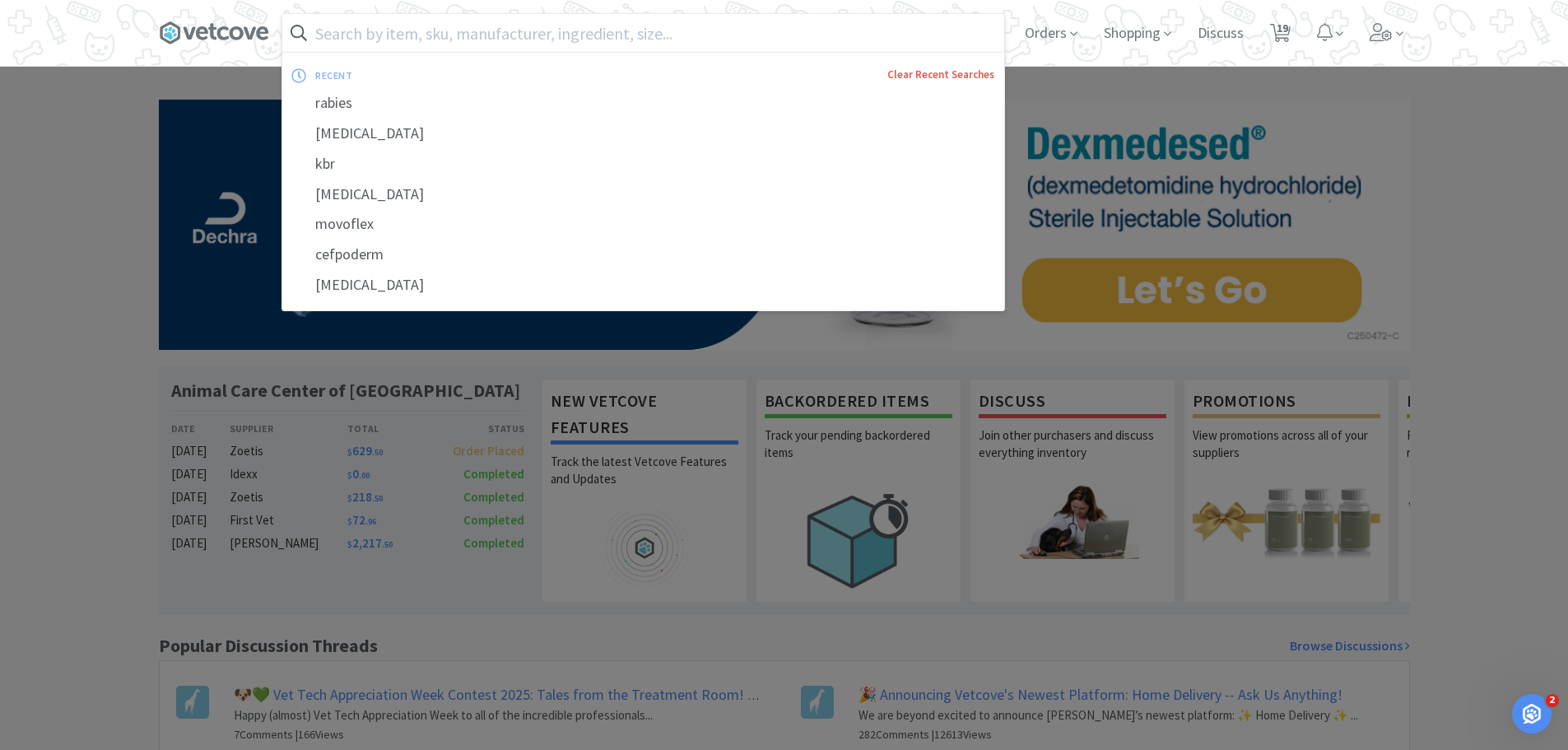
click at [918, 77] on link "Clear Recent Searches" at bounding box center [941, 75] width 107 height 14
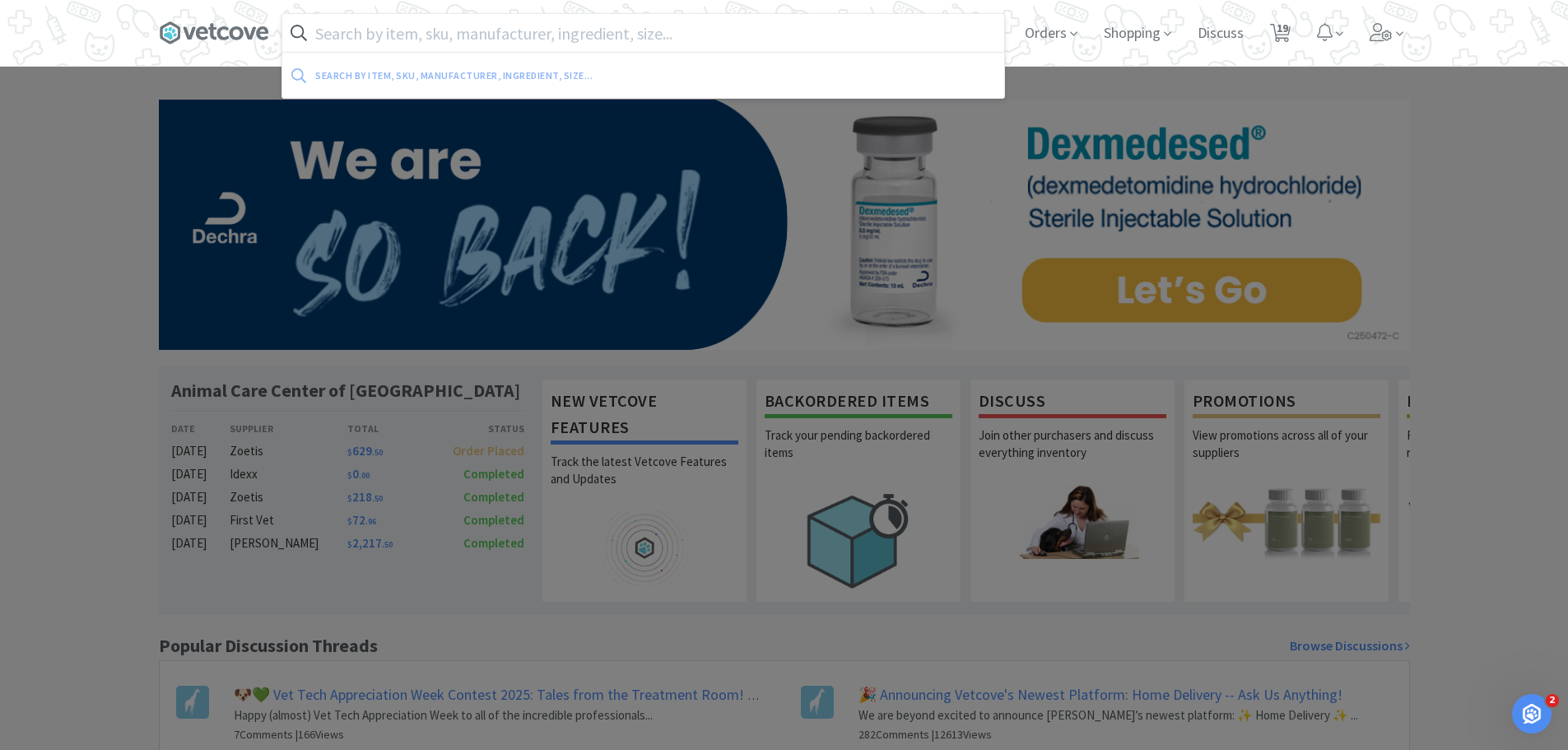
click at [16, 124] on div at bounding box center [784, 375] width 1568 height 750
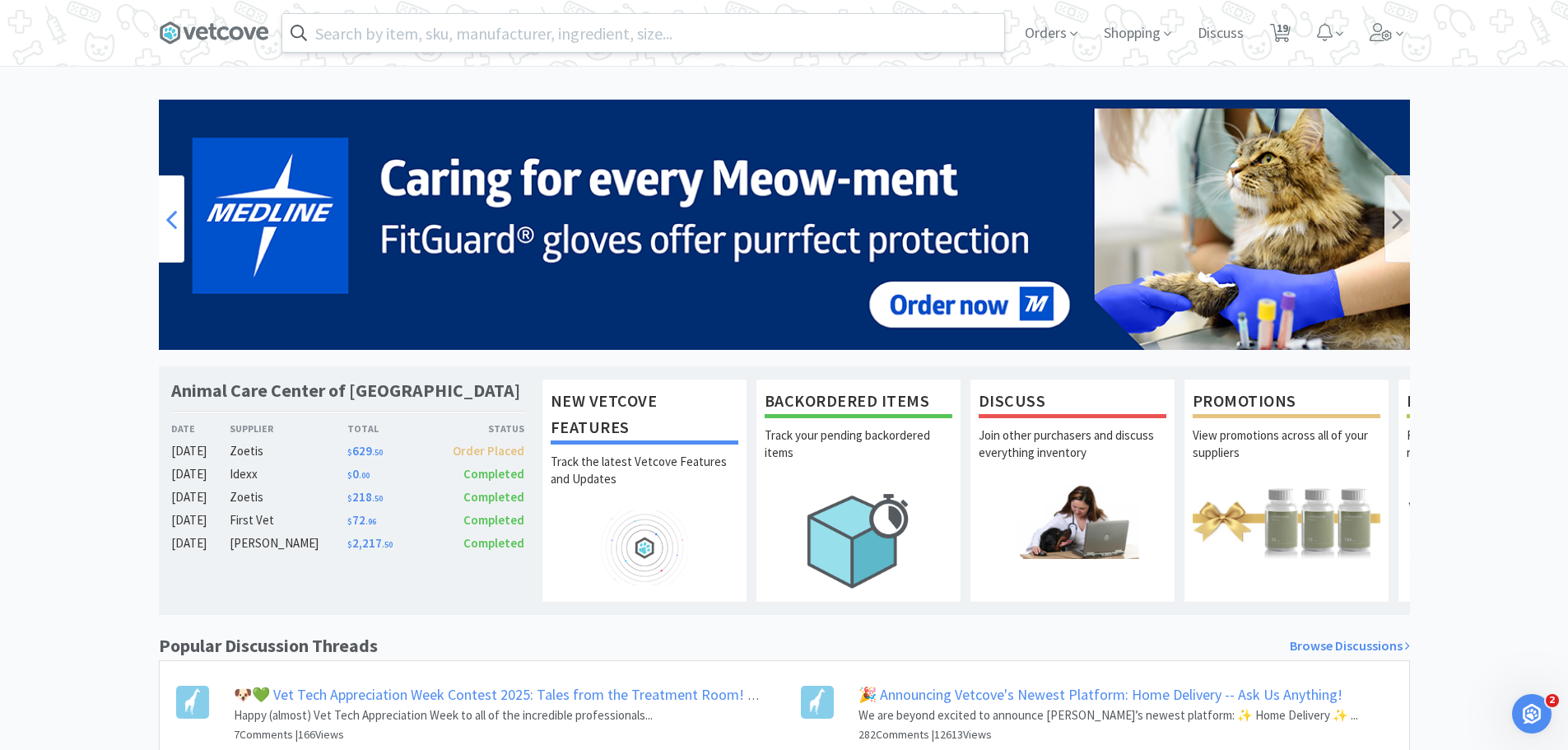
click at [179, 230] on div at bounding box center [171, 218] width 26 height 87
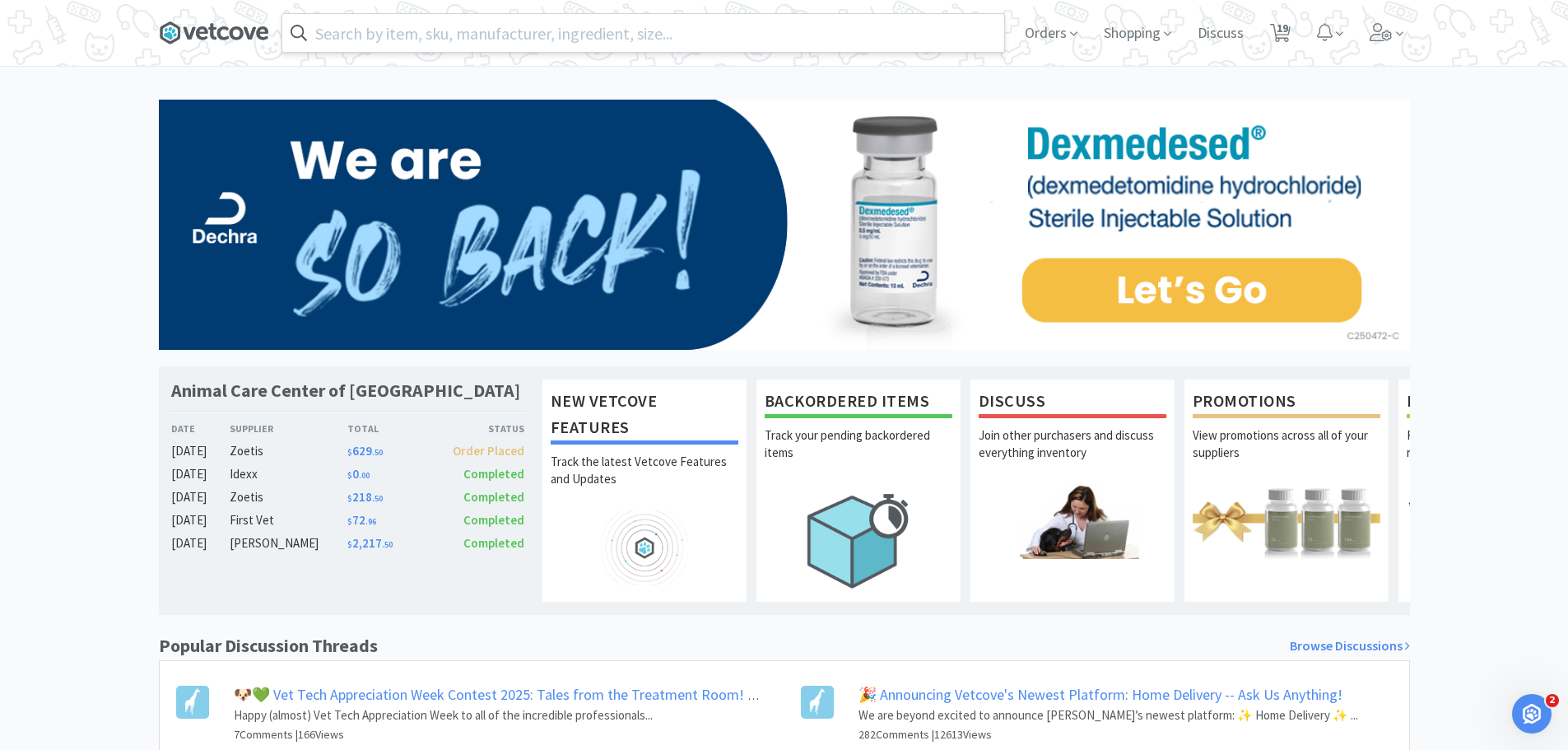
click at [213, 33] on icon at bounding box center [212, 32] width 9 height 16
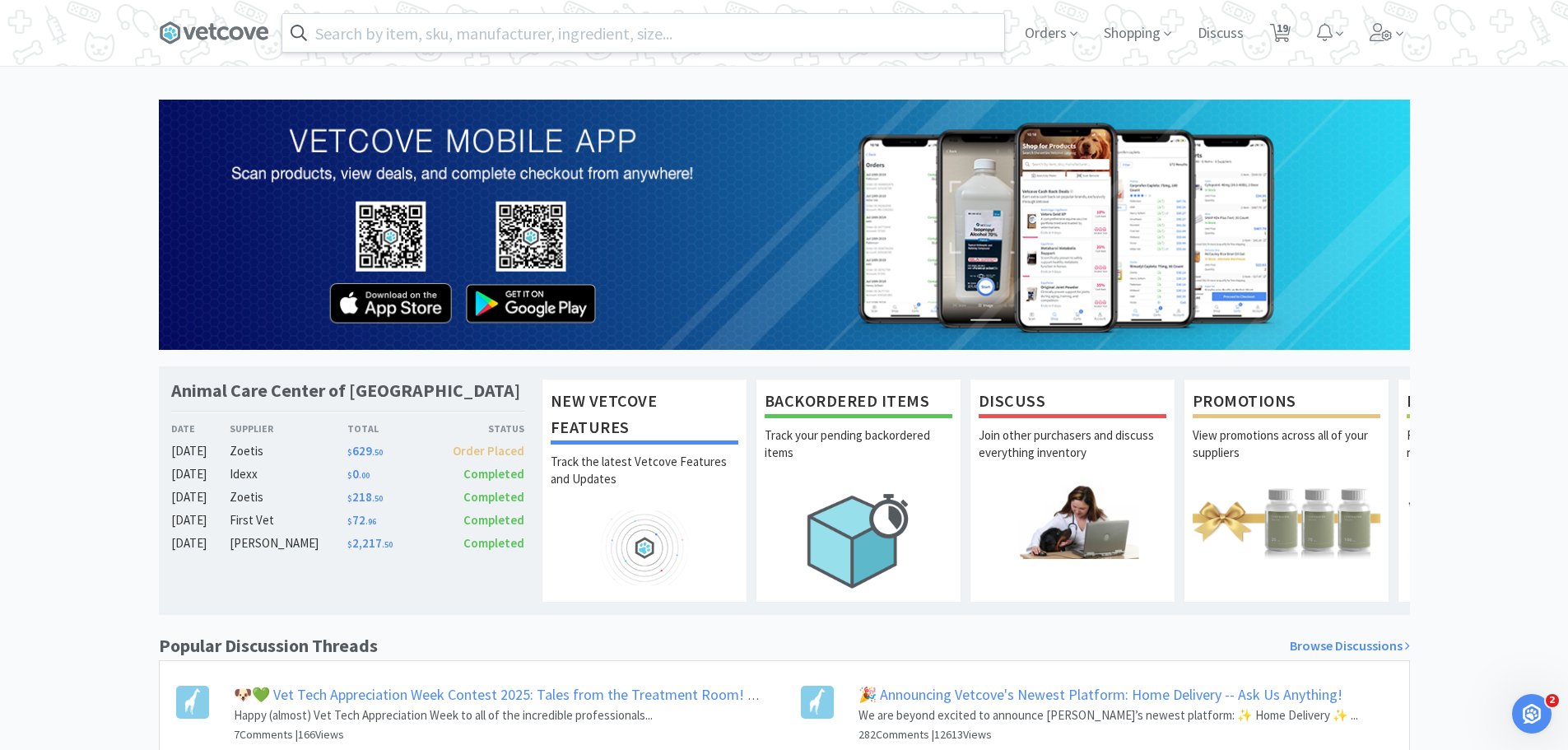
click at [215, 14] on span at bounding box center [220, 33] width 123 height 66
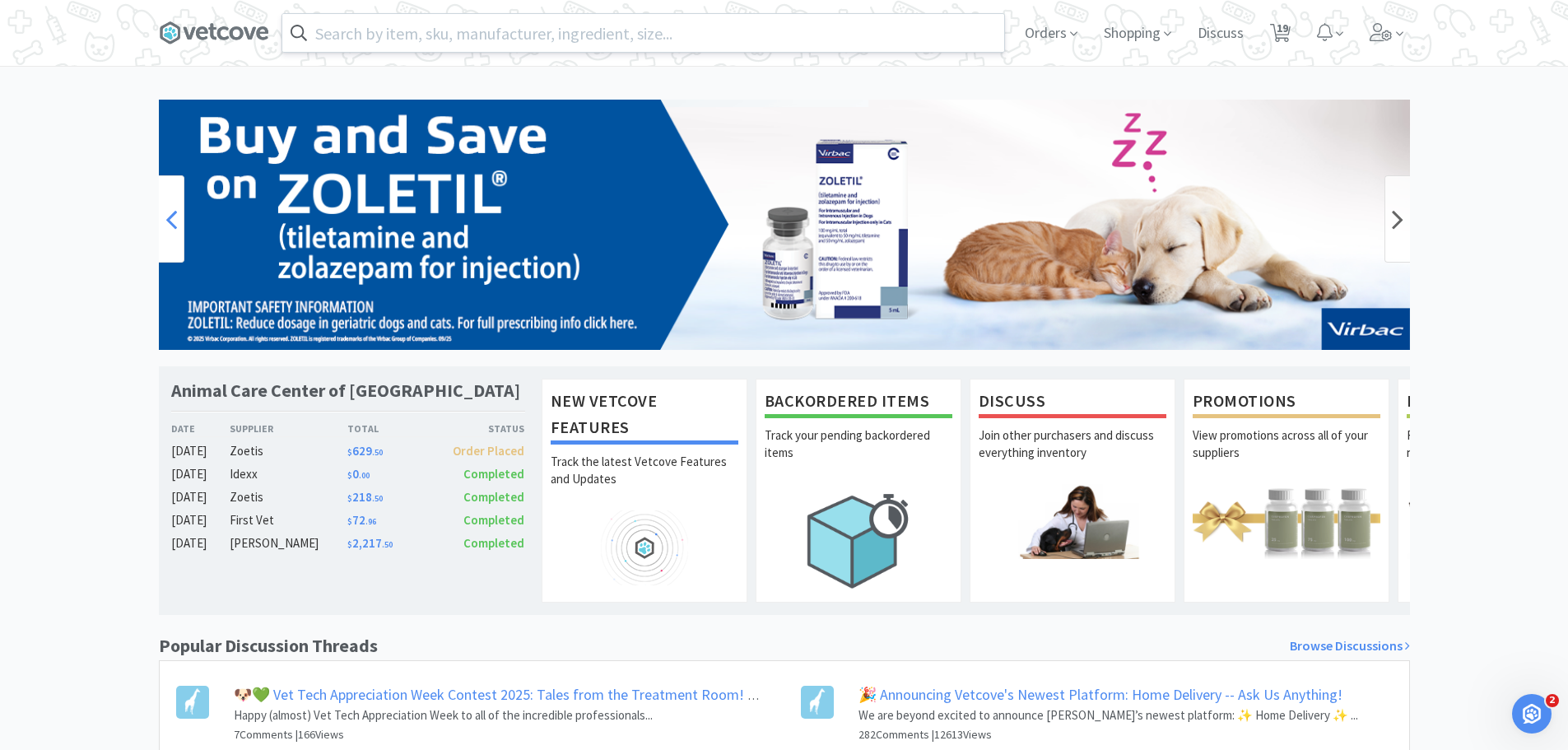
click at [163, 188] on div at bounding box center [171, 218] width 26 height 87
